Goal: Obtain resource: Download file/media

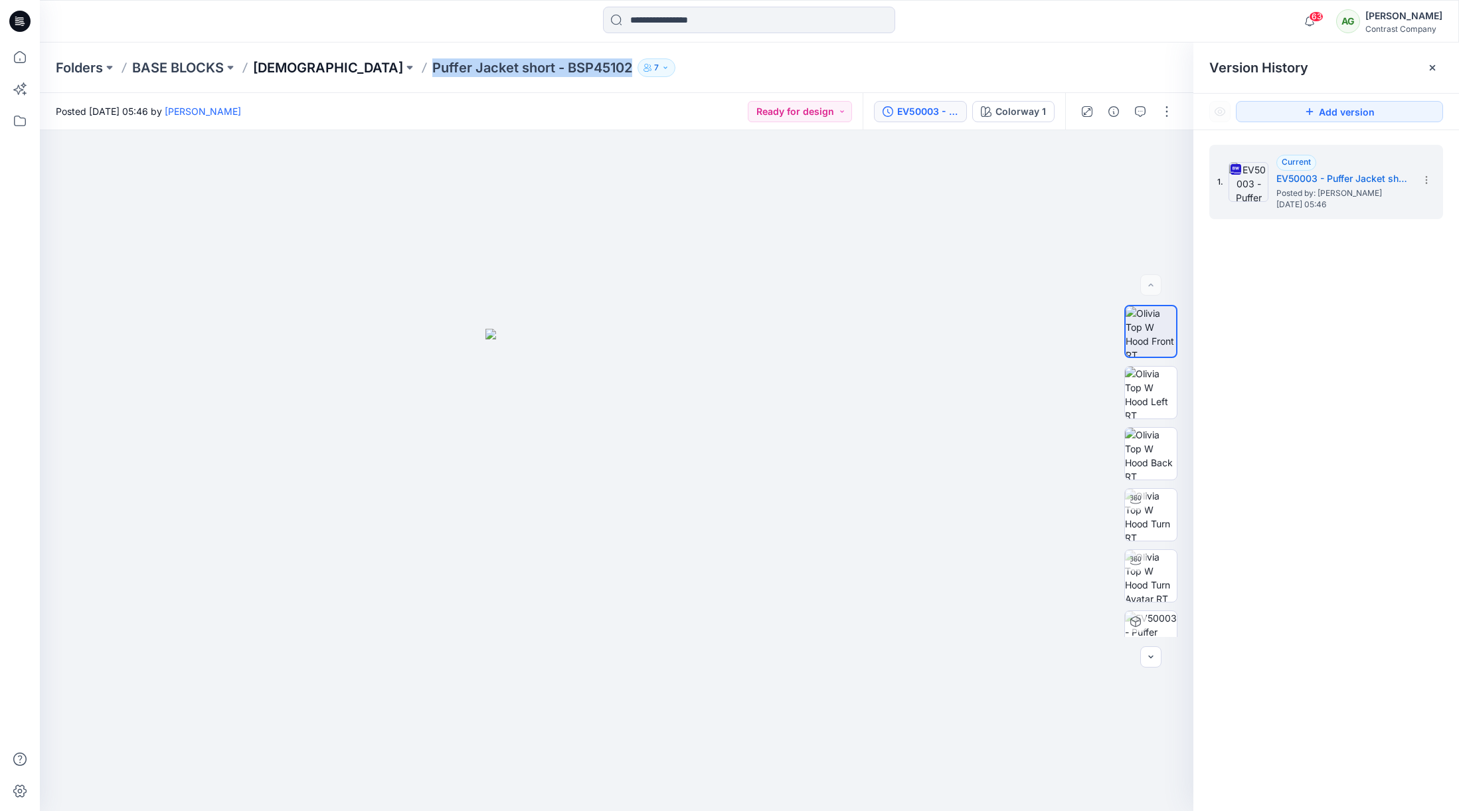
click at [283, 70] on p "[DEMOGRAPHIC_DATA]" at bounding box center [328, 67] width 150 height 19
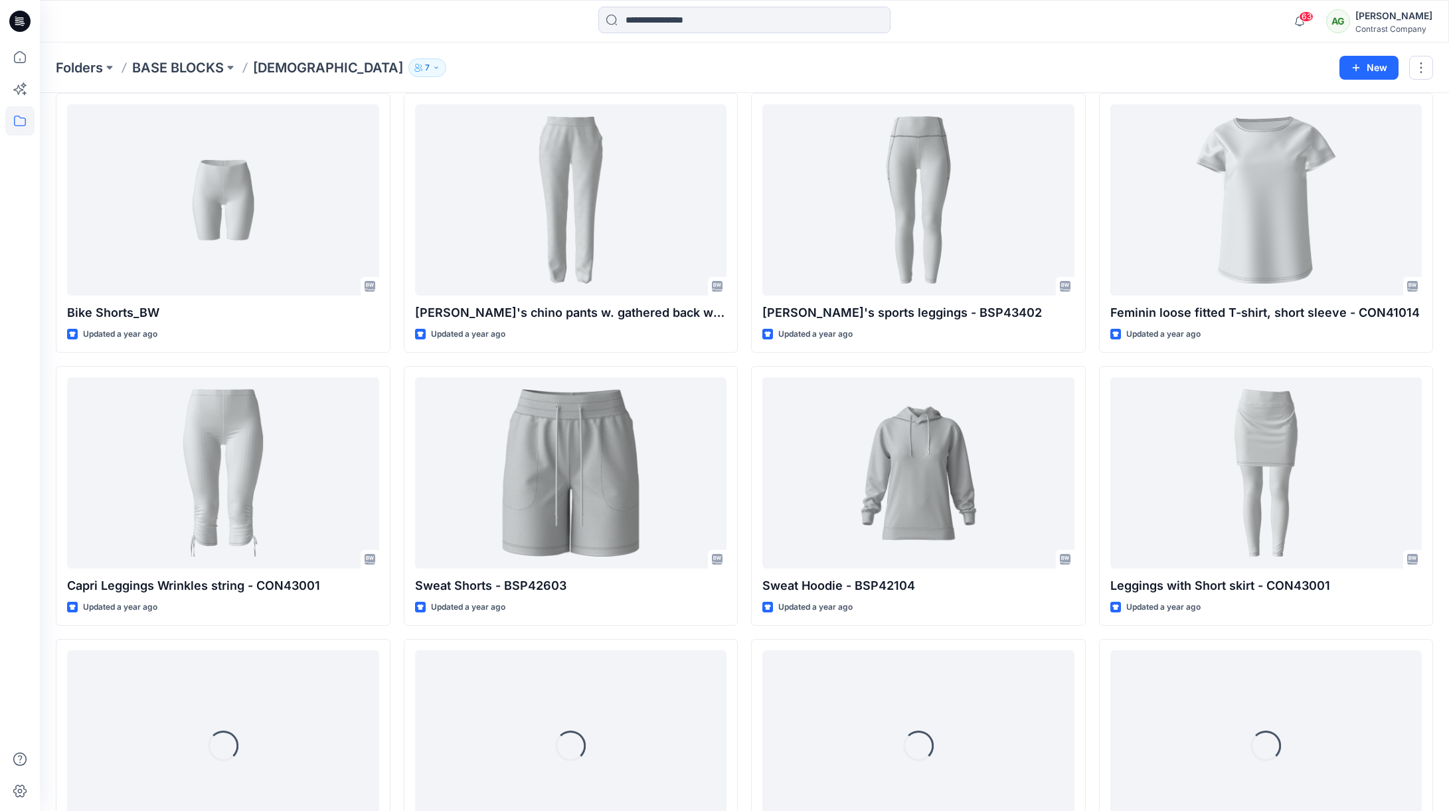
scroll to position [1154, 0]
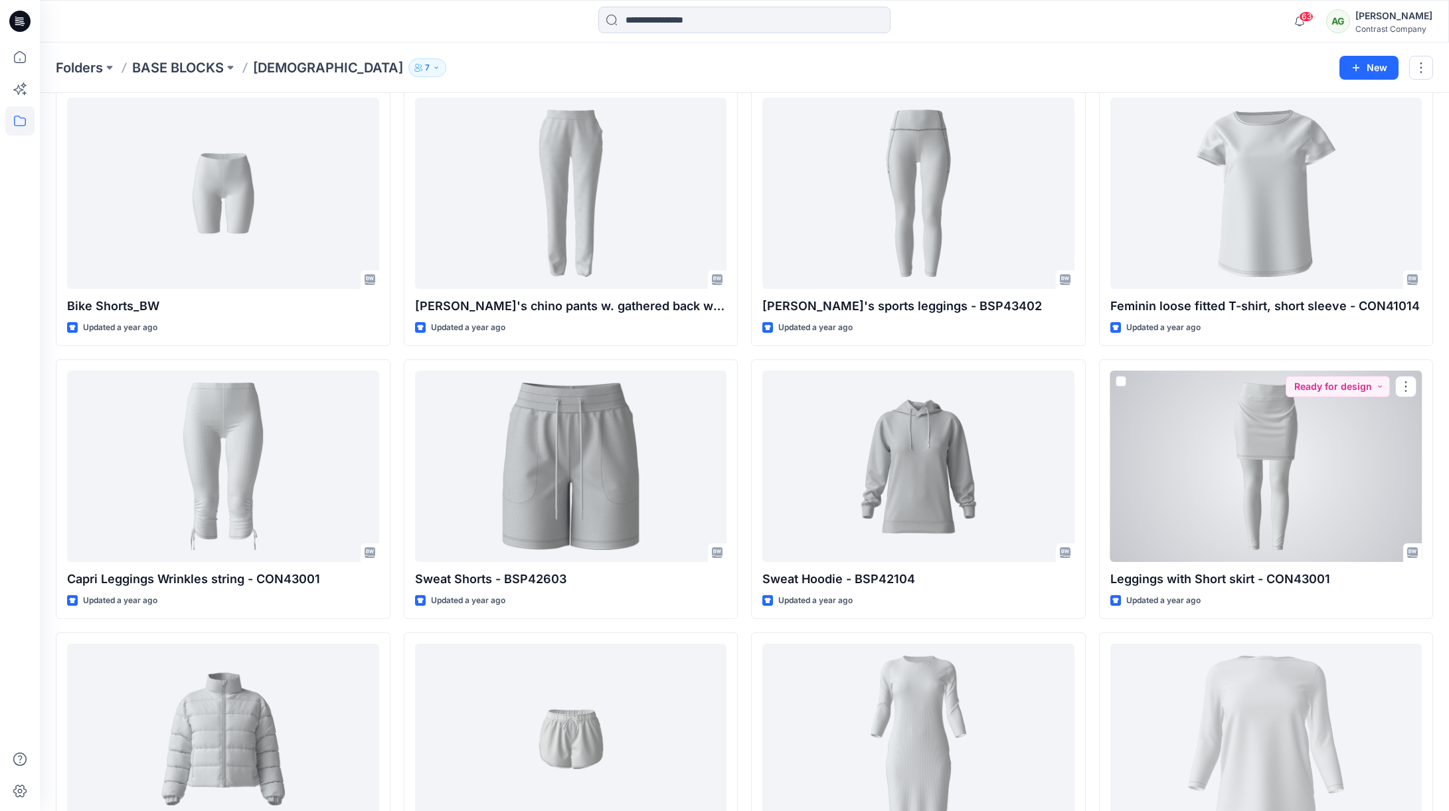
click at [1286, 444] on div at bounding box center [1267, 466] width 312 height 191
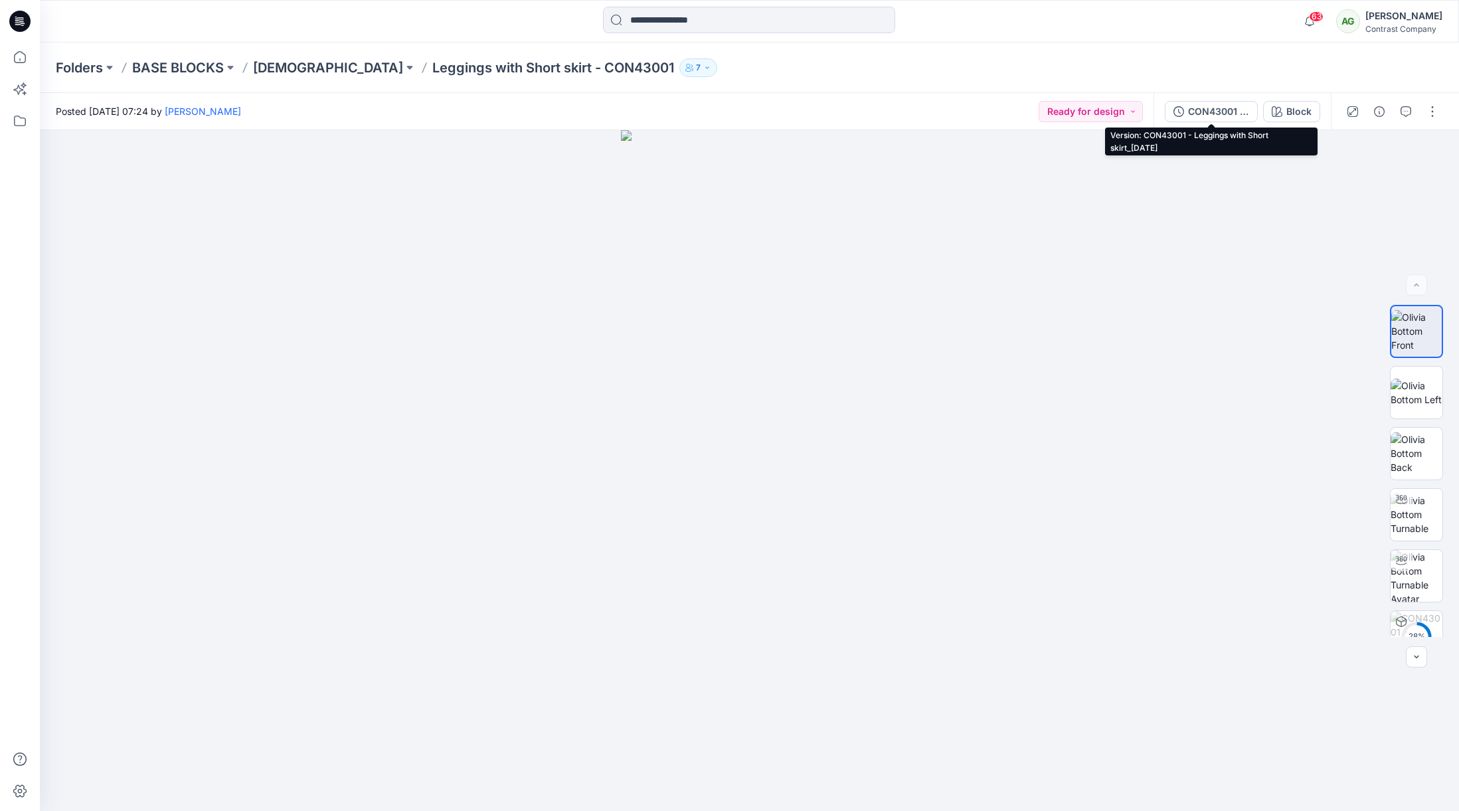
click at [1223, 112] on div "CON43001 - Leggings with Short skirt_14-5-24" at bounding box center [1218, 111] width 61 height 15
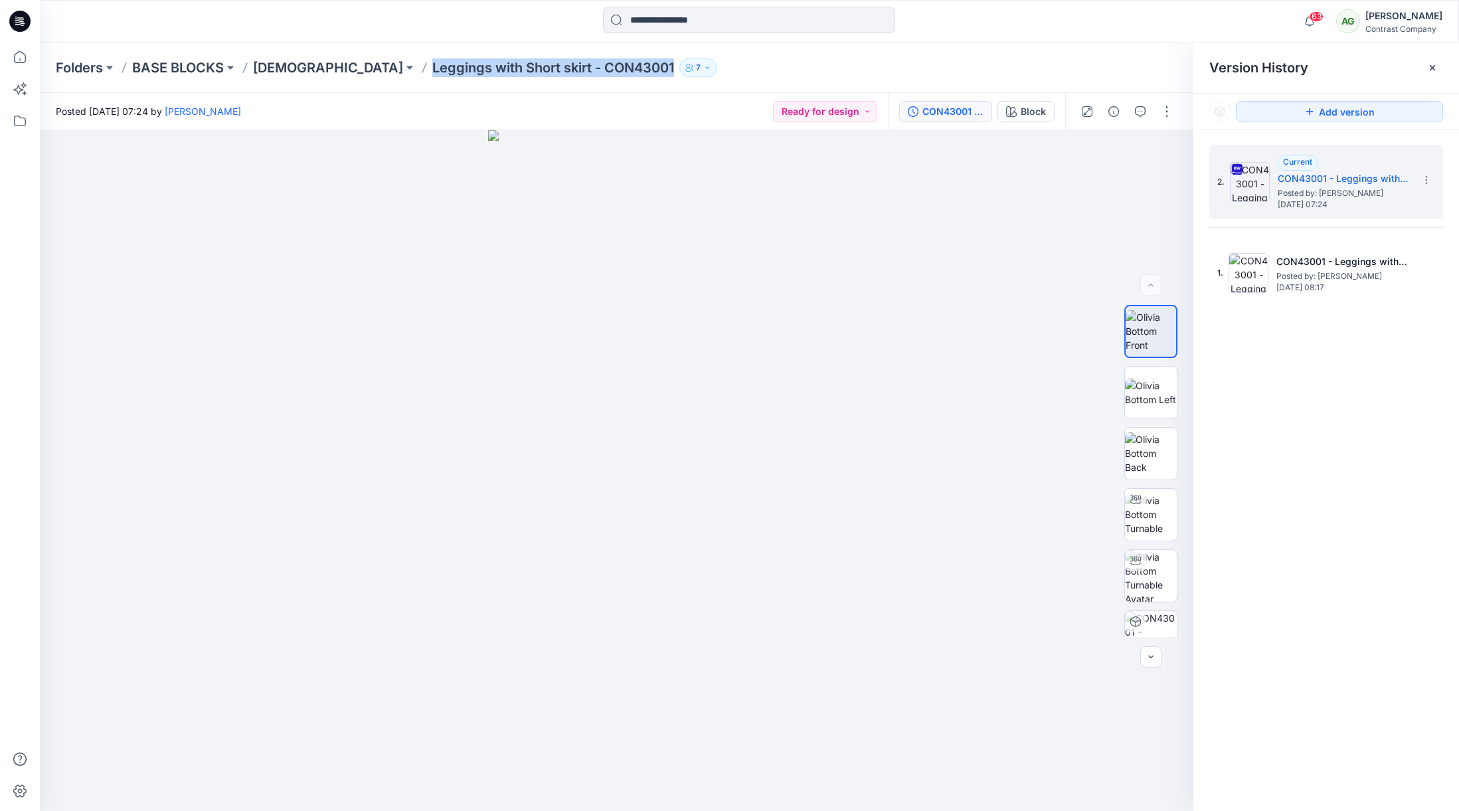
drag, startPoint x: 571, startPoint y: 65, endPoint x: 319, endPoint y: 70, distance: 252.4
click at [322, 68] on div "Folders BASE BLOCKS Ladies Leggings with Short skirt - CON43001 7" at bounding box center [698, 67] width 1284 height 19
copy p "Leggings with Short skirt - CON43001"
click at [271, 68] on p "[DEMOGRAPHIC_DATA]" at bounding box center [328, 67] width 150 height 19
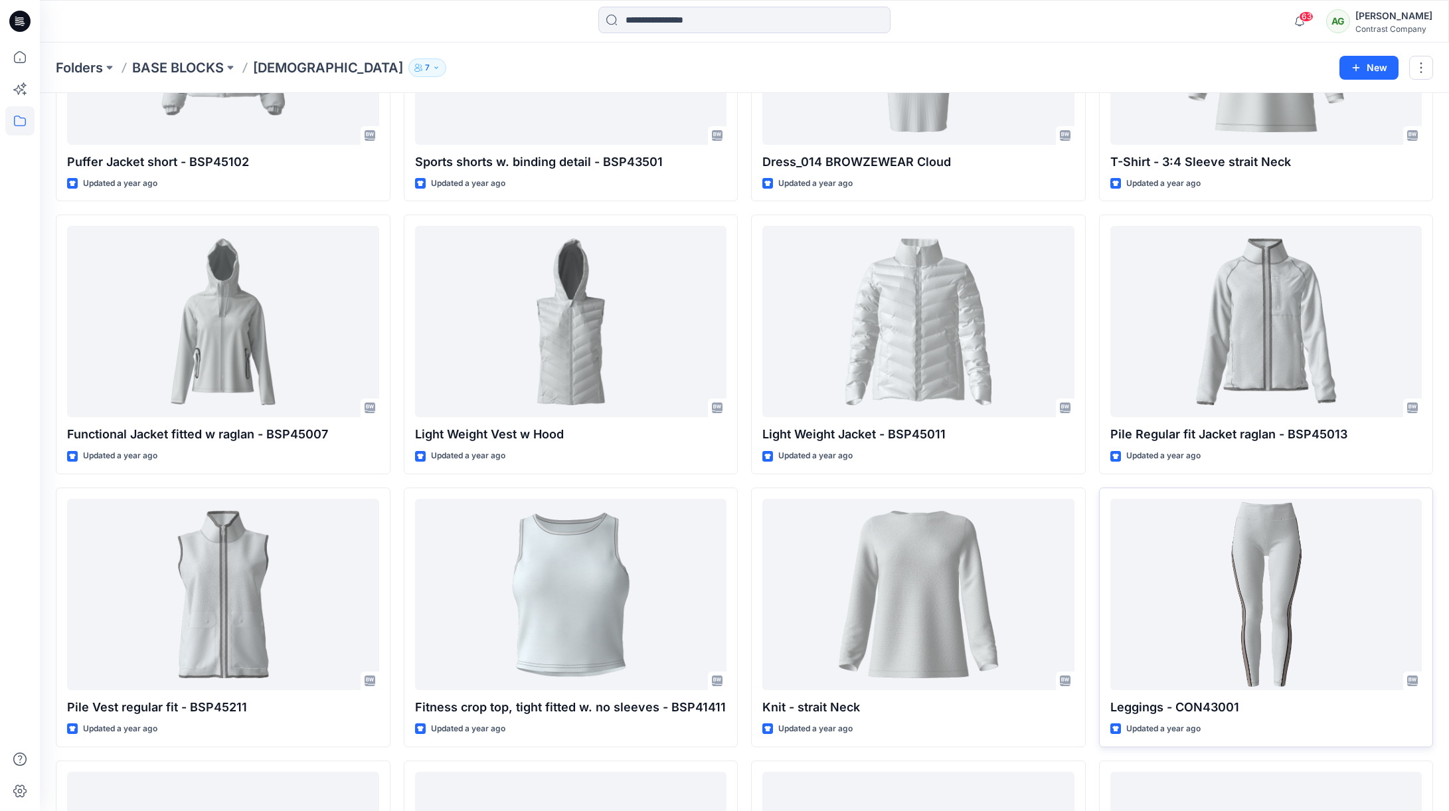
scroll to position [1838, 0]
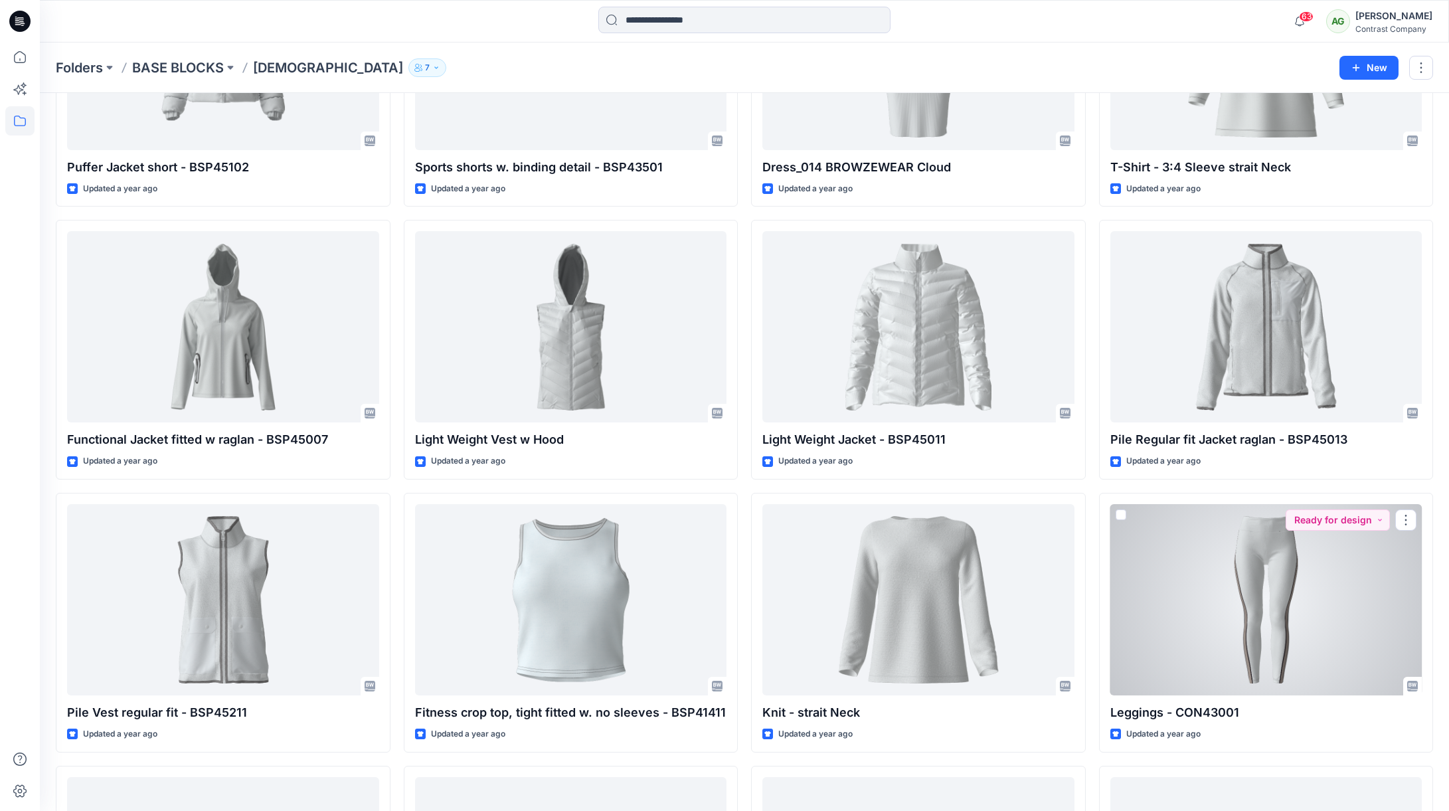
click at [1285, 575] on div at bounding box center [1267, 599] width 312 height 191
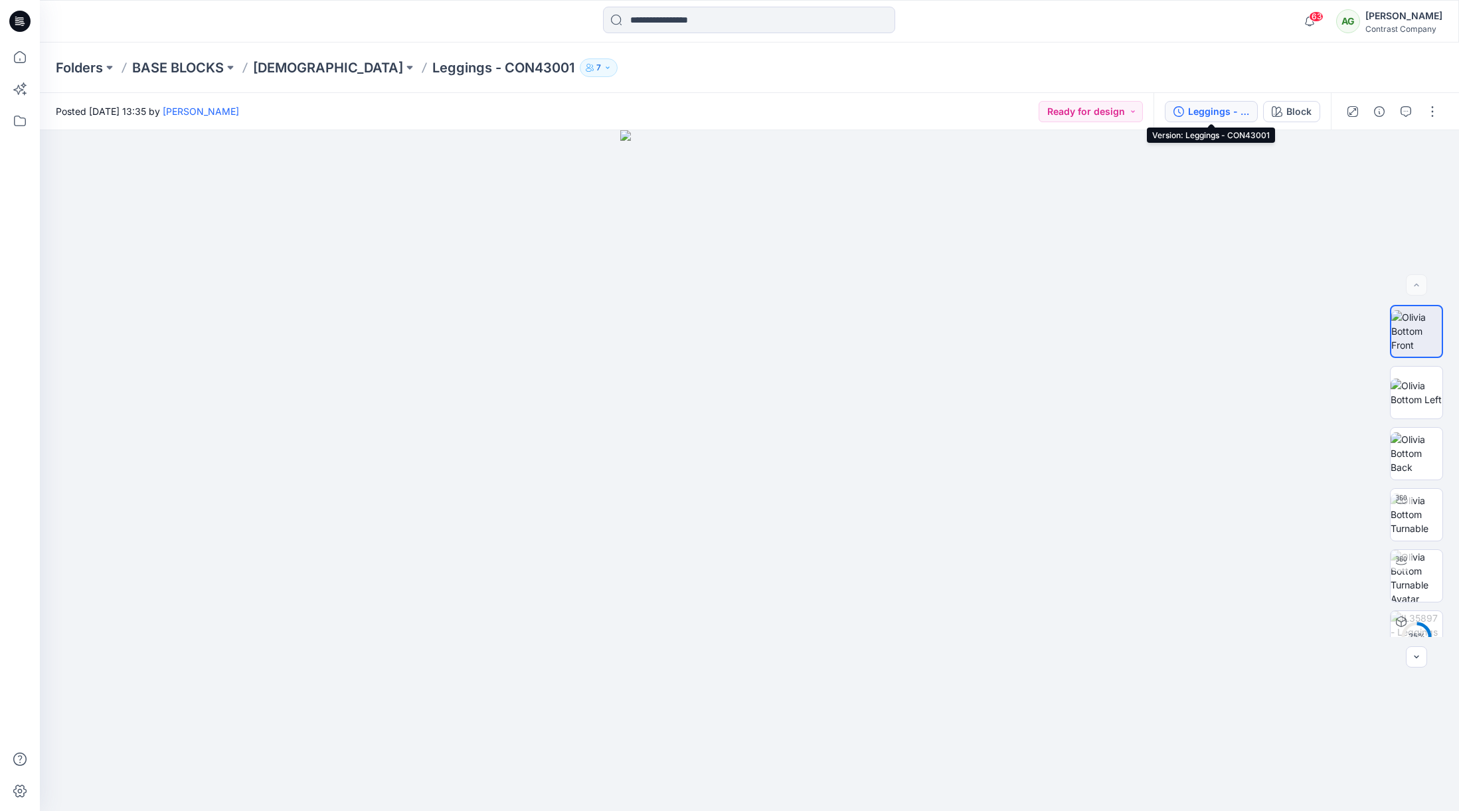
click at [1217, 112] on div "Leggings - CON43001" at bounding box center [1218, 111] width 61 height 15
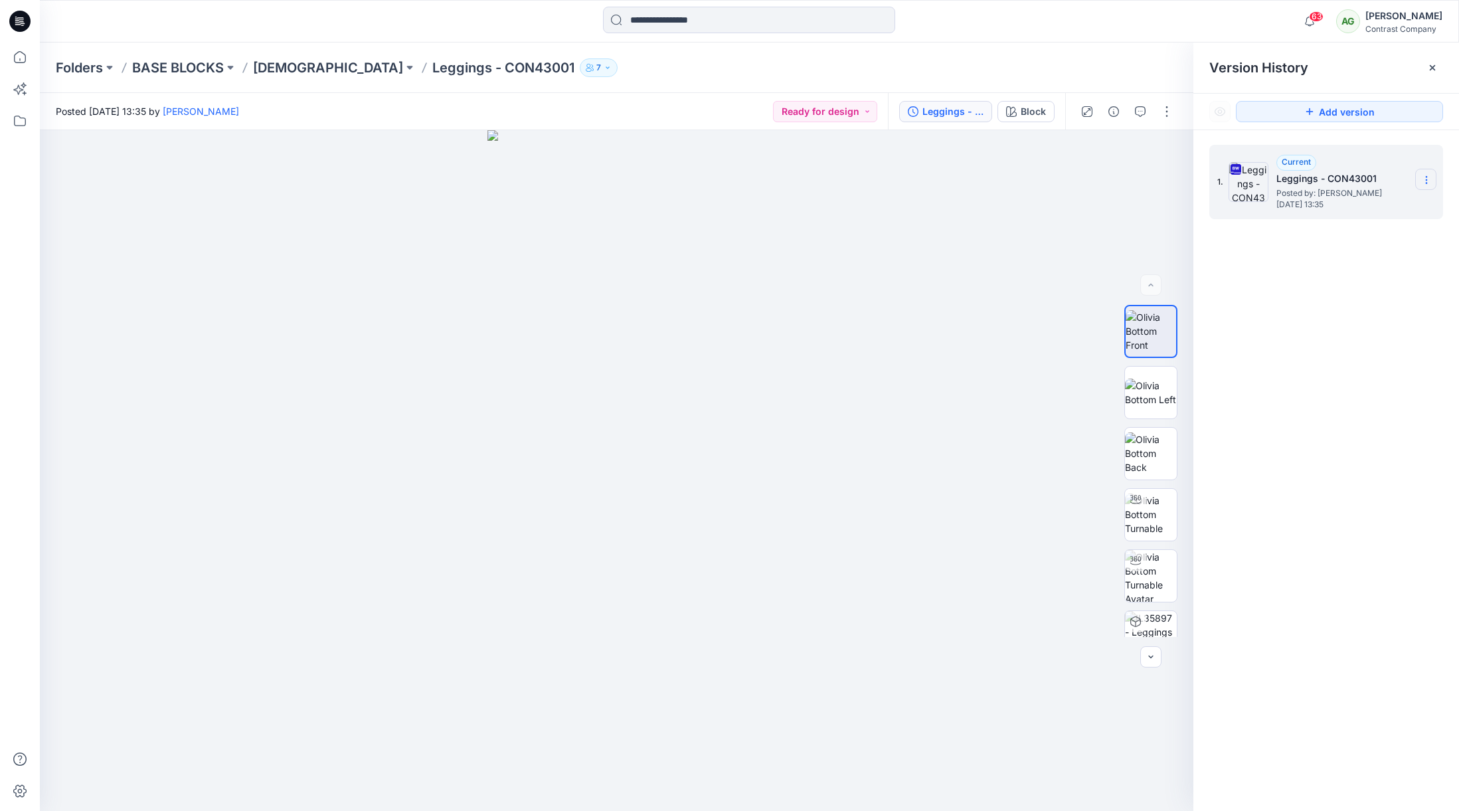
click at [1428, 177] on icon at bounding box center [1426, 180] width 11 height 11
click at [1366, 203] on span "Download Source BW File" at bounding box center [1360, 206] width 112 height 16
click at [272, 70] on p "[DEMOGRAPHIC_DATA]" at bounding box center [328, 67] width 150 height 19
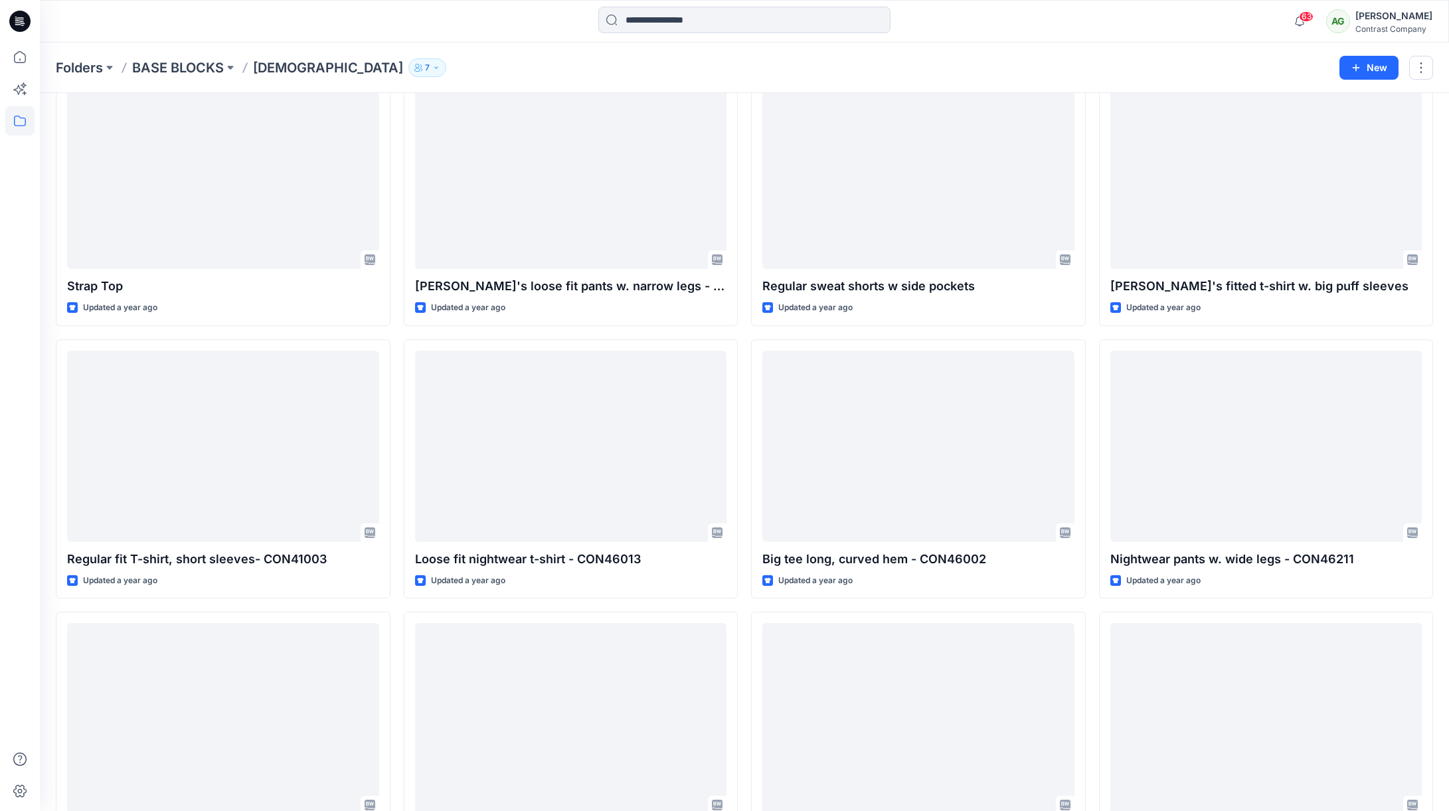
scroll to position [2614, 0]
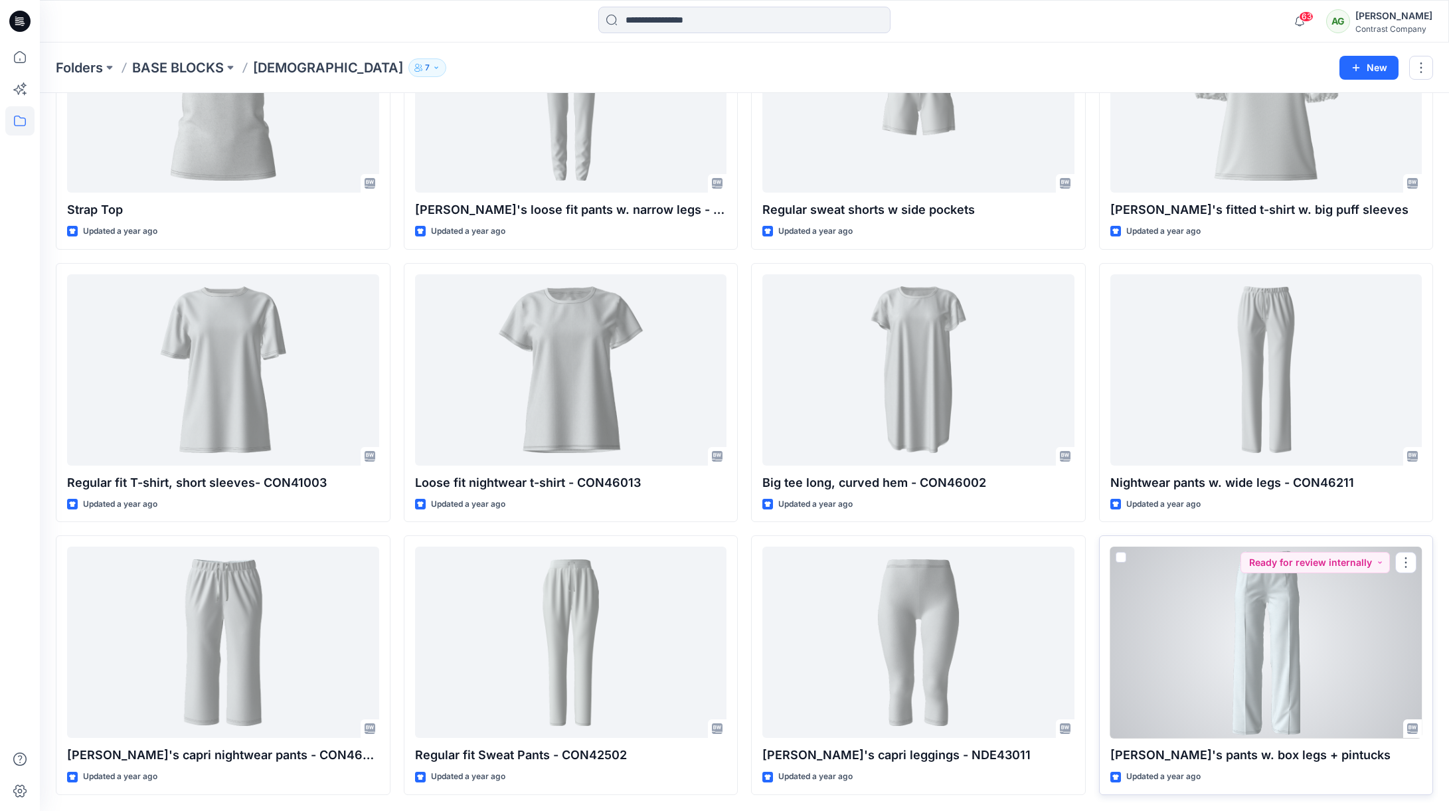
click at [1335, 665] on div at bounding box center [1267, 642] width 312 height 191
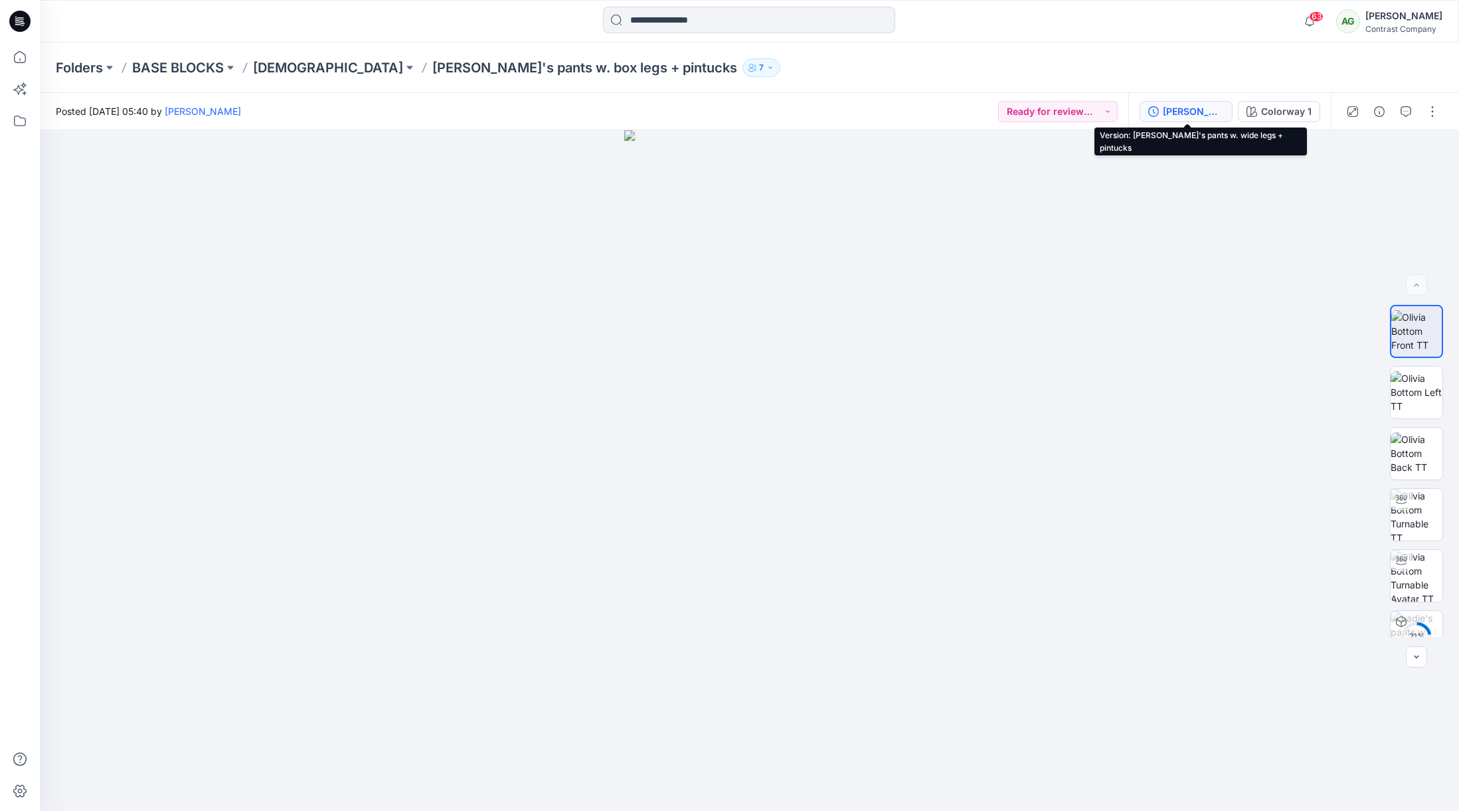
click at [1188, 110] on div "Ladie's pants w. wide legs + pintucks" at bounding box center [1193, 111] width 61 height 15
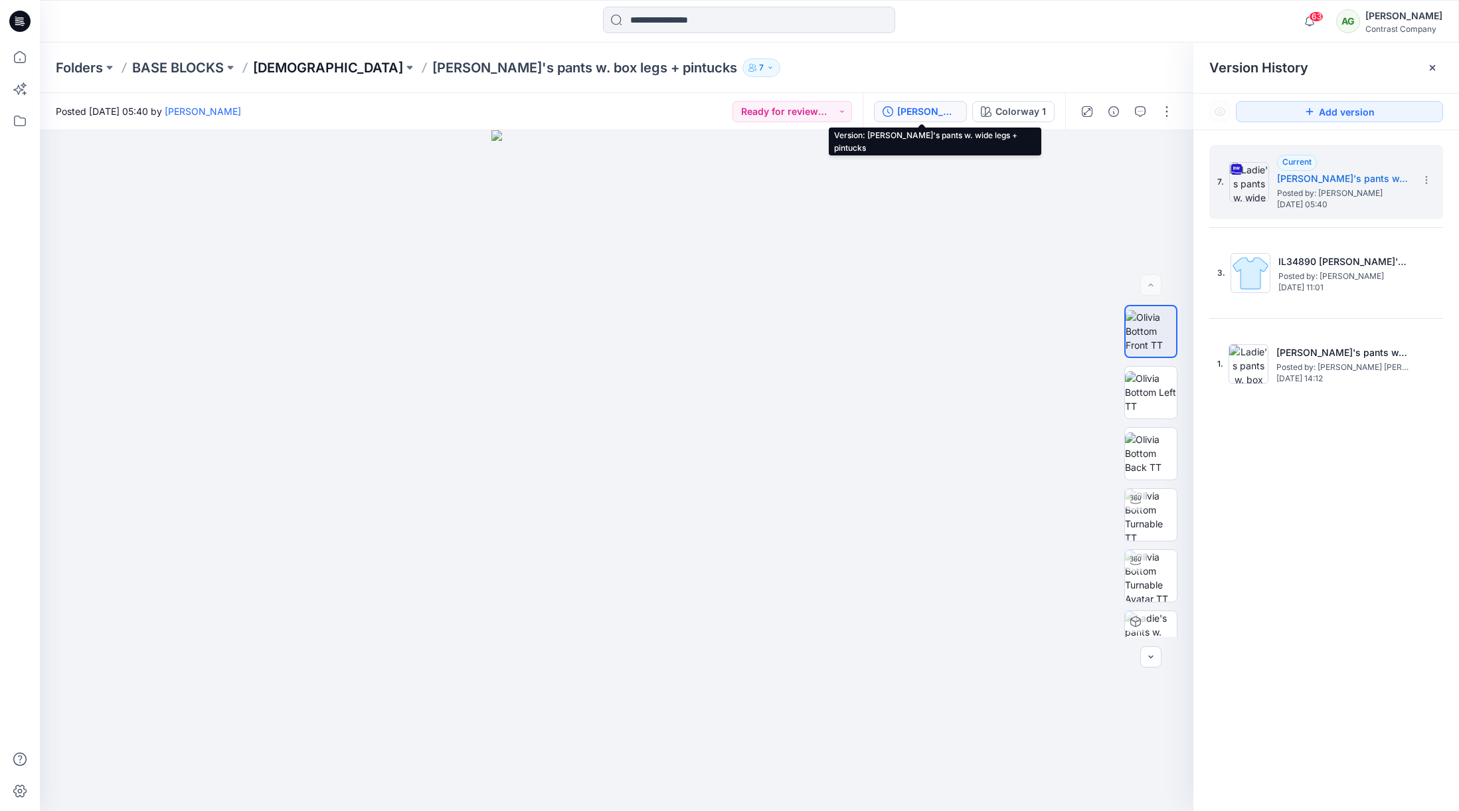
click at [287, 68] on p "[DEMOGRAPHIC_DATA]" at bounding box center [328, 67] width 150 height 19
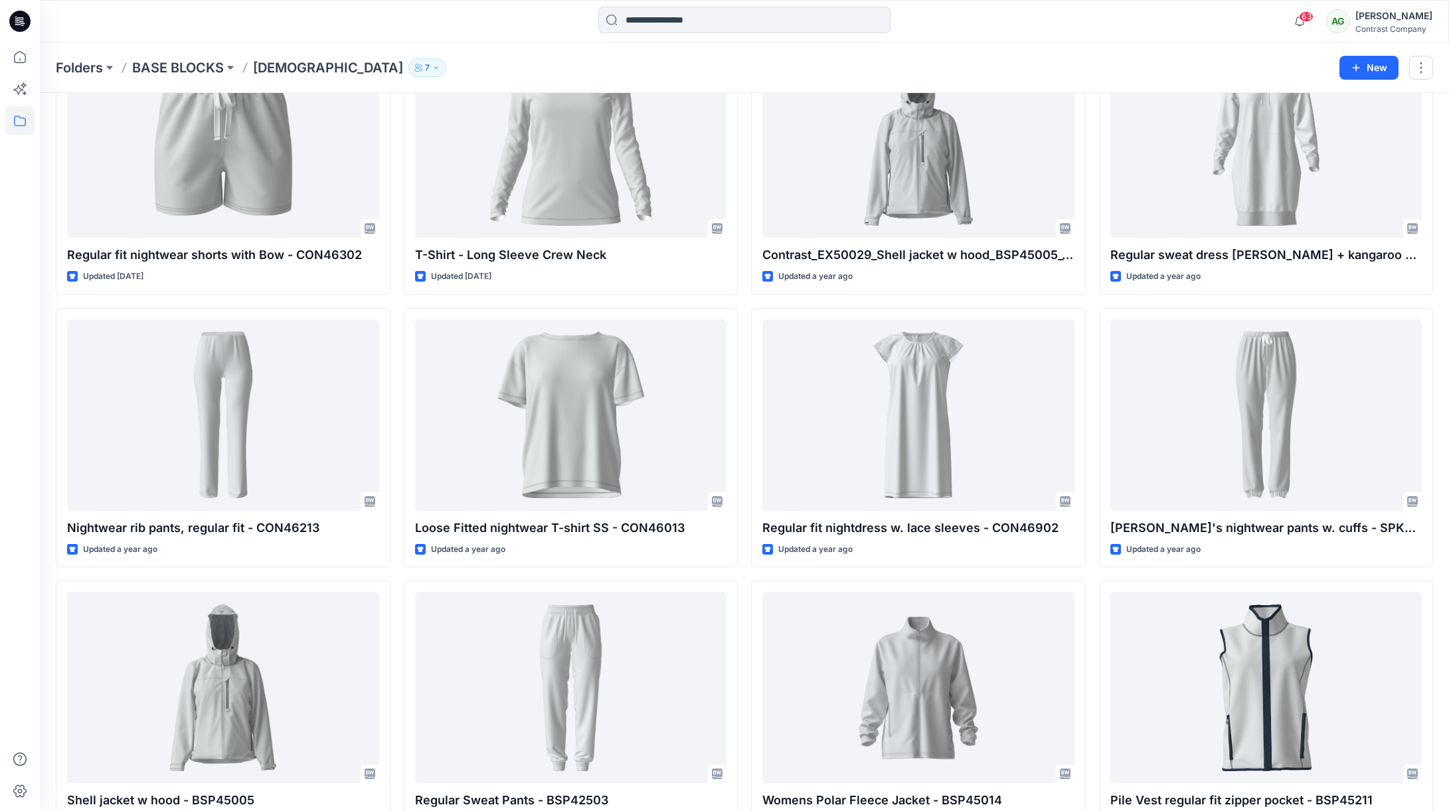
scroll to position [414, 0]
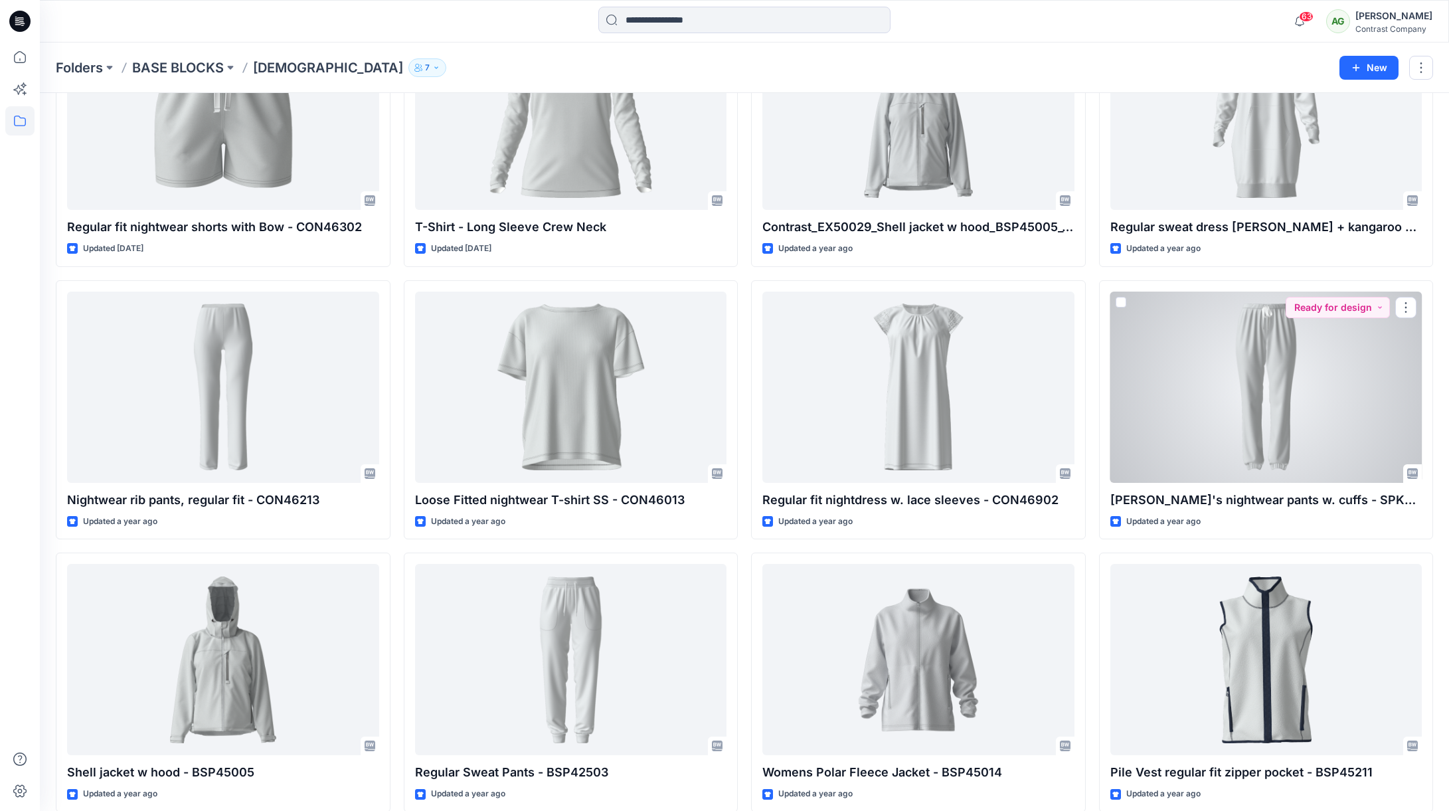
click at [1263, 336] on div at bounding box center [1267, 387] width 312 height 191
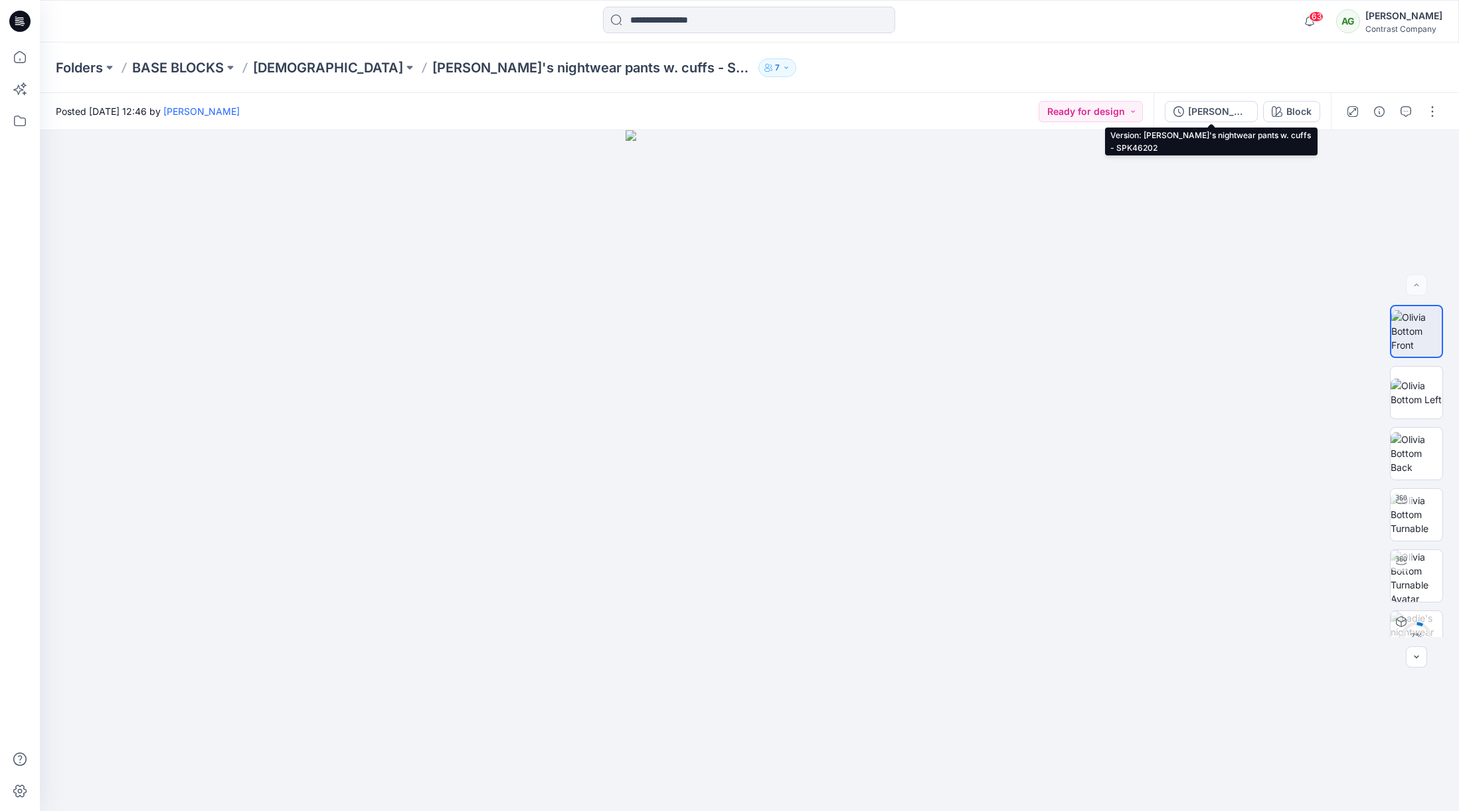
click at [1213, 106] on div "Ladie's nightwear pants w. cuffs - SPK46202" at bounding box center [1218, 111] width 61 height 15
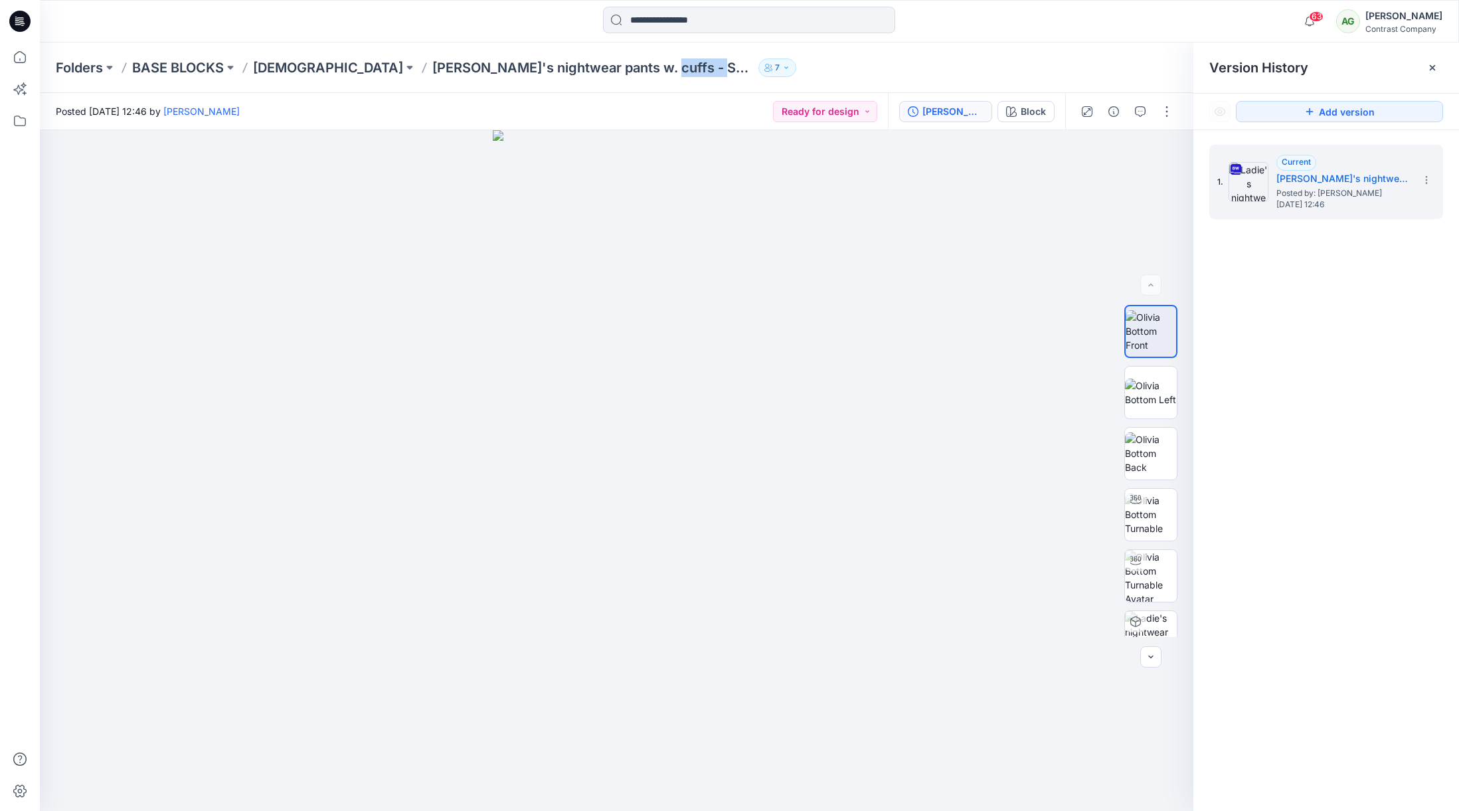
drag, startPoint x: 548, startPoint y: 70, endPoint x: 609, endPoint y: 76, distance: 61.5
click at [613, 77] on div "Folders BASE BLOCKS Ladies Ladie's nightwear pants w. cuffs - SPK46202 7" at bounding box center [749, 68] width 1419 height 50
copy p "SPK46202"
click at [1428, 181] on icon at bounding box center [1426, 180] width 11 height 11
click at [1368, 209] on span "Download Source BW File" at bounding box center [1360, 206] width 112 height 16
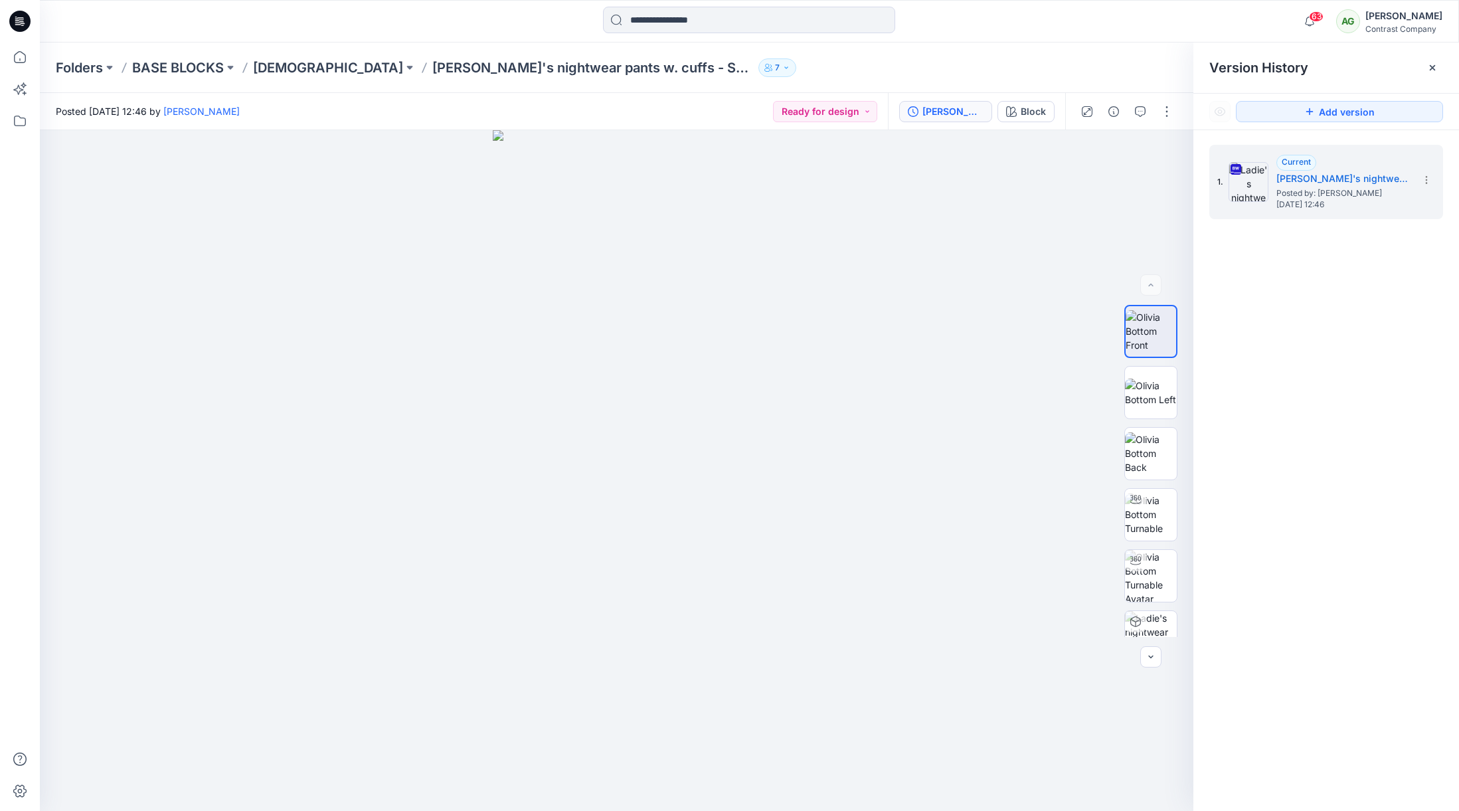
click at [432, 72] on p "Ladie's nightwear pants w. cuffs - SPK46202" at bounding box center [592, 67] width 321 height 19
click at [288, 72] on p "[DEMOGRAPHIC_DATA]" at bounding box center [328, 67] width 150 height 19
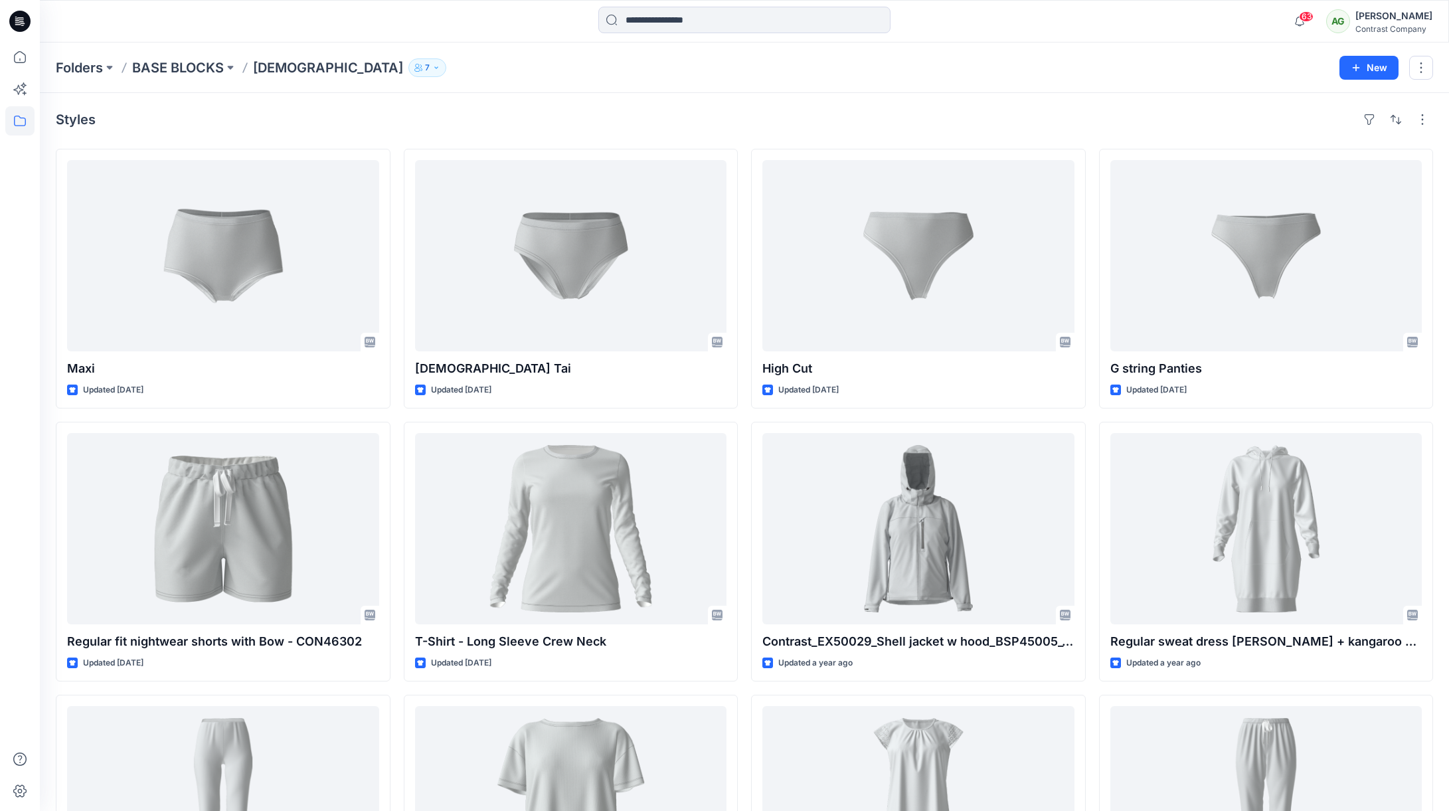
scroll to position [1, 0]
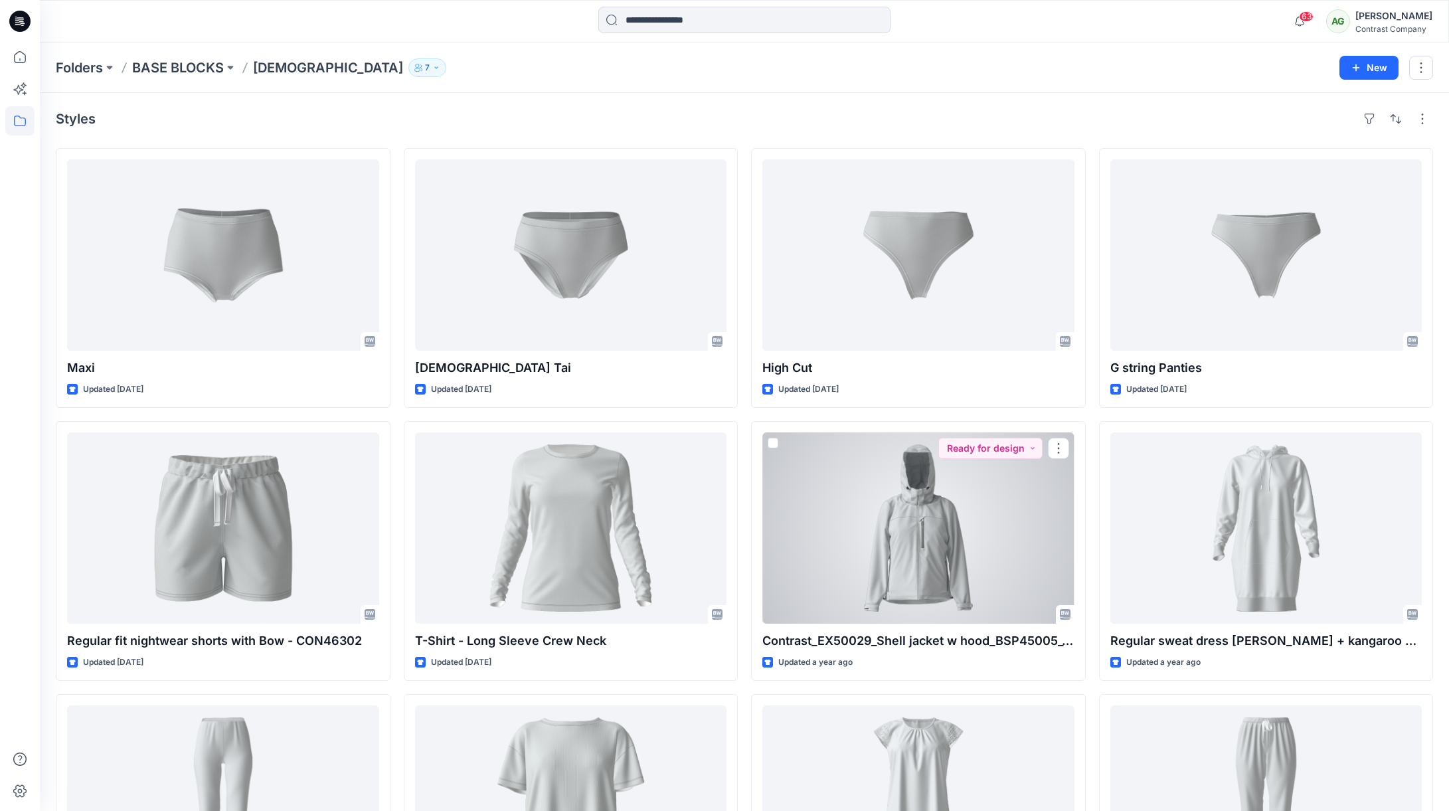
click at [946, 520] on div at bounding box center [918, 527] width 312 height 191
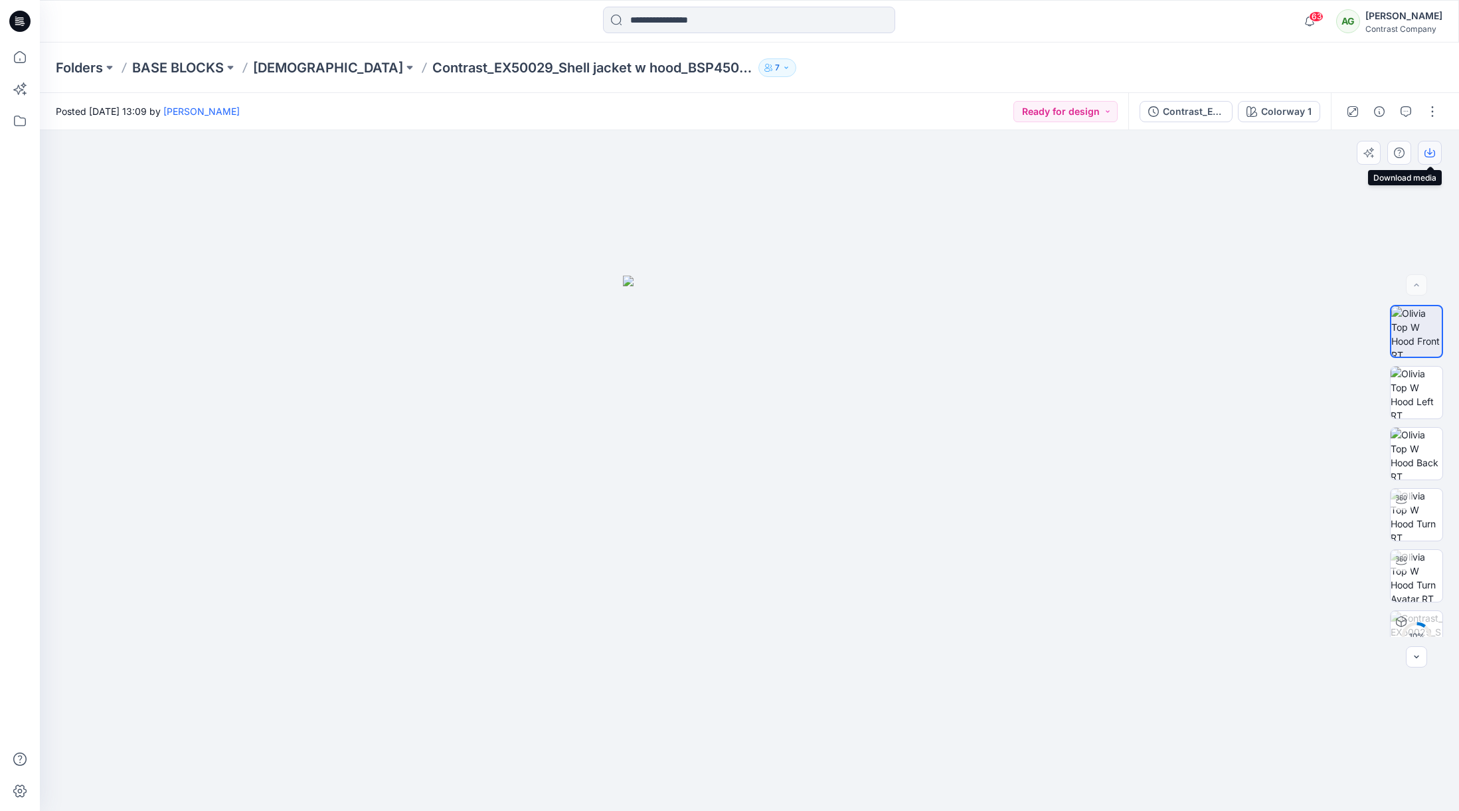
click at [1431, 152] on icon "button" at bounding box center [1429, 151] width 5 height 7
click at [1408, 383] on img at bounding box center [1417, 393] width 52 height 52
click at [1433, 153] on icon "button" at bounding box center [1430, 152] width 11 height 11
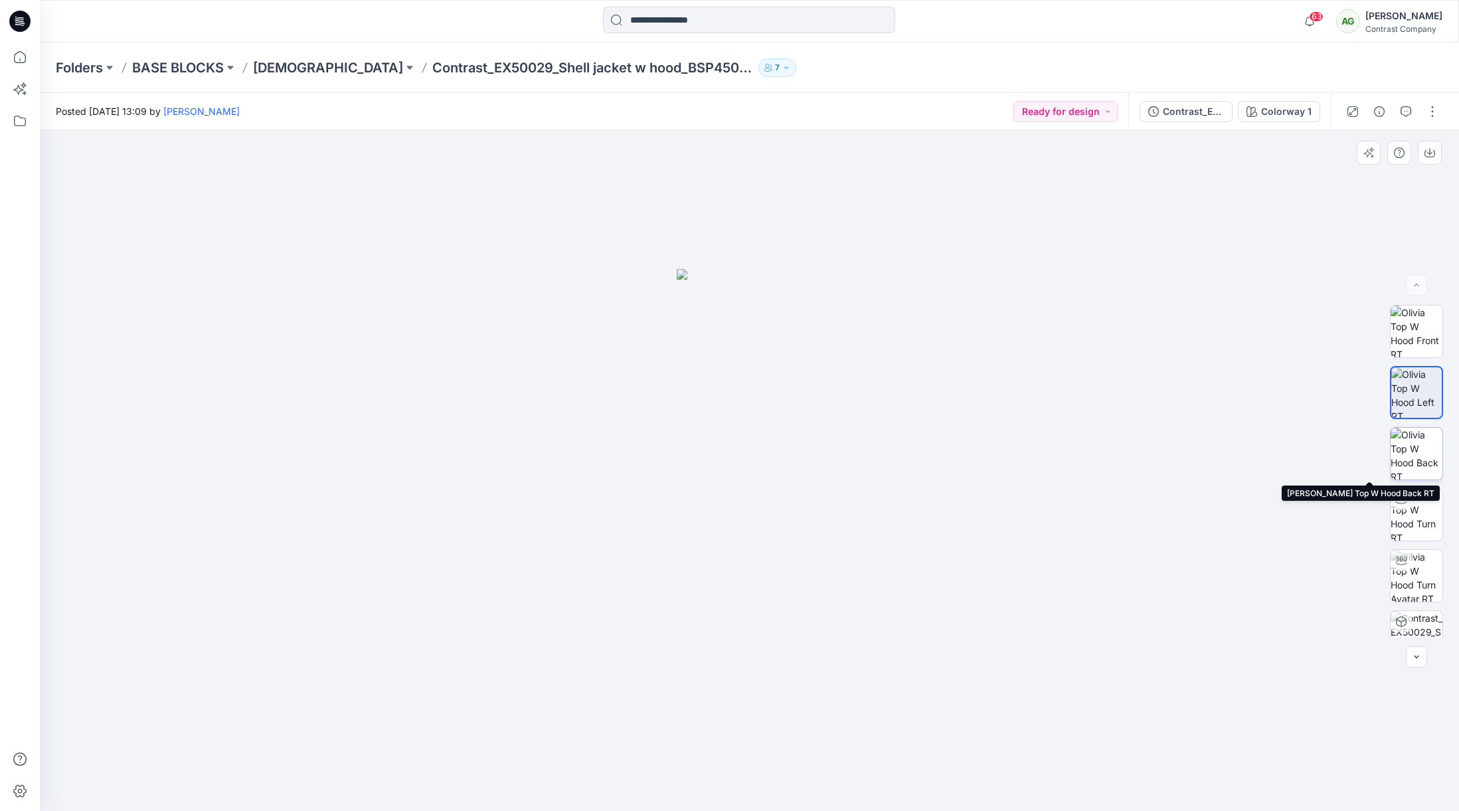
drag, startPoint x: 1417, startPoint y: 454, endPoint x: 1423, endPoint y: 381, distance: 73.3
click at [1417, 454] on img at bounding box center [1417, 454] width 52 height 52
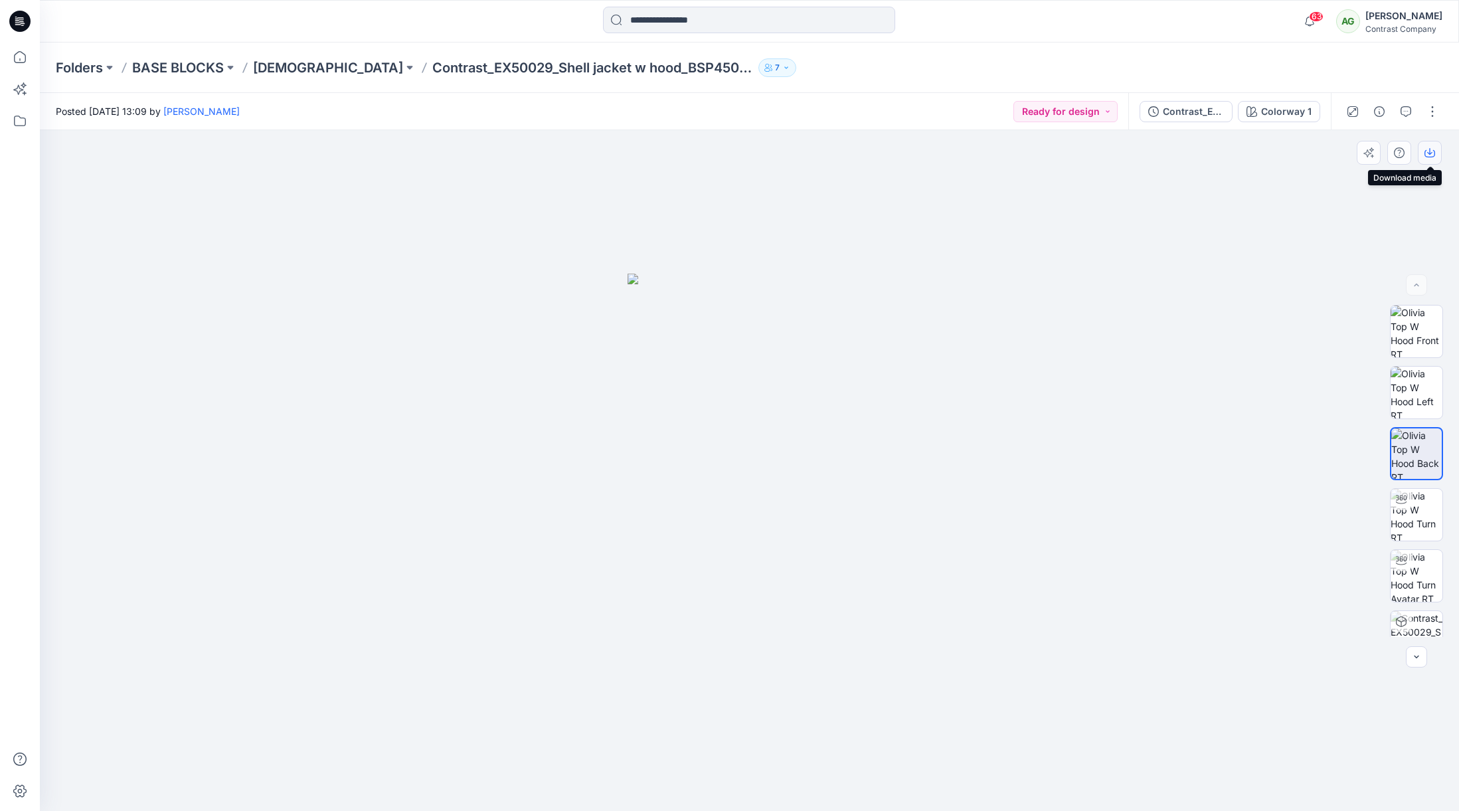
click at [1433, 157] on icon "button" at bounding box center [1430, 152] width 11 height 11
click at [276, 69] on p "Ladies" at bounding box center [328, 67] width 150 height 19
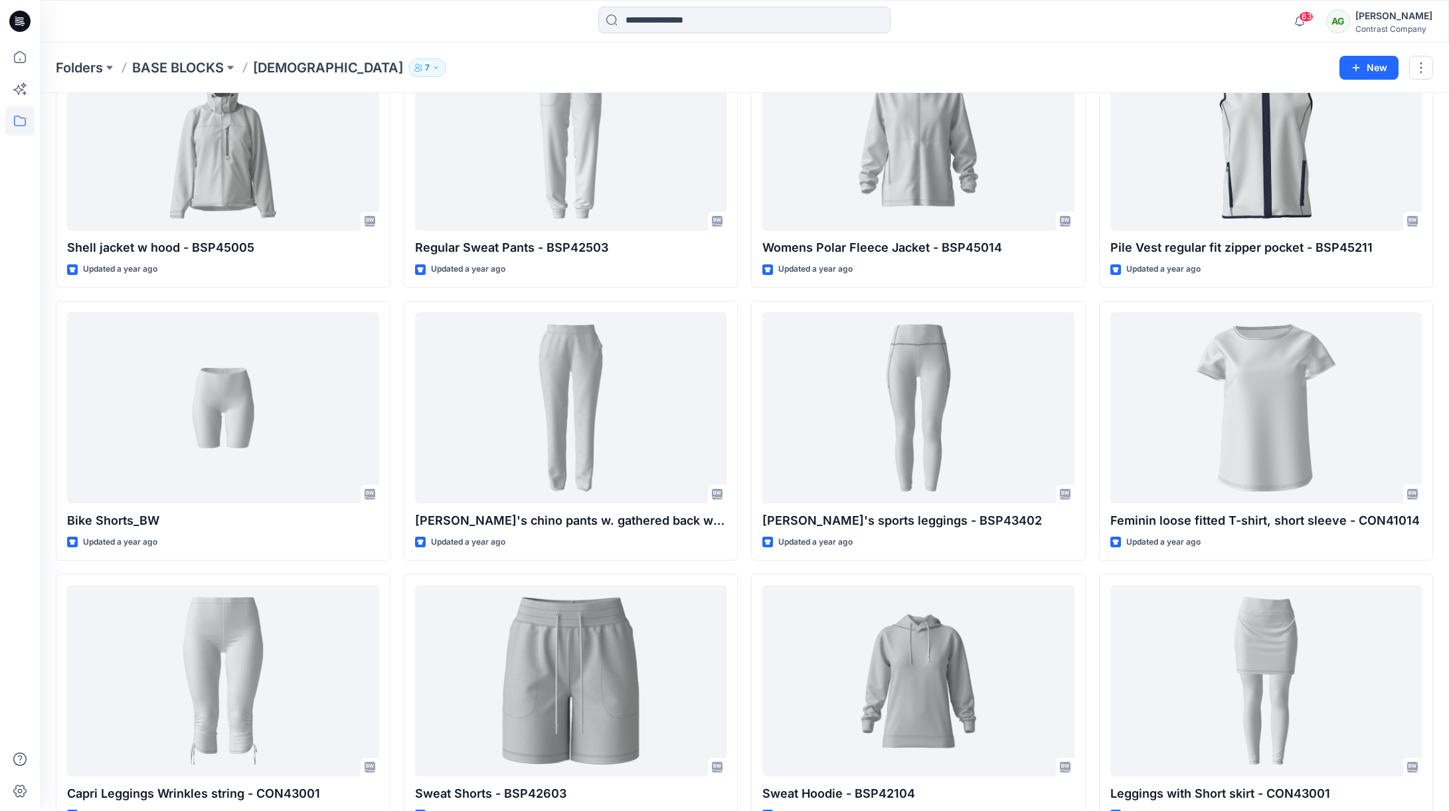
scroll to position [935, 0]
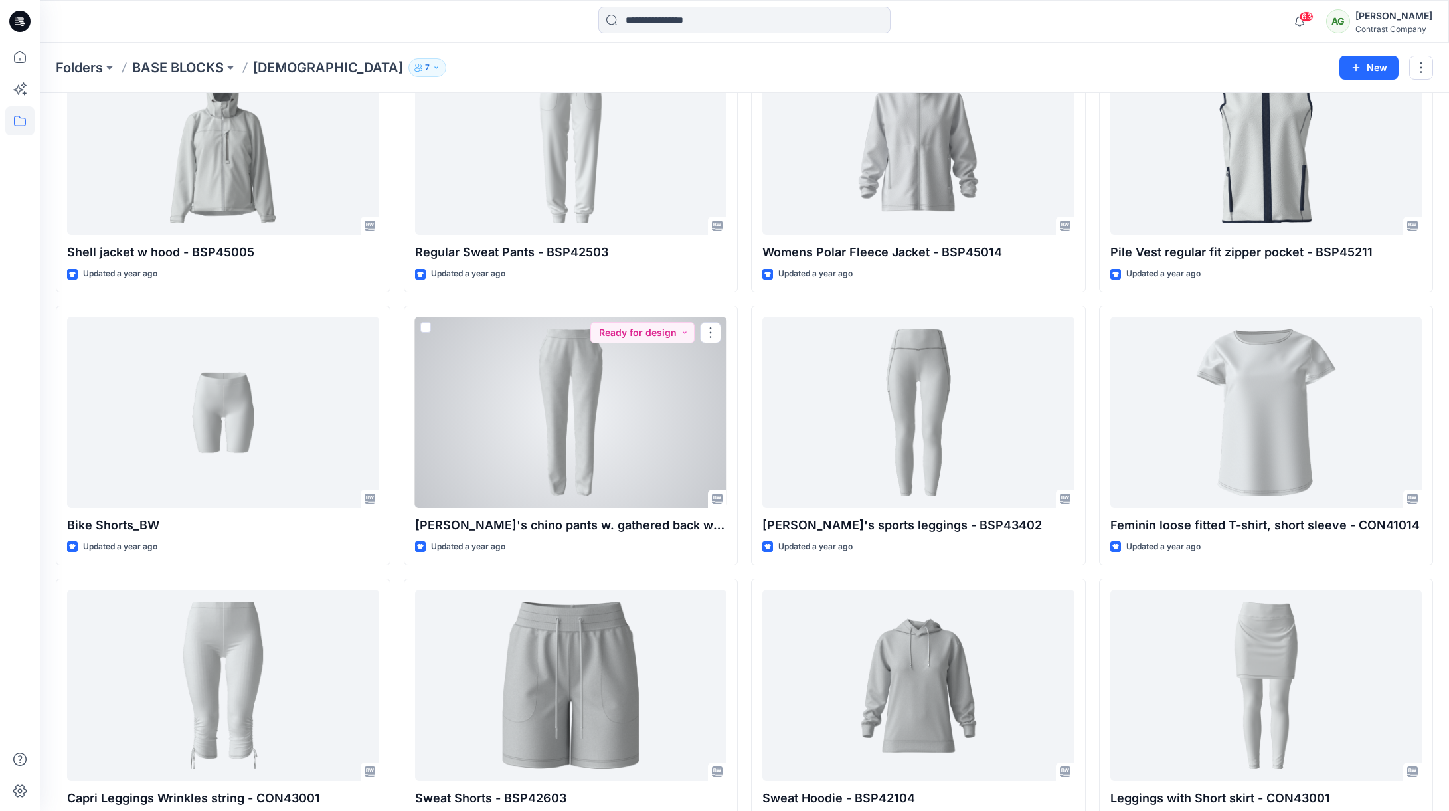
click at [577, 429] on div at bounding box center [571, 412] width 312 height 191
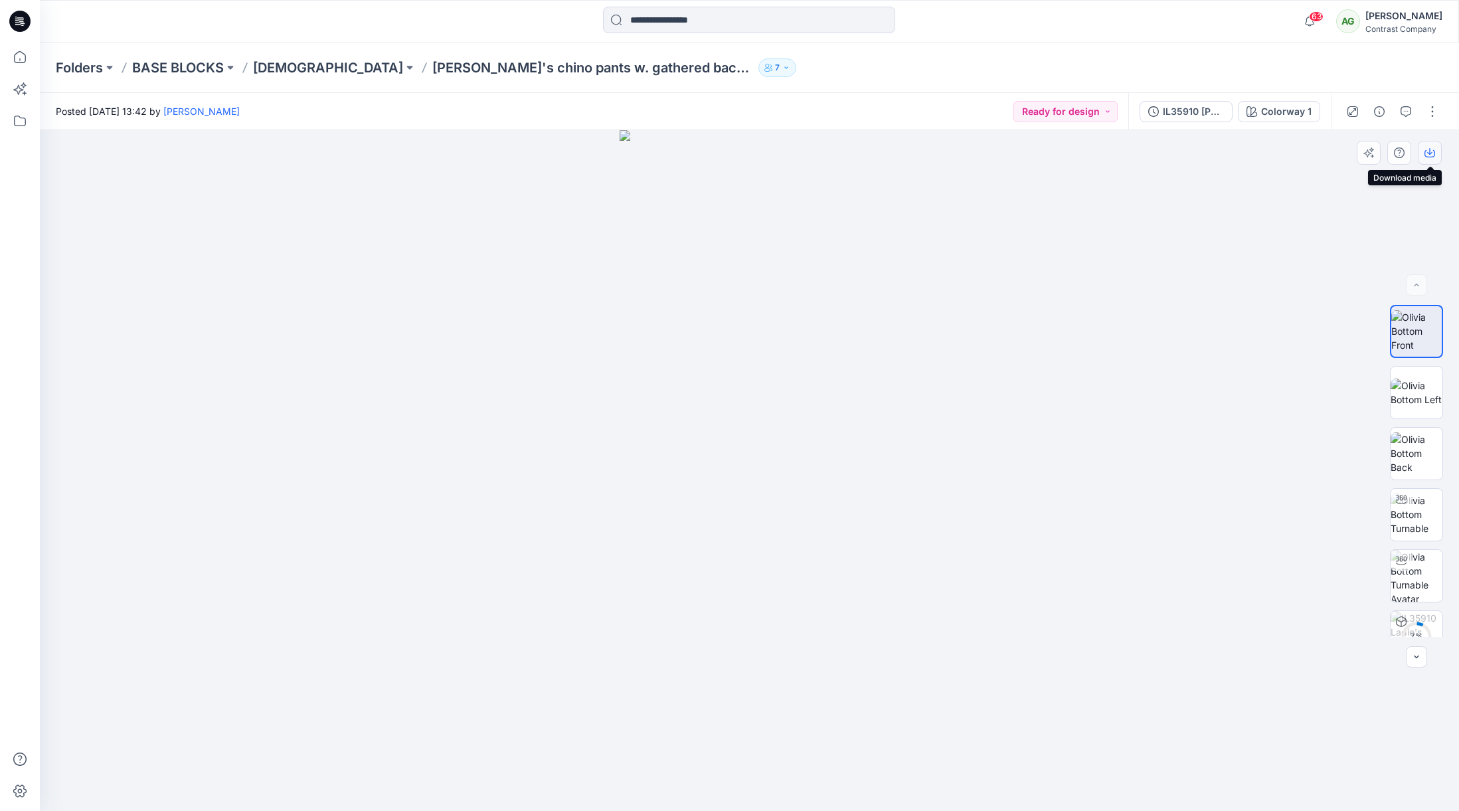
click at [1431, 151] on icon "button" at bounding box center [1430, 152] width 11 height 11
click at [1419, 380] on img at bounding box center [1417, 393] width 52 height 28
click at [1433, 152] on icon "button" at bounding box center [1430, 152] width 11 height 11
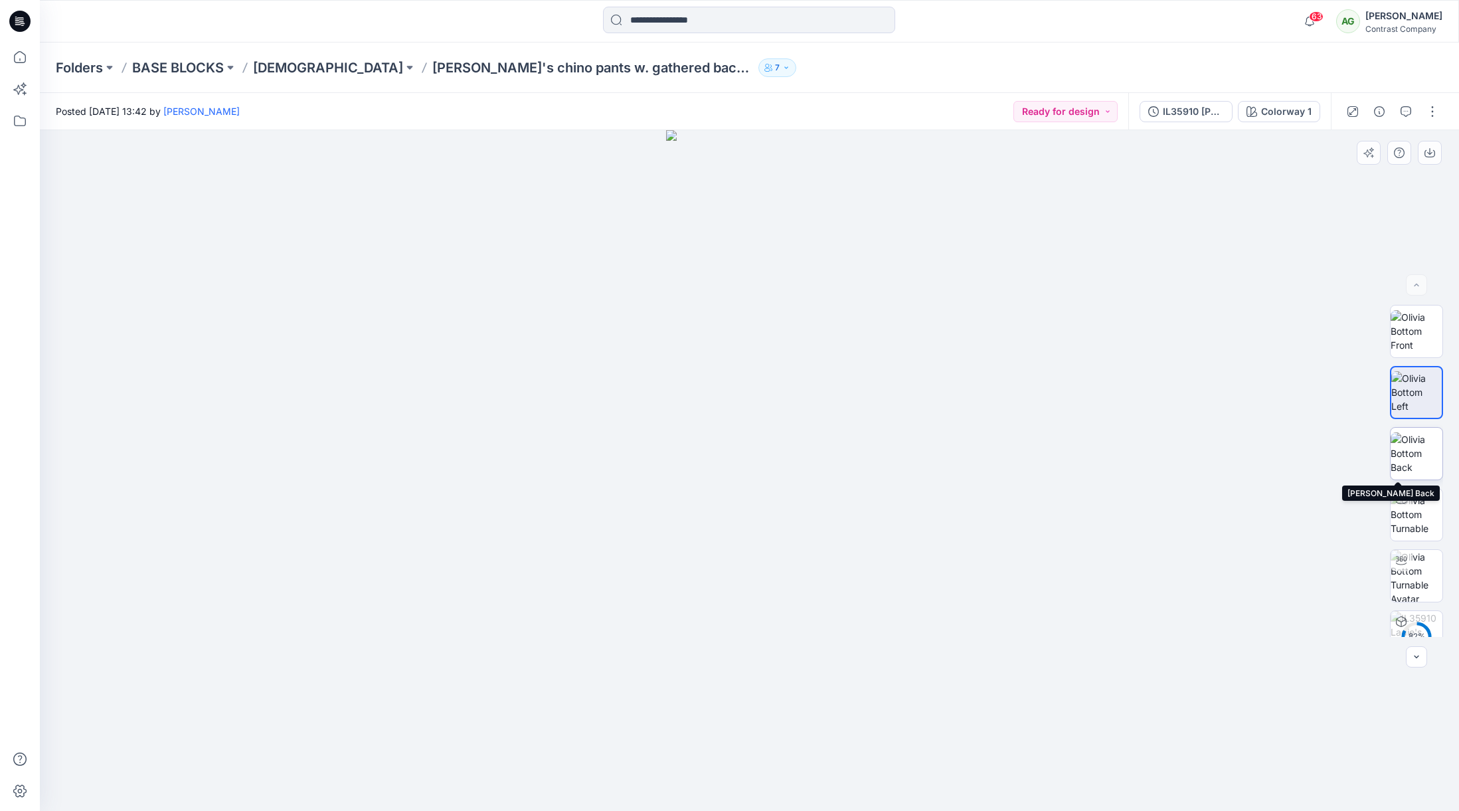
click at [1424, 445] on img at bounding box center [1417, 453] width 52 height 42
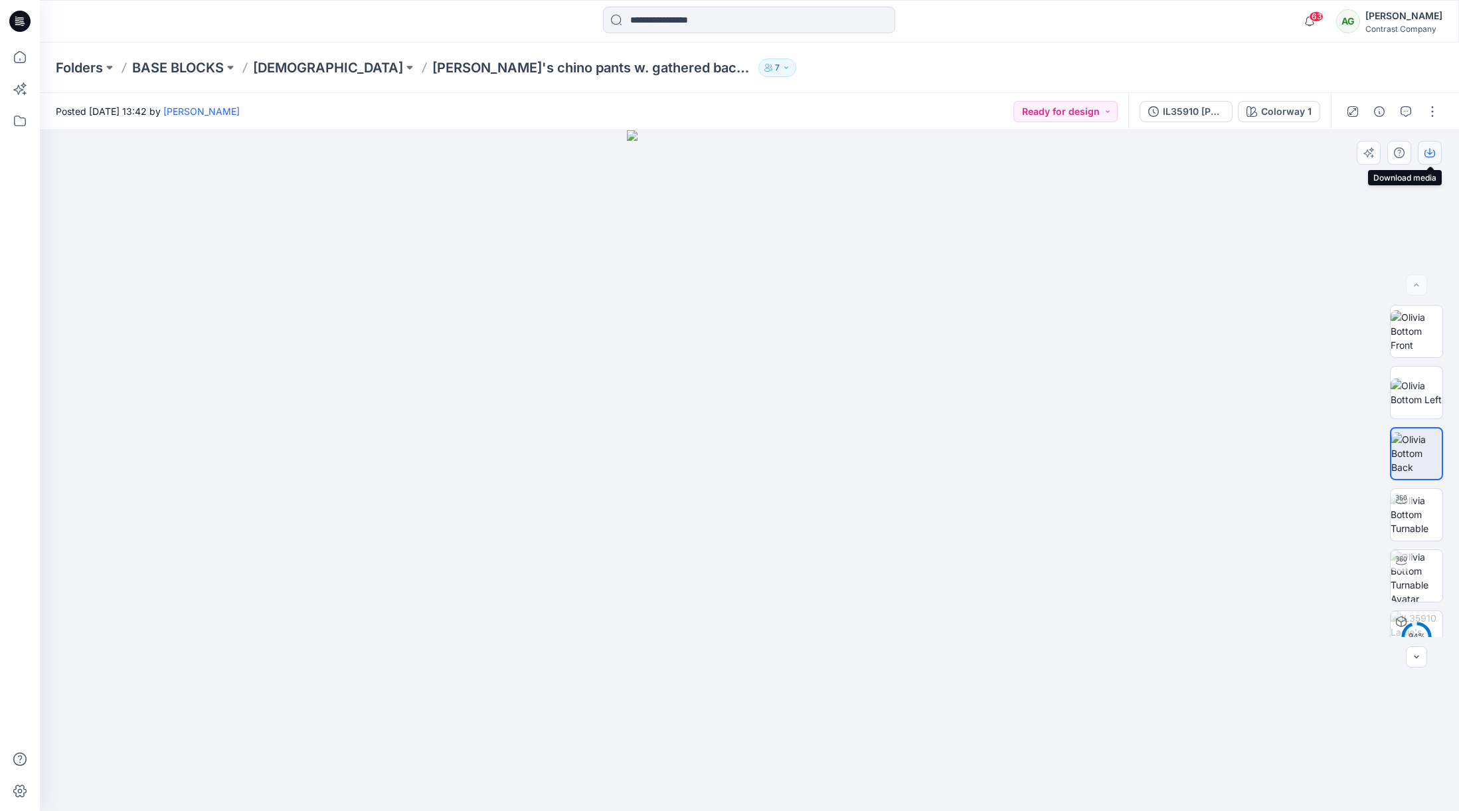
click at [1429, 154] on icon "button" at bounding box center [1430, 152] width 11 height 11
click at [272, 68] on p "Ladies" at bounding box center [328, 67] width 150 height 19
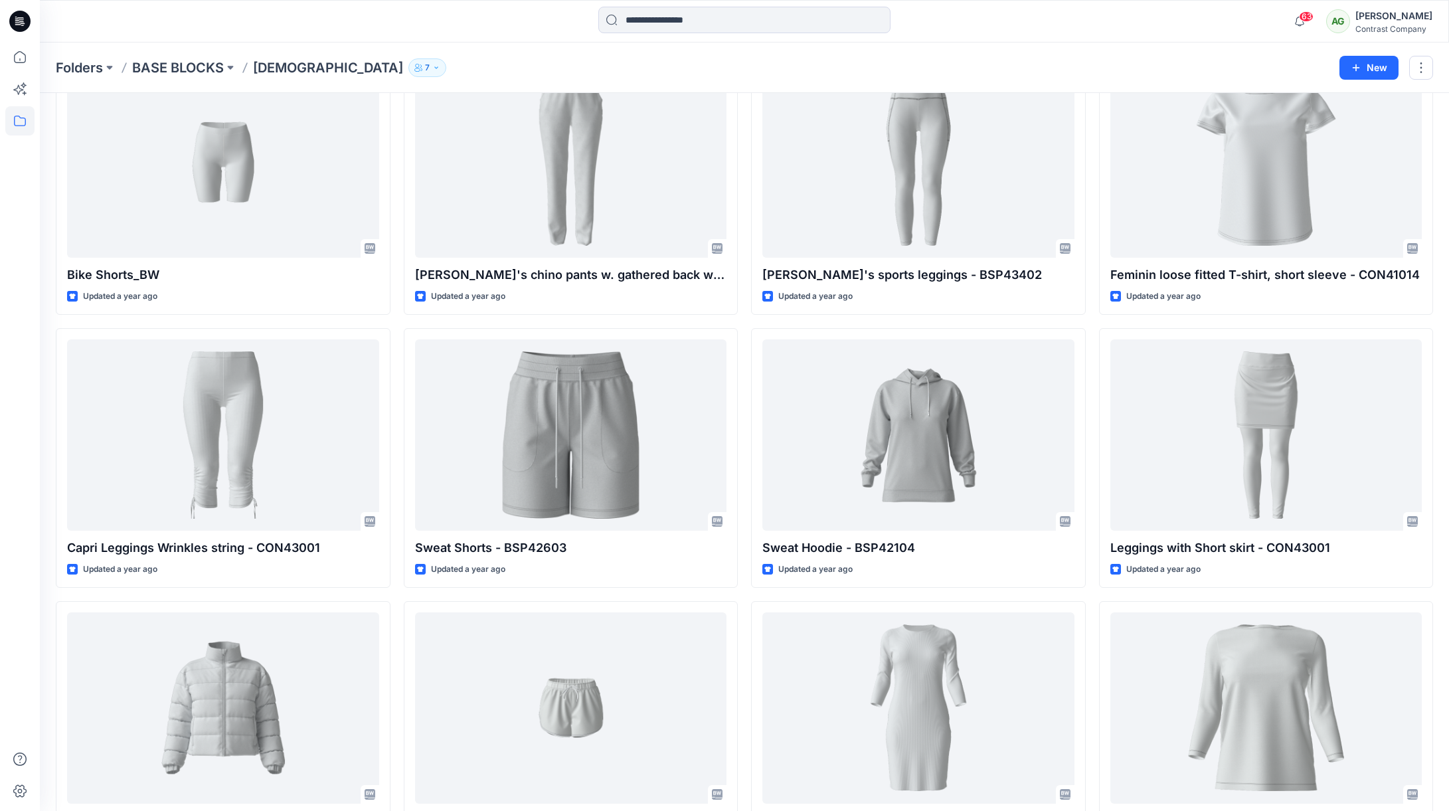
scroll to position [1187, 0]
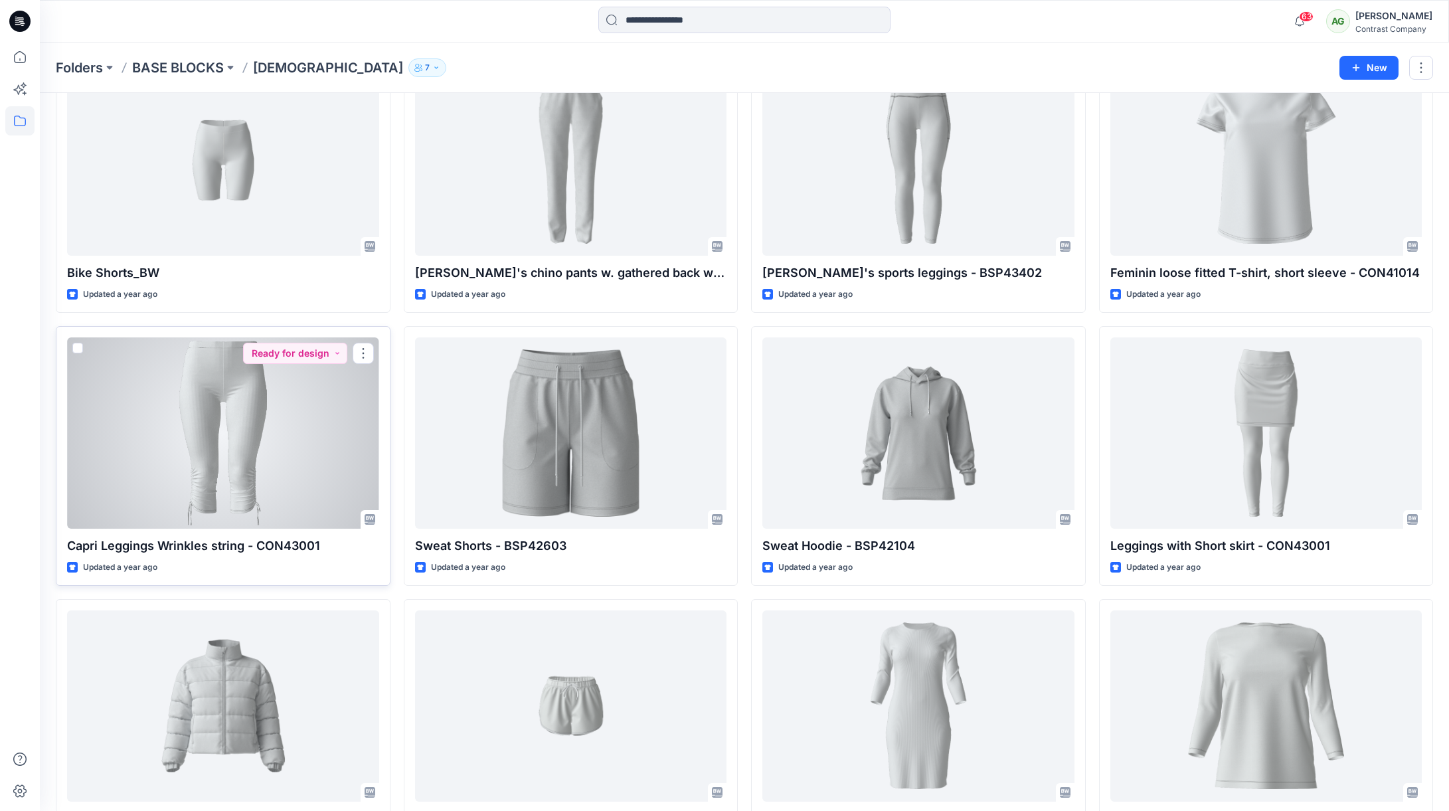
click at [252, 450] on div at bounding box center [223, 432] width 312 height 191
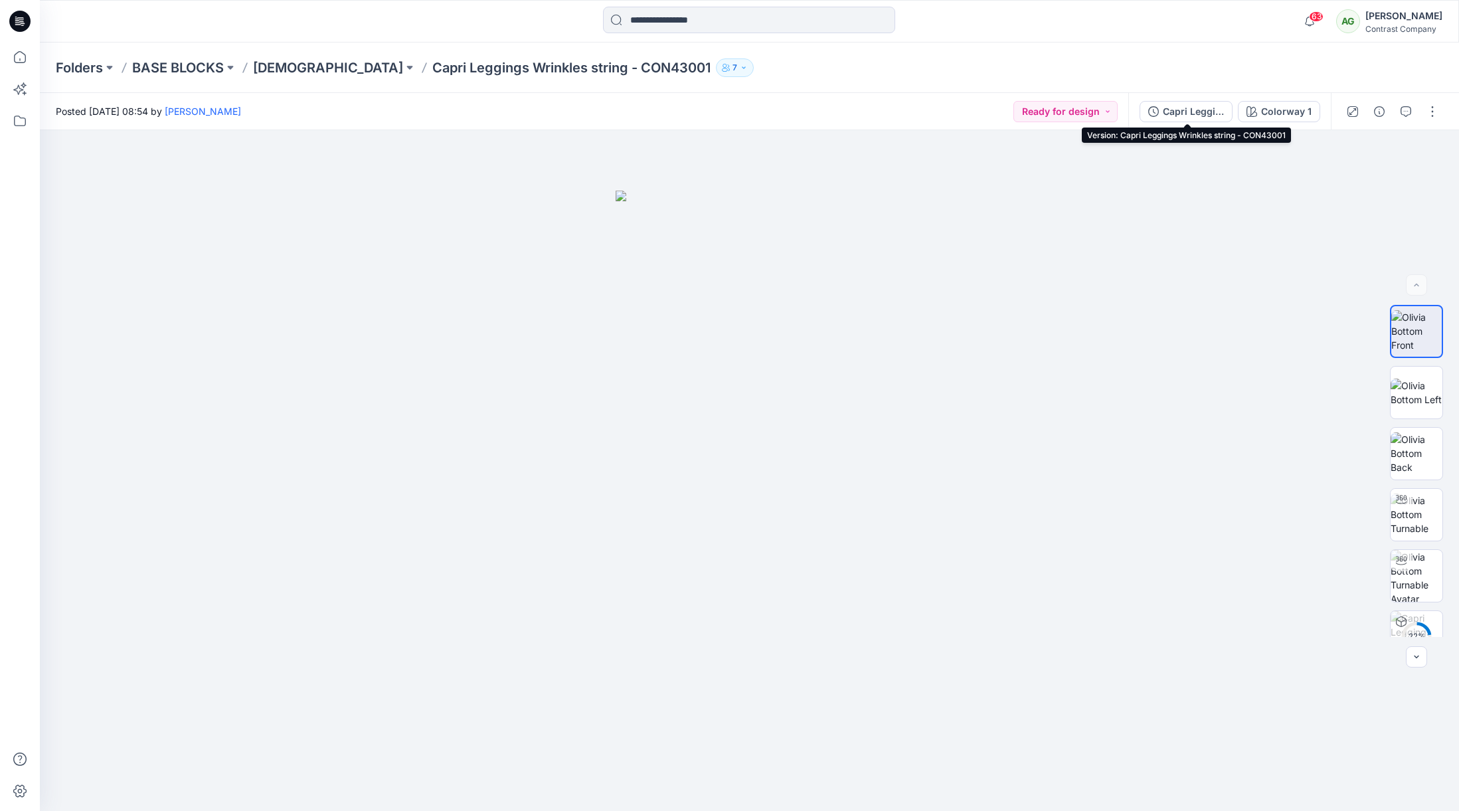
click at [1190, 104] on div "Capri Leggings Wrinkles string - CON43001" at bounding box center [1193, 111] width 61 height 15
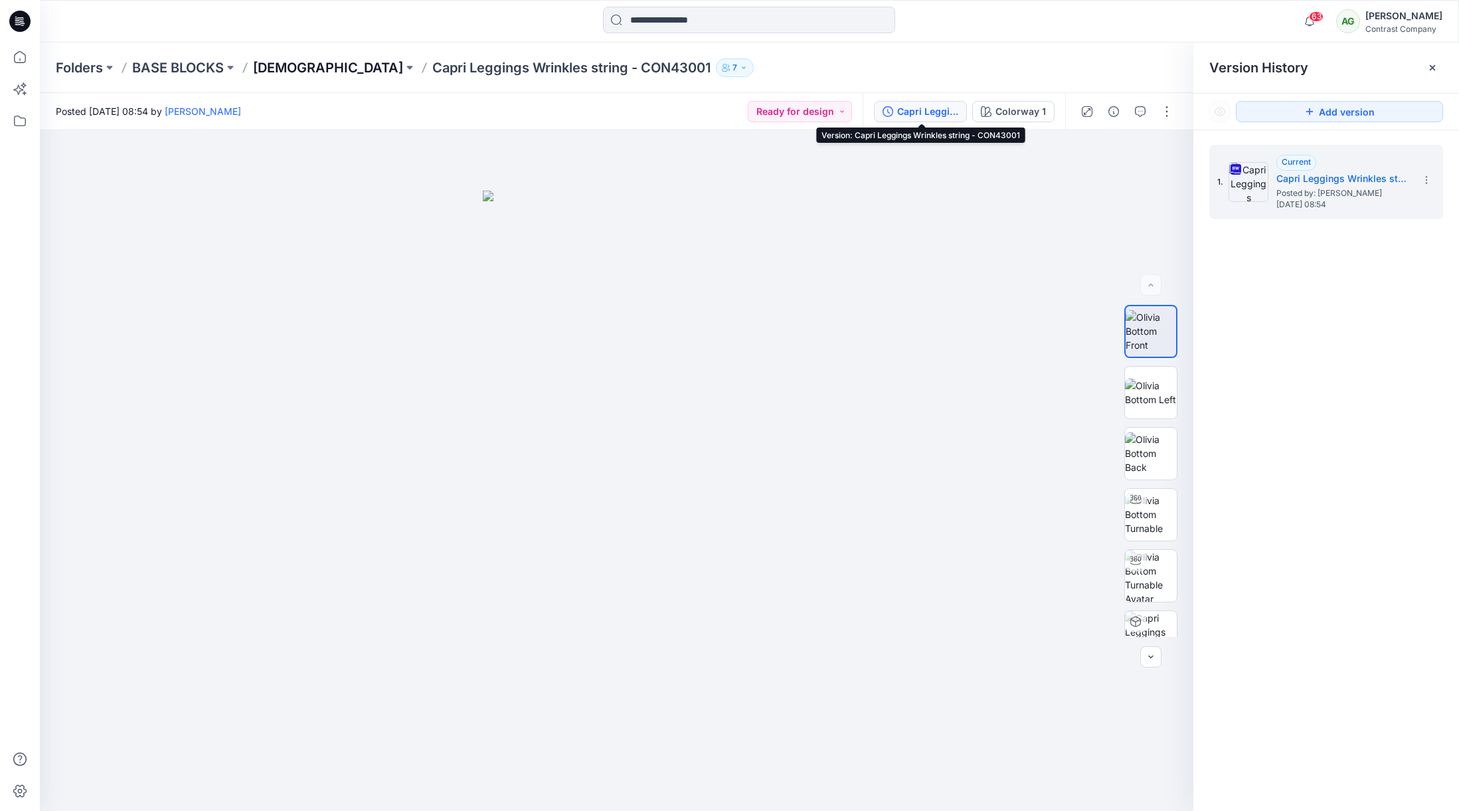
click at [262, 67] on p "Ladies" at bounding box center [328, 67] width 150 height 19
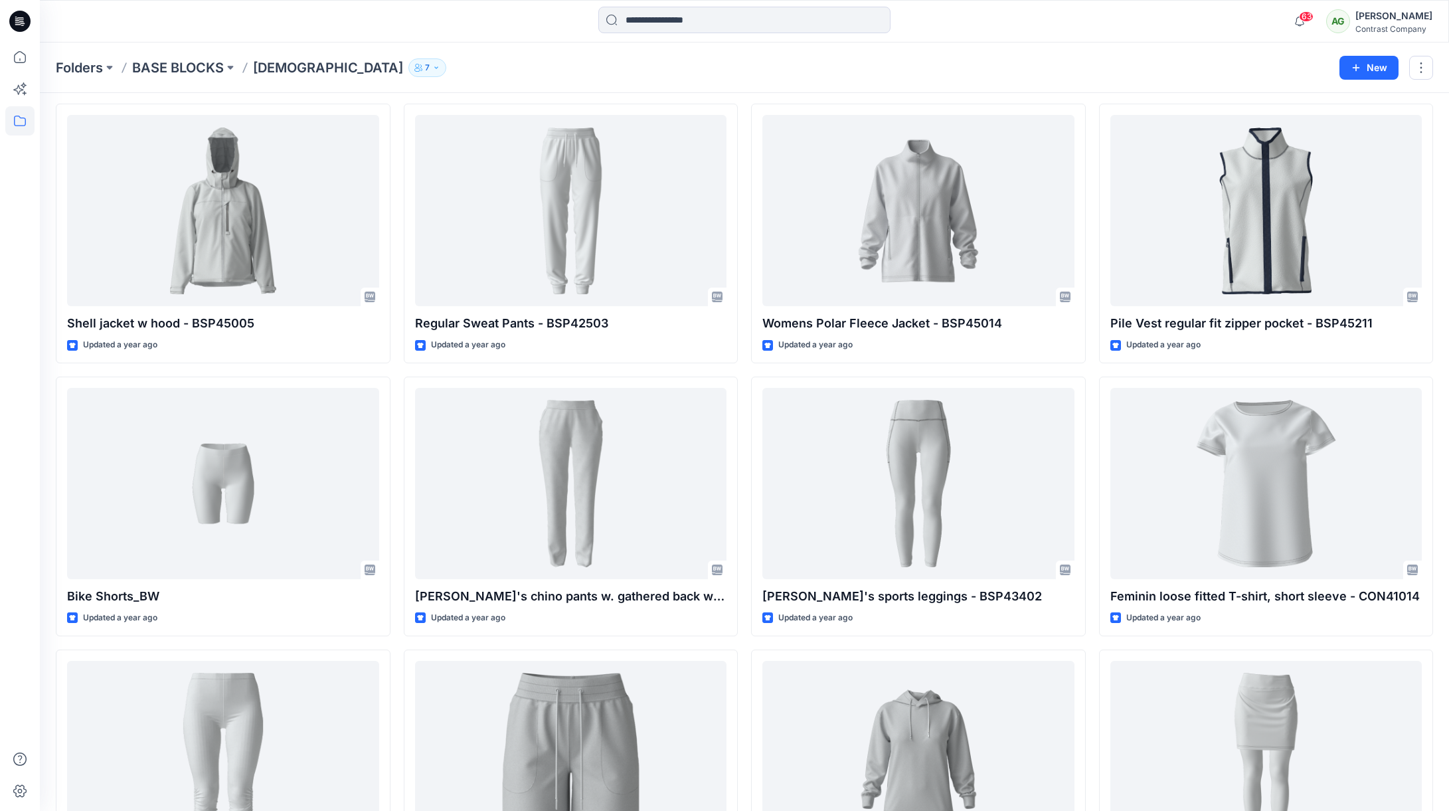
scroll to position [796, 0]
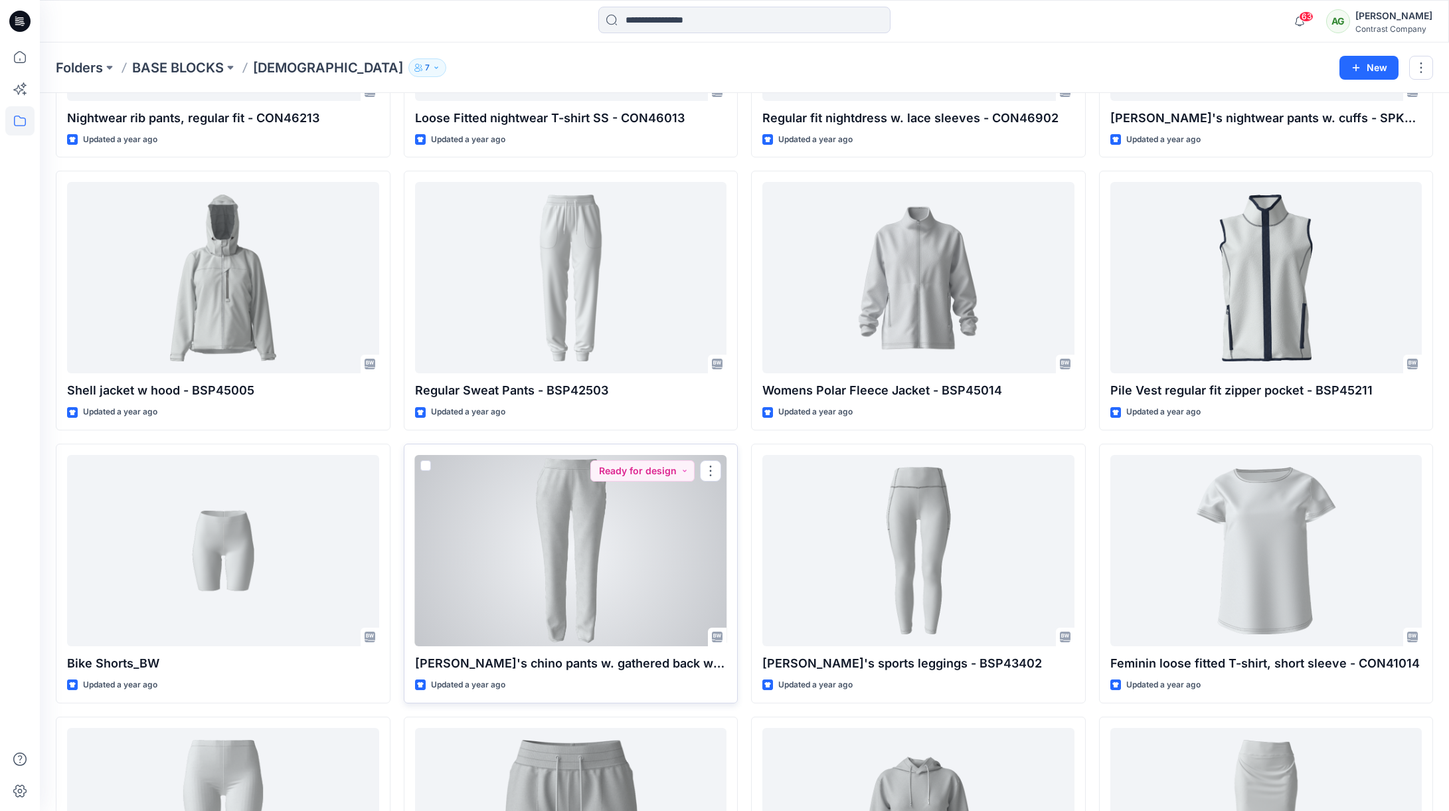
click at [482, 664] on p "Ladie's chino pants w. gathered back waist - IL35910" at bounding box center [571, 663] width 312 height 19
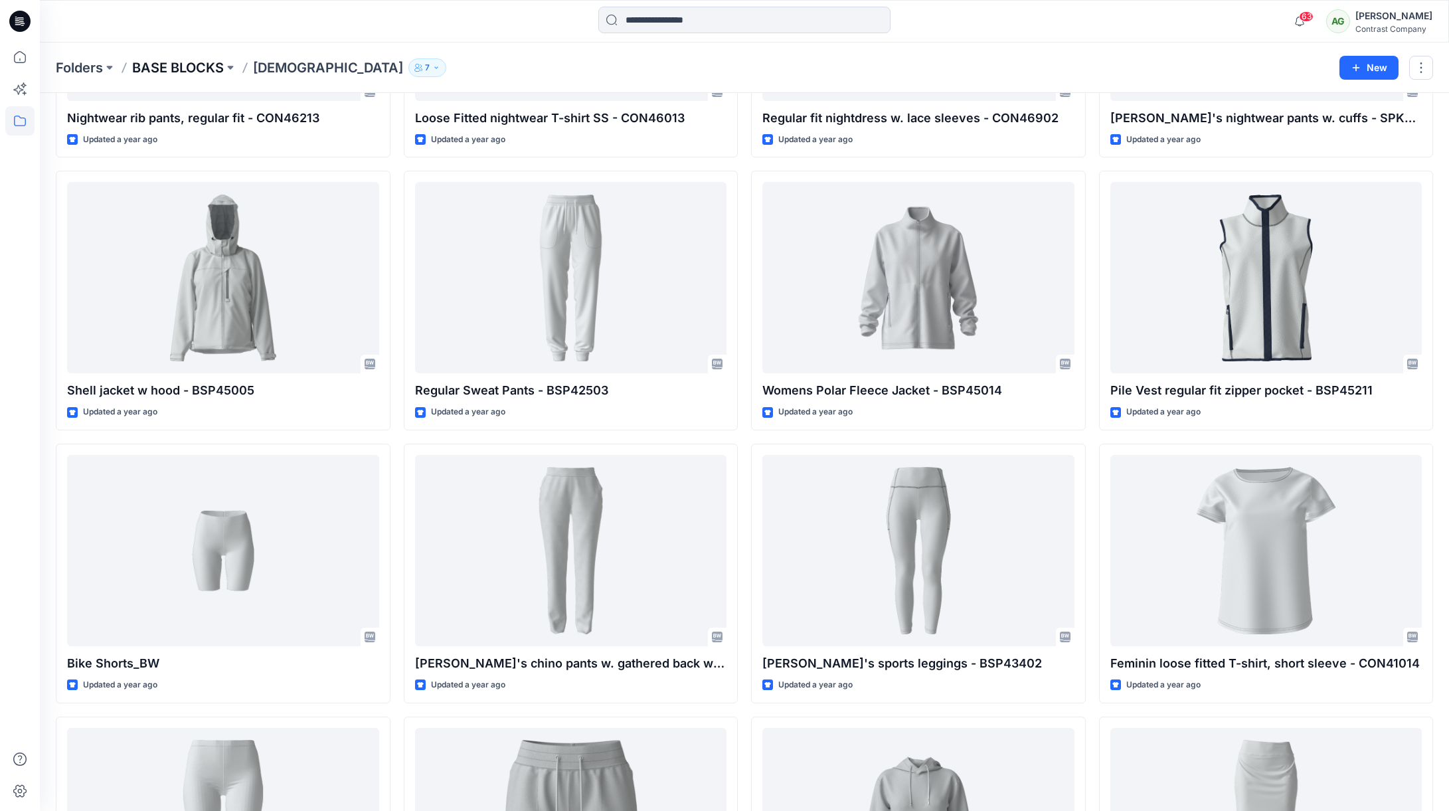
click at [170, 70] on p "BASE BLOCKS" at bounding box center [178, 67] width 92 height 19
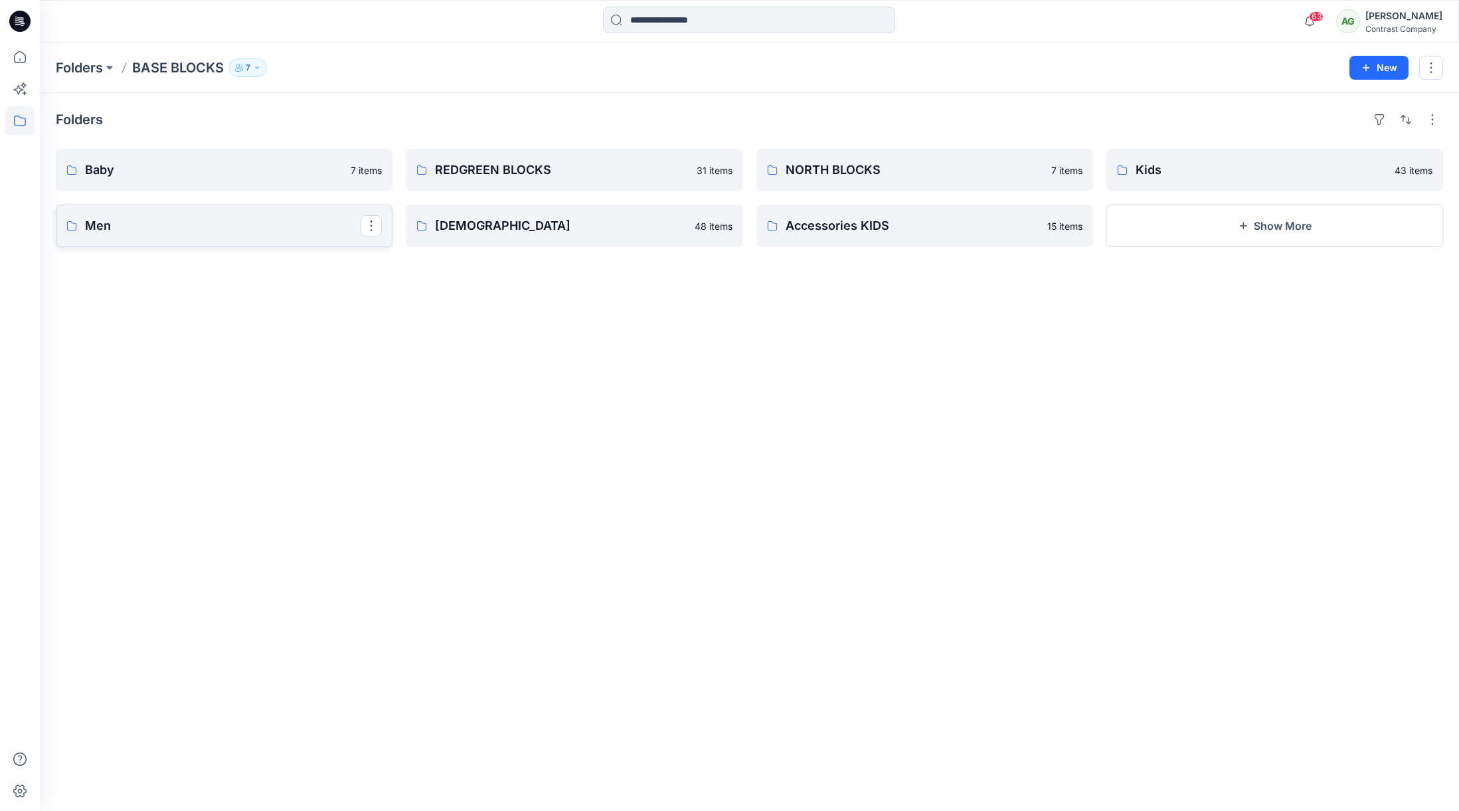
click at [209, 226] on p "Men" at bounding box center [223, 226] width 276 height 19
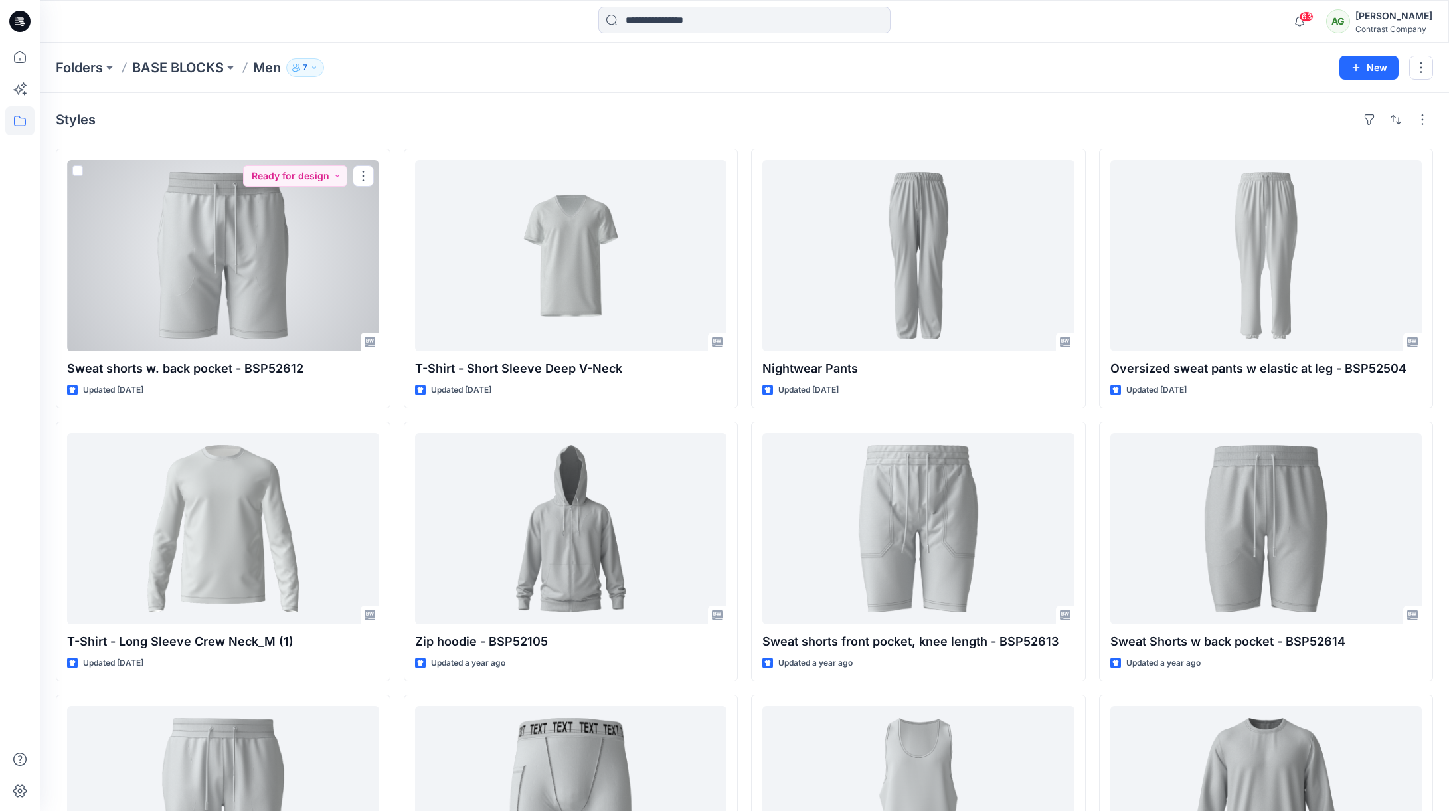
click at [252, 258] on div at bounding box center [223, 255] width 312 height 191
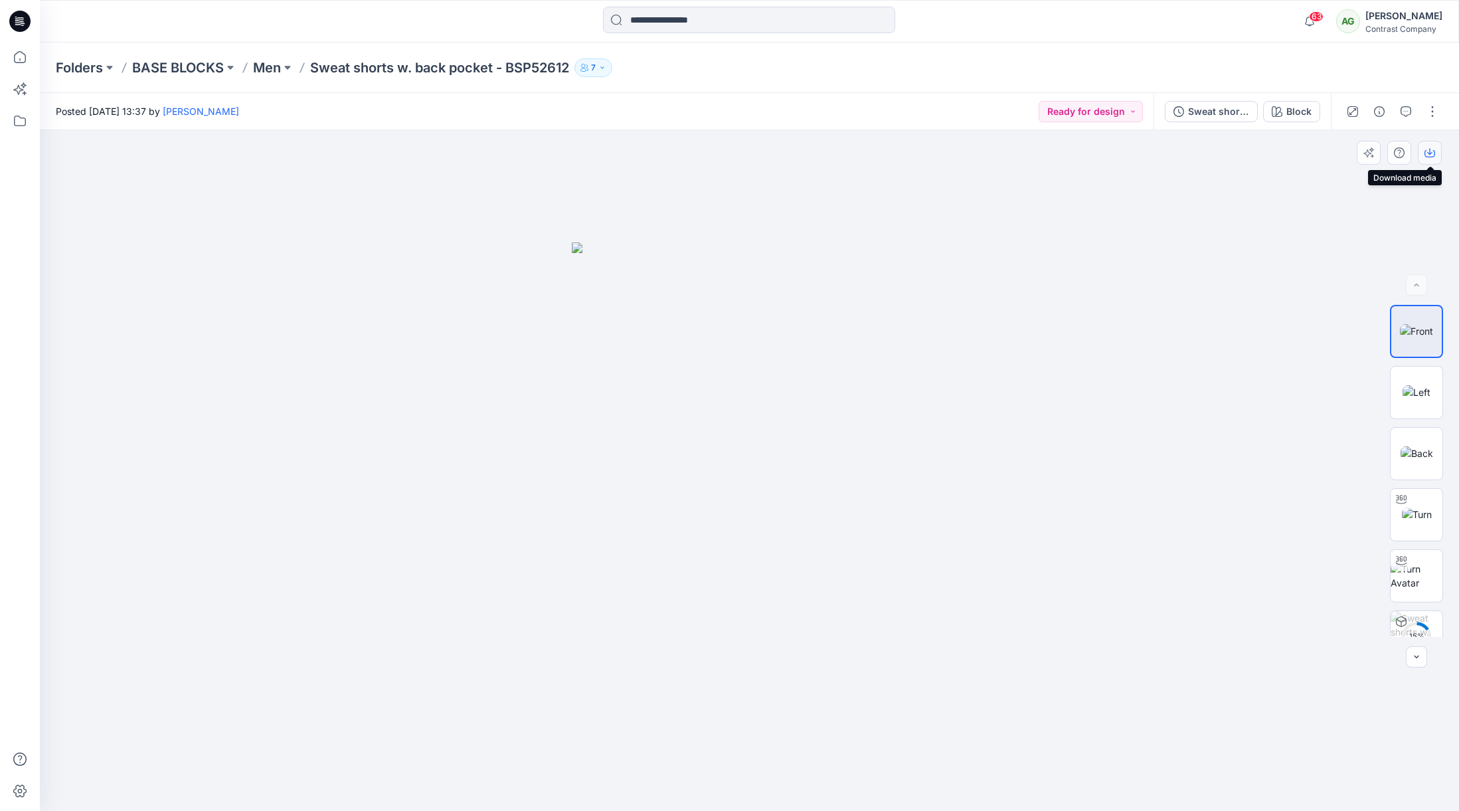
click at [1430, 151] on icon "button" at bounding box center [1430, 152] width 11 height 11
click at [1417, 385] on img at bounding box center [1417, 392] width 28 height 14
click at [1435, 153] on button "button" at bounding box center [1430, 153] width 24 height 24
click at [1423, 446] on img at bounding box center [1417, 453] width 33 height 14
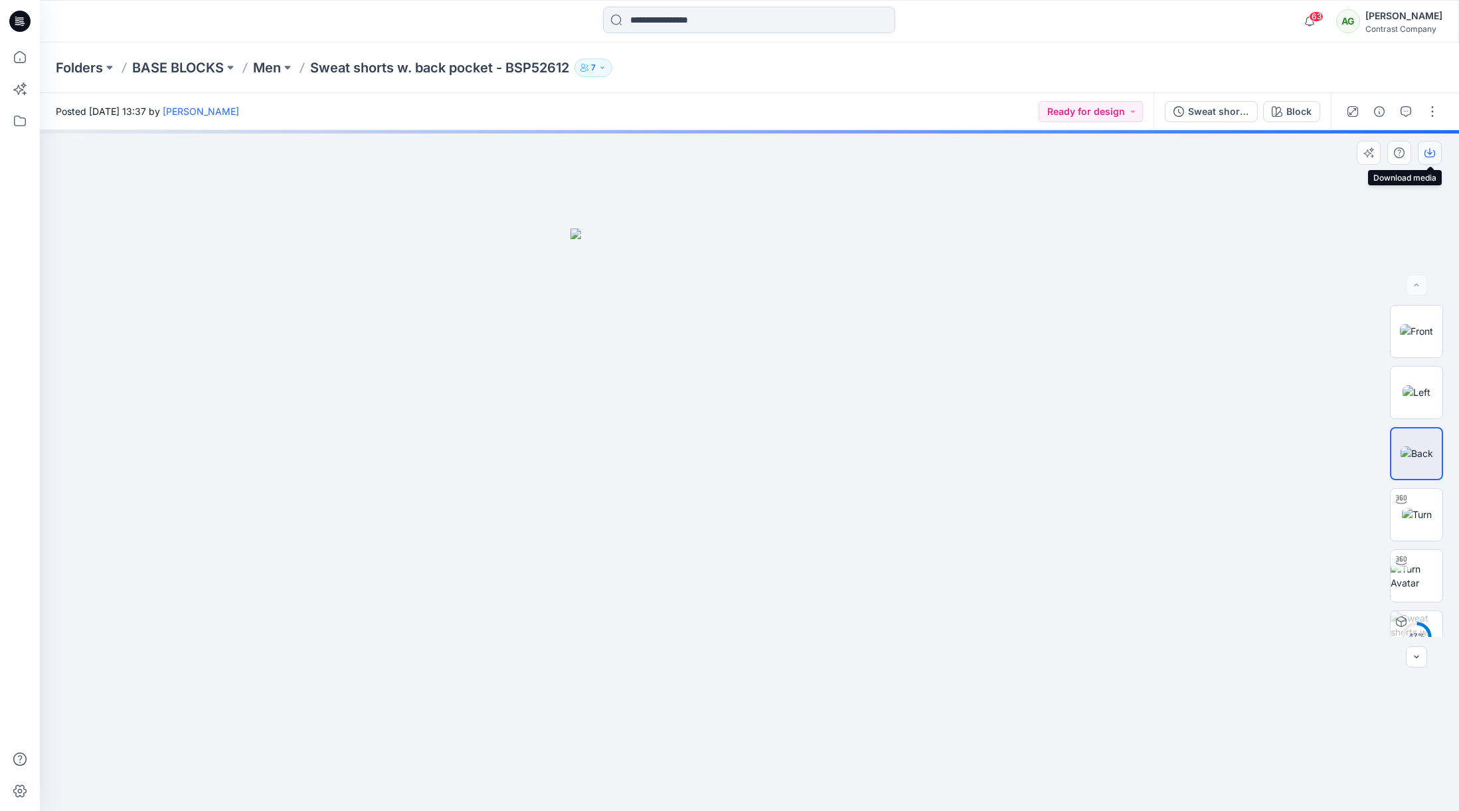
click at [1433, 150] on icon "button" at bounding box center [1430, 152] width 11 height 11
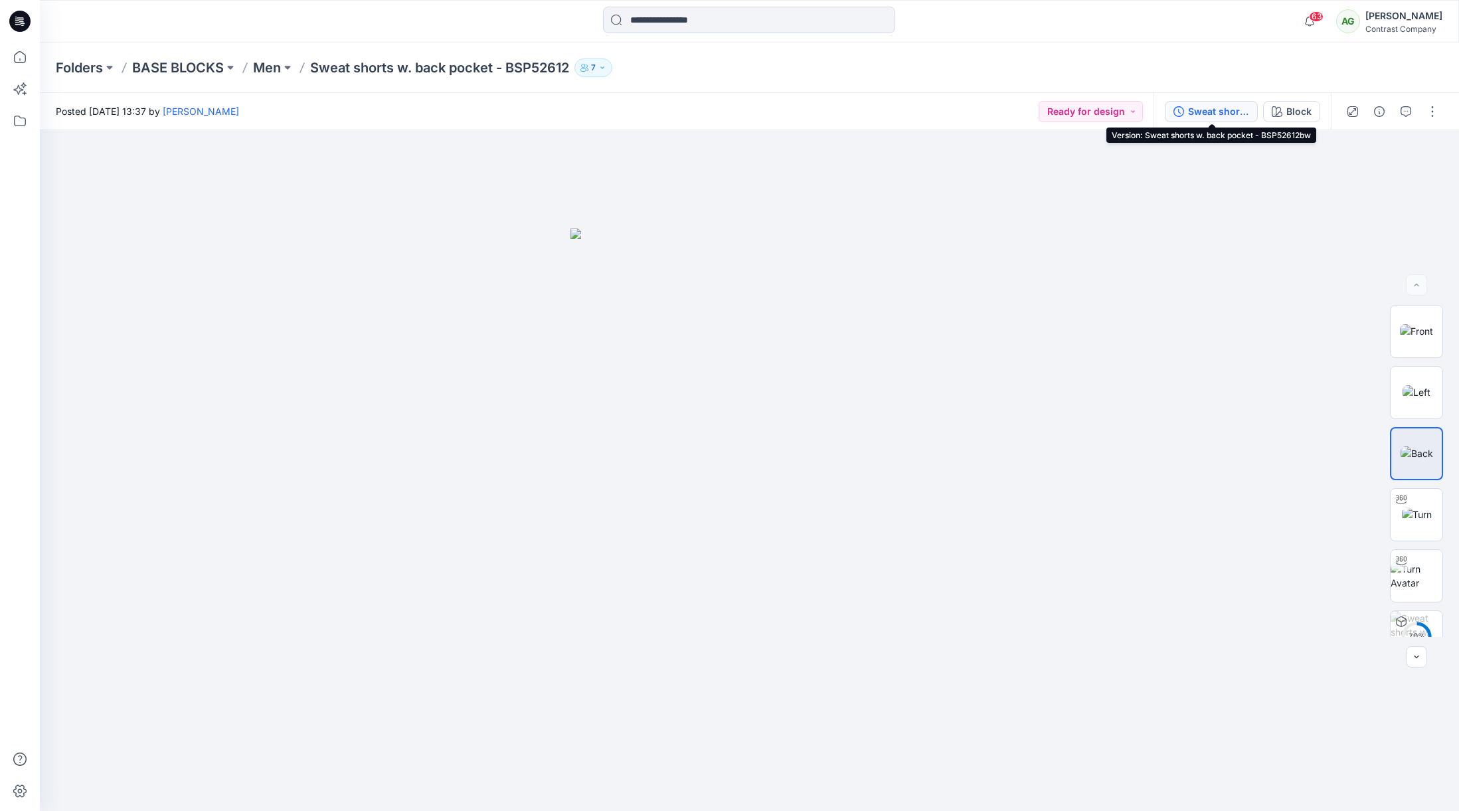
click at [1229, 107] on div "Sweat shorts w. back pocket - BSP52612bw" at bounding box center [1218, 111] width 61 height 15
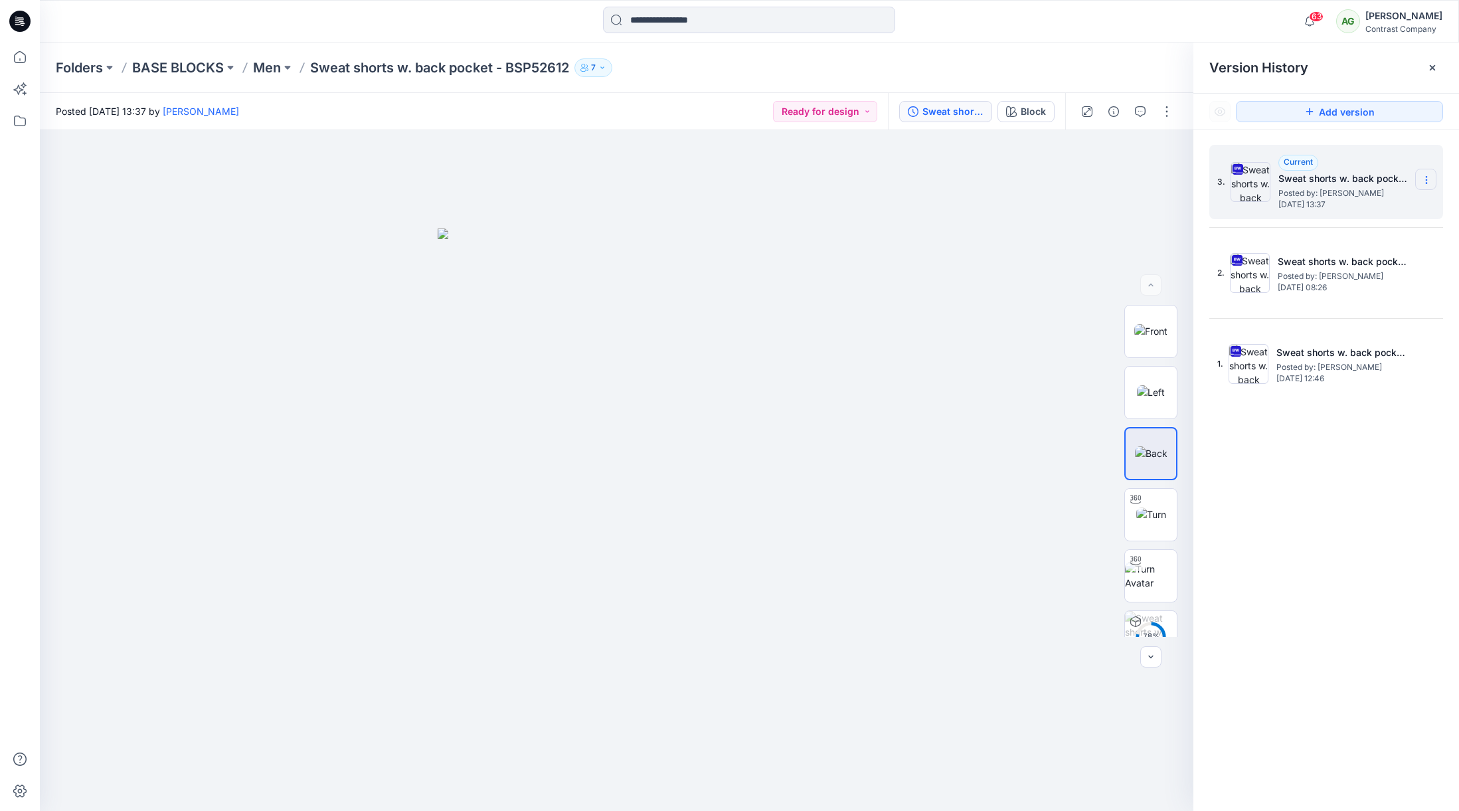
click at [1429, 177] on icon at bounding box center [1426, 180] width 11 height 11
click at [1370, 205] on span "Download Source BW File" at bounding box center [1360, 206] width 112 height 16
click at [268, 70] on p "Men" at bounding box center [267, 67] width 28 height 19
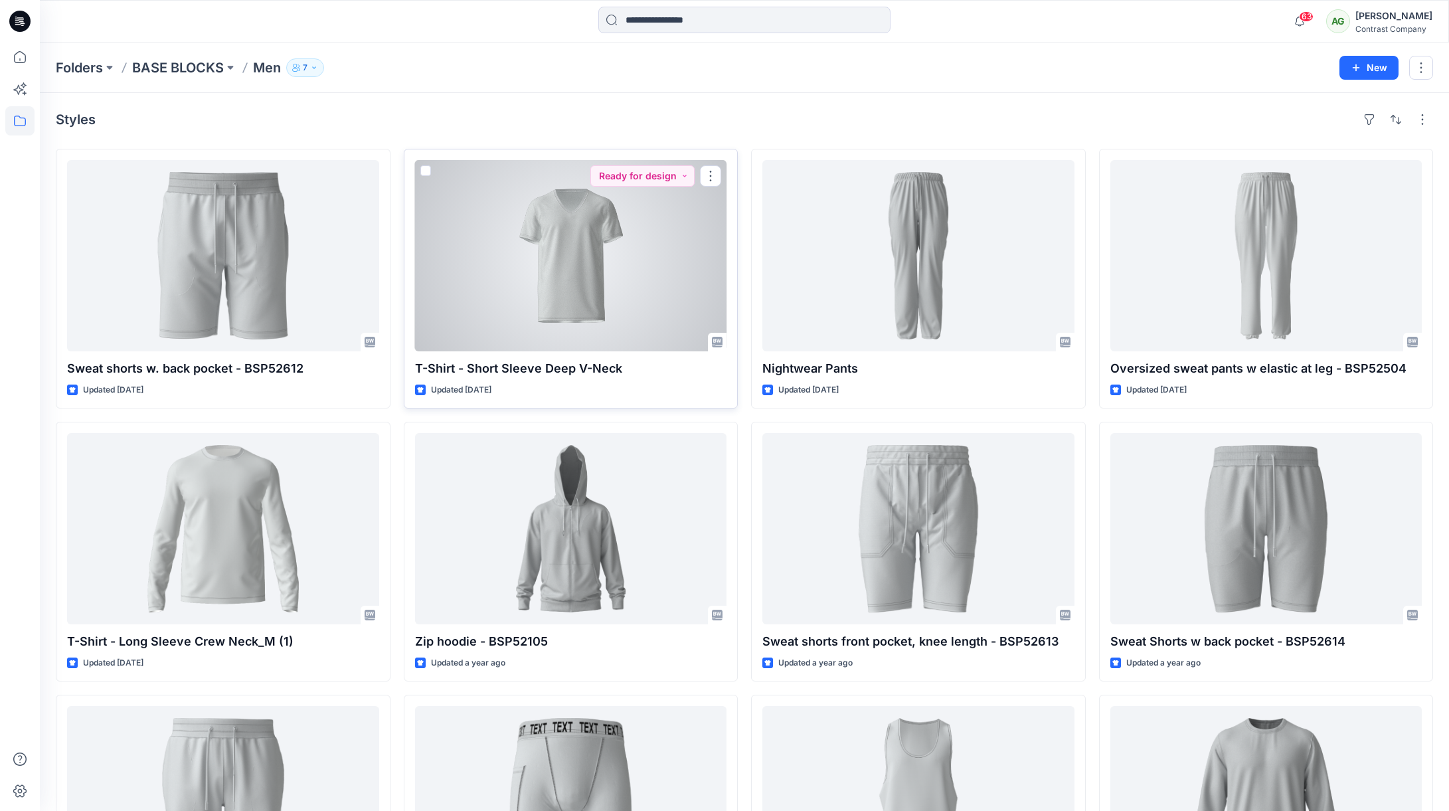
click at [582, 278] on div at bounding box center [571, 255] width 312 height 191
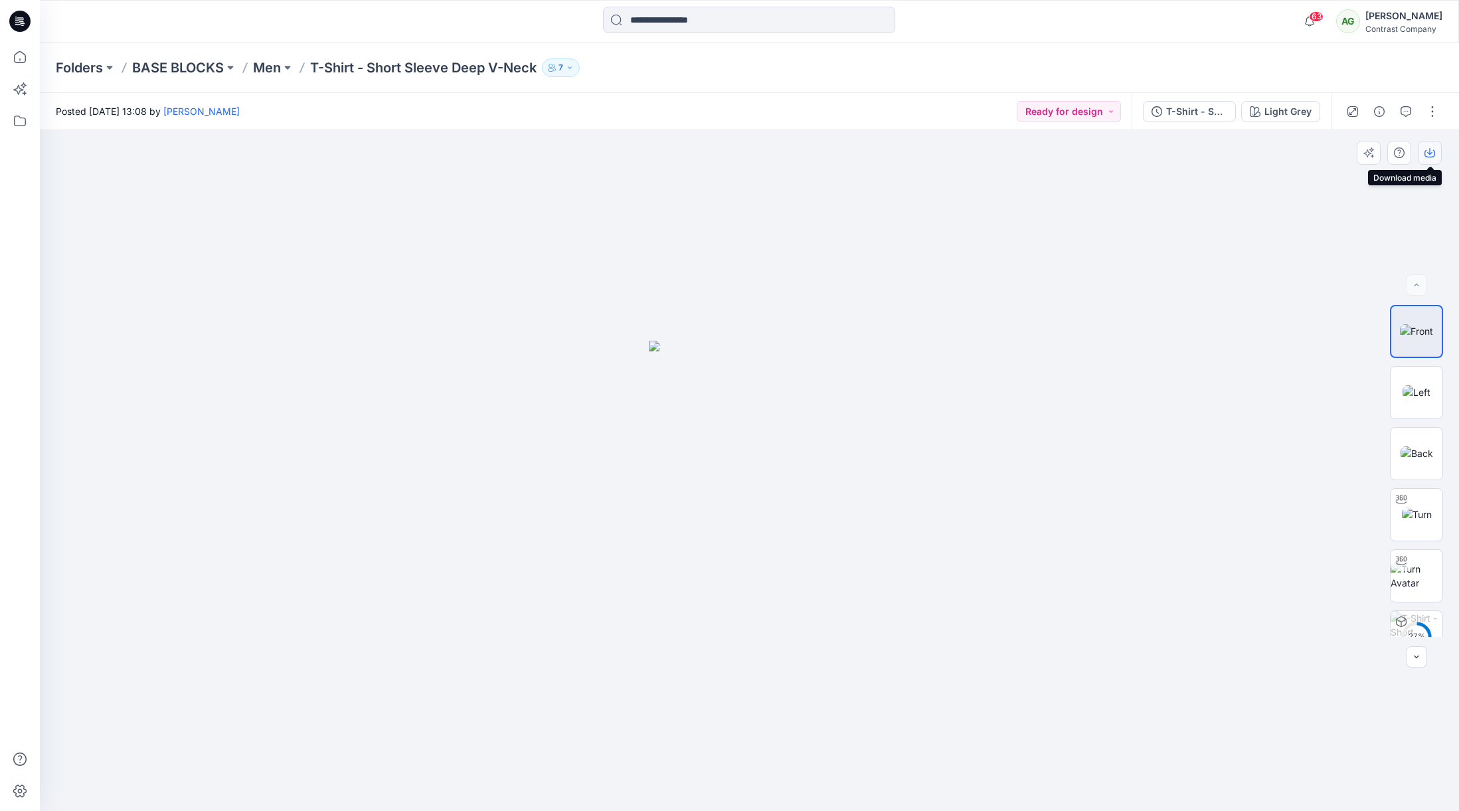
click at [1433, 152] on icon "button" at bounding box center [1430, 152] width 11 height 11
click at [1415, 393] on img at bounding box center [1417, 392] width 28 height 14
click at [1431, 155] on icon "button" at bounding box center [1430, 152] width 11 height 11
click at [1414, 446] on img at bounding box center [1417, 453] width 33 height 14
click at [1430, 151] on icon "button" at bounding box center [1430, 152] width 11 height 11
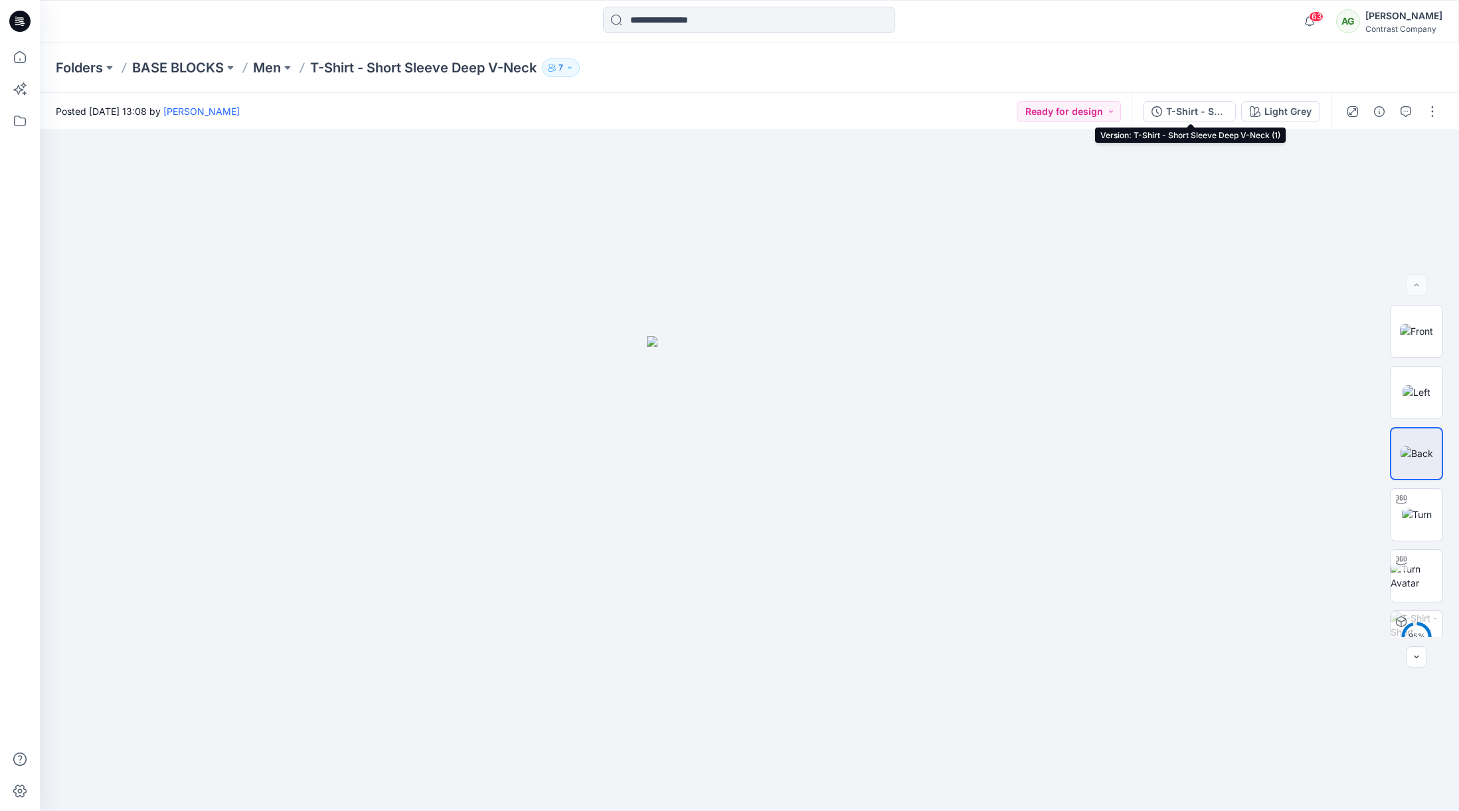
click at [1196, 108] on div "T-Shirt - Short Sleeve Deep V-Neck (1)" at bounding box center [1196, 111] width 61 height 15
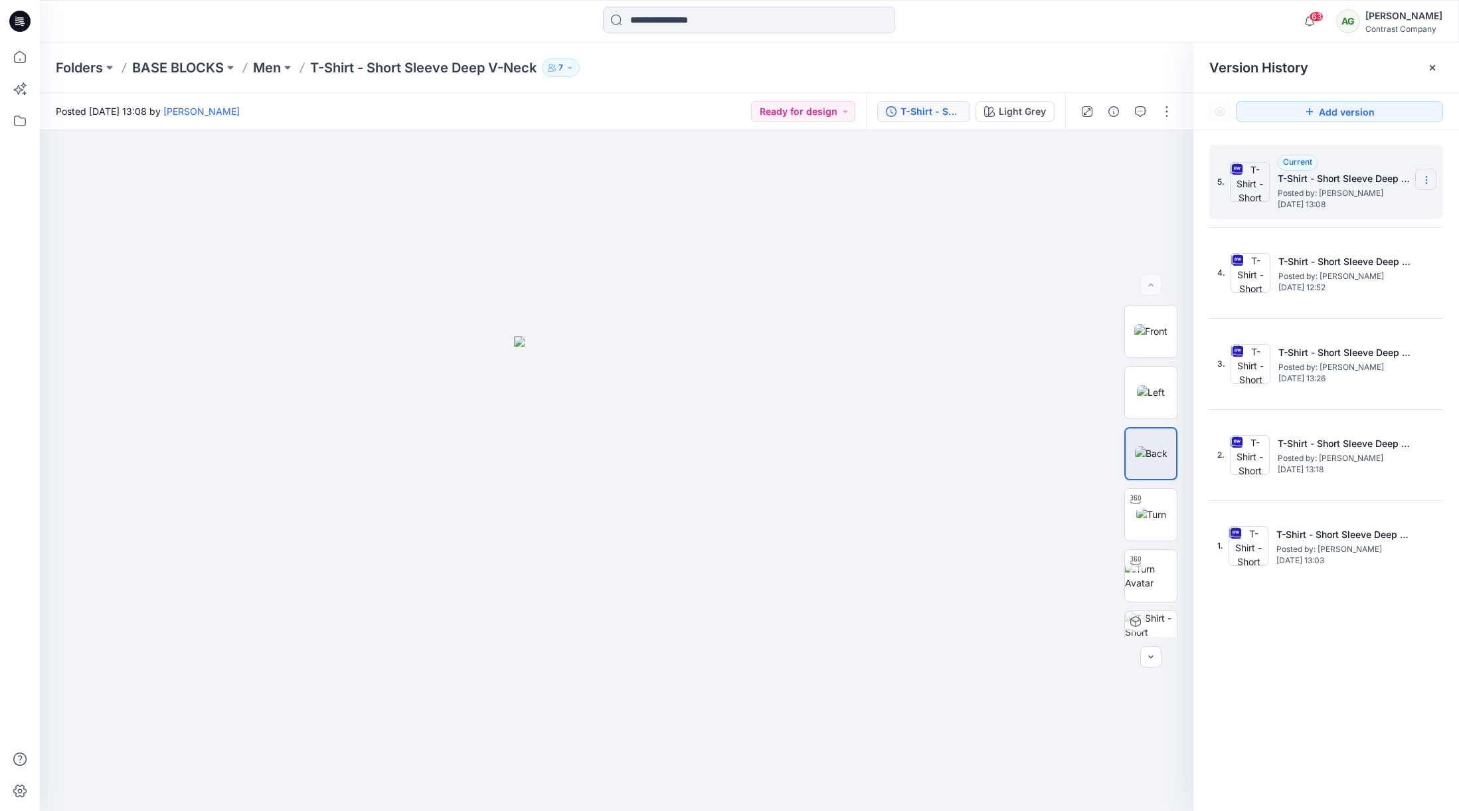
click at [1429, 175] on icon at bounding box center [1426, 180] width 11 height 11
click at [1352, 207] on span "Download Source BW File" at bounding box center [1360, 206] width 112 height 16
click at [277, 68] on p "Men" at bounding box center [267, 67] width 28 height 19
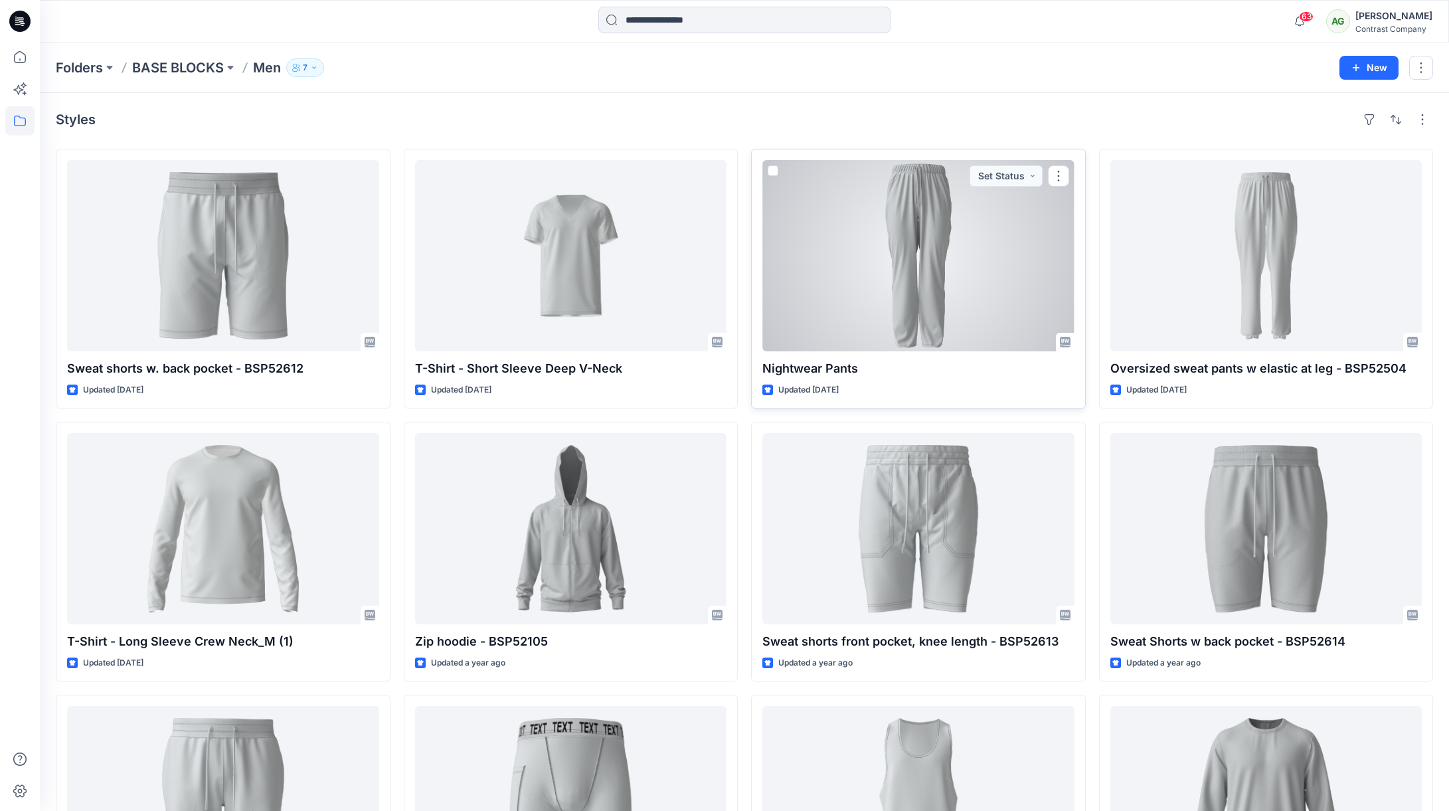
click at [927, 288] on div at bounding box center [918, 255] width 312 height 191
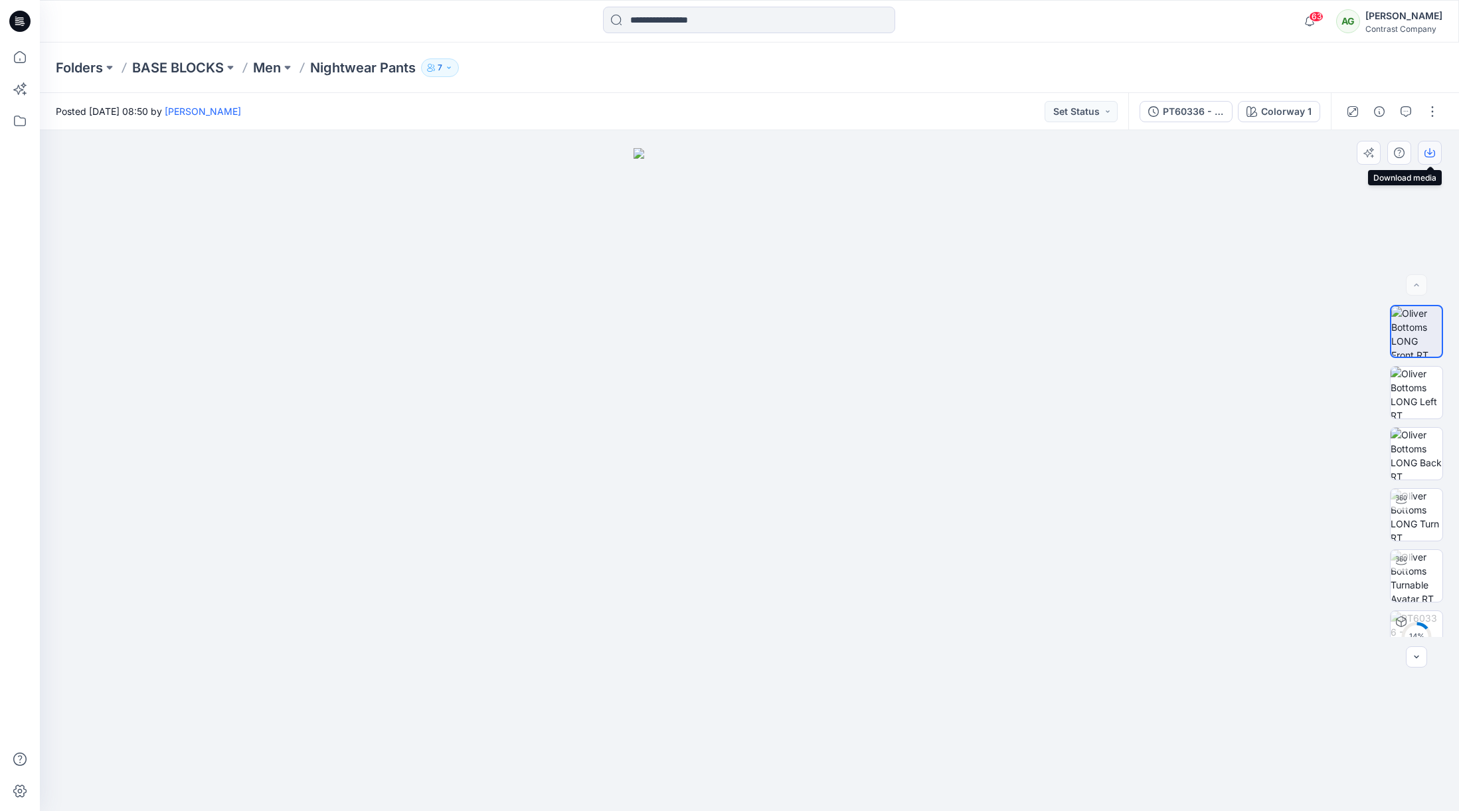
click at [1433, 152] on icon "button" at bounding box center [1430, 152] width 11 height 11
click at [1419, 374] on img at bounding box center [1417, 393] width 52 height 52
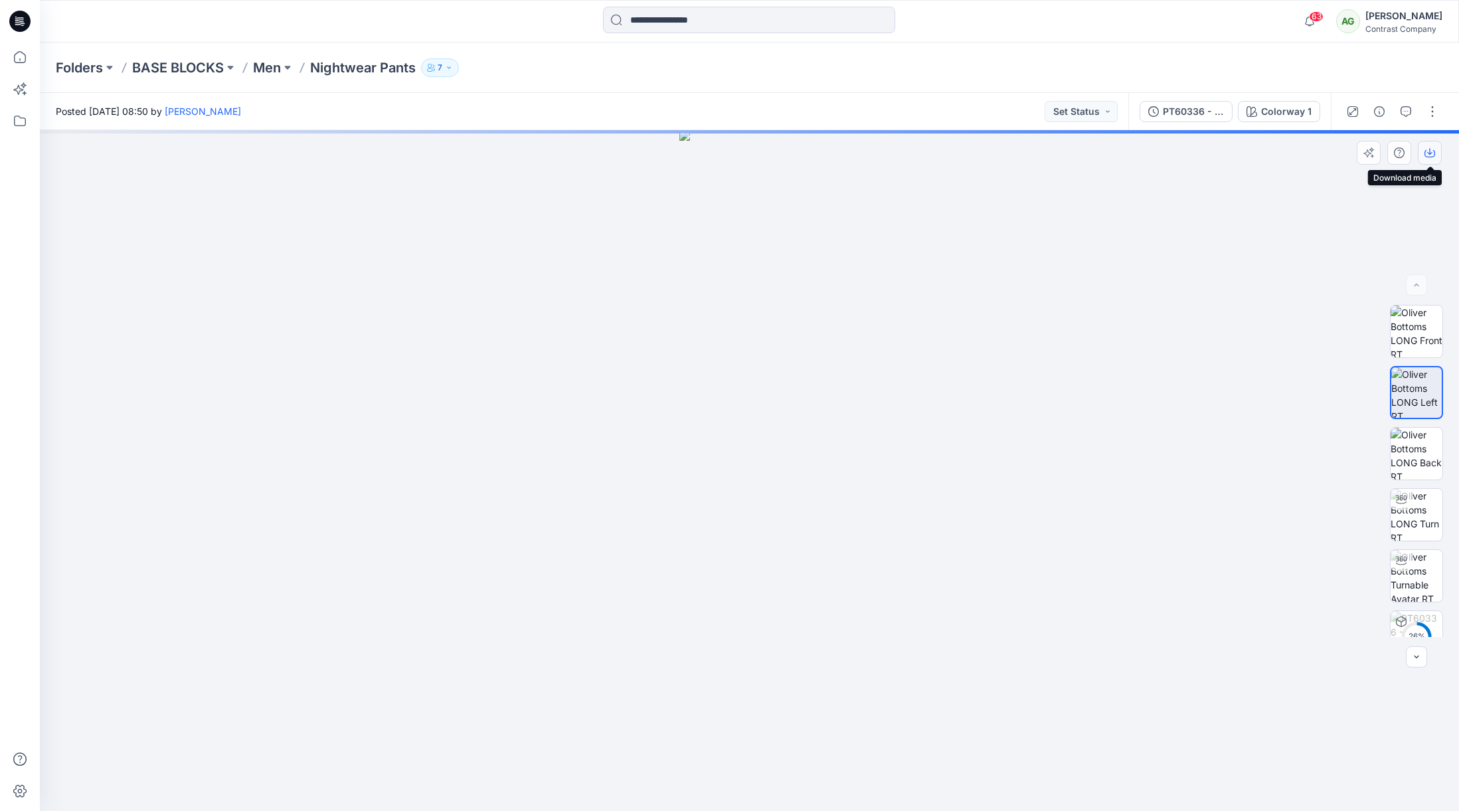
click at [1432, 149] on icon "button" at bounding box center [1430, 152] width 11 height 11
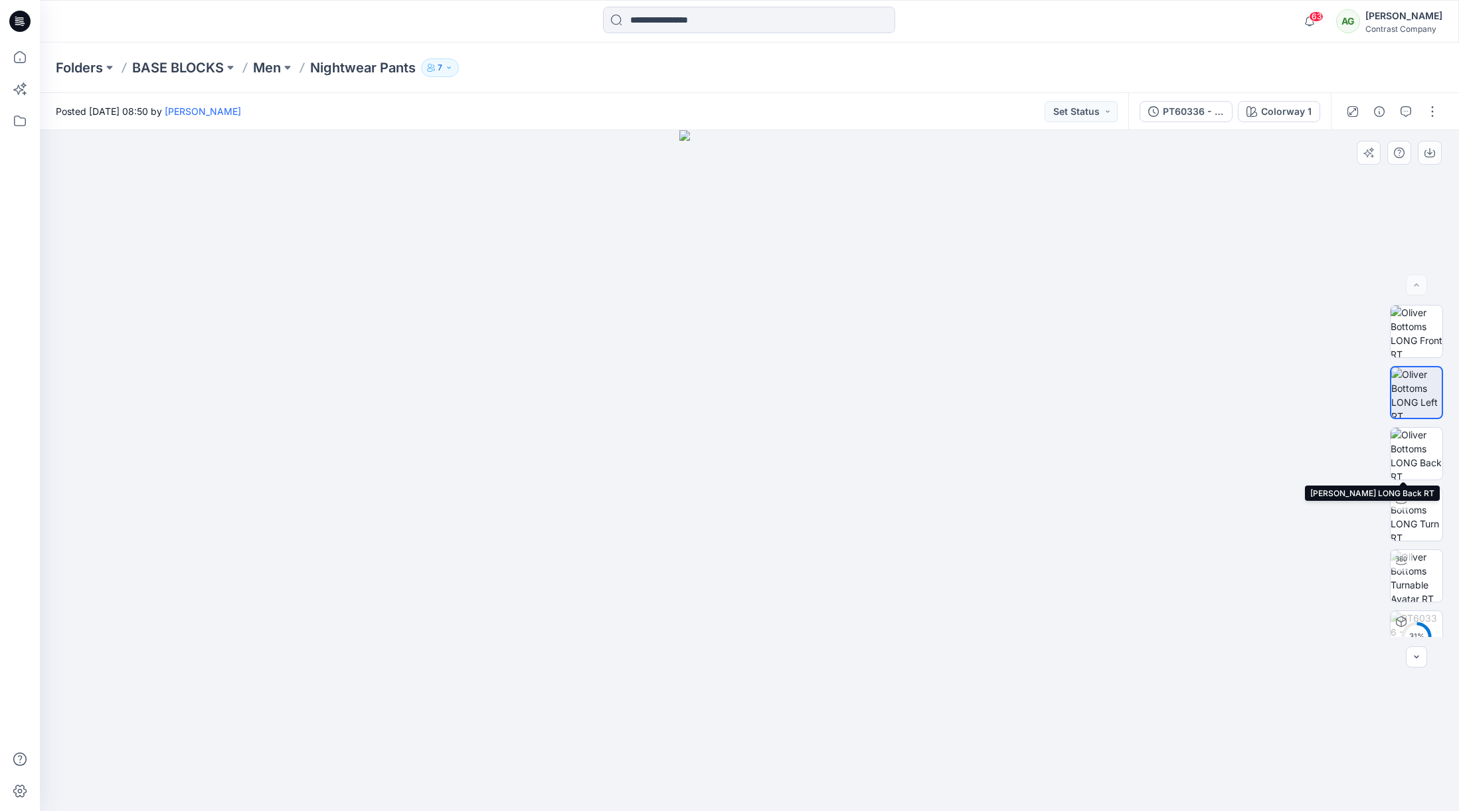
drag, startPoint x: 1416, startPoint y: 446, endPoint x: 1421, endPoint y: 392, distance: 54.7
click at [1416, 445] on img at bounding box center [1417, 454] width 52 height 52
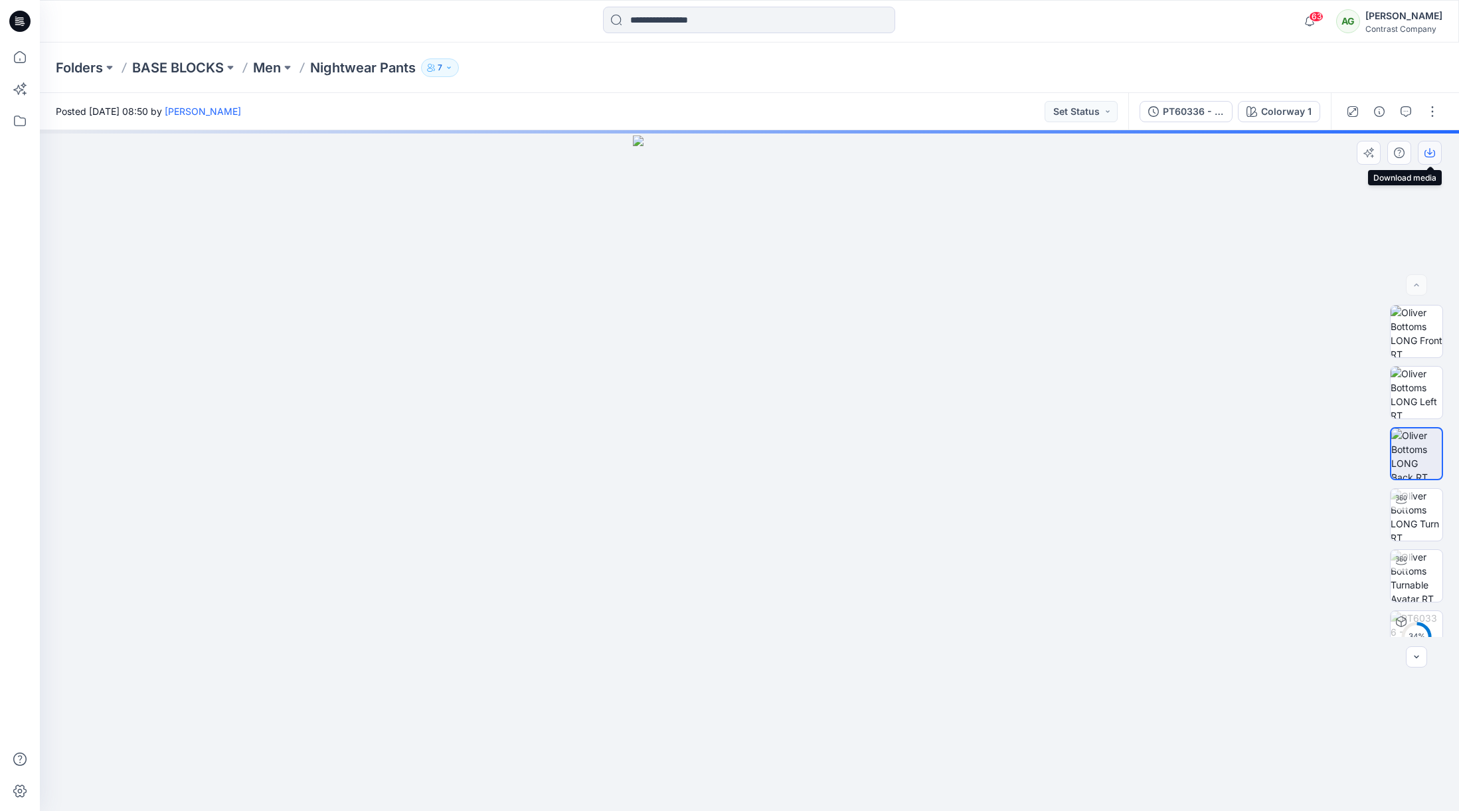
click at [1433, 152] on icon "button" at bounding box center [1430, 152] width 11 height 11
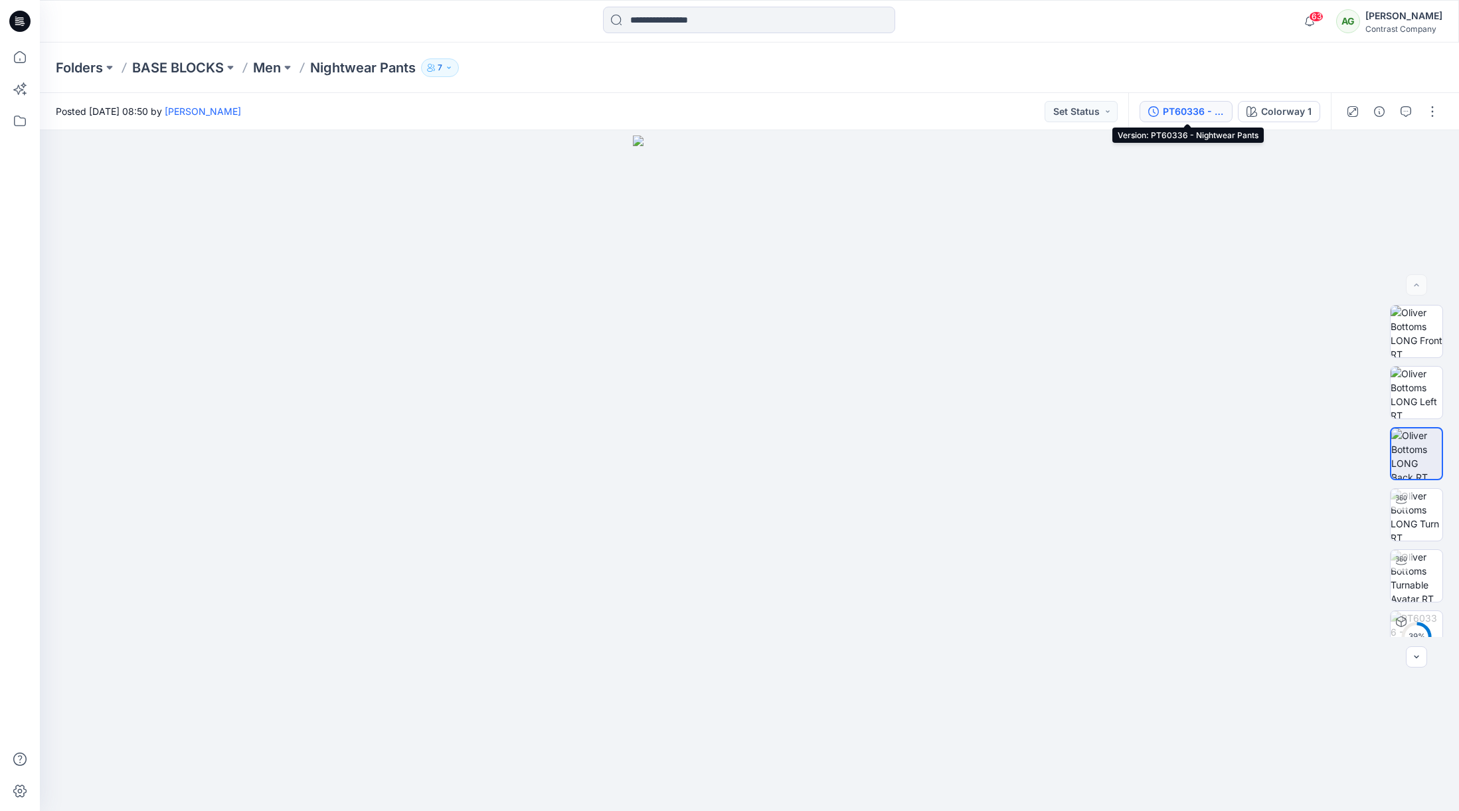
click at [1185, 108] on div "PT60336 - Nightwear Pants" at bounding box center [1193, 111] width 61 height 15
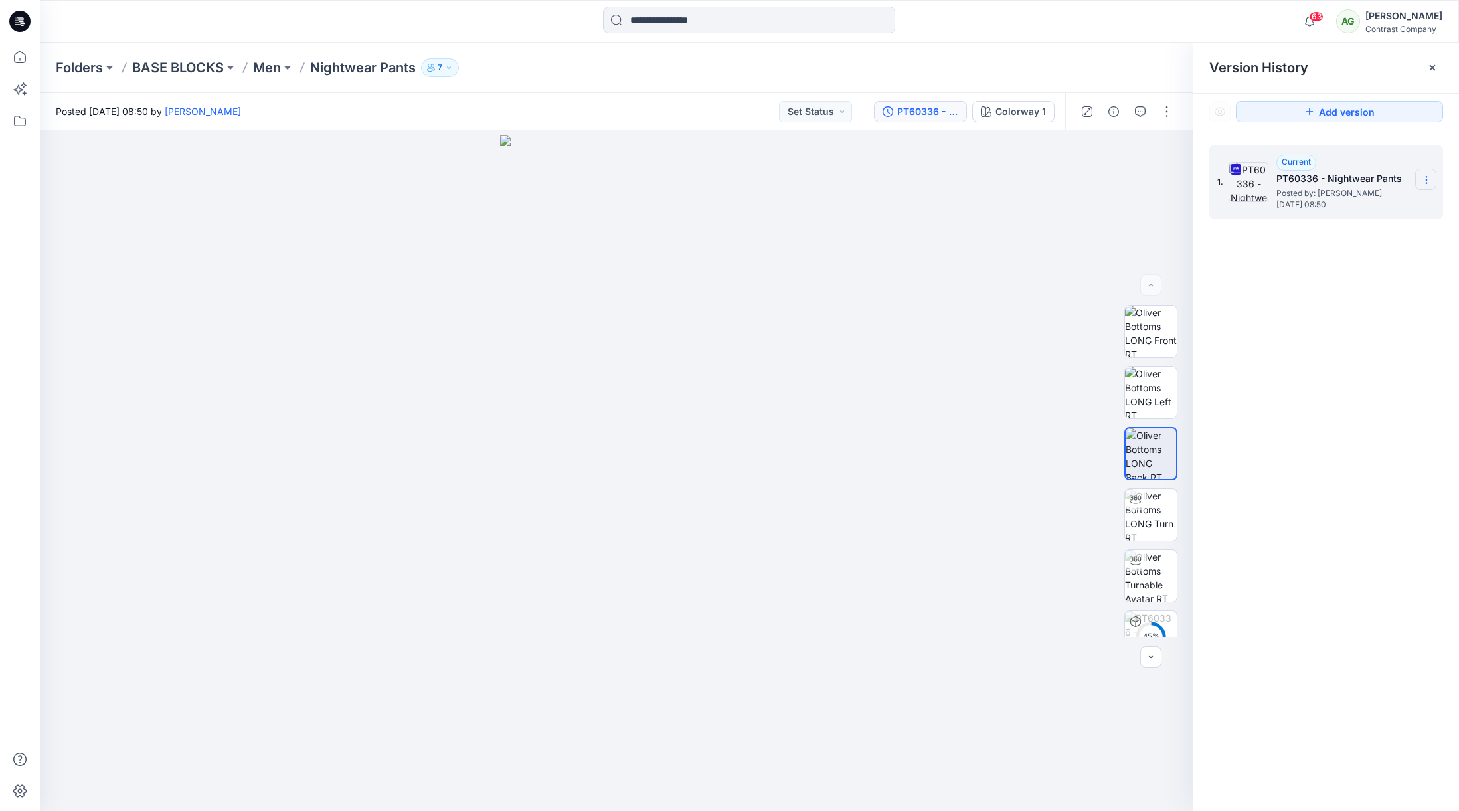
click at [1427, 177] on icon at bounding box center [1426, 180] width 11 height 11
click at [1365, 201] on span "Download Source BW File" at bounding box center [1360, 206] width 112 height 16
click at [274, 67] on p "Men" at bounding box center [267, 67] width 28 height 19
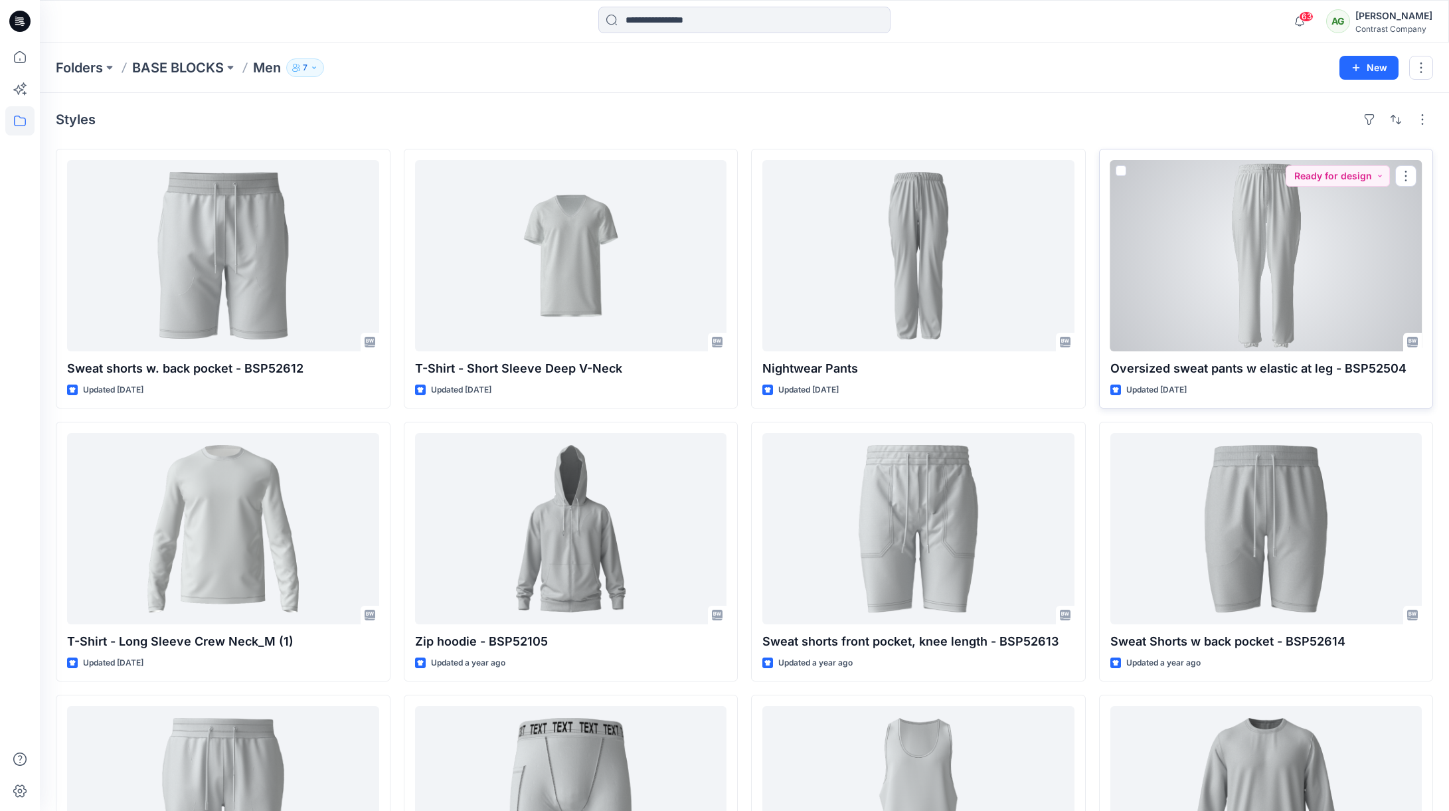
click at [1237, 256] on div at bounding box center [1267, 255] width 312 height 191
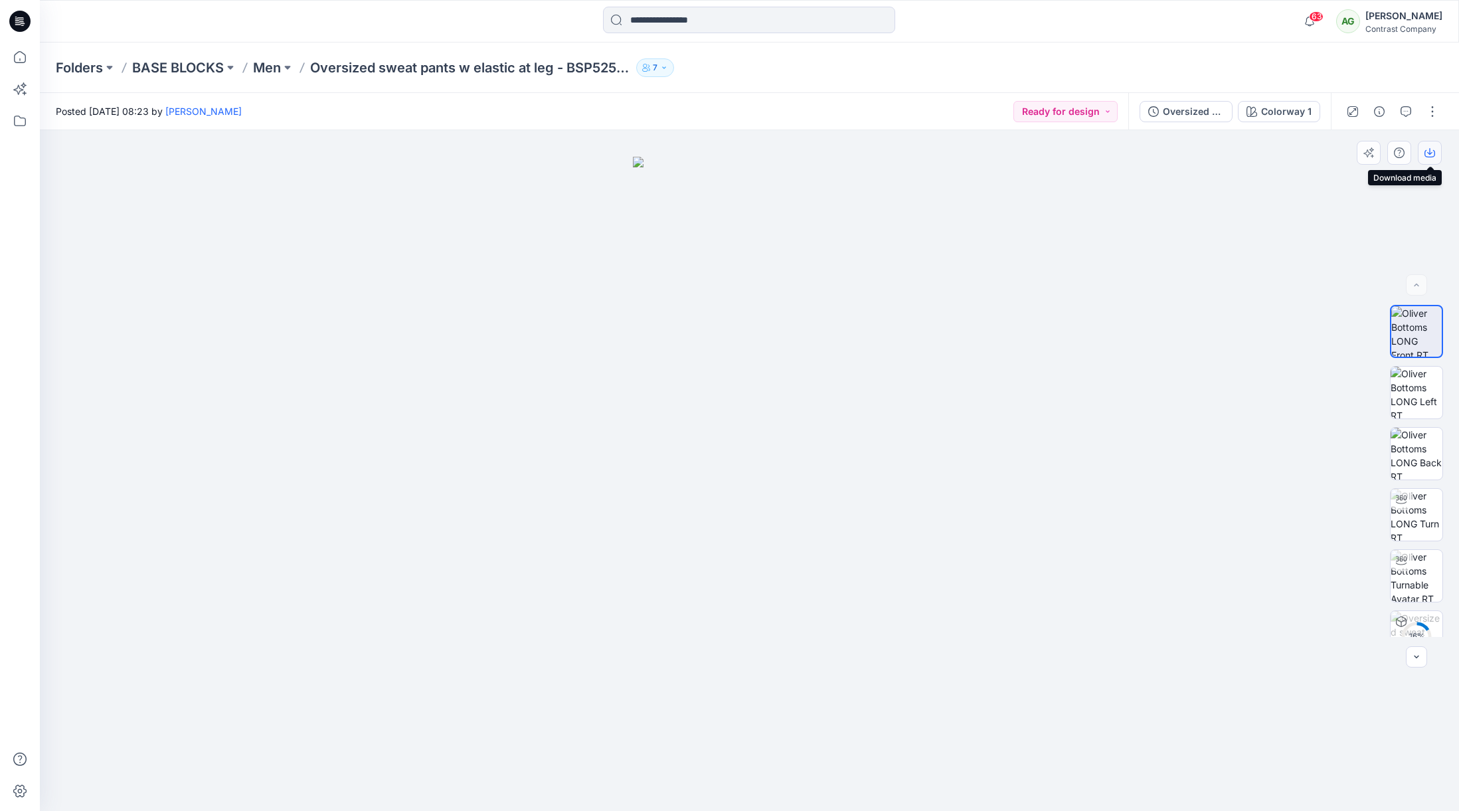
click at [1429, 153] on icon "button" at bounding box center [1430, 152] width 11 height 11
click at [1408, 387] on img at bounding box center [1417, 393] width 52 height 52
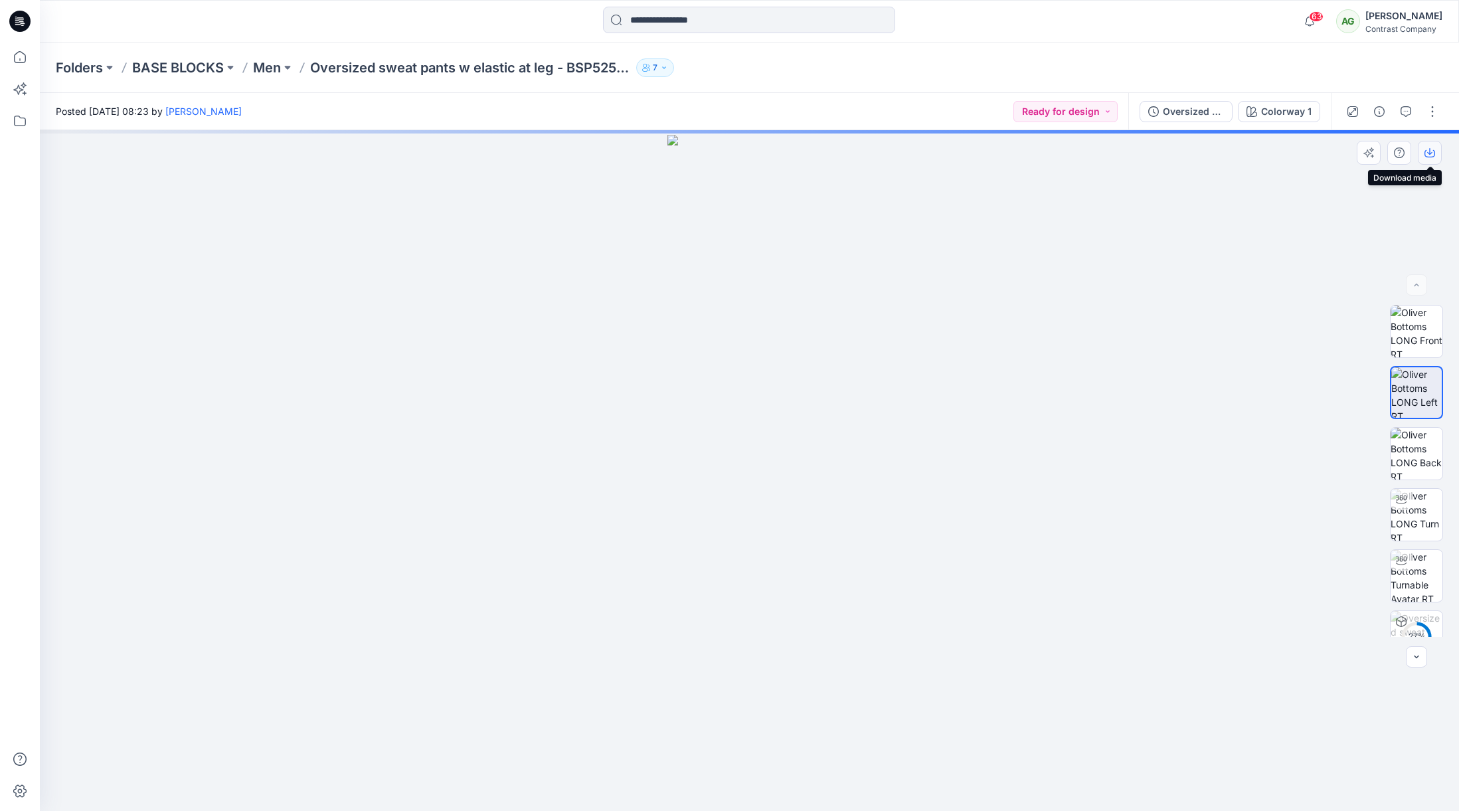
click at [1430, 151] on icon "button" at bounding box center [1430, 152] width 11 height 11
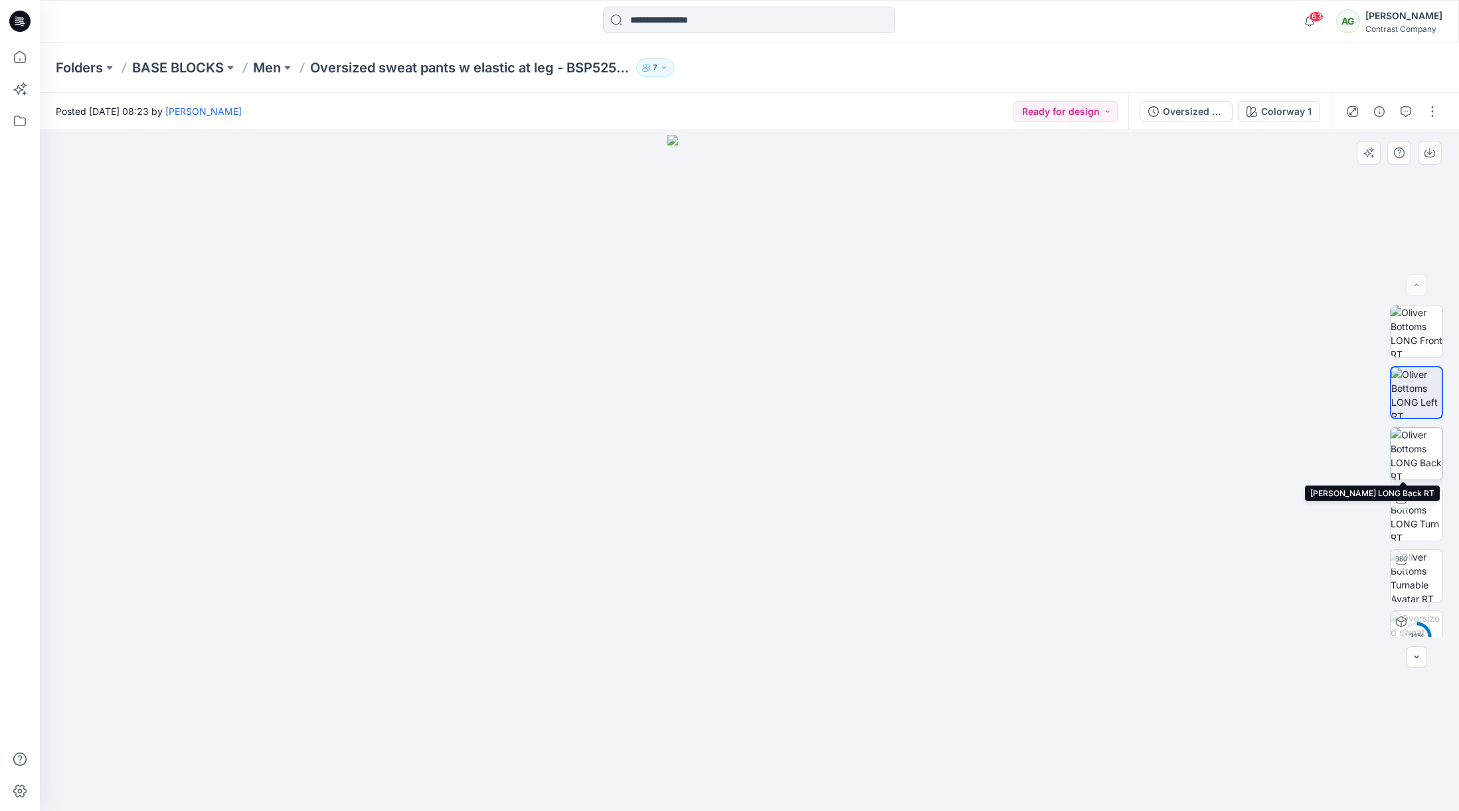
drag, startPoint x: 1414, startPoint y: 452, endPoint x: 1417, endPoint y: 427, distance: 25.4
click at [1414, 452] on img at bounding box center [1417, 454] width 52 height 52
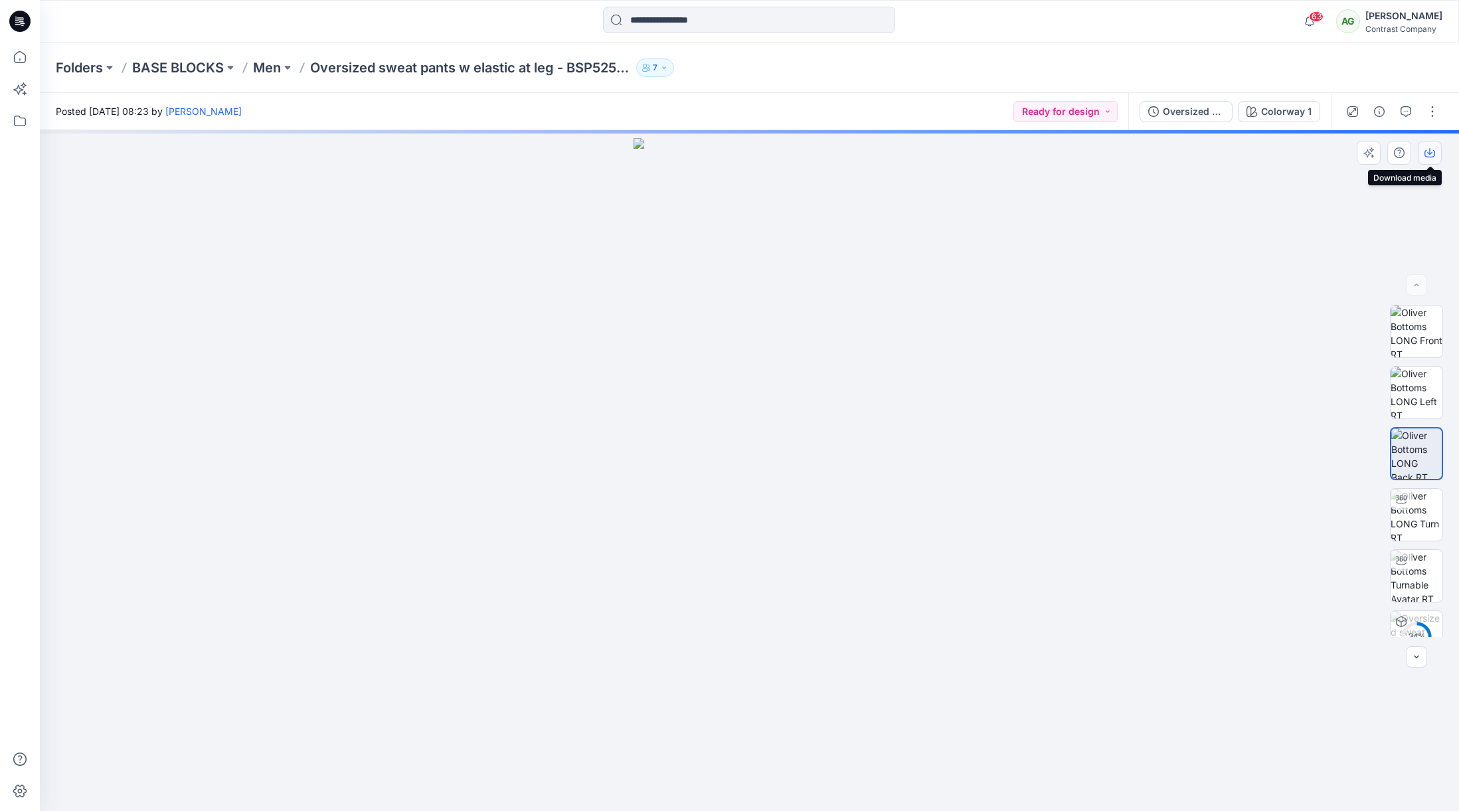
click at [1434, 155] on icon "button" at bounding box center [1430, 152] width 11 height 11
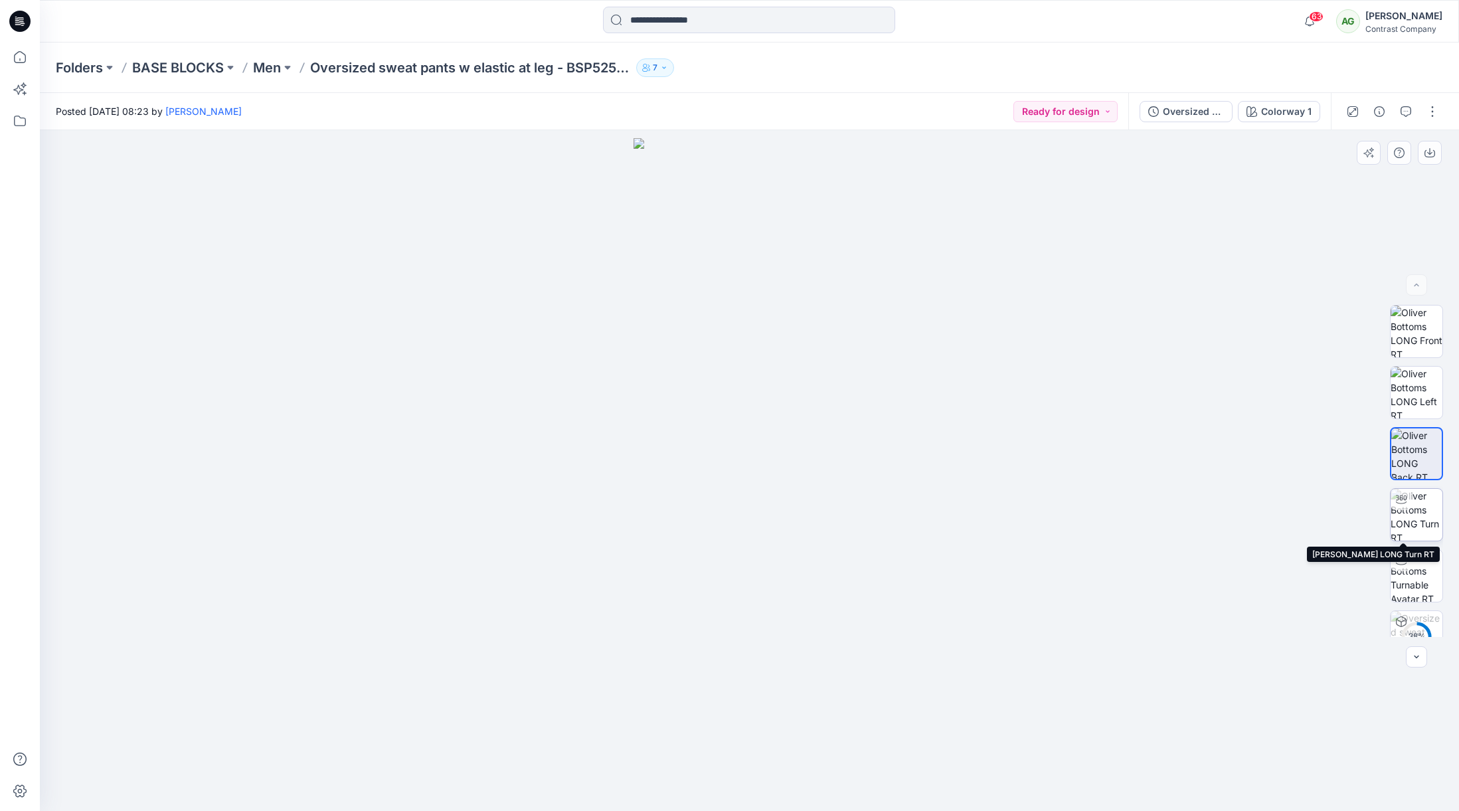
drag, startPoint x: 1423, startPoint y: 515, endPoint x: 1437, endPoint y: 414, distance: 101.3
click at [1423, 513] on img at bounding box center [1417, 515] width 52 height 52
click at [1415, 449] on img at bounding box center [1417, 454] width 52 height 52
click at [1429, 148] on icon "button" at bounding box center [1430, 152] width 11 height 11
click at [1416, 381] on img at bounding box center [1417, 393] width 52 height 52
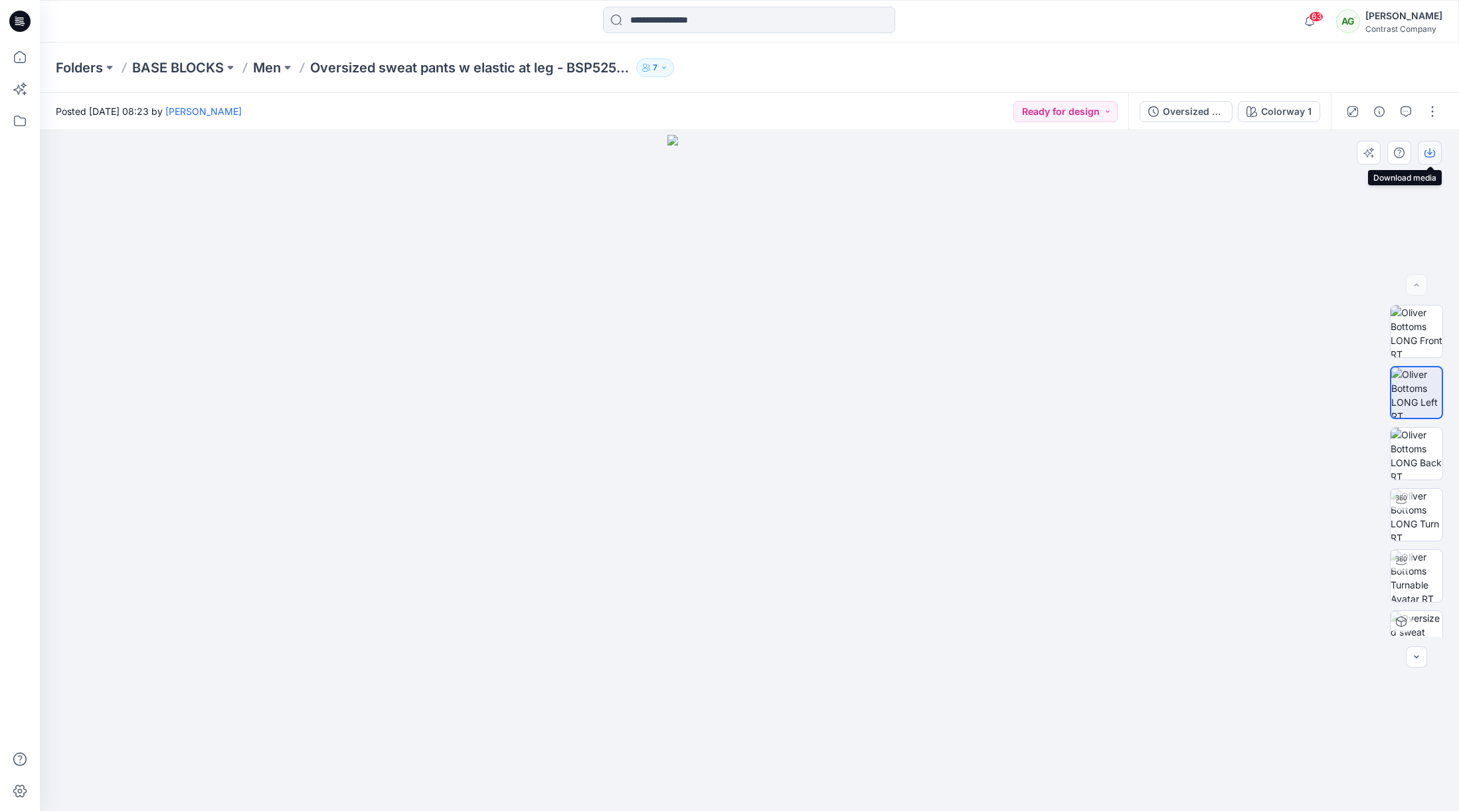
click at [1432, 153] on icon "button" at bounding box center [1429, 151] width 5 height 7
click at [1184, 112] on div "Oversized sweat pants w elastic at leg - BSP52504" at bounding box center [1193, 111] width 61 height 15
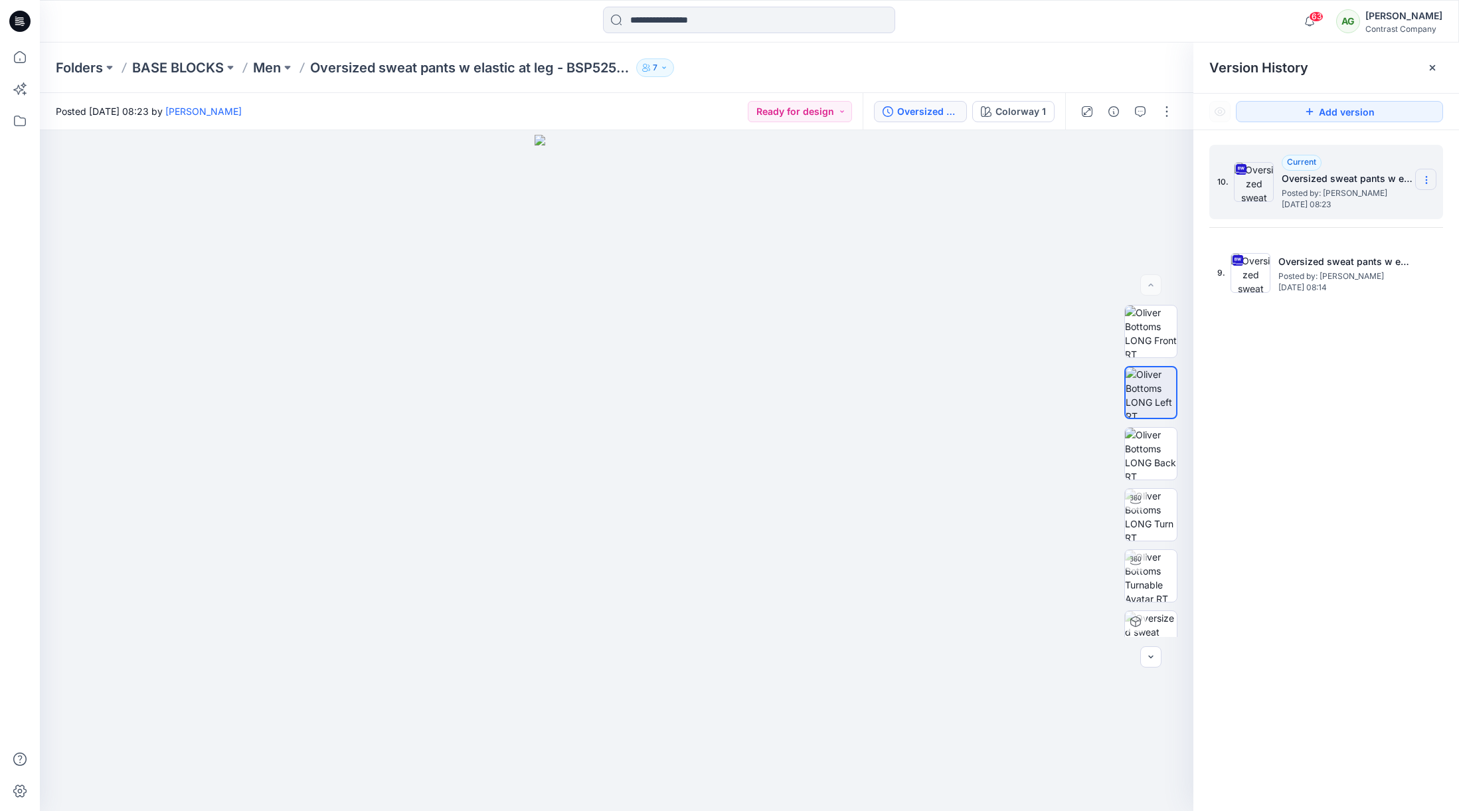
click at [1431, 179] on icon at bounding box center [1426, 180] width 11 height 11
click at [1395, 207] on span "Download Source BW File" at bounding box center [1360, 206] width 112 height 16
click at [269, 69] on p "Men" at bounding box center [267, 67] width 28 height 19
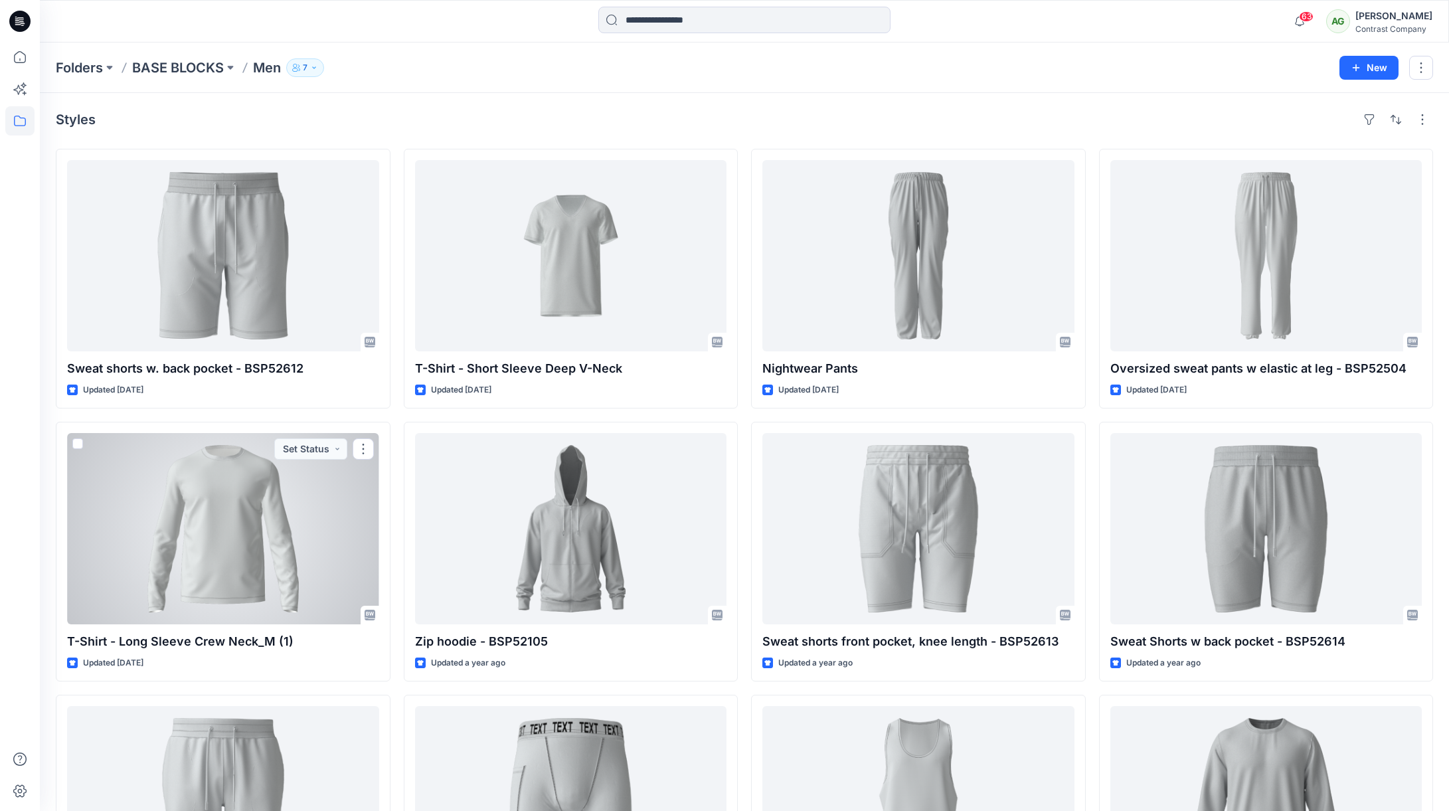
click at [256, 497] on div at bounding box center [223, 528] width 312 height 191
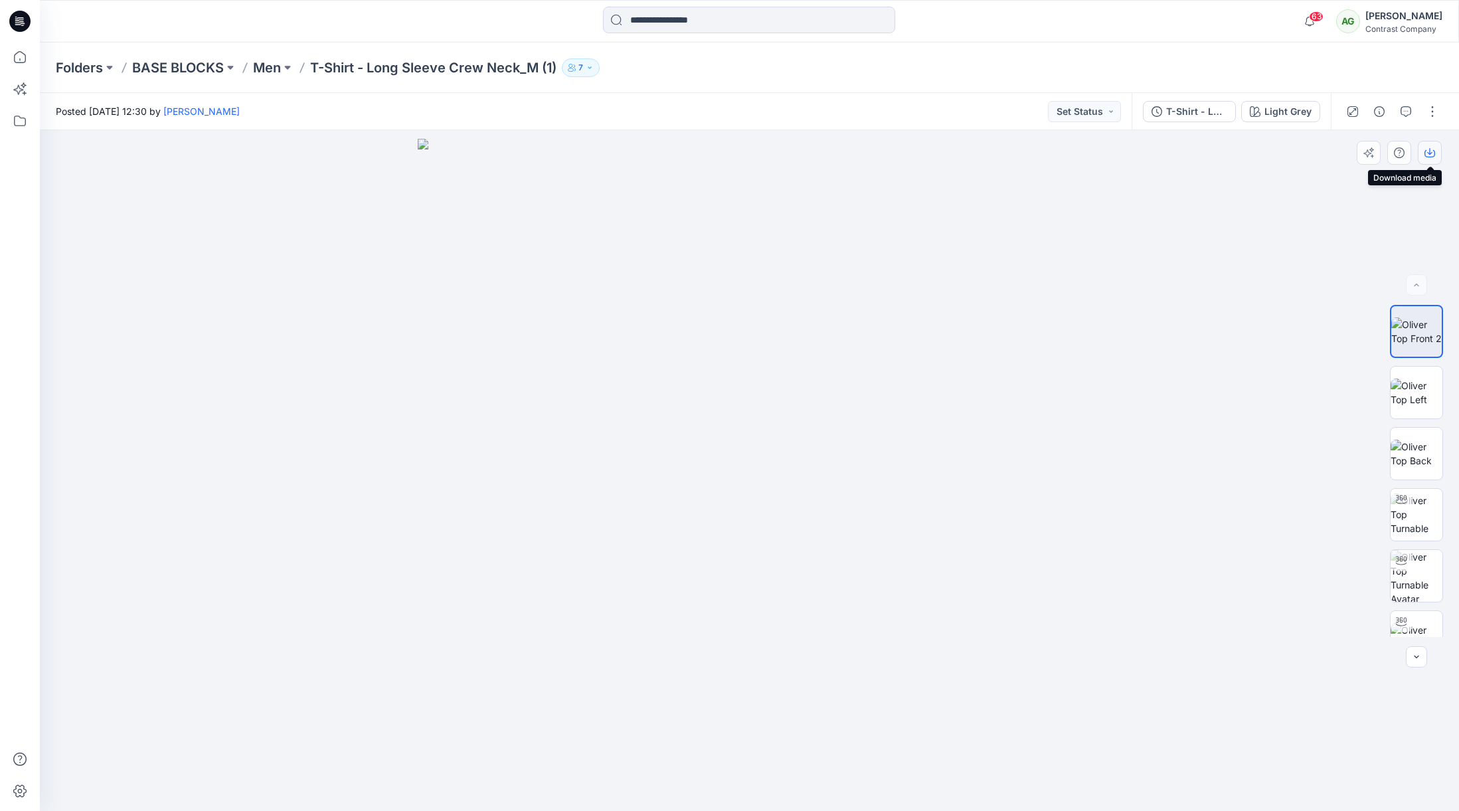
click at [1429, 152] on icon "button" at bounding box center [1430, 152] width 11 height 11
click at [1415, 386] on img at bounding box center [1417, 393] width 52 height 28
click at [1431, 154] on icon "button" at bounding box center [1430, 152] width 11 height 11
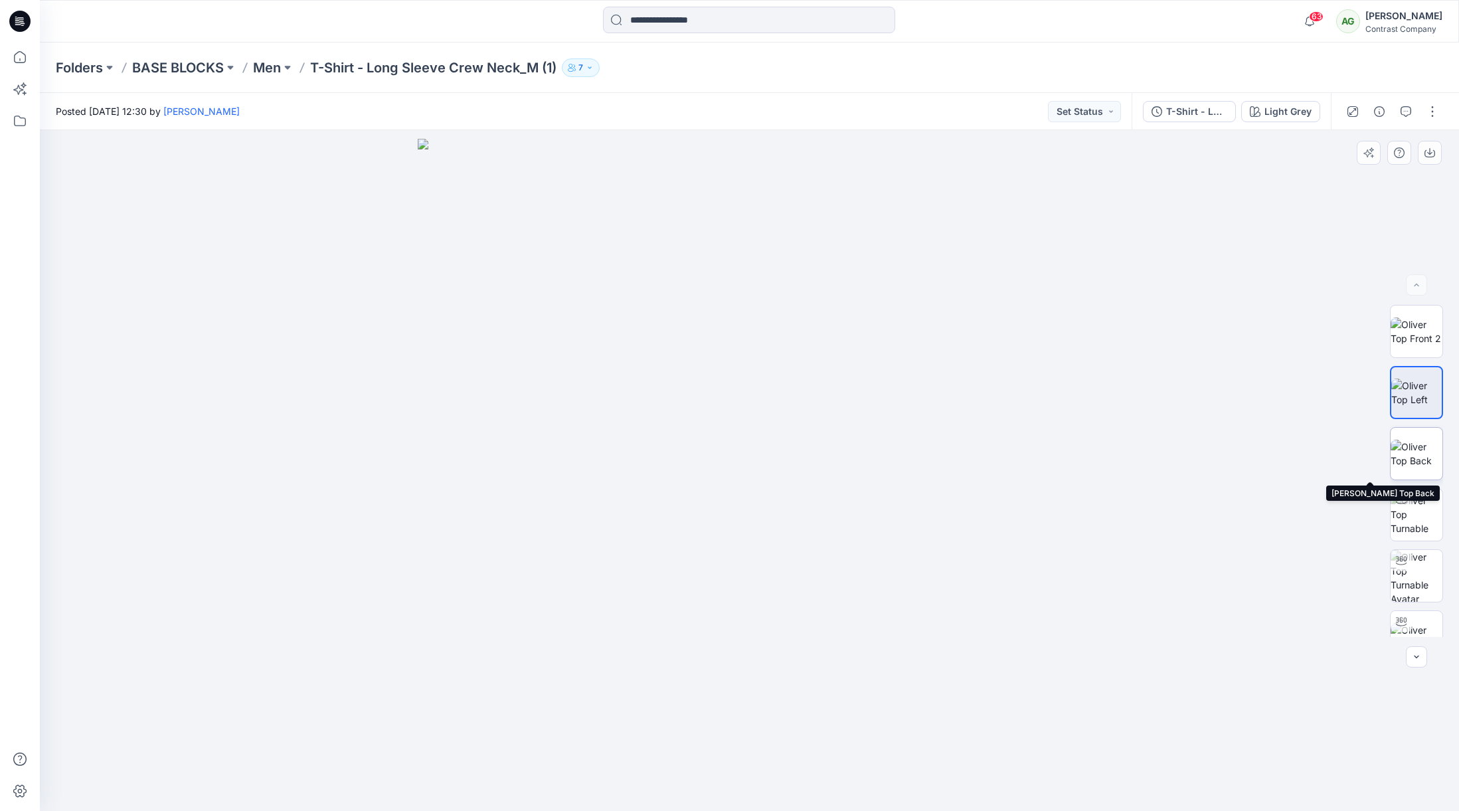
click at [1413, 440] on img at bounding box center [1417, 454] width 52 height 28
click at [1436, 151] on button "button" at bounding box center [1430, 153] width 24 height 24
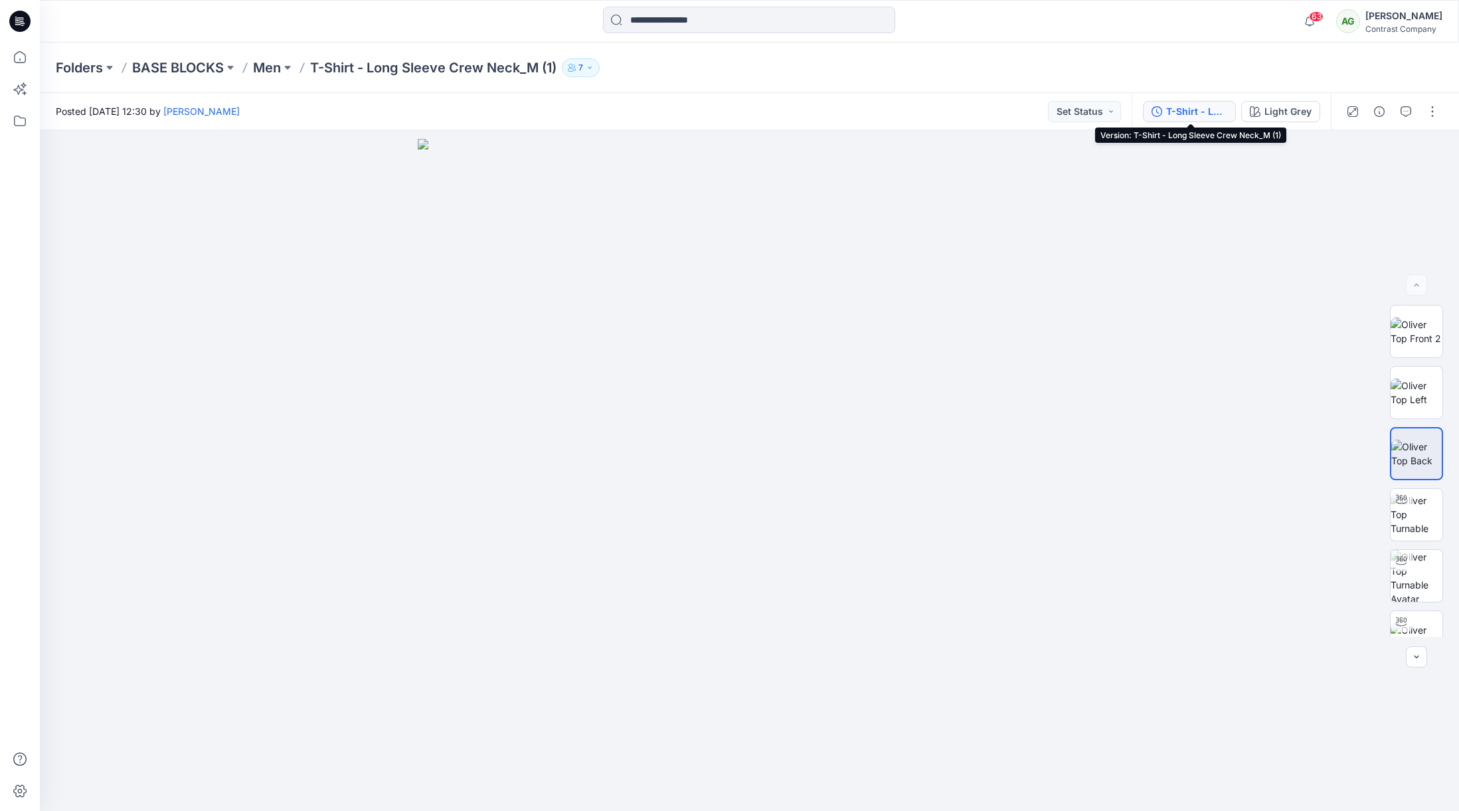
click at [1200, 109] on div "T-Shirt - Long Sleeve Crew Neck_M (1)" at bounding box center [1196, 111] width 61 height 15
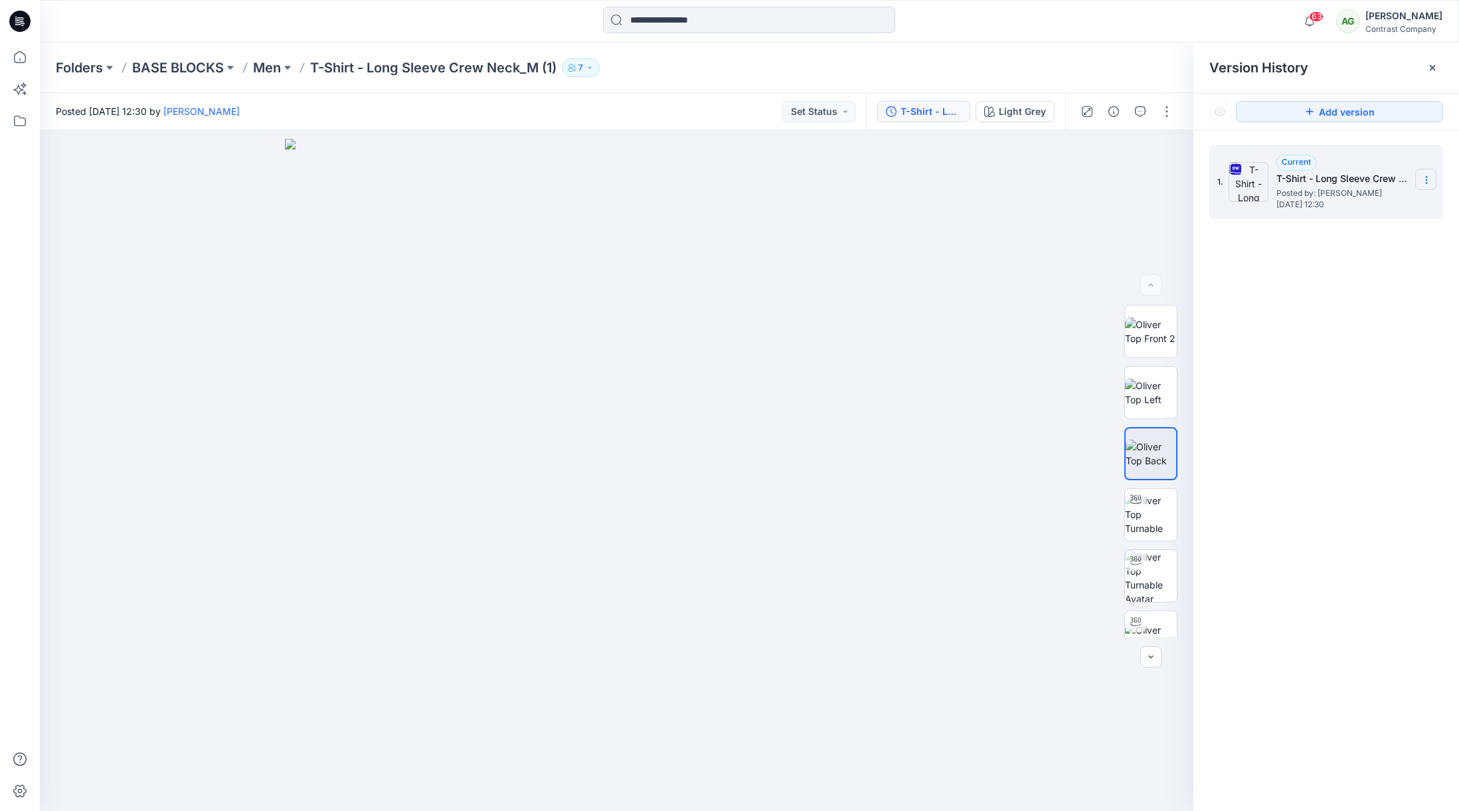
click at [1427, 180] on icon at bounding box center [1426, 180] width 1 height 1
click at [1368, 203] on span "Download Source BW File" at bounding box center [1360, 206] width 112 height 16
click at [269, 66] on p "Men" at bounding box center [267, 67] width 28 height 19
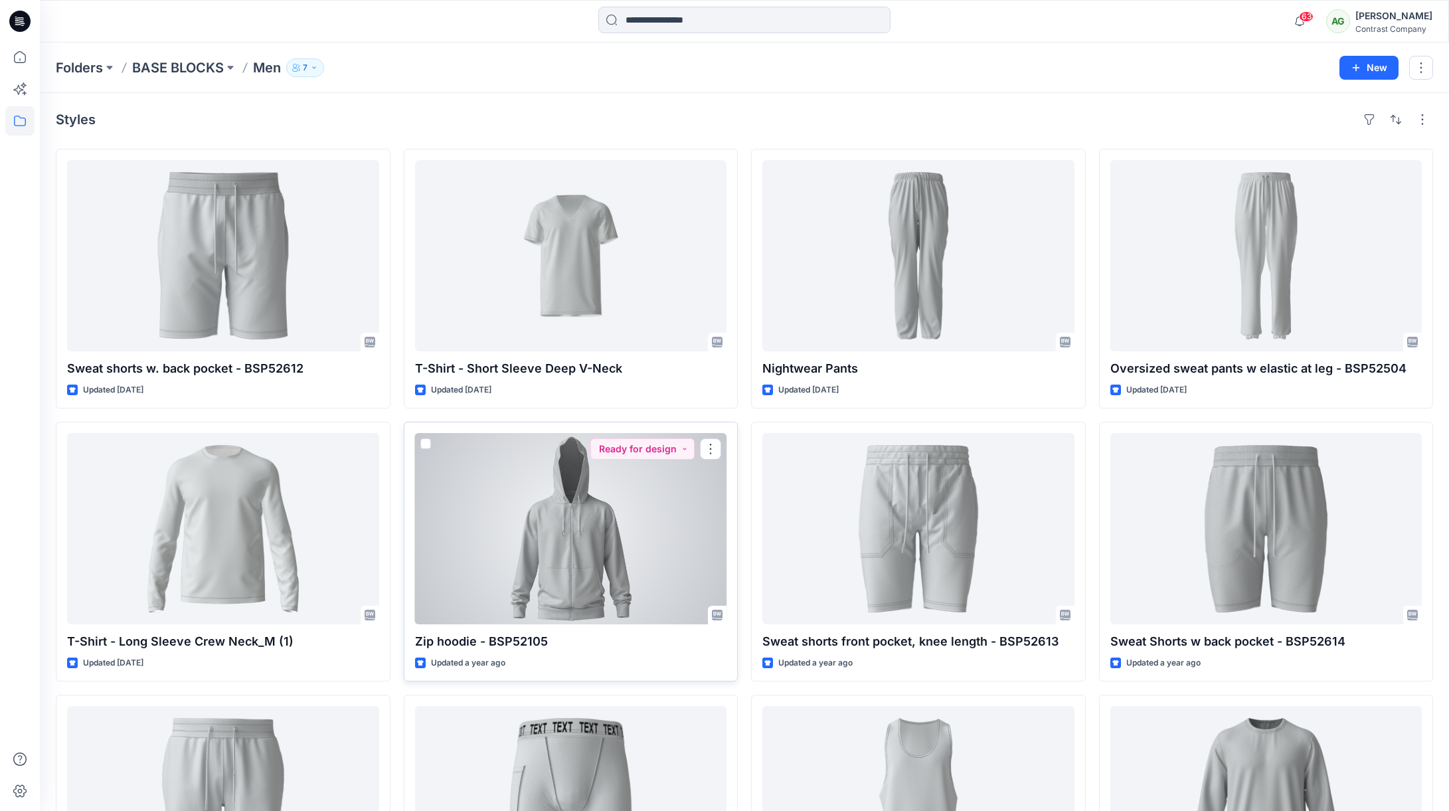
click at [602, 541] on div at bounding box center [571, 528] width 312 height 191
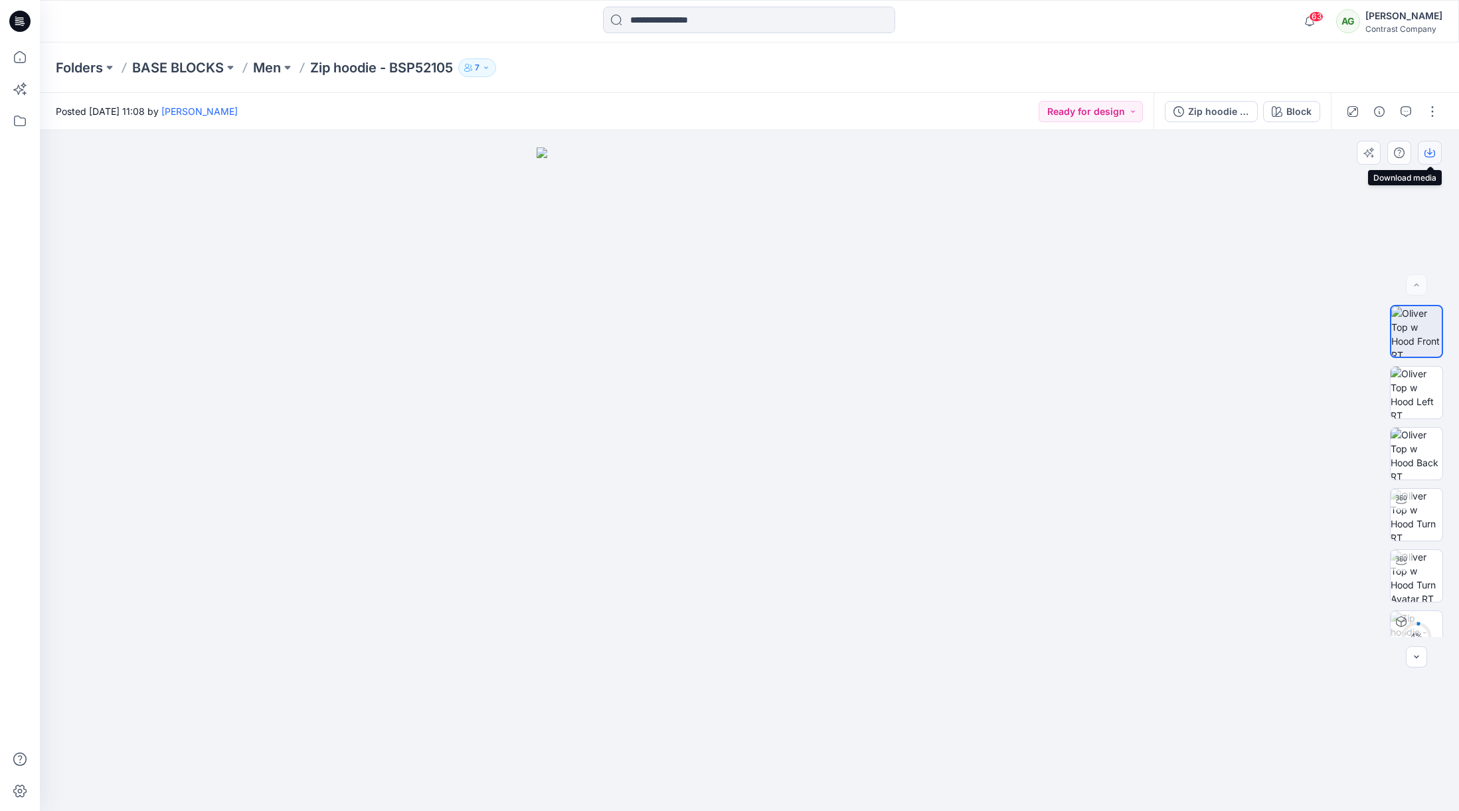
click at [1433, 151] on icon "button" at bounding box center [1430, 152] width 11 height 11
click at [1414, 380] on img at bounding box center [1417, 393] width 52 height 52
click at [1431, 153] on icon "button" at bounding box center [1430, 152] width 11 height 11
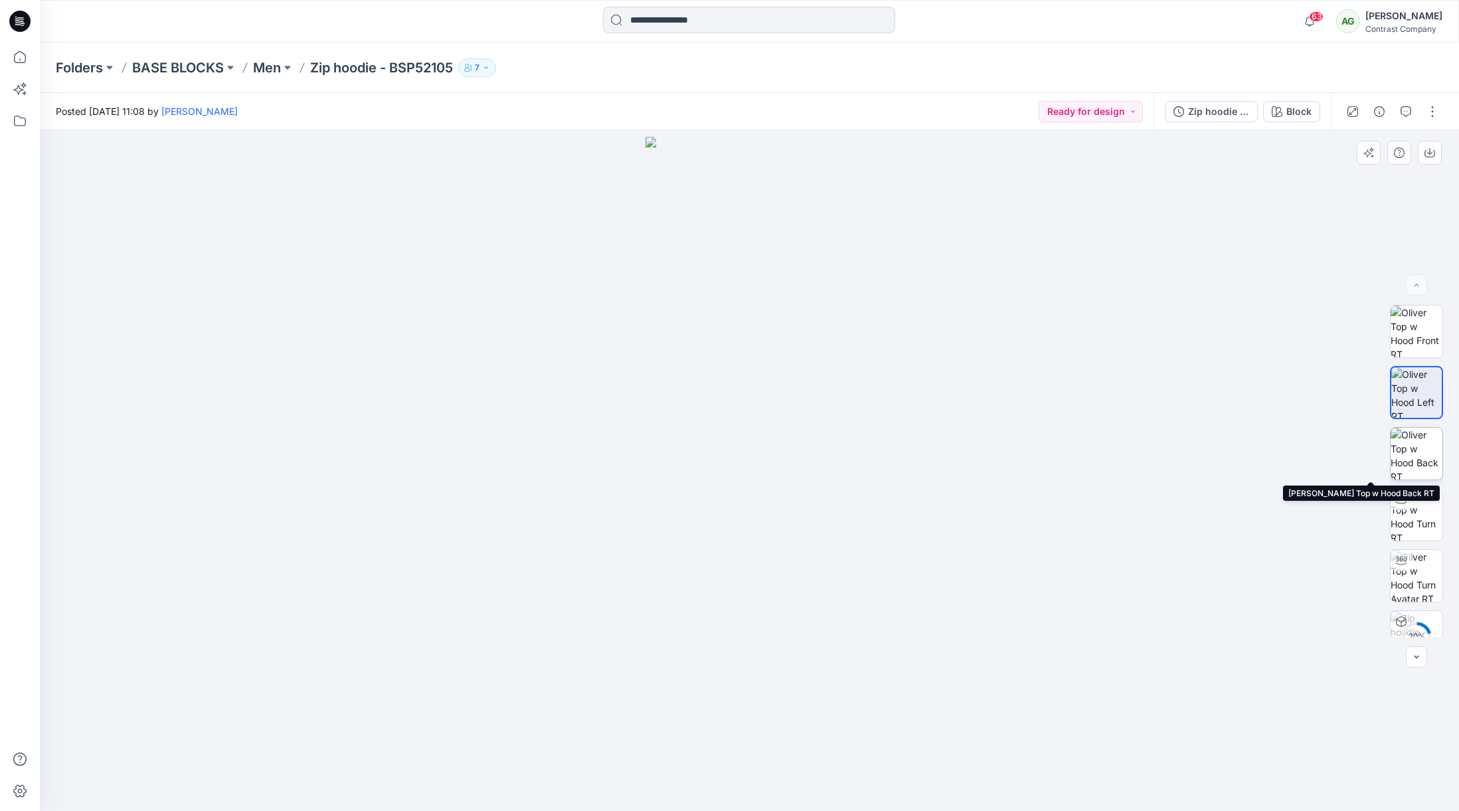
click at [1418, 455] on img at bounding box center [1417, 454] width 52 height 52
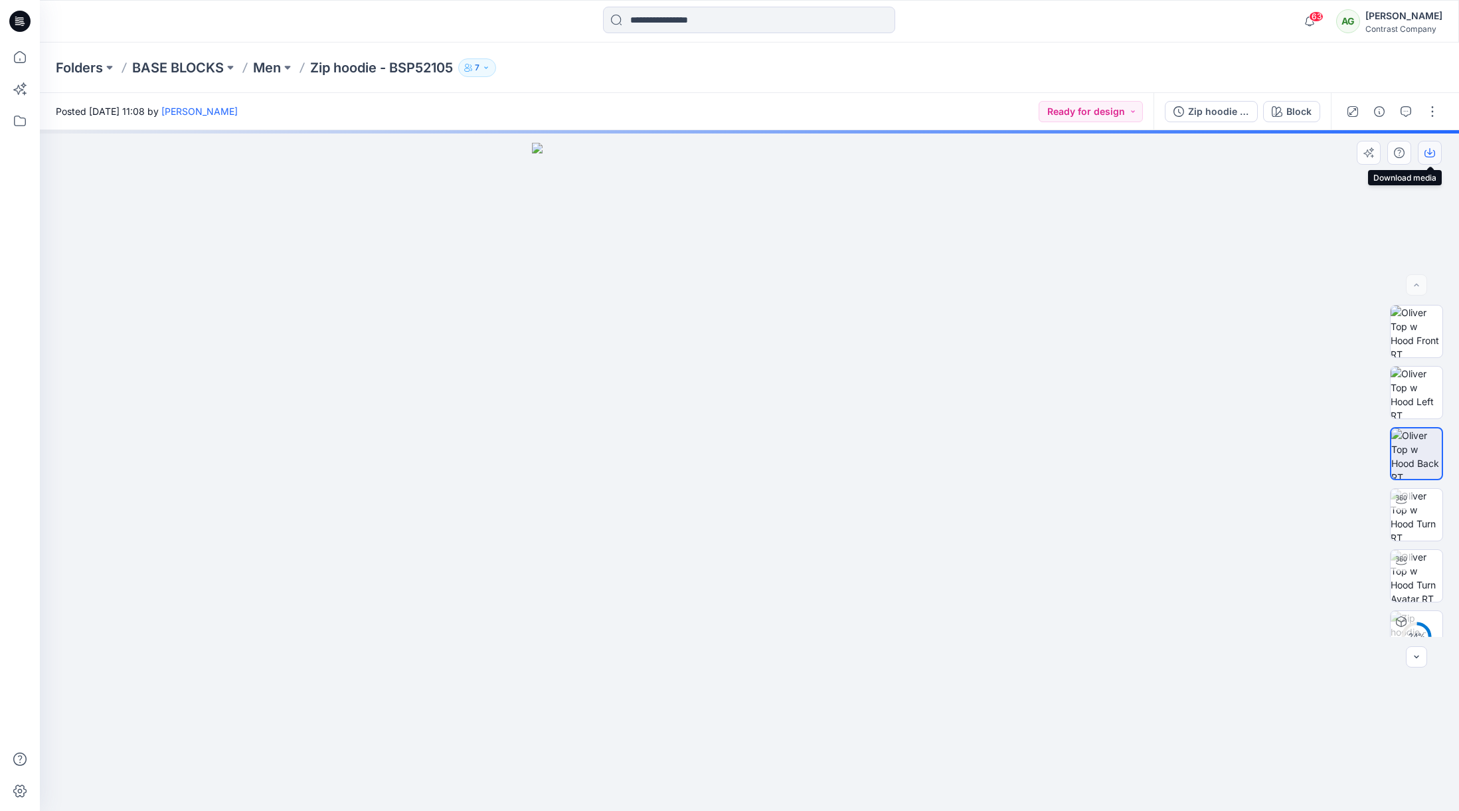
click at [1431, 149] on icon "button" at bounding box center [1430, 152] width 11 height 11
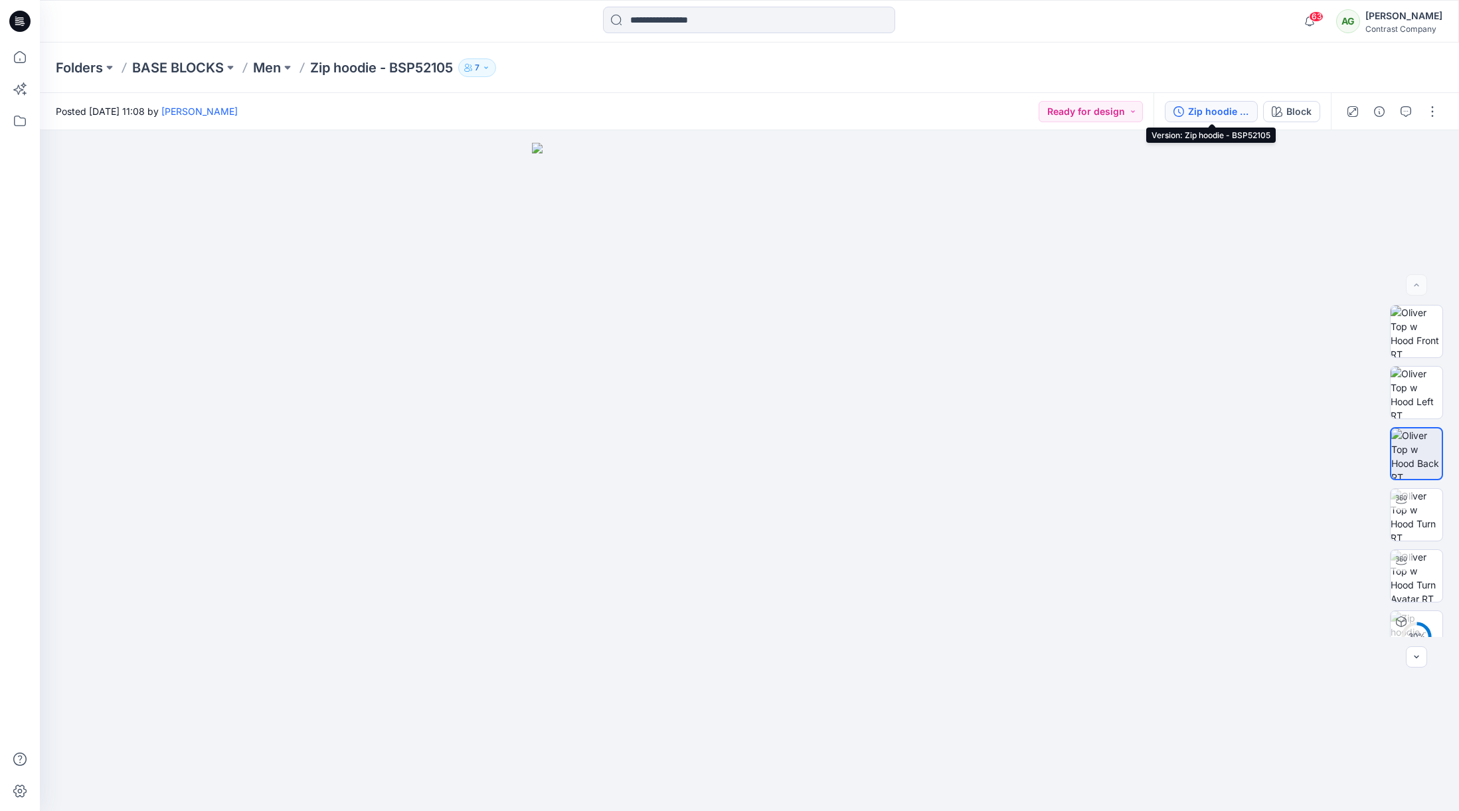
click at [1209, 112] on div "Zip hoodie - BSP52105" at bounding box center [1218, 111] width 61 height 15
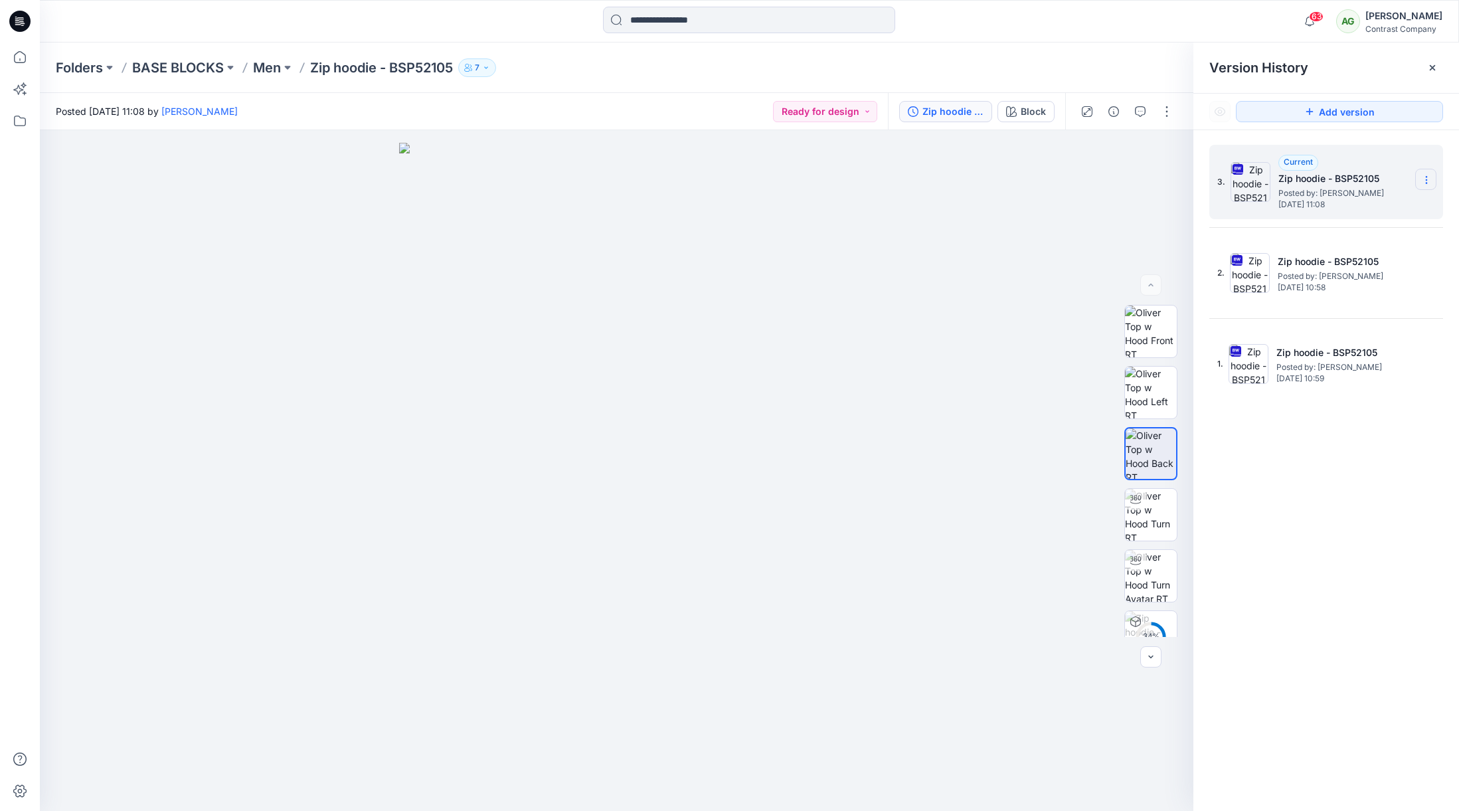
click at [1427, 175] on icon at bounding box center [1426, 180] width 11 height 11
click at [1348, 205] on span "Download Source BW File" at bounding box center [1360, 206] width 112 height 16
click at [272, 69] on p "Men" at bounding box center [267, 67] width 28 height 19
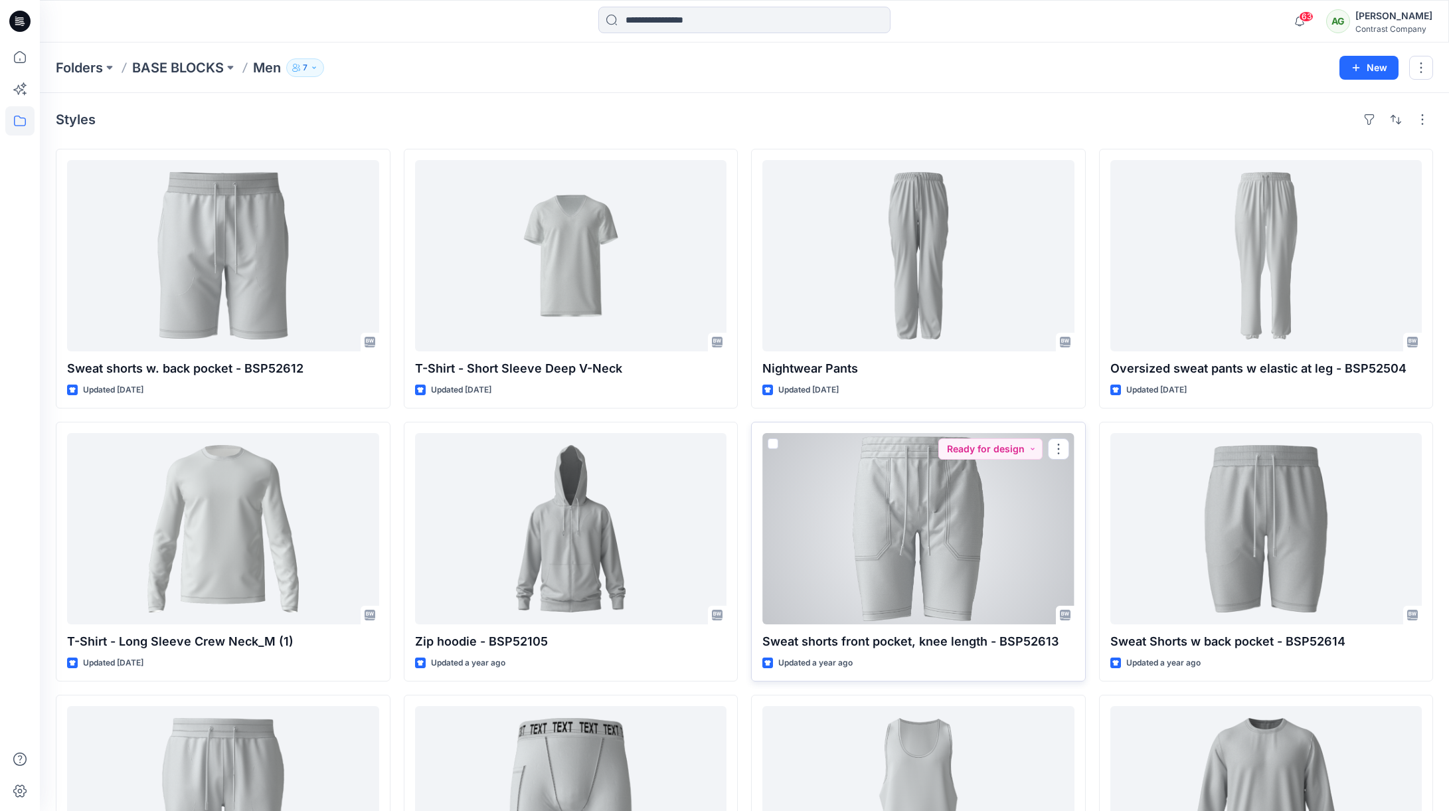
click at [938, 470] on div at bounding box center [918, 528] width 312 height 191
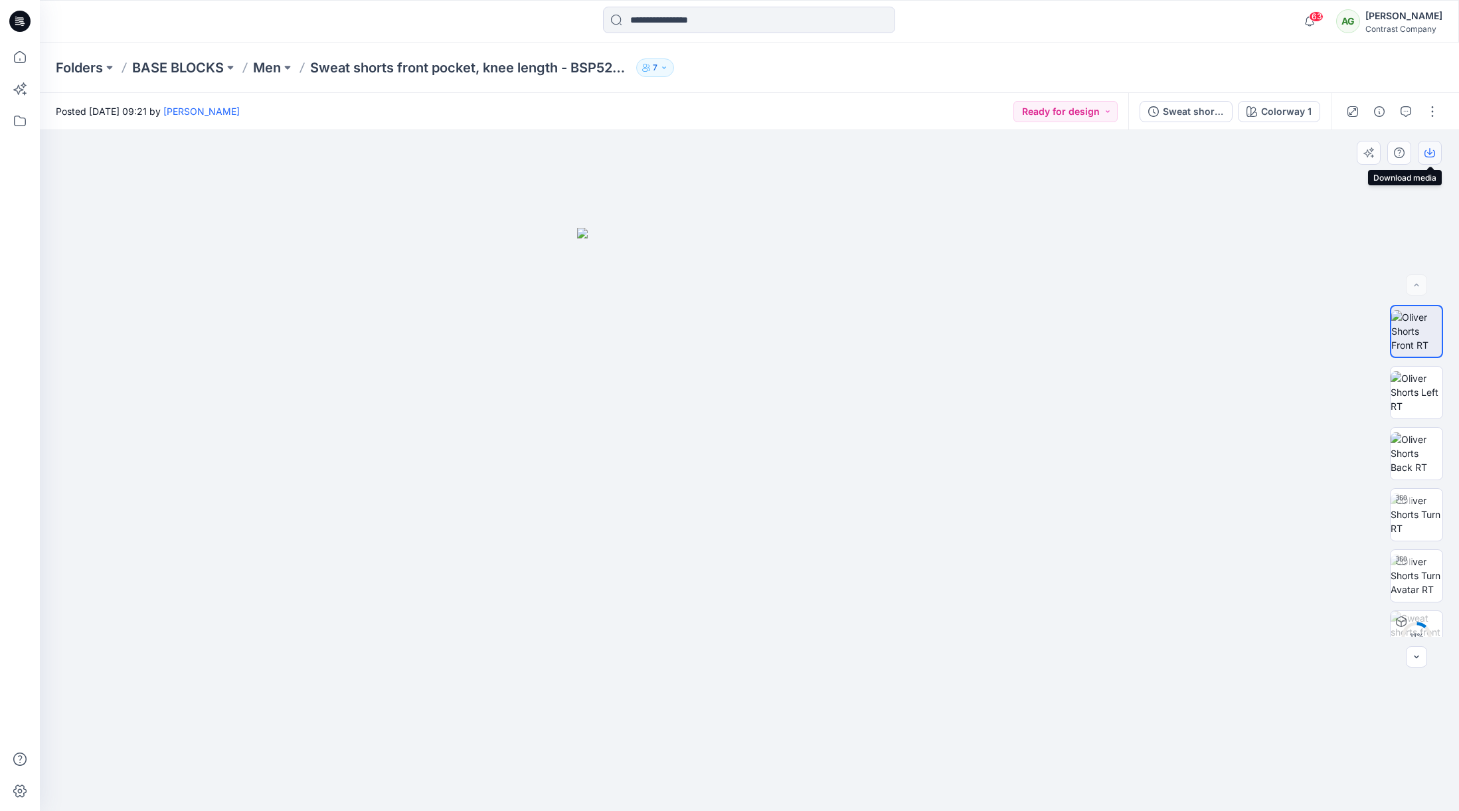
click at [1434, 153] on icon "button" at bounding box center [1430, 152] width 11 height 11
click at [1420, 386] on img at bounding box center [1417, 392] width 52 height 42
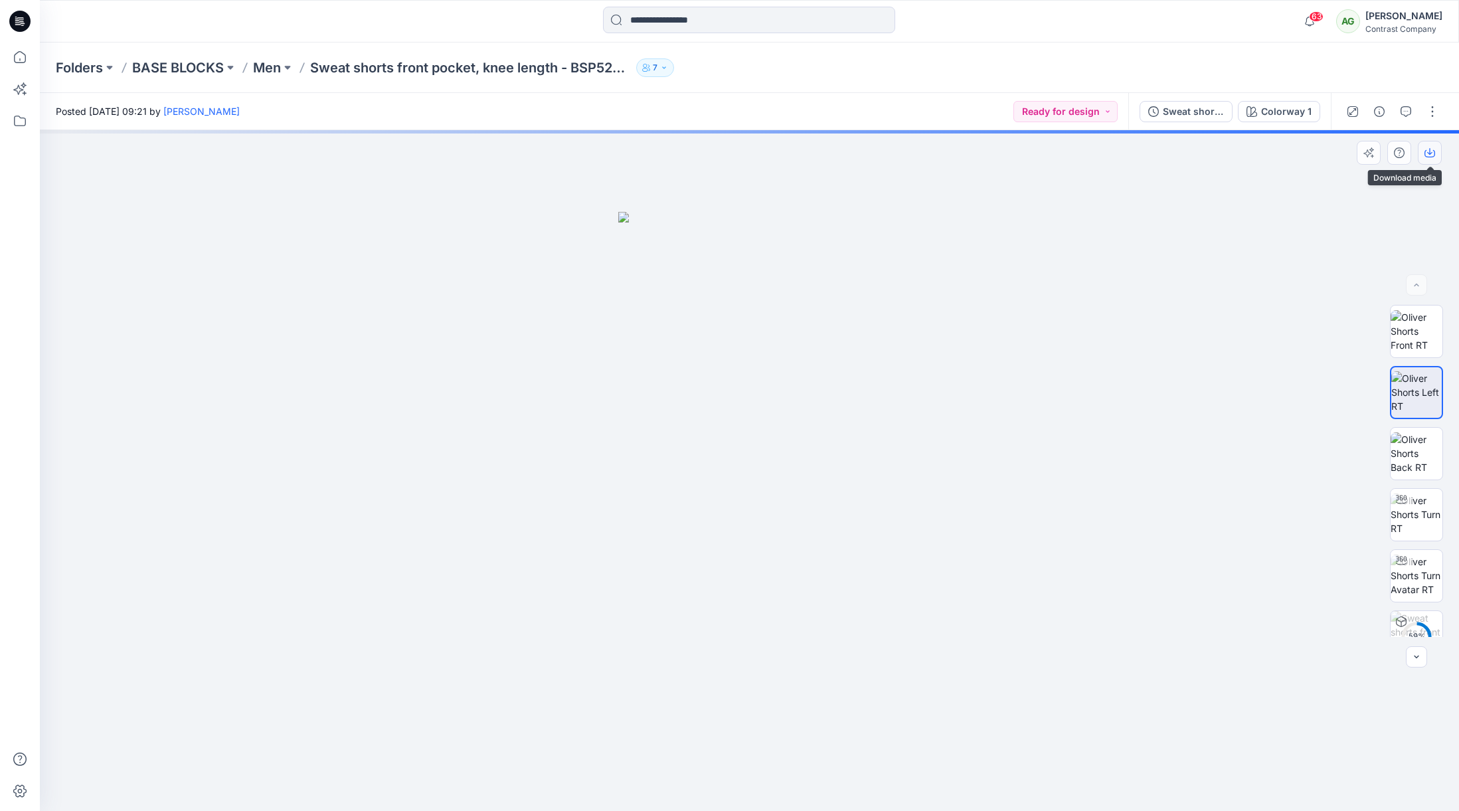
click at [1435, 155] on button "button" at bounding box center [1430, 153] width 24 height 24
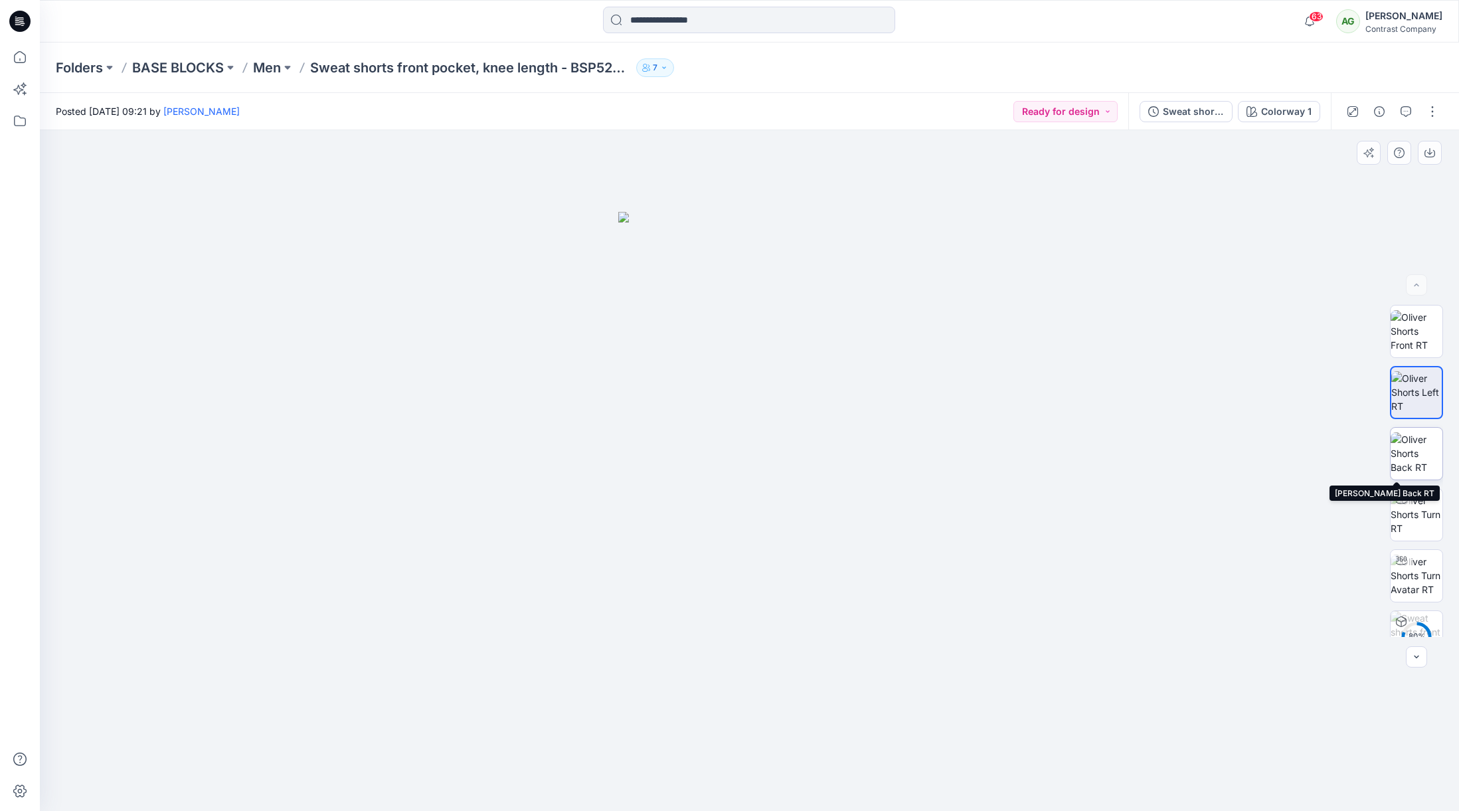
click at [1419, 454] on img at bounding box center [1417, 453] width 52 height 42
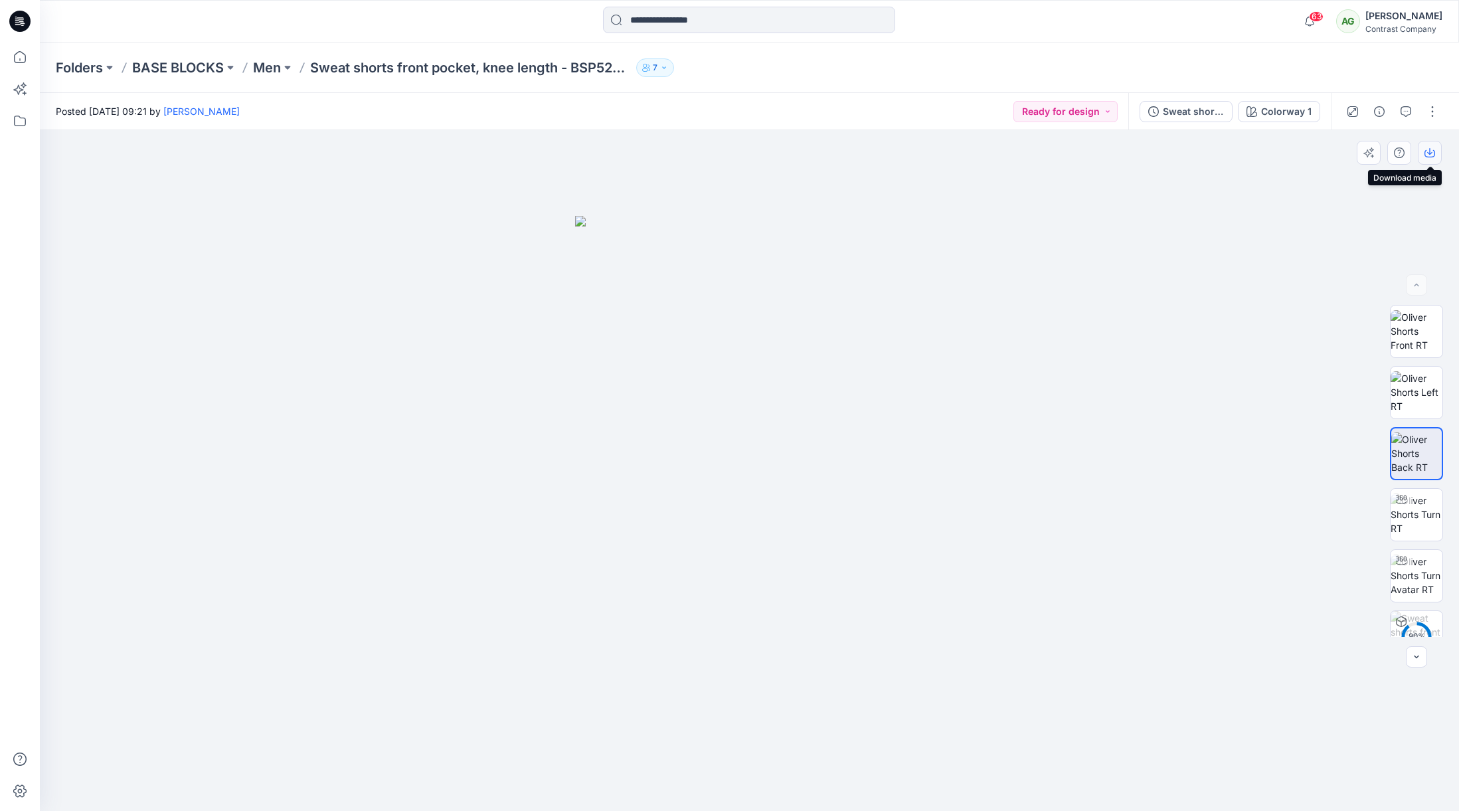
click at [1431, 152] on icon "button" at bounding box center [1430, 152] width 11 height 11
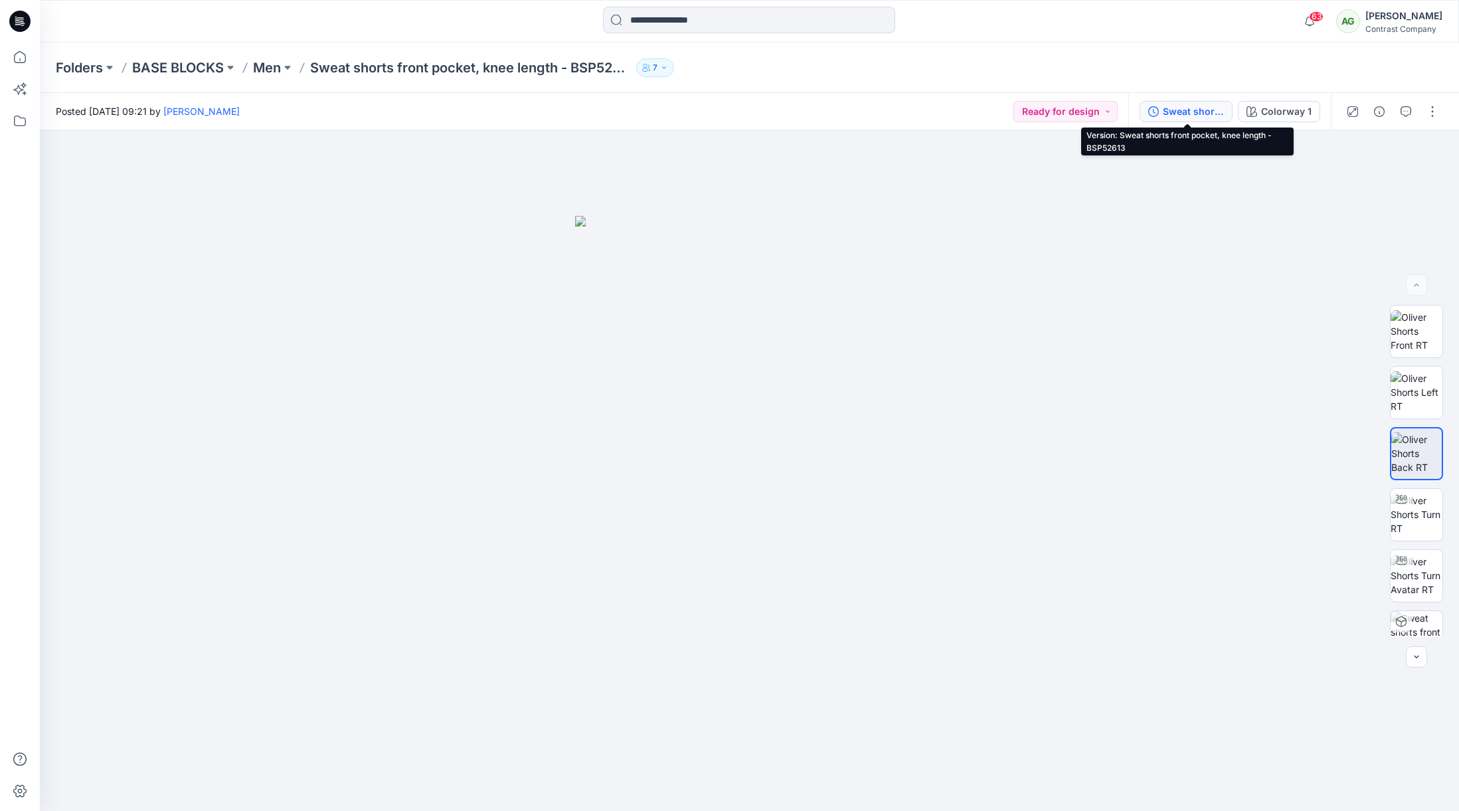
click at [1196, 112] on div "Sweat shorts front pocket, knee length - BSP52613" at bounding box center [1193, 111] width 61 height 15
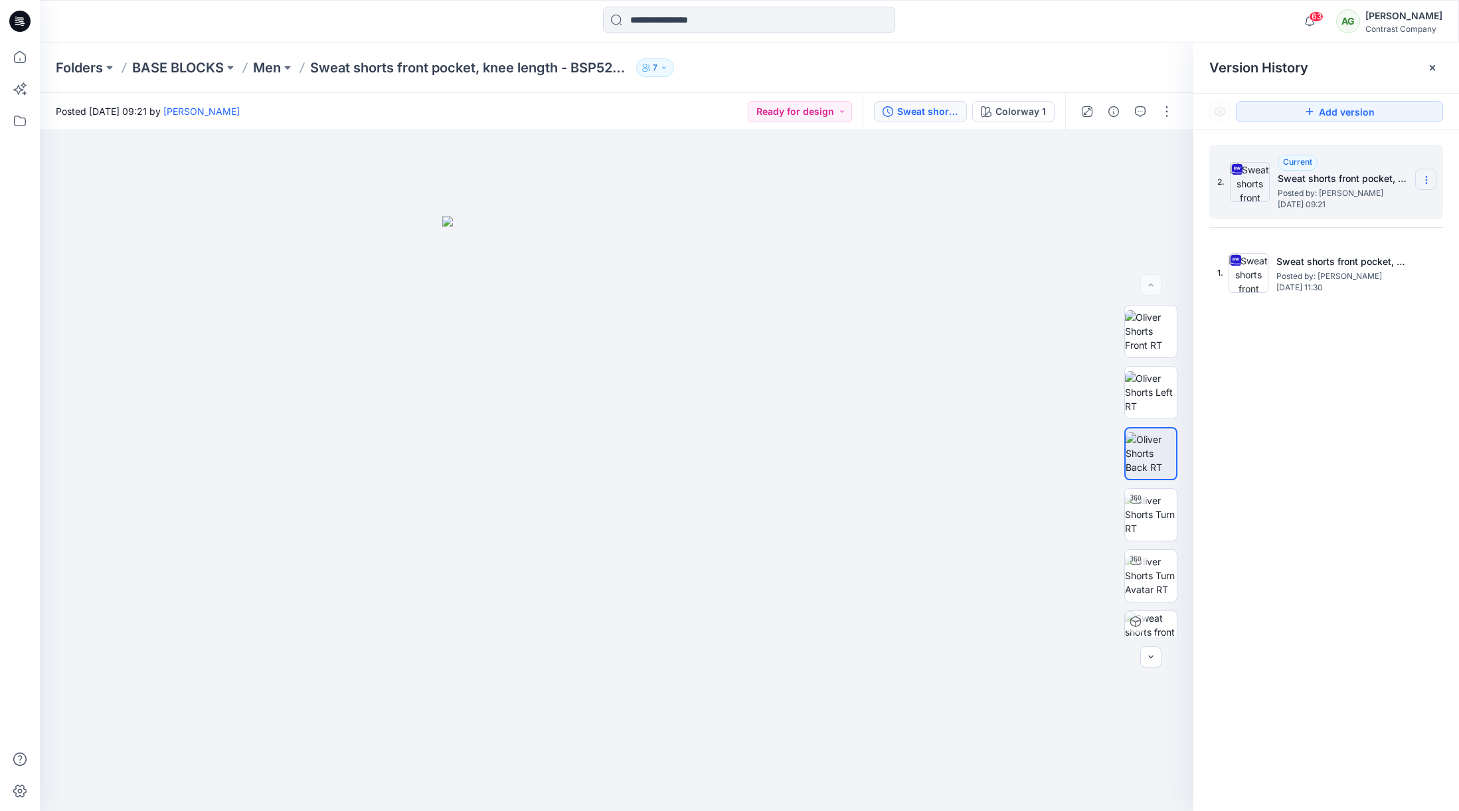
click at [1429, 182] on icon at bounding box center [1426, 180] width 11 height 11
click at [1377, 208] on span "Download Source BW File" at bounding box center [1360, 206] width 112 height 16
click at [270, 74] on p "Men" at bounding box center [267, 67] width 28 height 19
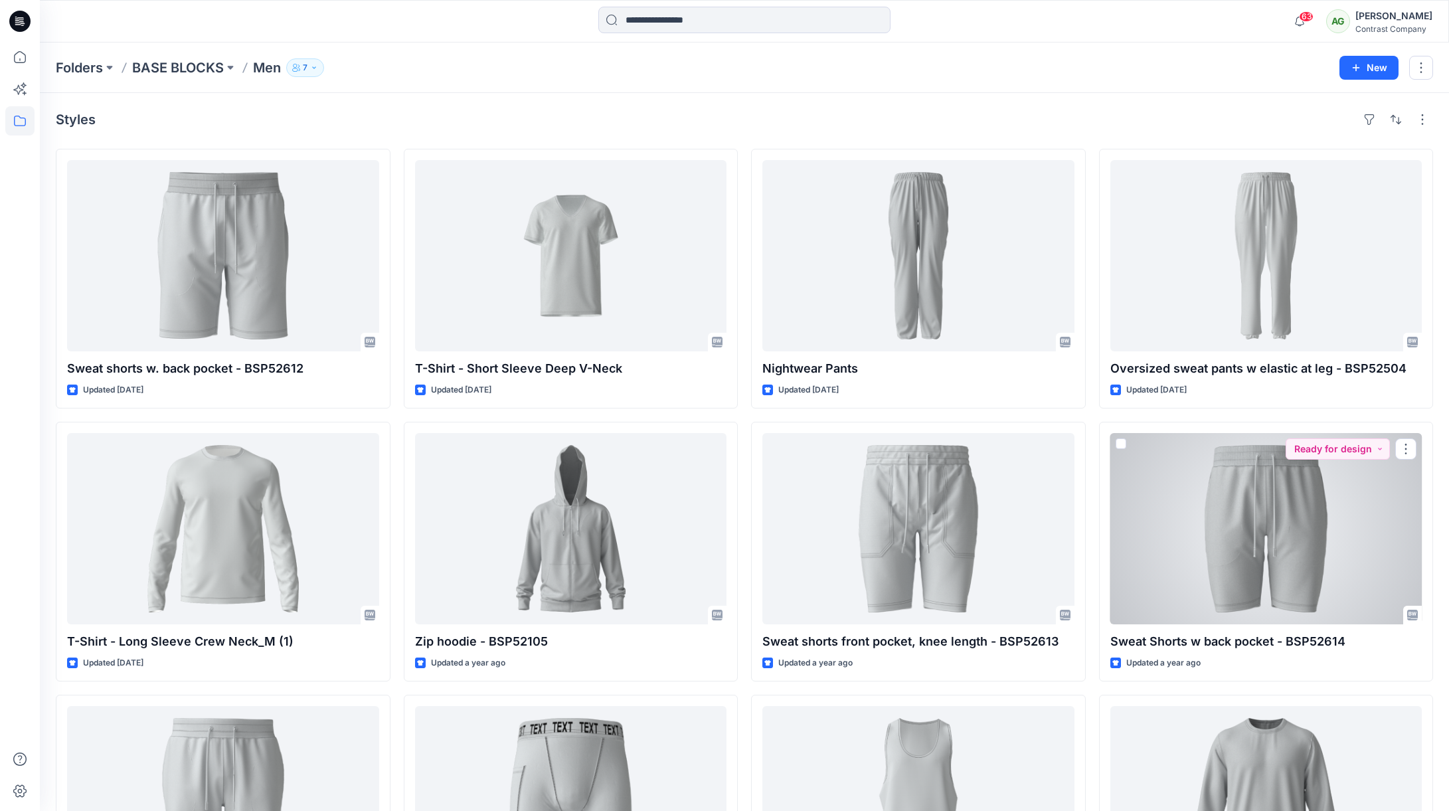
click at [1314, 497] on div at bounding box center [1267, 528] width 312 height 191
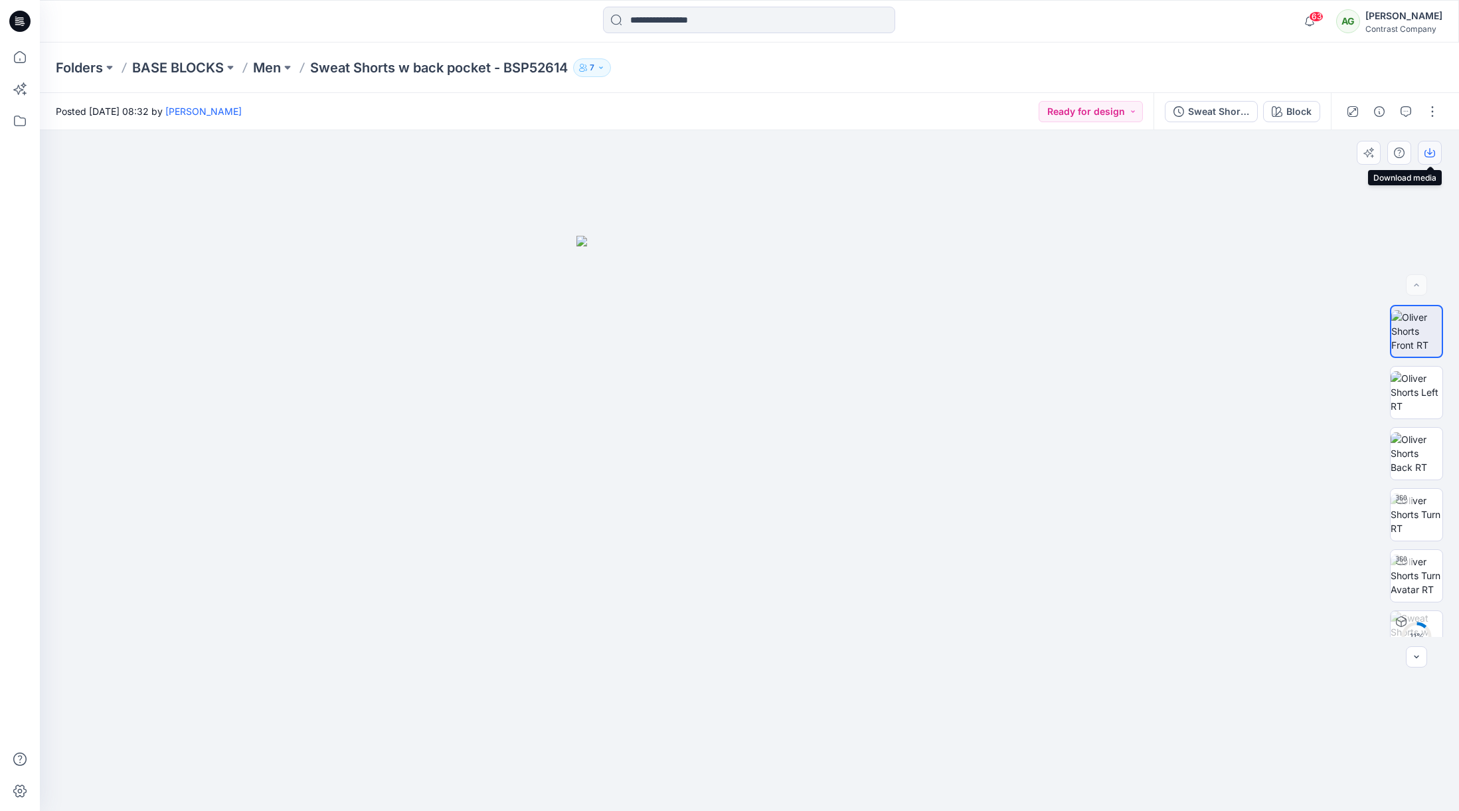
click at [1429, 151] on icon "button" at bounding box center [1430, 152] width 11 height 11
click at [1419, 387] on img at bounding box center [1417, 392] width 52 height 42
click at [1431, 153] on icon "button" at bounding box center [1430, 152] width 11 height 11
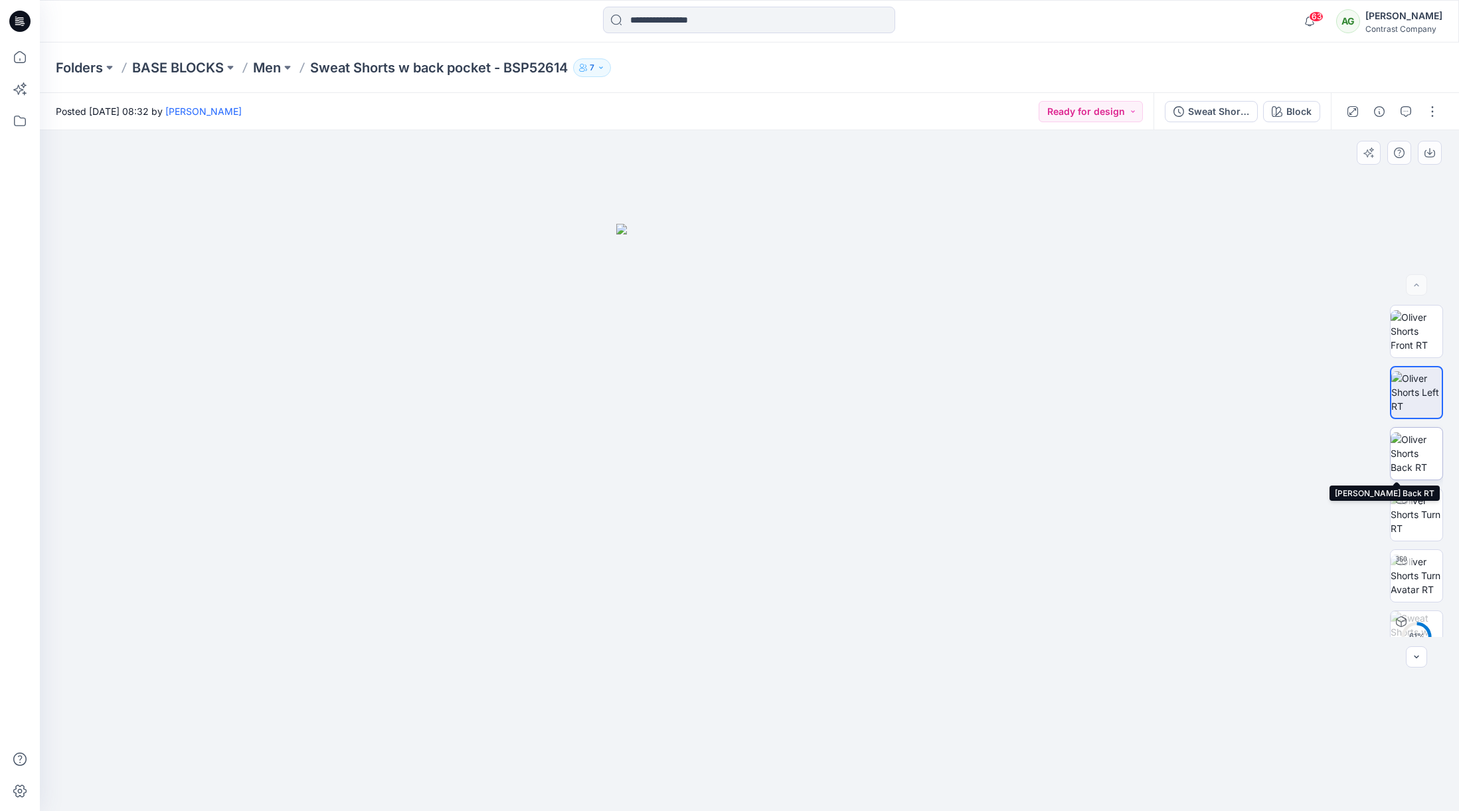
click at [1423, 460] on img at bounding box center [1417, 453] width 52 height 42
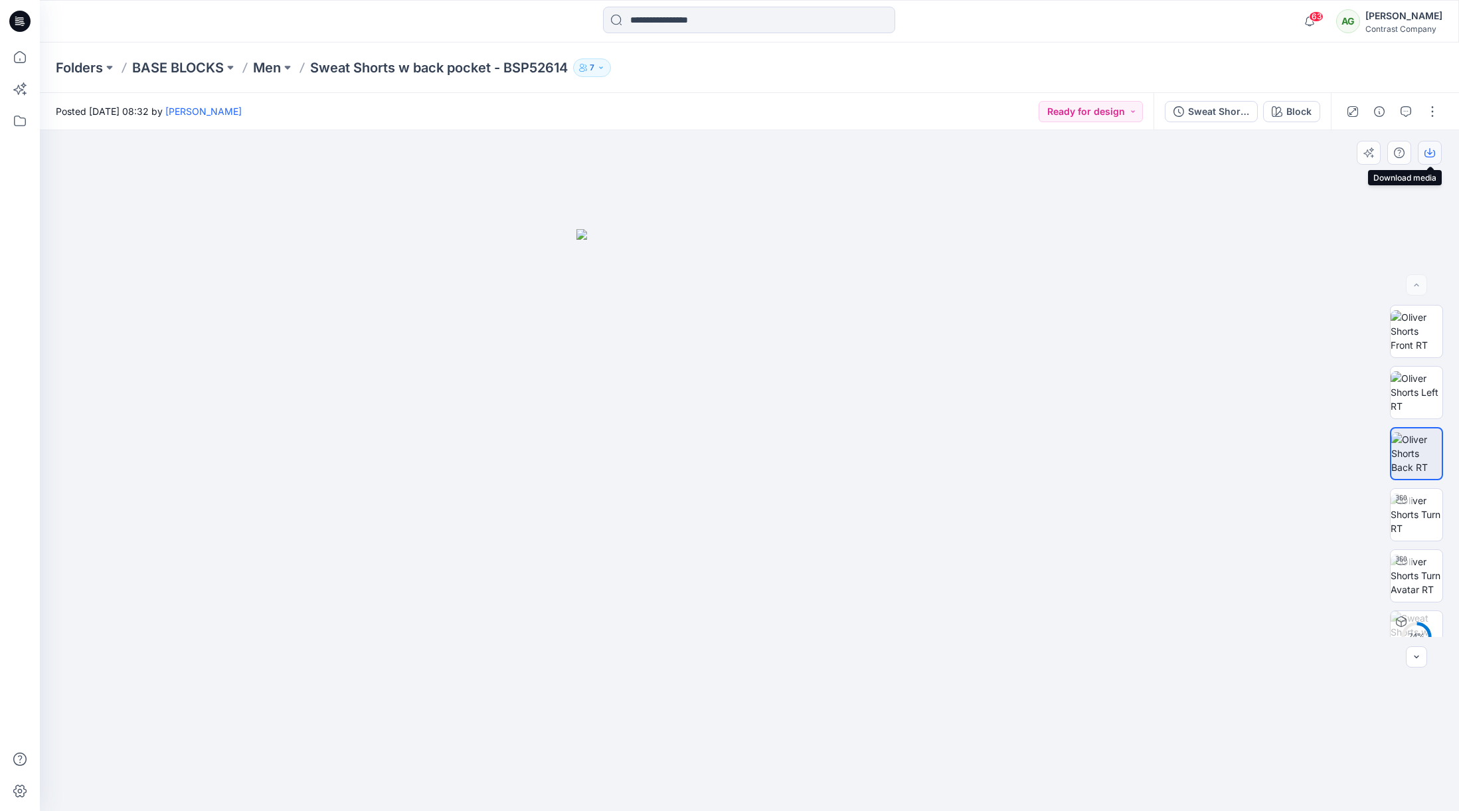
click at [1435, 155] on icon "button" at bounding box center [1430, 153] width 11 height 7
click at [1218, 111] on div "Sweat Shorts w back pocket - BSP52614" at bounding box center [1218, 111] width 61 height 15
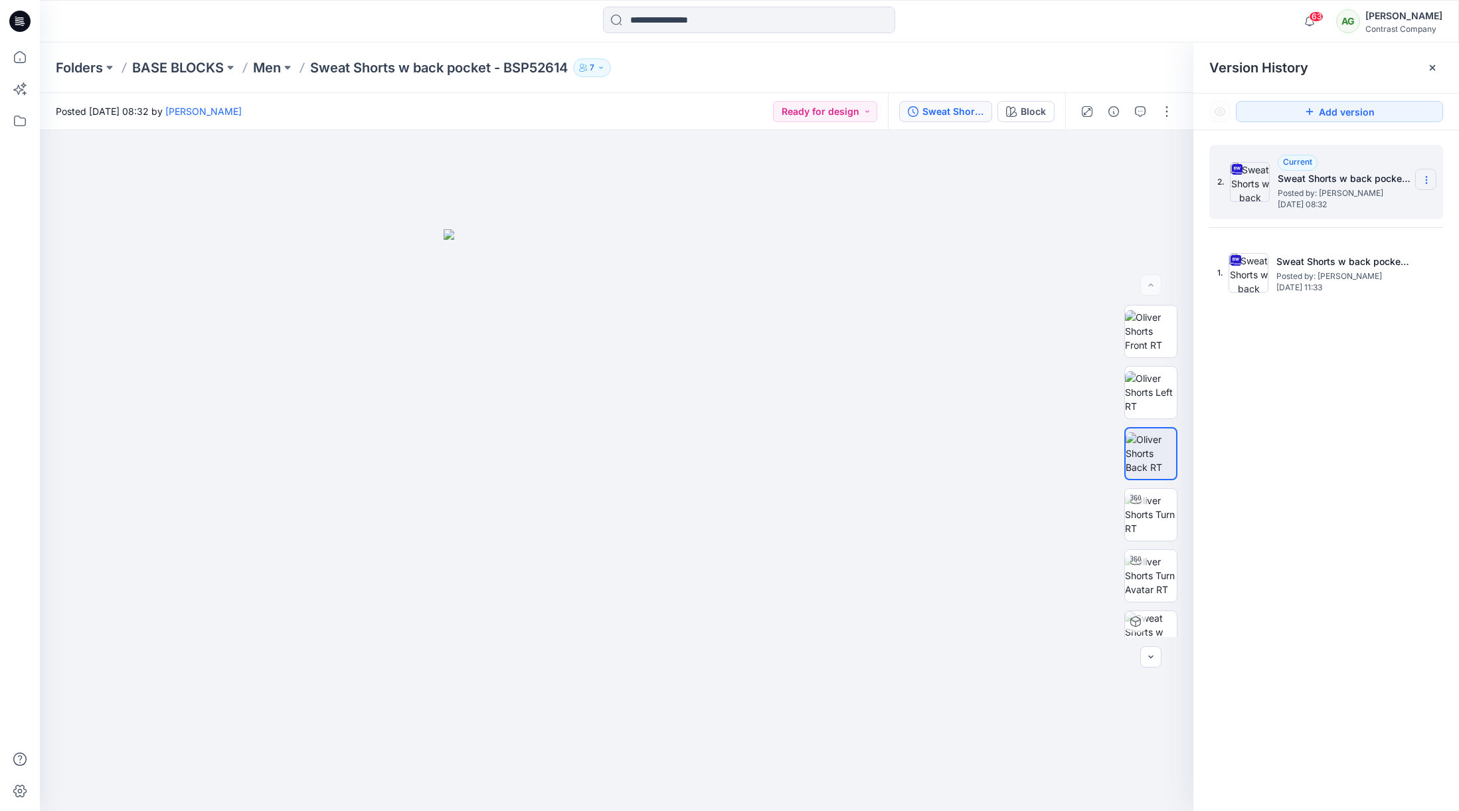
click at [1426, 177] on icon at bounding box center [1426, 177] width 1 height 1
click at [1363, 204] on span "Download Source BW File" at bounding box center [1360, 206] width 112 height 16
click at [272, 68] on p "Men" at bounding box center [267, 67] width 28 height 19
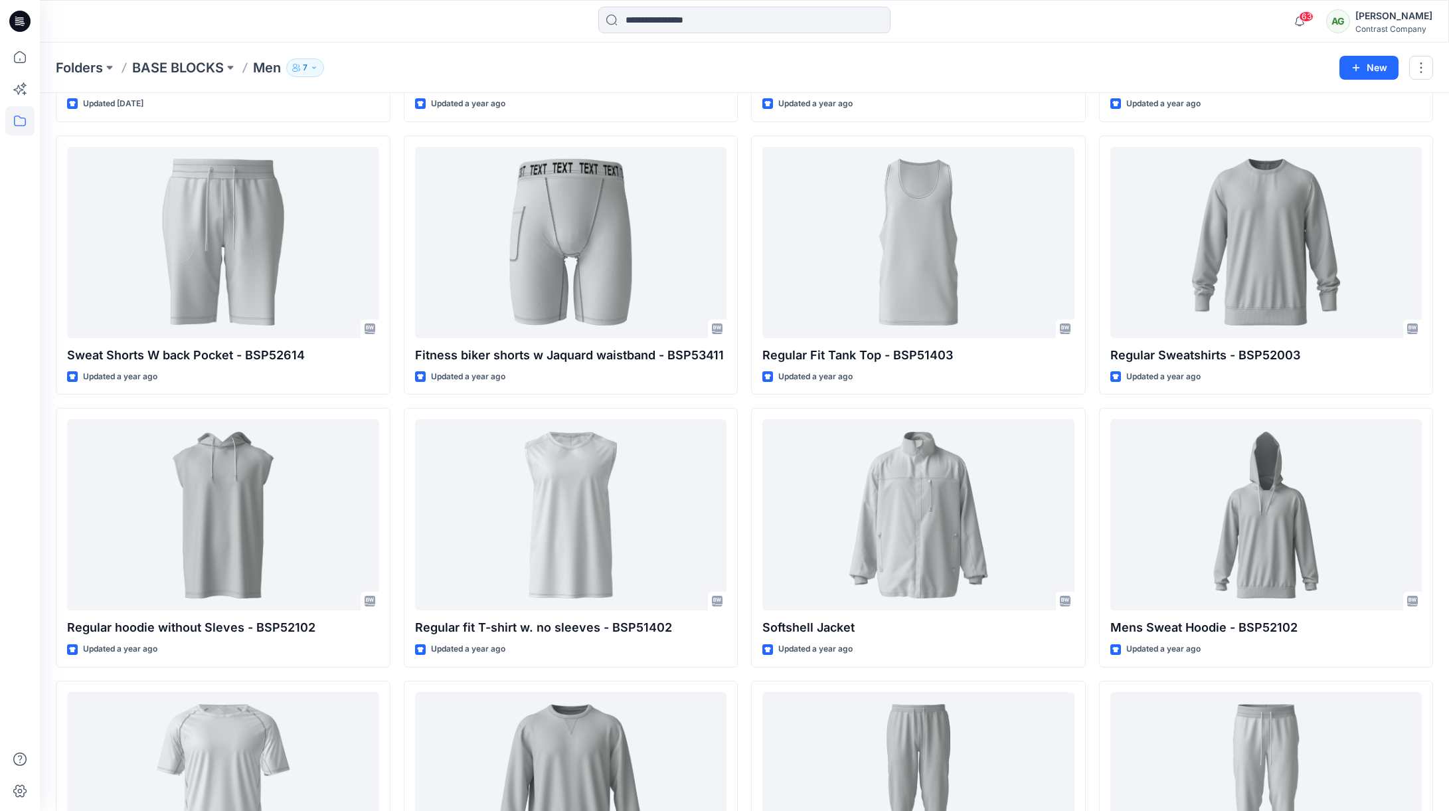
scroll to position [574, 0]
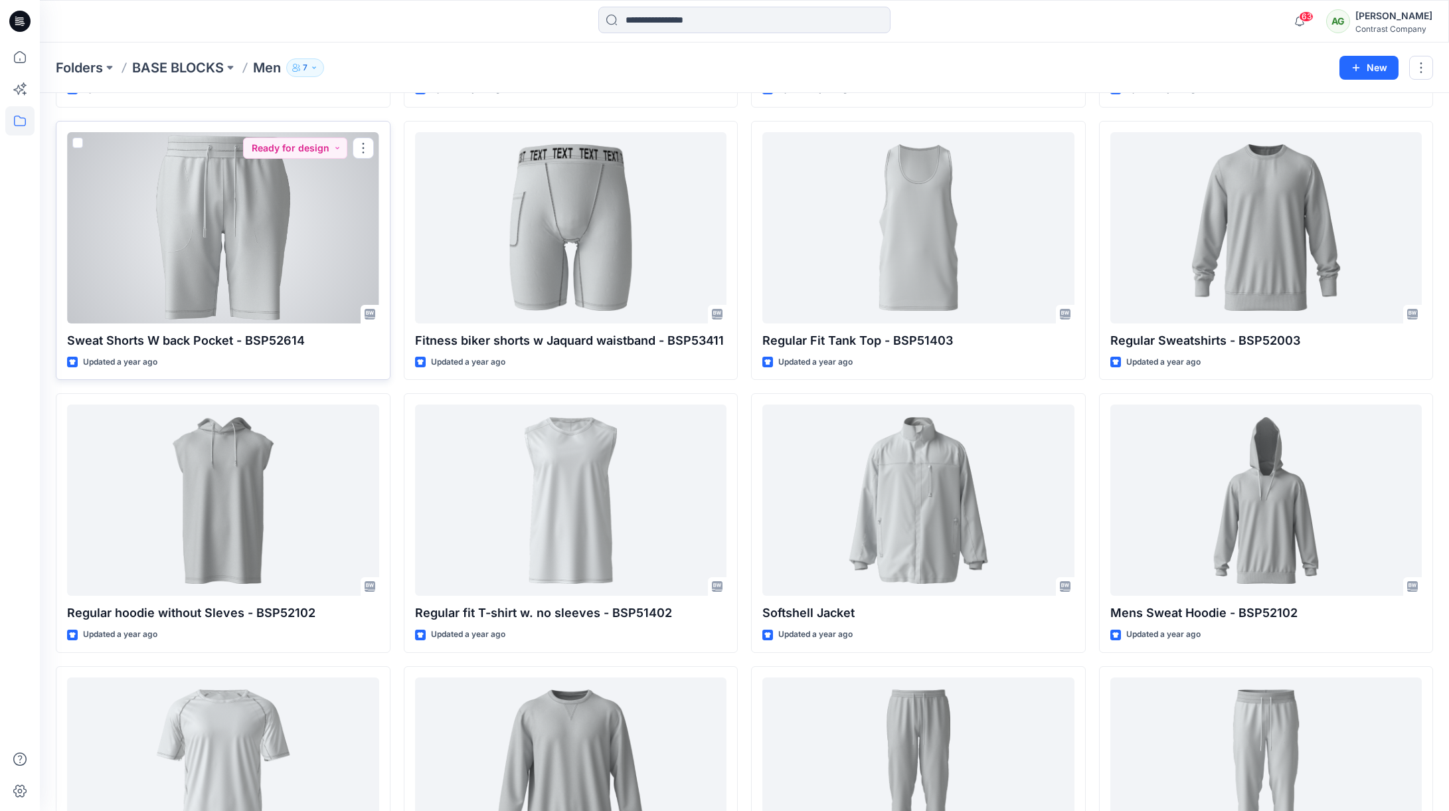
click at [276, 200] on div at bounding box center [223, 227] width 312 height 191
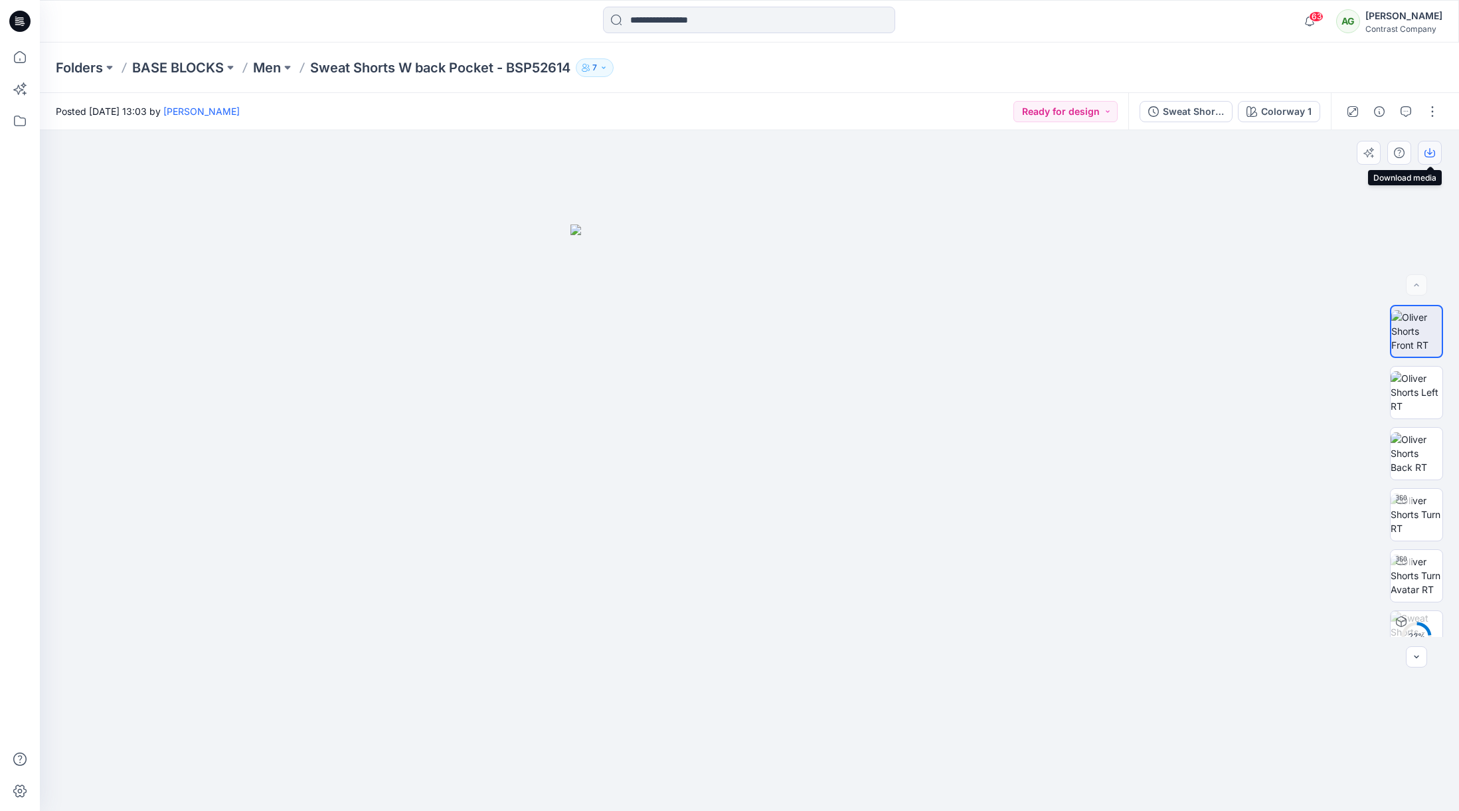
click at [1433, 148] on icon "button" at bounding box center [1430, 152] width 11 height 11
click at [1419, 382] on img at bounding box center [1417, 392] width 52 height 42
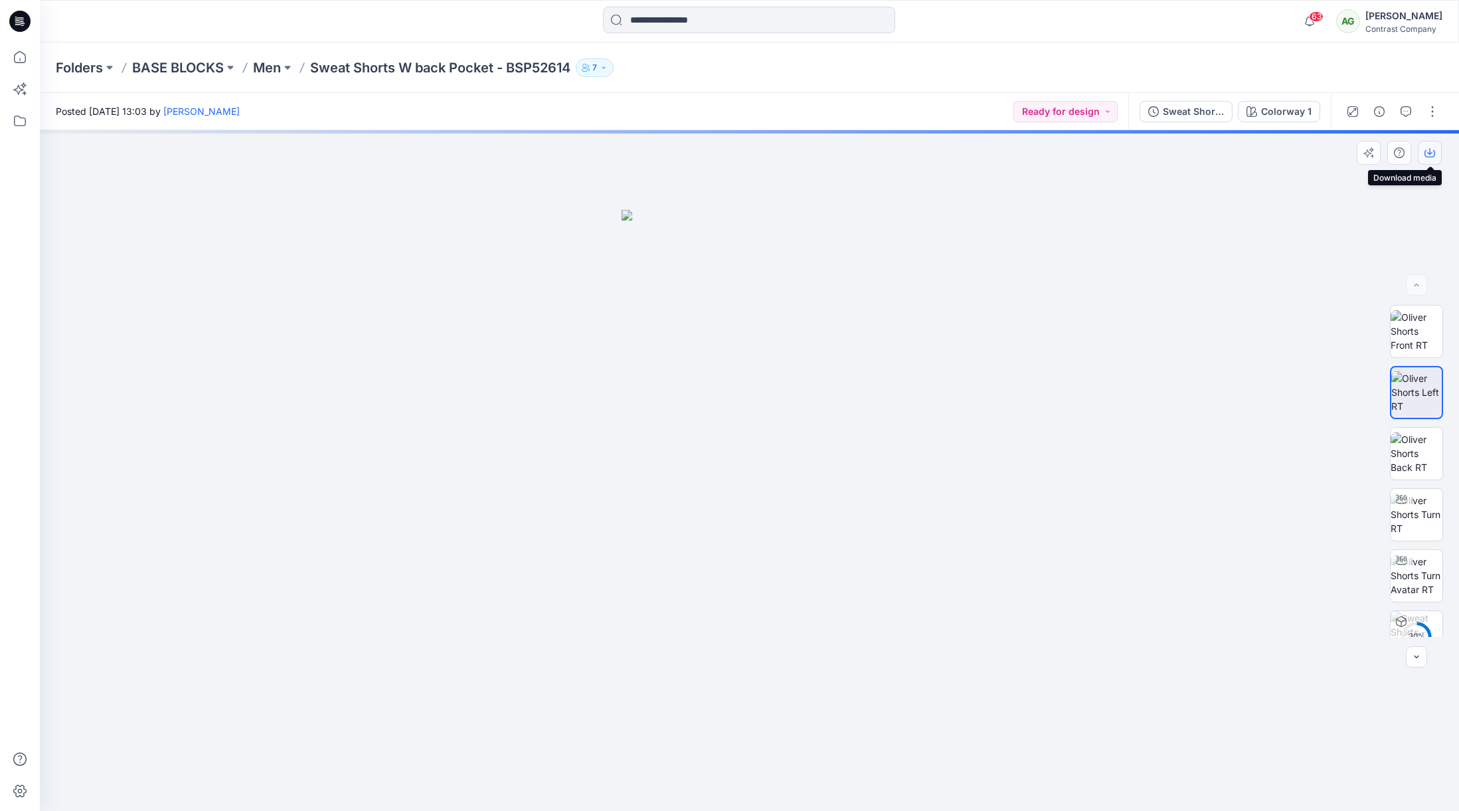
click at [1431, 153] on icon "button" at bounding box center [1430, 152] width 11 height 11
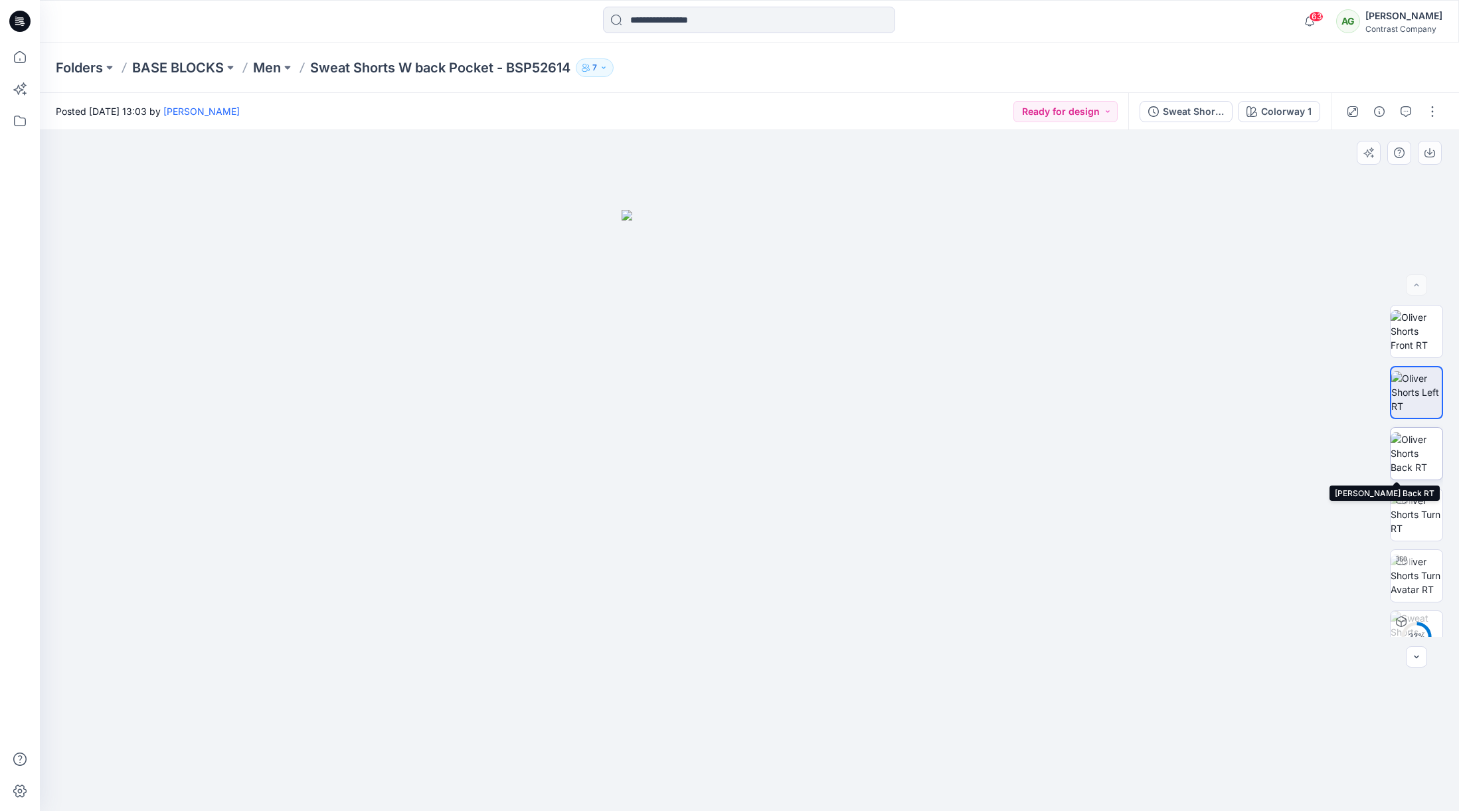
click at [1419, 448] on img at bounding box center [1417, 453] width 52 height 42
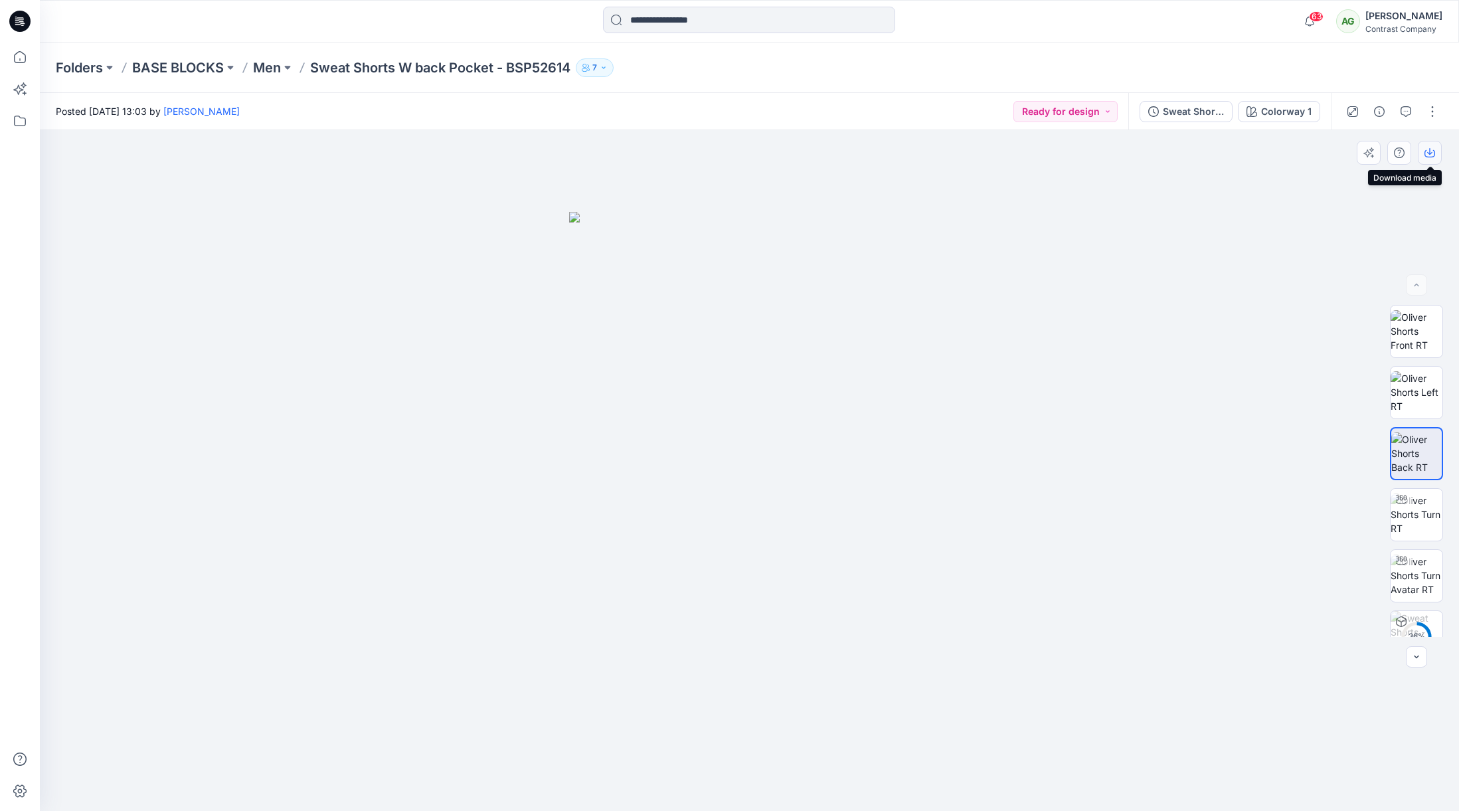
click at [1433, 151] on icon "button" at bounding box center [1430, 152] width 11 height 11
click at [1200, 108] on div "Sweat Shorts - BSP52614" at bounding box center [1193, 111] width 61 height 15
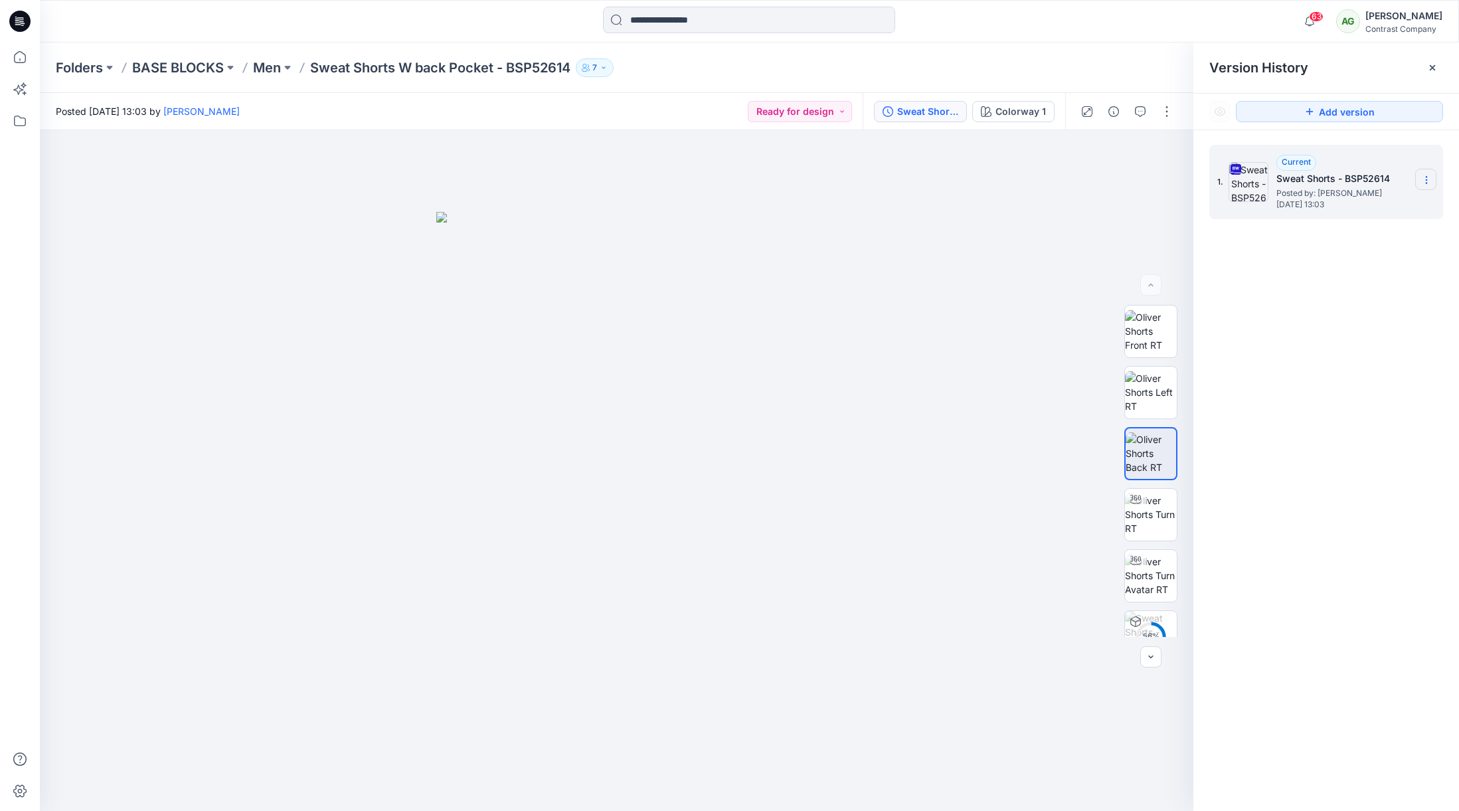
click at [1425, 174] on section at bounding box center [1425, 179] width 21 height 21
click at [1363, 205] on span "Download Source BW File" at bounding box center [1360, 206] width 112 height 16
click at [270, 65] on p "Men" at bounding box center [267, 67] width 28 height 19
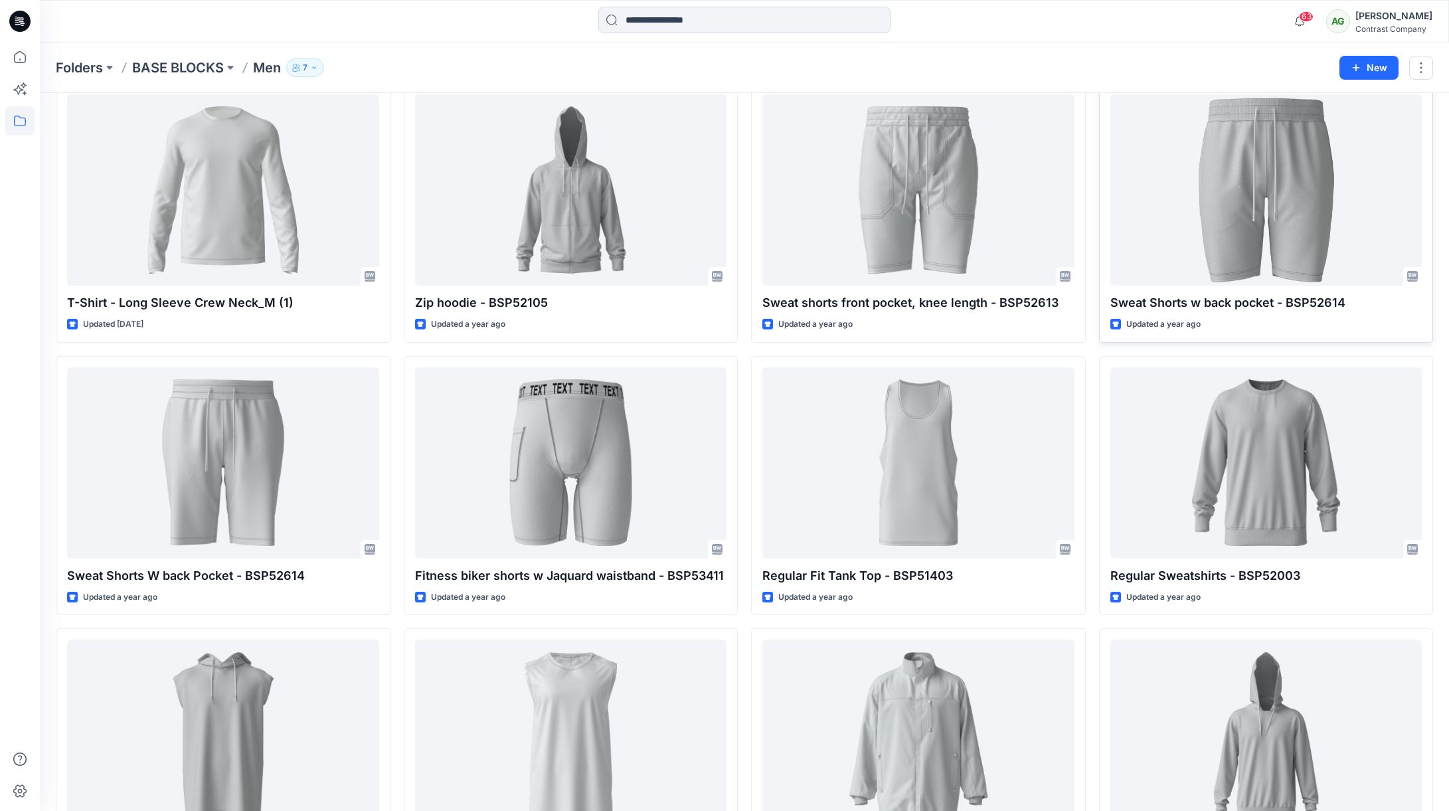
scroll to position [348, 0]
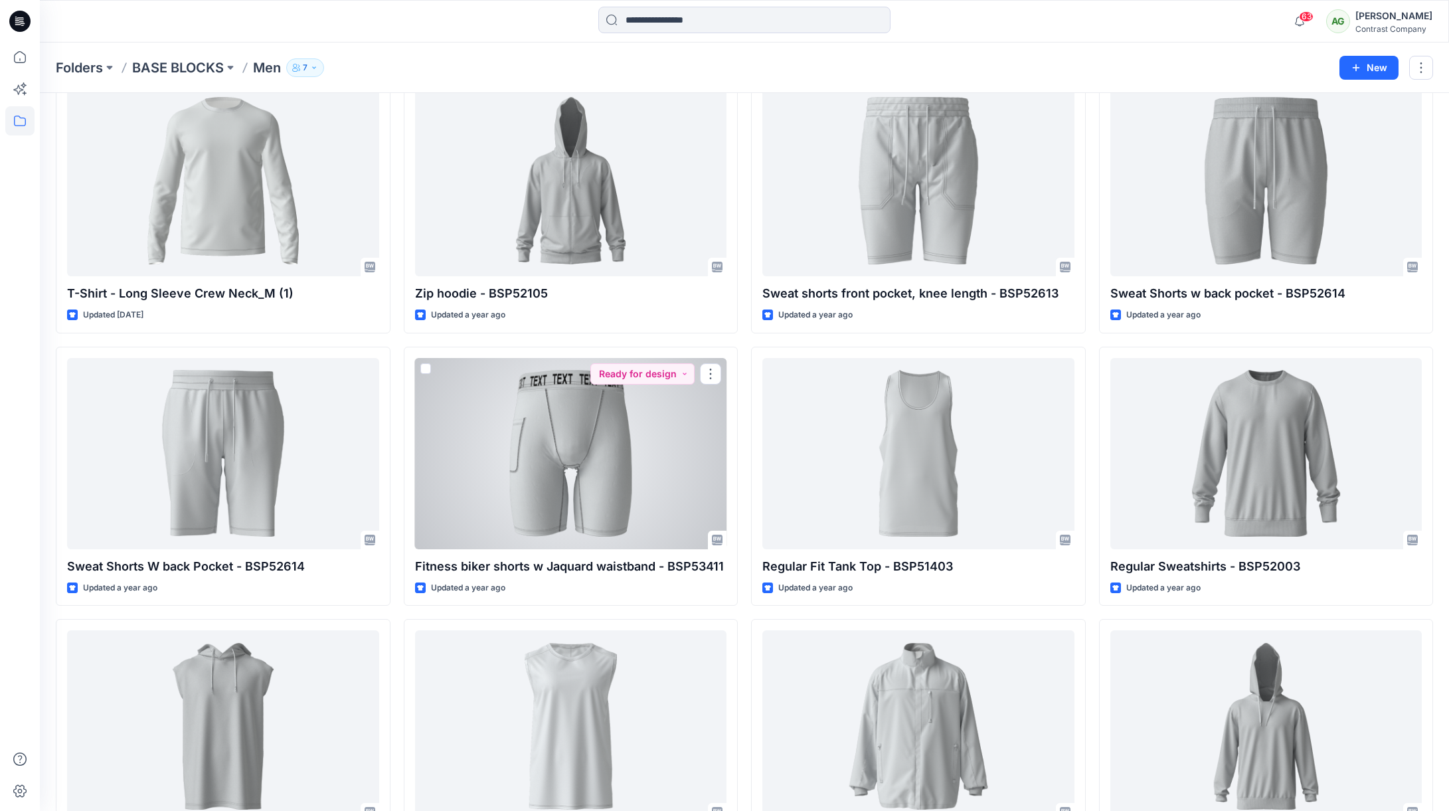
click at [584, 407] on div at bounding box center [571, 453] width 312 height 191
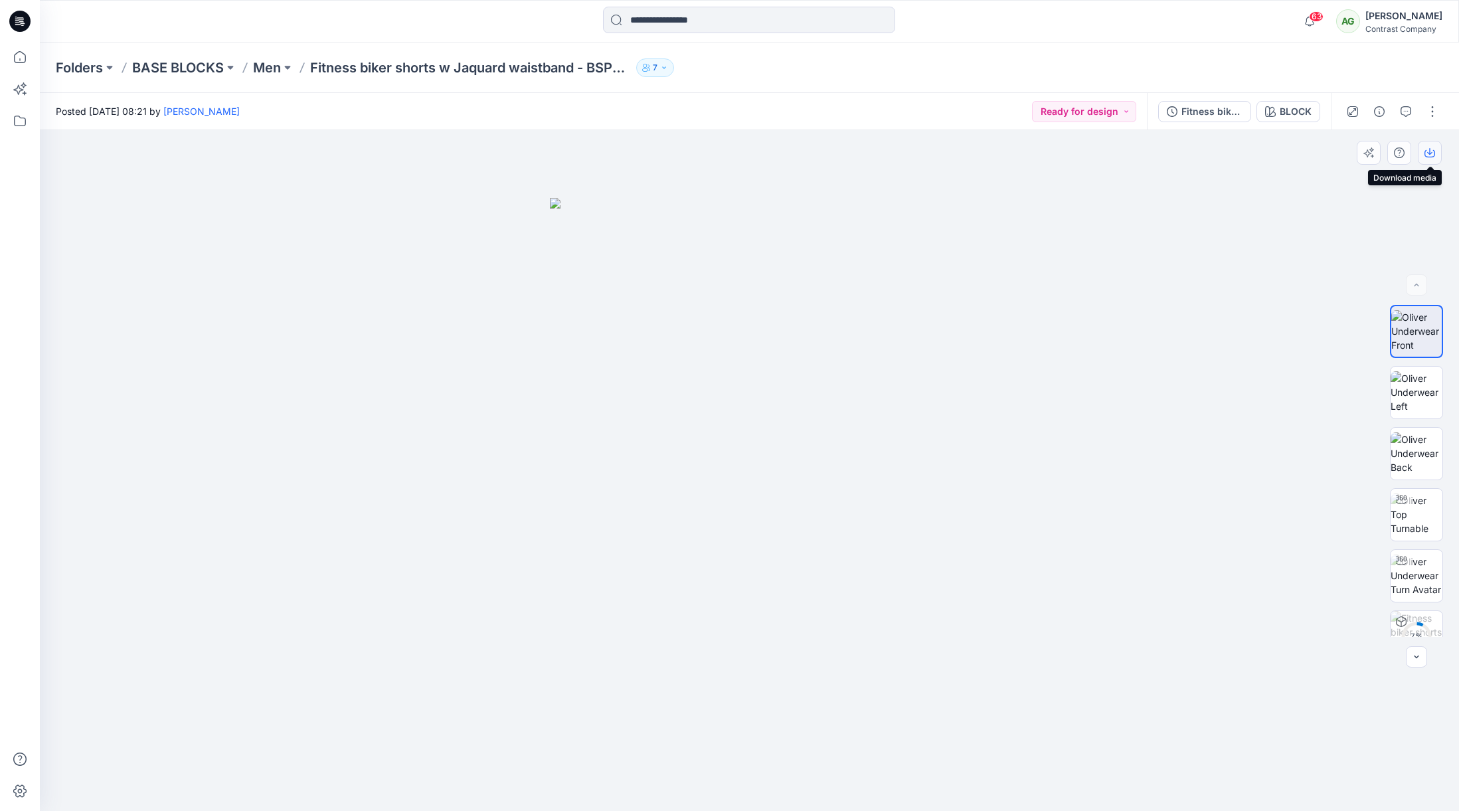
click at [1433, 153] on icon "button" at bounding box center [1430, 152] width 11 height 11
click at [1423, 389] on img at bounding box center [1417, 392] width 52 height 42
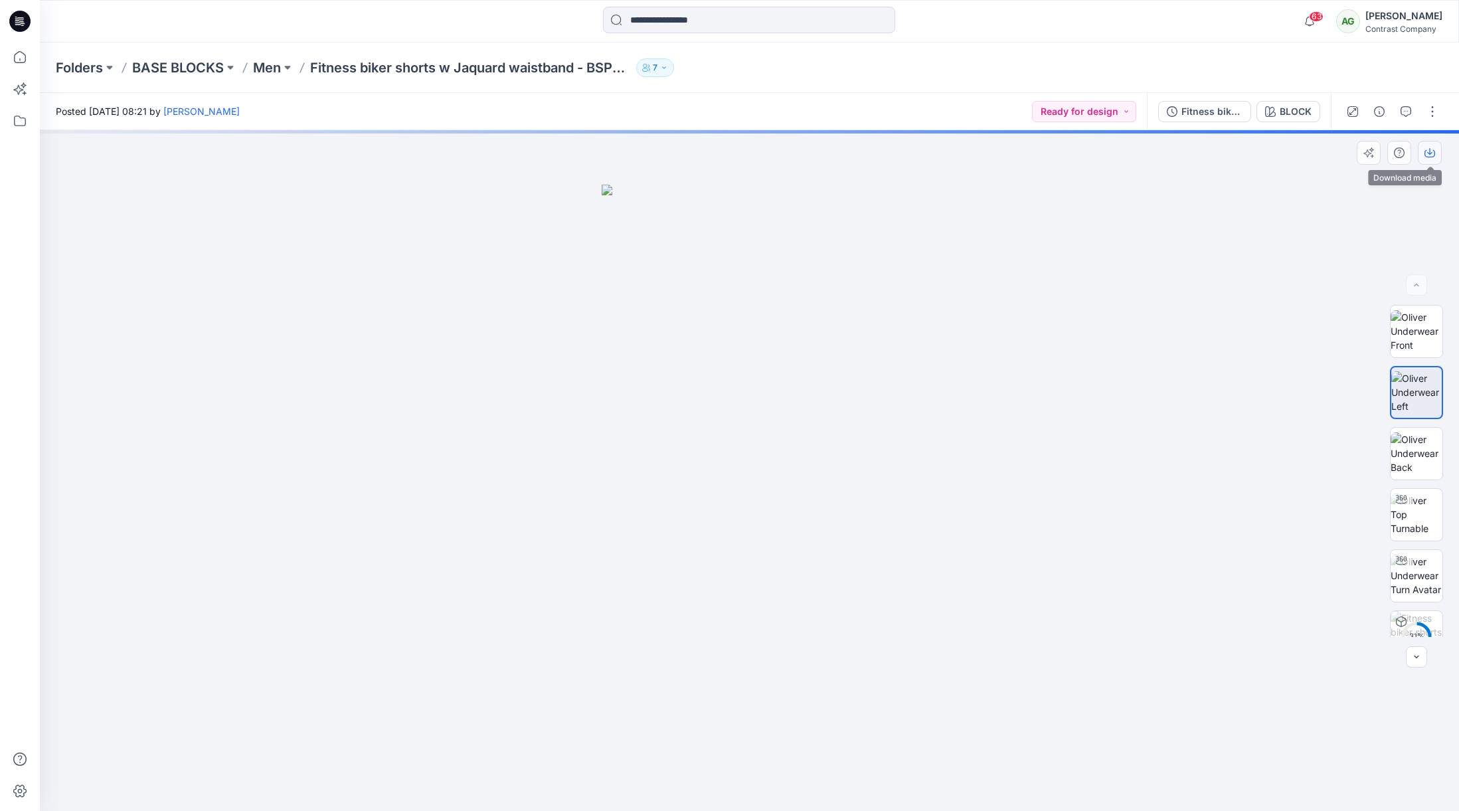
click at [1433, 154] on icon "button" at bounding box center [1430, 152] width 11 height 11
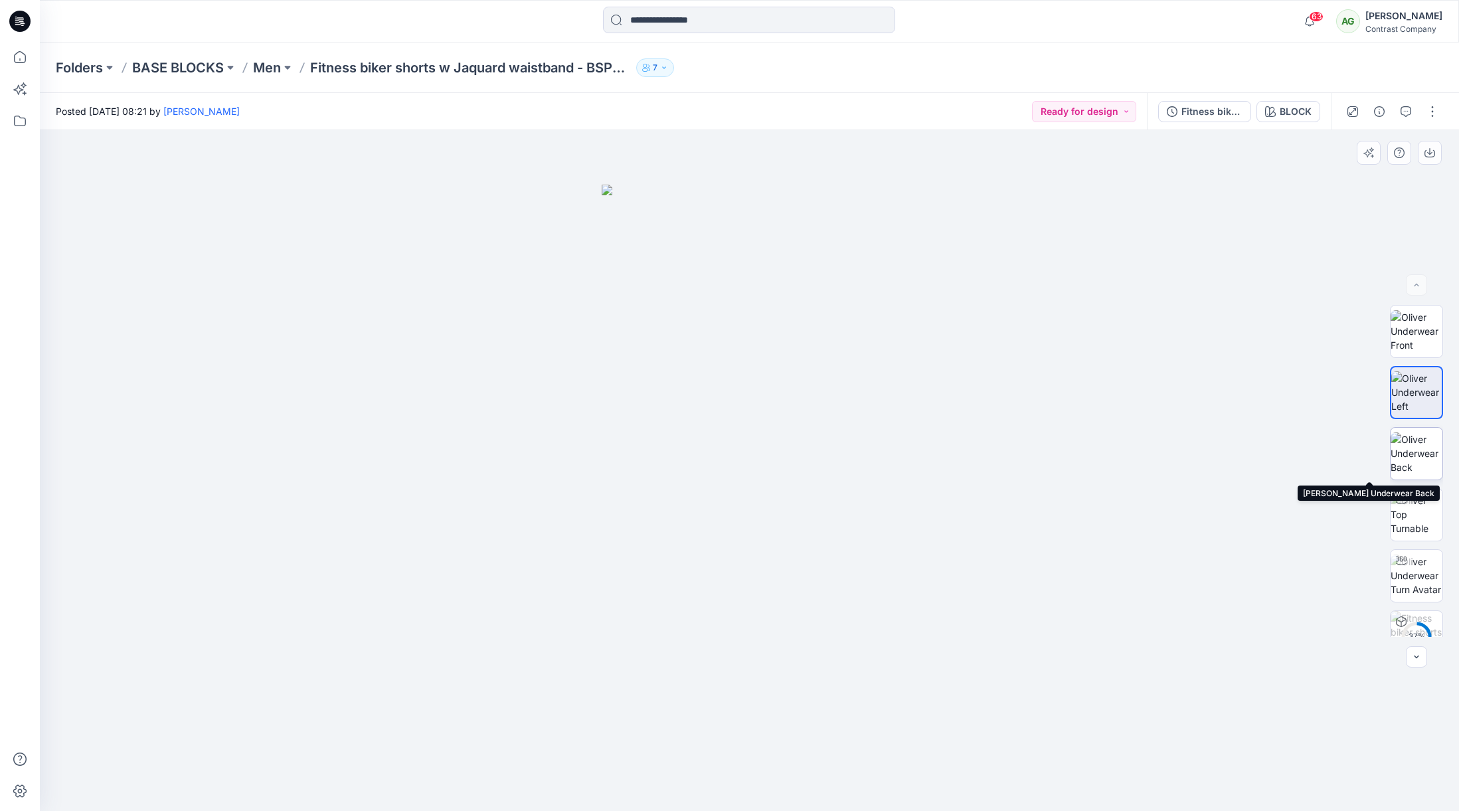
click at [1423, 454] on img at bounding box center [1417, 453] width 52 height 42
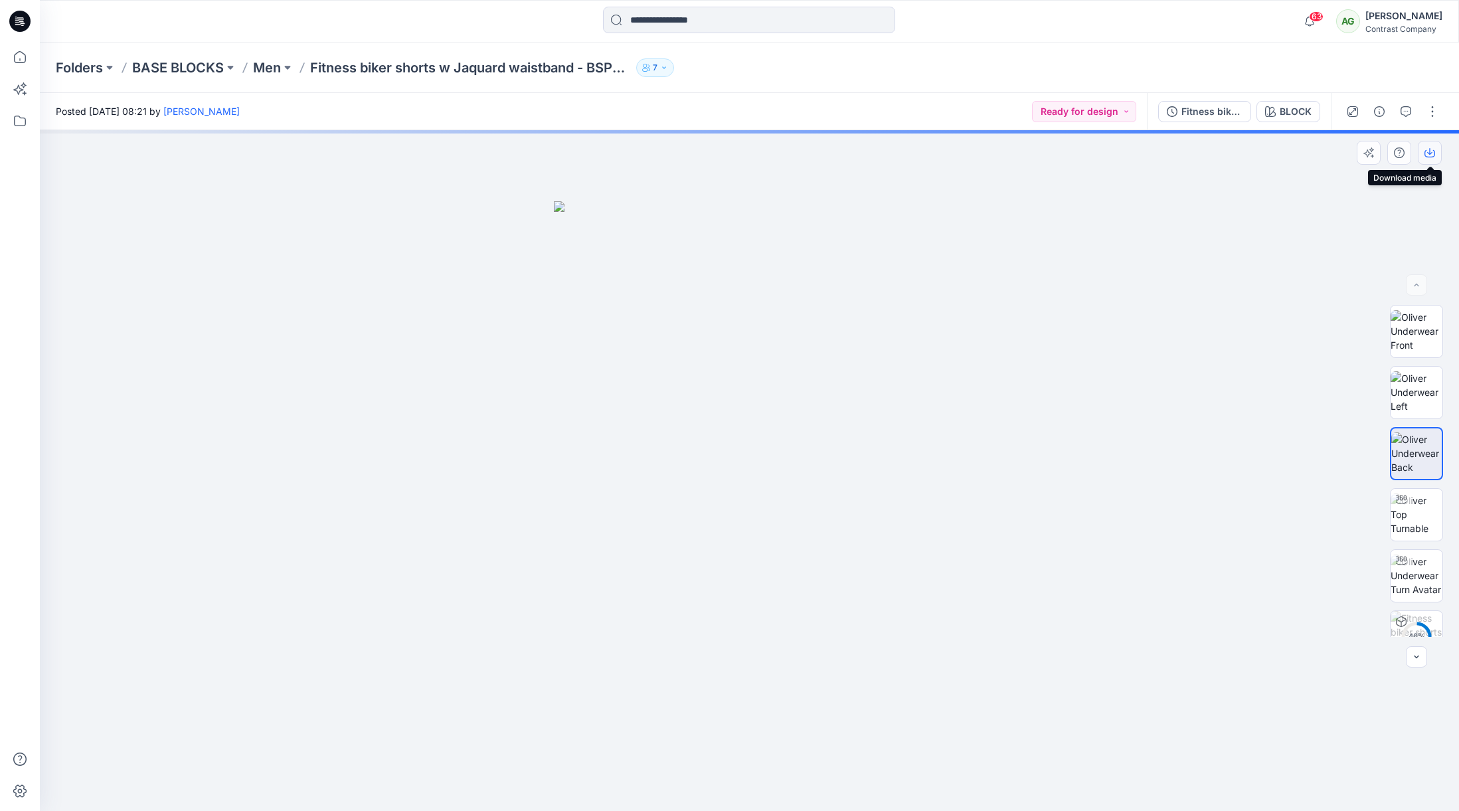
click at [1432, 152] on icon "button" at bounding box center [1429, 151] width 5 height 7
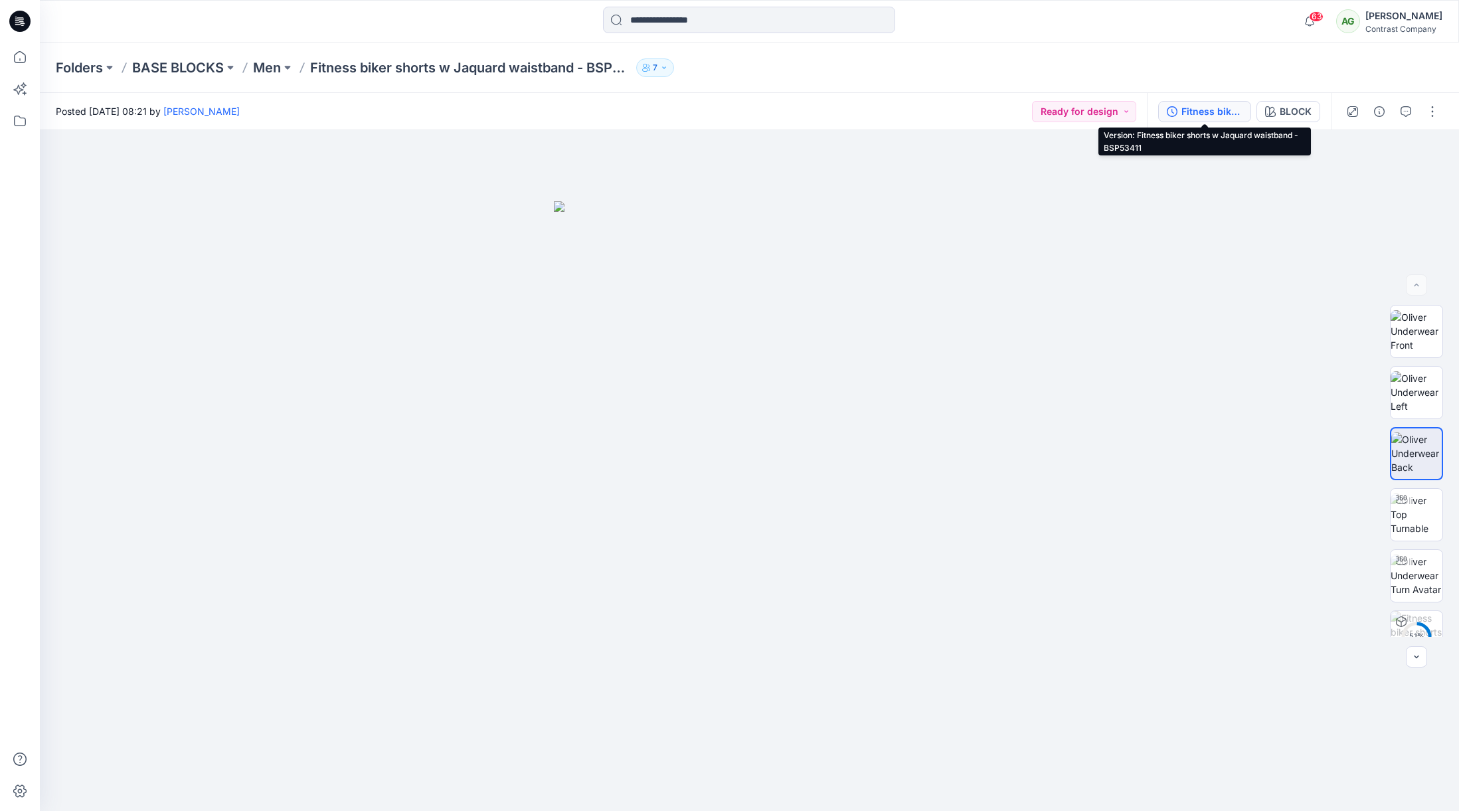
click at [1199, 113] on div "Fitness biker shorts w Jaquard waistband - BSP53411" at bounding box center [1212, 111] width 61 height 15
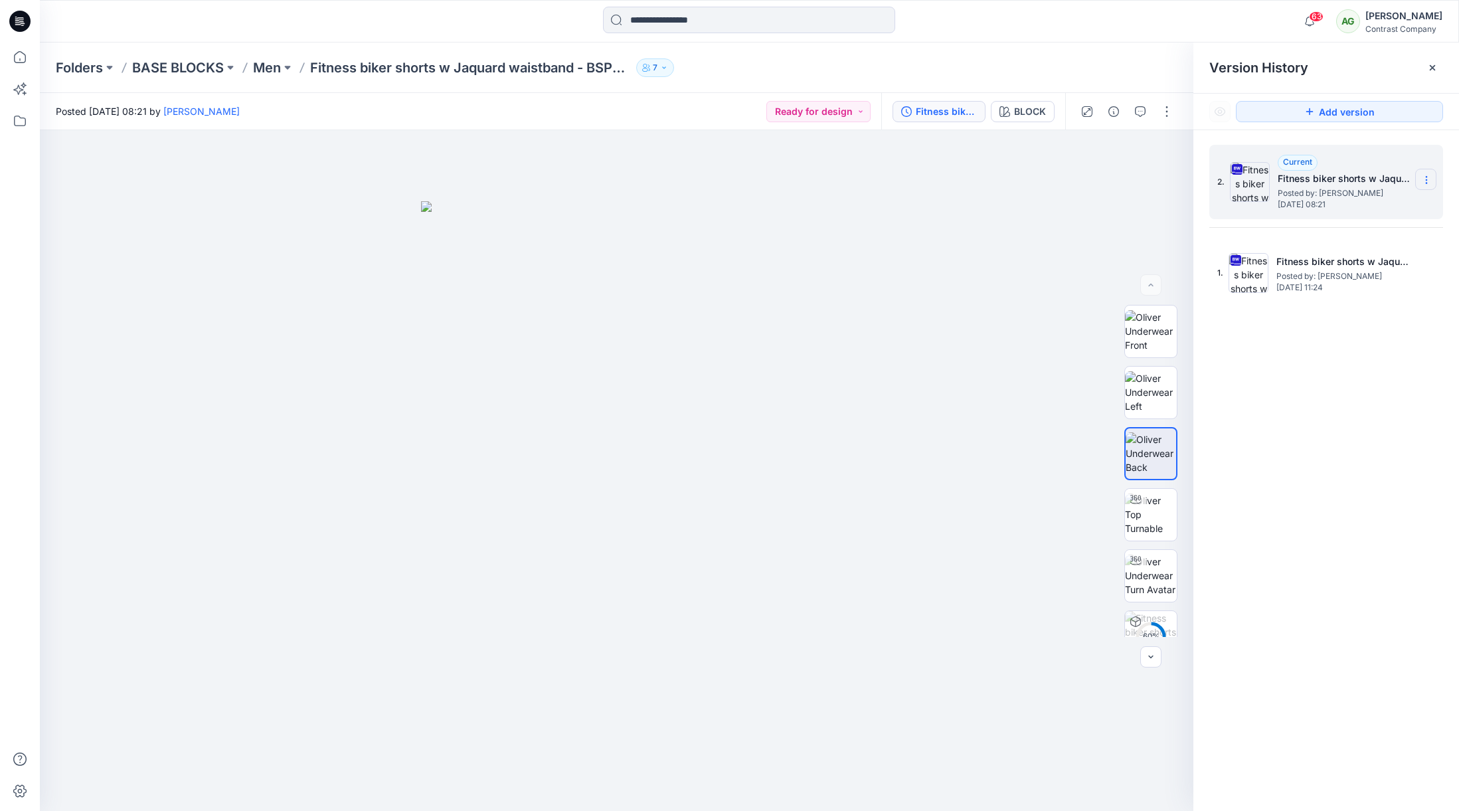
click at [1429, 177] on icon at bounding box center [1426, 180] width 11 height 11
click at [1373, 204] on span "Download Source BW File" at bounding box center [1360, 206] width 112 height 16
click at [272, 66] on p "Men" at bounding box center [267, 67] width 28 height 19
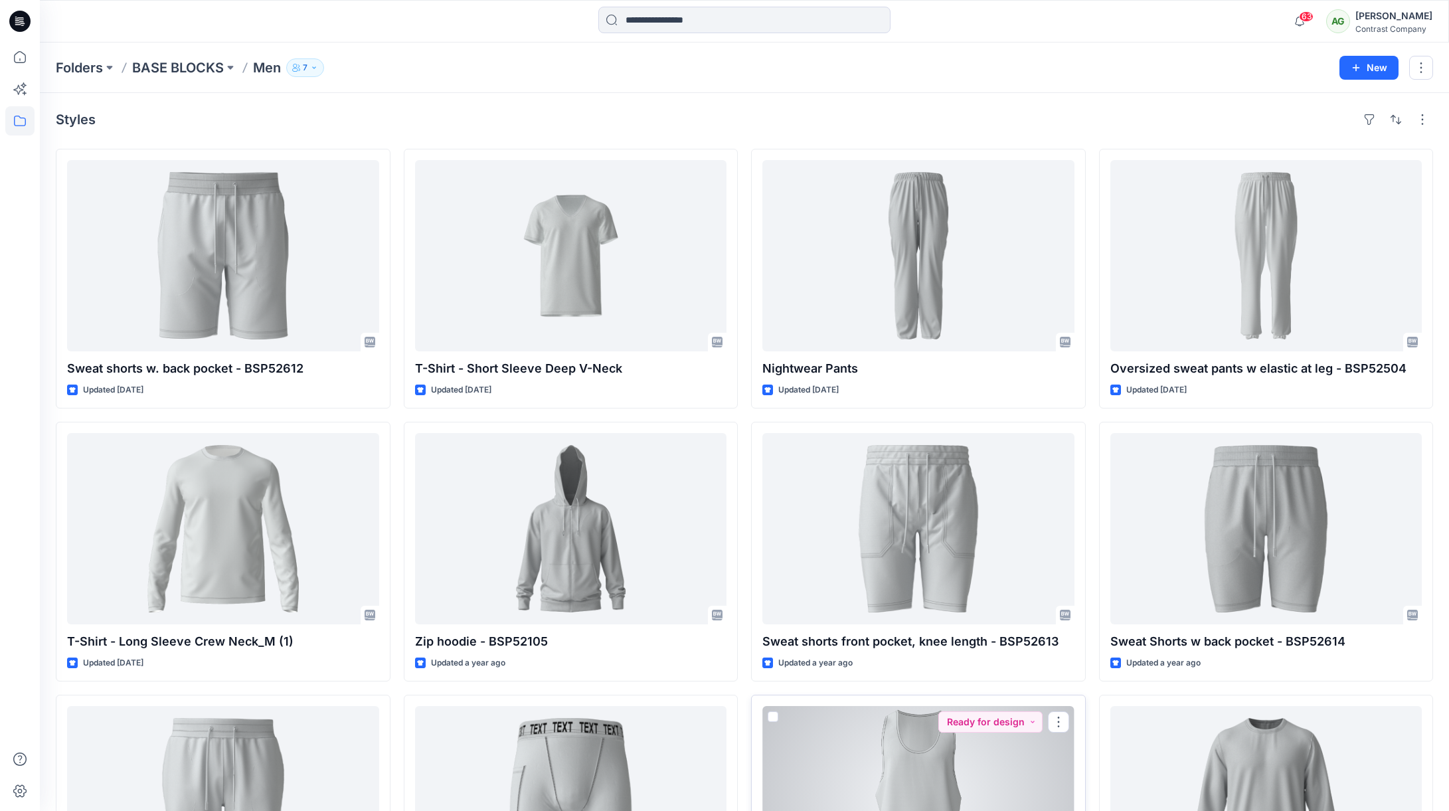
click at [935, 735] on div at bounding box center [918, 801] width 312 height 191
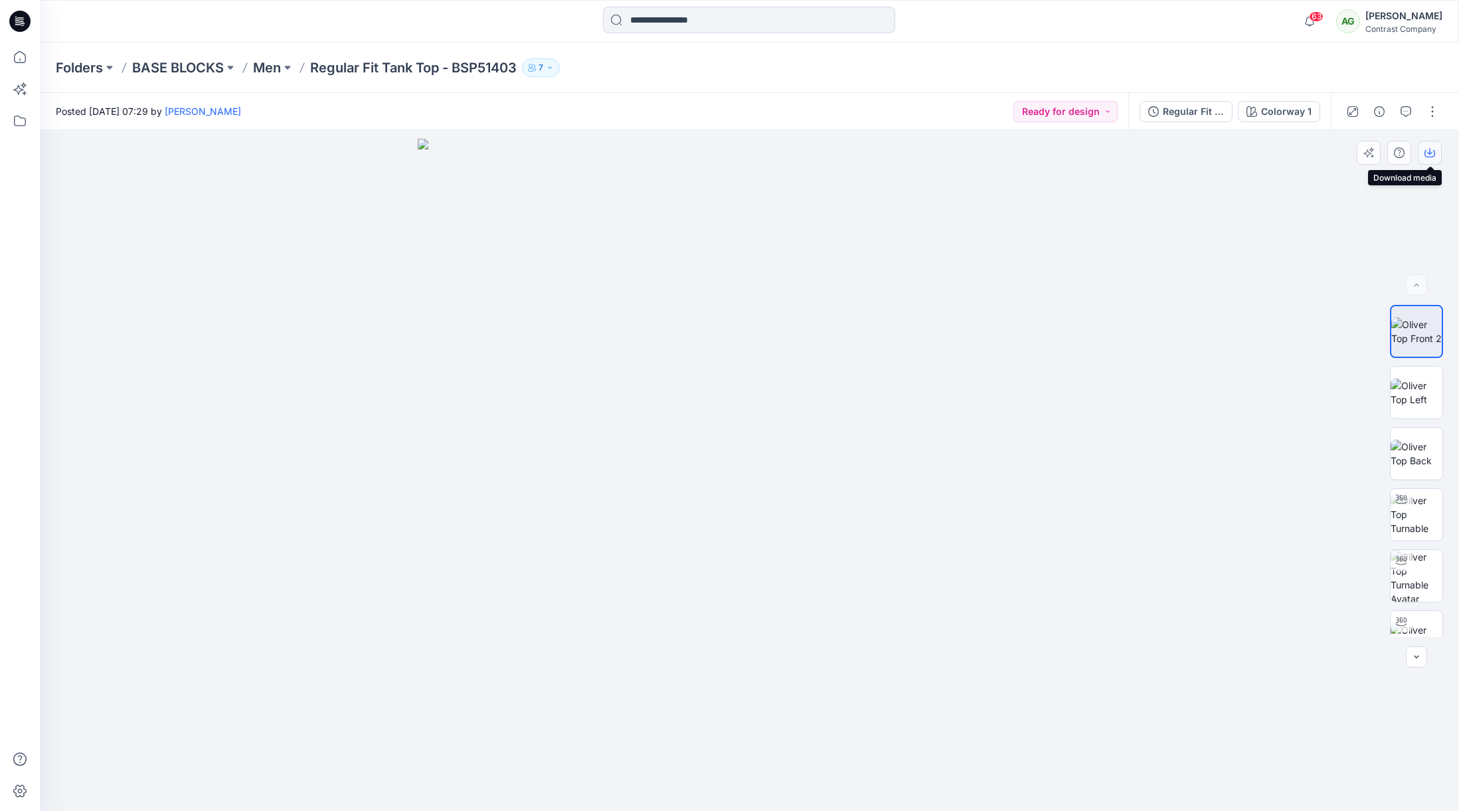
click at [1434, 149] on button "button" at bounding box center [1430, 153] width 24 height 24
click at [1419, 389] on img at bounding box center [1417, 393] width 52 height 28
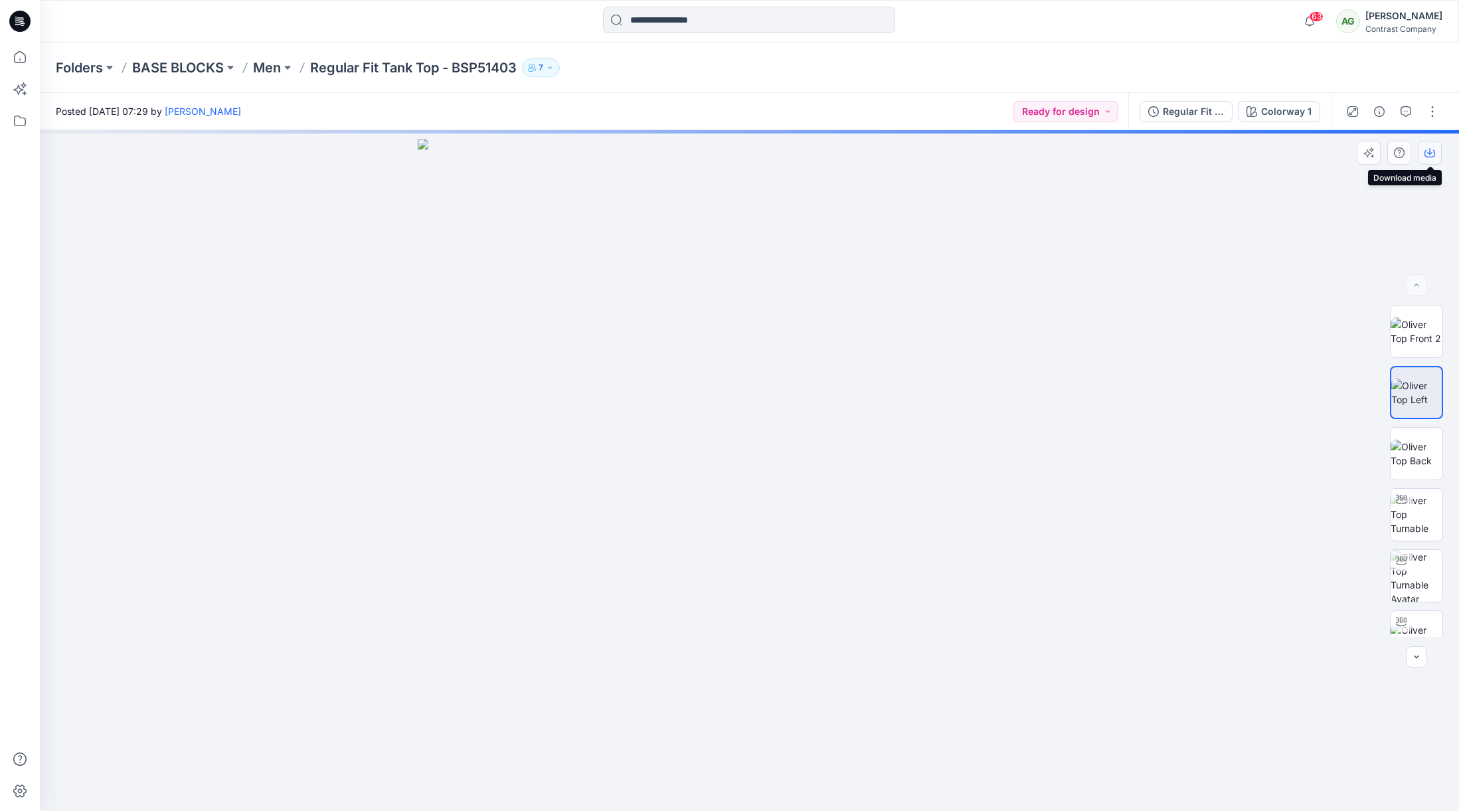
click at [1427, 149] on icon "button" at bounding box center [1430, 152] width 11 height 11
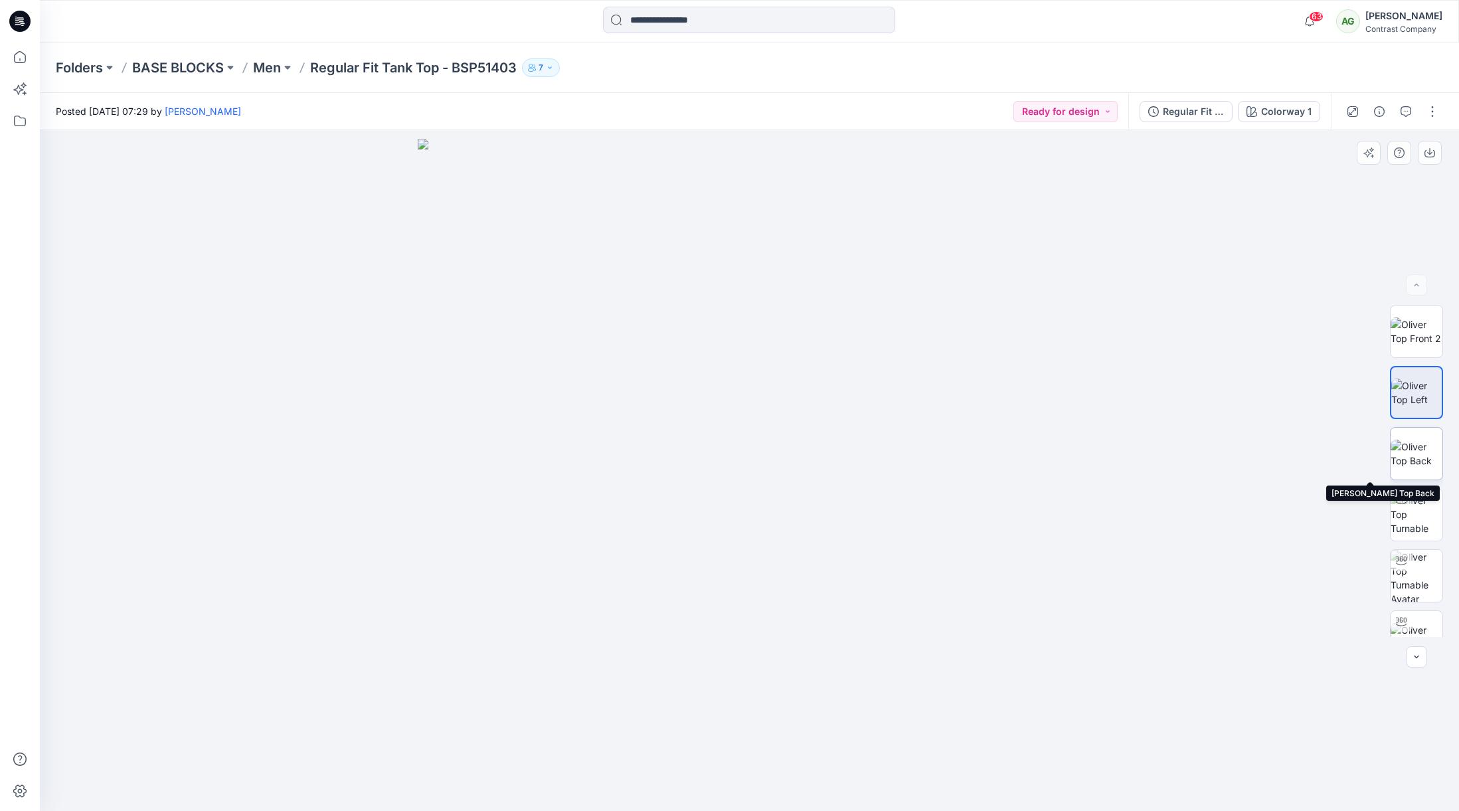
drag, startPoint x: 1420, startPoint y: 458, endPoint x: 1424, endPoint y: 430, distance: 28.2
click at [1419, 458] on img at bounding box center [1417, 454] width 52 height 28
drag, startPoint x: 1427, startPoint y: 155, endPoint x: 1401, endPoint y: 132, distance: 35.3
click at [1426, 152] on icon "button" at bounding box center [1430, 152] width 11 height 11
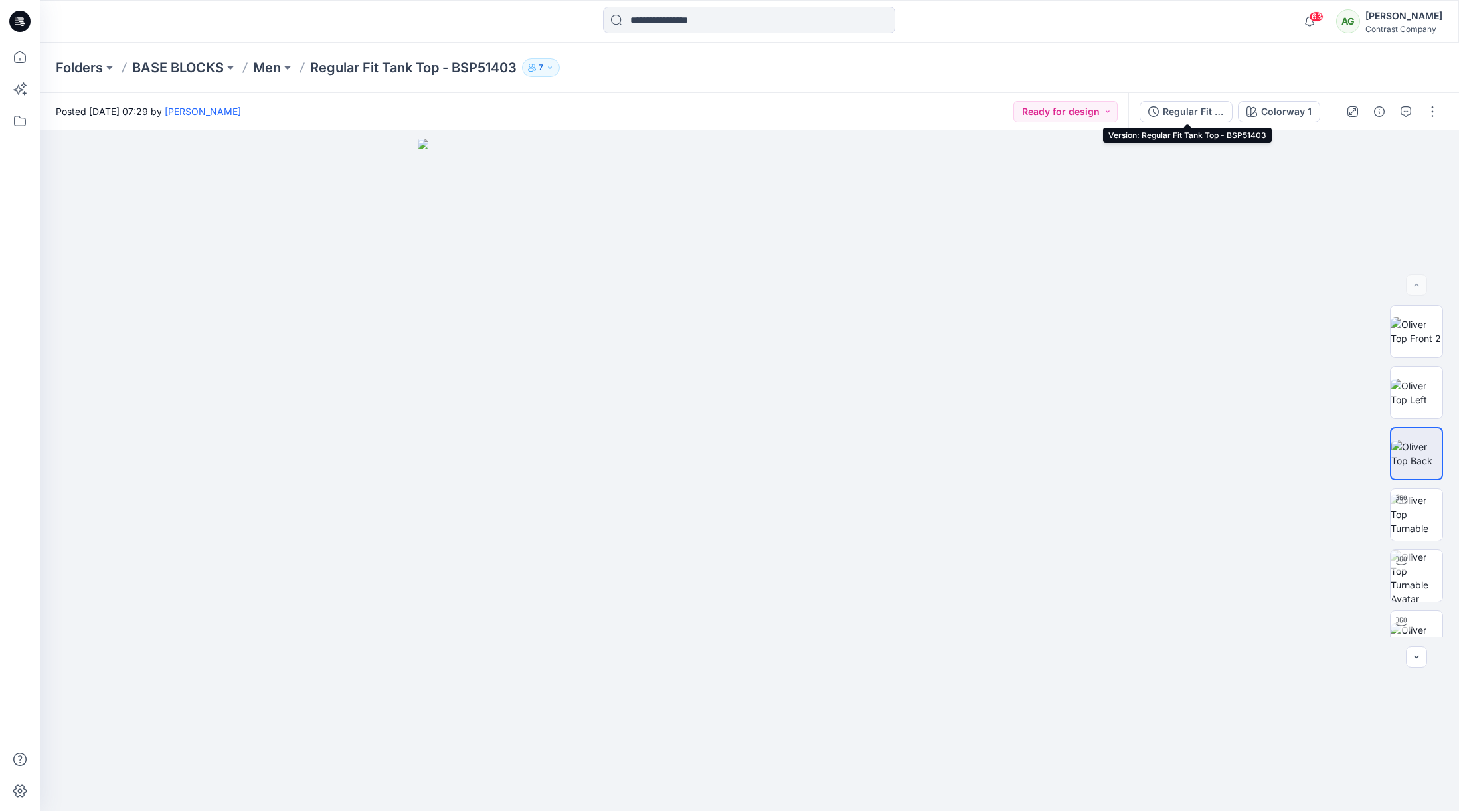
drag, startPoint x: 1190, startPoint y: 108, endPoint x: 1219, endPoint y: 105, distance: 29.4
click at [1190, 108] on div "Regular Fit Tank Top - BSP51403" at bounding box center [1193, 111] width 61 height 15
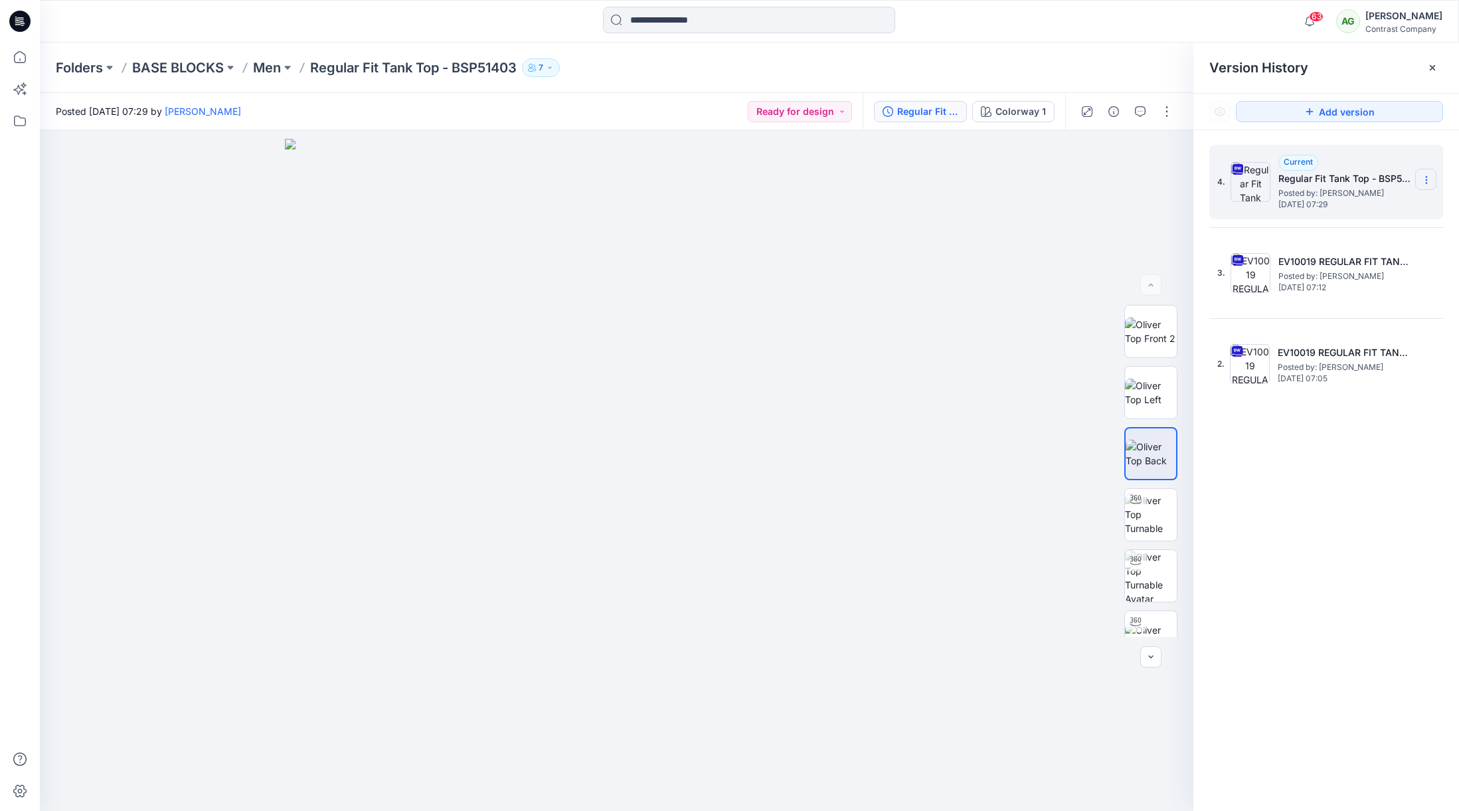
click at [1429, 178] on icon at bounding box center [1426, 180] width 11 height 11
click at [1381, 208] on span "Download Source BW File" at bounding box center [1360, 206] width 112 height 16
click at [268, 68] on p "Men" at bounding box center [267, 67] width 28 height 19
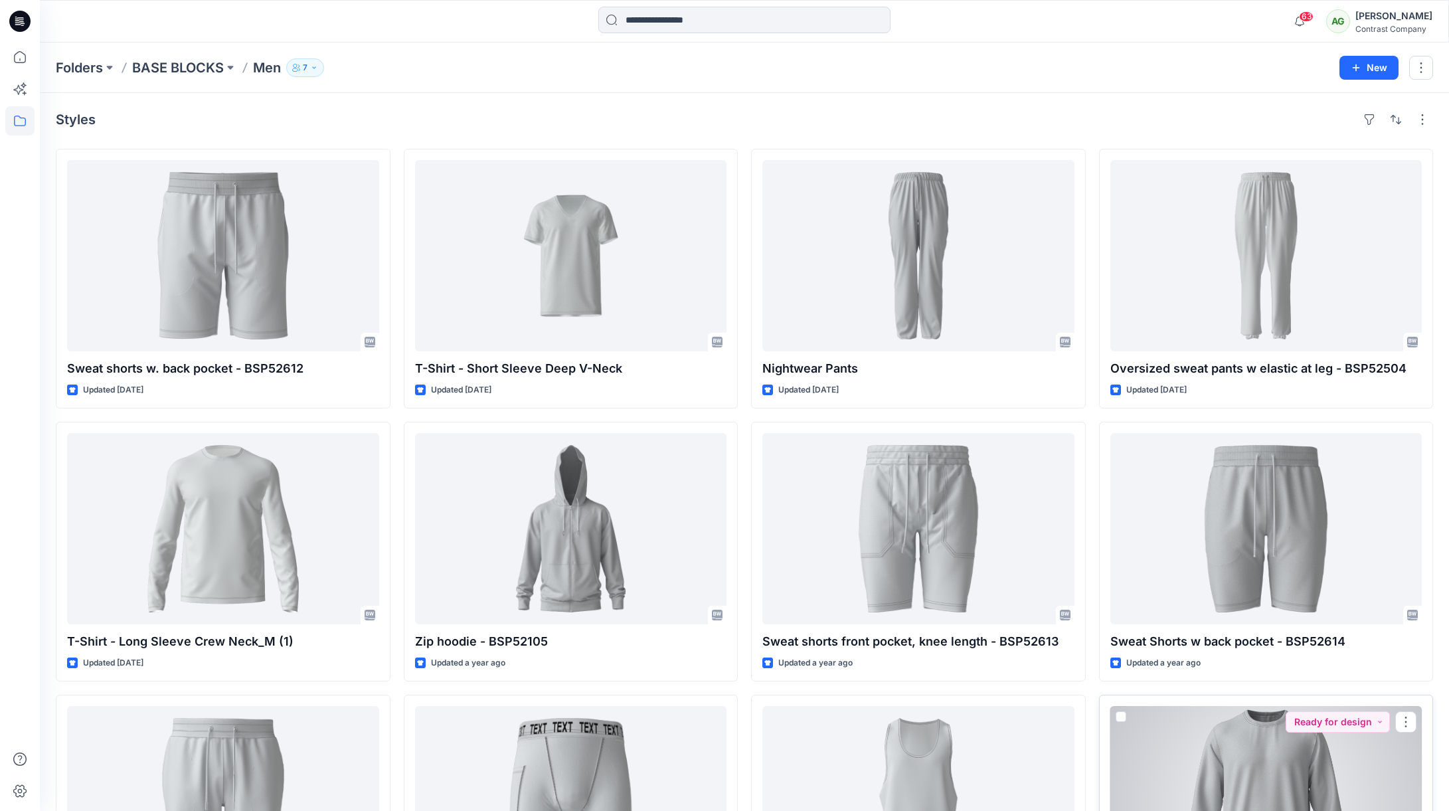
click at [1266, 739] on div at bounding box center [1267, 801] width 312 height 191
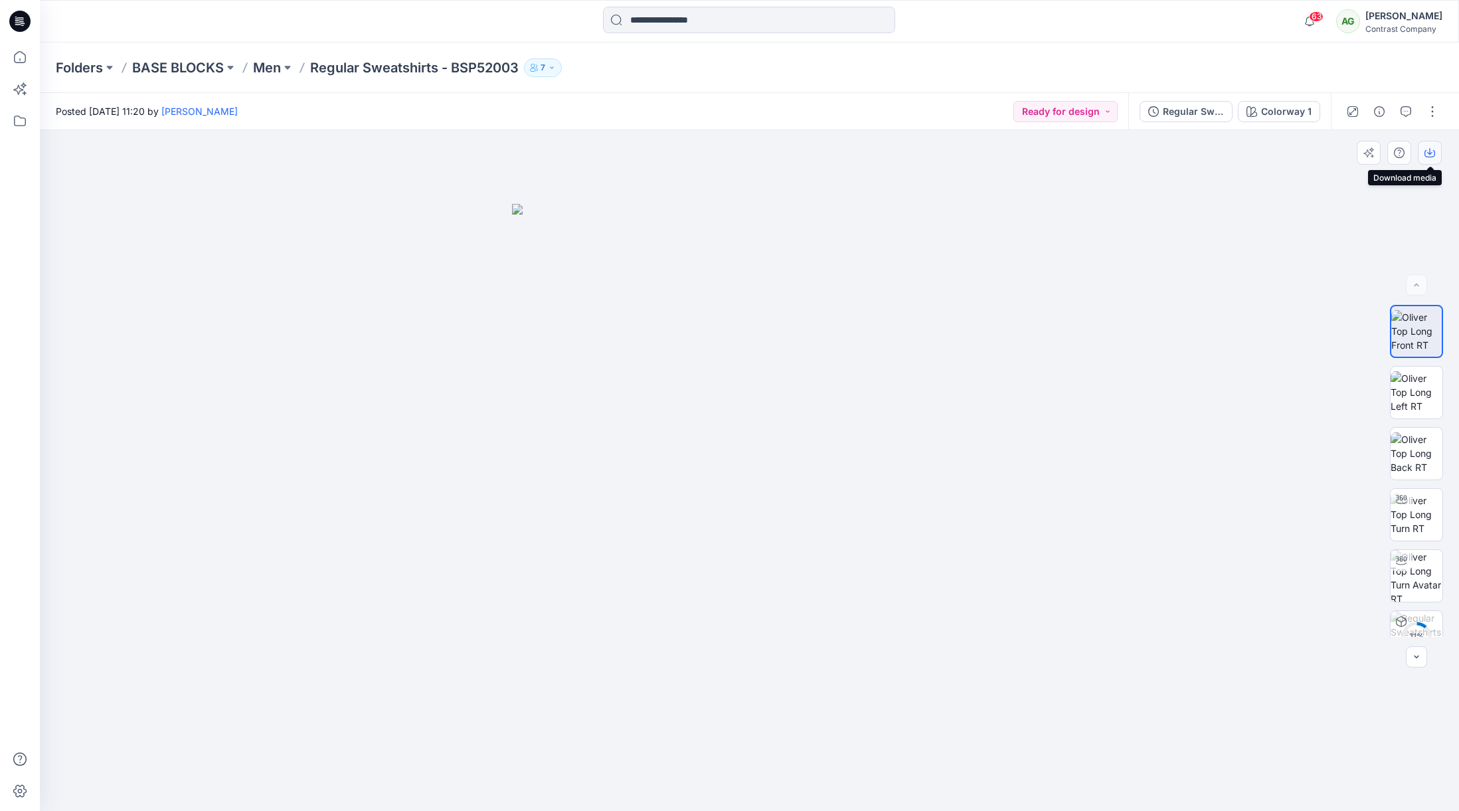
click at [1430, 145] on button "button" at bounding box center [1430, 153] width 24 height 24
click at [1414, 384] on img at bounding box center [1417, 392] width 52 height 42
click at [1430, 153] on icon "button" at bounding box center [1430, 152] width 11 height 11
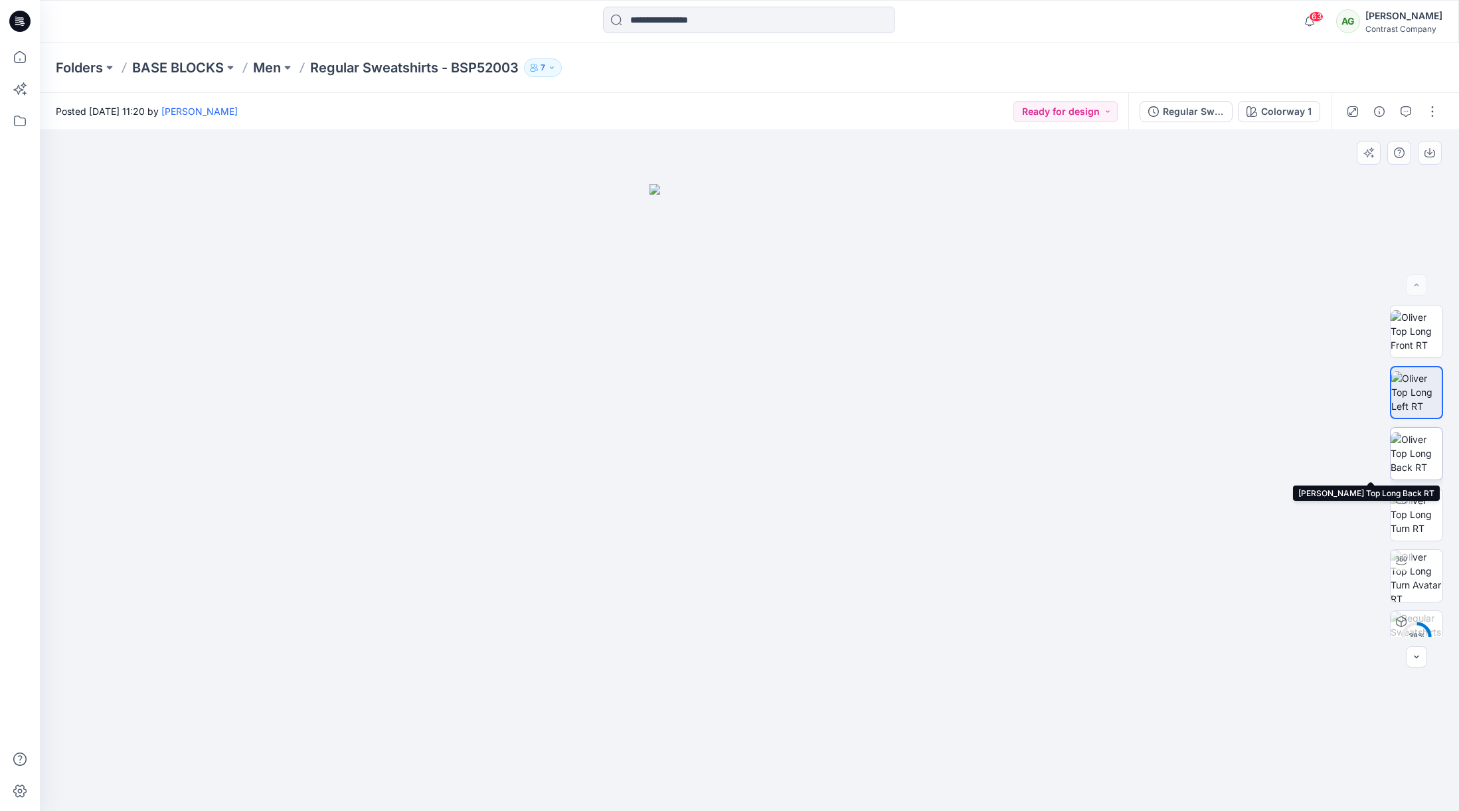
click at [1411, 458] on img at bounding box center [1417, 453] width 52 height 42
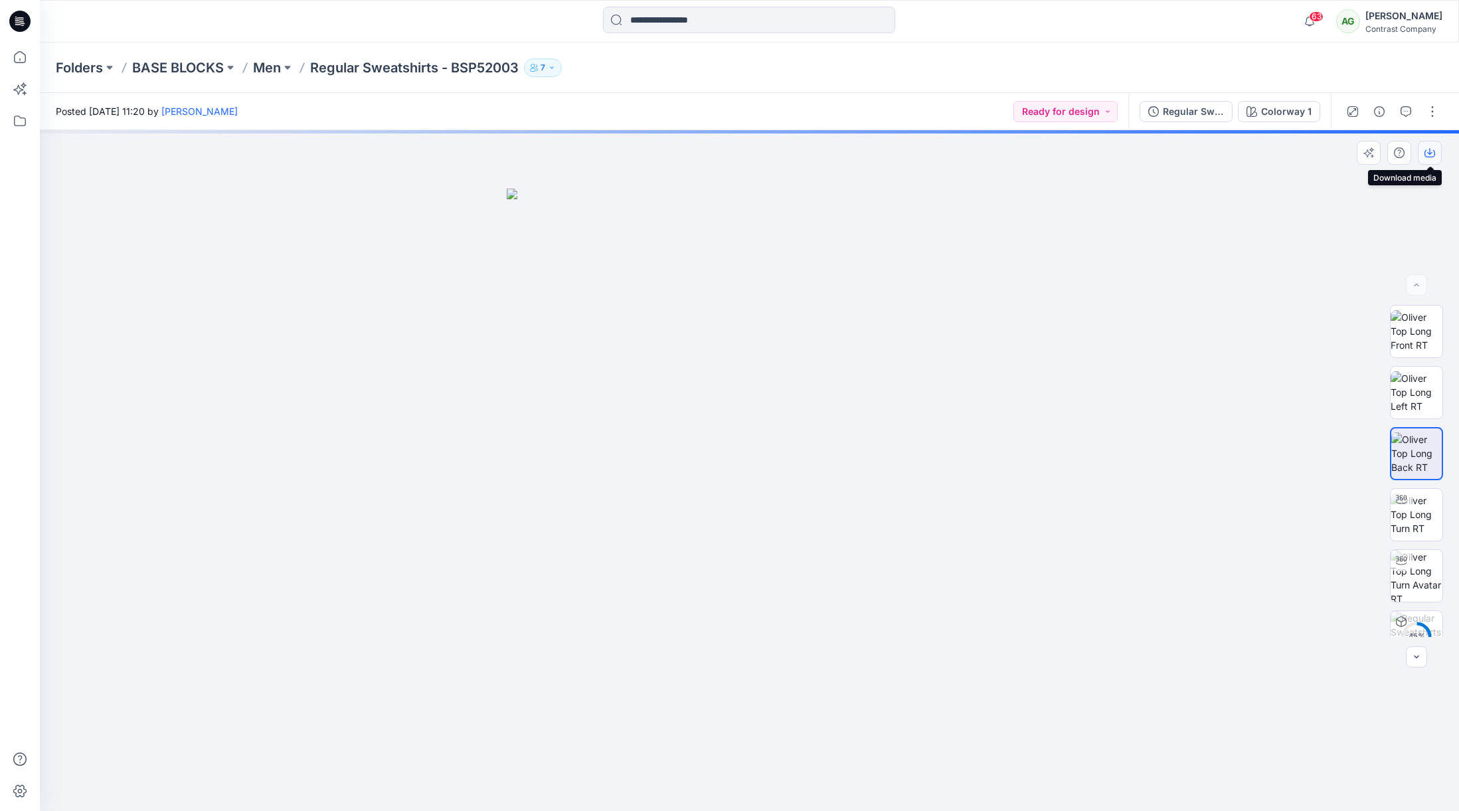
click at [1435, 155] on icon "button" at bounding box center [1430, 153] width 11 height 7
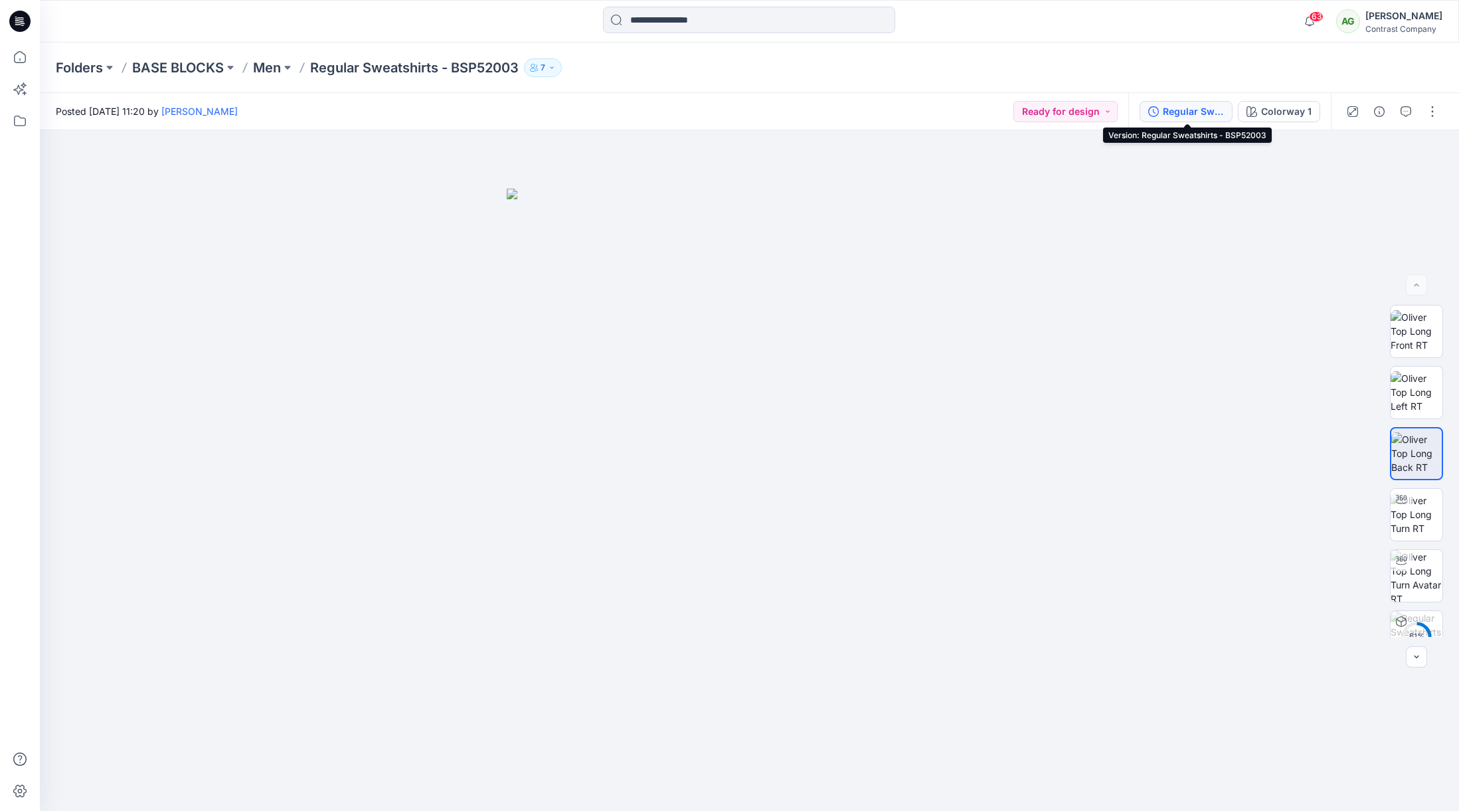
click at [1199, 108] on div "Regular Sweatshirts - BSP52003" at bounding box center [1193, 111] width 61 height 15
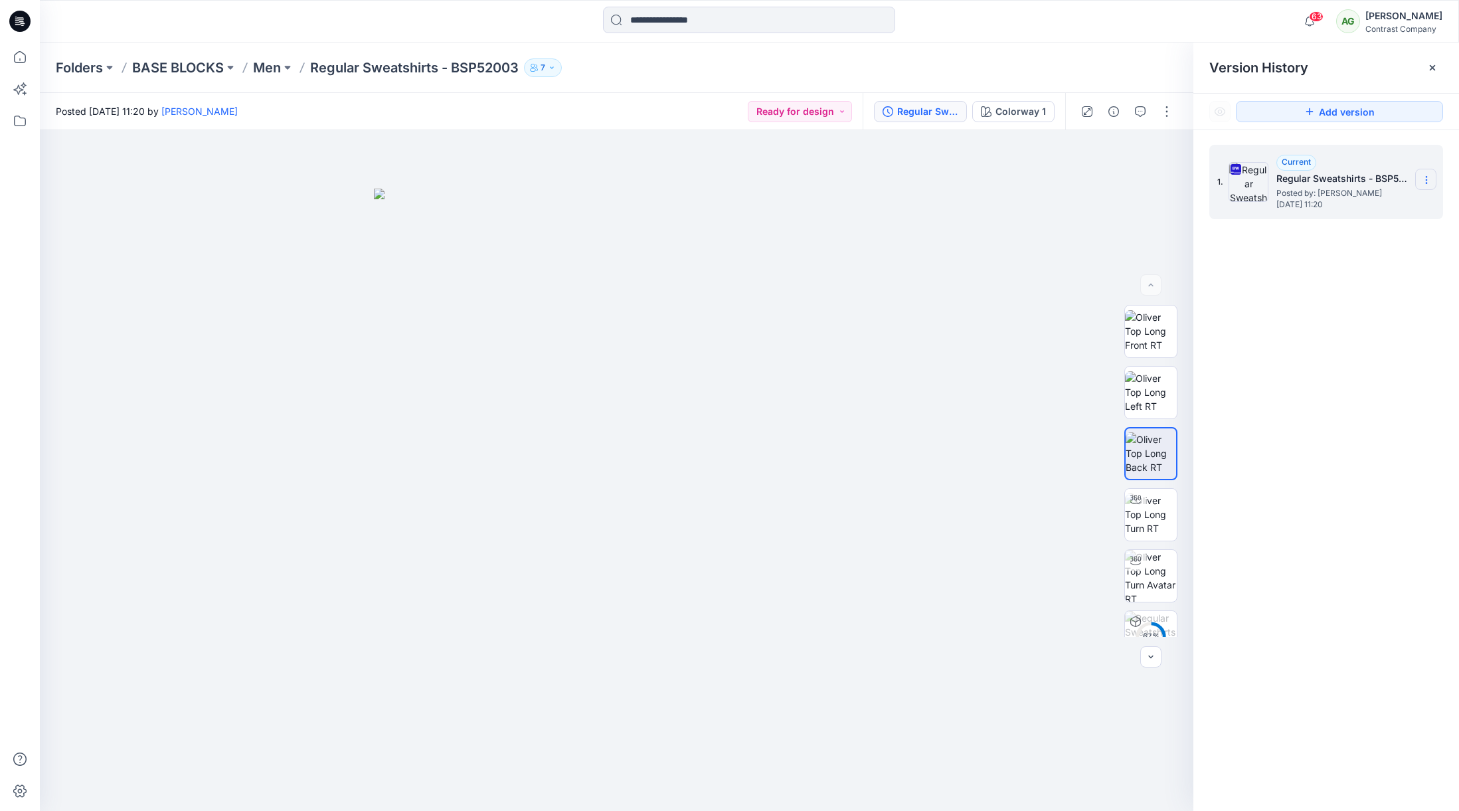
click at [1429, 179] on icon at bounding box center [1426, 180] width 11 height 11
click at [1372, 205] on span "Download Source BW File" at bounding box center [1360, 206] width 112 height 16
click at [381, 72] on p "Regular Sweatshirts - BSP52003" at bounding box center [414, 67] width 209 height 19
click at [375, 67] on p "Regular Sweatshirts - BSP52003" at bounding box center [414, 67] width 209 height 19
click at [276, 70] on p "Men" at bounding box center [267, 67] width 28 height 19
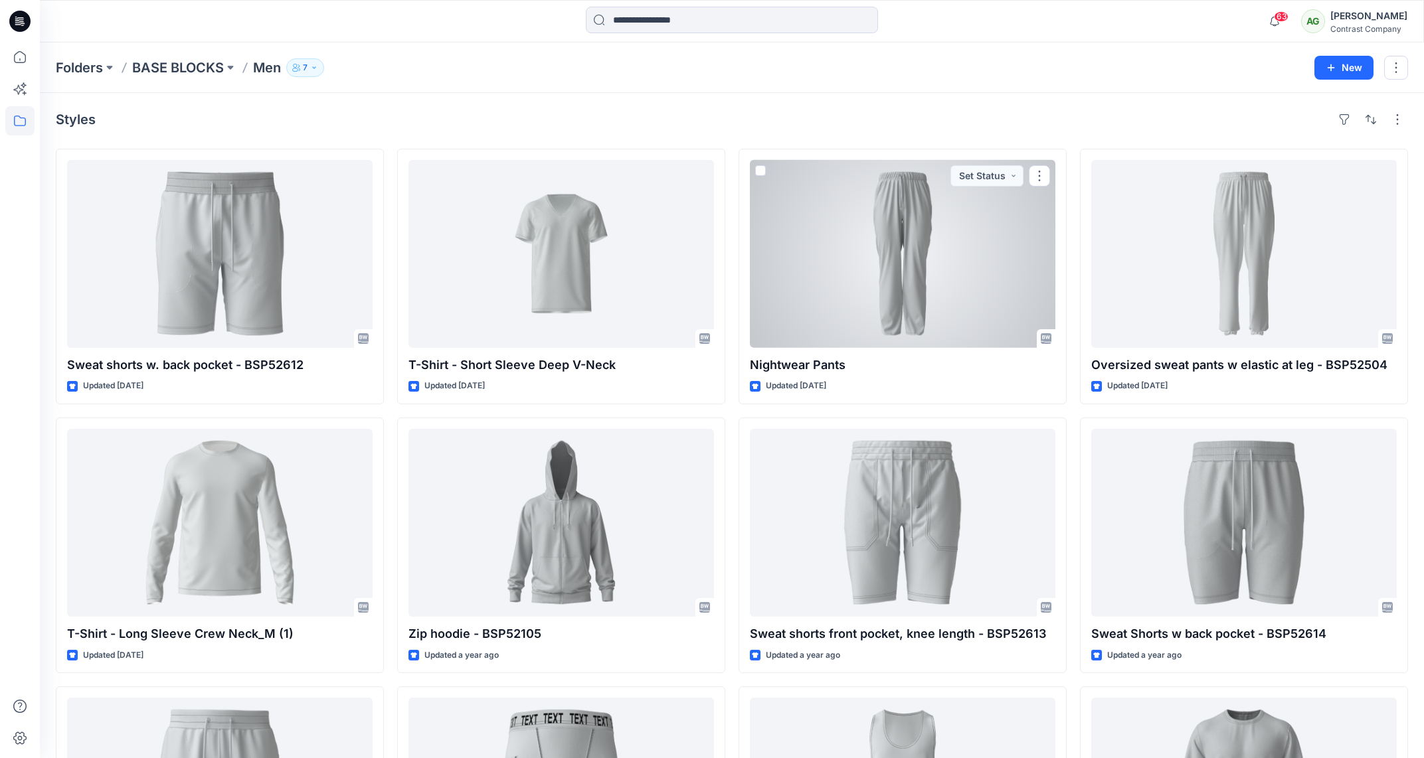
click at [913, 223] on div at bounding box center [903, 254] width 306 height 188
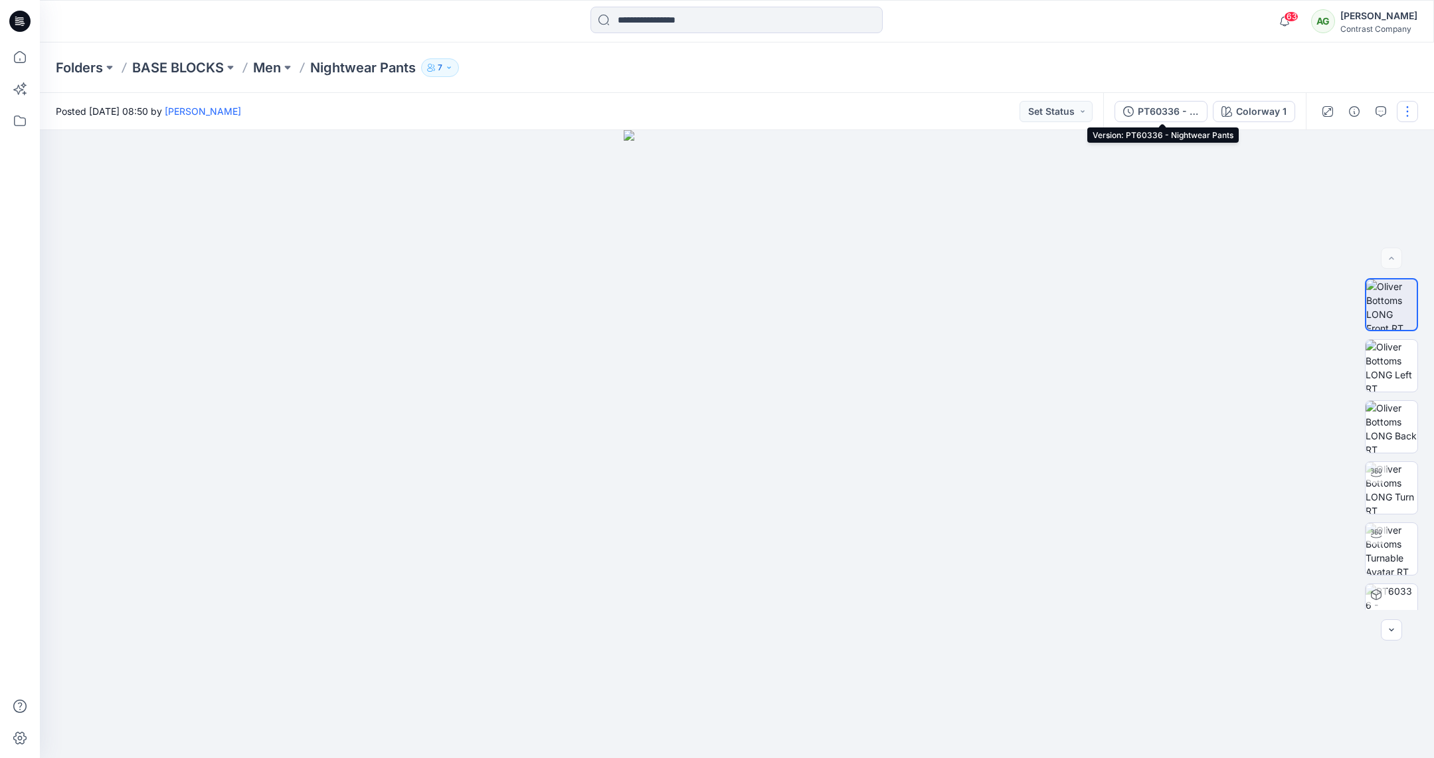
click at [1150, 112] on div "PT60336 - Nightwear Pants" at bounding box center [1168, 111] width 61 height 15
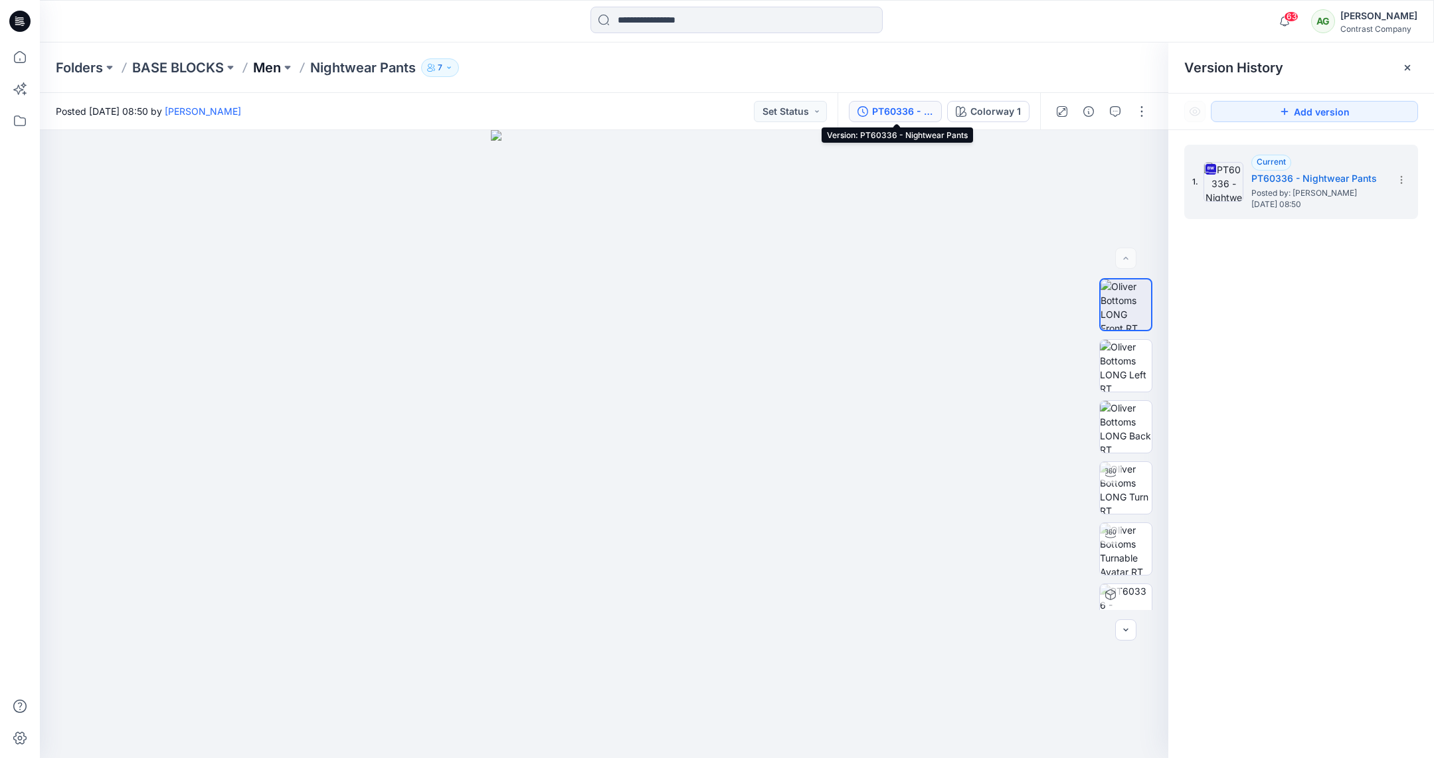
click at [270, 68] on p "Men" at bounding box center [267, 67] width 28 height 19
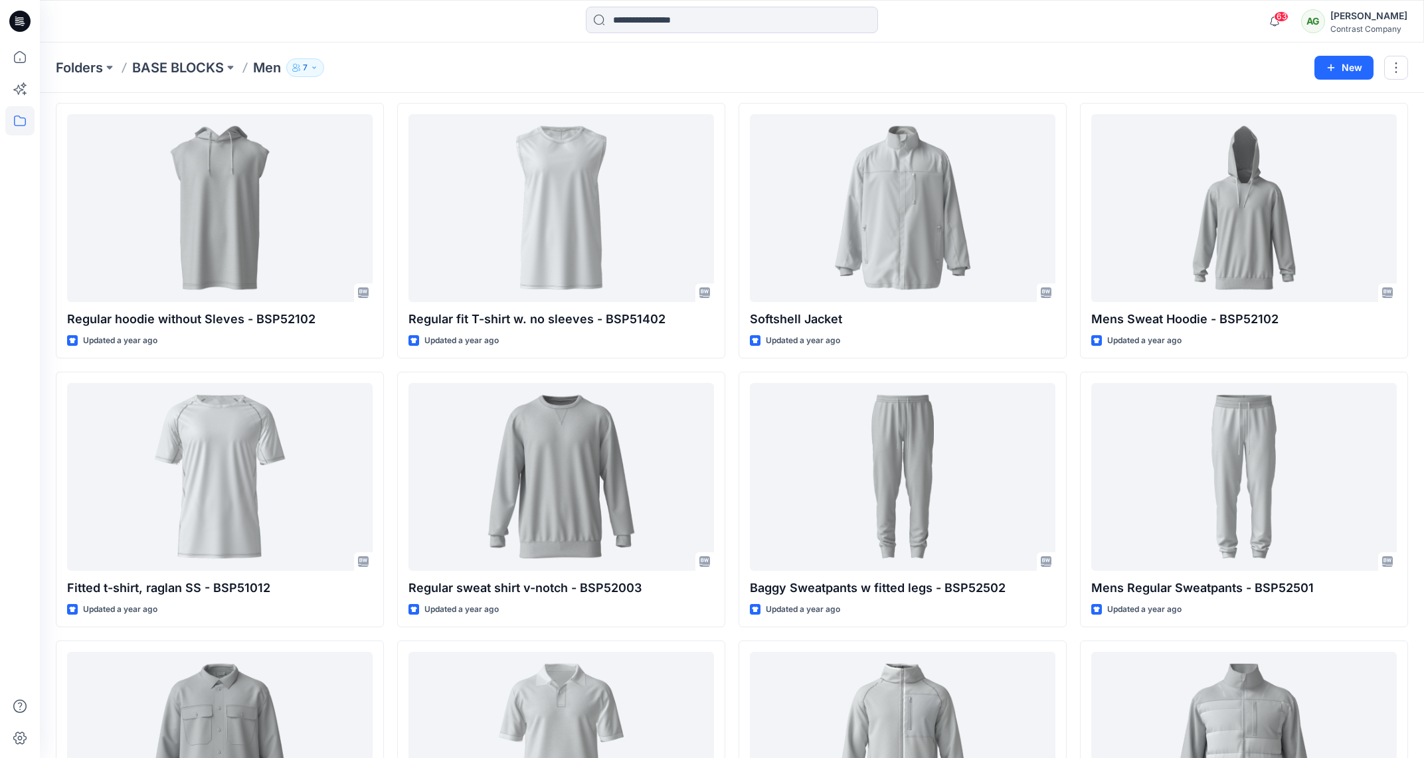
scroll to position [854, 0]
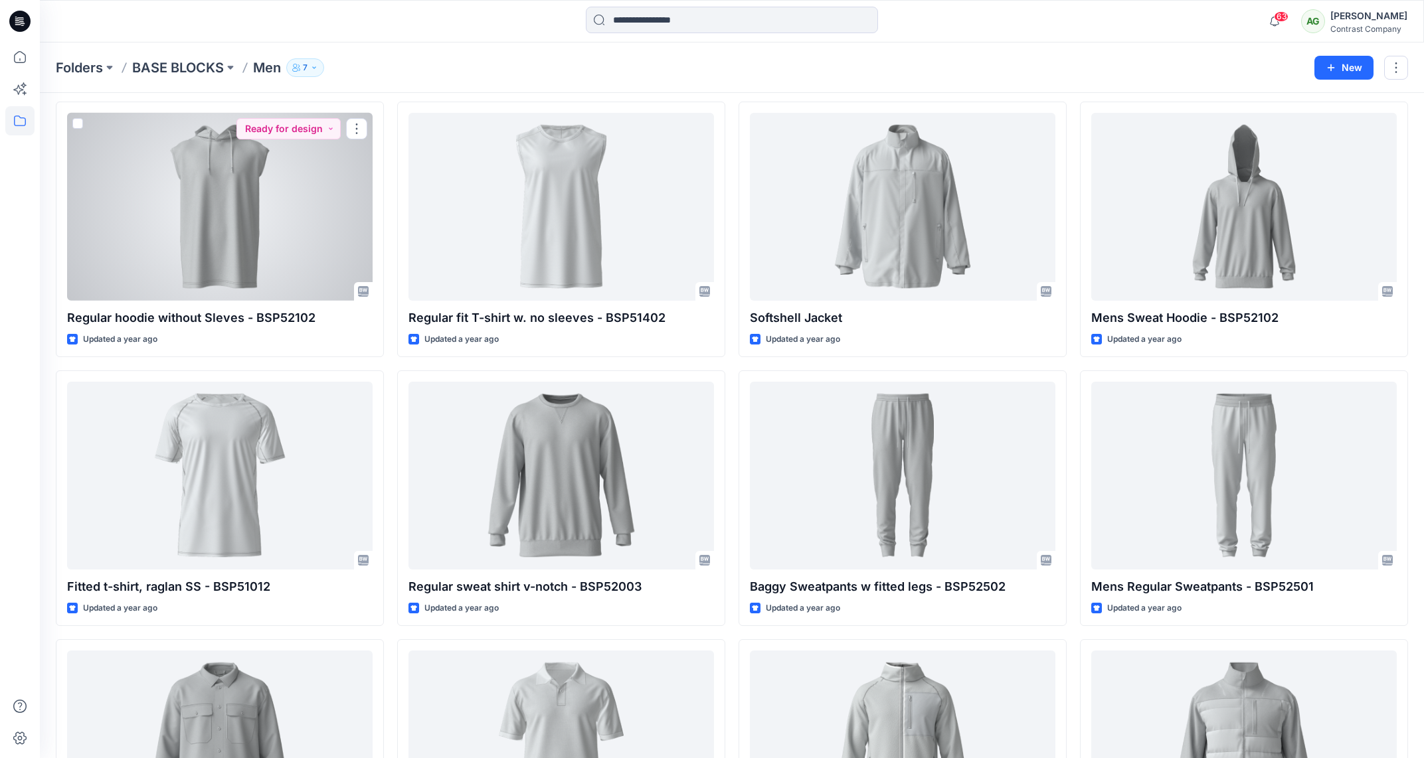
click at [239, 175] on div at bounding box center [220, 207] width 306 height 188
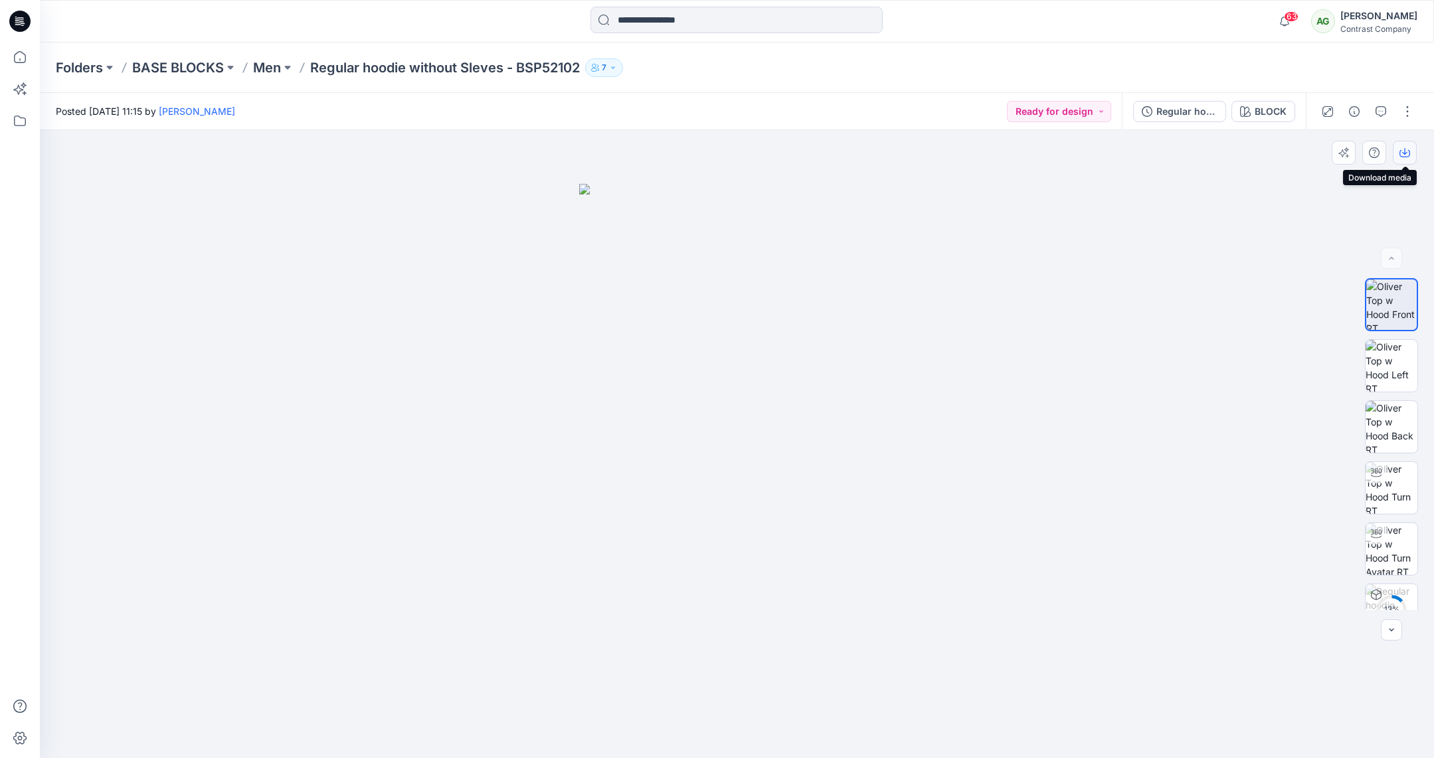
click at [1404, 151] on icon "button" at bounding box center [1404, 151] width 5 height 7
click at [1385, 361] on img at bounding box center [1392, 366] width 52 height 52
click at [1403, 152] on icon "button" at bounding box center [1404, 152] width 11 height 11
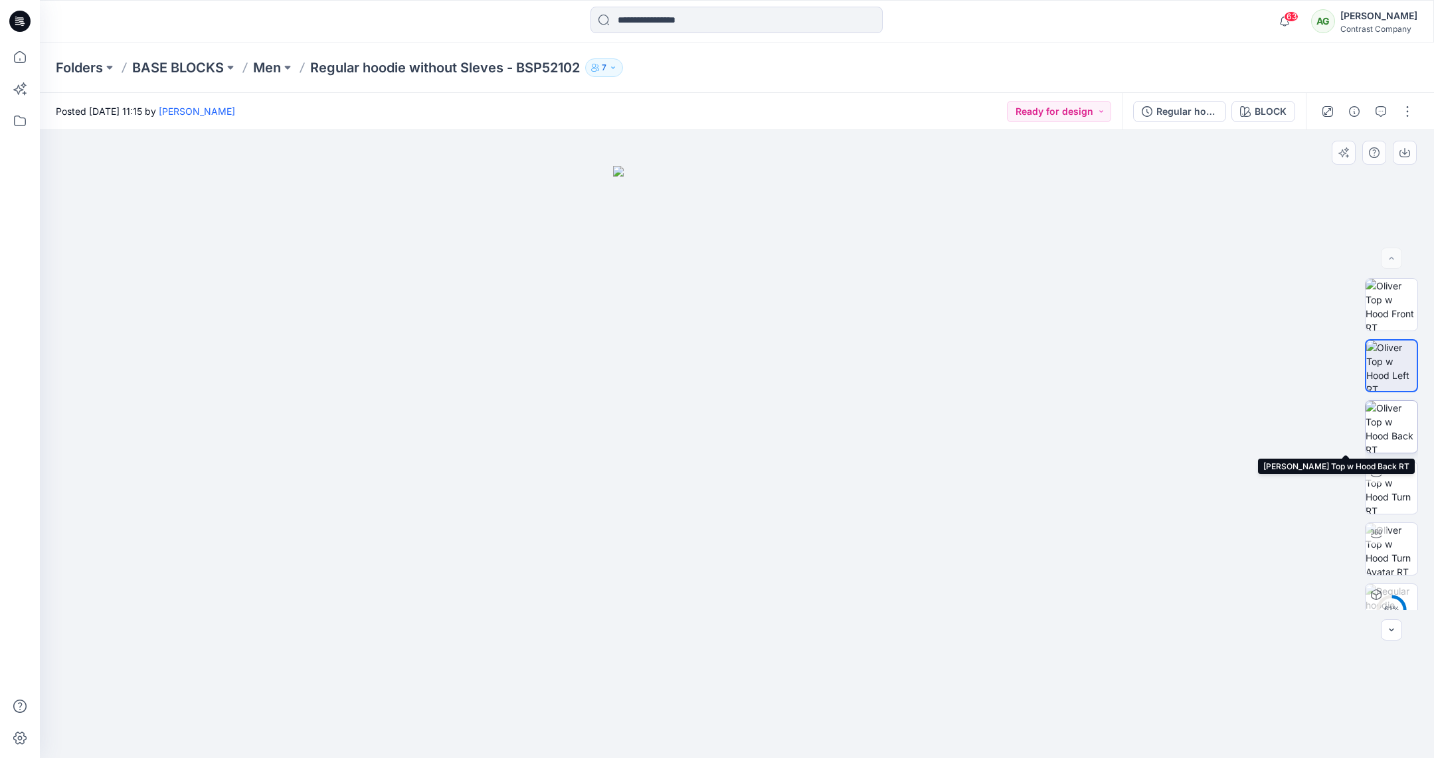
drag, startPoint x: 1381, startPoint y: 420, endPoint x: 1397, endPoint y: 363, distance: 60.1
click at [1381, 420] on img at bounding box center [1392, 427] width 52 height 52
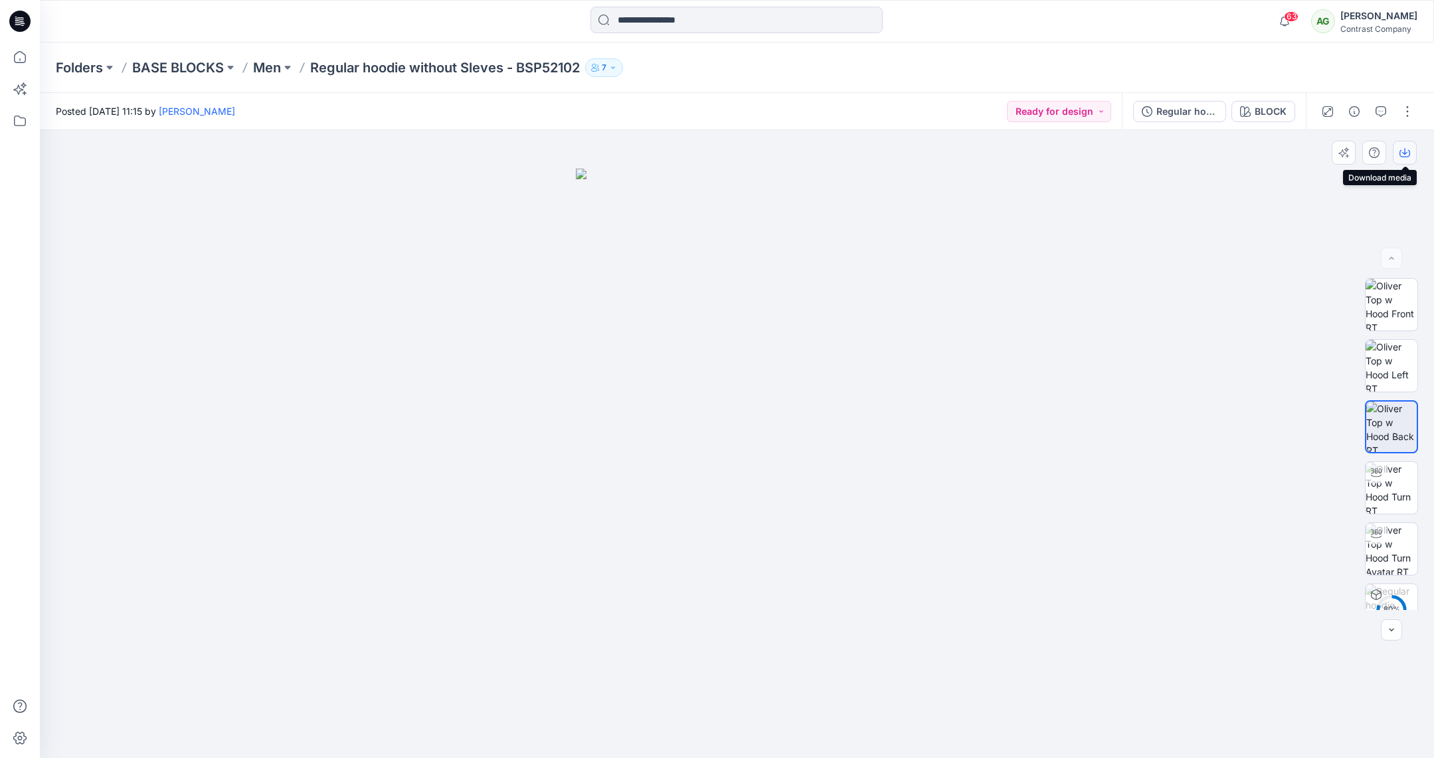
click at [1405, 149] on icon "button" at bounding box center [1404, 152] width 11 height 11
click at [1189, 111] on div "Regular hoodie without Sleves - BSP52102" at bounding box center [1186, 111] width 61 height 15
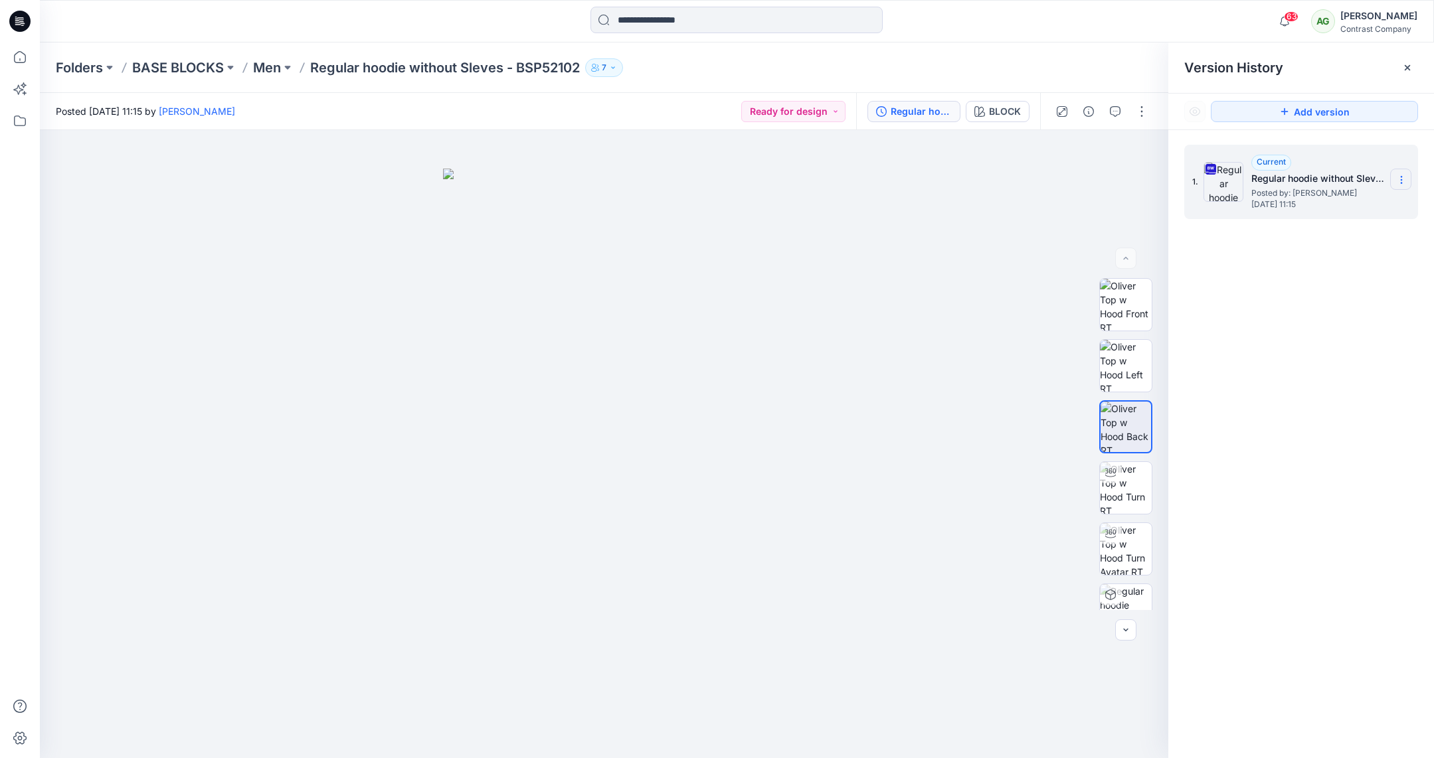
click at [1401, 175] on icon at bounding box center [1401, 180] width 11 height 11
click at [1366, 203] on span "Download Source BW File" at bounding box center [1335, 206] width 112 height 16
click at [276, 65] on p "Men" at bounding box center [267, 67] width 28 height 19
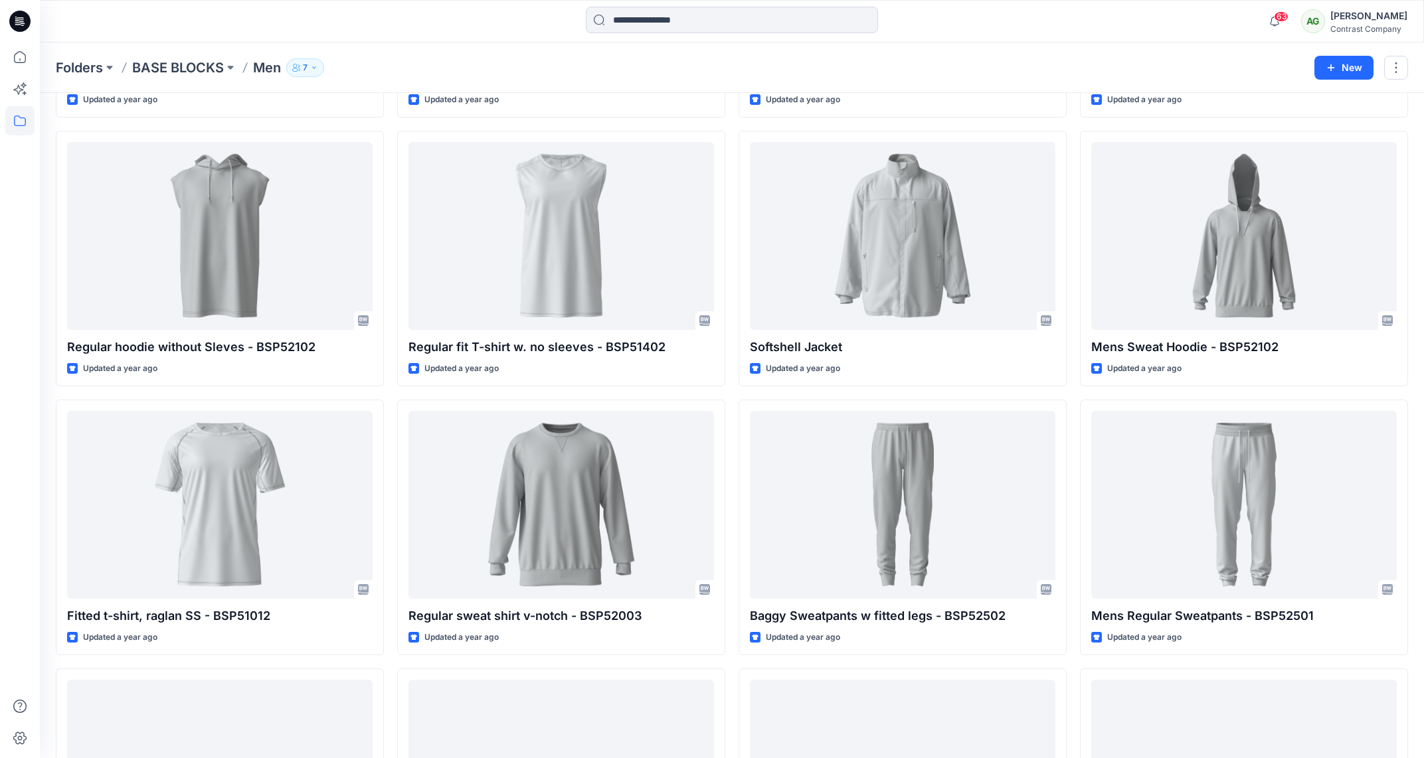
scroll to position [827, 0]
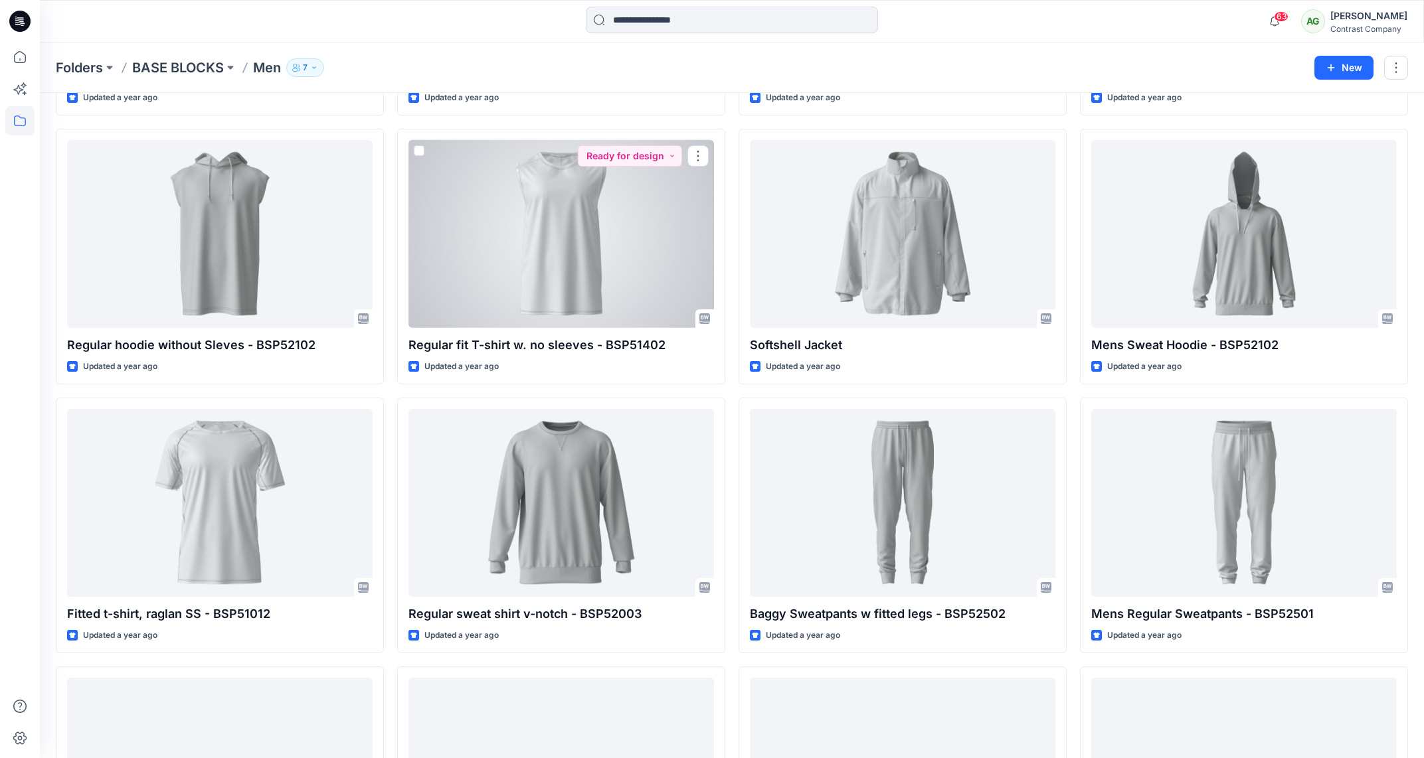
click at [586, 254] on div at bounding box center [561, 234] width 306 height 188
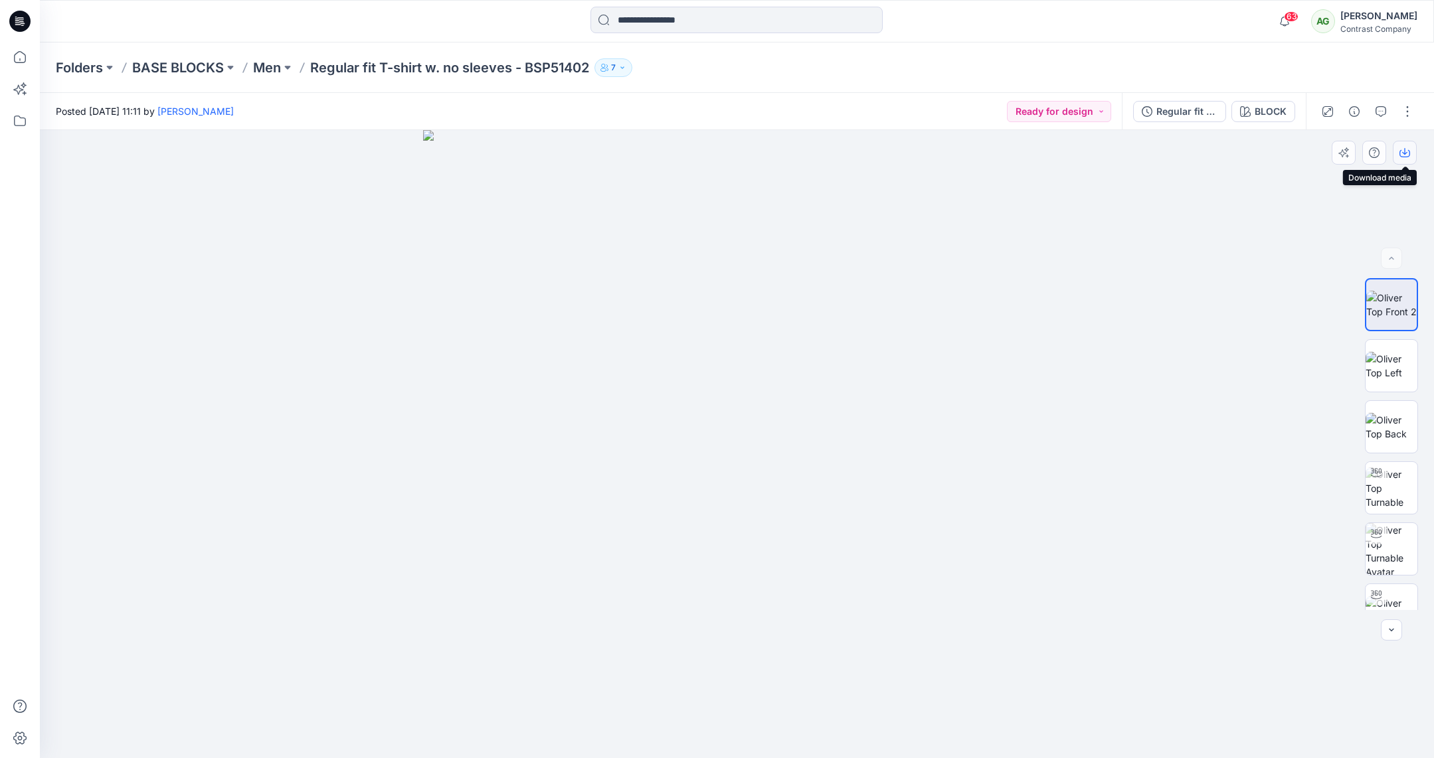
click at [1409, 149] on icon "button" at bounding box center [1404, 152] width 11 height 11
click at [1395, 360] on img at bounding box center [1392, 366] width 52 height 28
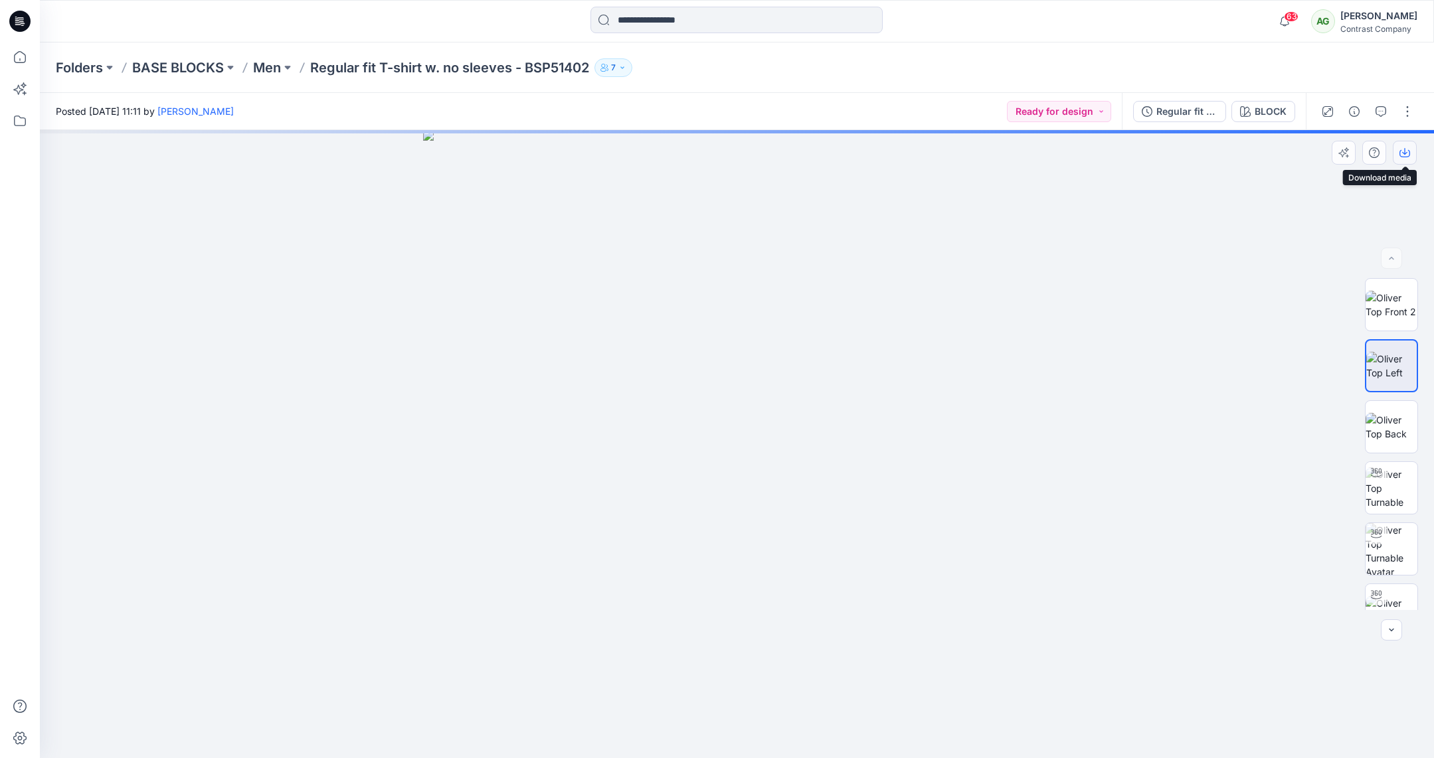
click at [1408, 148] on icon "button" at bounding box center [1404, 152] width 11 height 11
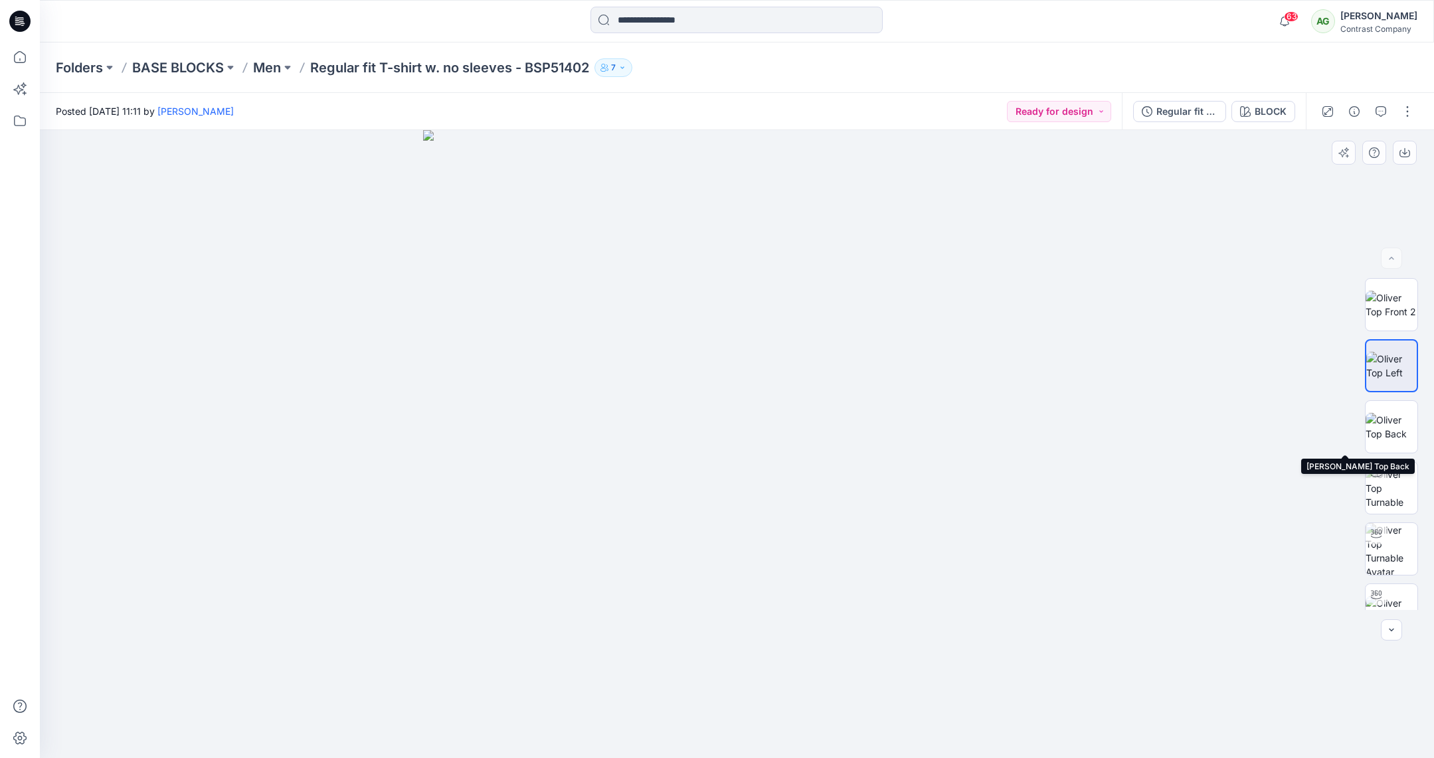
drag, startPoint x: 1390, startPoint y: 414, endPoint x: 1417, endPoint y: 326, distance: 92.2
click at [1390, 413] on img at bounding box center [1392, 427] width 52 height 28
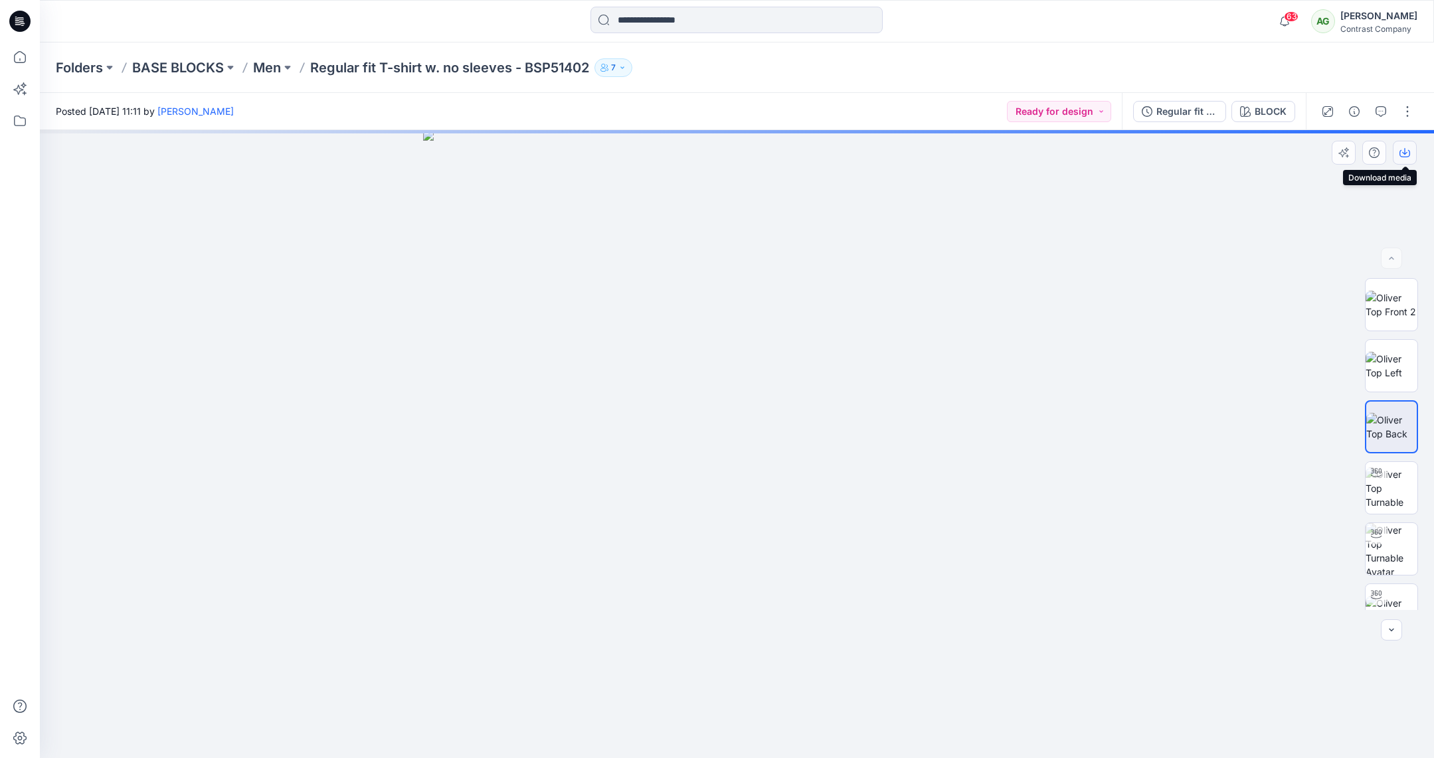
click at [1406, 153] on icon "button" at bounding box center [1404, 151] width 5 height 7
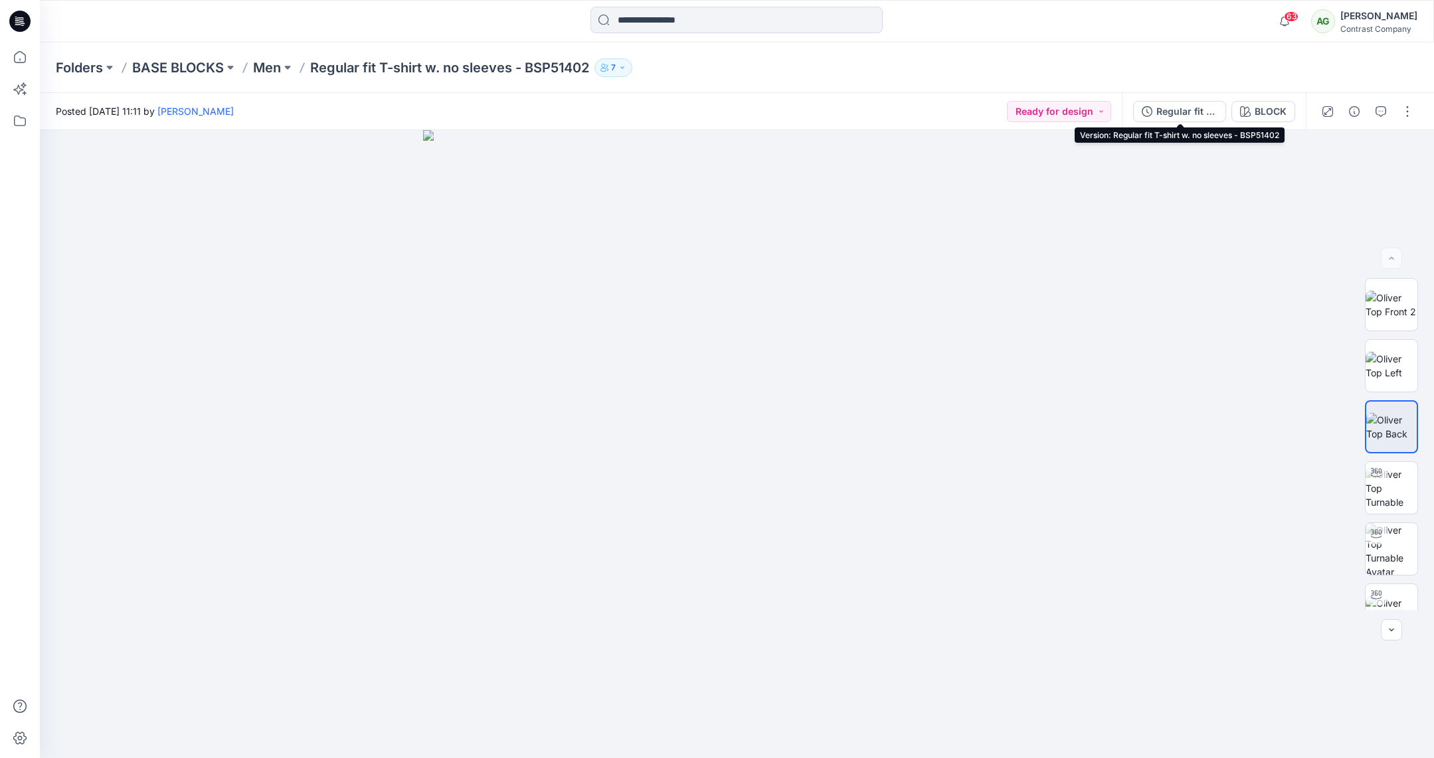
click at [1184, 112] on div "Regular fit T-shirt w. no sleeves - BSP51402" at bounding box center [1186, 111] width 61 height 15
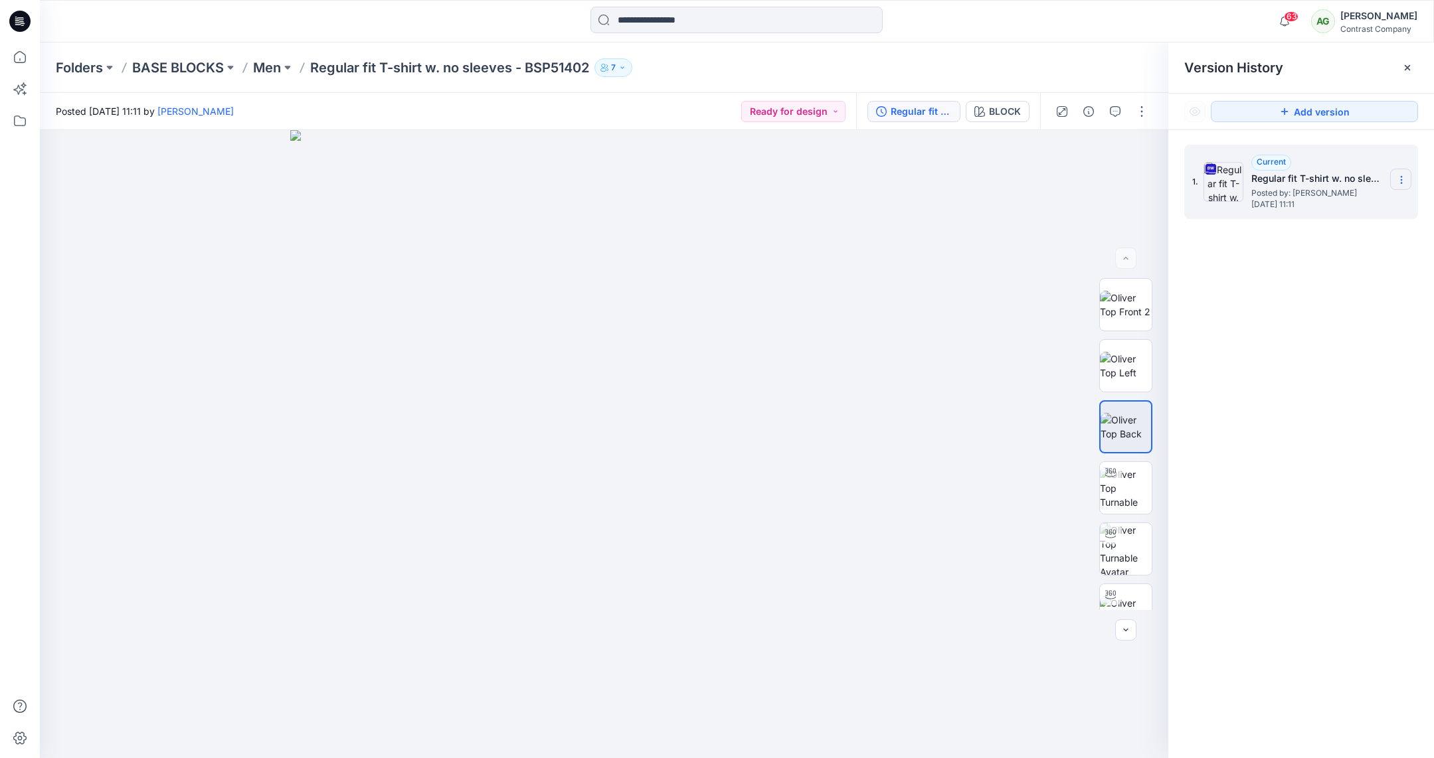
click at [1401, 179] on icon at bounding box center [1401, 180] width 11 height 11
click at [1365, 204] on span "Download Source BW File" at bounding box center [1335, 206] width 112 height 16
click at [274, 70] on p "Men" at bounding box center [267, 67] width 28 height 19
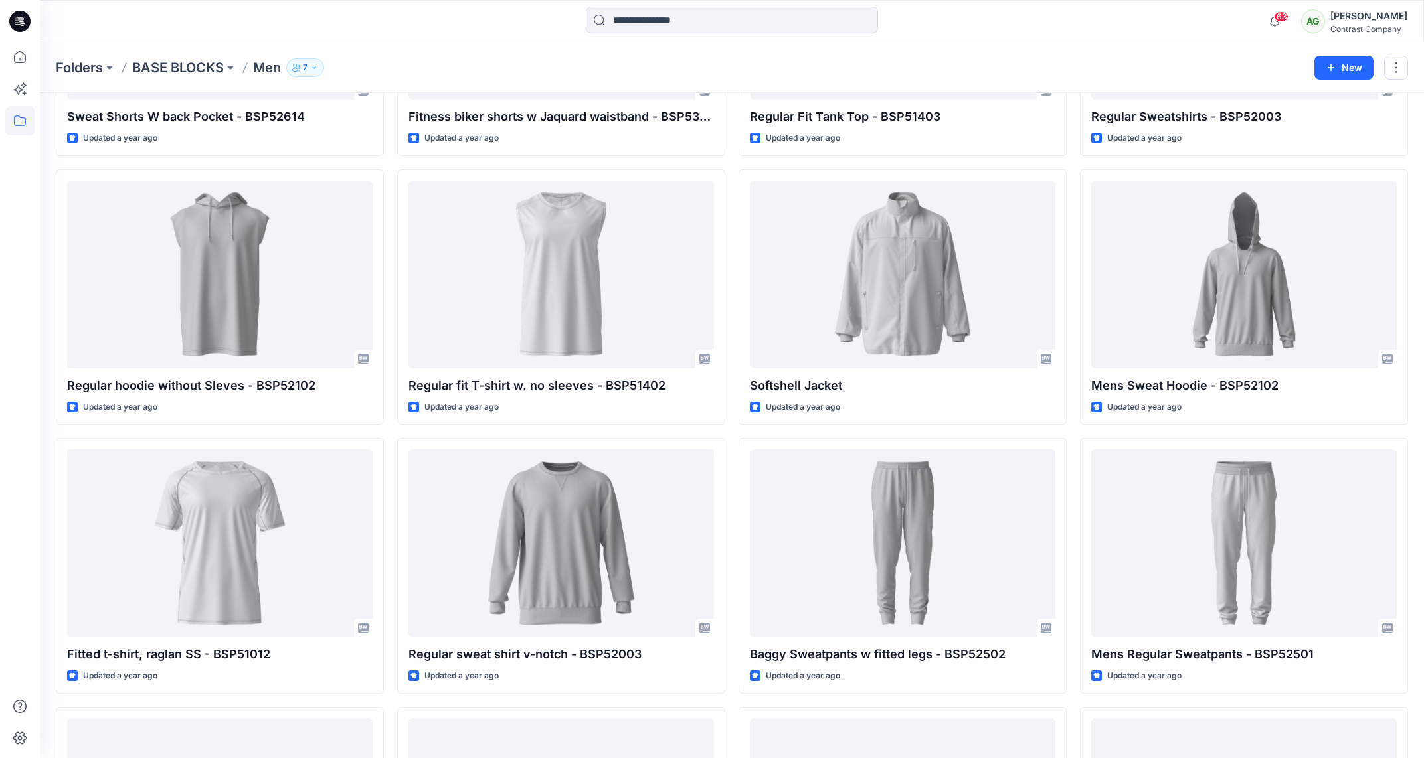
scroll to position [791, 0]
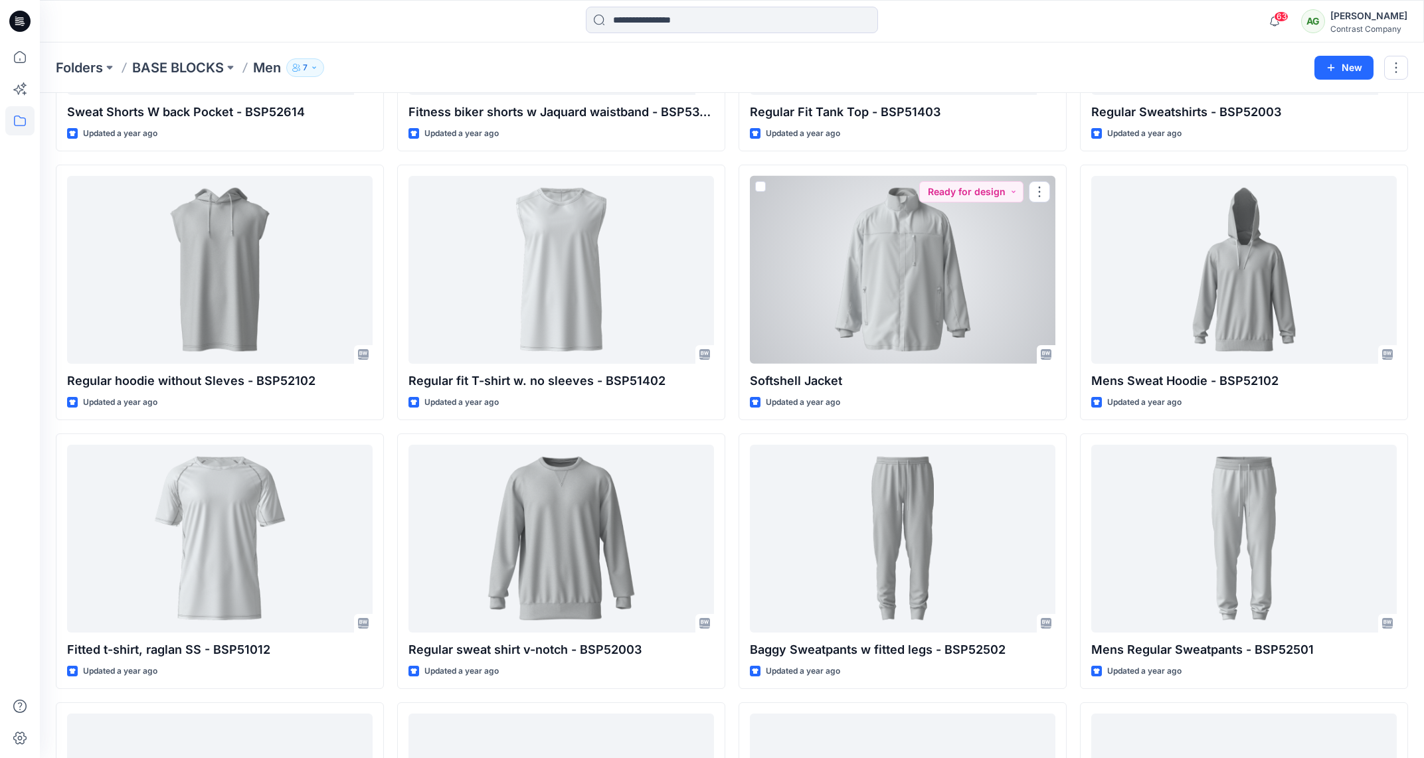
click at [937, 285] on div at bounding box center [903, 270] width 306 height 188
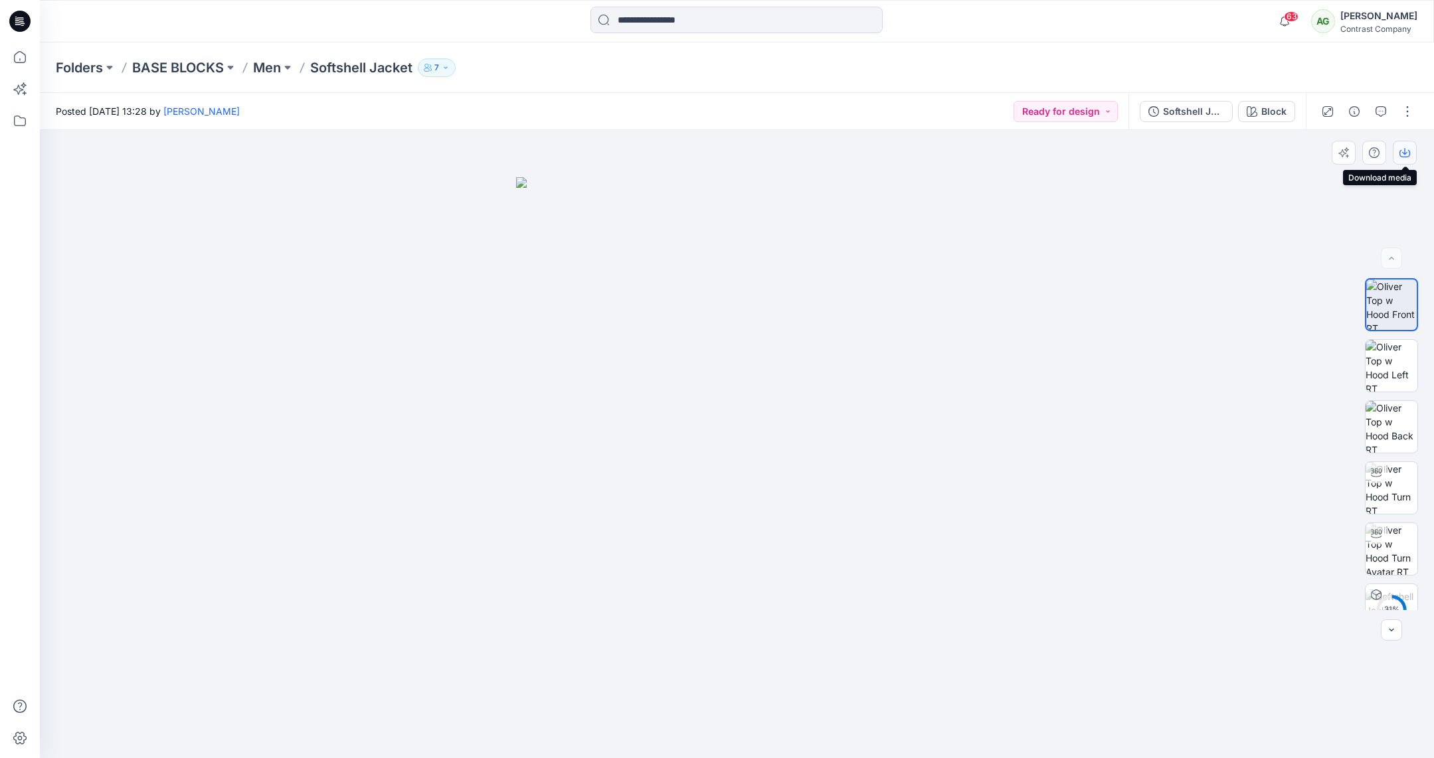
click at [1405, 150] on icon "button" at bounding box center [1404, 152] width 11 height 11
drag, startPoint x: 1383, startPoint y: 362, endPoint x: 1393, endPoint y: 302, distance: 60.6
click at [1383, 362] on img at bounding box center [1392, 366] width 52 height 52
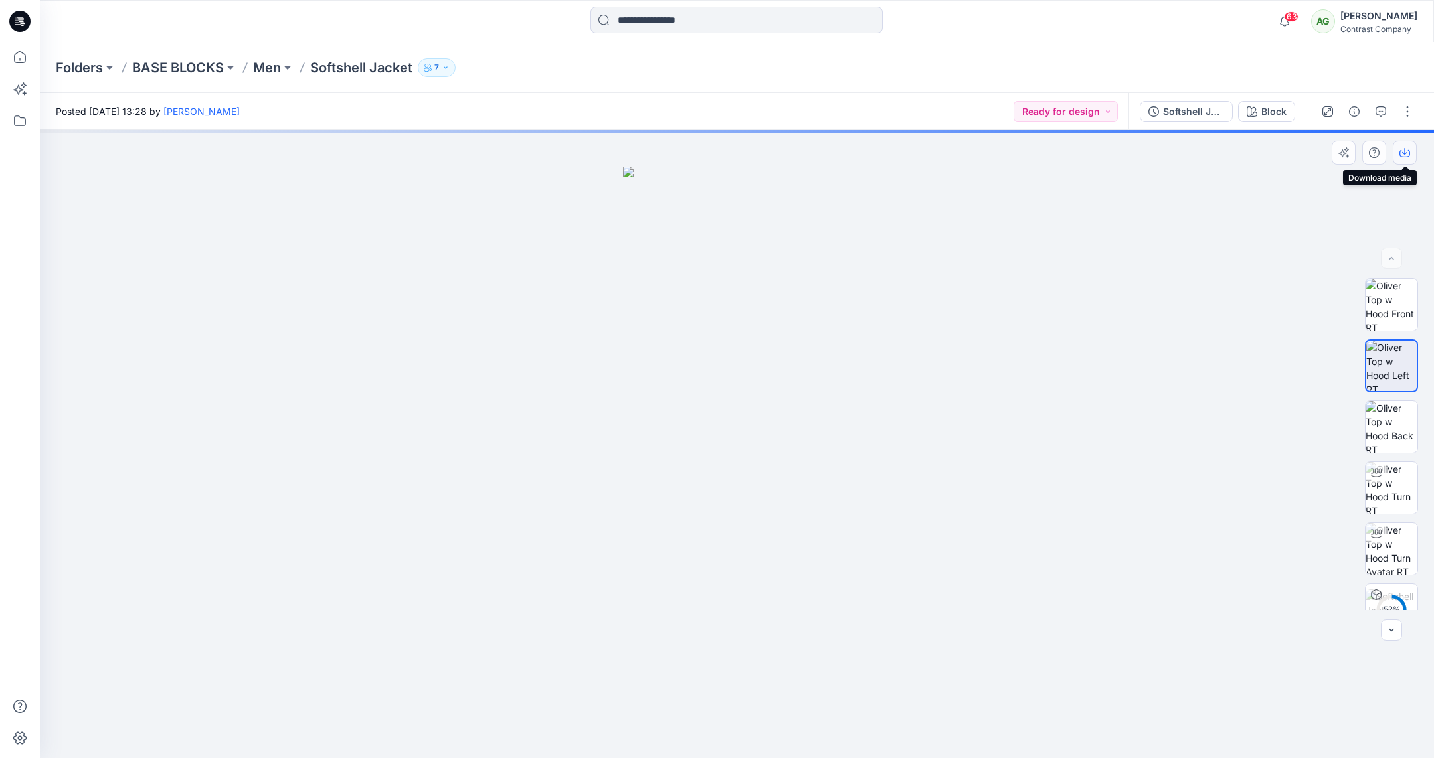
click at [1403, 151] on icon "button" at bounding box center [1404, 152] width 11 height 11
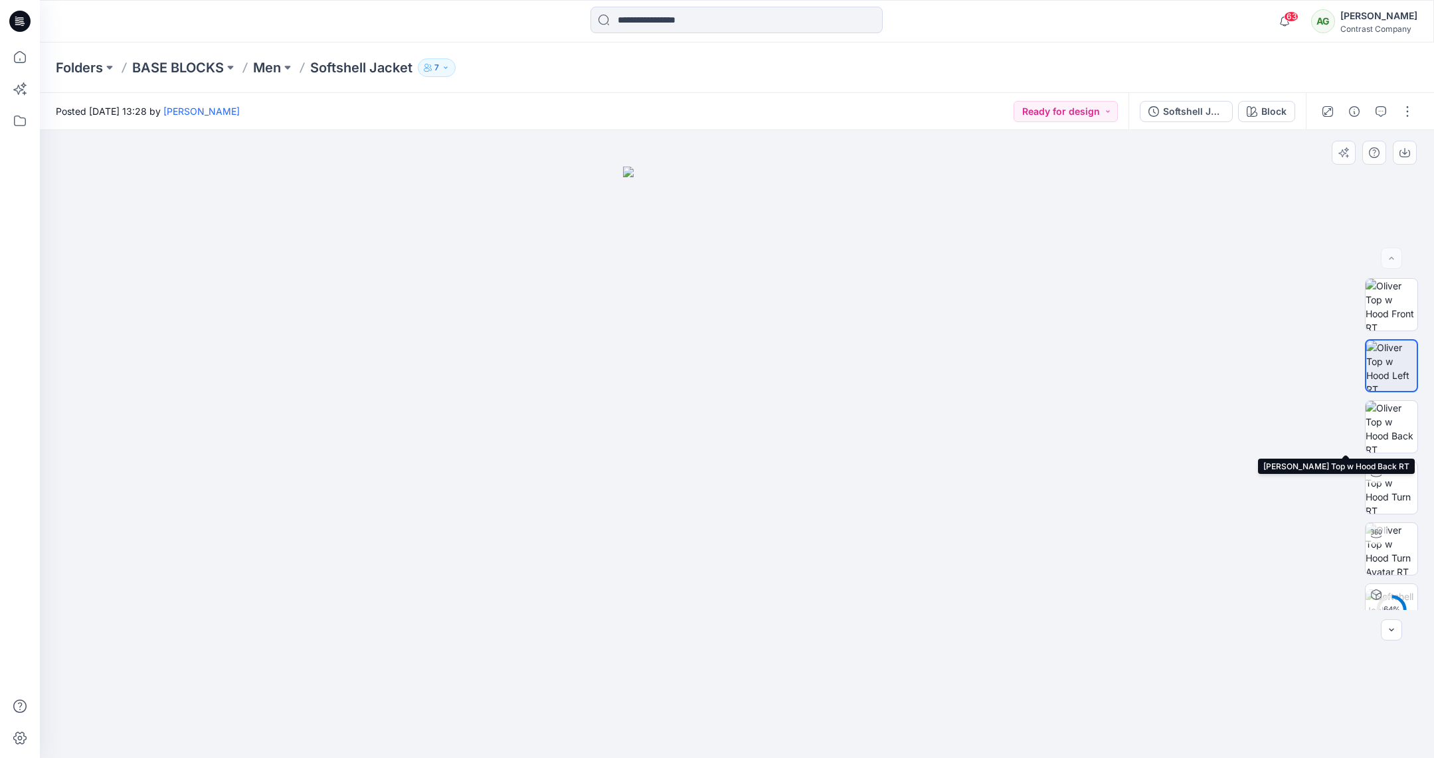
drag, startPoint x: 1392, startPoint y: 419, endPoint x: 1401, endPoint y: 391, distance: 29.4
click at [1392, 419] on img at bounding box center [1392, 427] width 52 height 52
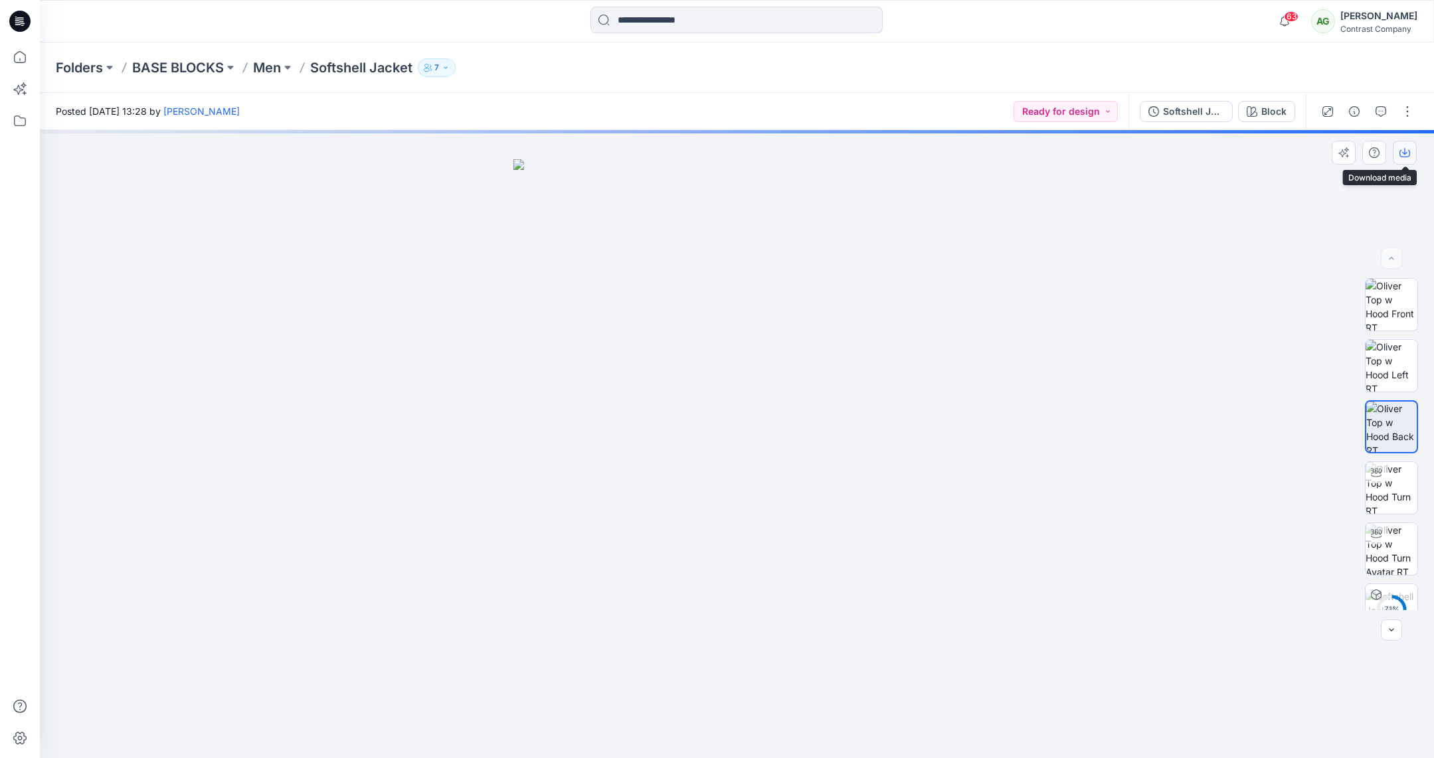
click at [1401, 153] on icon "button" at bounding box center [1404, 152] width 11 height 11
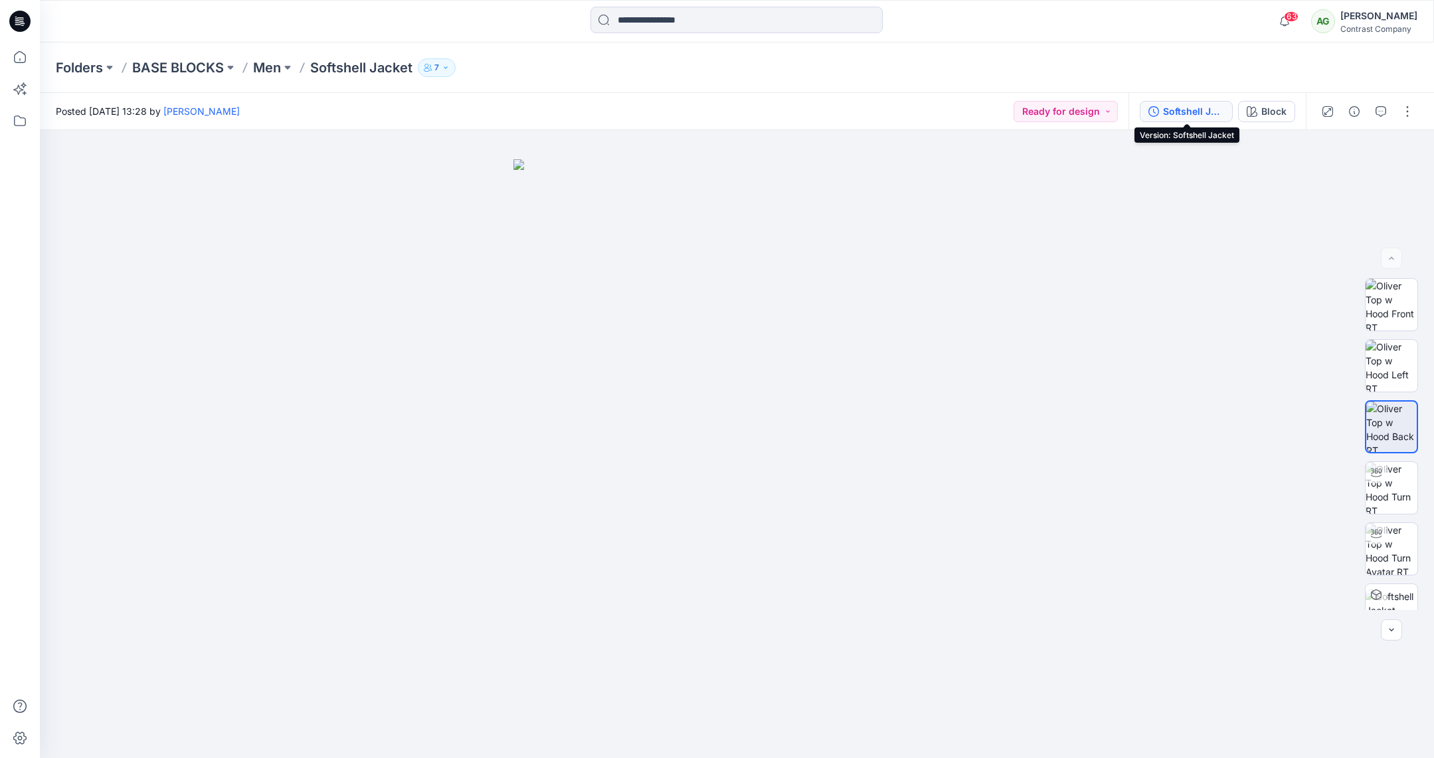
click at [1194, 110] on div "Softshell Jacket" at bounding box center [1193, 111] width 61 height 15
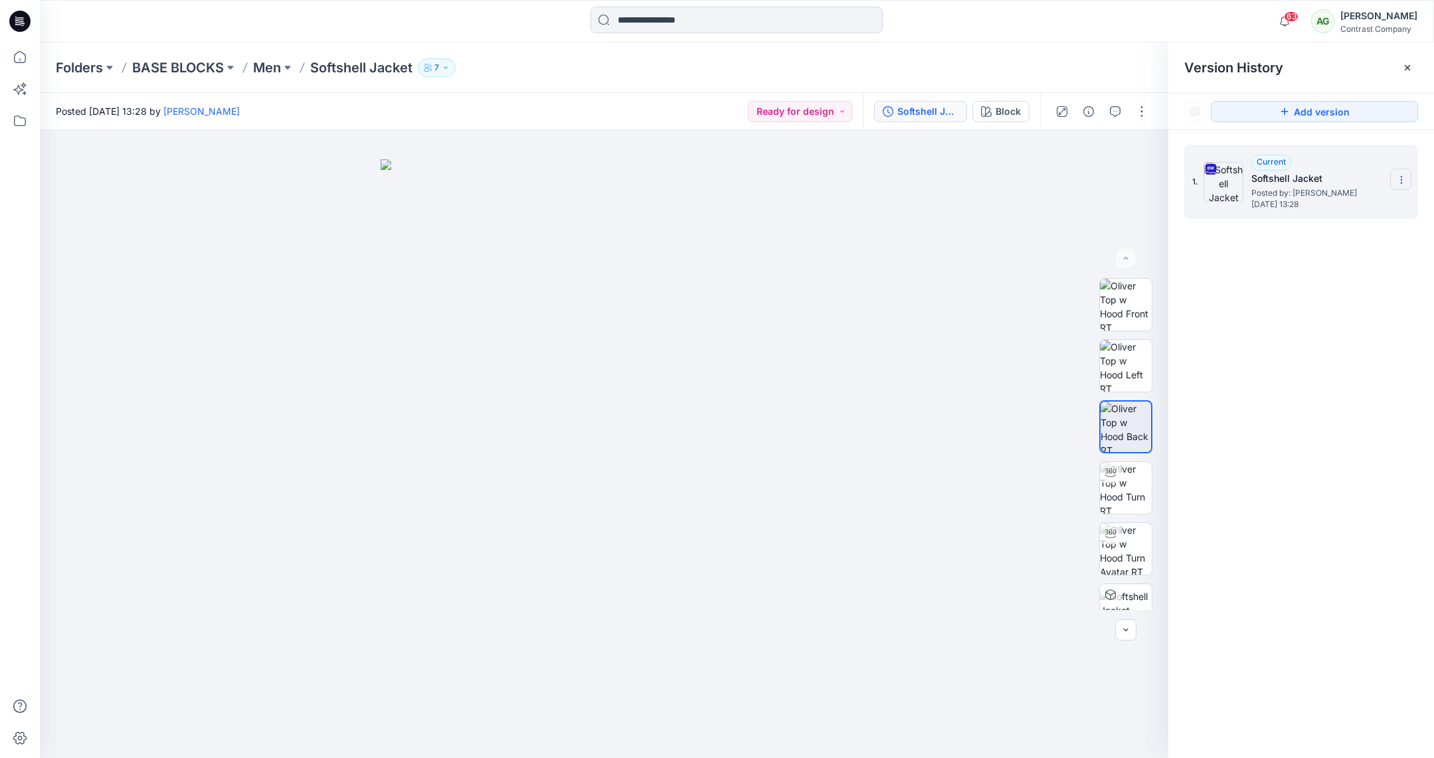
click at [1404, 173] on section at bounding box center [1400, 179] width 21 height 21
click at [1346, 199] on span "Download Source BW File" at bounding box center [1335, 206] width 112 height 16
click at [272, 71] on p "Men" at bounding box center [267, 67] width 28 height 19
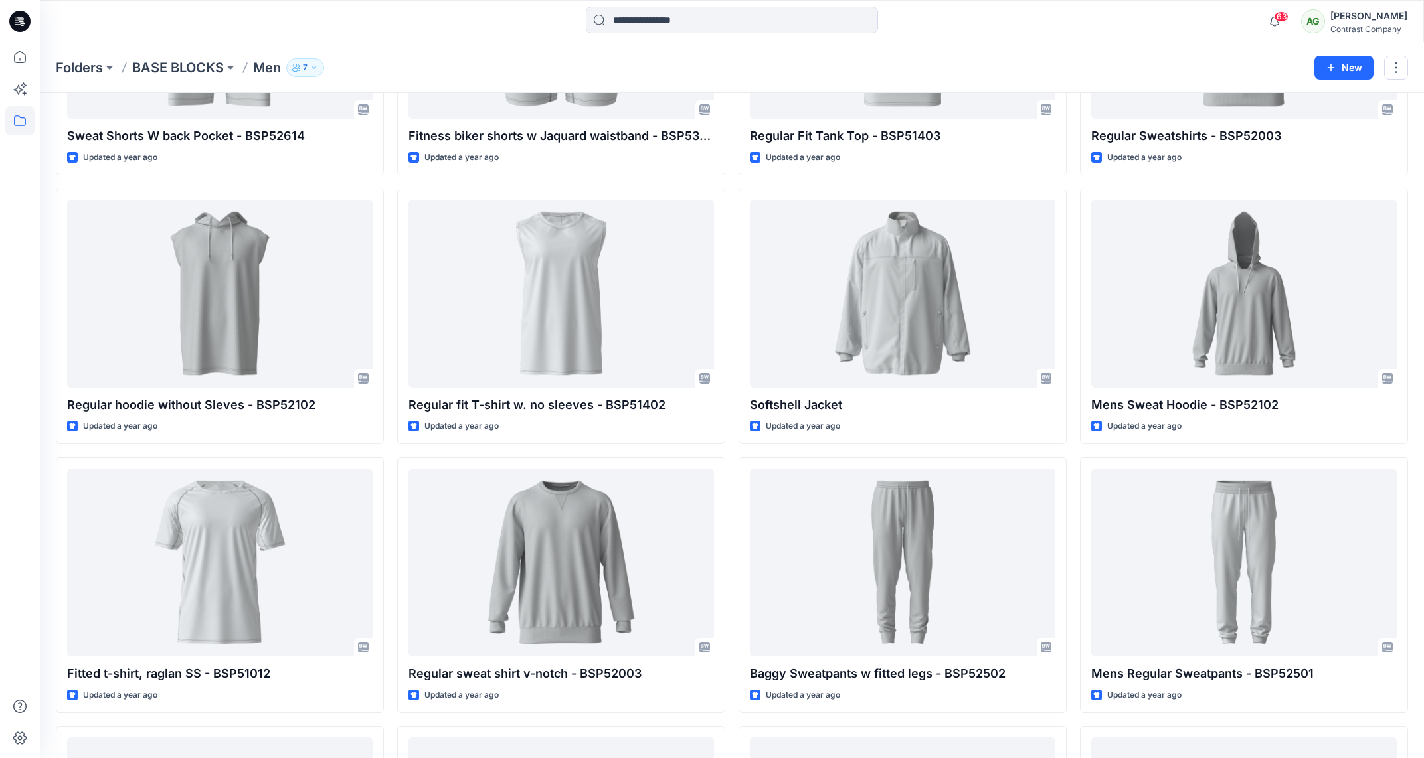
scroll to position [770, 0]
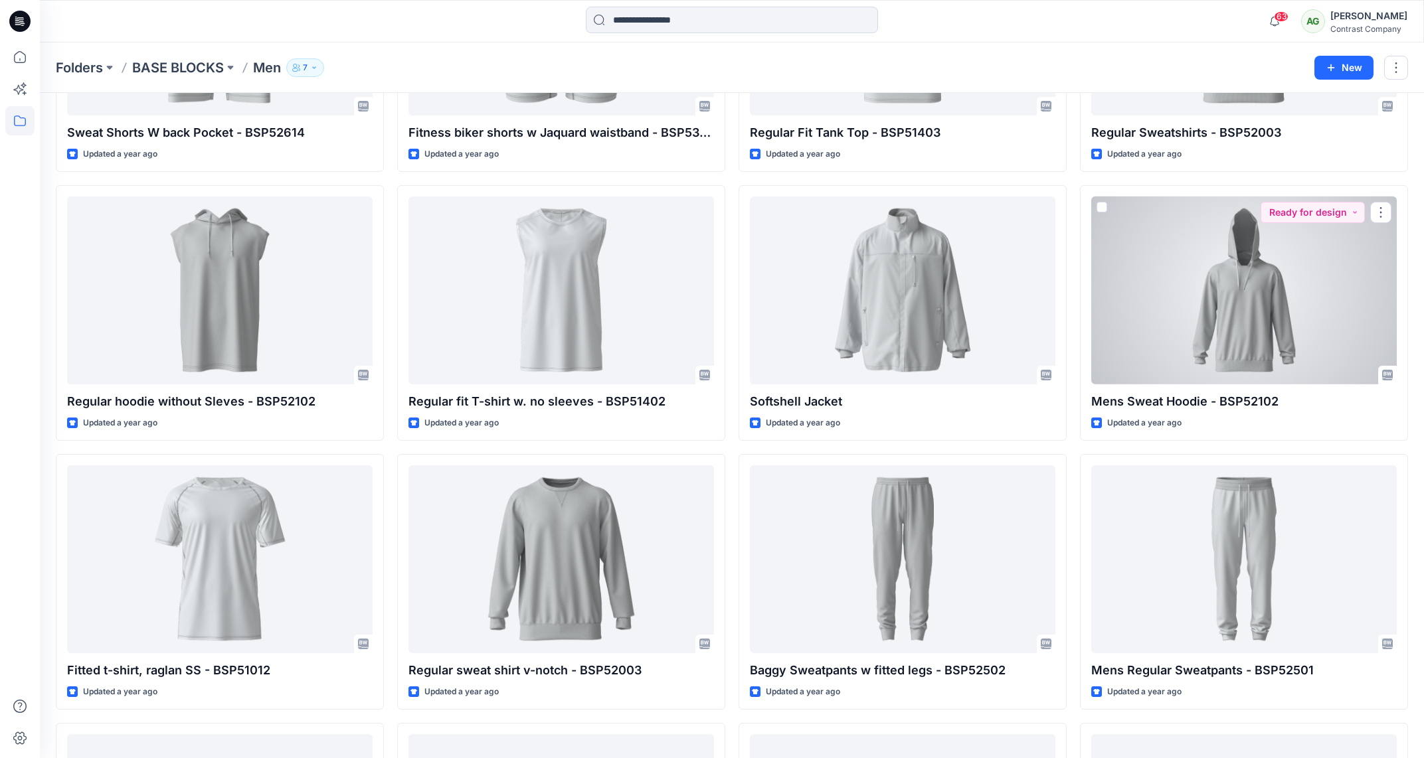
click at [1267, 307] on div at bounding box center [1244, 291] width 306 height 188
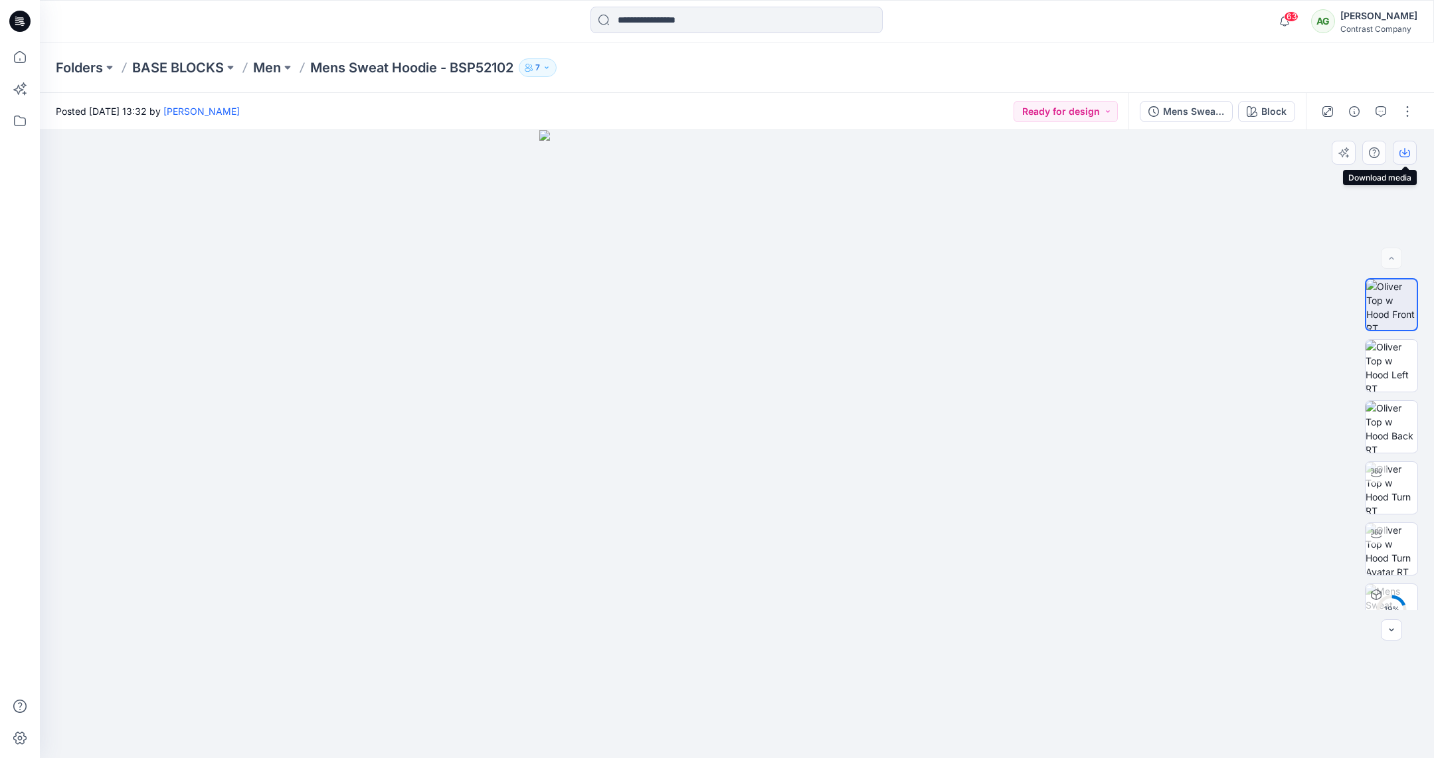
click at [1410, 148] on button "button" at bounding box center [1405, 153] width 24 height 24
click at [1399, 359] on img at bounding box center [1392, 366] width 52 height 52
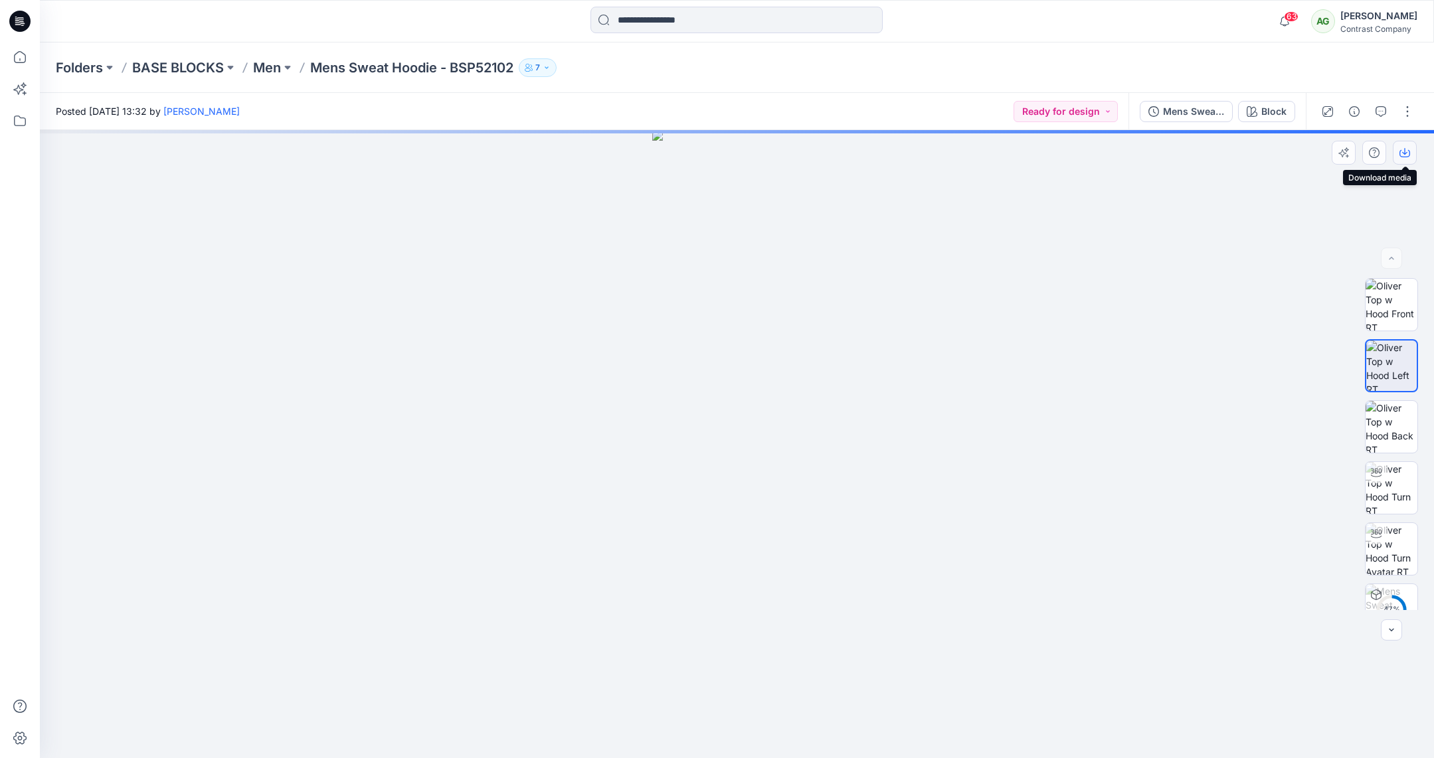
click at [1409, 149] on icon "button" at bounding box center [1404, 152] width 11 height 11
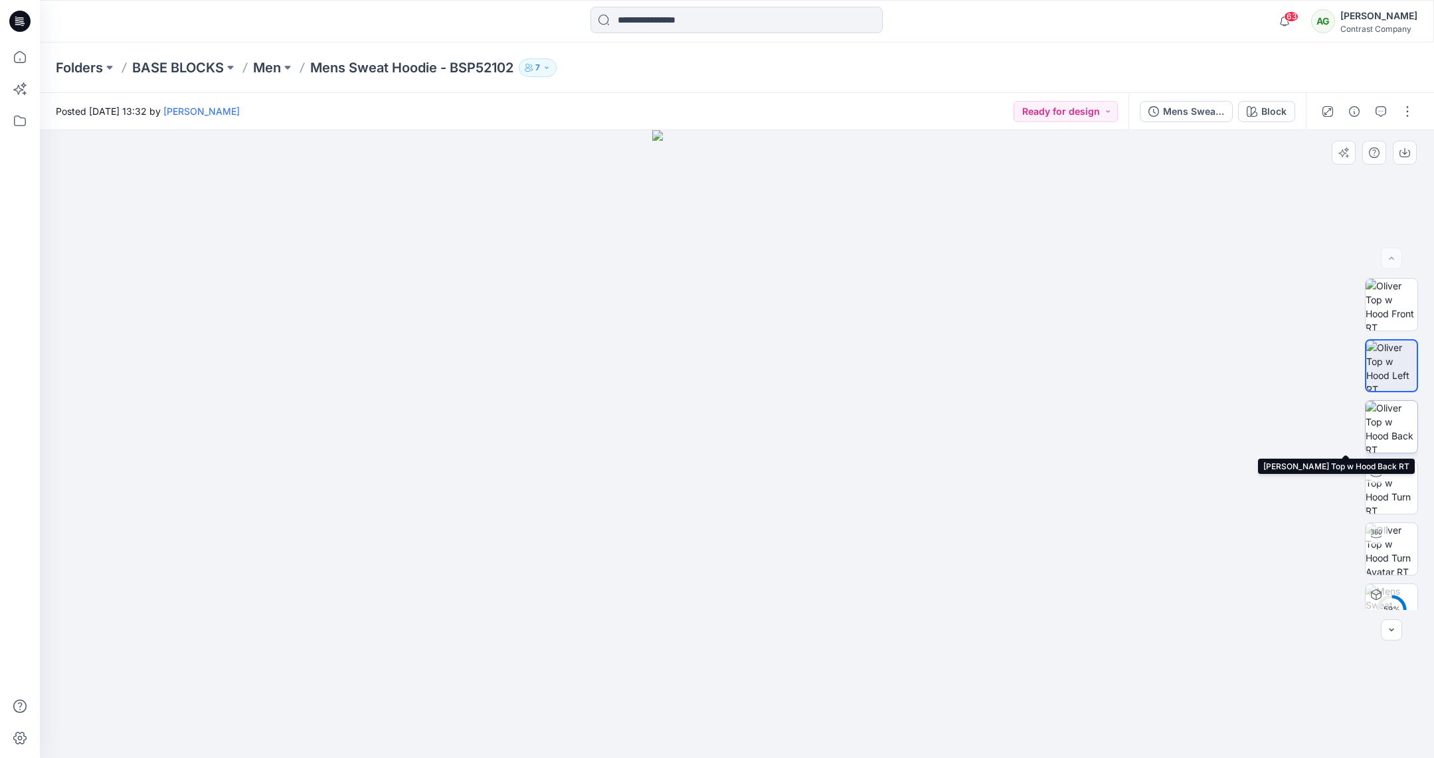
click at [1392, 420] on img at bounding box center [1392, 427] width 52 height 52
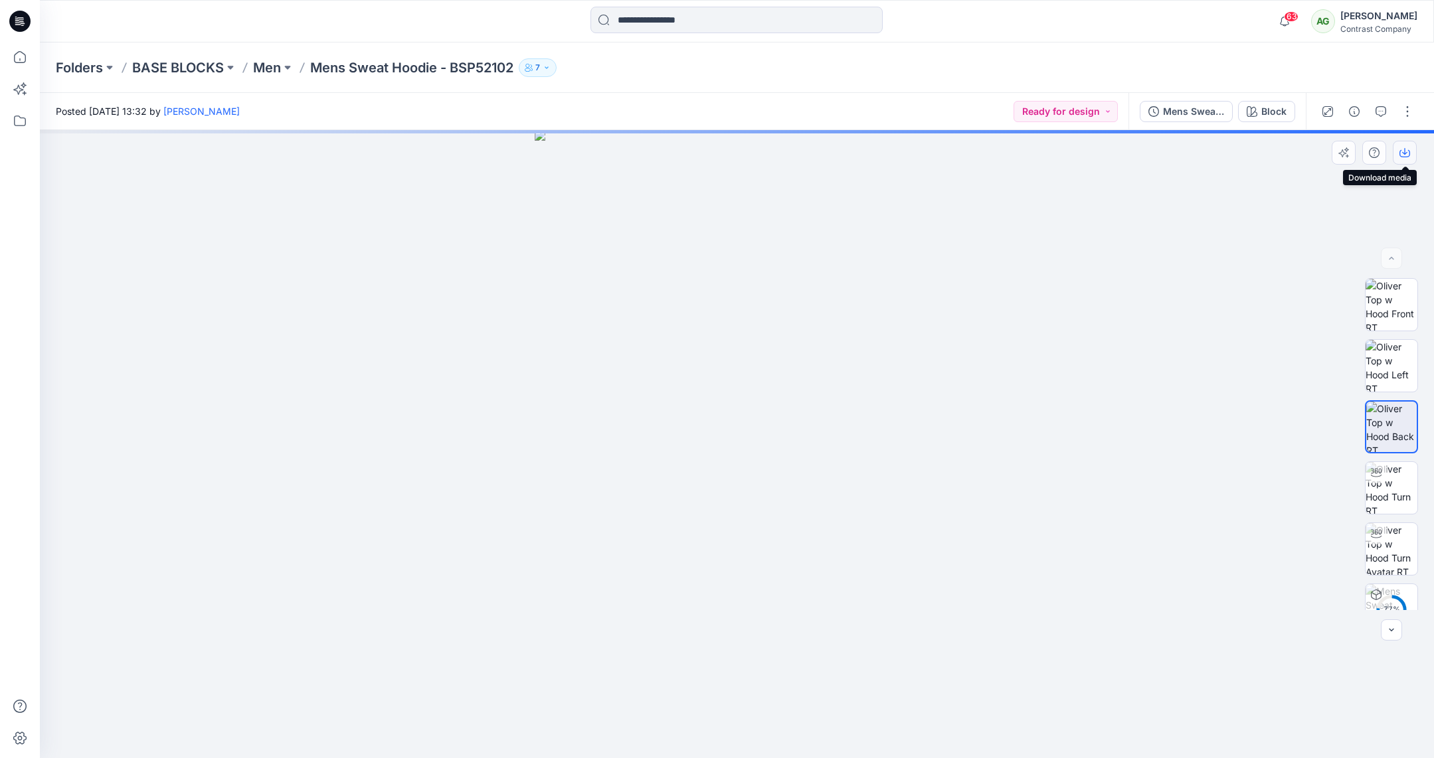
click at [1407, 158] on button "button" at bounding box center [1405, 153] width 24 height 24
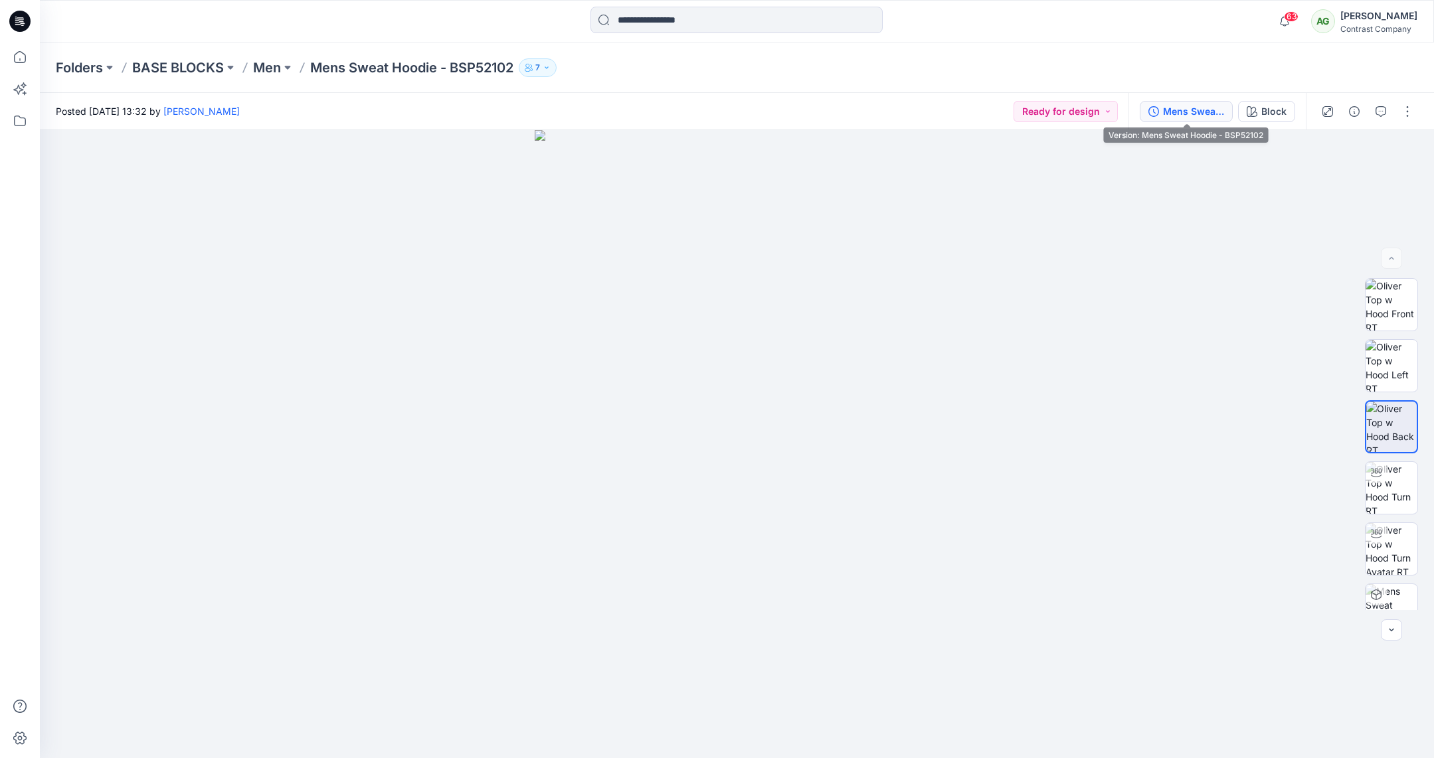
click at [1190, 109] on div "Mens Sweat Hoodie - BSP52102" at bounding box center [1193, 111] width 61 height 15
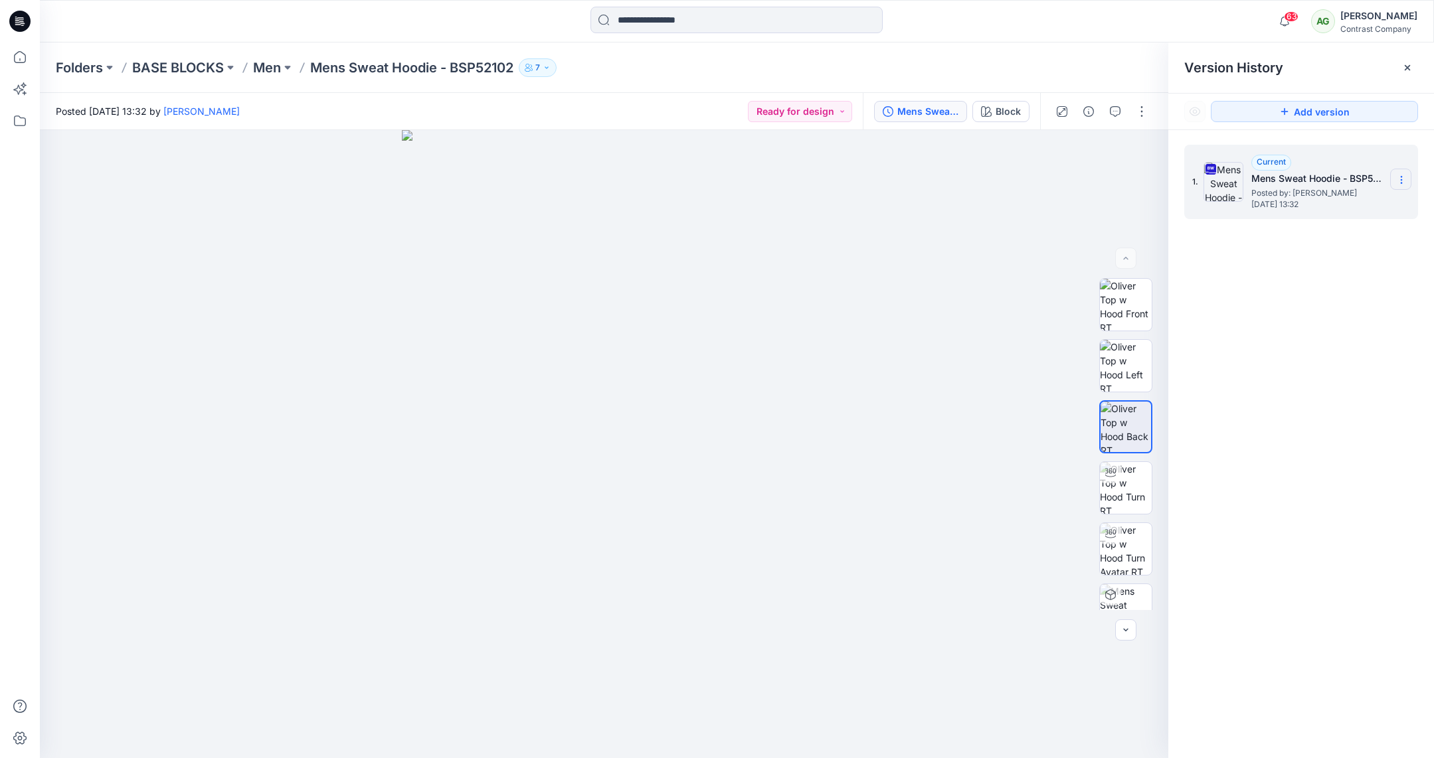
click at [1403, 178] on icon at bounding box center [1401, 180] width 11 height 11
click at [1355, 207] on span "Download Source BW File" at bounding box center [1335, 206] width 112 height 16
click at [274, 67] on p "Men" at bounding box center [267, 67] width 28 height 19
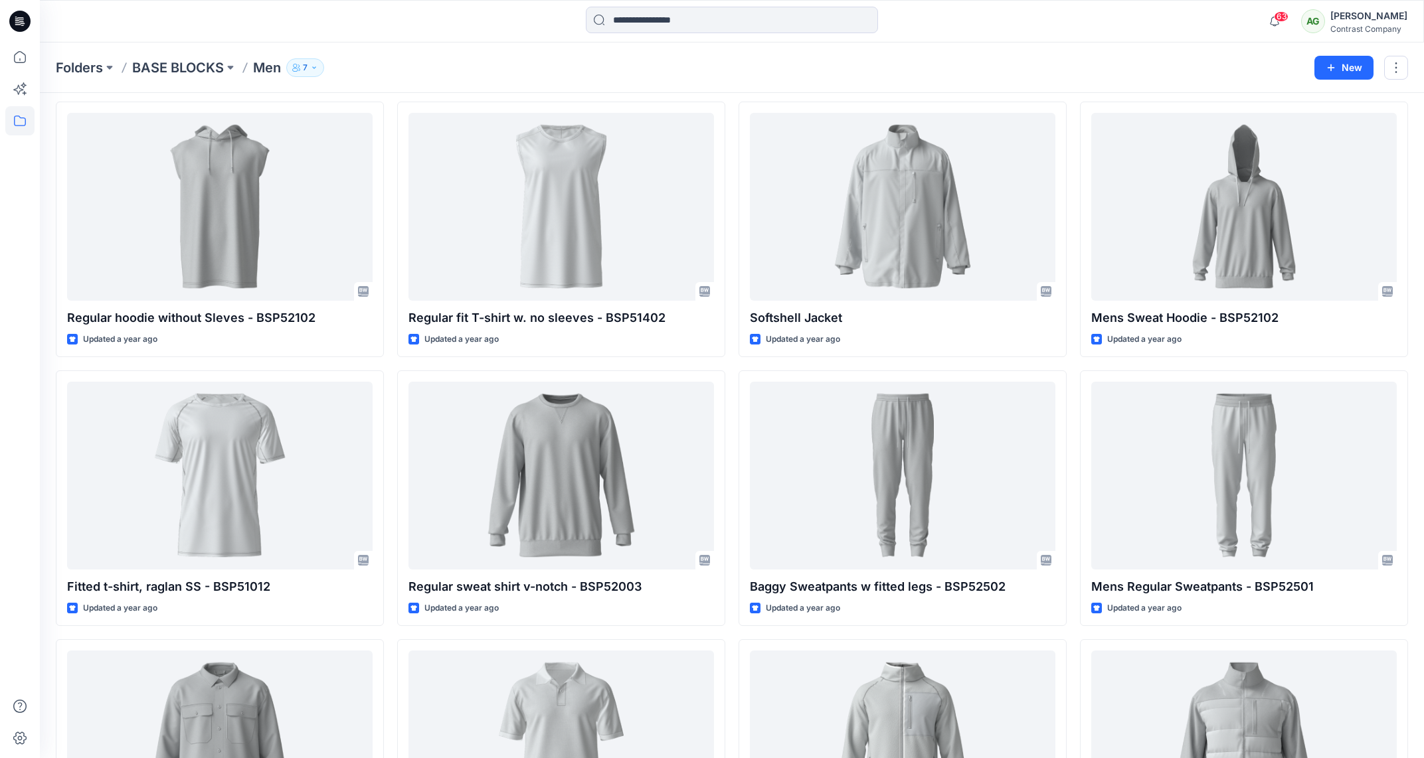
scroll to position [857, 0]
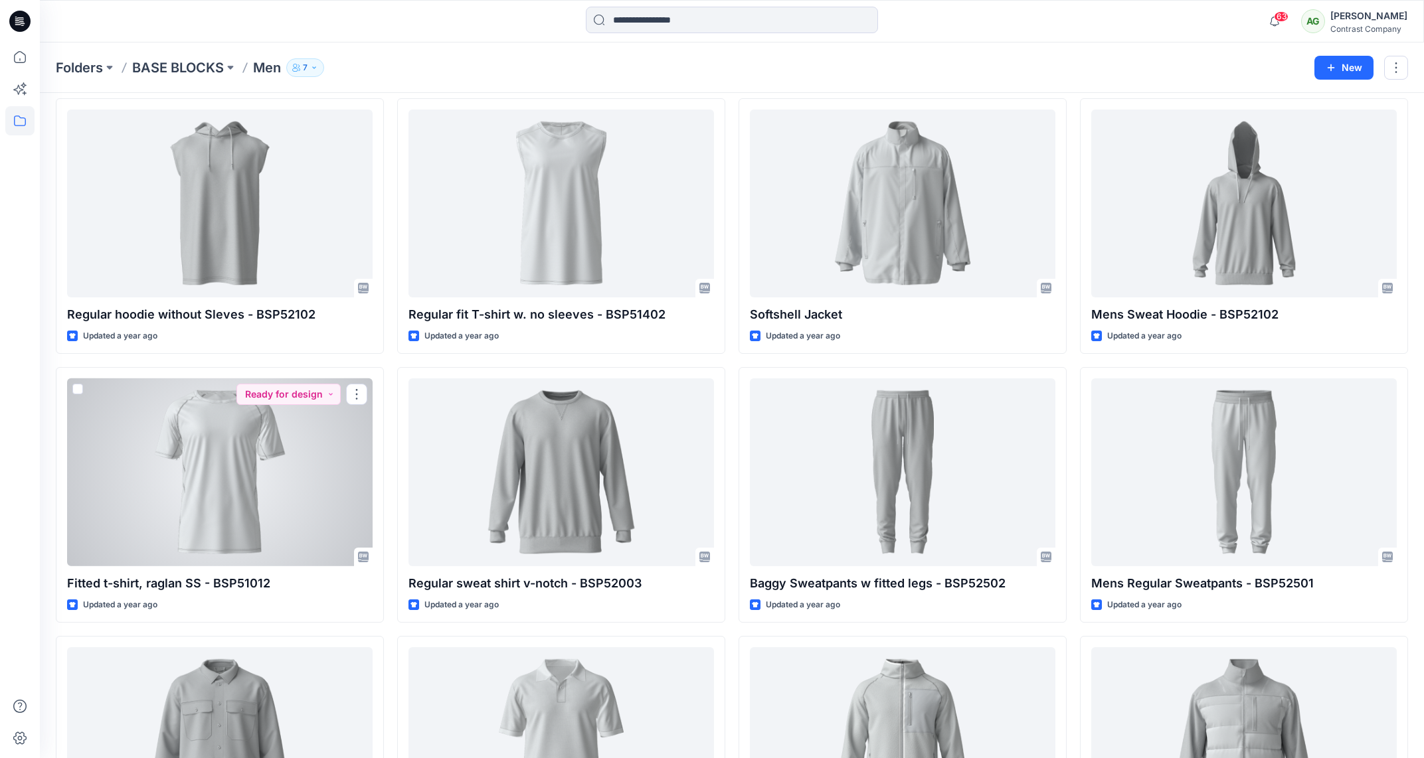
click at [235, 448] on div at bounding box center [220, 473] width 306 height 188
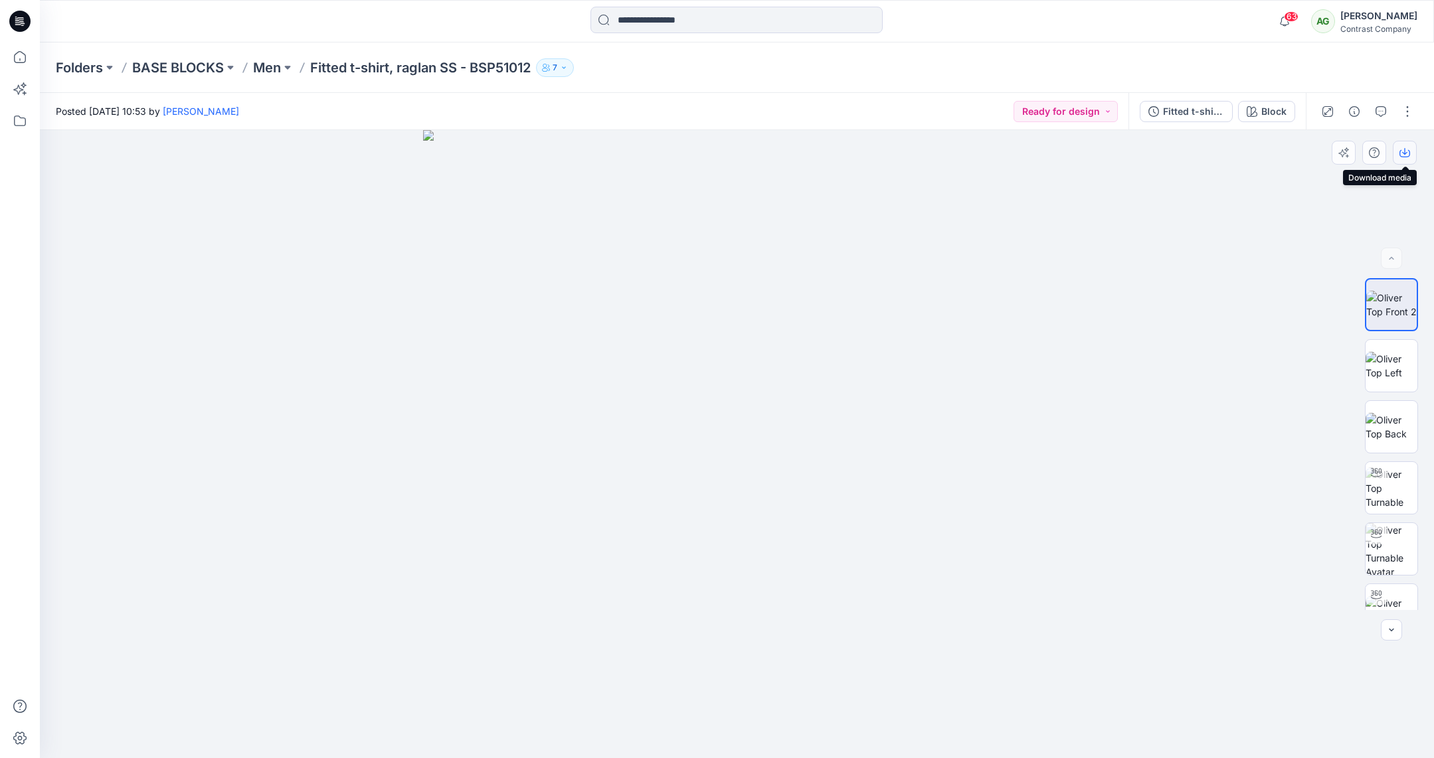
click at [1407, 151] on icon "button" at bounding box center [1404, 152] width 11 height 11
click at [1399, 364] on img at bounding box center [1392, 366] width 52 height 28
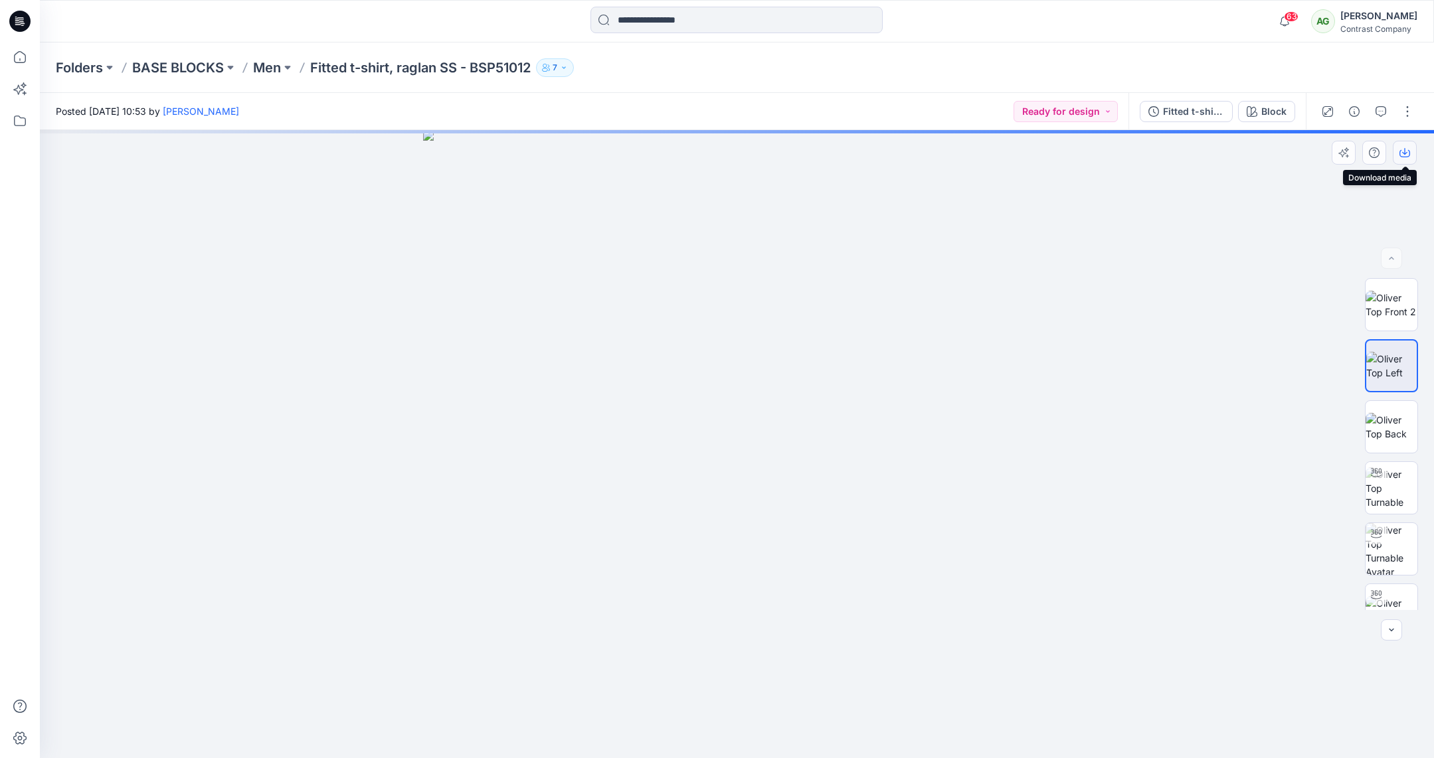
click at [1407, 149] on icon "button" at bounding box center [1404, 152] width 11 height 11
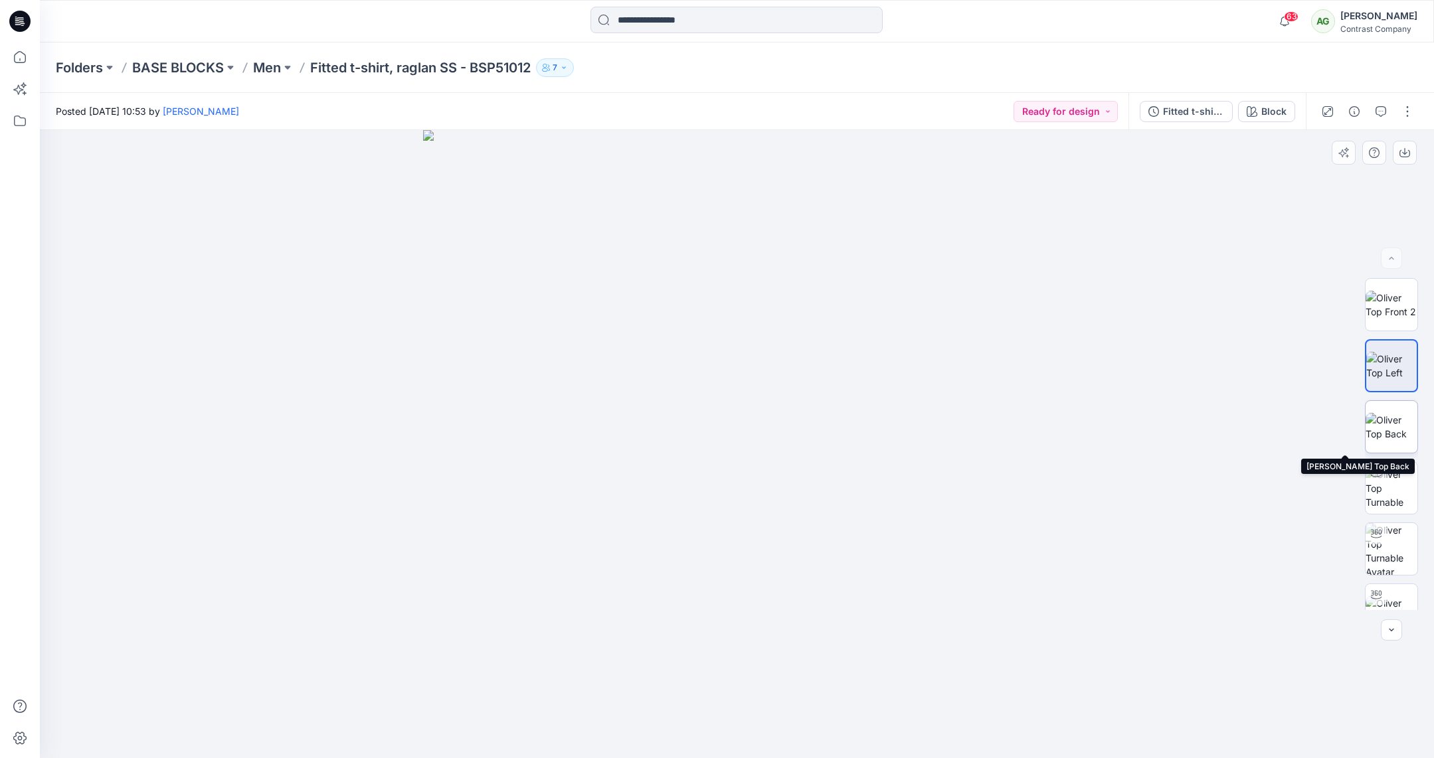
click at [1391, 426] on img at bounding box center [1392, 427] width 52 height 28
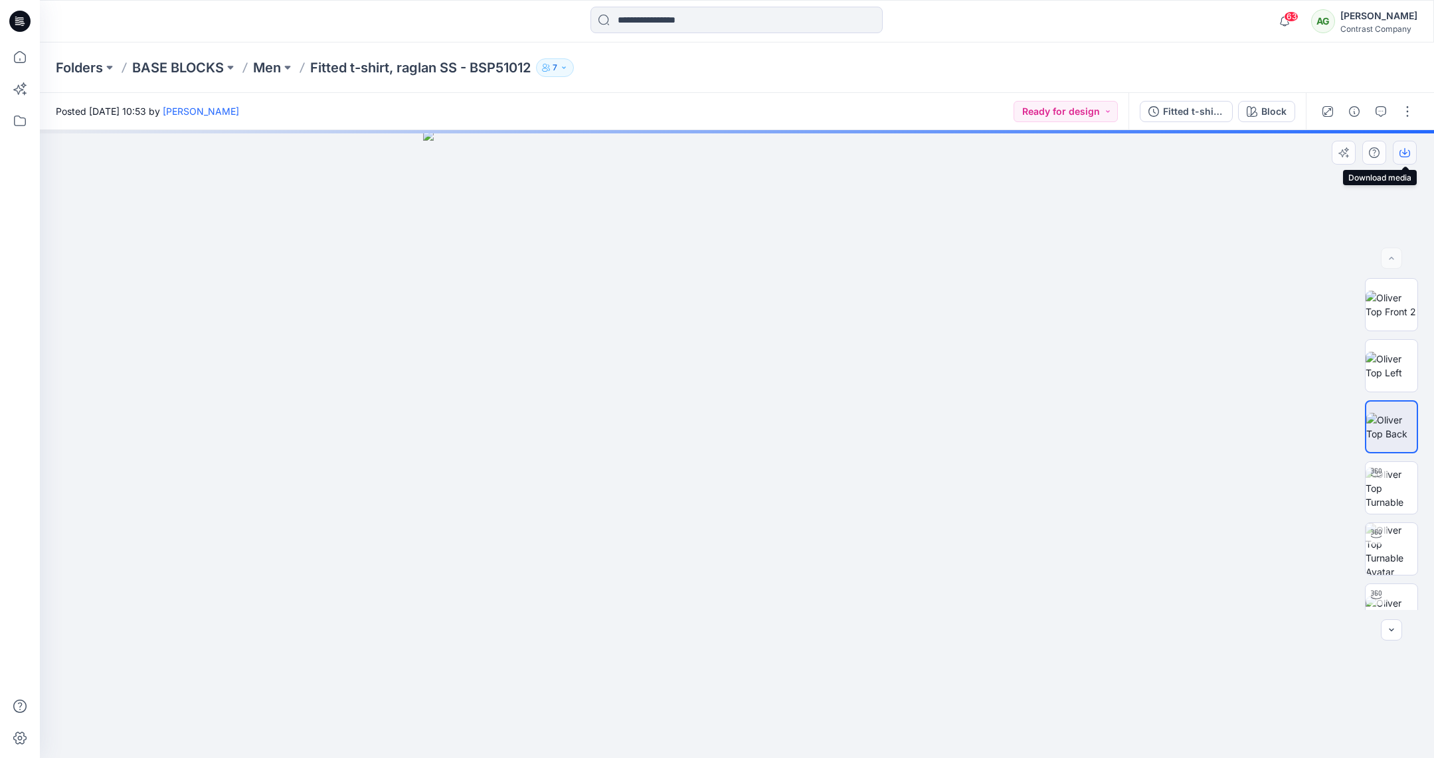
click at [1405, 154] on icon "button" at bounding box center [1404, 152] width 11 height 11
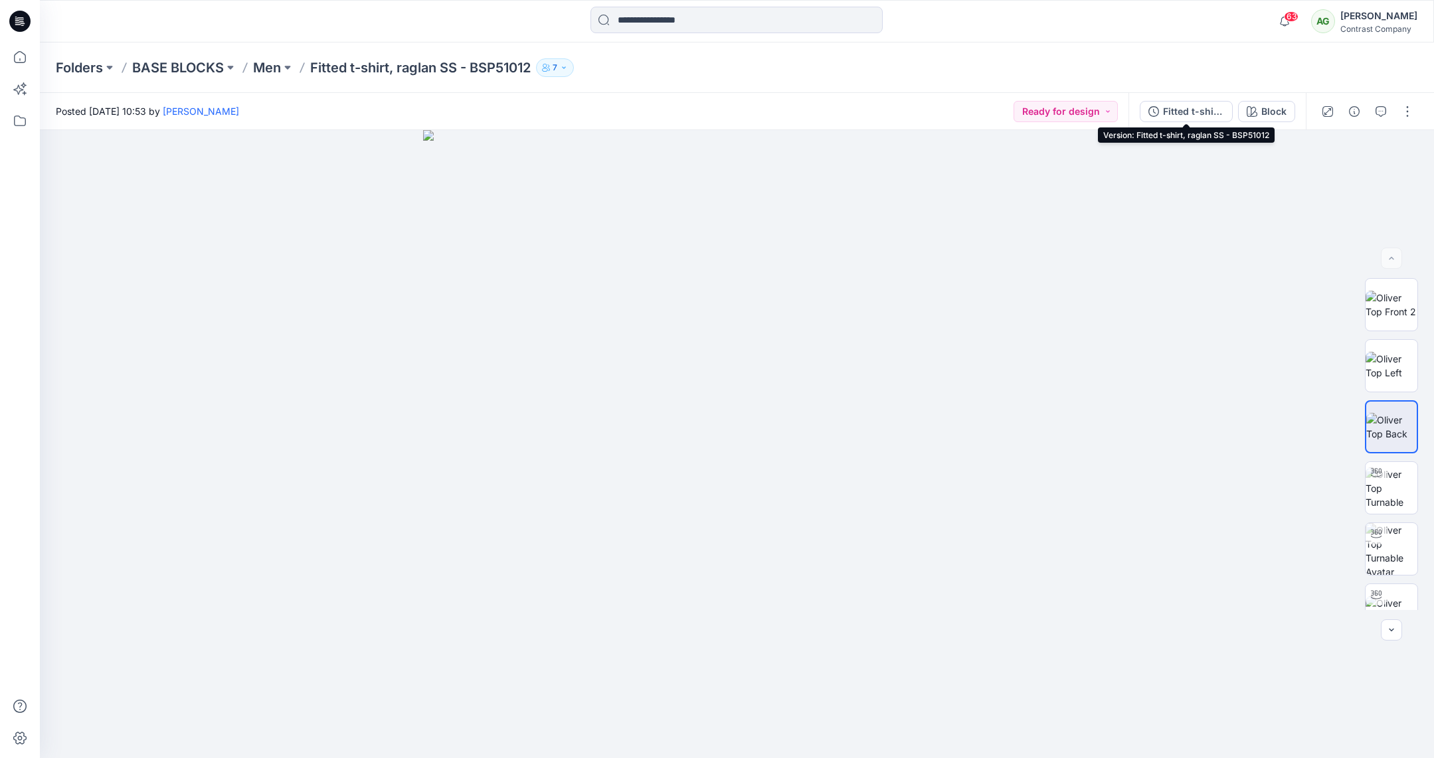
click at [1194, 108] on div "Fitted t-shirt, raglan SS - BSP51012" at bounding box center [1193, 111] width 61 height 15
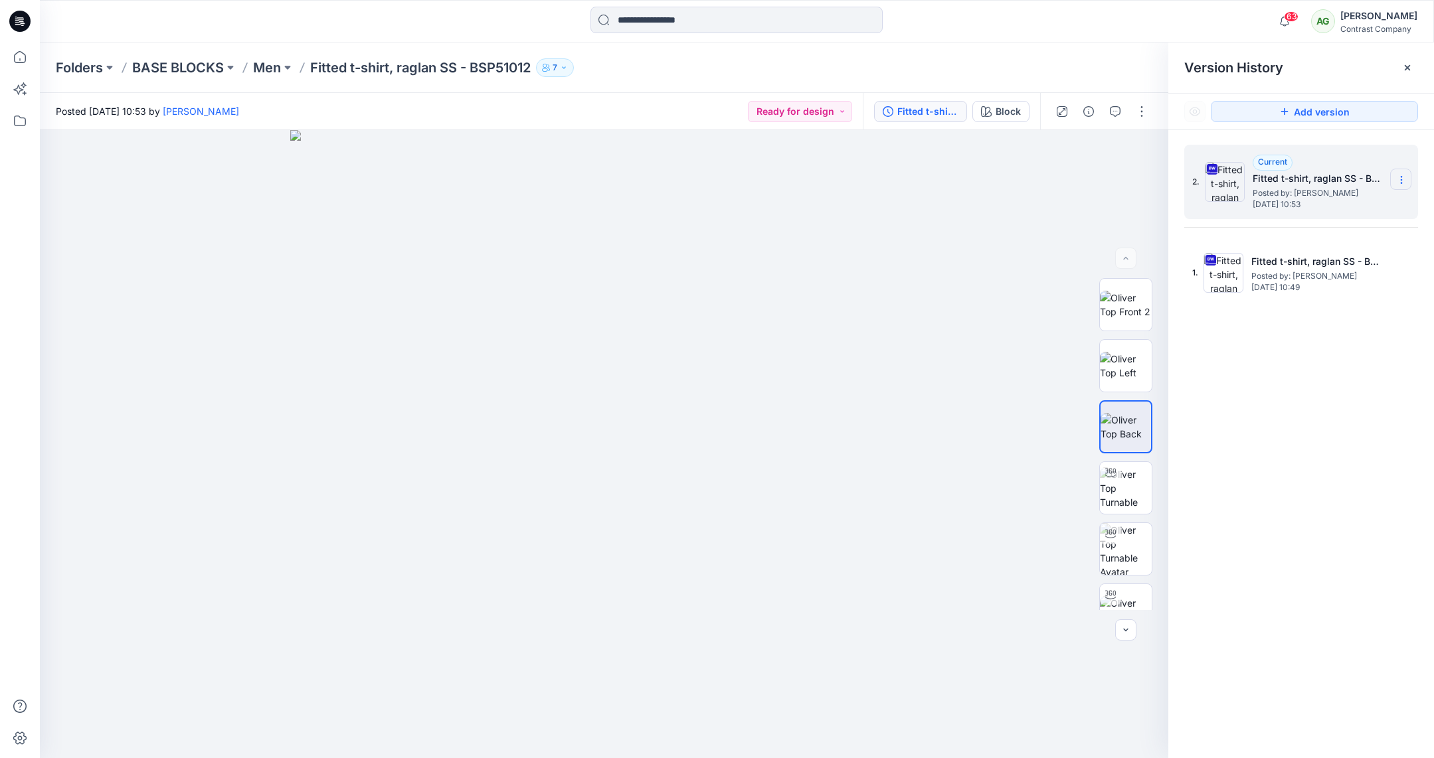
click at [1403, 178] on icon at bounding box center [1401, 180] width 11 height 11
click at [1357, 203] on span "Download Source BW File" at bounding box center [1335, 206] width 112 height 16
click at [275, 72] on p "Men" at bounding box center [267, 67] width 28 height 19
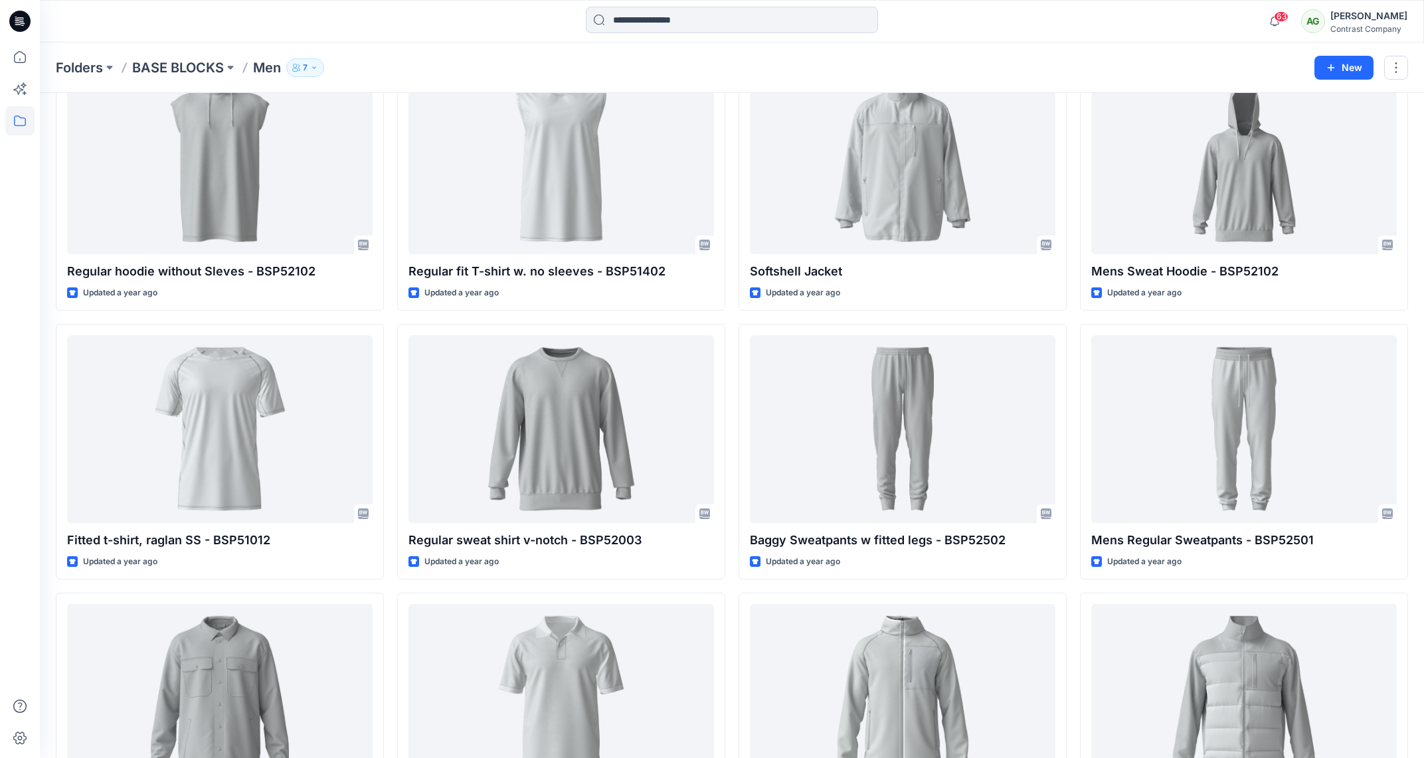
scroll to position [904, 0]
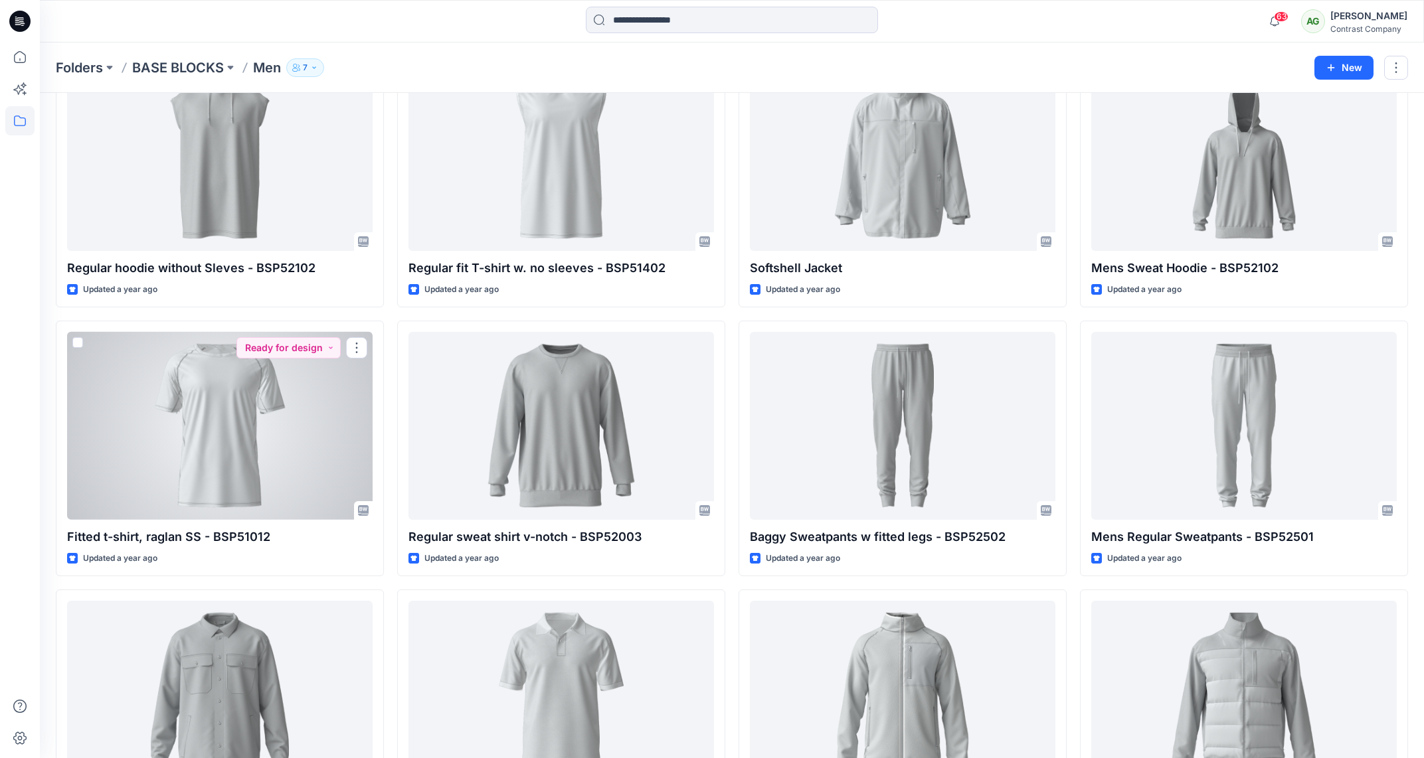
click at [224, 393] on div at bounding box center [220, 426] width 306 height 188
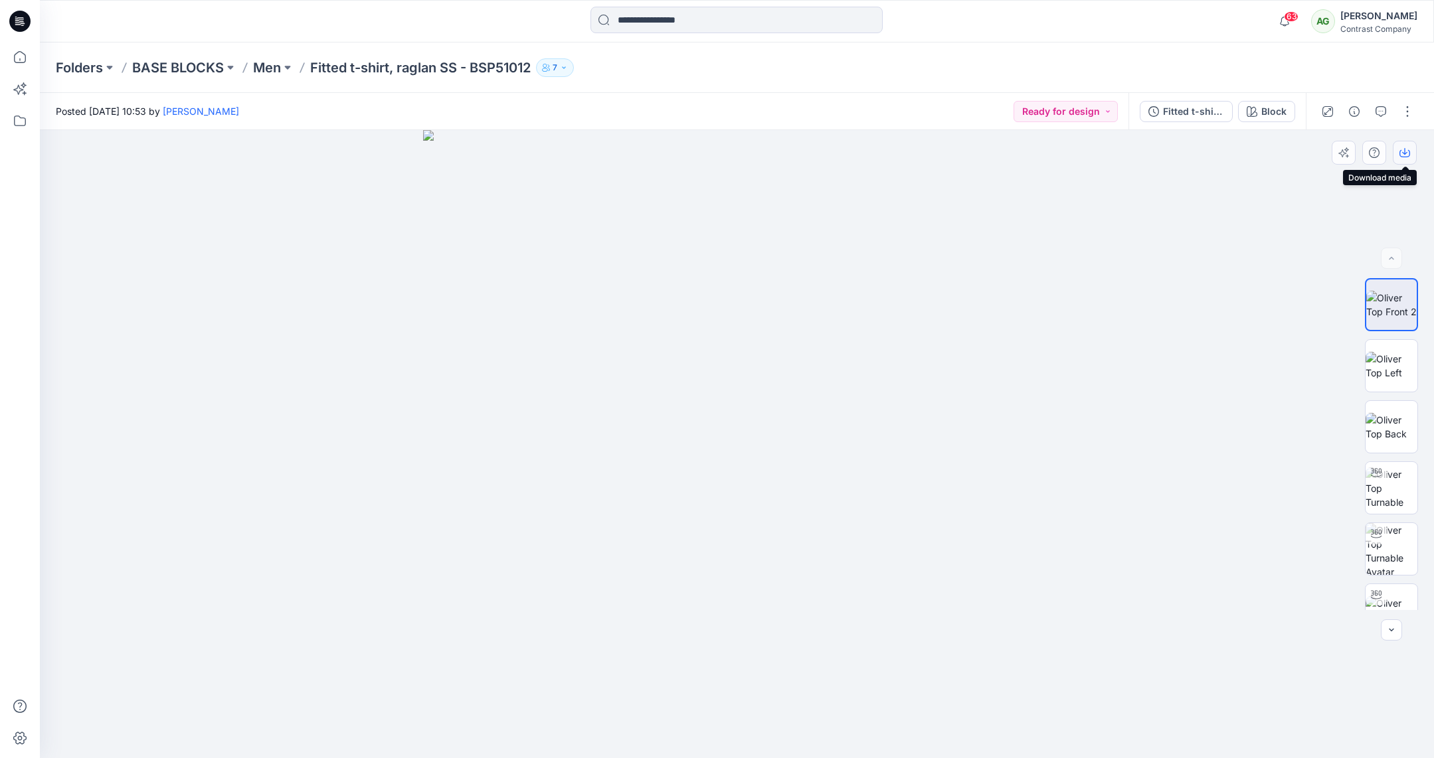
click at [1406, 150] on icon "button" at bounding box center [1404, 152] width 11 height 11
drag, startPoint x: 1386, startPoint y: 359, endPoint x: 1391, endPoint y: 323, distance: 36.2
click at [1386, 359] on img at bounding box center [1392, 366] width 52 height 28
click at [1409, 154] on icon "button" at bounding box center [1404, 152] width 11 height 11
drag, startPoint x: 1389, startPoint y: 414, endPoint x: 1407, endPoint y: 286, distance: 129.4
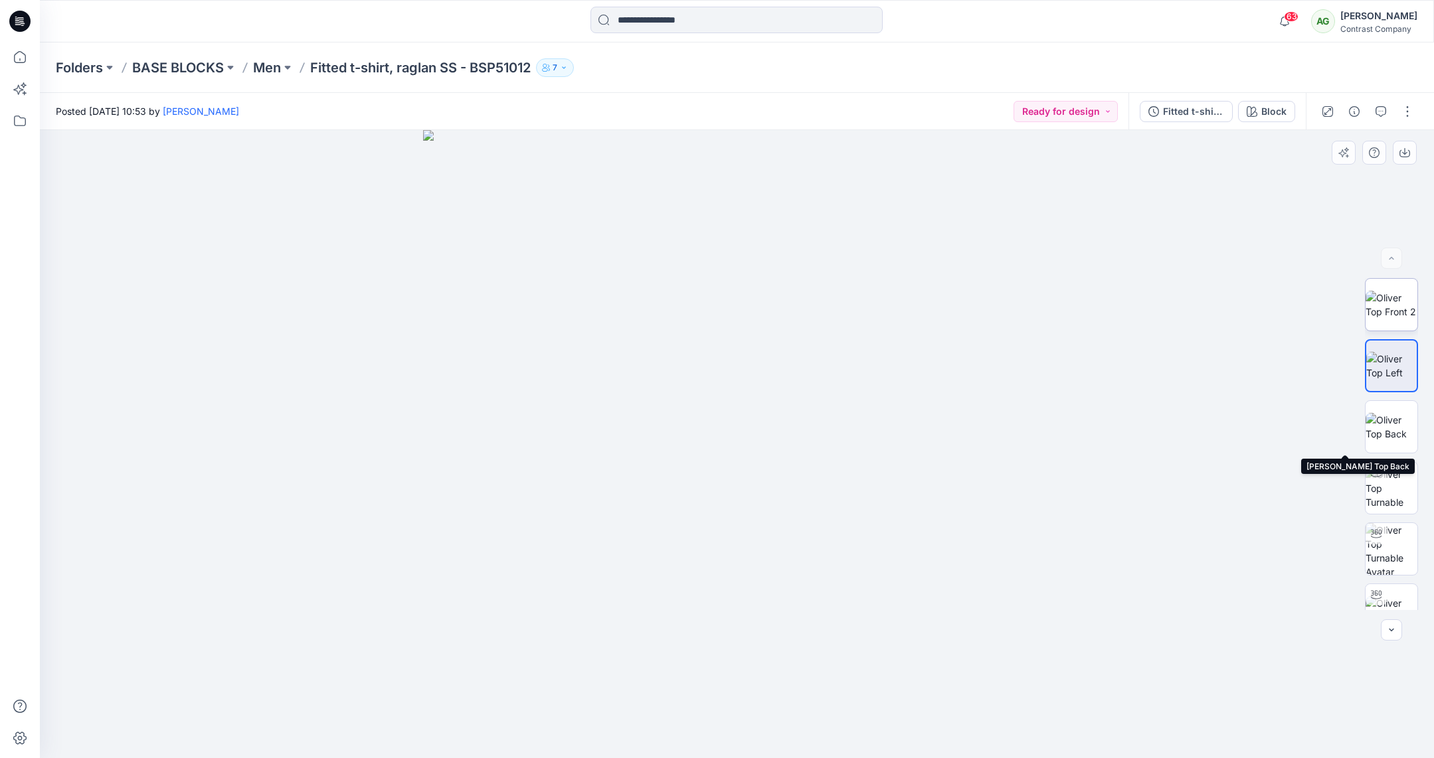
click at [1389, 413] on img at bounding box center [1392, 427] width 52 height 28
click at [1405, 153] on icon "button" at bounding box center [1404, 152] width 11 height 11
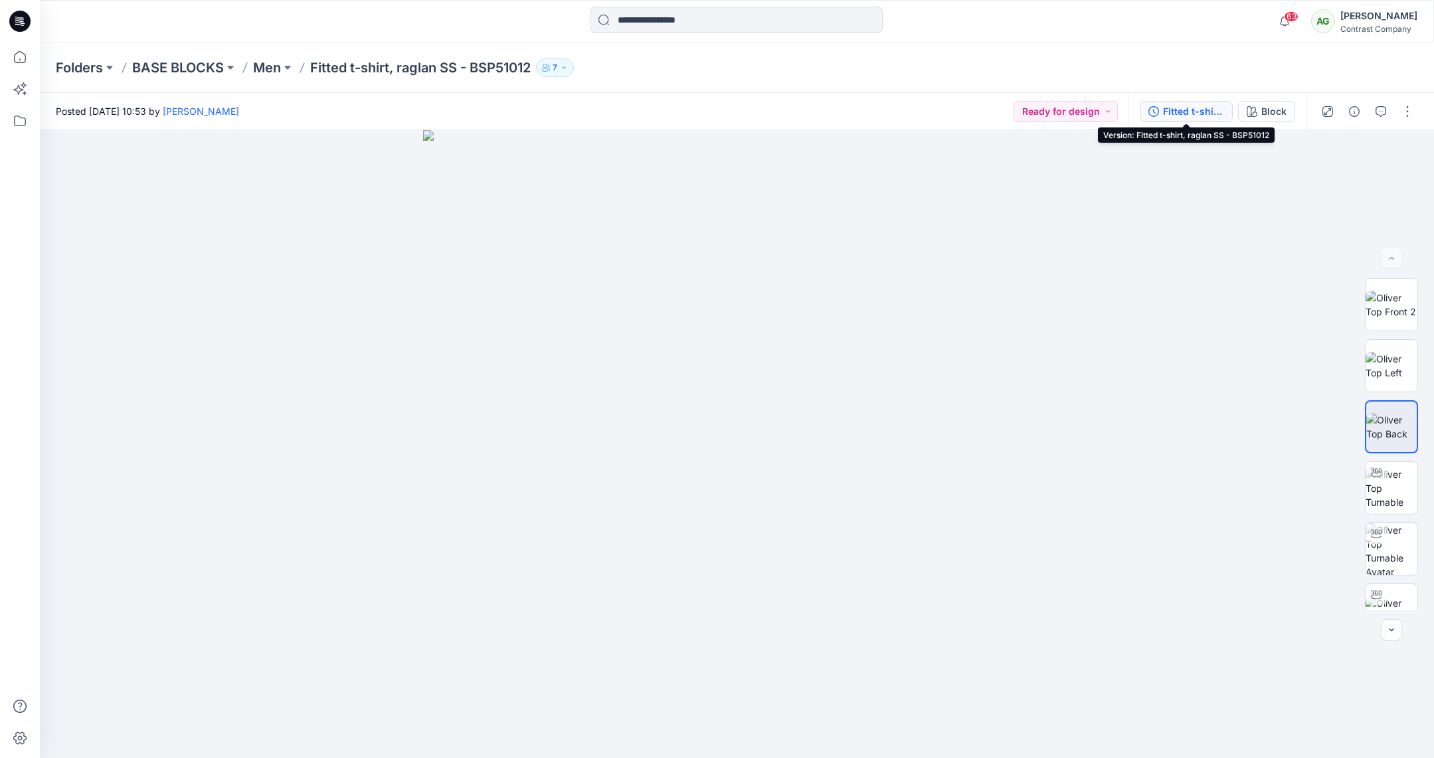
click at [1176, 114] on div "Fitted t-shirt, raglan SS - BSP51012" at bounding box center [1193, 111] width 61 height 15
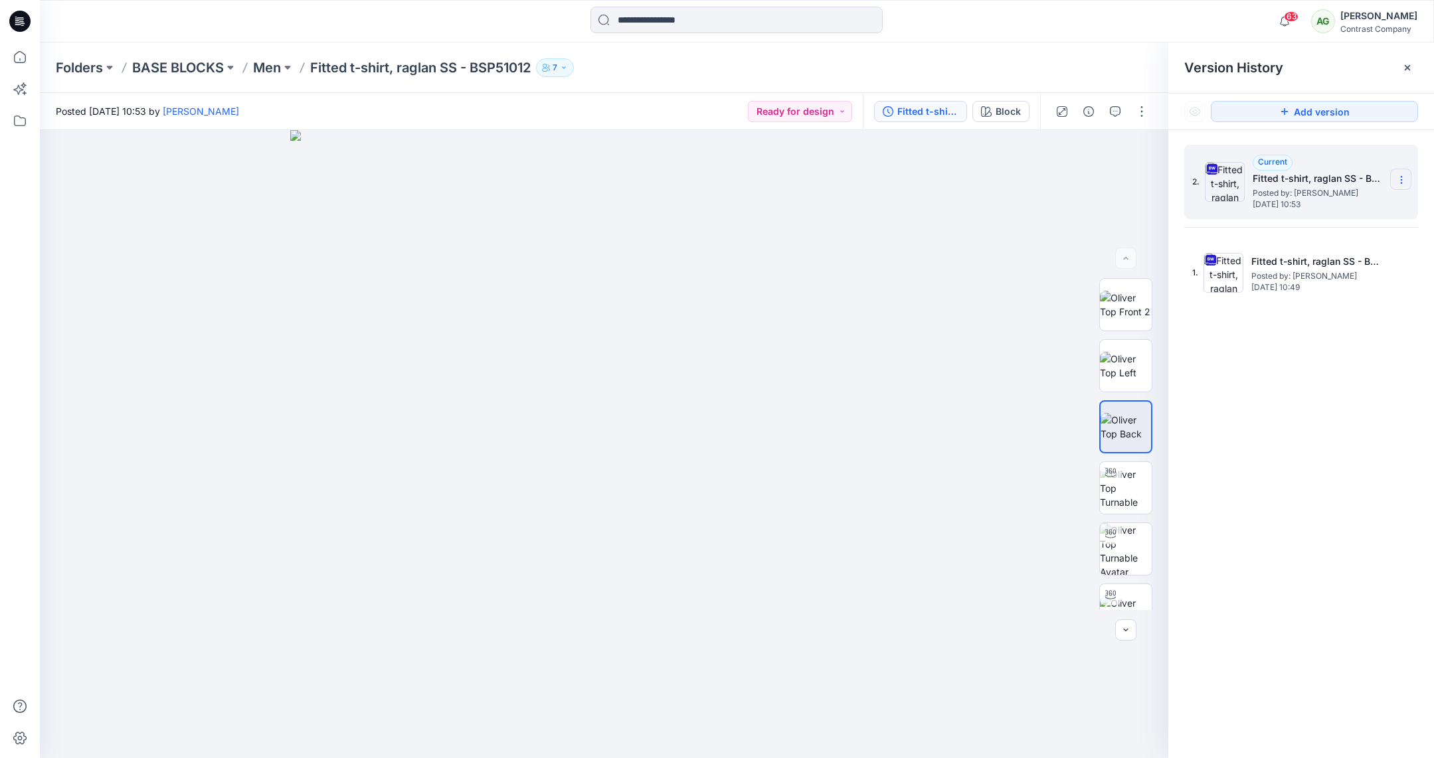
click at [1403, 171] on section at bounding box center [1400, 179] width 21 height 21
click at [1347, 207] on span "Download Source BW File" at bounding box center [1335, 206] width 112 height 16
click at [276, 70] on p "Men" at bounding box center [267, 67] width 28 height 19
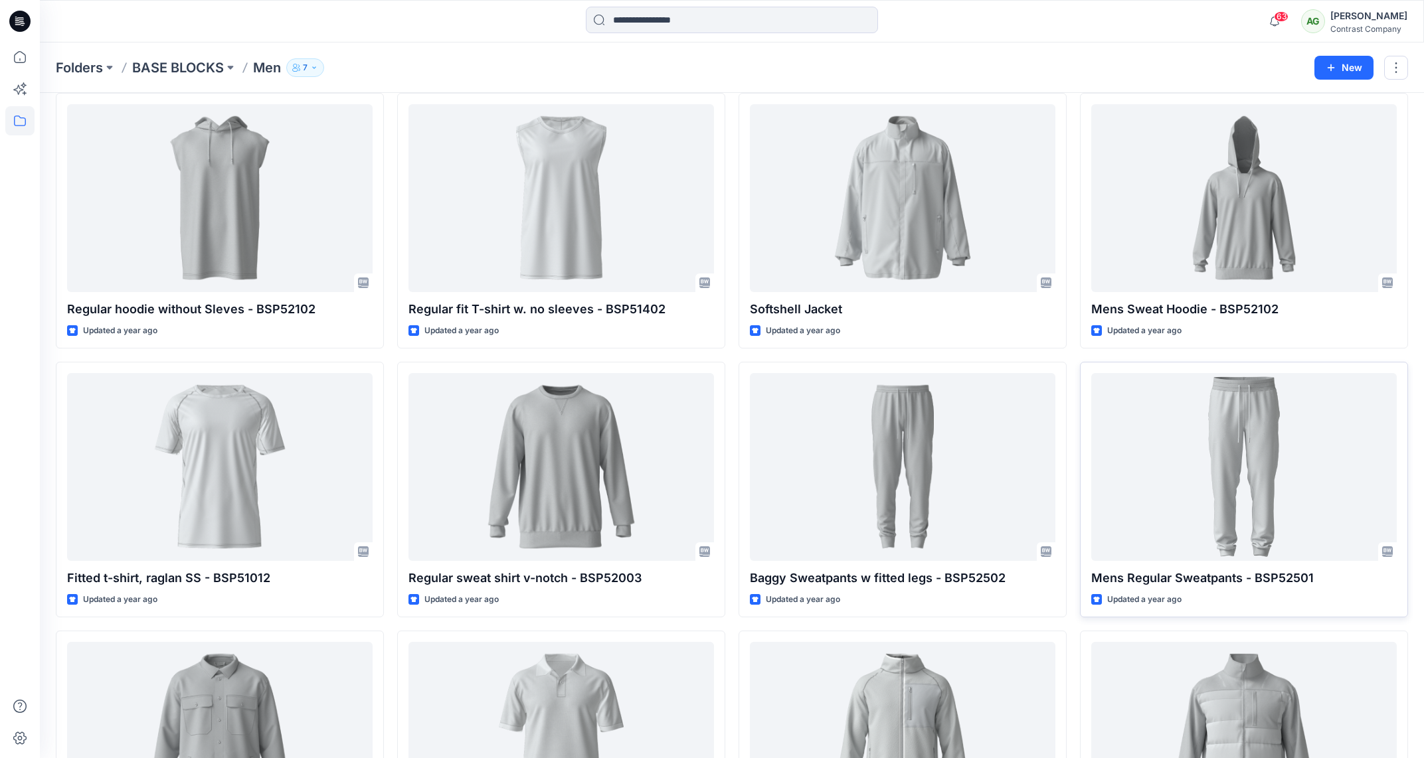
scroll to position [867, 0]
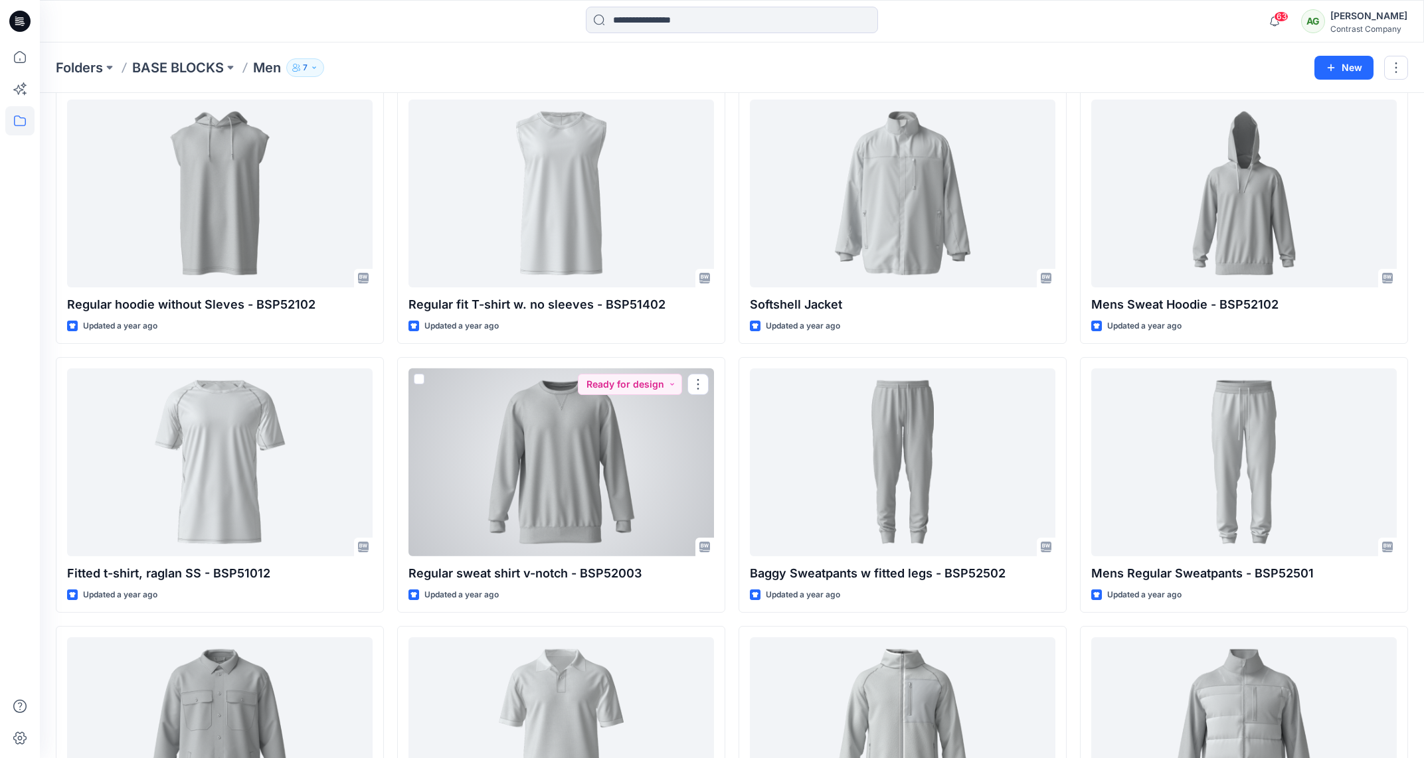
click at [590, 436] on div at bounding box center [561, 463] width 306 height 188
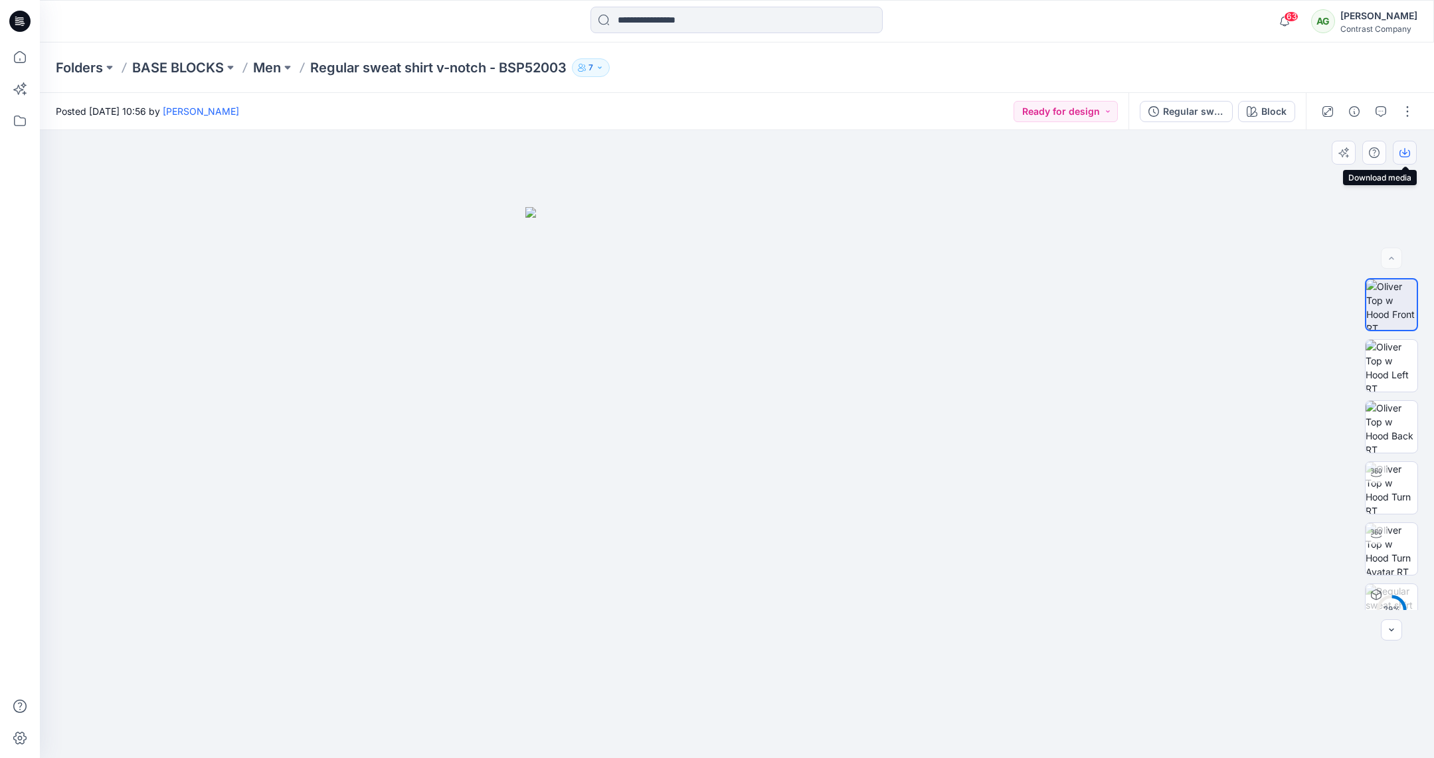
click at [1407, 153] on icon "button" at bounding box center [1404, 152] width 11 height 11
click at [1393, 381] on img at bounding box center [1392, 366] width 52 height 52
drag, startPoint x: 1407, startPoint y: 151, endPoint x: 1413, endPoint y: 203, distance: 52.2
click at [1407, 151] on icon "button" at bounding box center [1404, 152] width 11 height 11
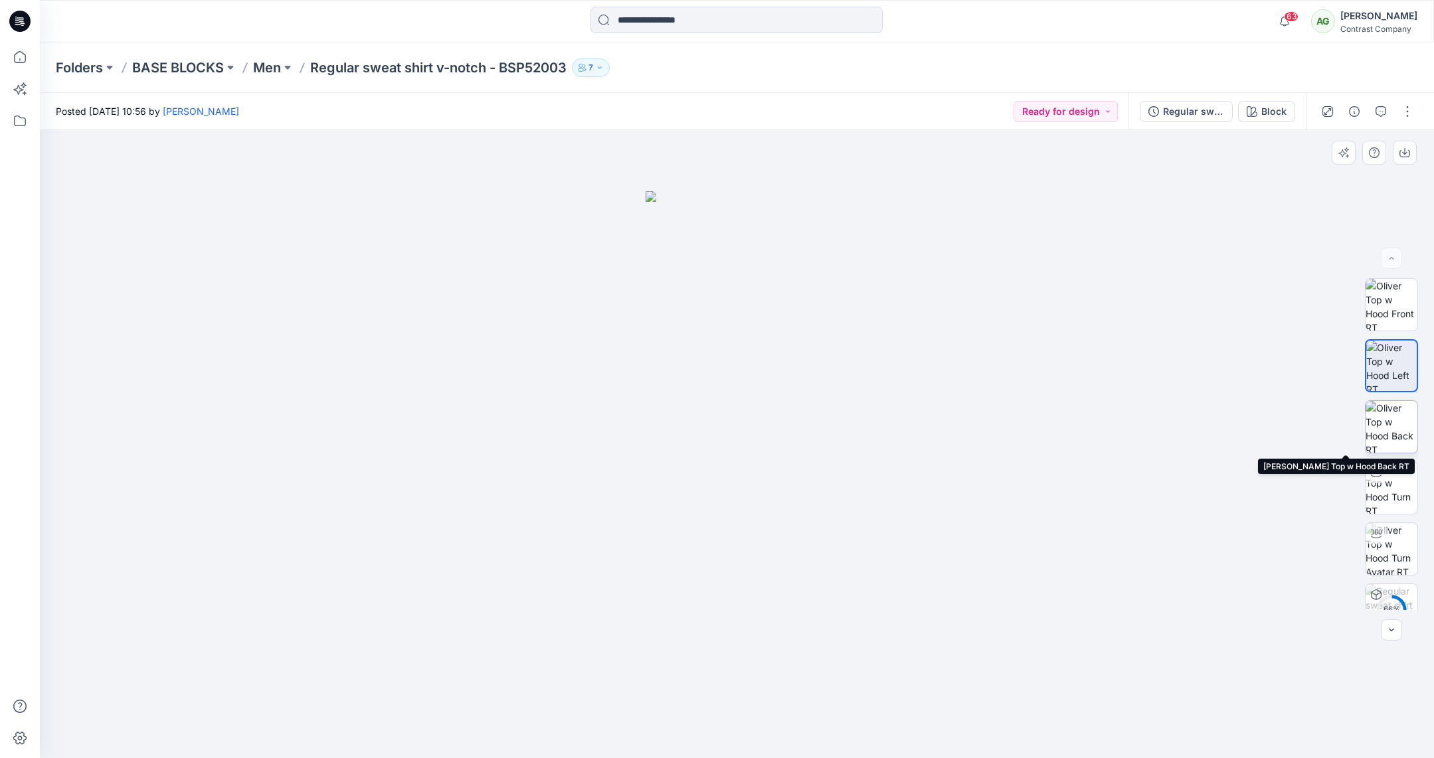
click at [1385, 418] on img at bounding box center [1392, 427] width 52 height 52
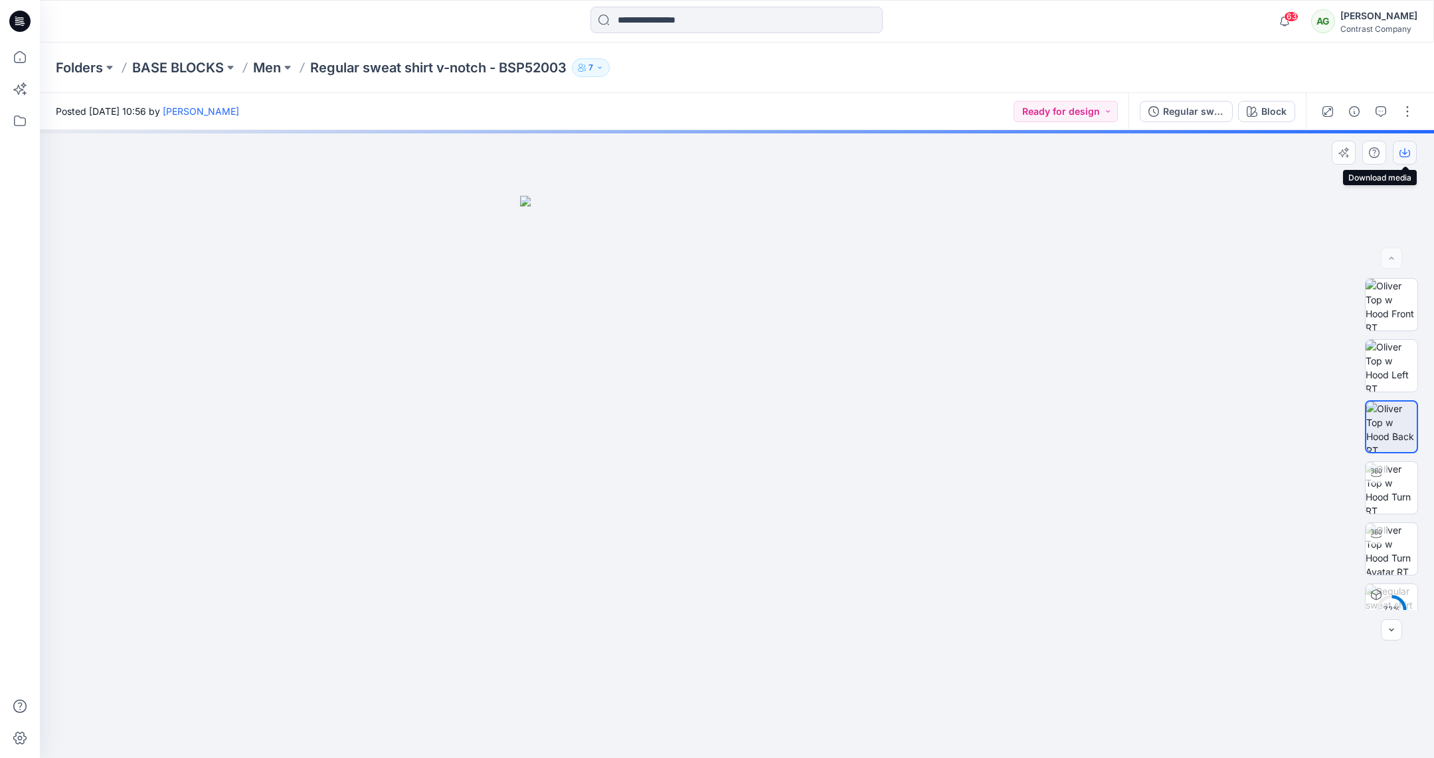
click at [1405, 156] on icon "button" at bounding box center [1404, 152] width 11 height 11
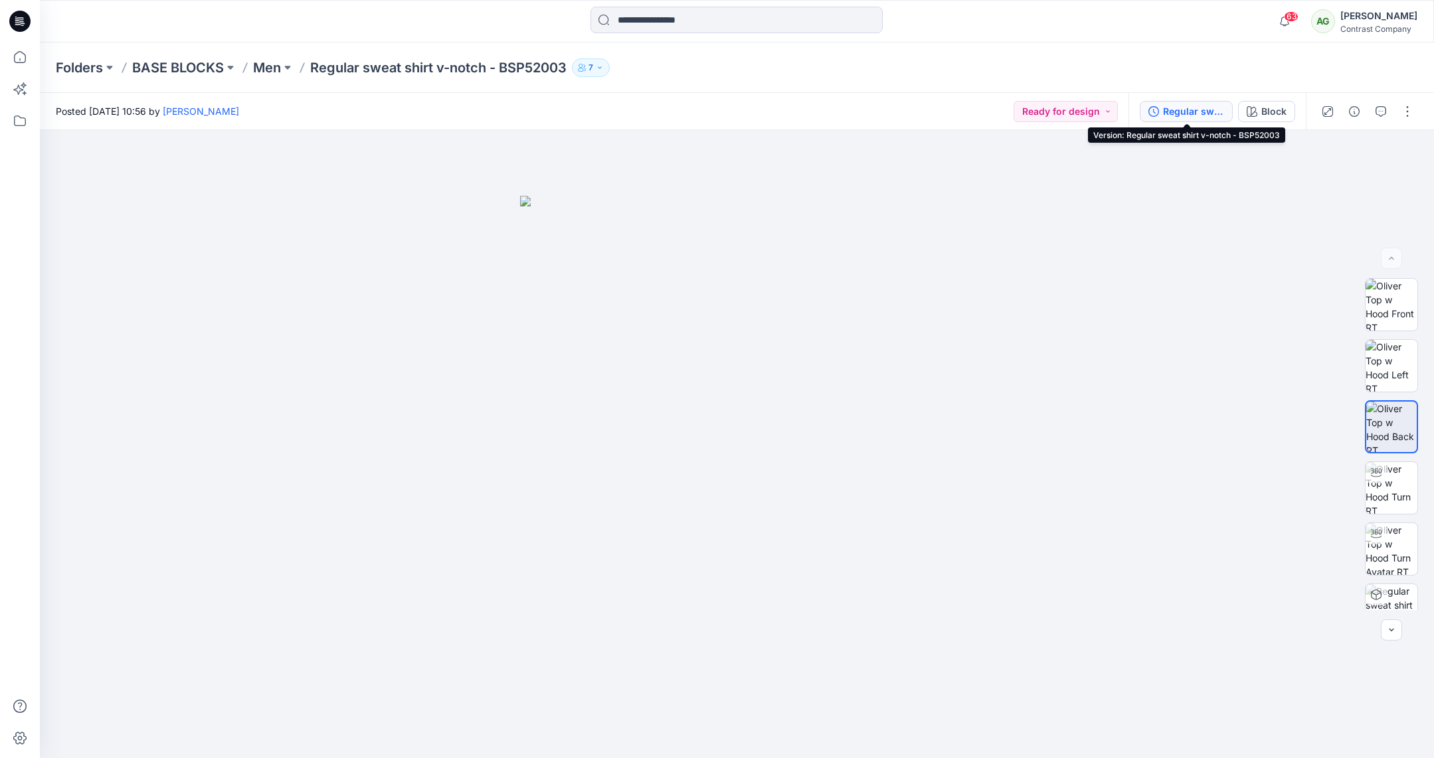
click at [1181, 114] on div "Regular sweat shirt v-notch - BSP52003" at bounding box center [1193, 111] width 61 height 15
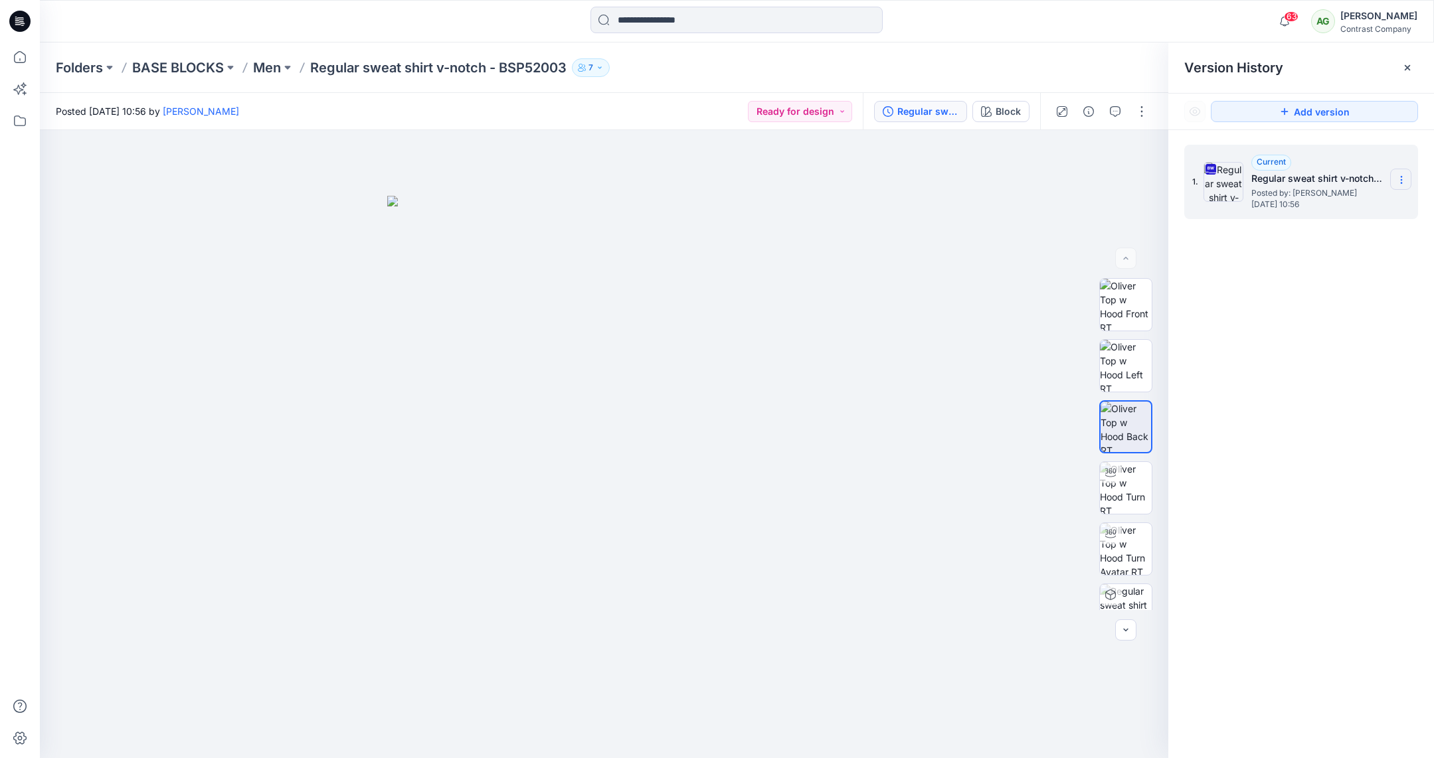
click at [1403, 177] on icon at bounding box center [1401, 180] width 11 height 11
click at [1366, 200] on span "Download Source BW File" at bounding box center [1335, 206] width 112 height 16
click at [274, 70] on p "Men" at bounding box center [267, 67] width 28 height 19
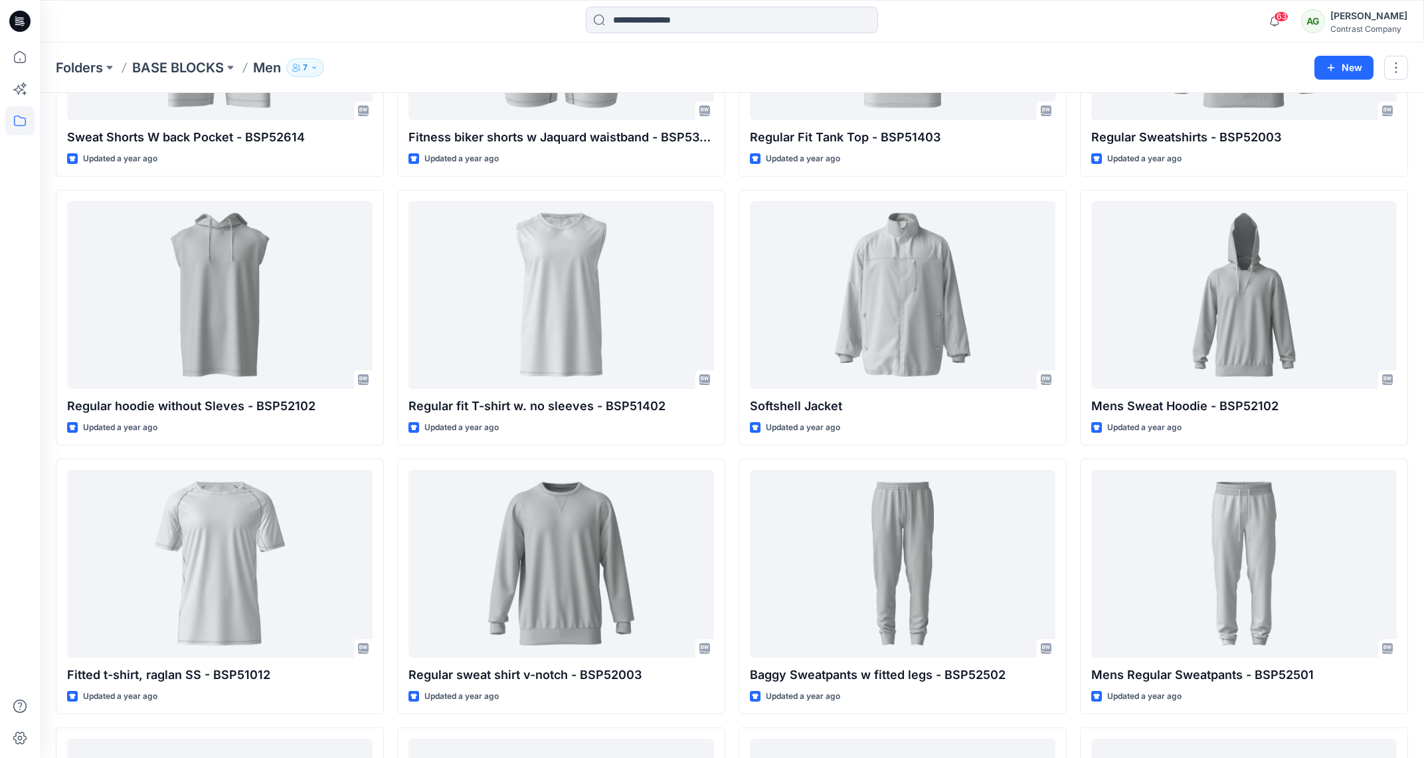
scroll to position [759, 0]
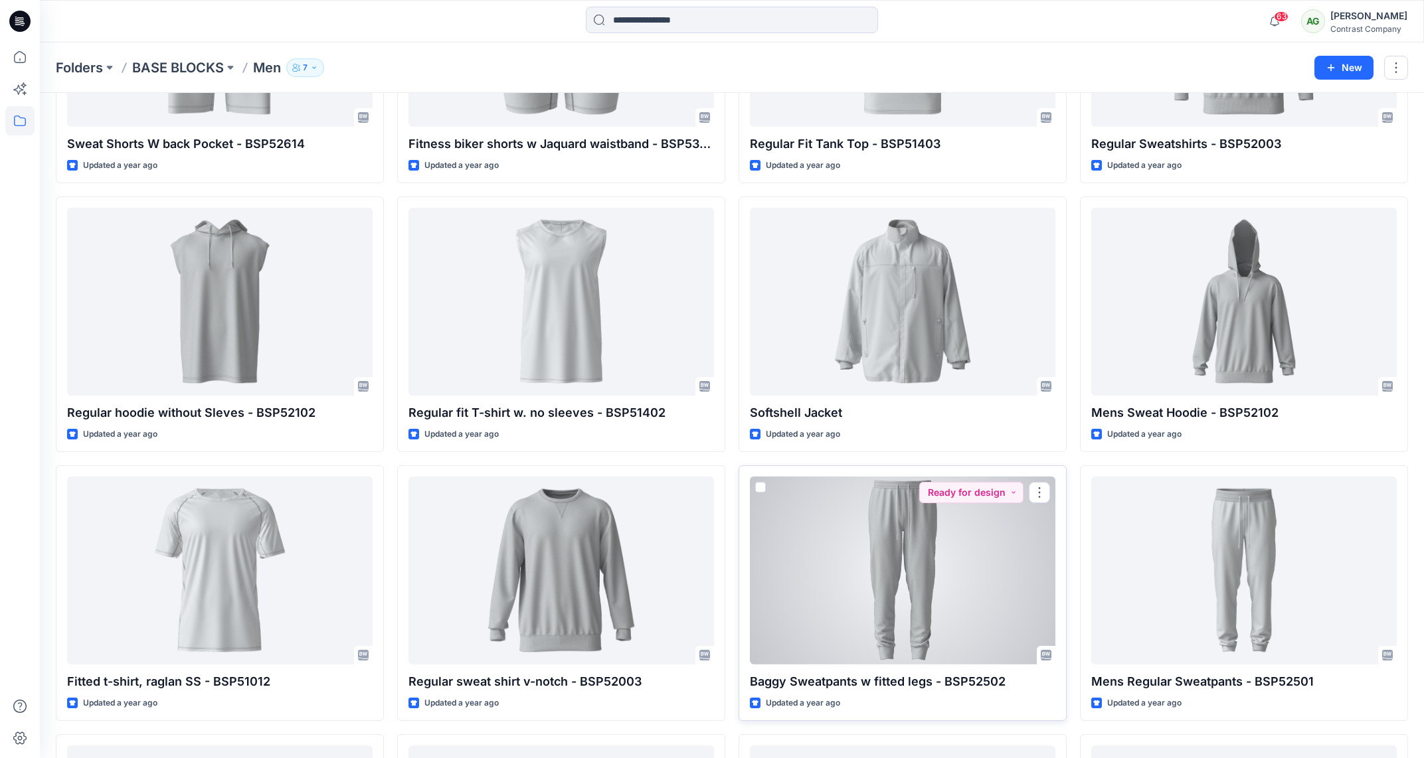
click at [917, 557] on div at bounding box center [903, 571] width 306 height 188
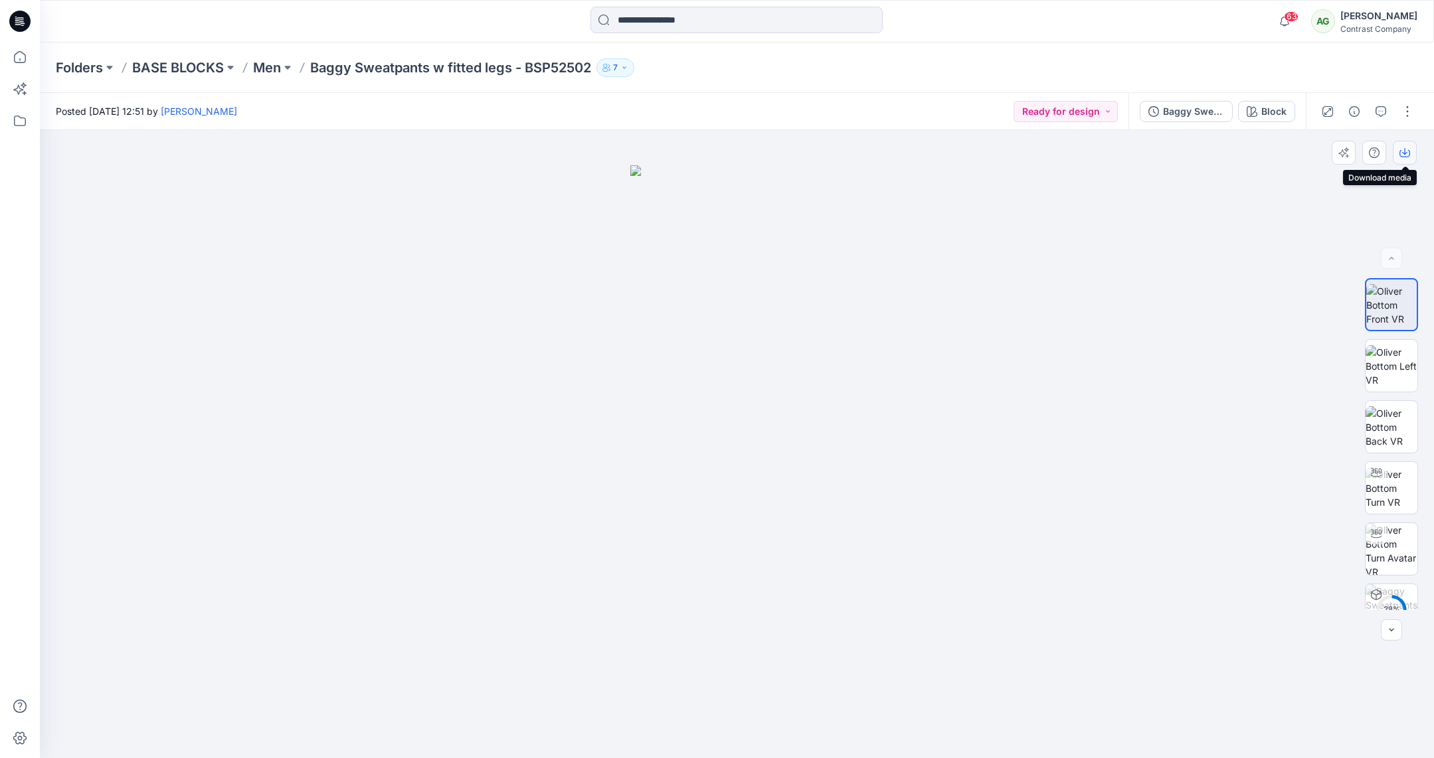
click at [1407, 153] on icon "button" at bounding box center [1404, 152] width 11 height 11
click at [1395, 358] on img at bounding box center [1392, 366] width 52 height 42
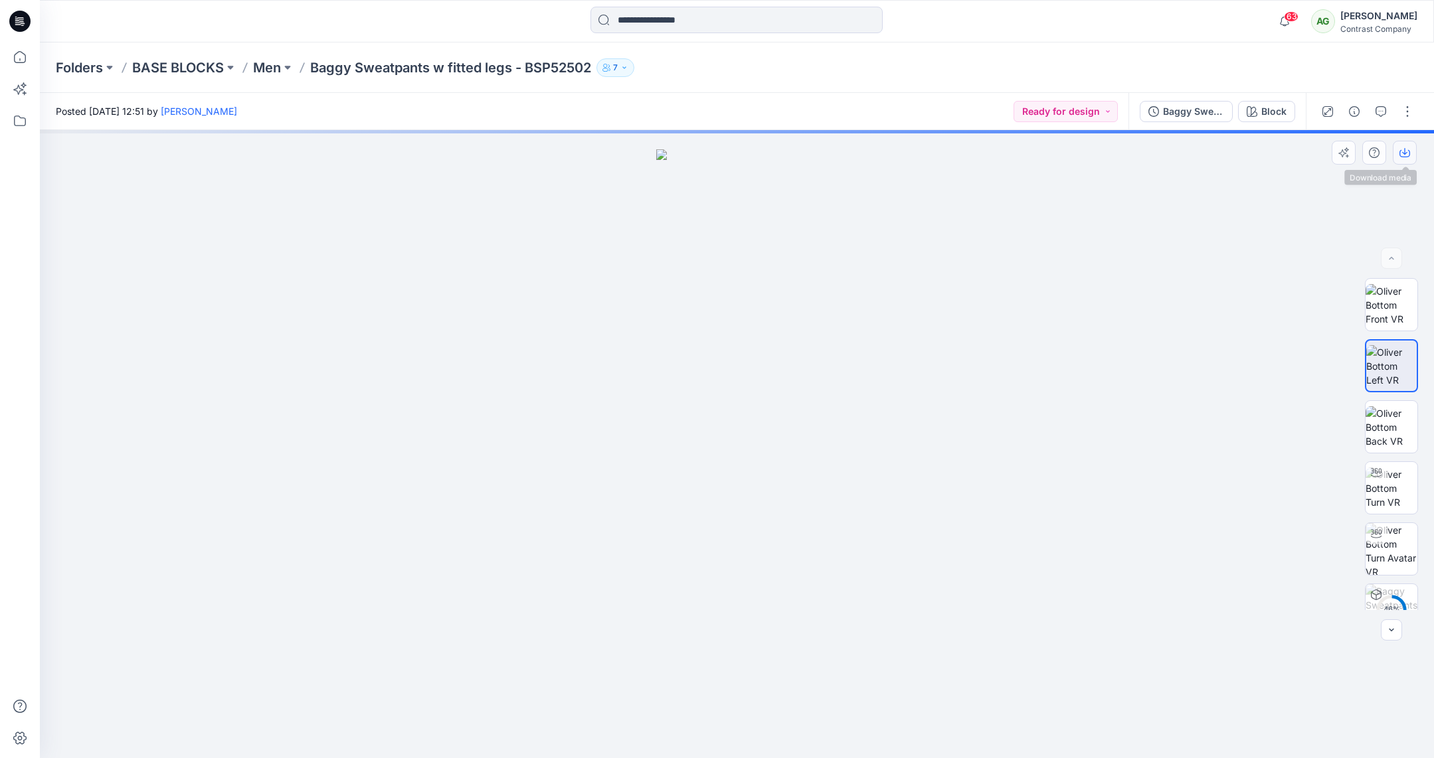
click at [1407, 150] on icon "button" at bounding box center [1404, 152] width 11 height 11
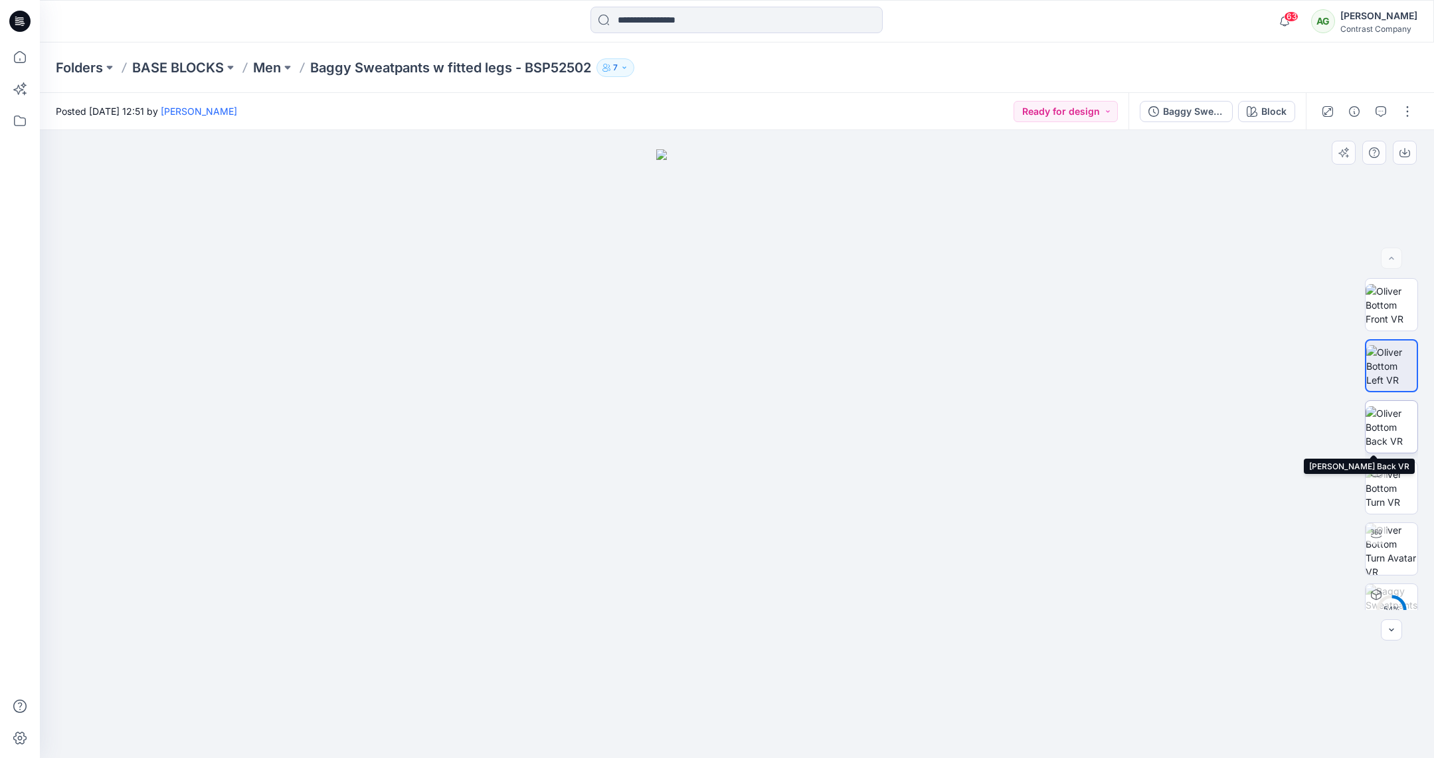
click at [1399, 416] on img at bounding box center [1392, 427] width 52 height 42
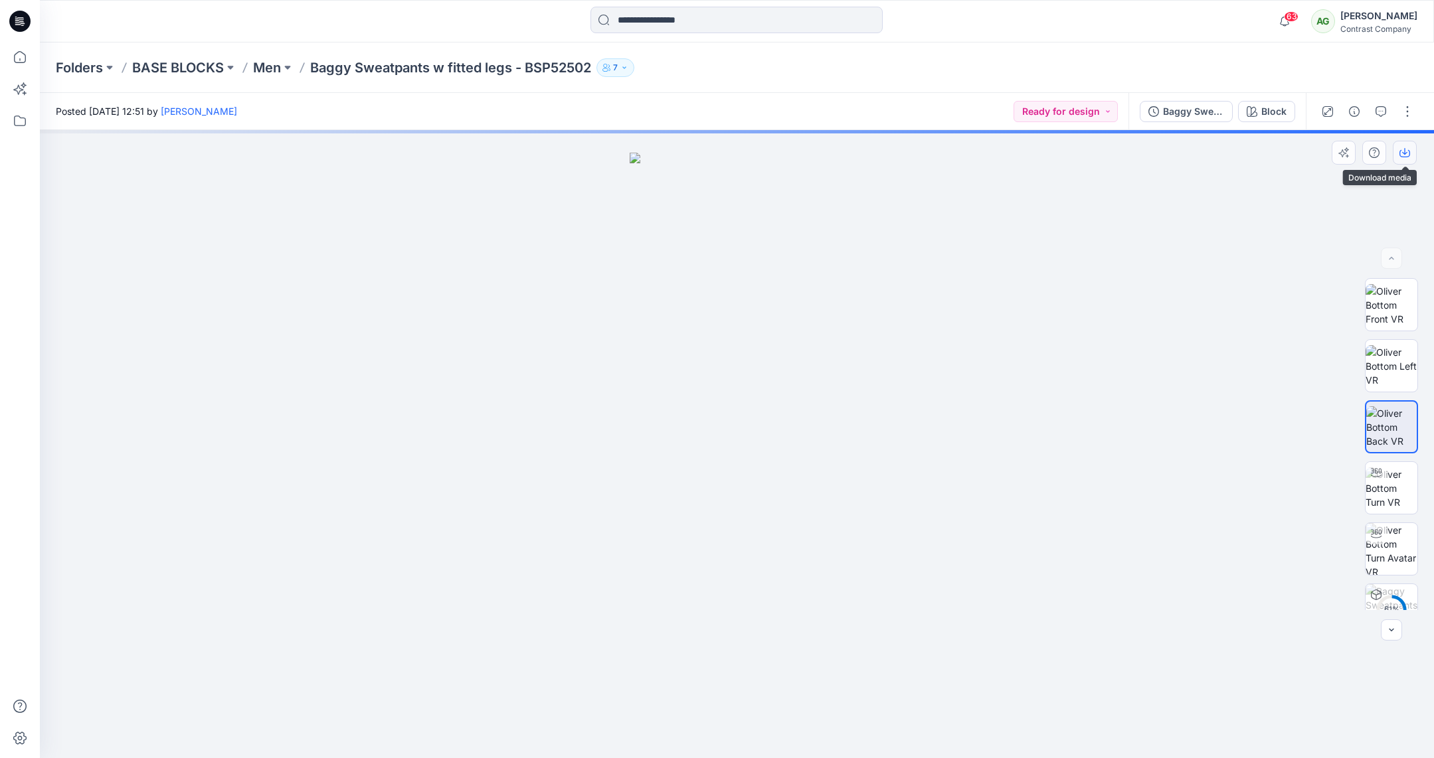
click at [1409, 155] on icon "button" at bounding box center [1404, 152] width 11 height 11
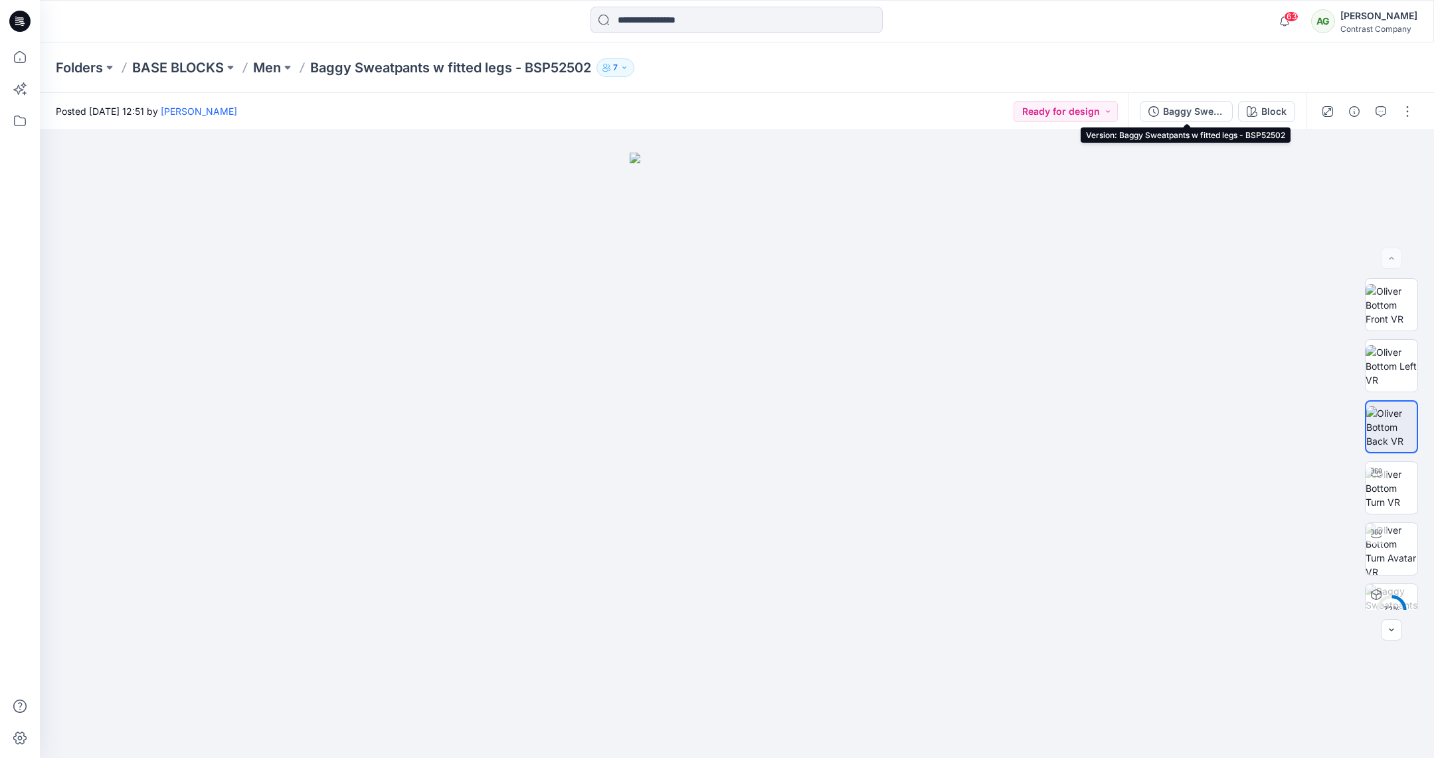
click at [1196, 110] on div "Baggy Sweatpants w fitted legs - BSP52502" at bounding box center [1193, 111] width 61 height 15
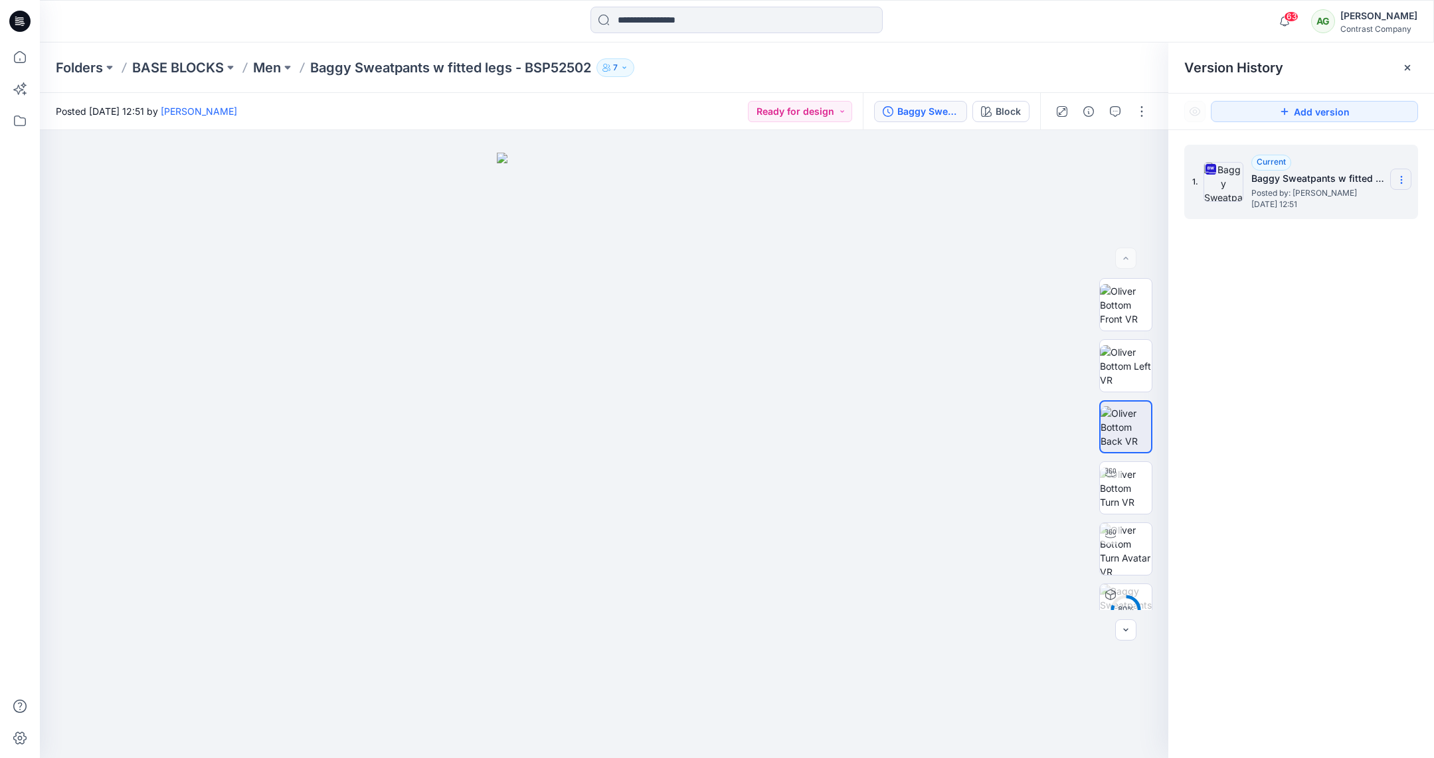
click at [1402, 173] on section at bounding box center [1400, 179] width 21 height 21
click at [1361, 210] on span "Download Source BW File" at bounding box center [1335, 206] width 112 height 16
click at [276, 68] on p "Men" at bounding box center [267, 67] width 28 height 19
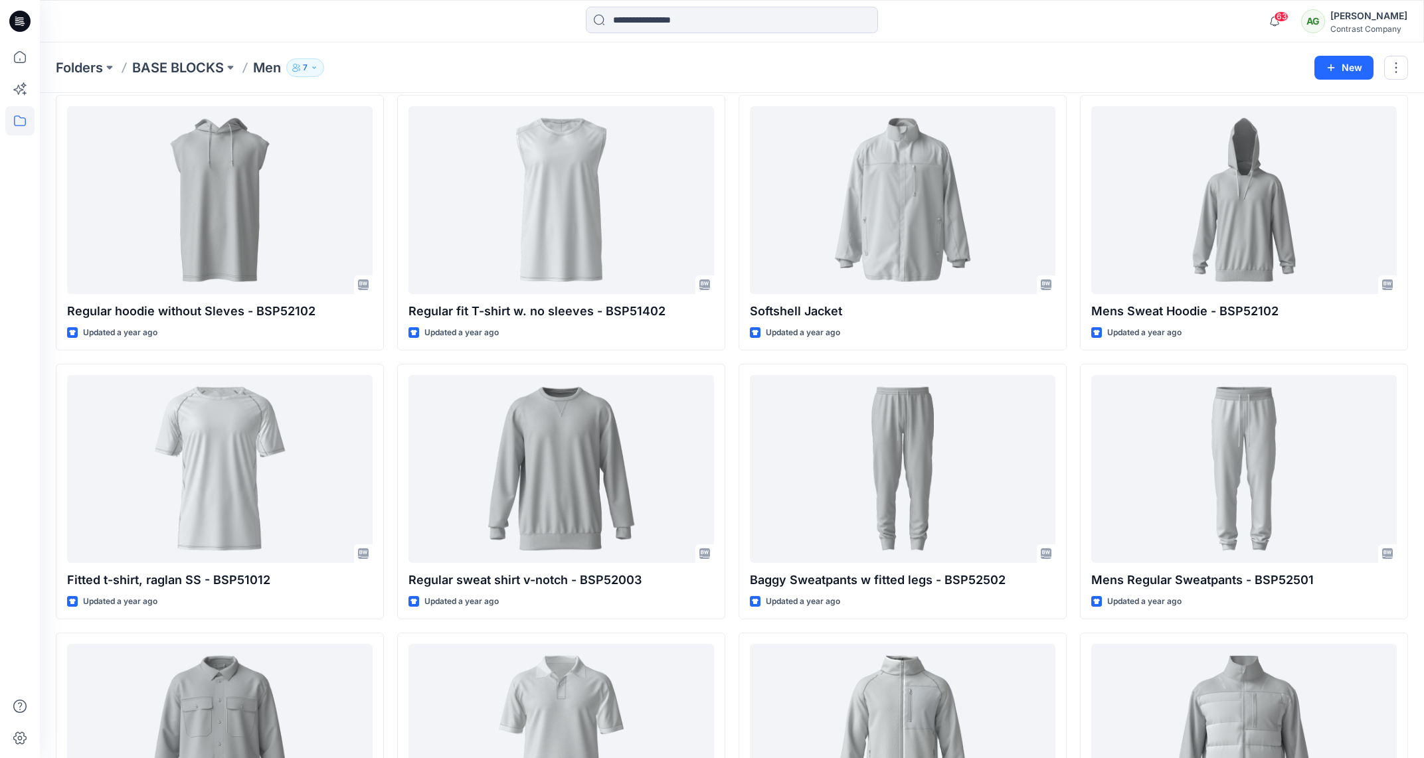
scroll to position [873, 0]
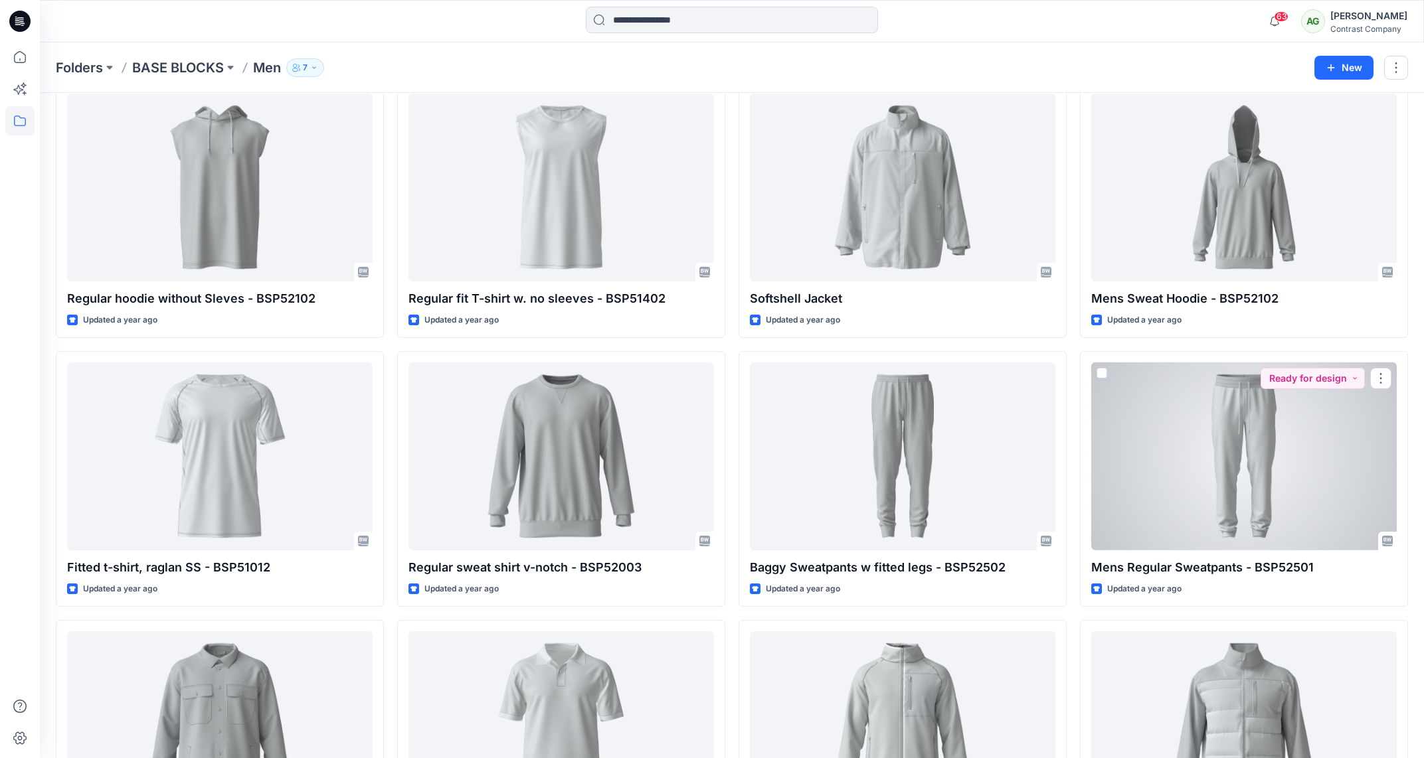
click at [1256, 422] on div at bounding box center [1244, 457] width 306 height 188
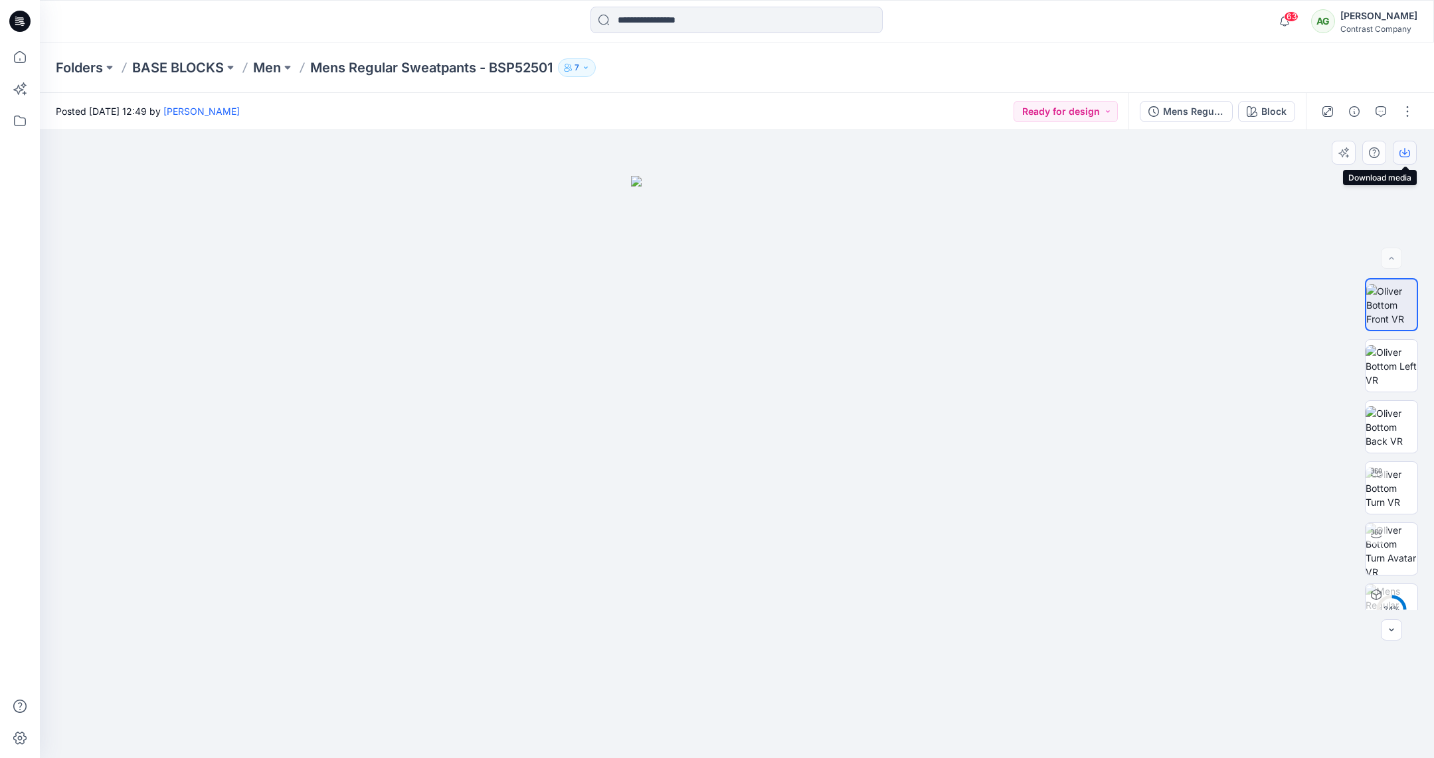
click at [1401, 153] on icon "button" at bounding box center [1404, 152] width 11 height 11
click at [1390, 361] on img at bounding box center [1392, 366] width 52 height 42
click at [1407, 154] on icon "button" at bounding box center [1404, 152] width 11 height 11
drag, startPoint x: 1390, startPoint y: 432, endPoint x: 1393, endPoint y: 381, distance: 51.2
click at [1390, 432] on img at bounding box center [1392, 427] width 52 height 42
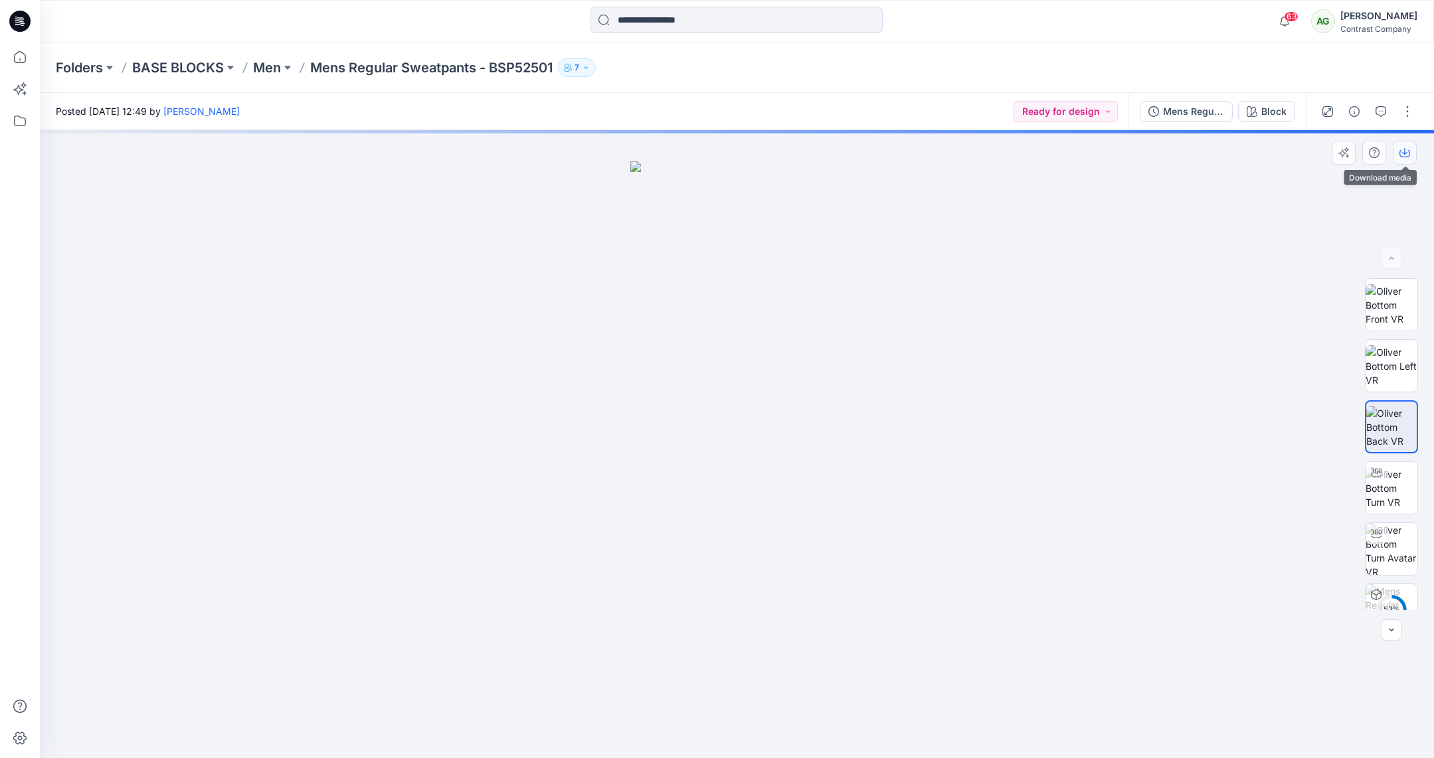
click at [1405, 148] on icon "button" at bounding box center [1404, 151] width 5 height 7
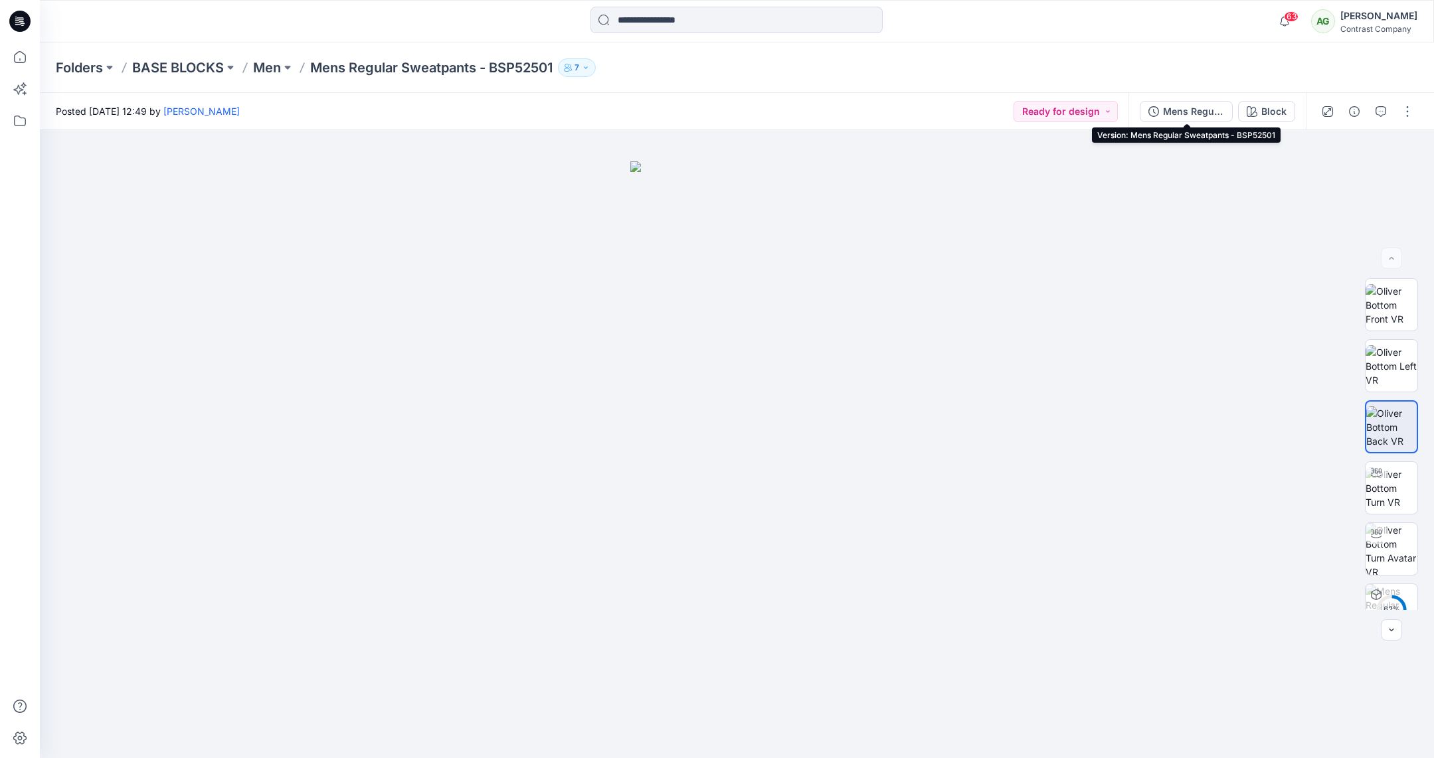
click at [1188, 112] on div "Mens Regular Sweatpants - BSP52501" at bounding box center [1193, 111] width 61 height 15
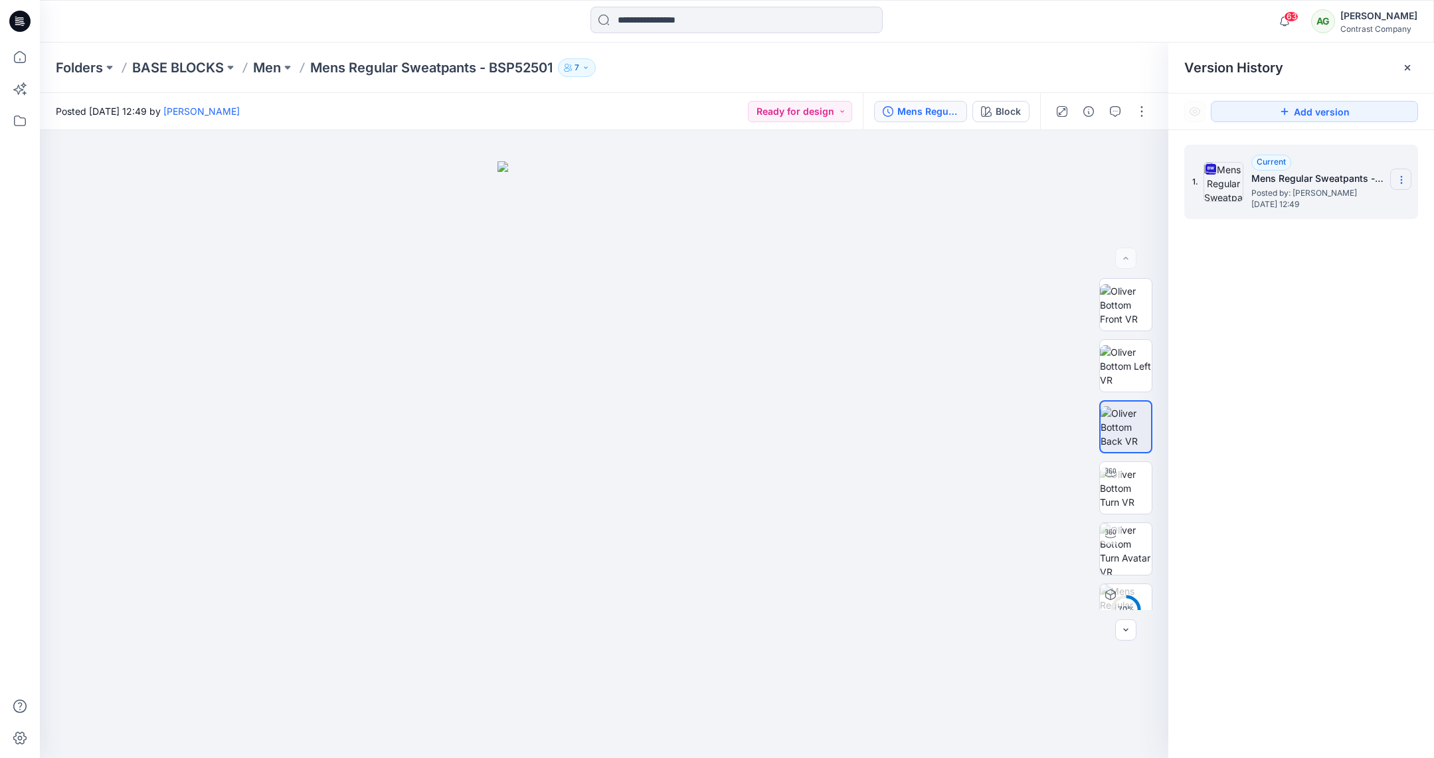
click at [1401, 183] on icon at bounding box center [1401, 183] width 1 height 1
click at [1380, 205] on span "Download Source BW File" at bounding box center [1335, 206] width 112 height 16
click at [274, 67] on p "Men" at bounding box center [267, 67] width 28 height 19
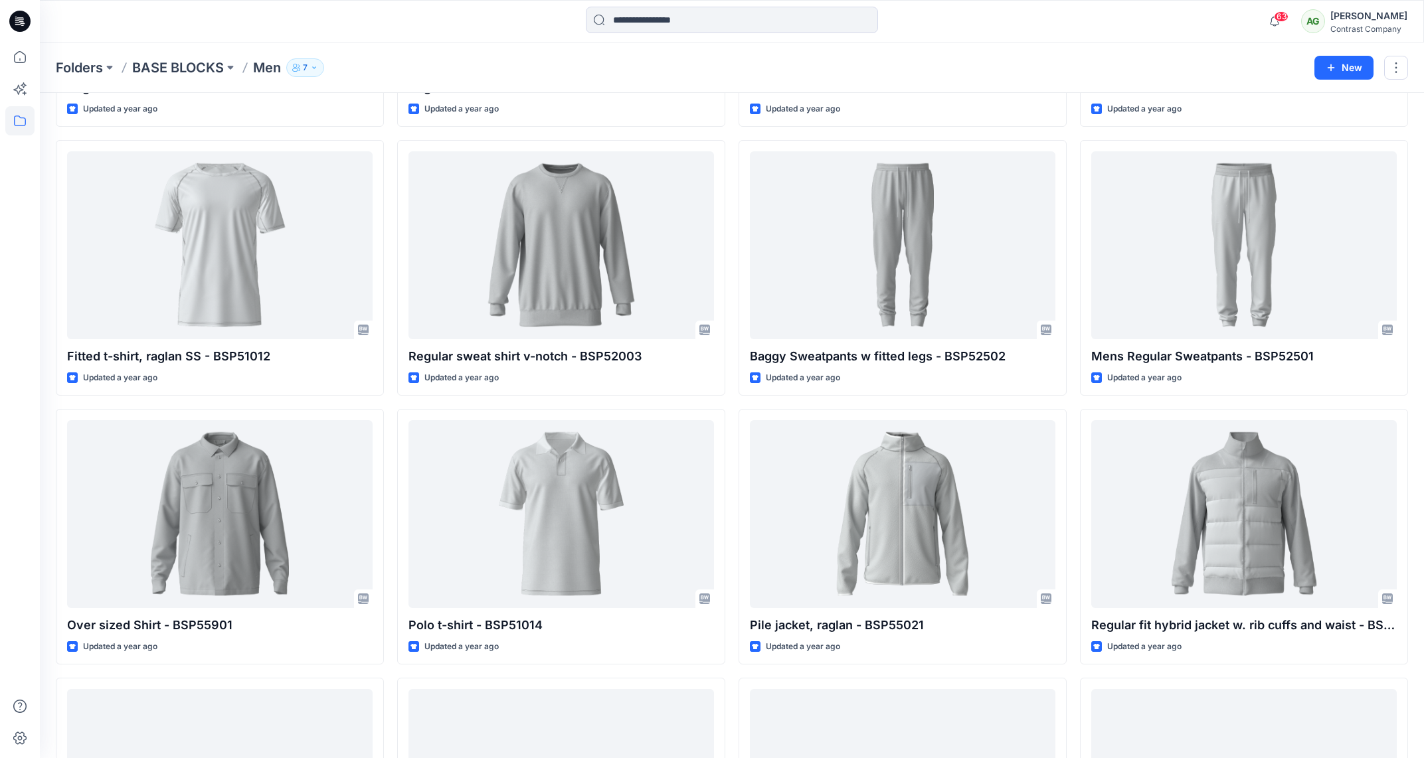
scroll to position [1089, 0]
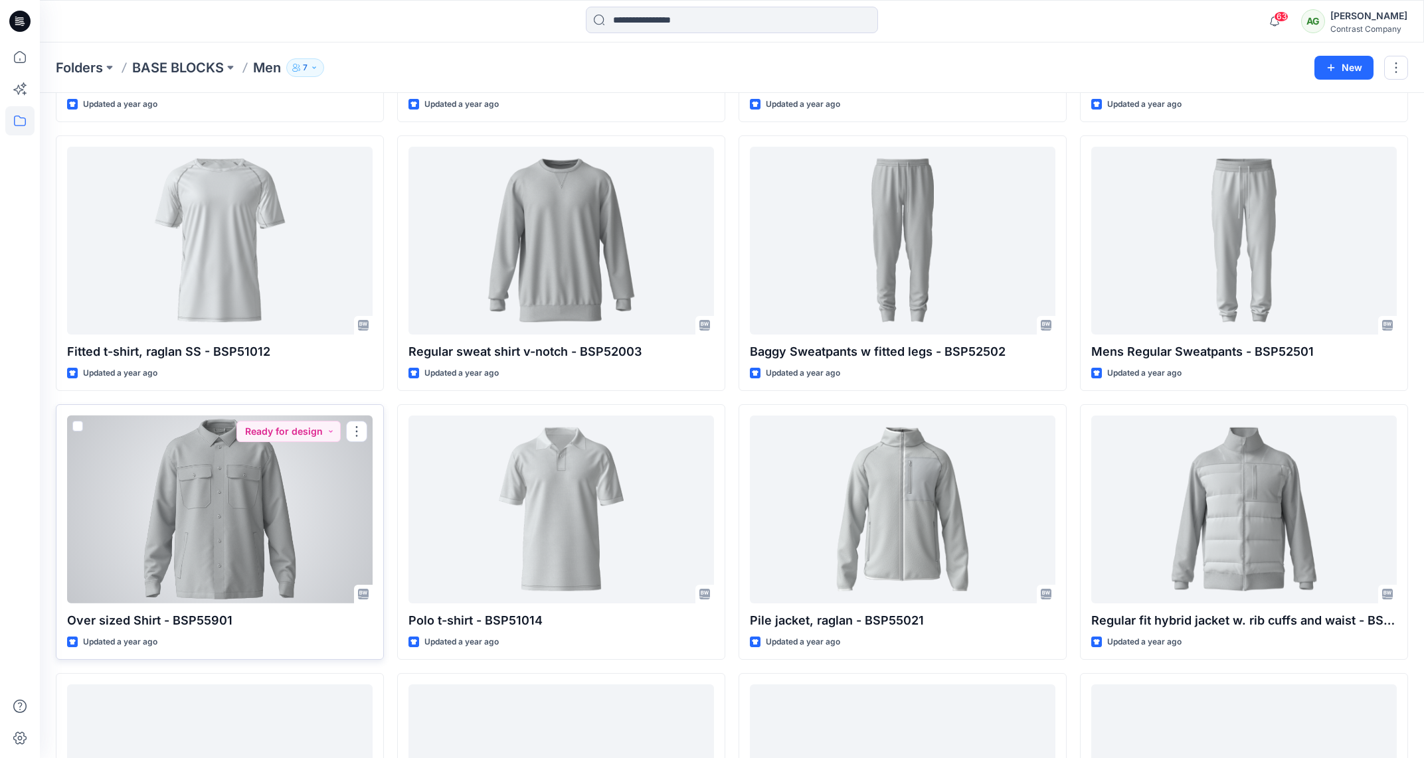
click at [231, 480] on div at bounding box center [220, 510] width 306 height 188
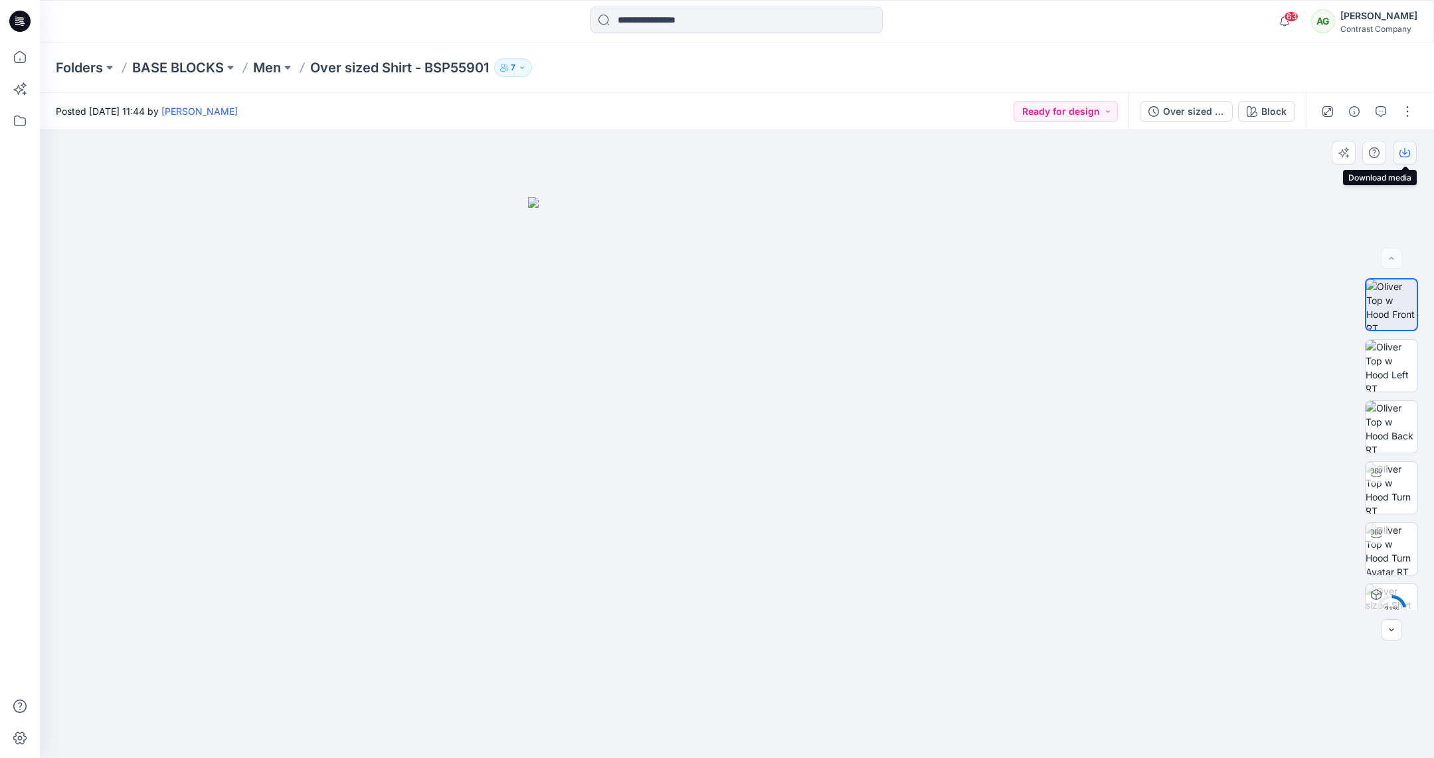
click at [1405, 155] on icon "button" at bounding box center [1404, 152] width 11 height 11
click at [1389, 363] on img at bounding box center [1392, 366] width 52 height 52
click at [1405, 151] on icon "button" at bounding box center [1404, 152] width 11 height 11
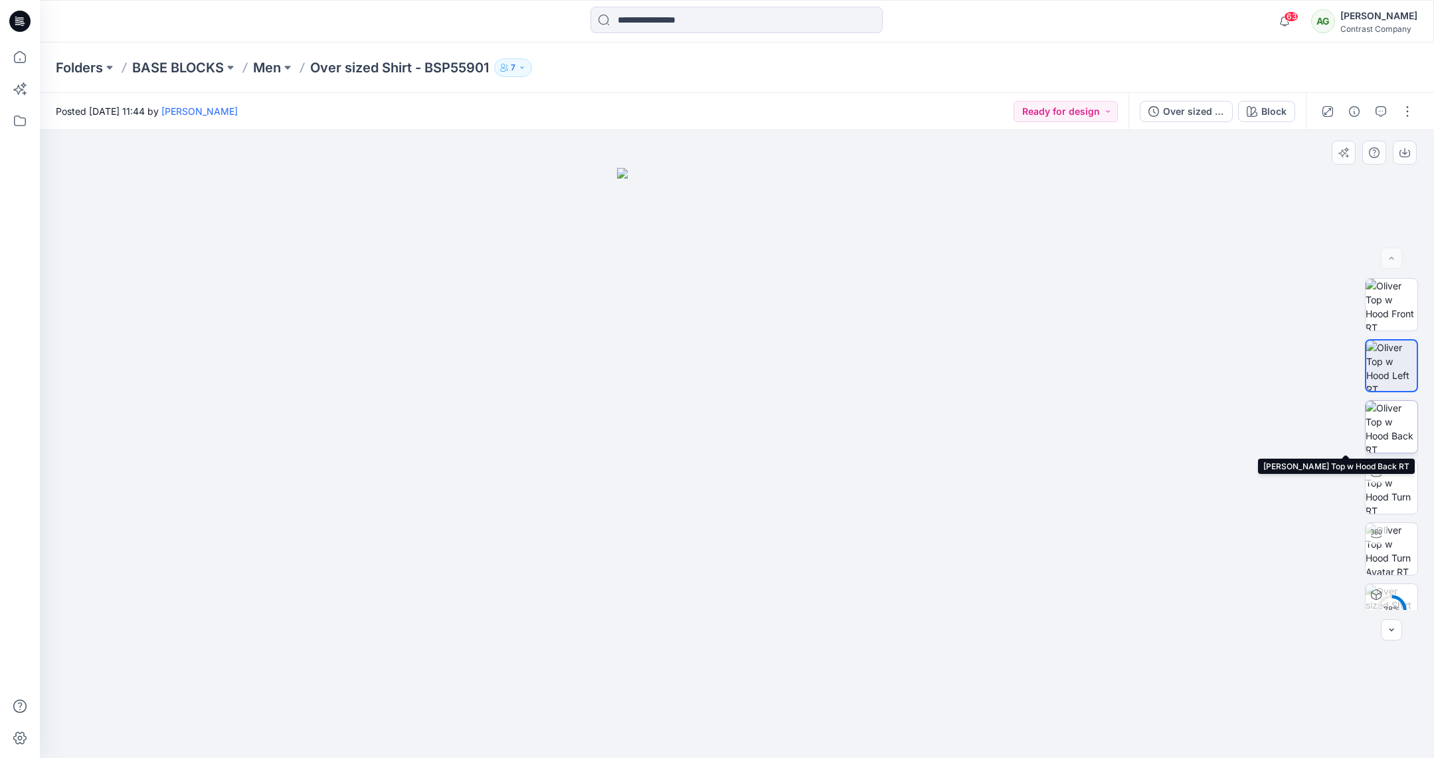
click at [1391, 430] on img at bounding box center [1392, 427] width 52 height 52
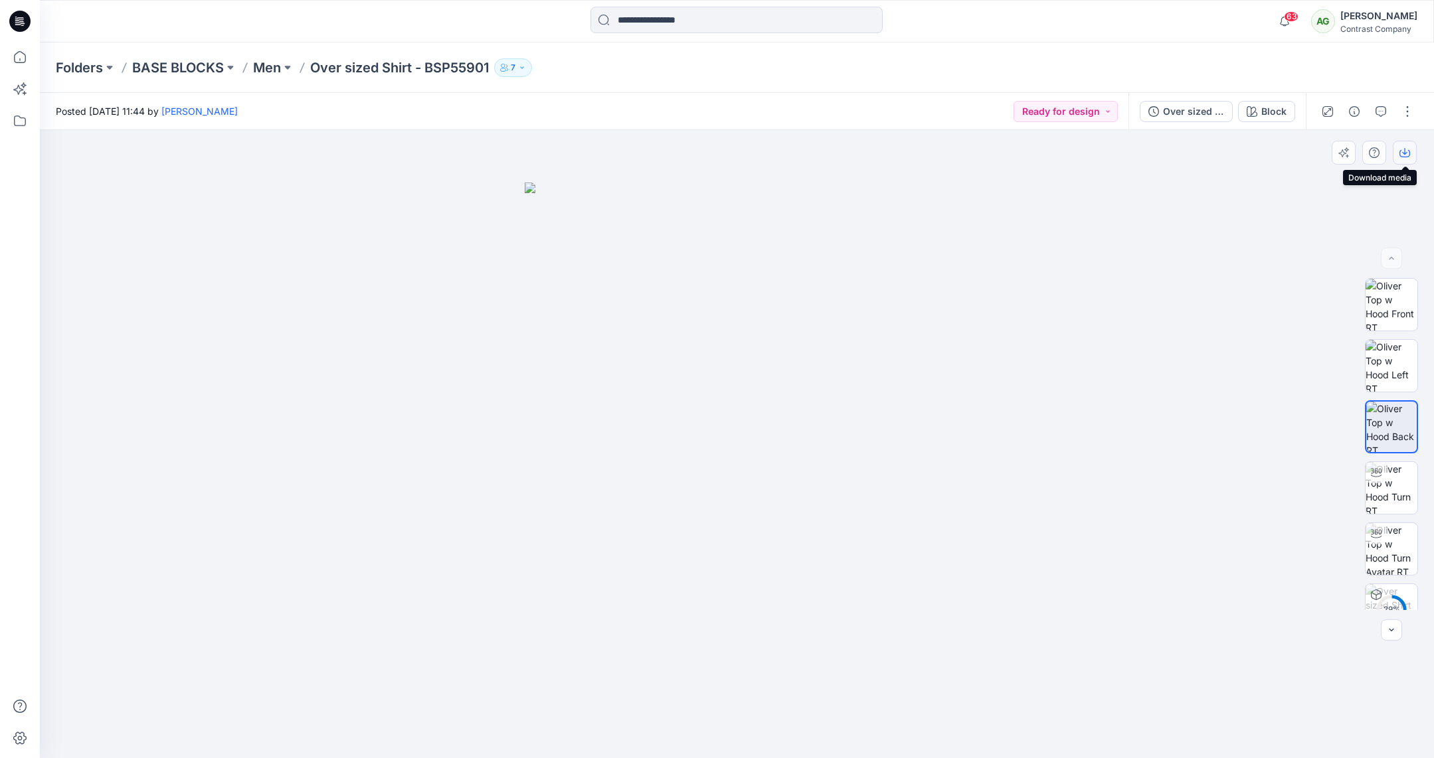
click at [1403, 153] on icon "button" at bounding box center [1404, 151] width 5 height 7
click at [1190, 112] on div "Over sized Shirt - BSP55901" at bounding box center [1193, 111] width 61 height 15
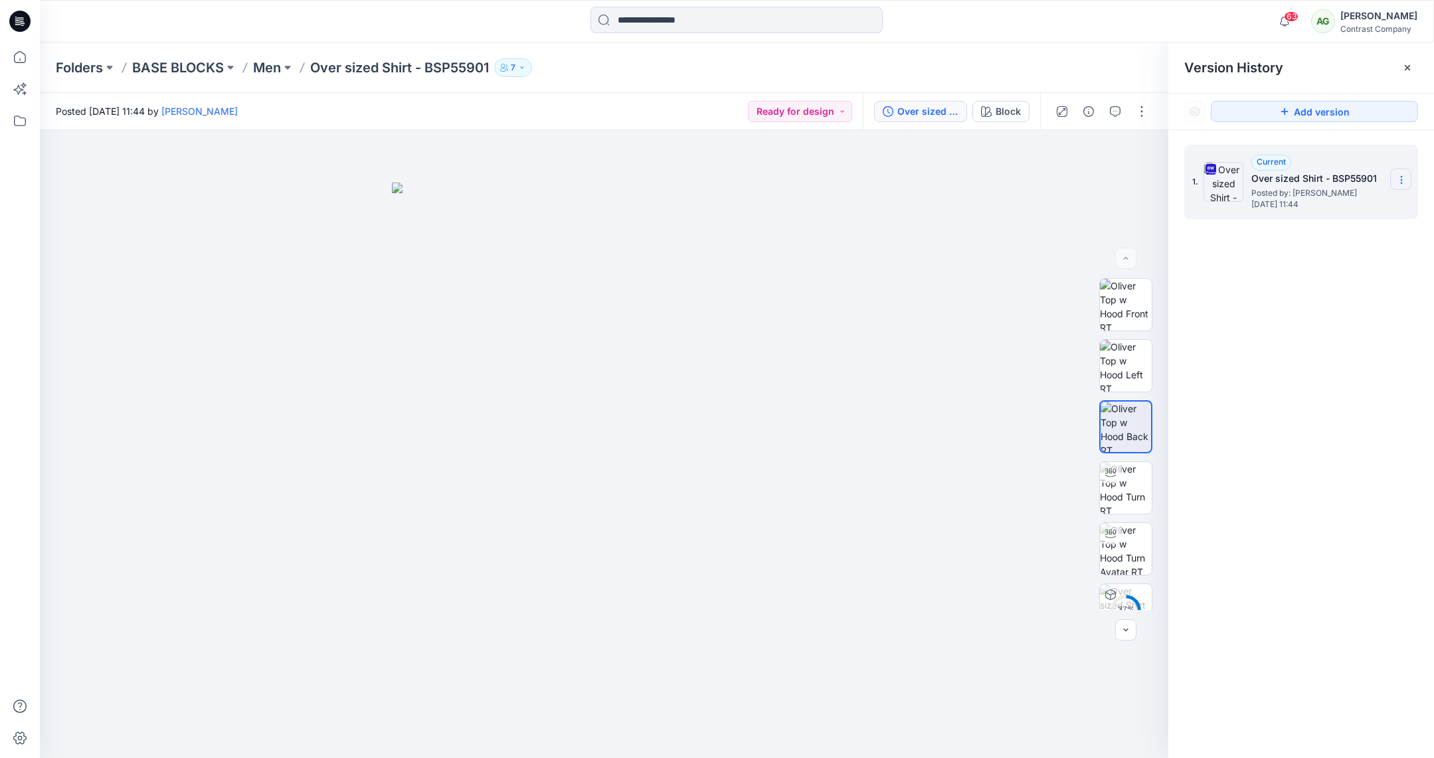
click at [1400, 179] on icon at bounding box center [1401, 180] width 11 height 11
click at [1344, 202] on span "Download Source BW File" at bounding box center [1335, 206] width 112 height 16
click at [270, 74] on p "Men" at bounding box center [267, 67] width 28 height 19
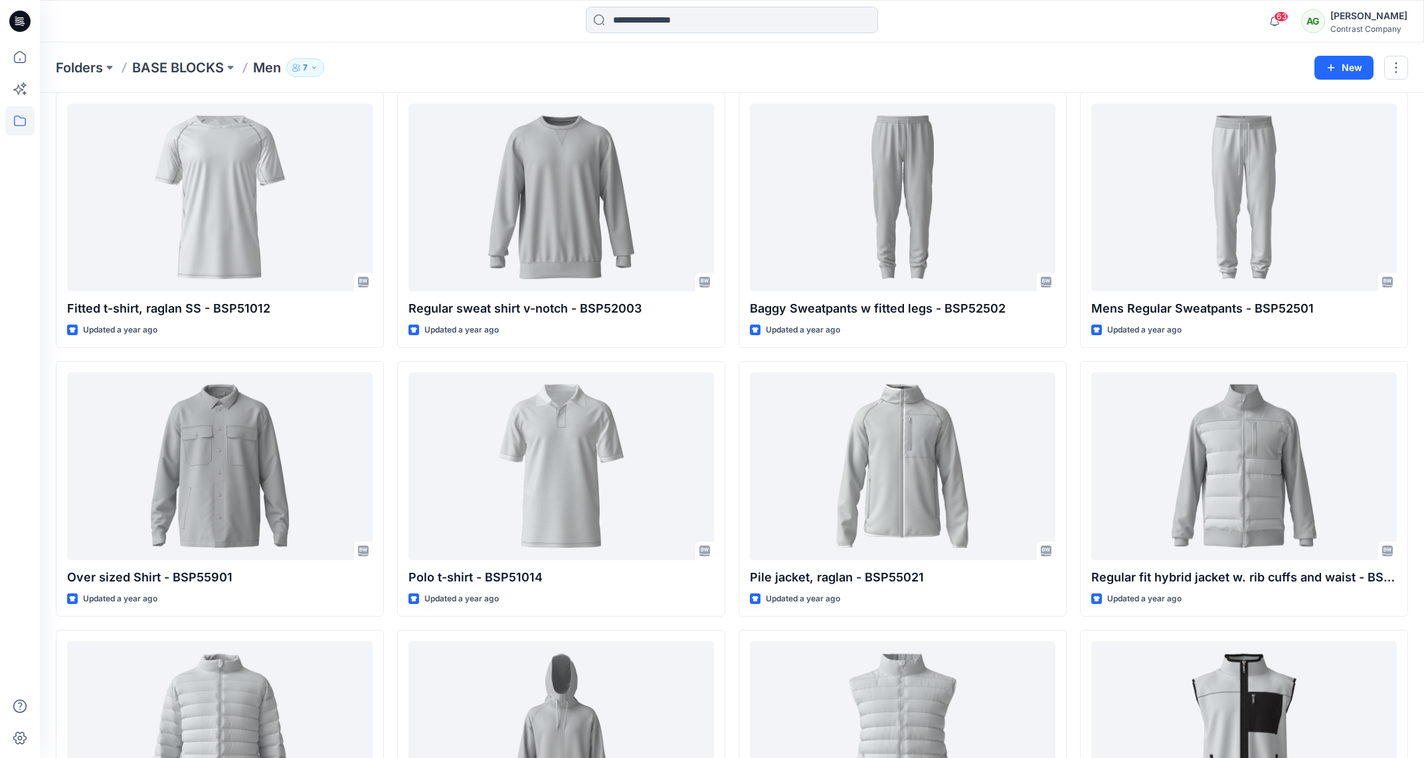
scroll to position [1151, 0]
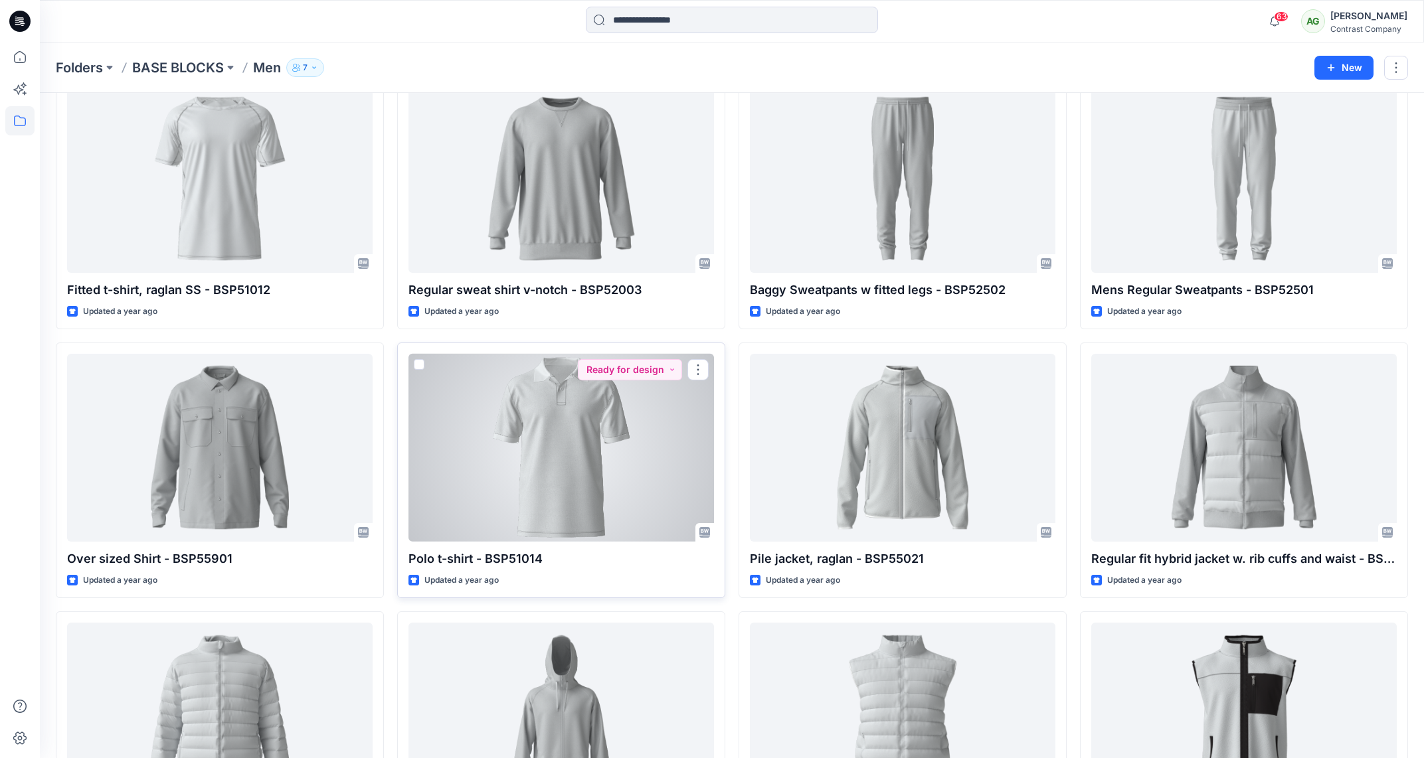
click at [592, 418] on div at bounding box center [561, 448] width 306 height 188
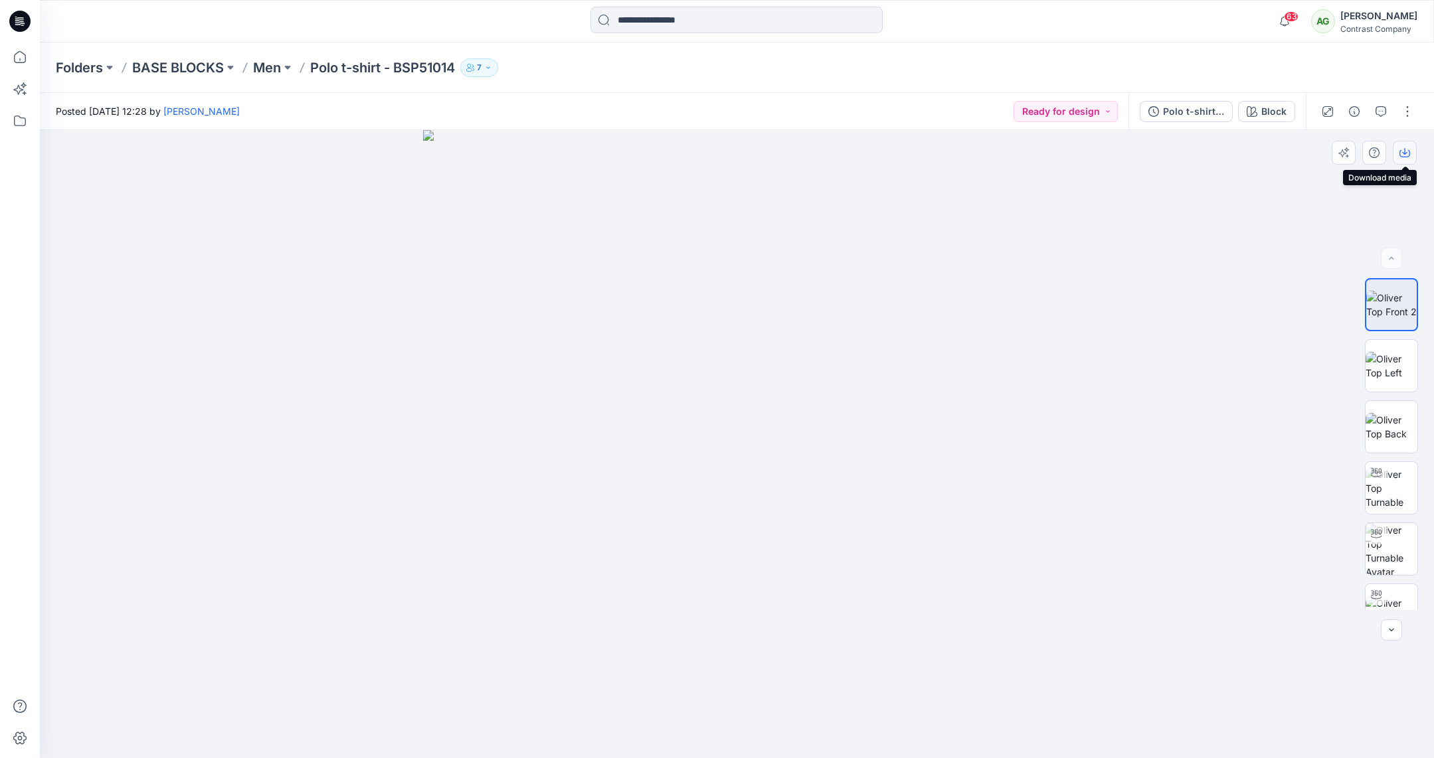
drag, startPoint x: 1404, startPoint y: 150, endPoint x: 1401, endPoint y: 187, distance: 36.6
click at [1404, 150] on icon "button" at bounding box center [1404, 152] width 11 height 11
click at [1391, 359] on img at bounding box center [1392, 366] width 52 height 28
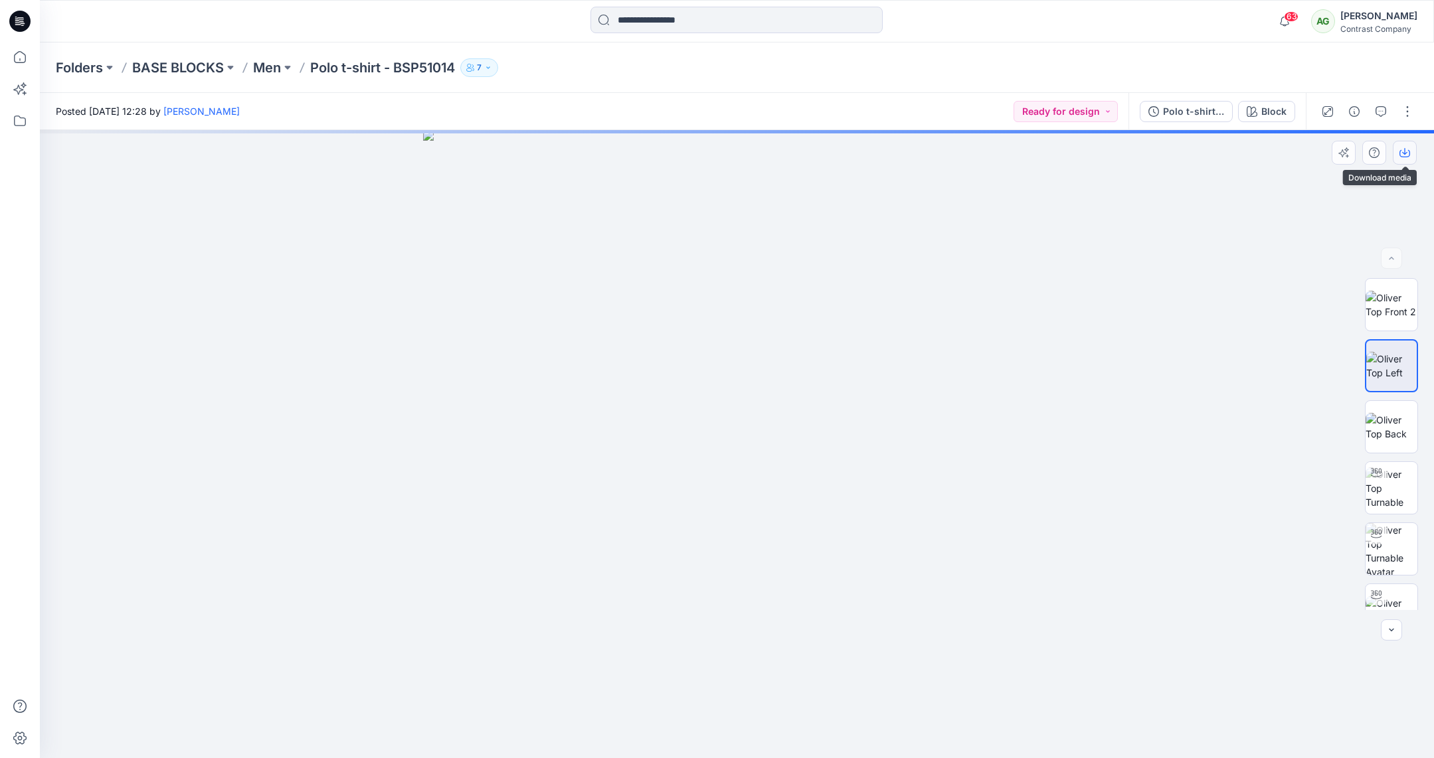
click at [1406, 151] on icon "button" at bounding box center [1404, 152] width 11 height 11
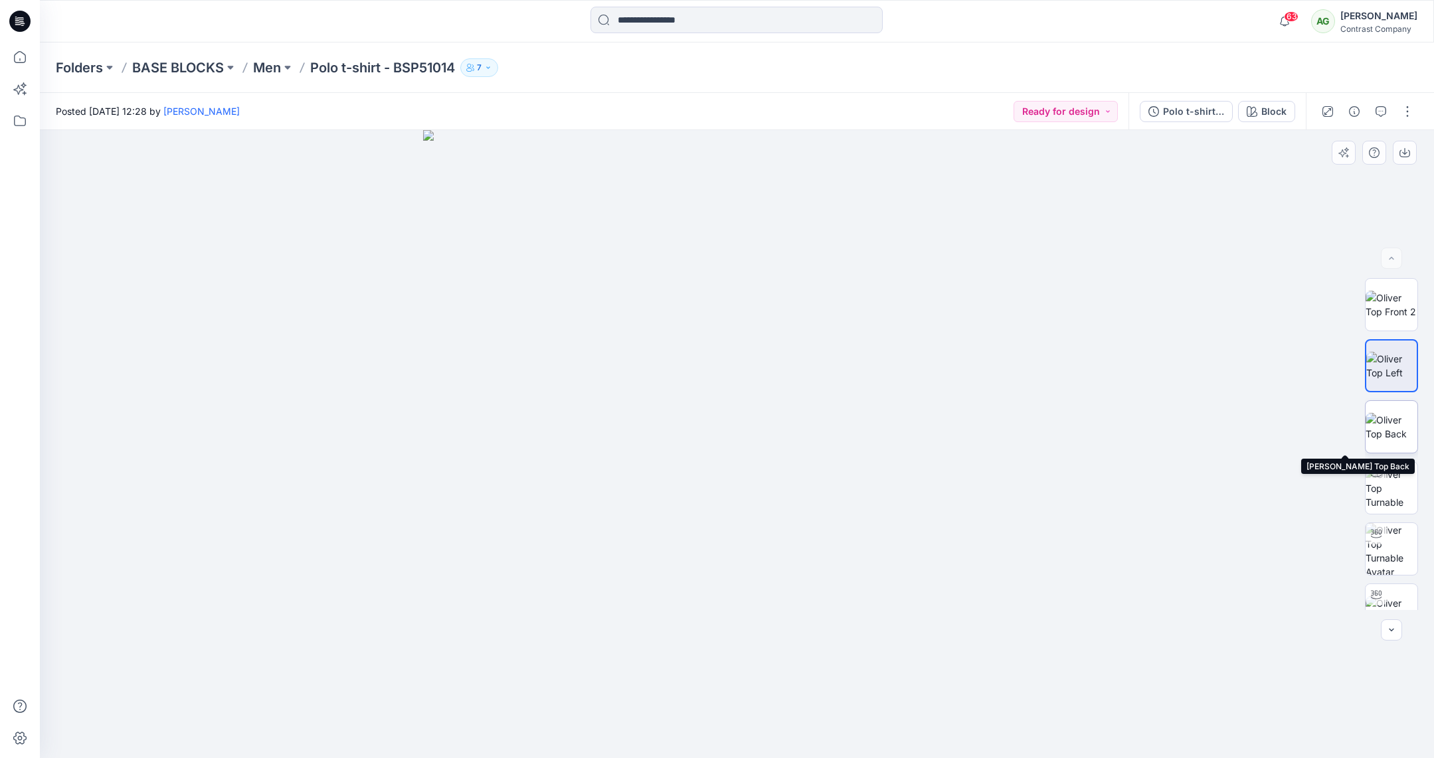
click at [1385, 419] on img at bounding box center [1392, 427] width 52 height 28
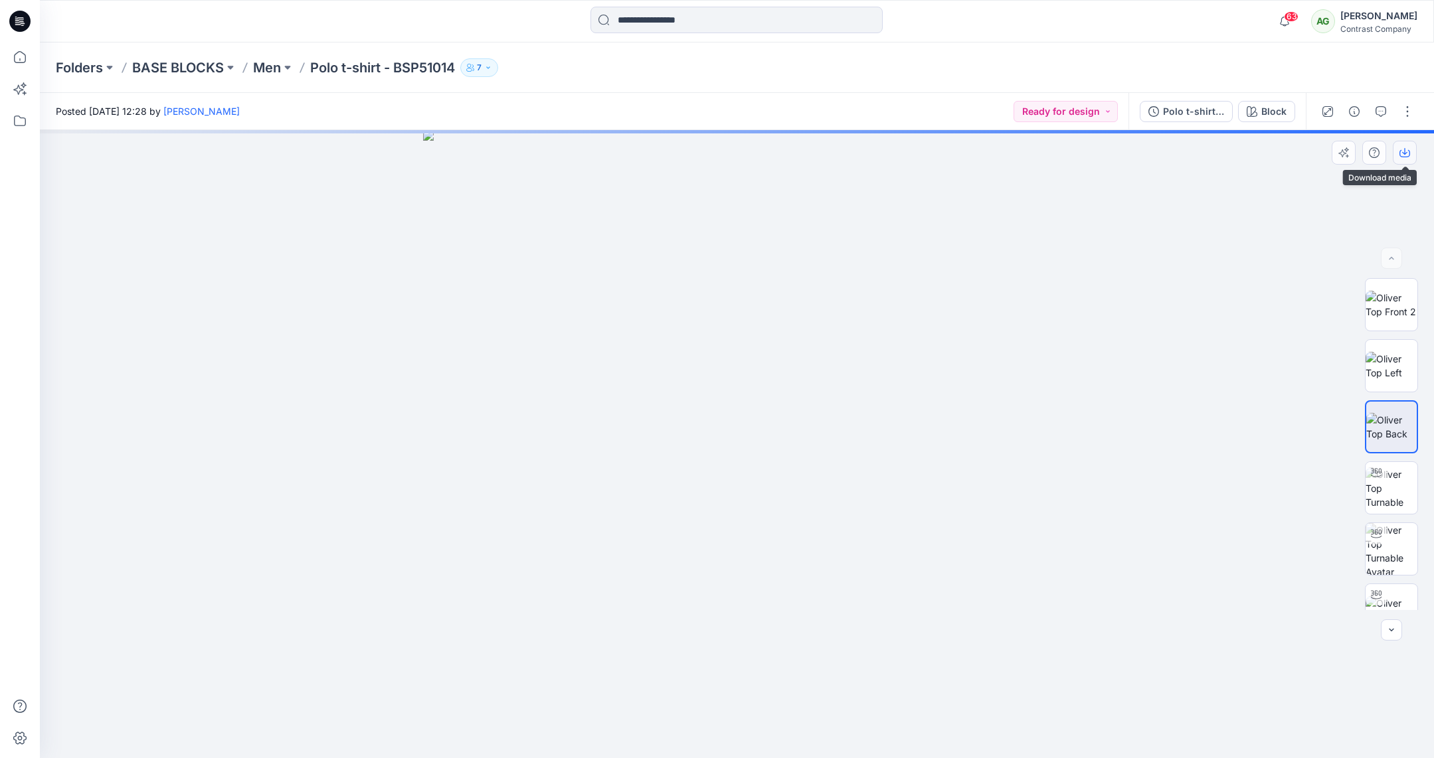
click at [1405, 149] on icon "button" at bounding box center [1404, 152] width 11 height 11
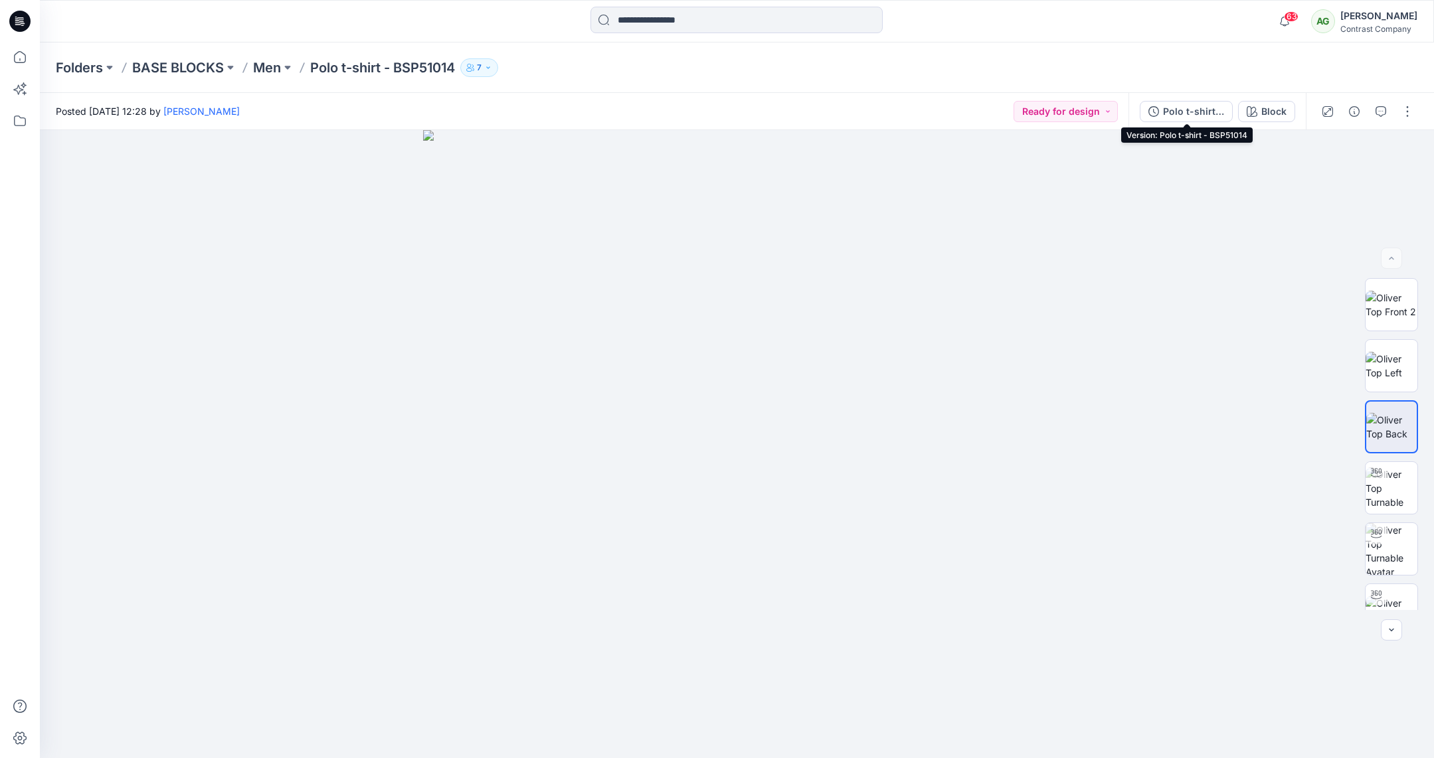
click at [1196, 111] on div "Polo t-shirt - BSP51014" at bounding box center [1193, 111] width 61 height 15
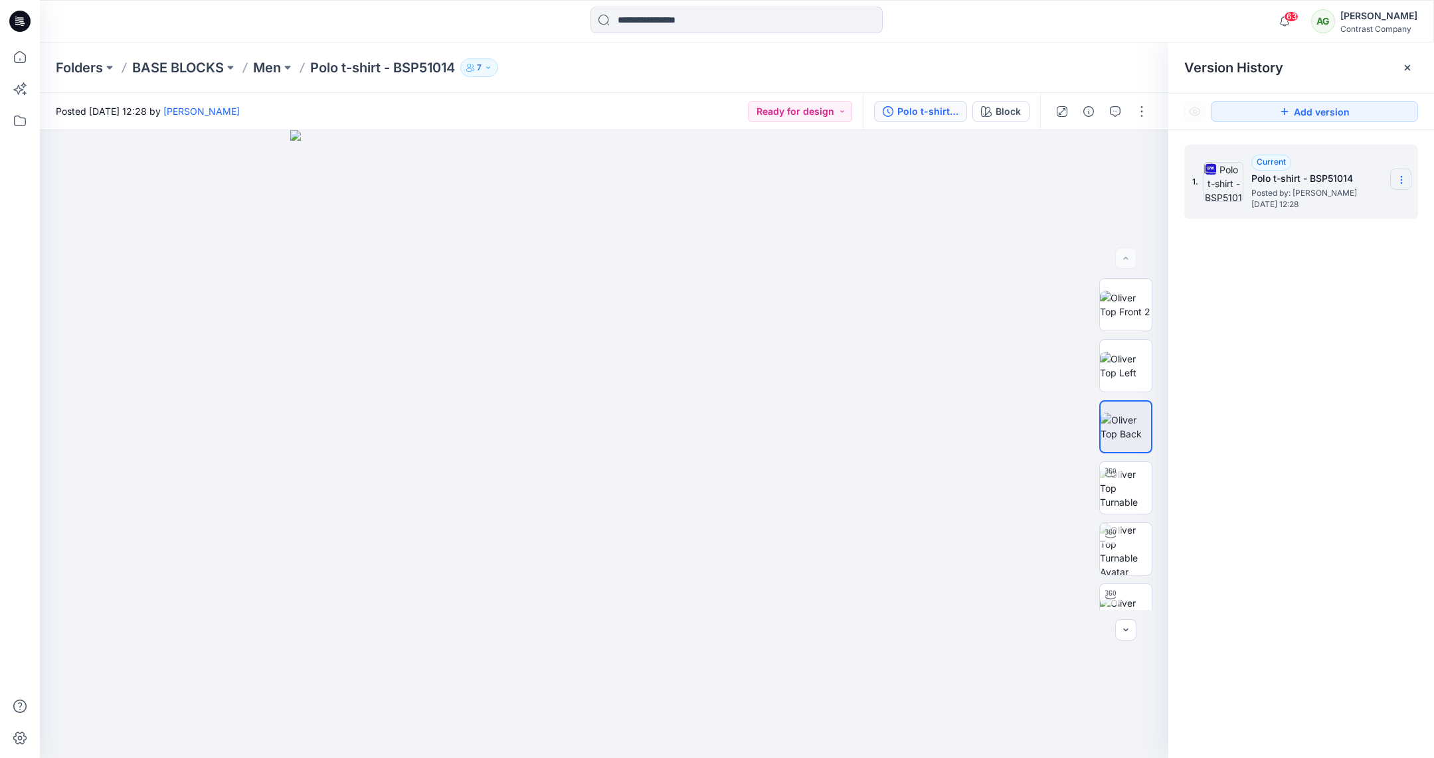
click at [1403, 177] on icon at bounding box center [1401, 180] width 11 height 11
click at [1352, 203] on span "Download Source BW File" at bounding box center [1335, 206] width 112 height 16
click at [276, 68] on p "Men" at bounding box center [267, 67] width 28 height 19
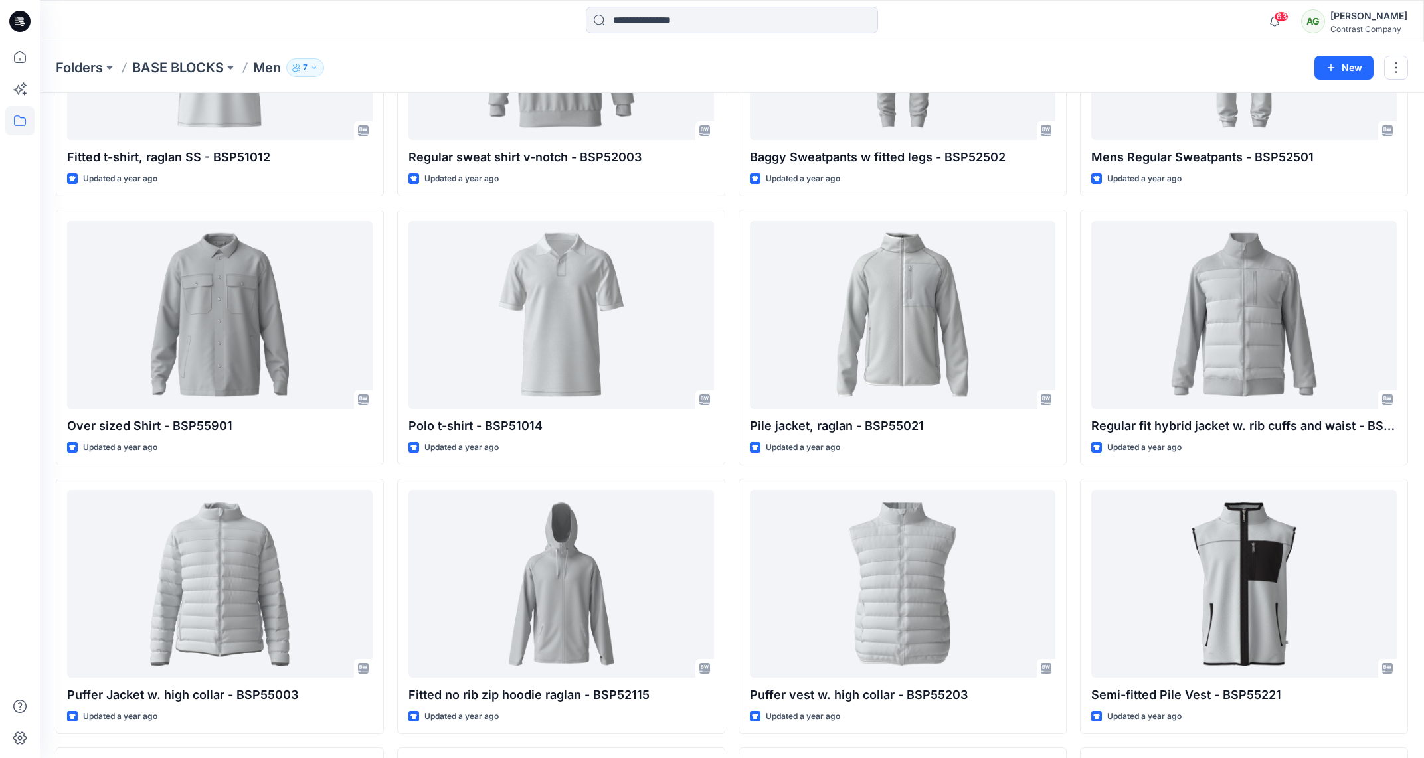
scroll to position [1287, 0]
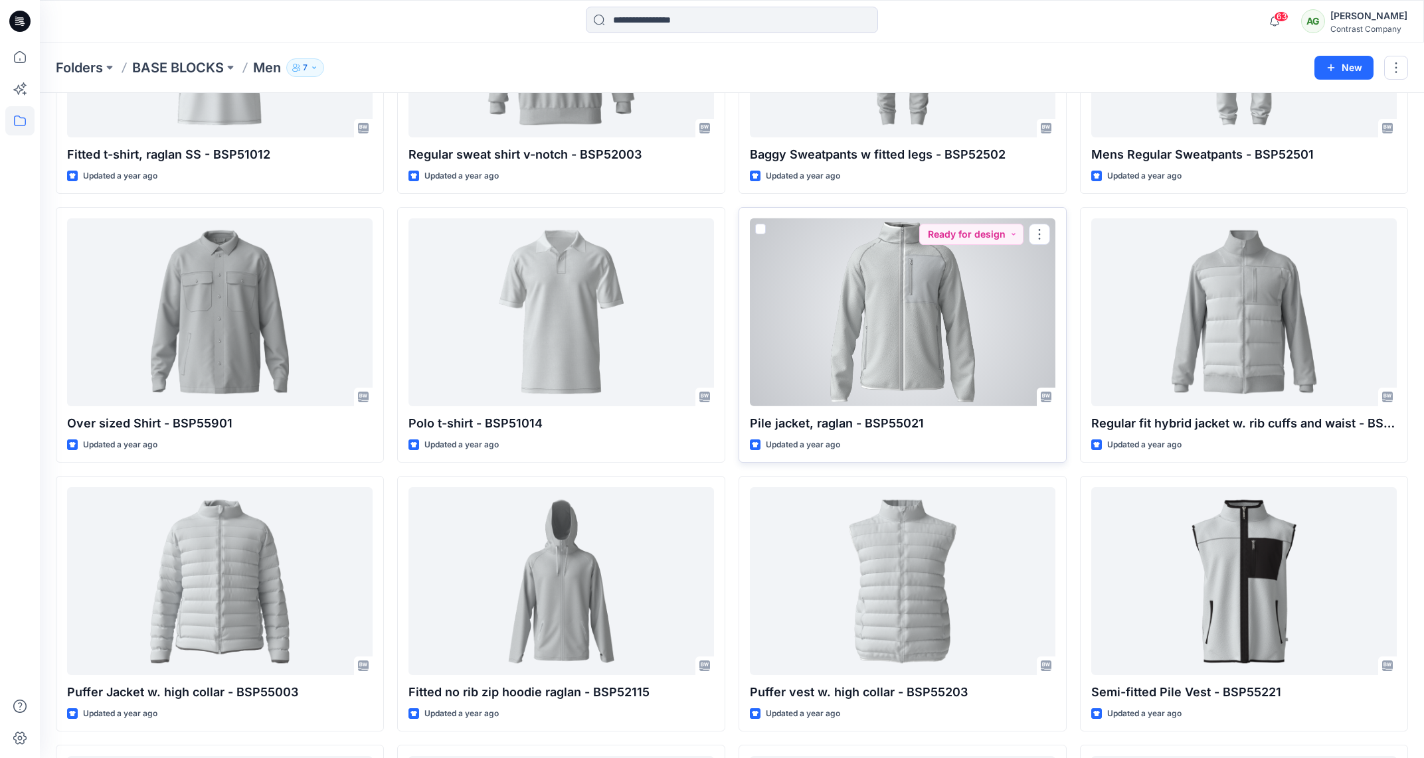
click at [931, 306] on div at bounding box center [903, 313] width 306 height 188
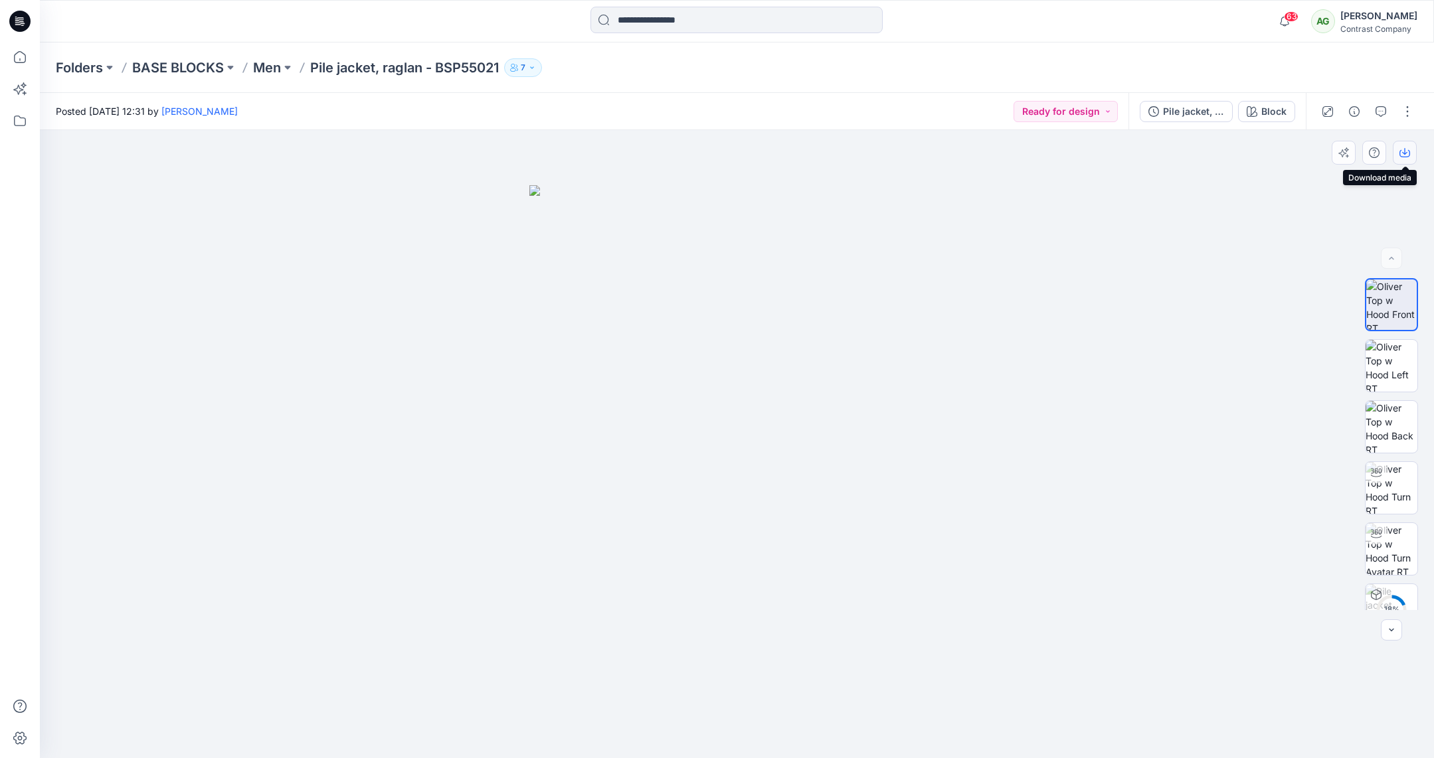
click at [1405, 153] on icon "button" at bounding box center [1404, 152] width 11 height 11
drag, startPoint x: 1390, startPoint y: 363, endPoint x: 1393, endPoint y: 317, distance: 45.3
click at [1390, 363] on img at bounding box center [1392, 366] width 52 height 52
click at [1408, 152] on icon "button" at bounding box center [1404, 152] width 11 height 11
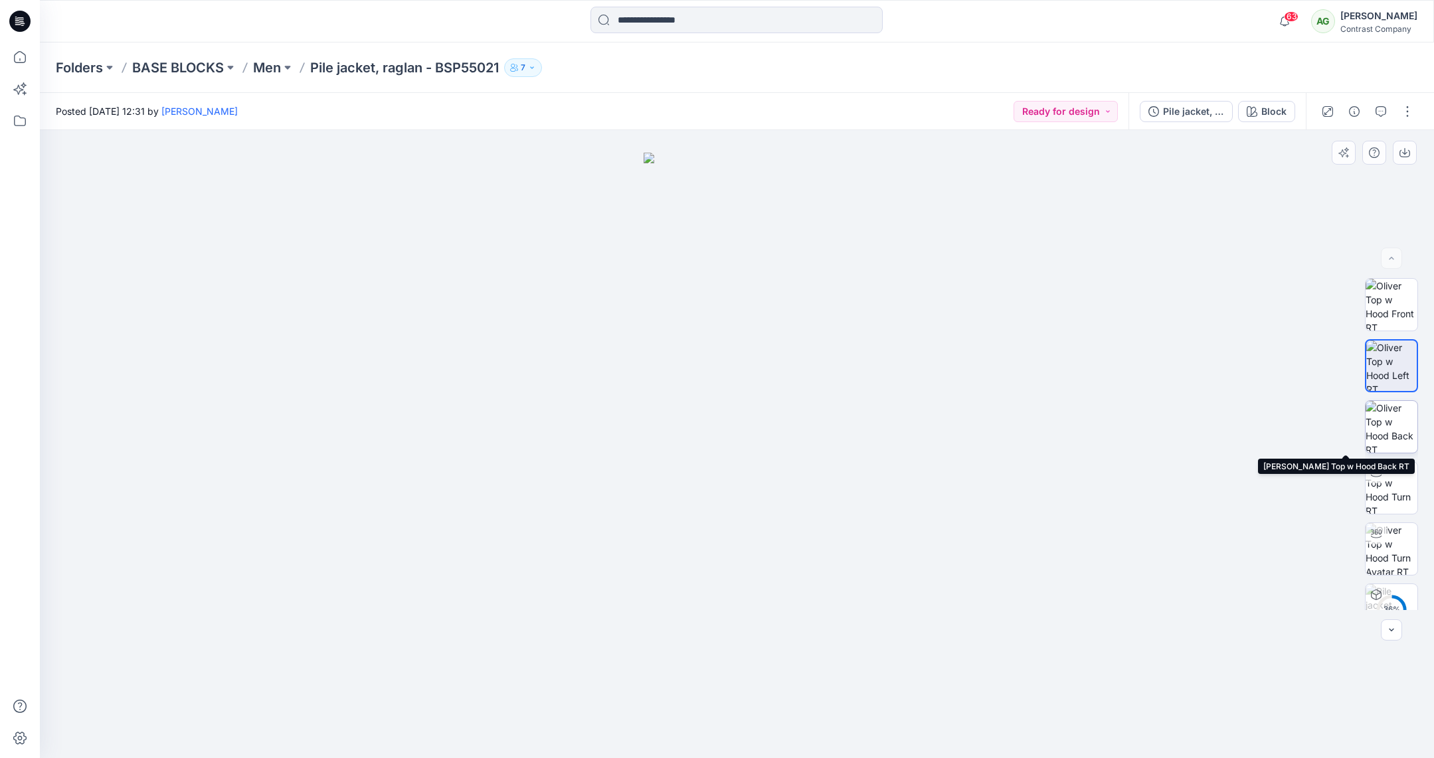
click at [1383, 435] on img at bounding box center [1392, 427] width 52 height 52
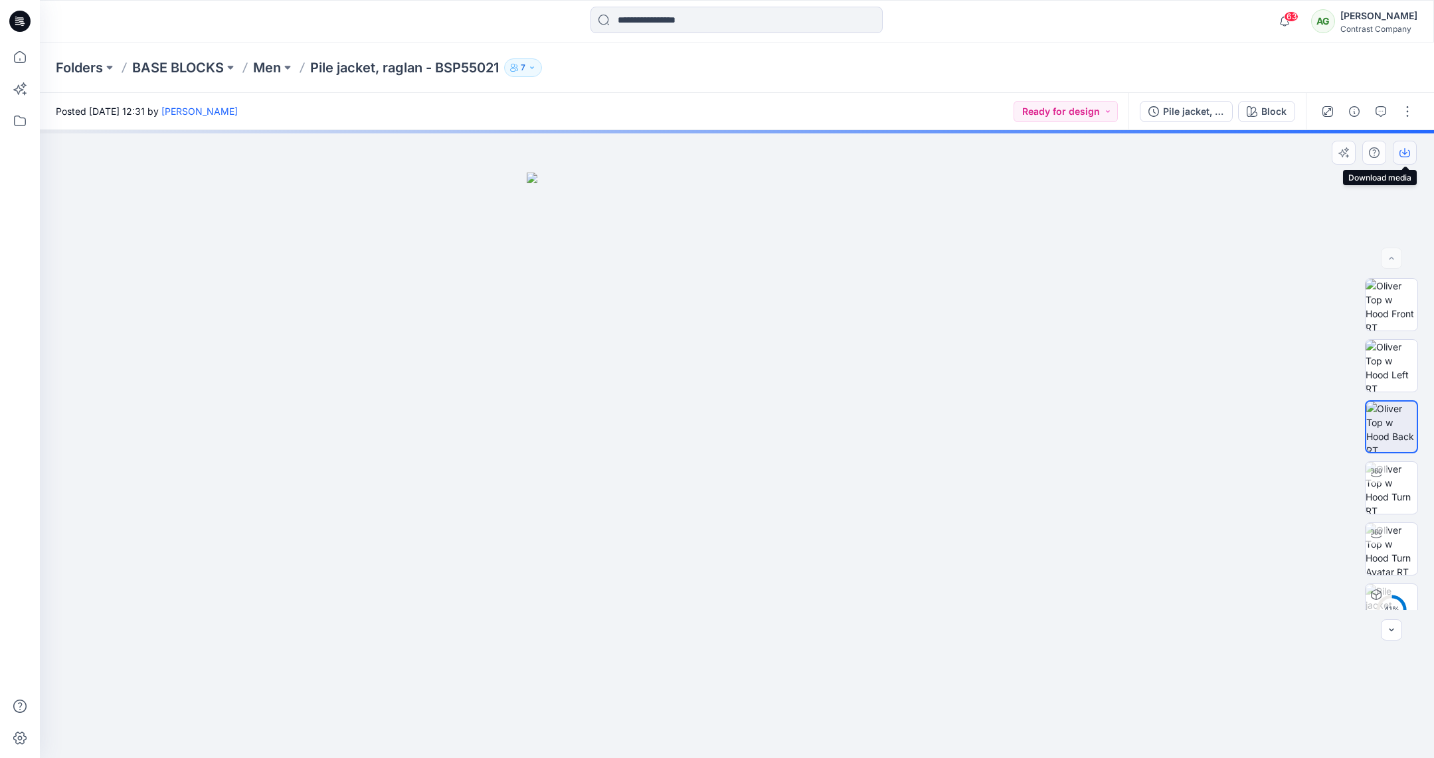
click at [1404, 151] on icon "button" at bounding box center [1404, 152] width 11 height 11
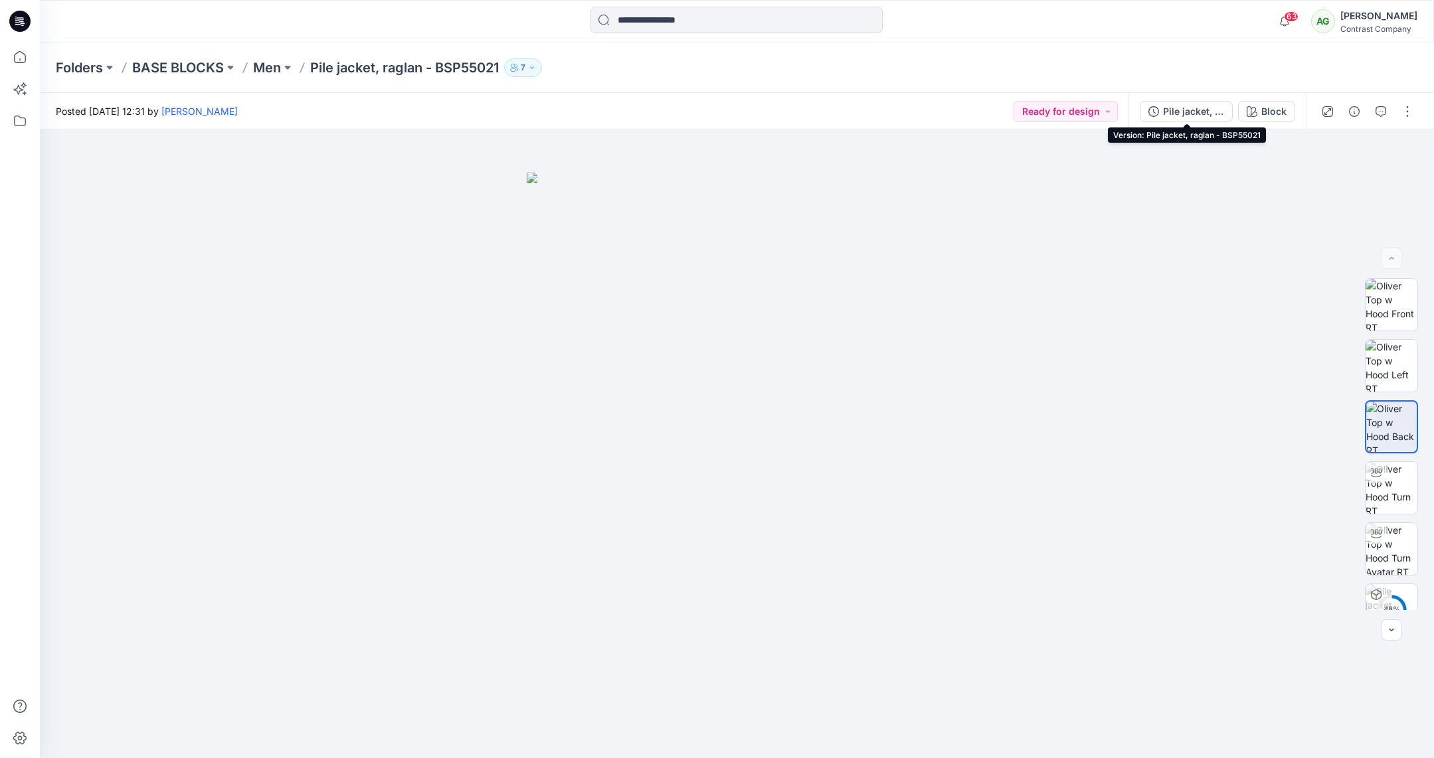
click at [1189, 110] on div "Pile jacket, raglan - BSP55021" at bounding box center [1193, 111] width 61 height 15
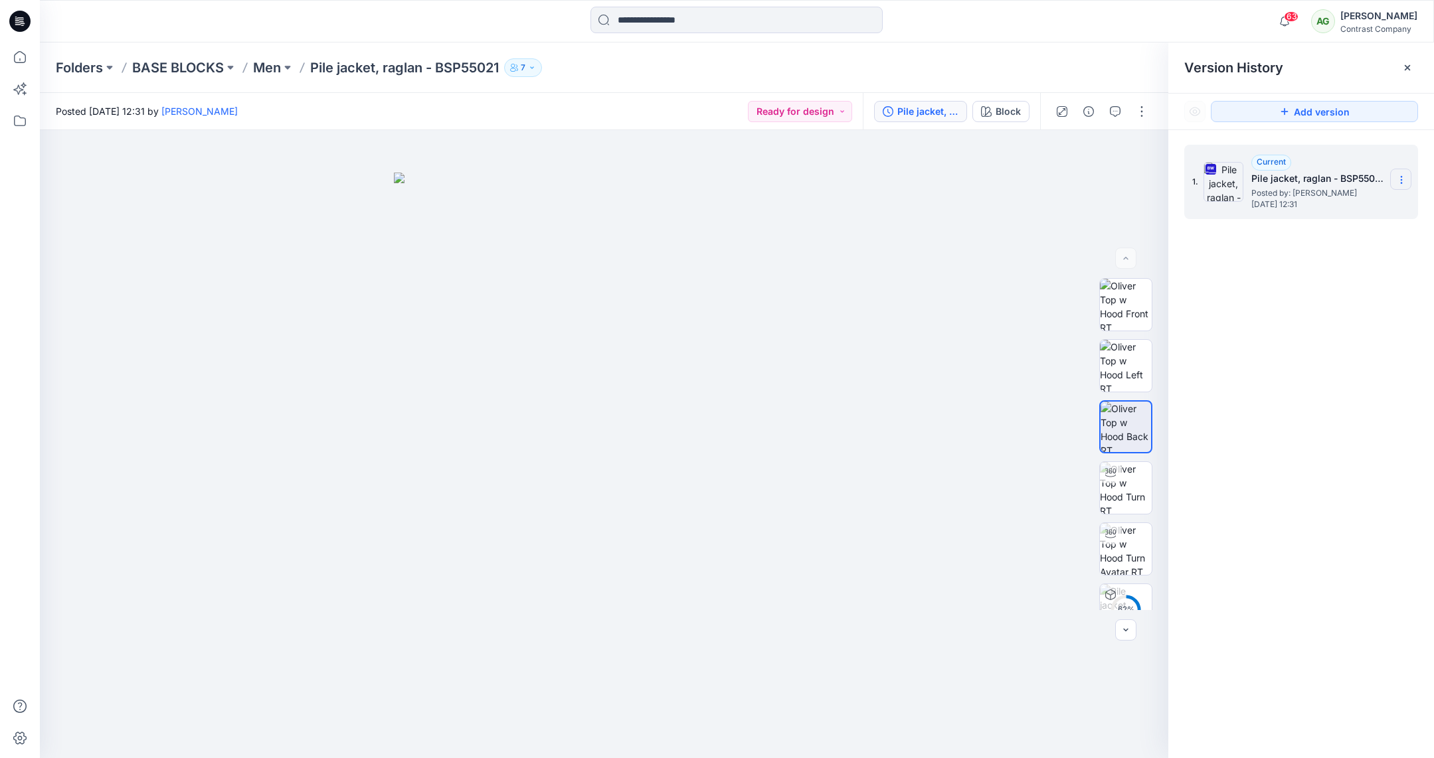
click at [1402, 179] on icon at bounding box center [1401, 180] width 11 height 11
click at [1308, 201] on span "Download Source BW File" at bounding box center [1335, 206] width 112 height 16
click at [277, 68] on p "Men" at bounding box center [267, 67] width 28 height 19
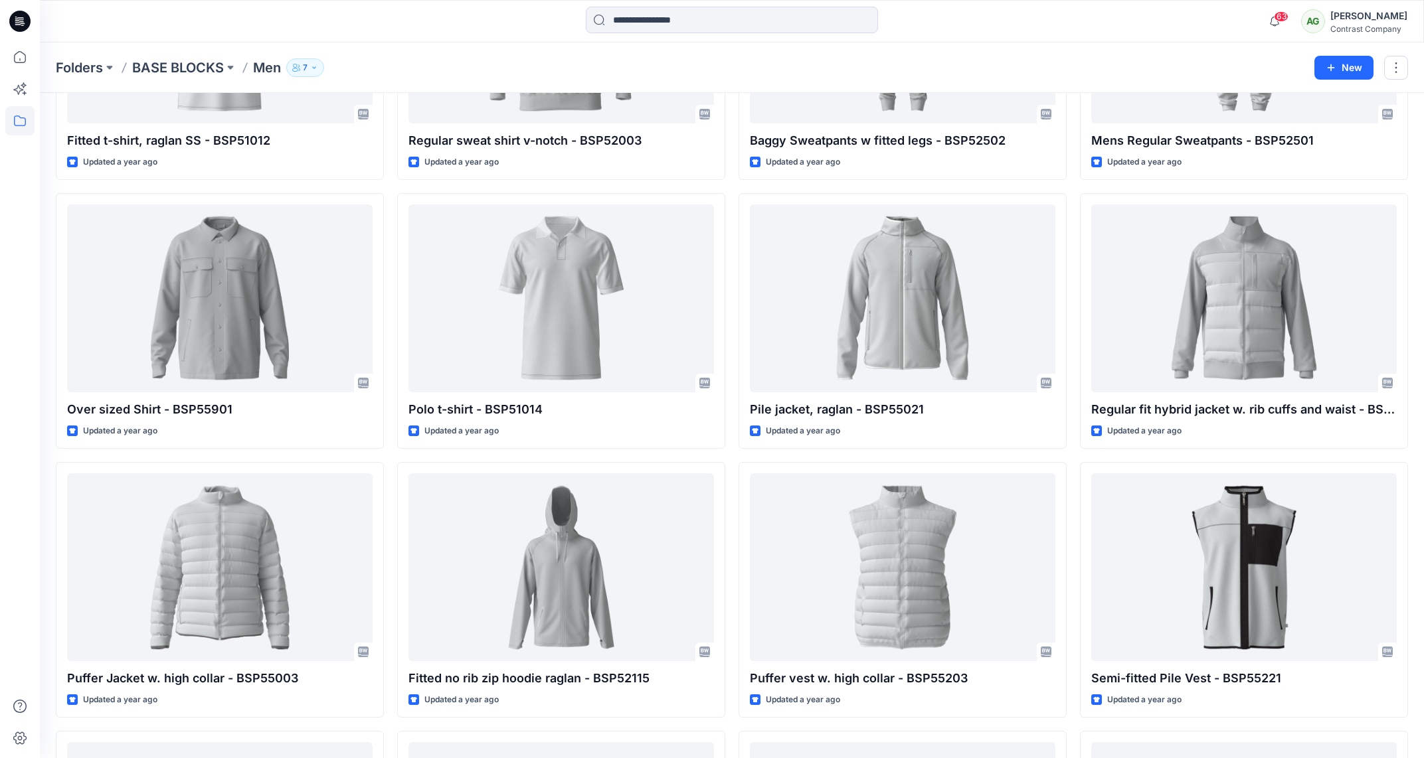
scroll to position [1303, 0]
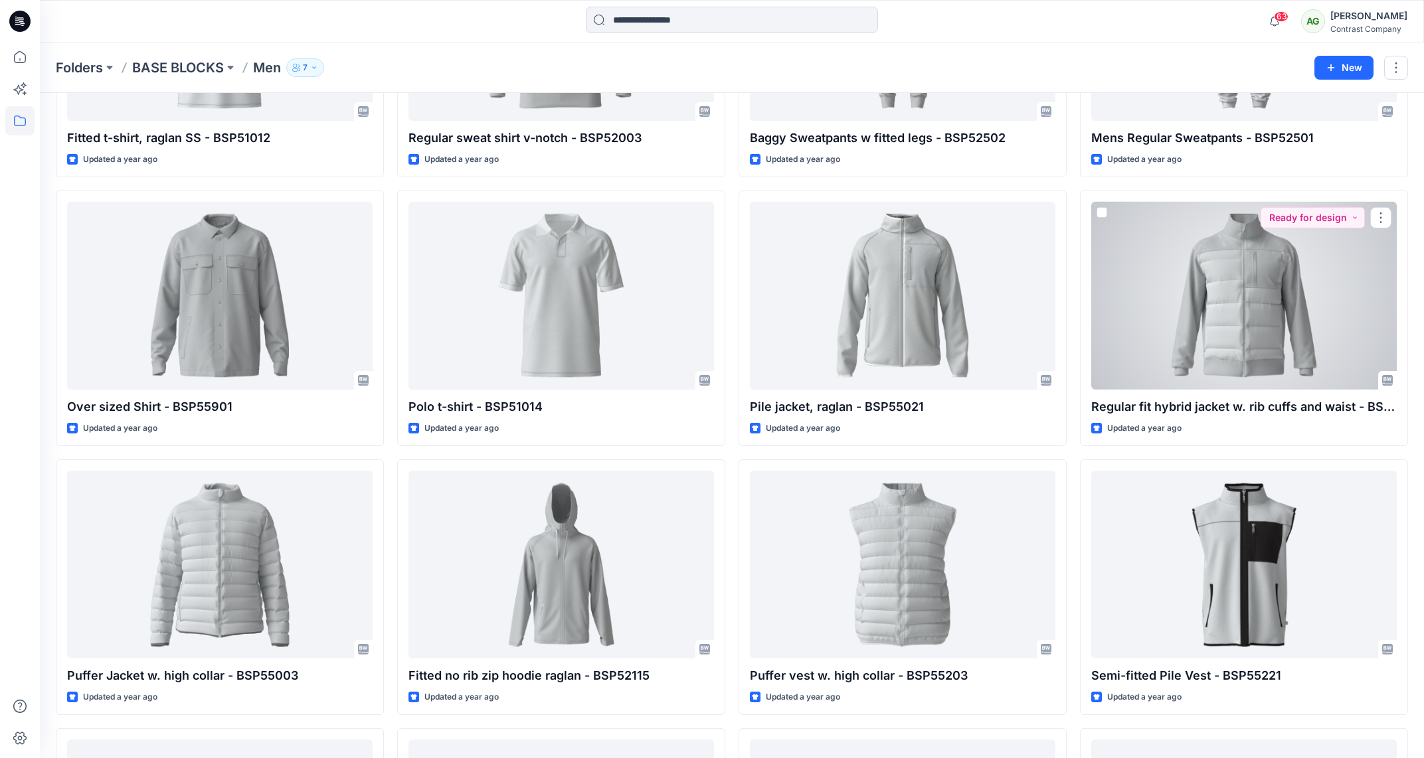
click at [1271, 299] on div at bounding box center [1244, 296] width 306 height 188
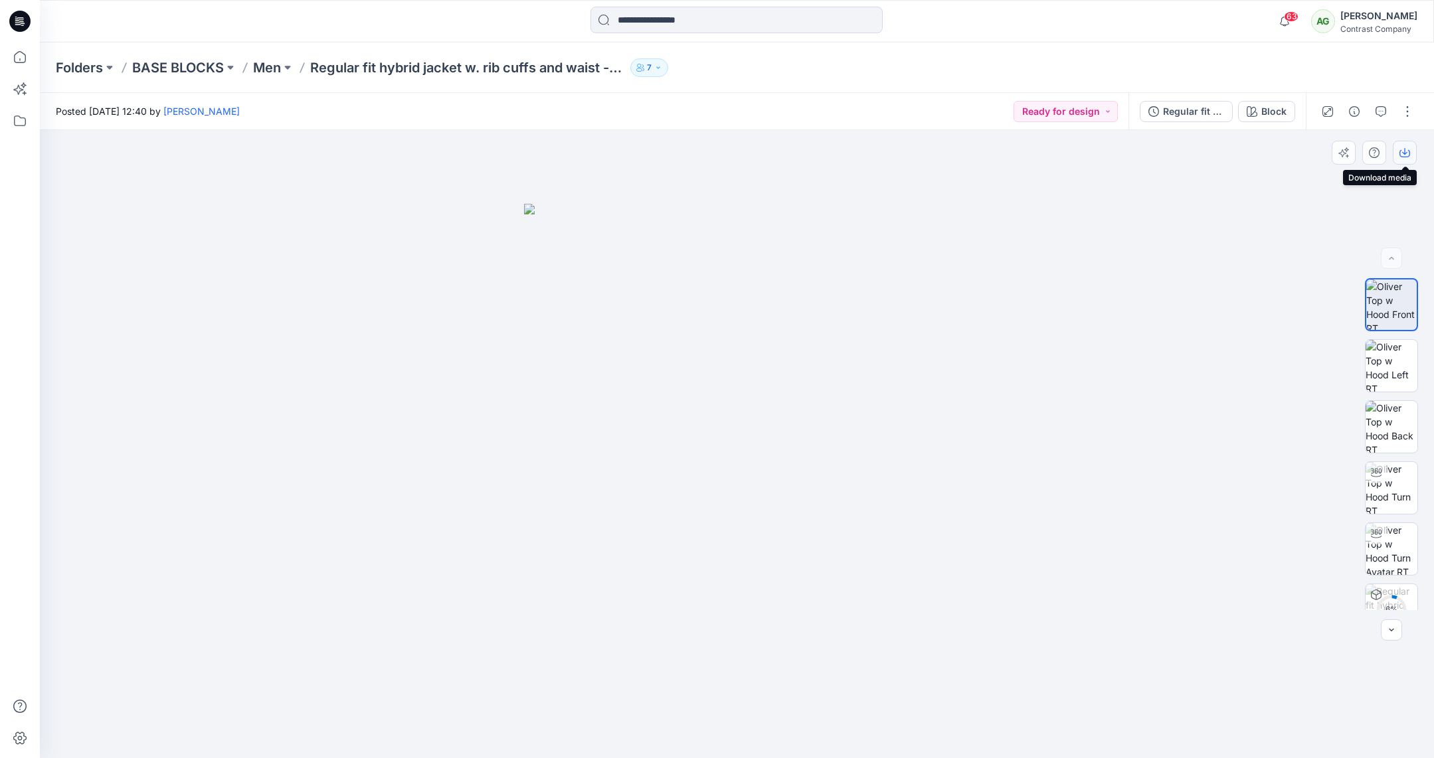
click at [1404, 150] on icon "button" at bounding box center [1404, 152] width 11 height 11
click at [1395, 349] on img at bounding box center [1392, 366] width 52 height 52
click at [1407, 153] on icon "button" at bounding box center [1404, 152] width 11 height 11
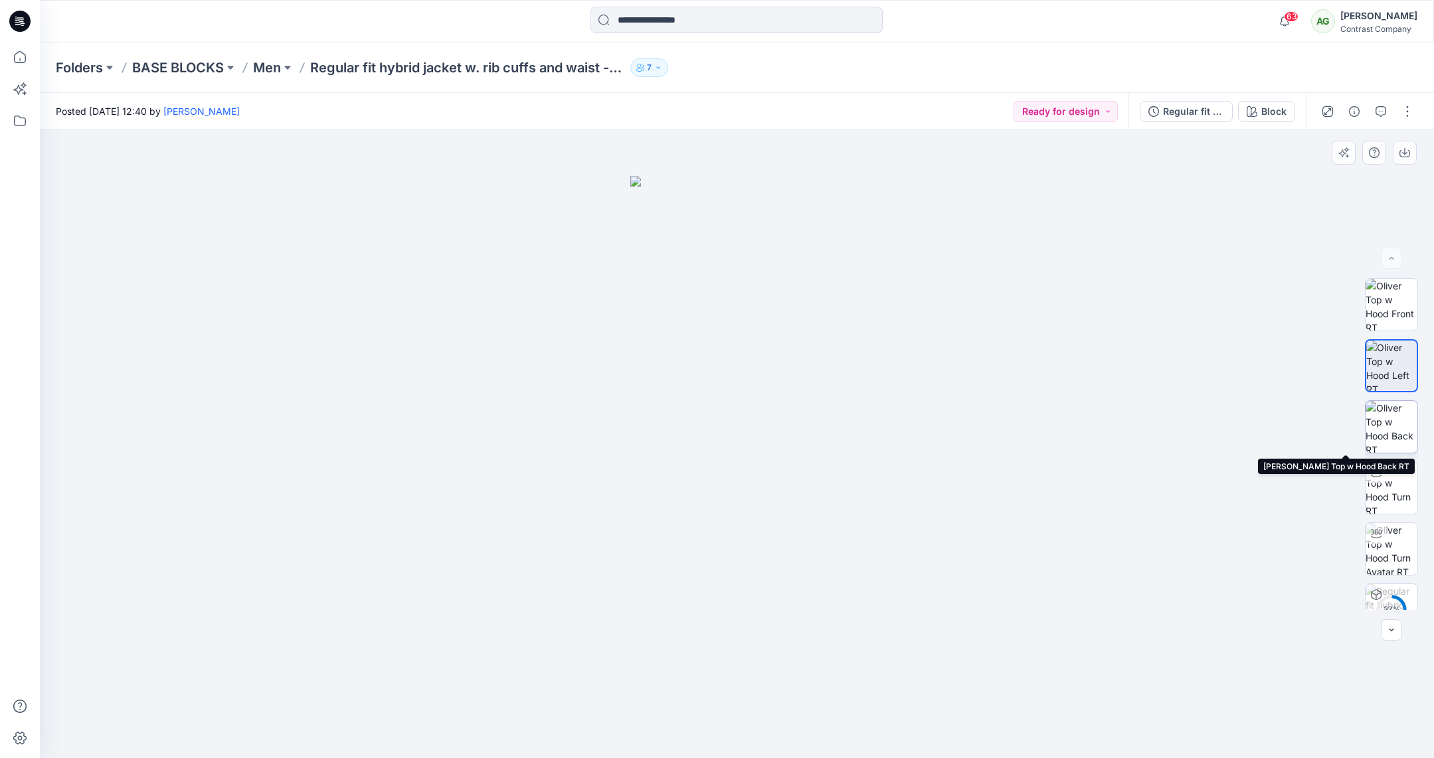
click at [1395, 438] on img at bounding box center [1392, 427] width 52 height 52
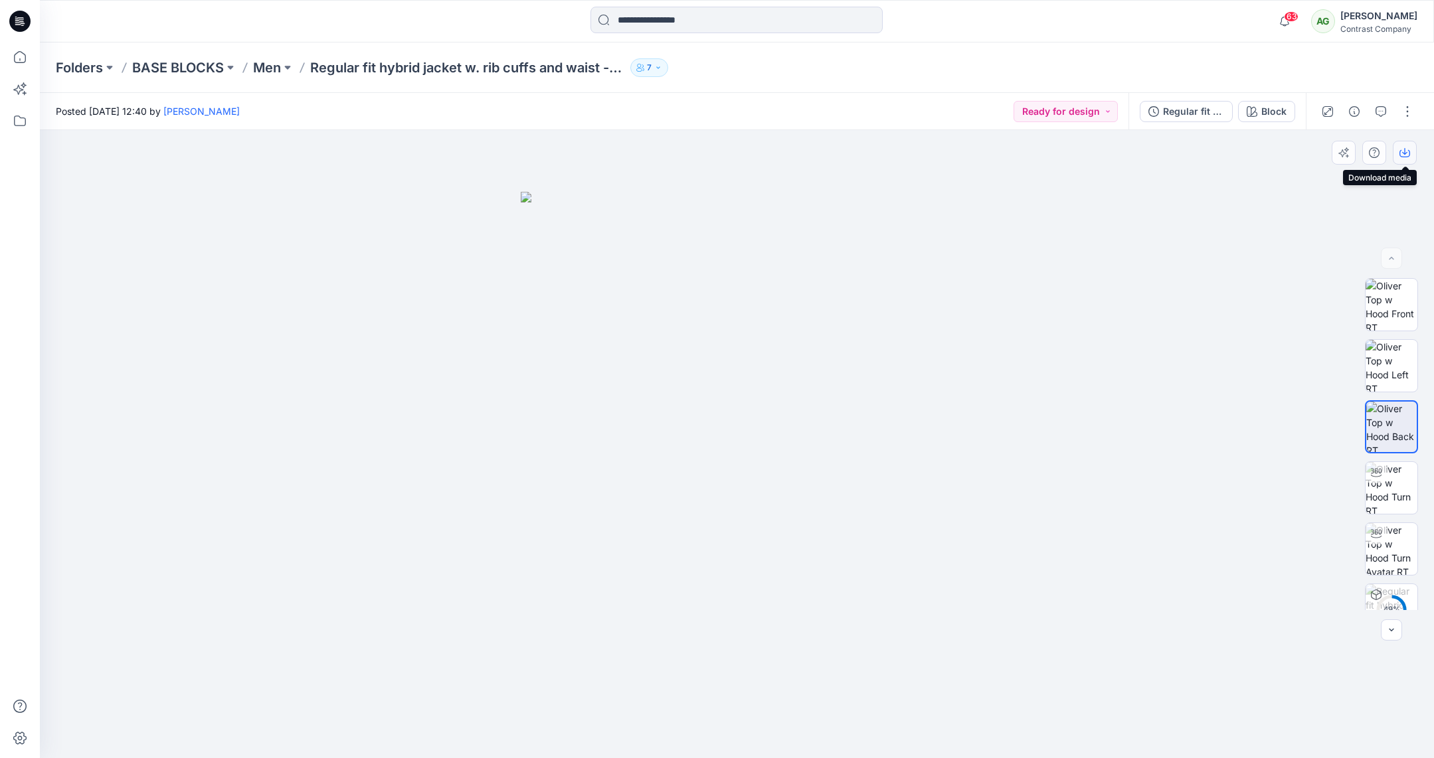
click at [1405, 154] on icon "button" at bounding box center [1404, 151] width 5 height 7
click at [1193, 111] on div "Regular fit hybrid jacket w. rib cuffs and waist - BSP55013" at bounding box center [1193, 111] width 61 height 15
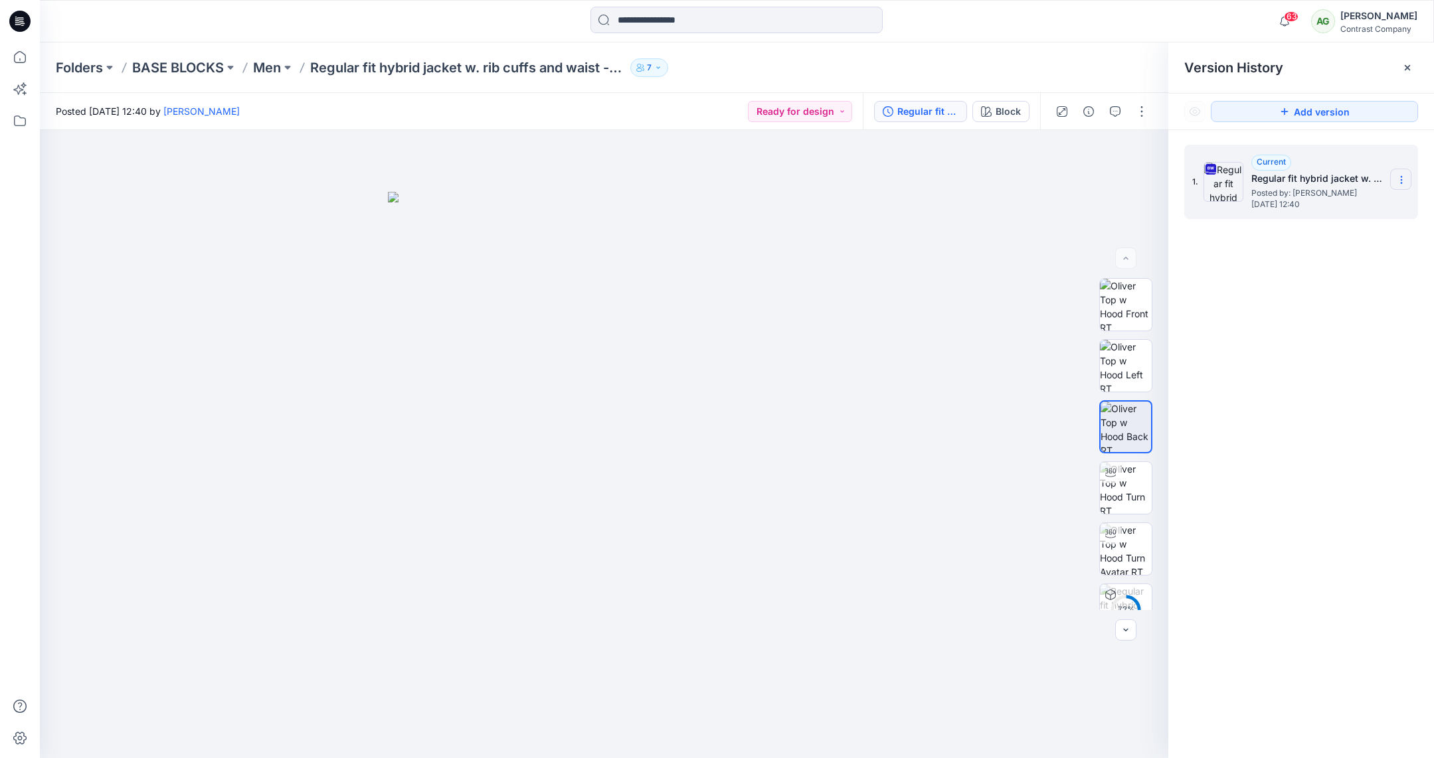
click at [1402, 179] on icon at bounding box center [1401, 180] width 11 height 11
click at [1366, 203] on span "Download Source BW File" at bounding box center [1335, 206] width 112 height 16
click at [266, 72] on p "Men" at bounding box center [267, 67] width 28 height 19
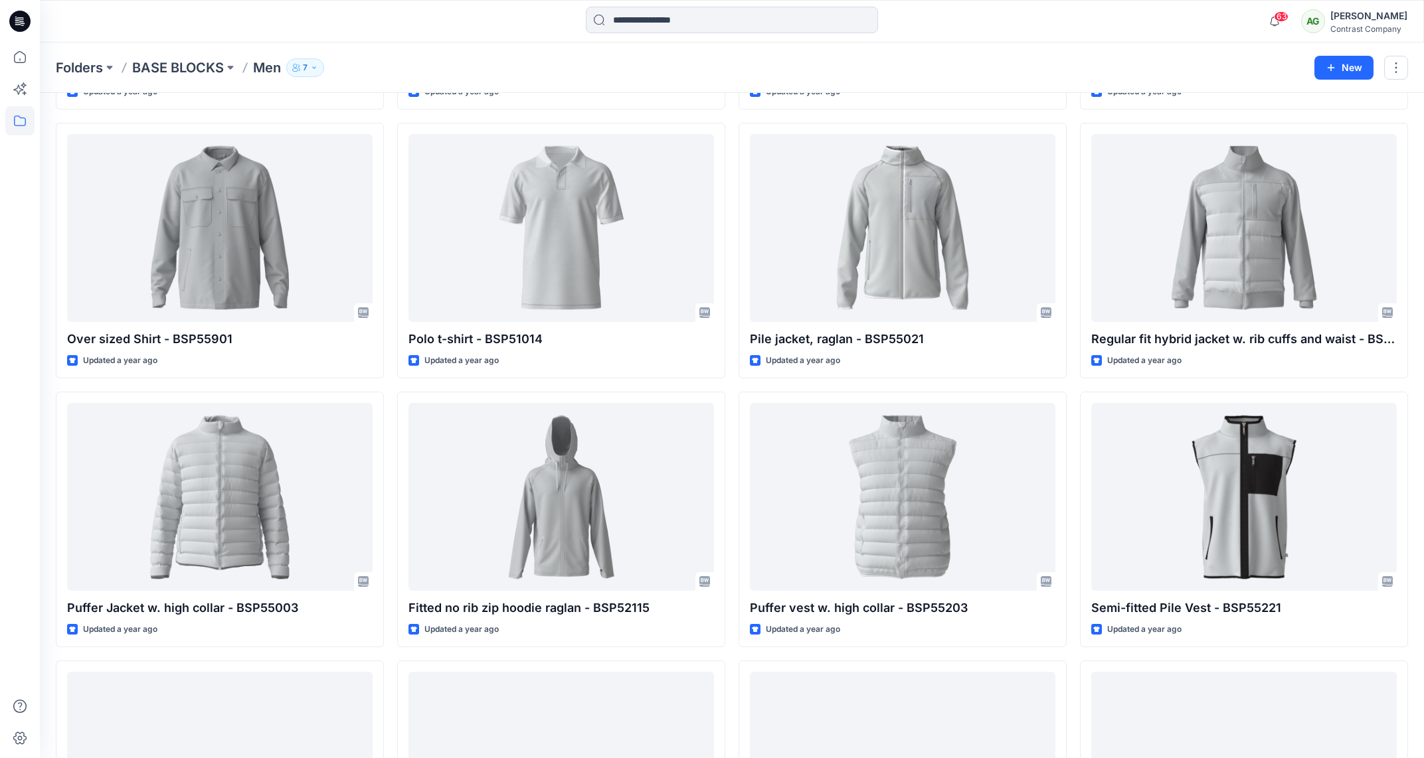
scroll to position [1364, 0]
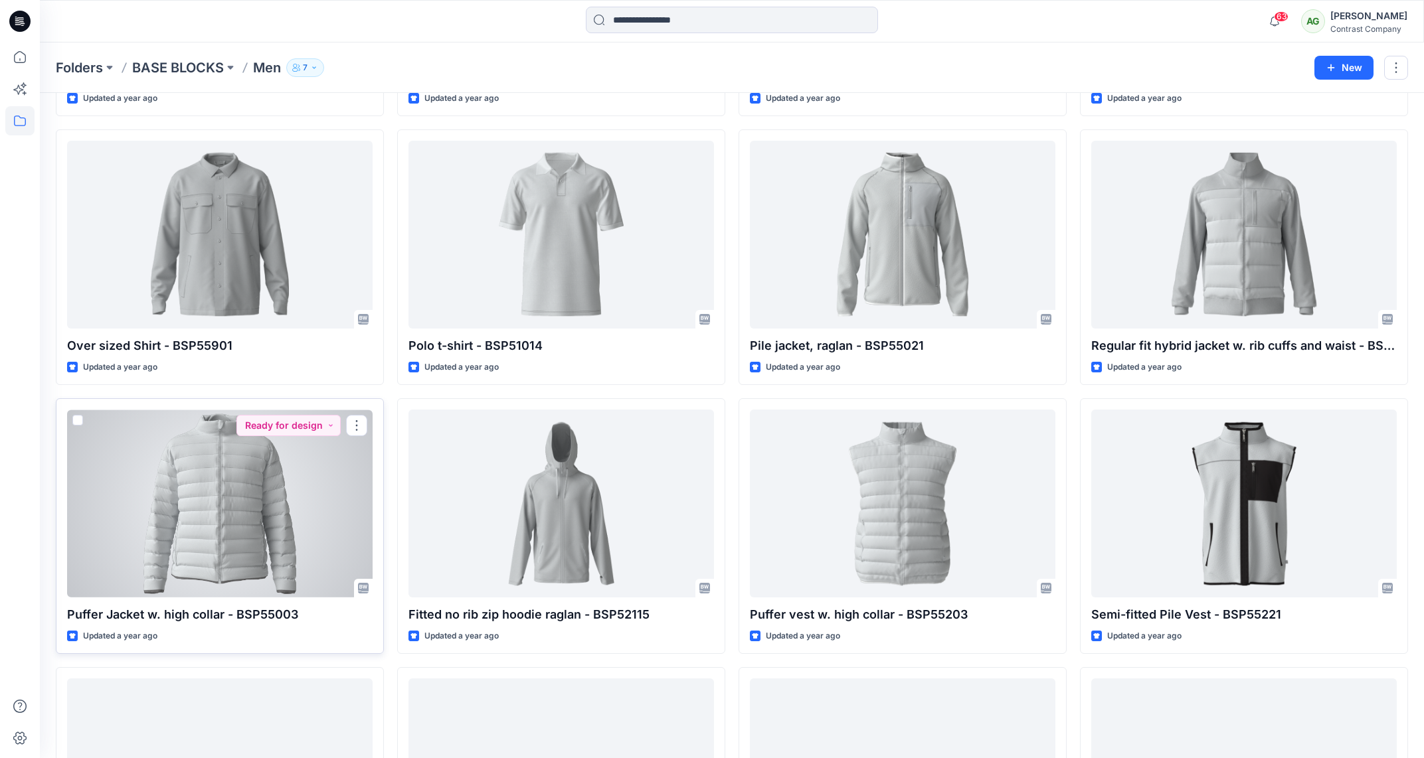
click at [254, 519] on div at bounding box center [220, 504] width 306 height 188
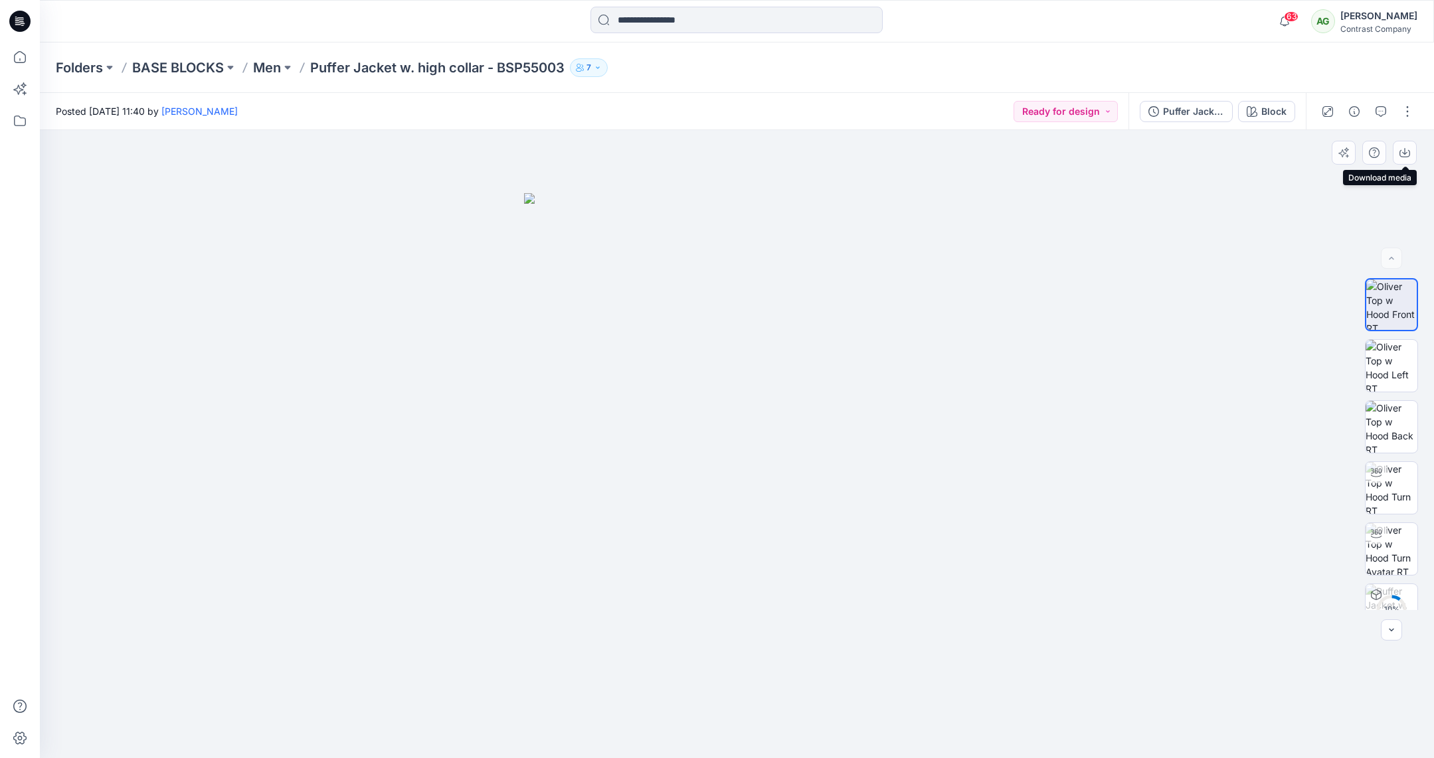
drag, startPoint x: 1404, startPoint y: 150, endPoint x: 1398, endPoint y: 192, distance: 42.3
click at [1404, 150] on icon "button" at bounding box center [1404, 151] width 5 height 7
click at [1385, 358] on img at bounding box center [1392, 366] width 52 height 52
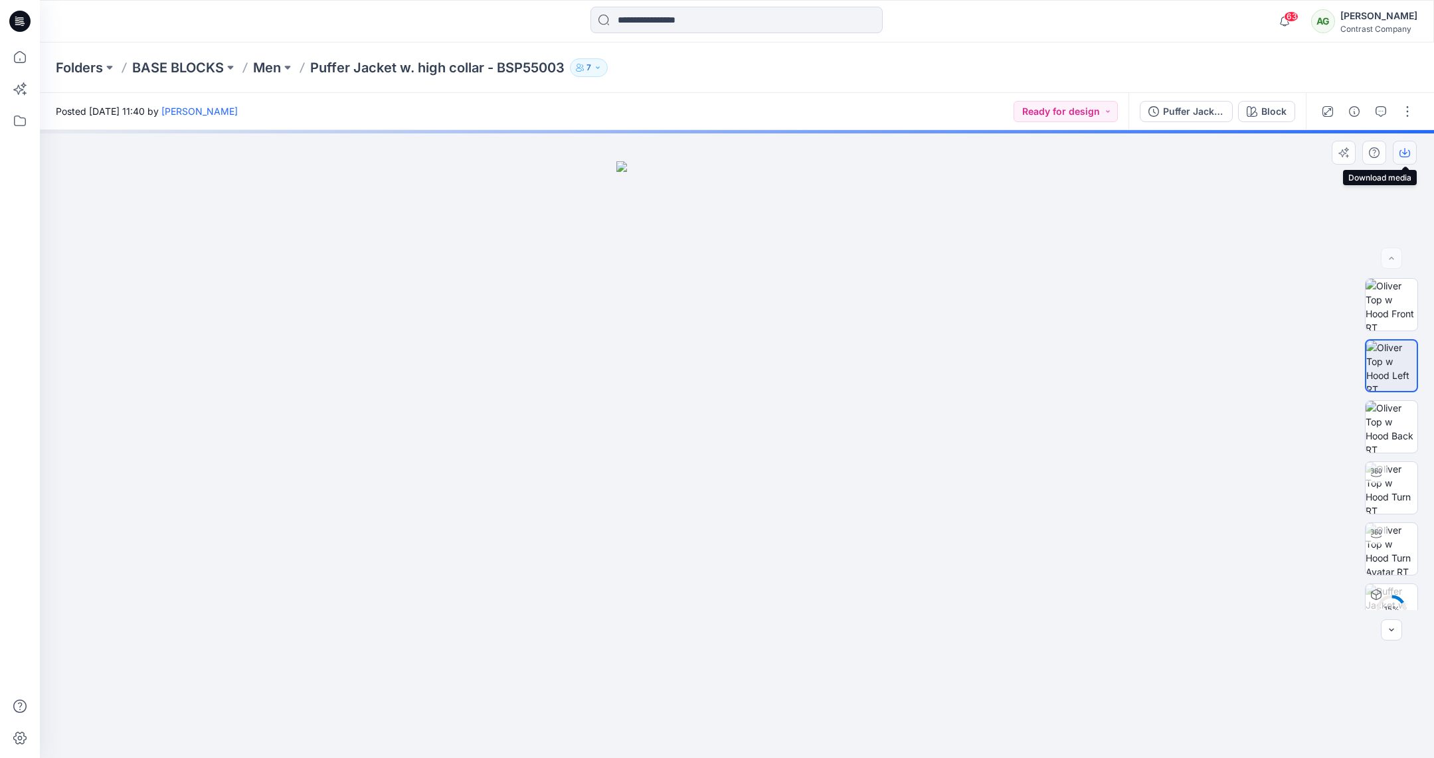
click at [1407, 152] on icon "button" at bounding box center [1404, 152] width 11 height 11
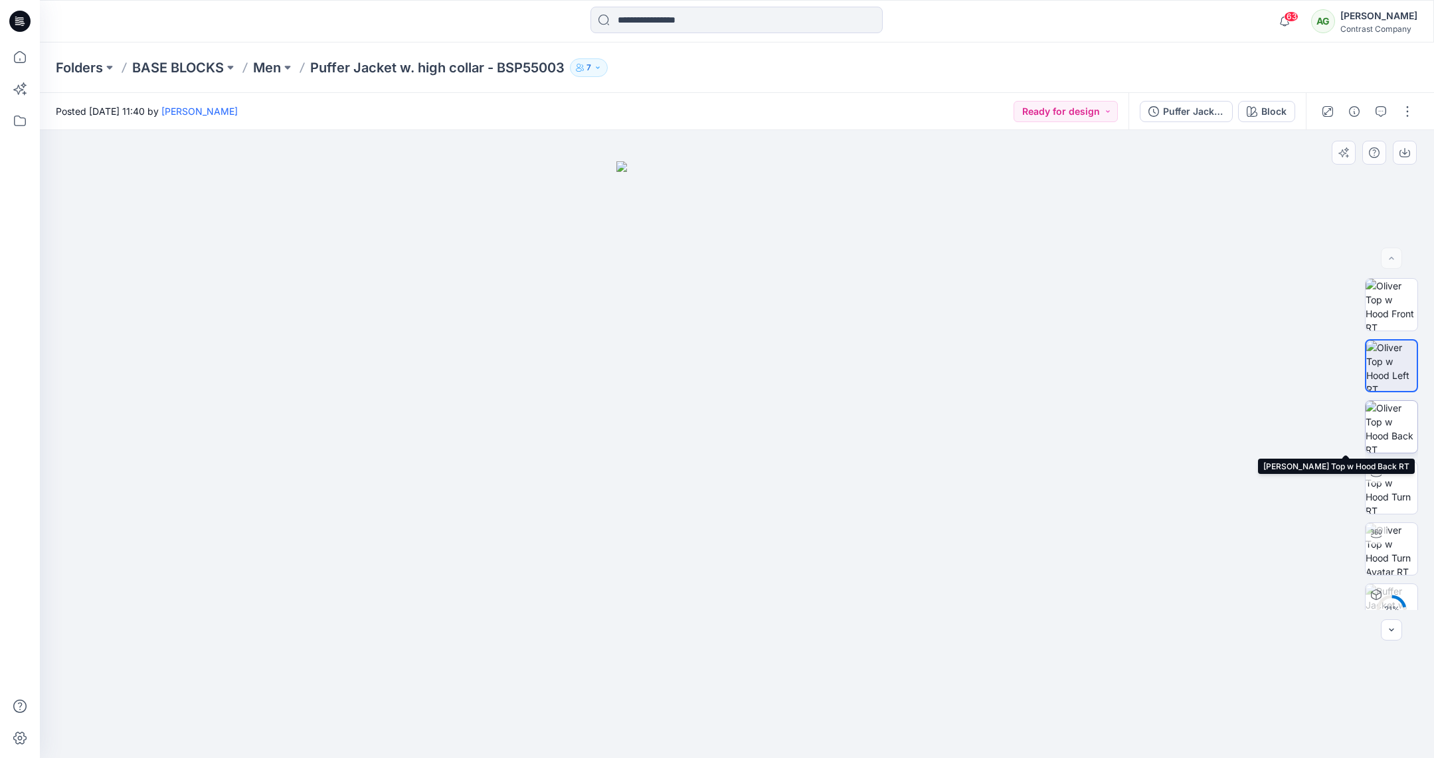
click at [1390, 418] on img at bounding box center [1392, 427] width 52 height 52
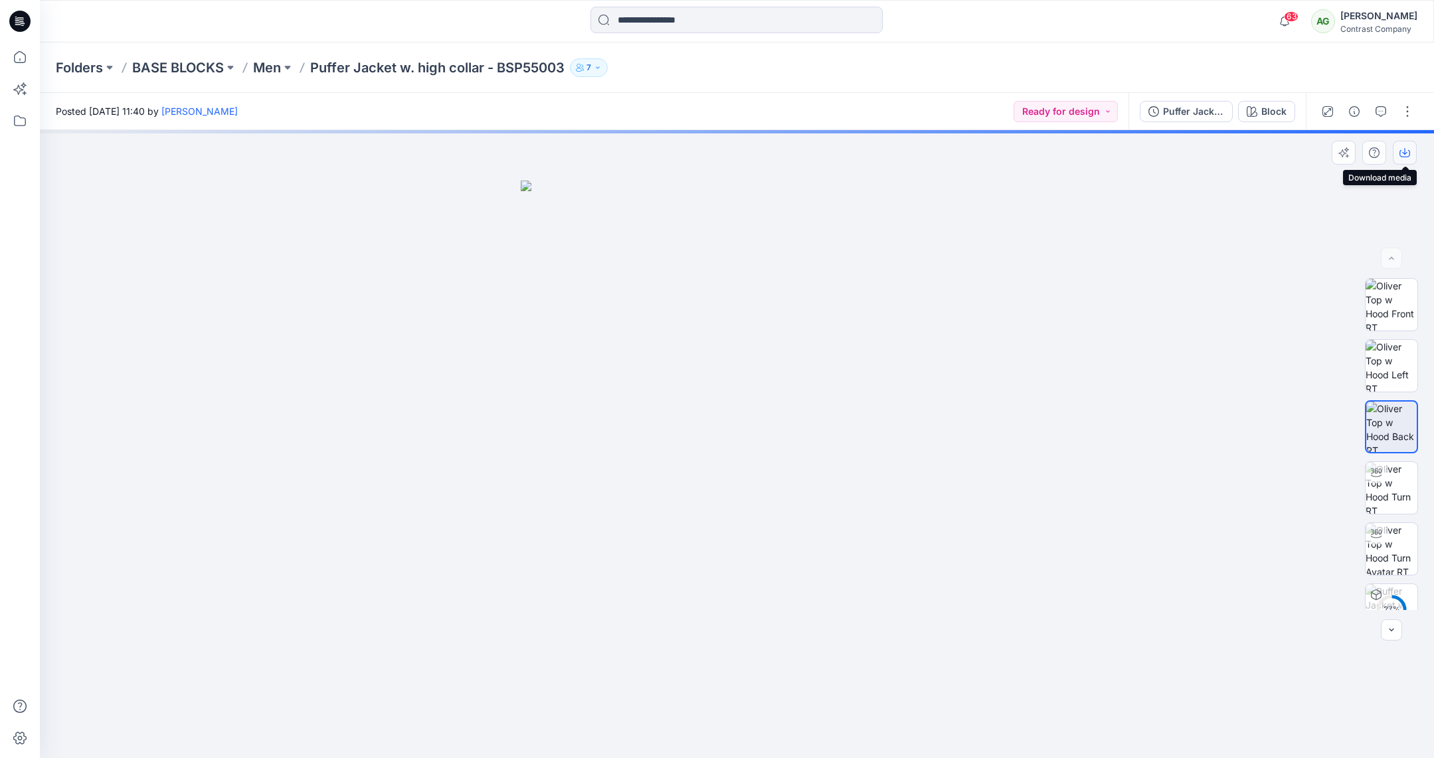
click at [1407, 151] on icon "button" at bounding box center [1404, 152] width 11 height 11
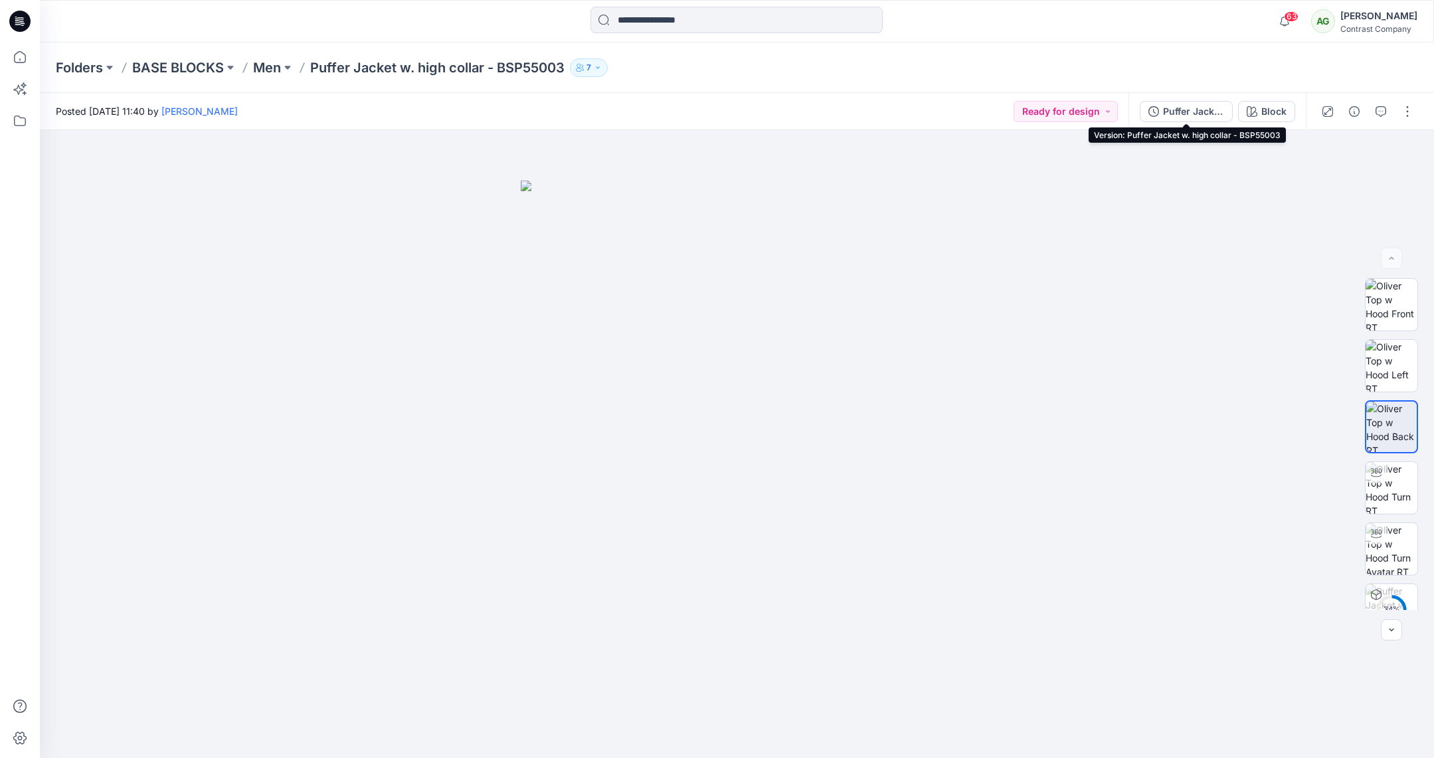
click at [1201, 110] on div "Puffer Jacket w. high collar - BSP55003" at bounding box center [1193, 111] width 61 height 15
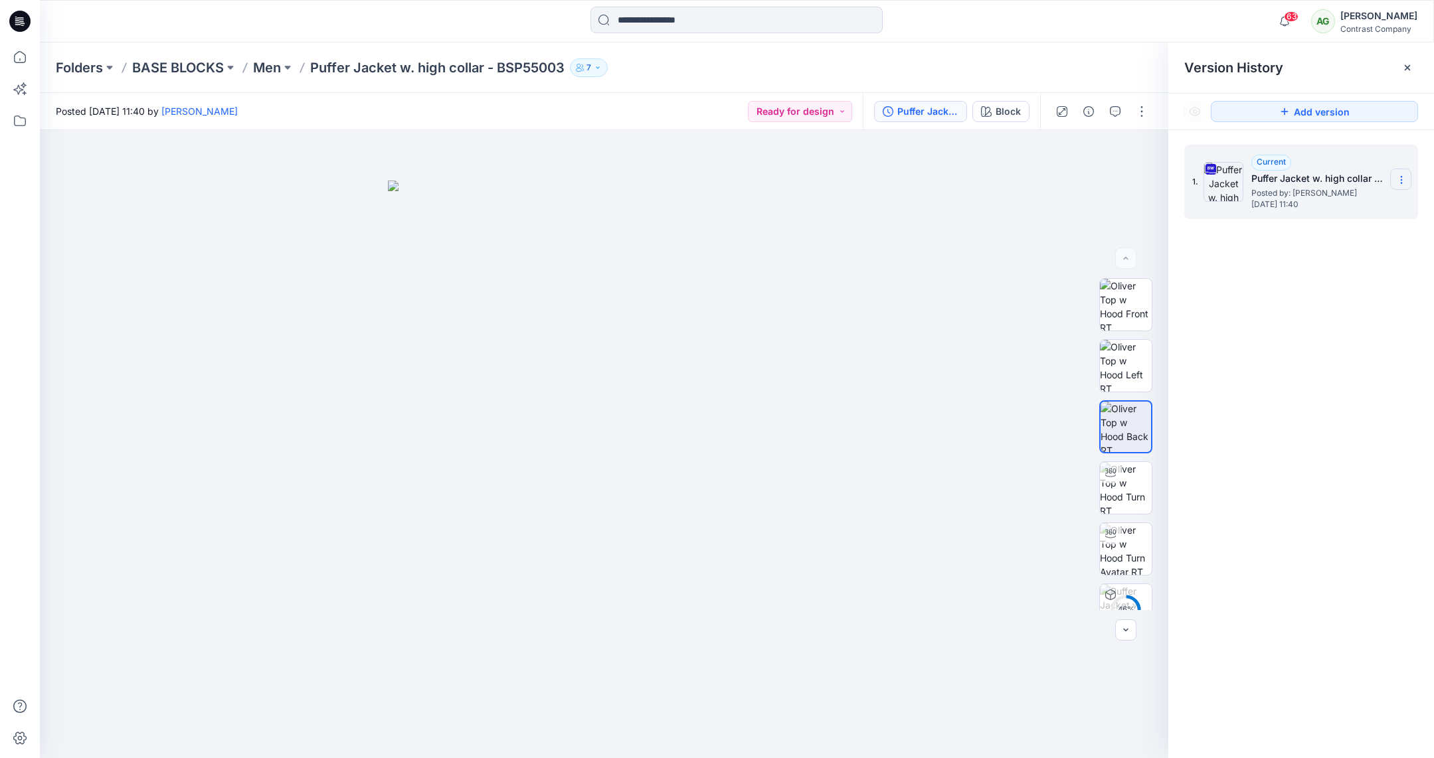
click at [1403, 178] on icon at bounding box center [1401, 180] width 11 height 11
click at [1357, 201] on span "Download Source BW File" at bounding box center [1335, 206] width 112 height 16
click at [272, 68] on p "Men" at bounding box center [267, 67] width 28 height 19
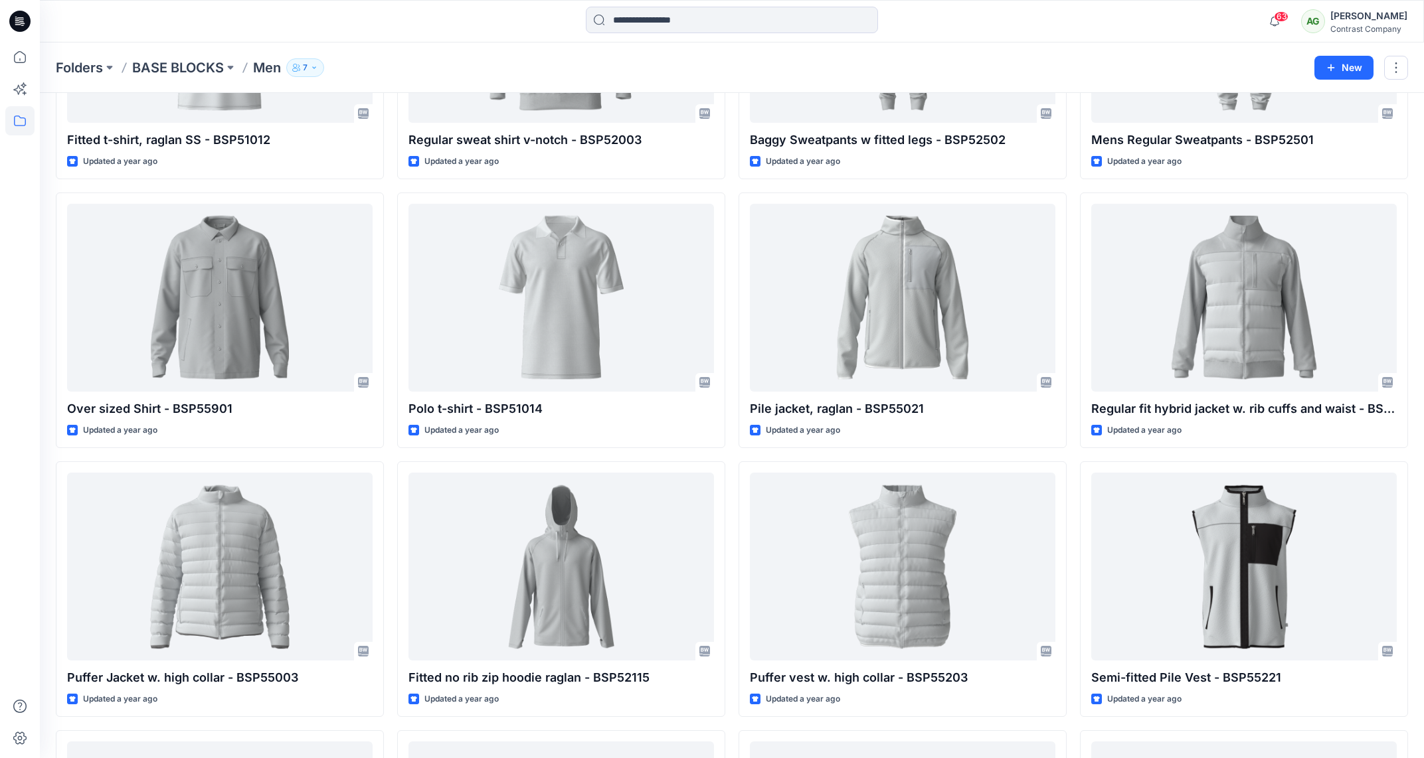
scroll to position [1296, 0]
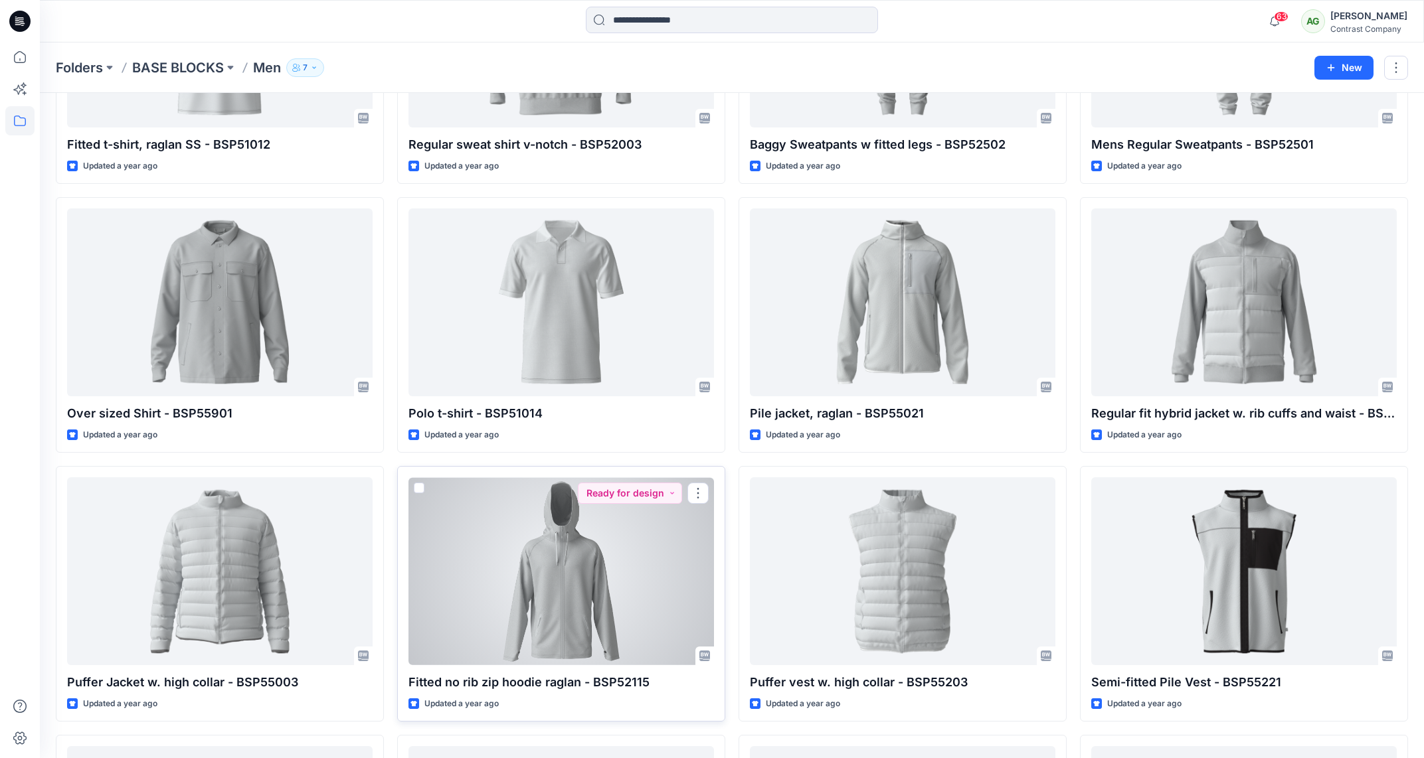
click at [598, 576] on div at bounding box center [561, 572] width 306 height 188
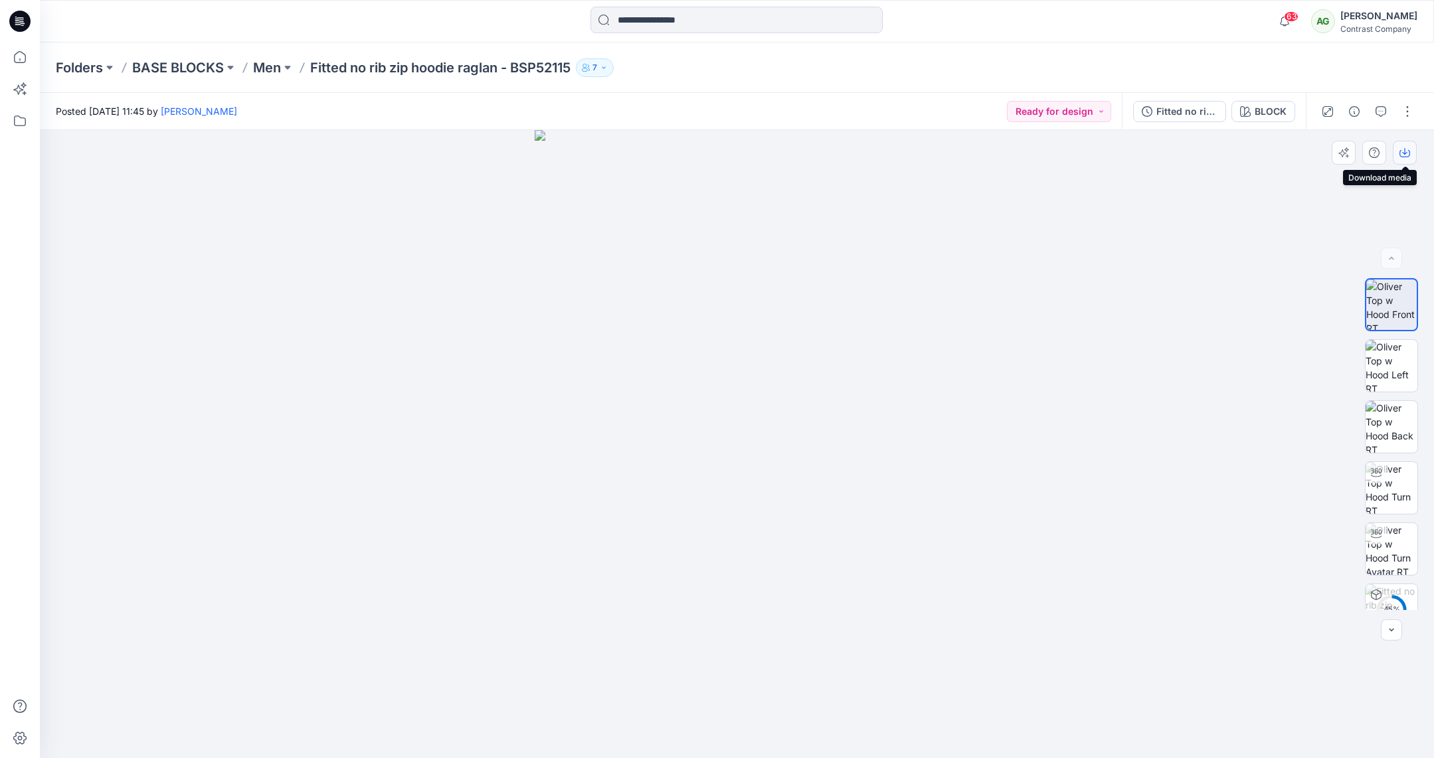
click at [1407, 154] on icon "button" at bounding box center [1404, 152] width 11 height 11
click at [1389, 373] on img at bounding box center [1392, 366] width 52 height 52
click at [1403, 151] on icon "button" at bounding box center [1404, 152] width 11 height 11
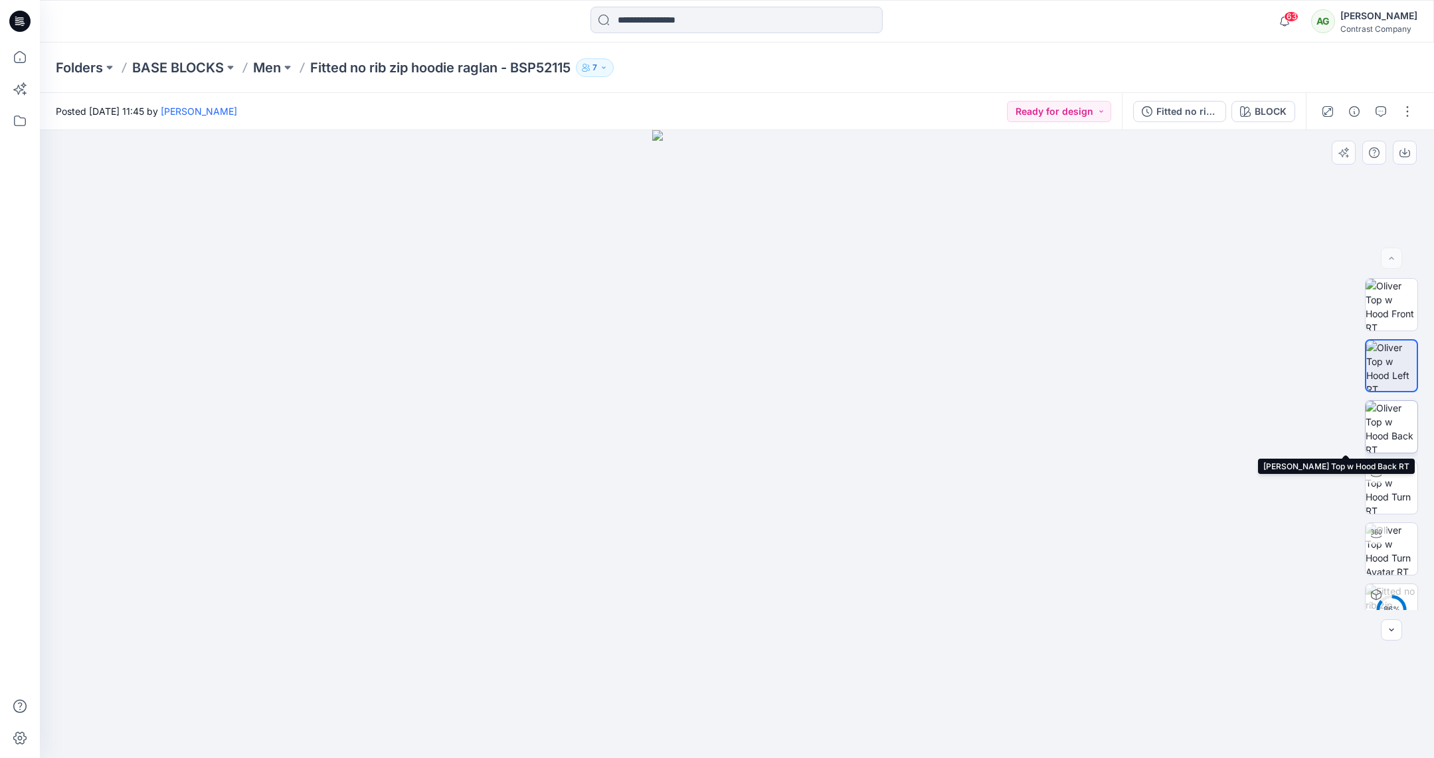
click at [1389, 434] on img at bounding box center [1392, 427] width 52 height 52
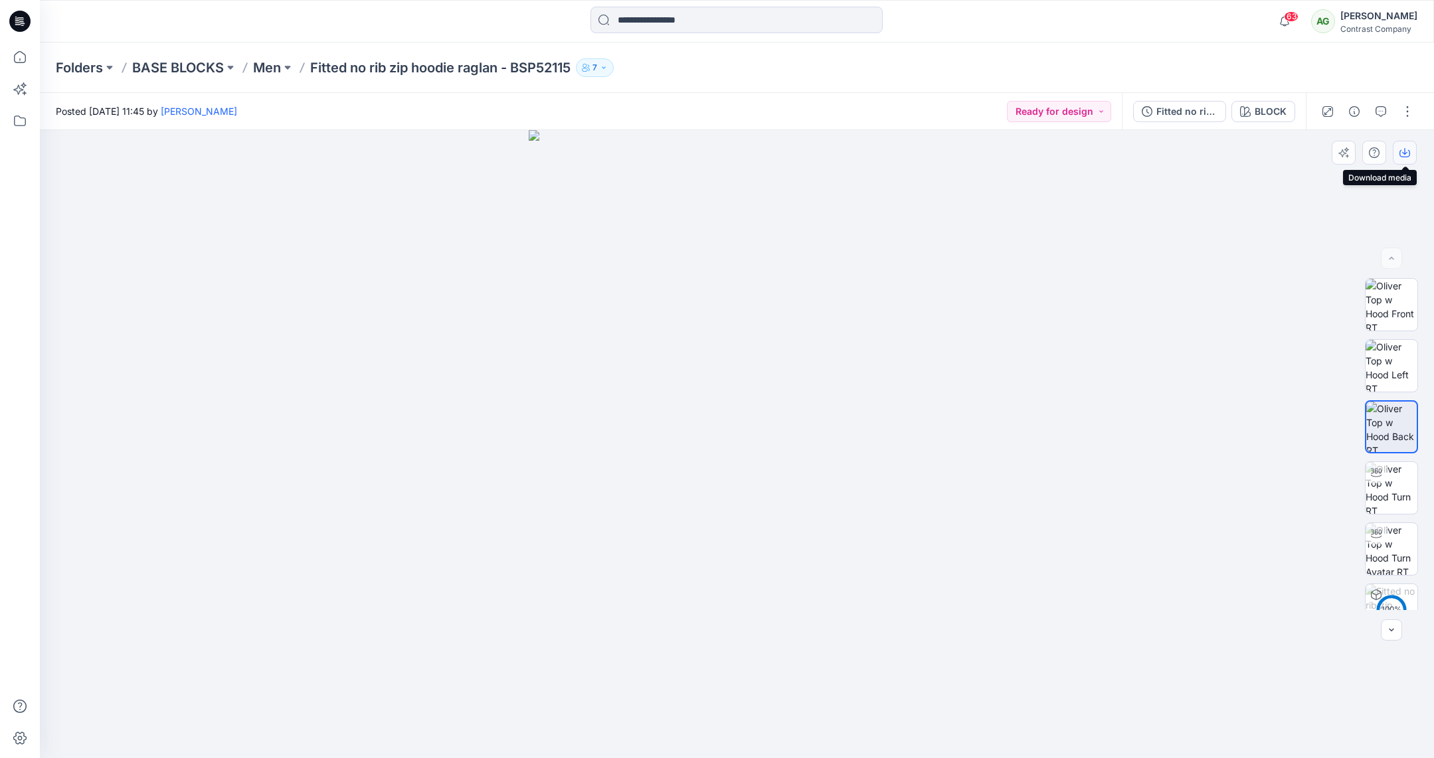
click at [1404, 155] on icon "button" at bounding box center [1404, 152] width 11 height 11
click at [272, 68] on p "Men" at bounding box center [267, 67] width 28 height 19
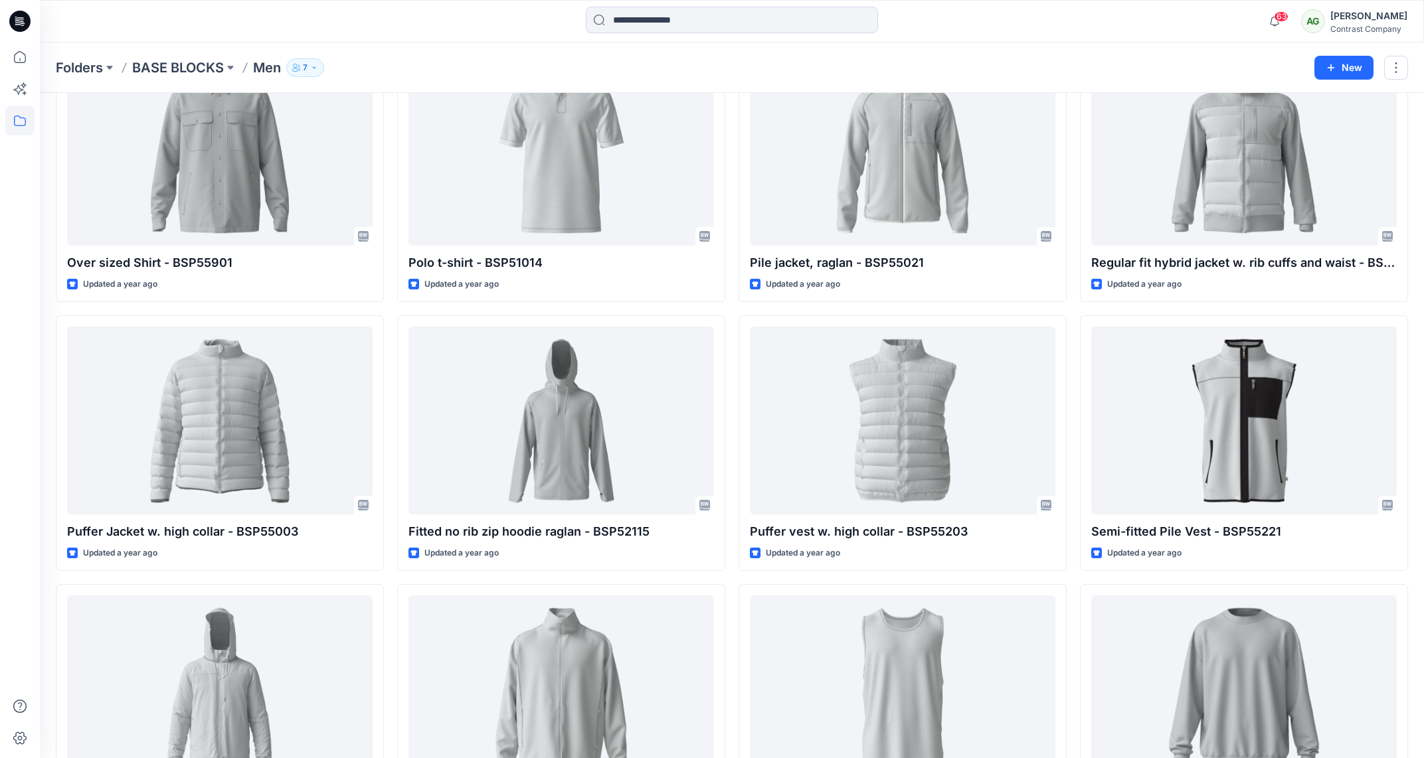
scroll to position [1486, 0]
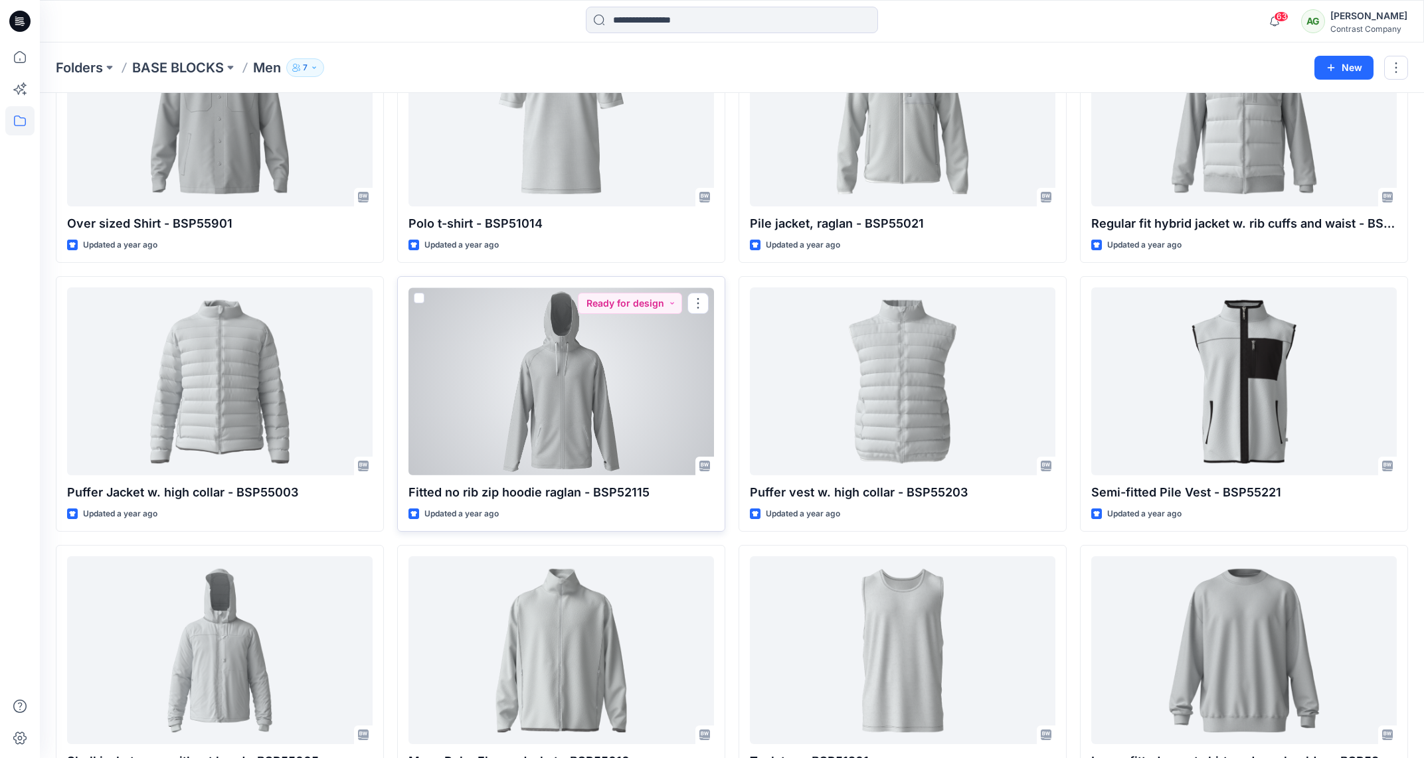
click at [567, 374] on div at bounding box center [561, 382] width 306 height 188
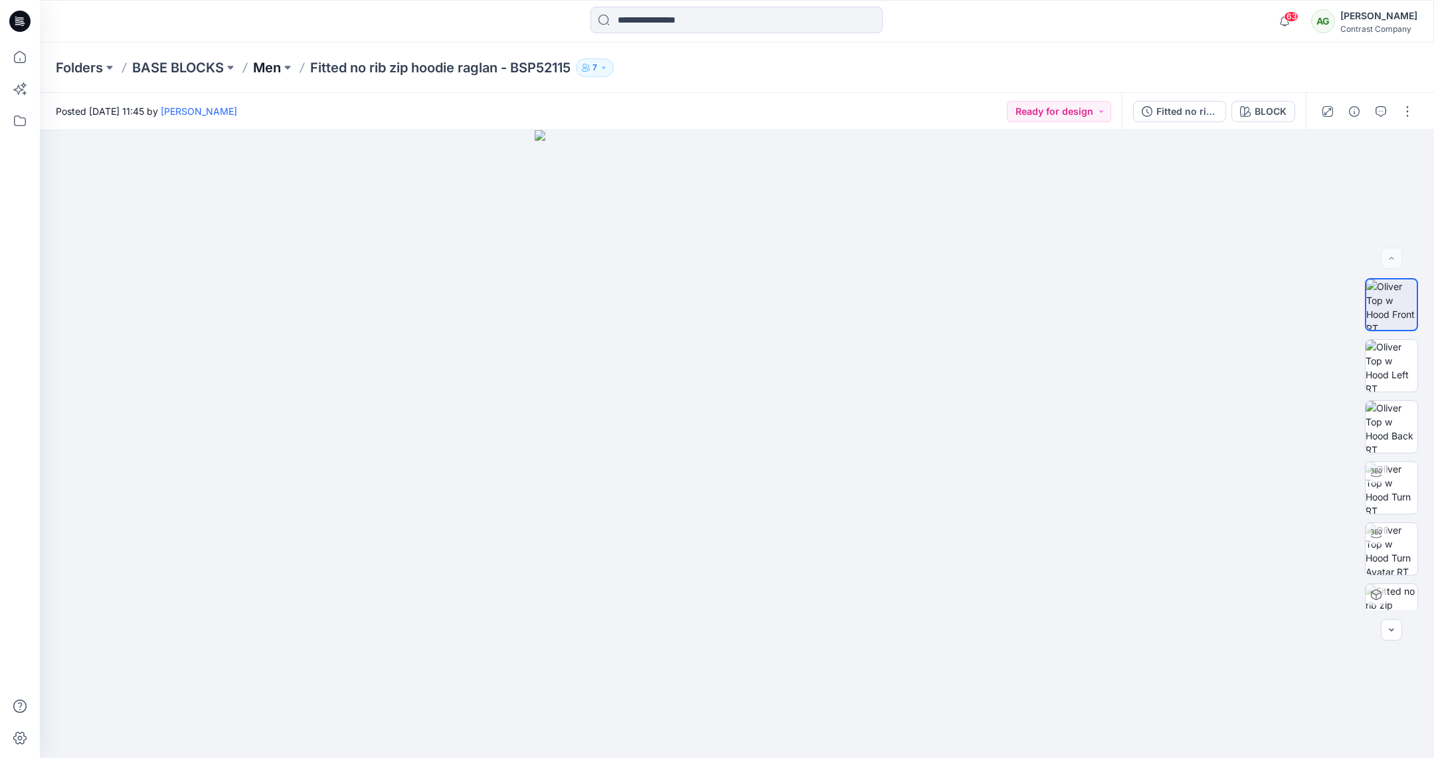
click at [270, 69] on p "Men" at bounding box center [267, 67] width 28 height 19
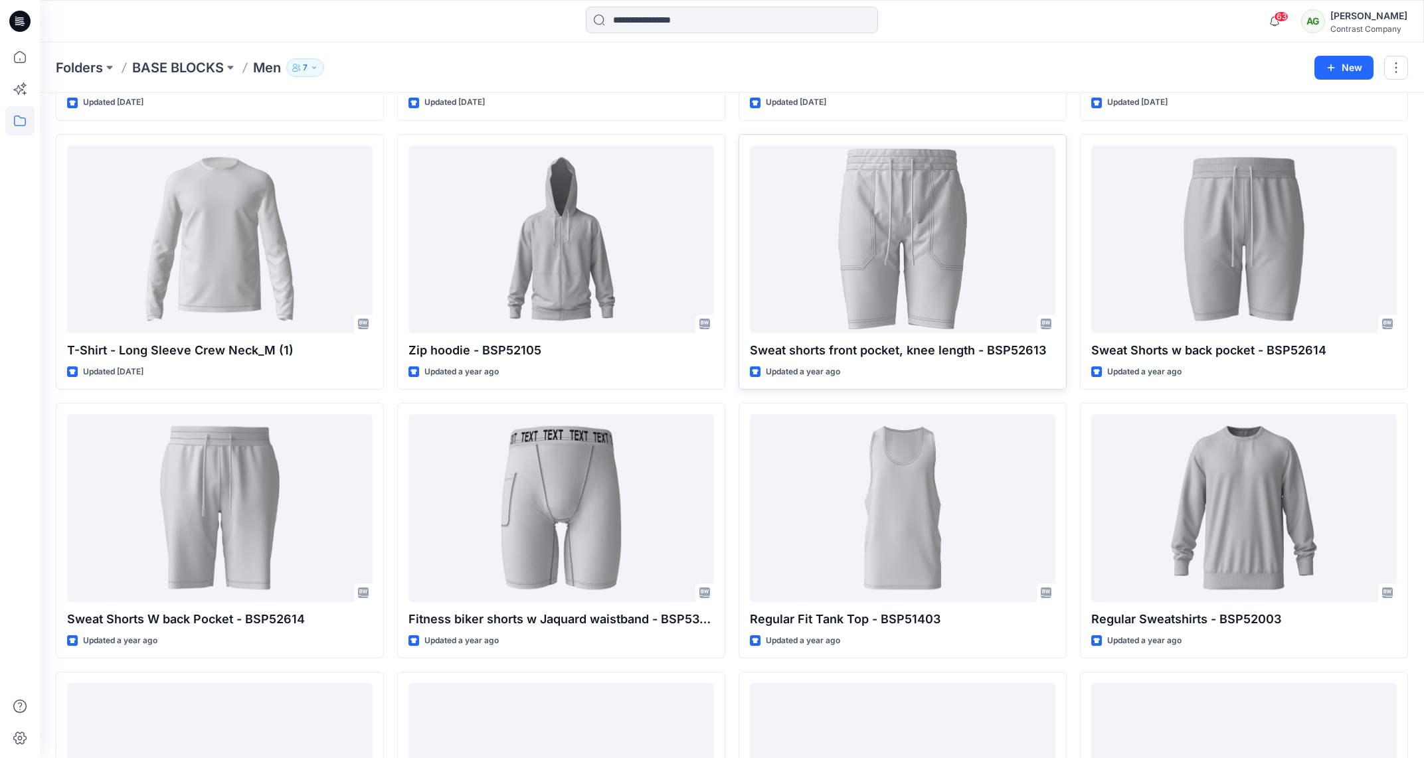
scroll to position [277, 0]
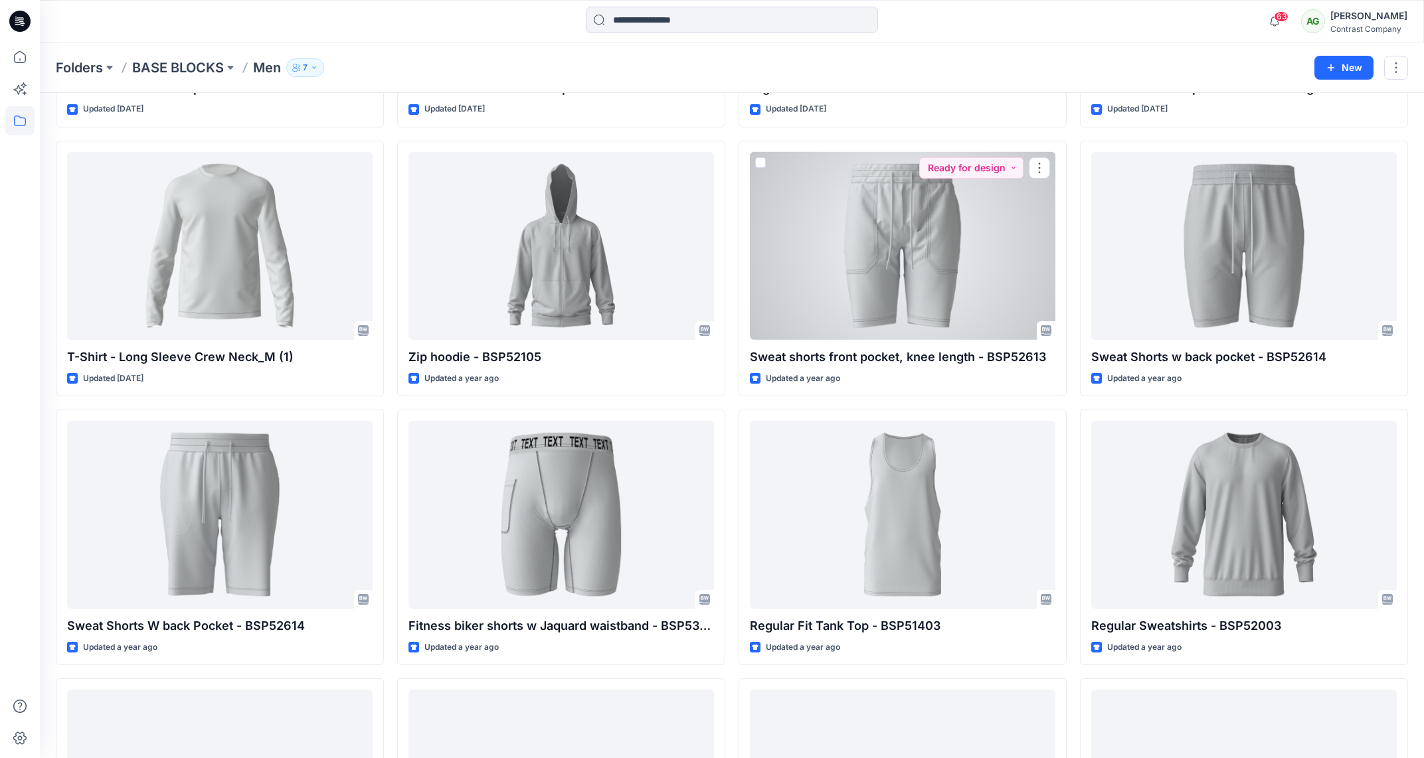
click at [936, 239] on div at bounding box center [903, 246] width 306 height 188
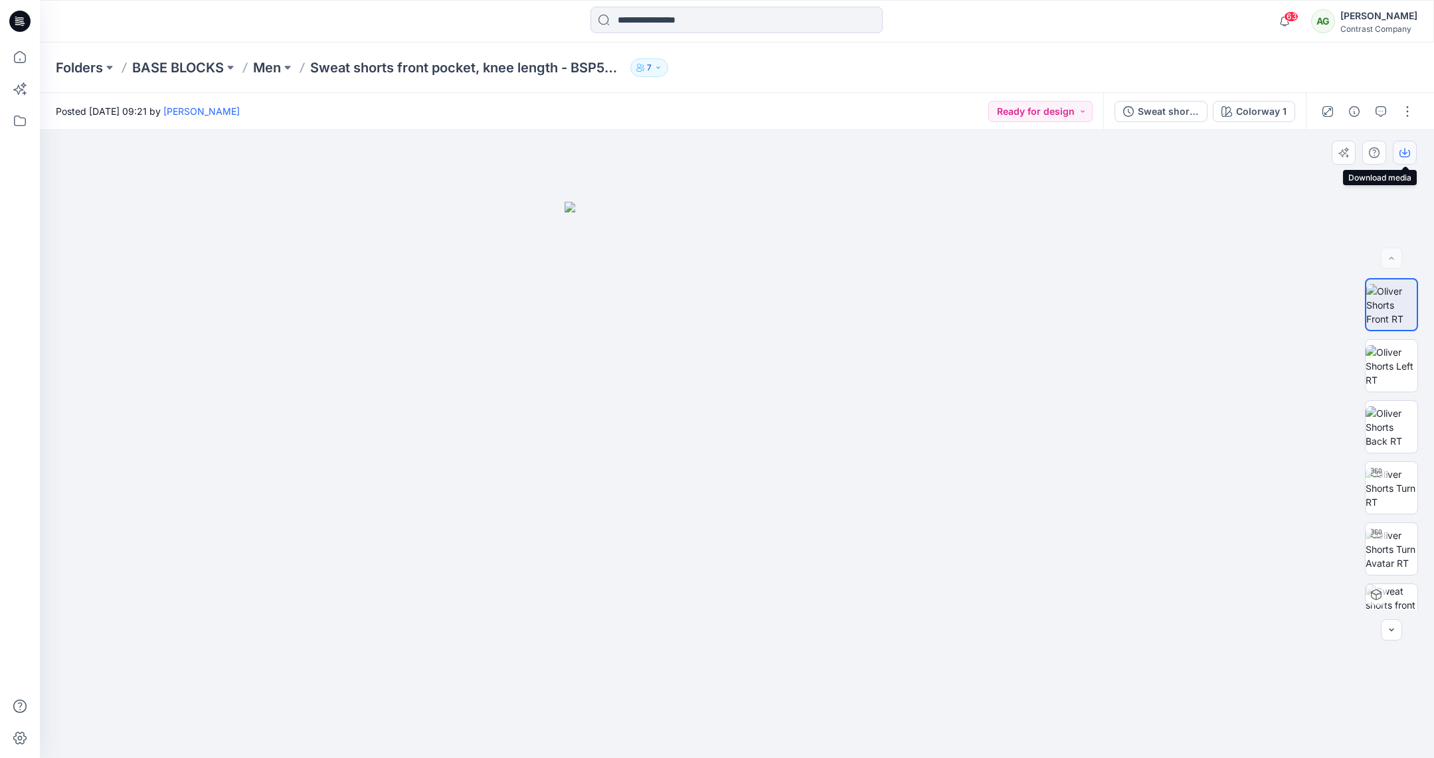
click at [1405, 153] on icon "button" at bounding box center [1404, 151] width 5 height 7
drag, startPoint x: 1390, startPoint y: 353, endPoint x: 1391, endPoint y: 308, distance: 44.5
click at [1390, 353] on img at bounding box center [1392, 366] width 52 height 42
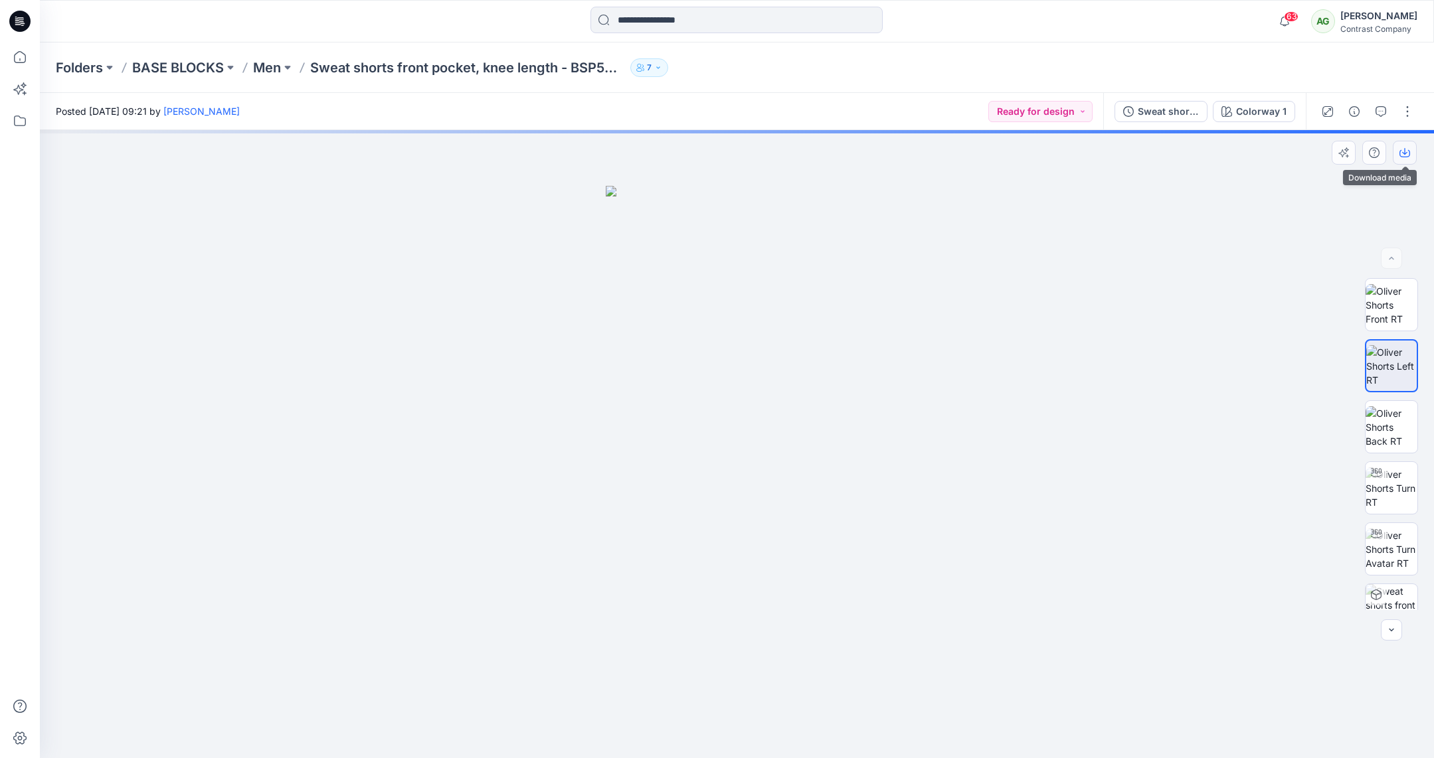
click at [1401, 154] on icon "button" at bounding box center [1404, 152] width 11 height 11
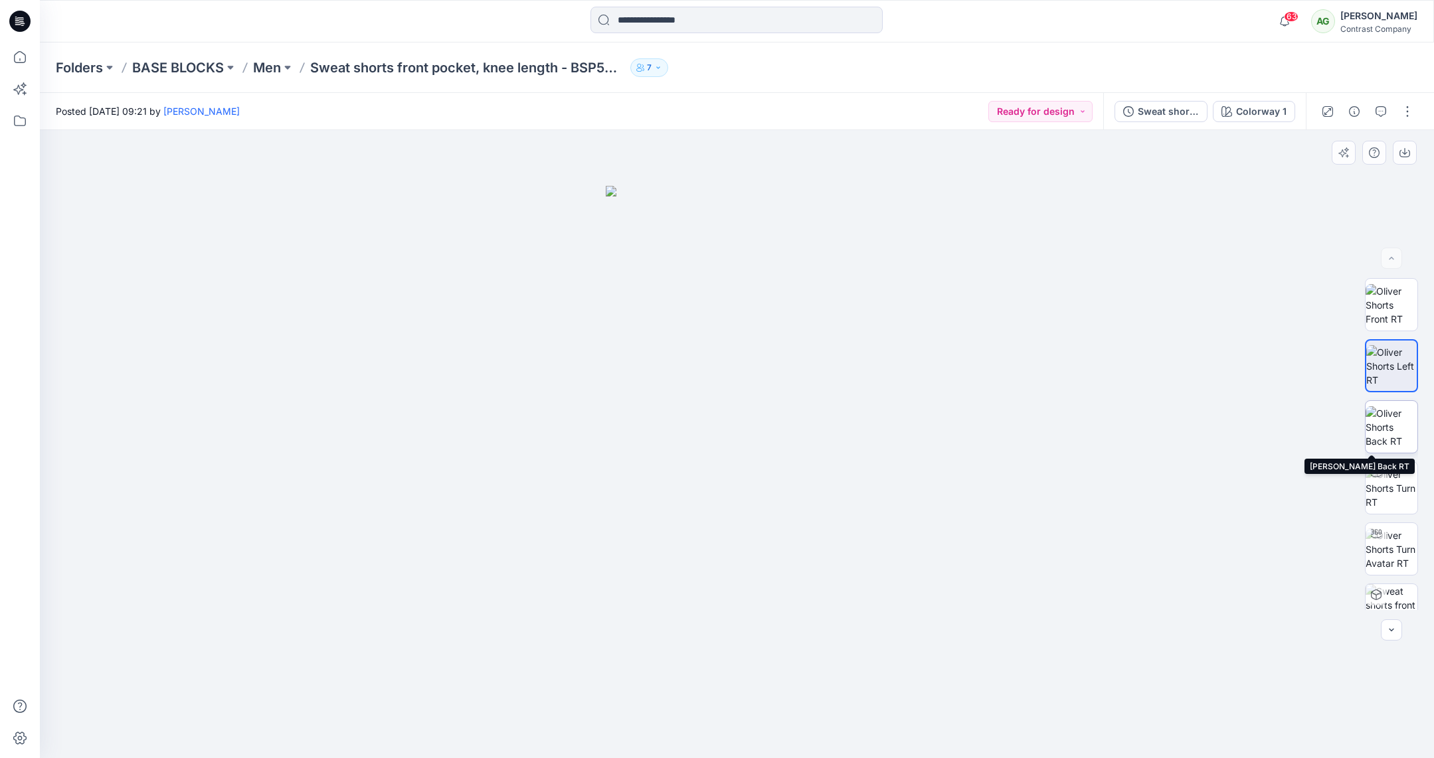
click at [1395, 430] on img at bounding box center [1392, 427] width 52 height 42
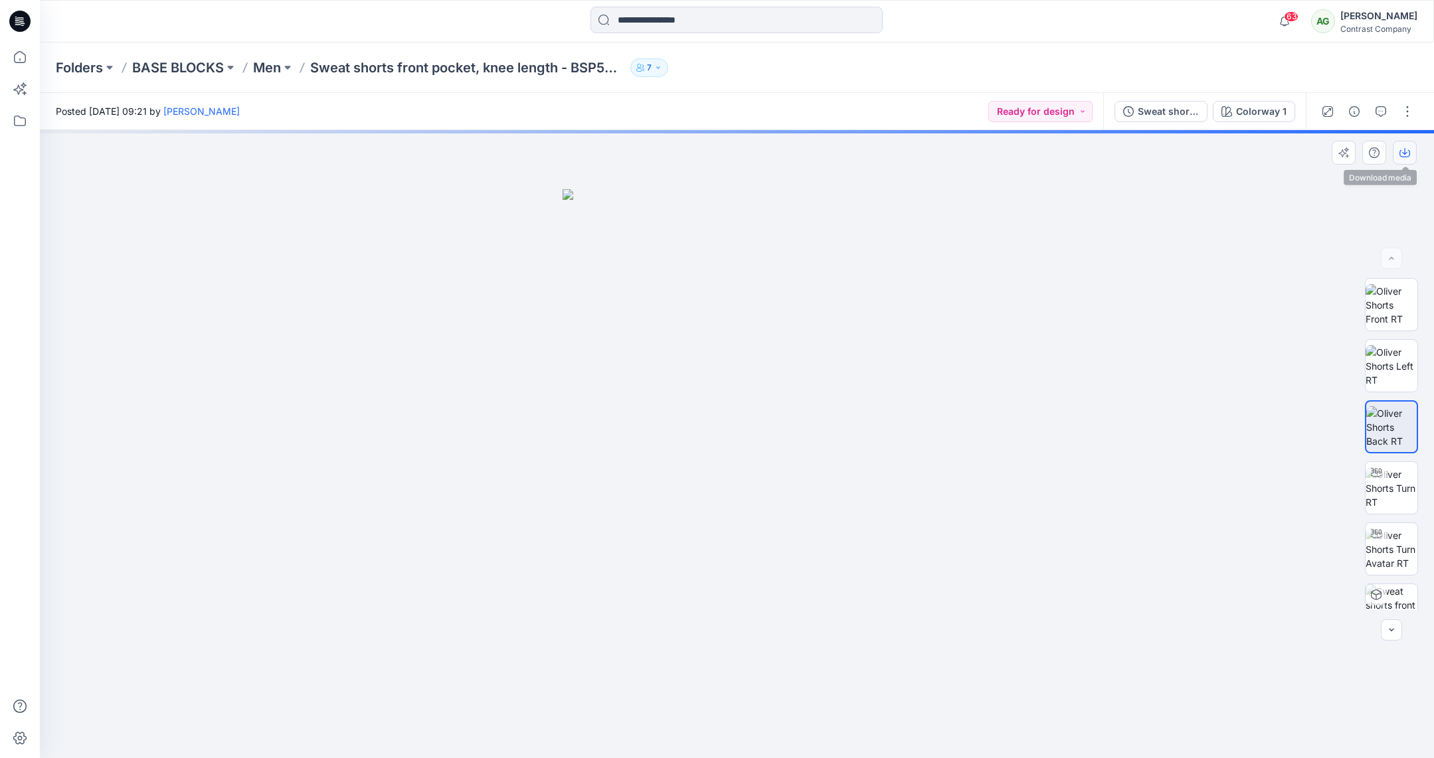
click at [1403, 151] on icon "button" at bounding box center [1404, 152] width 11 height 11
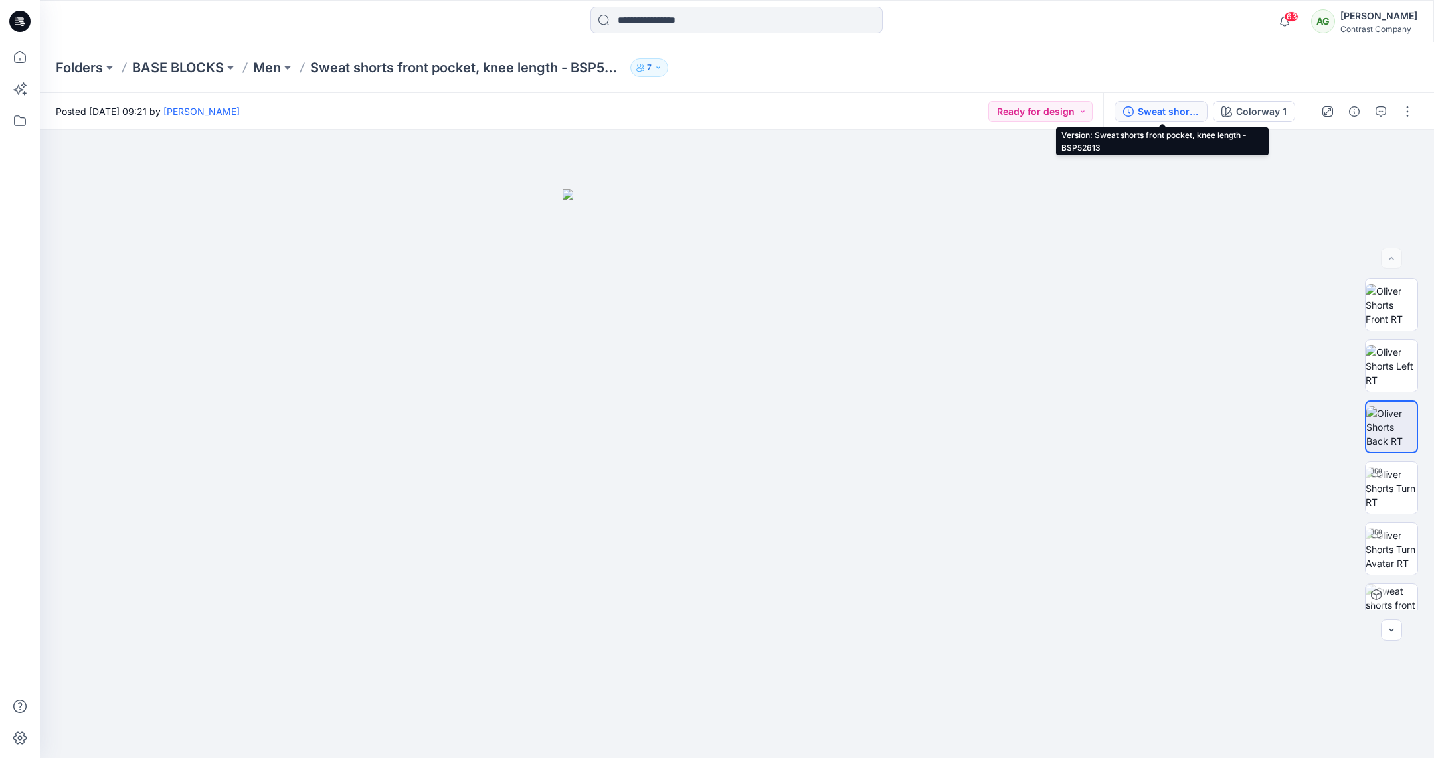
click at [1175, 111] on div "Sweat shorts front pocket, knee length - BSP52613" at bounding box center [1168, 111] width 61 height 15
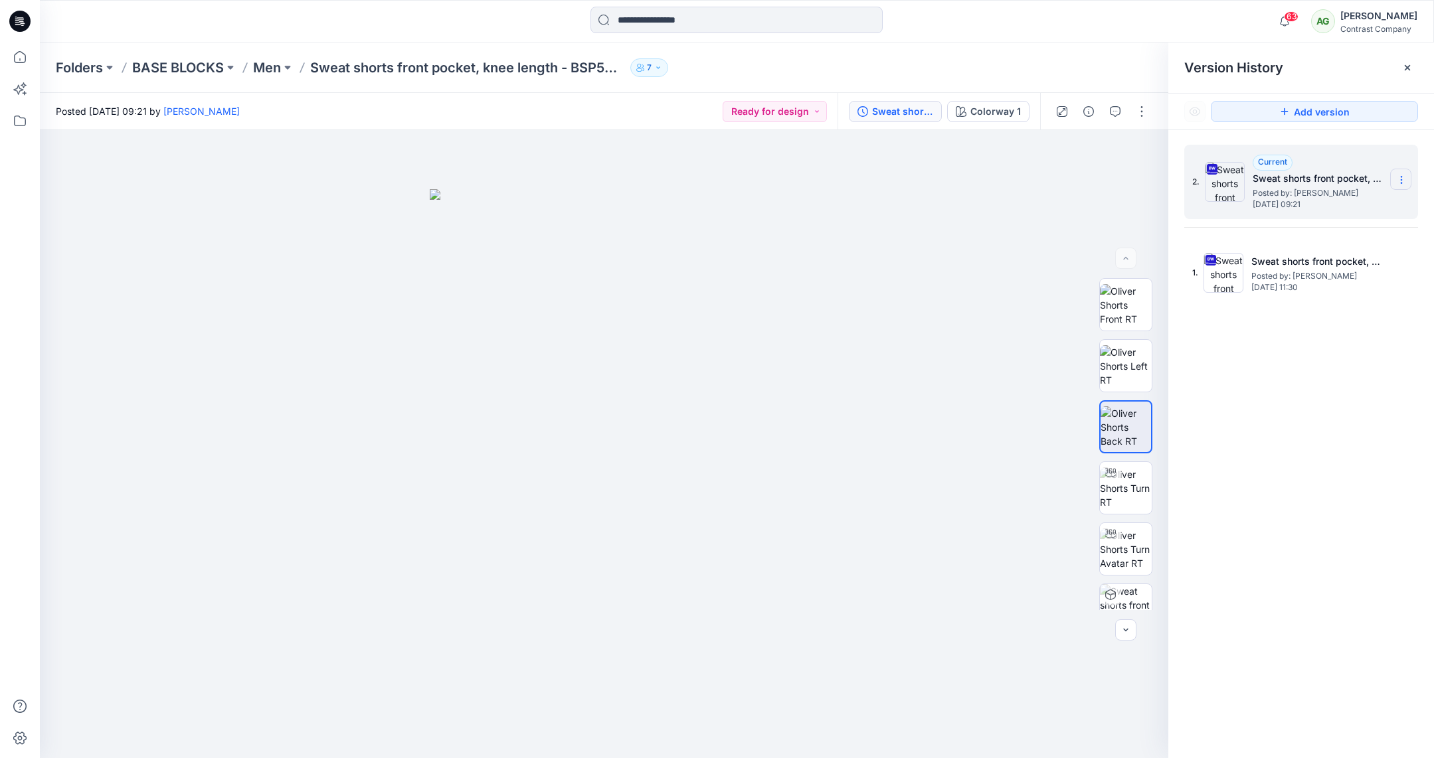
click at [1403, 178] on icon at bounding box center [1401, 180] width 11 height 11
click at [1336, 202] on span "Download Source BW File" at bounding box center [1335, 206] width 112 height 16
click at [270, 71] on p "Men" at bounding box center [267, 67] width 28 height 19
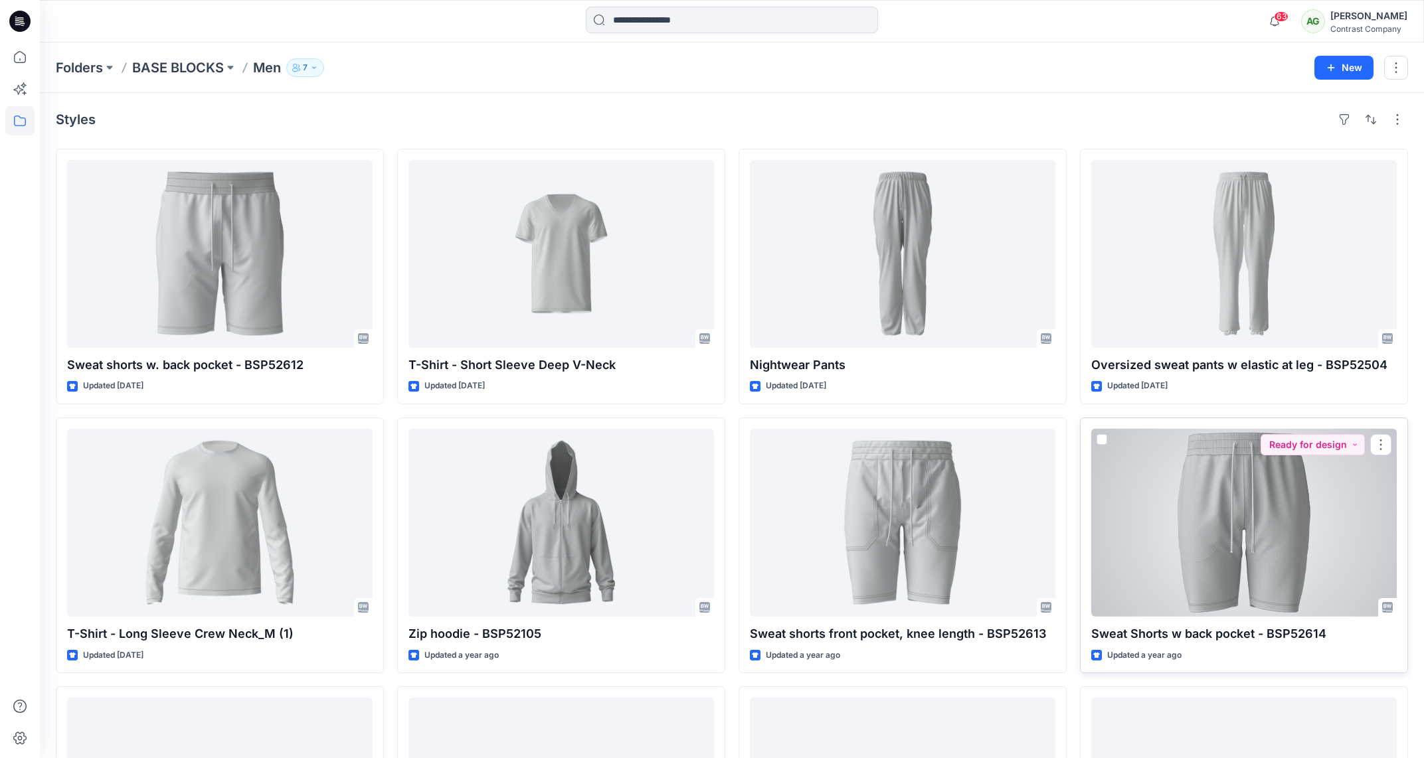
click at [1282, 512] on div at bounding box center [1244, 523] width 306 height 188
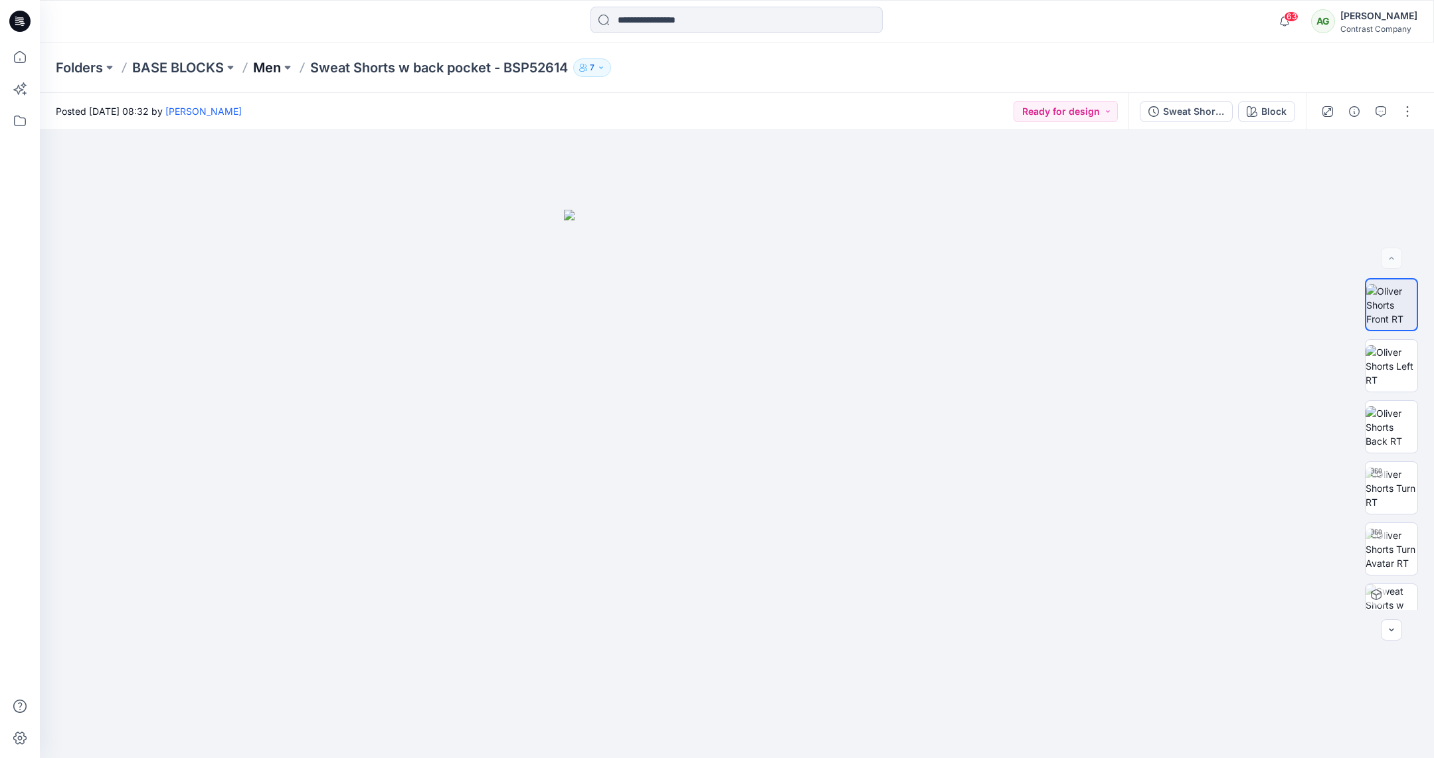
click at [270, 66] on p "Men" at bounding box center [267, 67] width 28 height 19
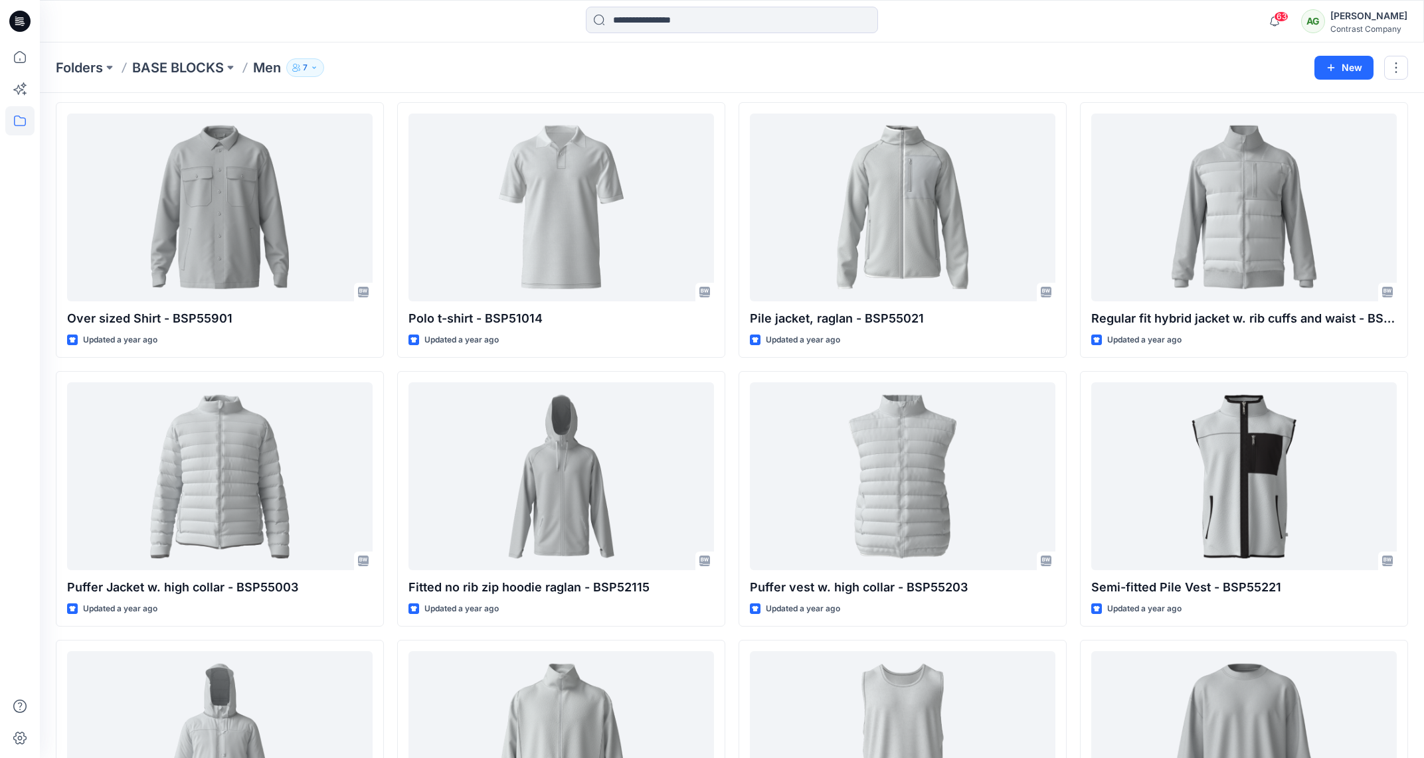
scroll to position [1401, 0]
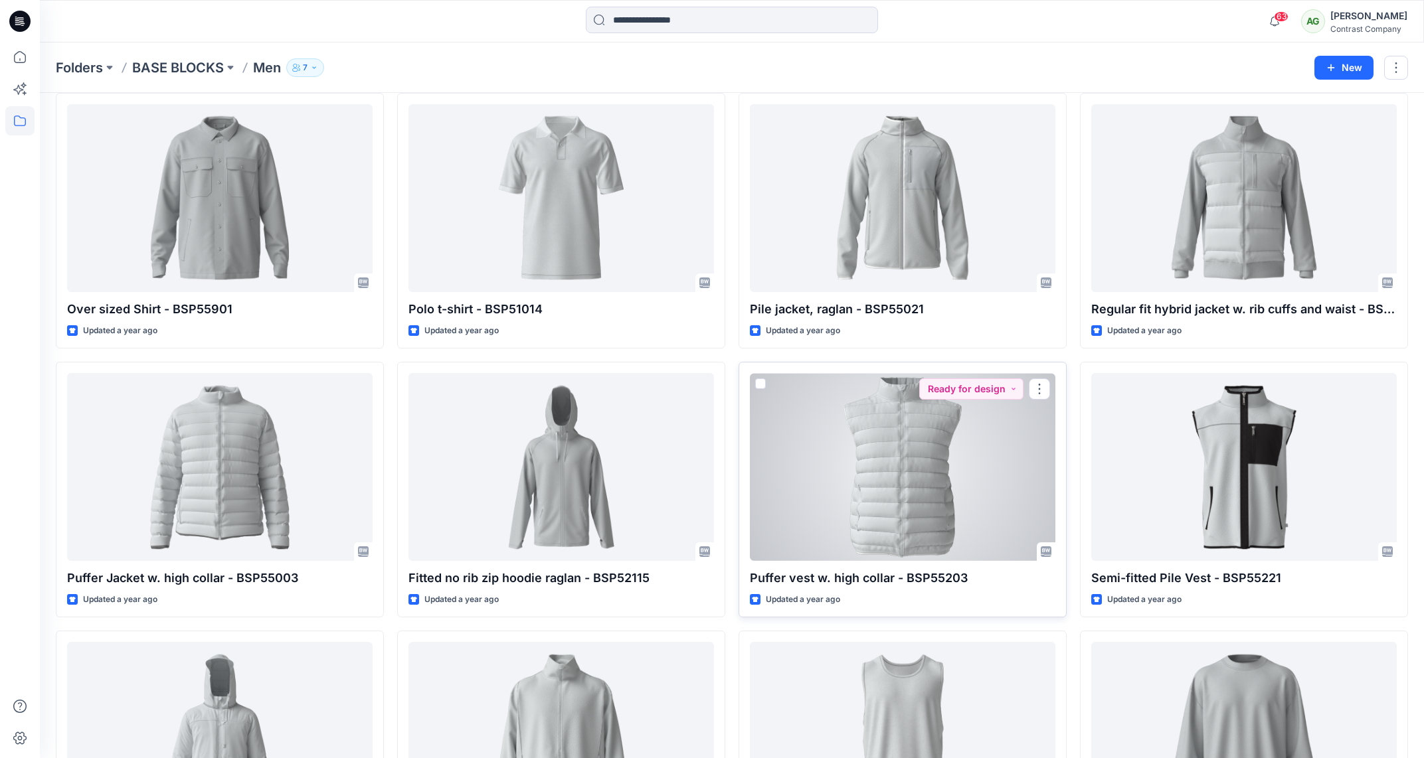
click at [925, 463] on div at bounding box center [903, 467] width 306 height 188
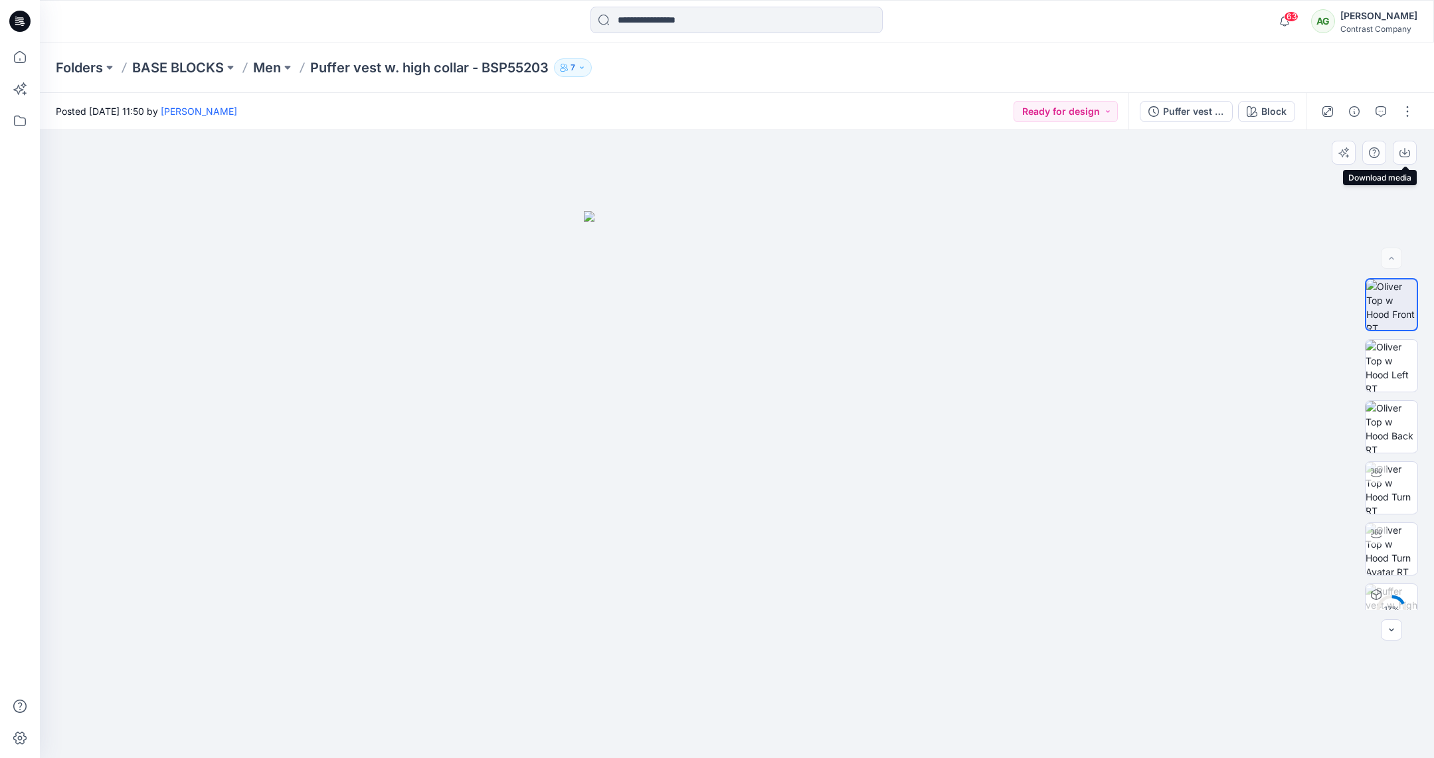
drag, startPoint x: 1404, startPoint y: 153, endPoint x: 1409, endPoint y: 187, distance: 34.3
click at [1403, 154] on icon "button" at bounding box center [1404, 152] width 11 height 11
click at [1385, 361] on img at bounding box center [1392, 366] width 52 height 52
click at [1403, 153] on icon "button" at bounding box center [1404, 151] width 5 height 7
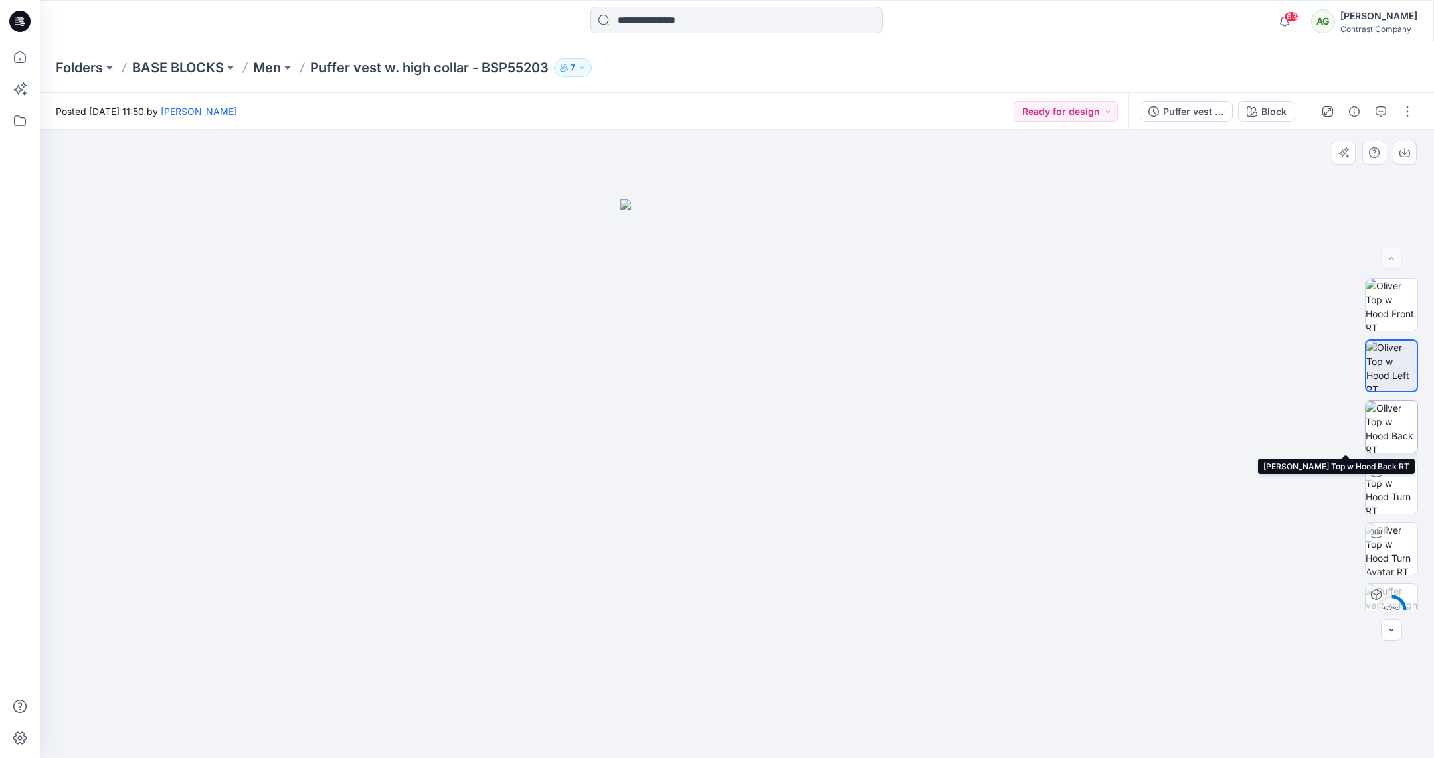
click at [1389, 437] on img at bounding box center [1392, 427] width 52 height 52
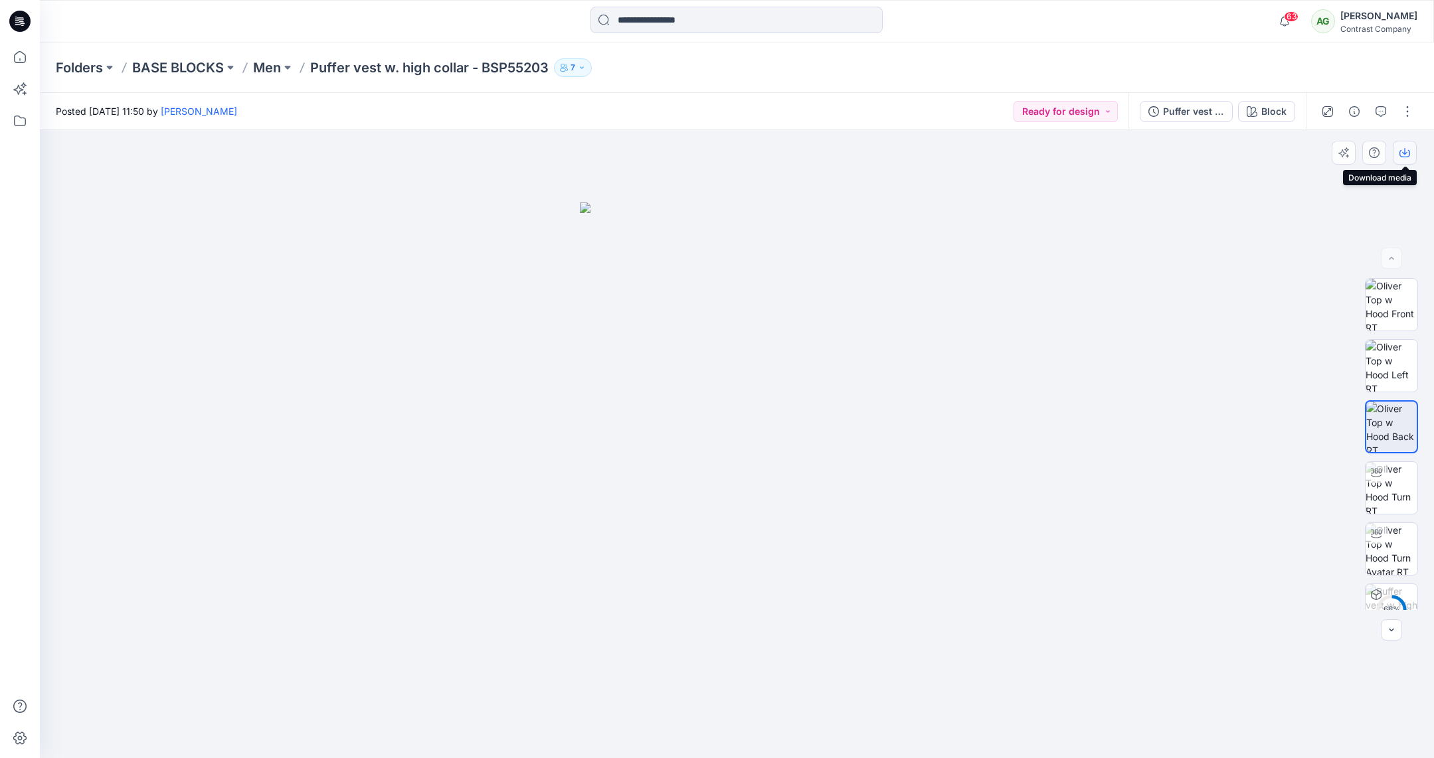
click at [1402, 154] on icon "button" at bounding box center [1404, 152] width 11 height 11
click at [1196, 112] on div "Puffer vest w. high collar - BSP552038" at bounding box center [1193, 111] width 61 height 15
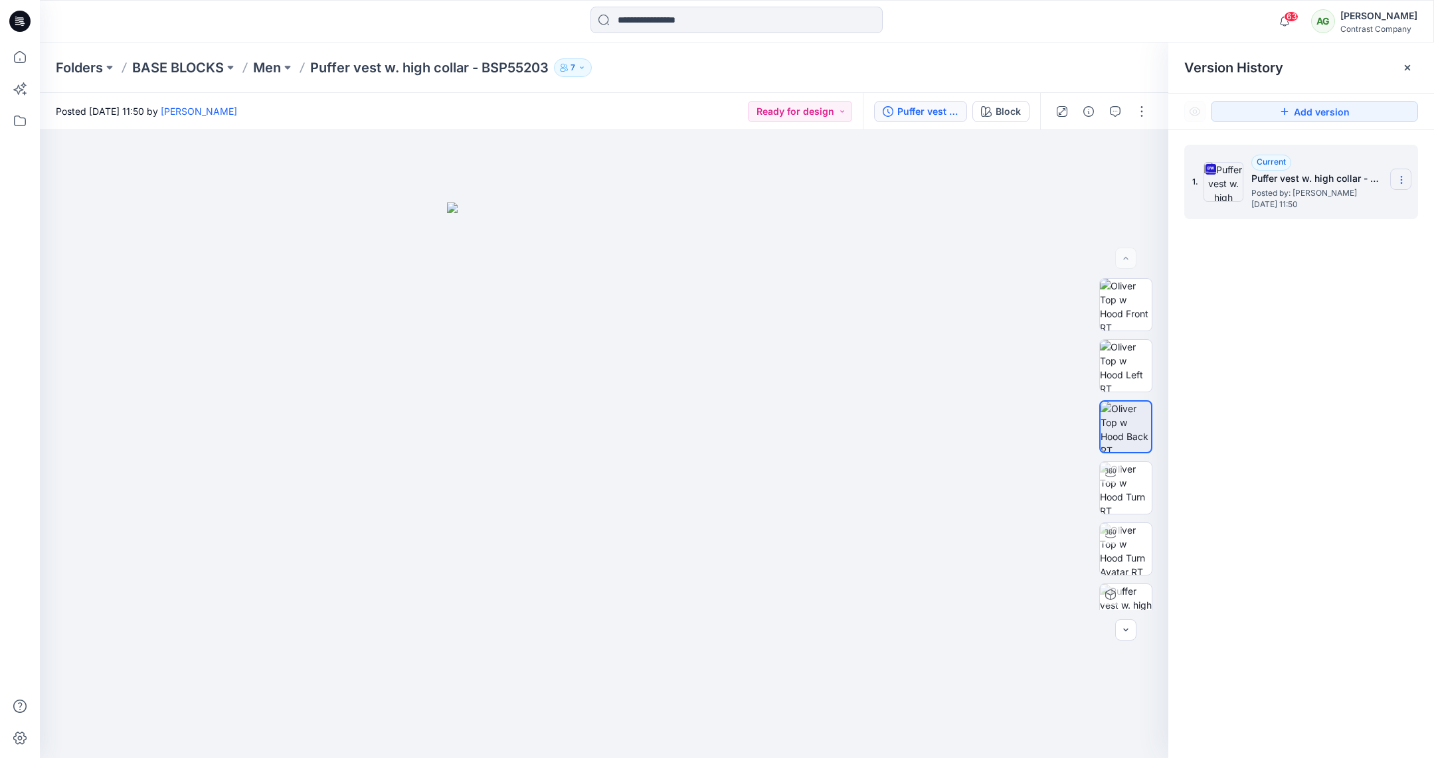
click at [1397, 177] on icon at bounding box center [1401, 180] width 11 height 11
click at [1352, 203] on span "Download Source BW File" at bounding box center [1335, 206] width 112 height 16
click at [278, 70] on p "Men" at bounding box center [267, 67] width 28 height 19
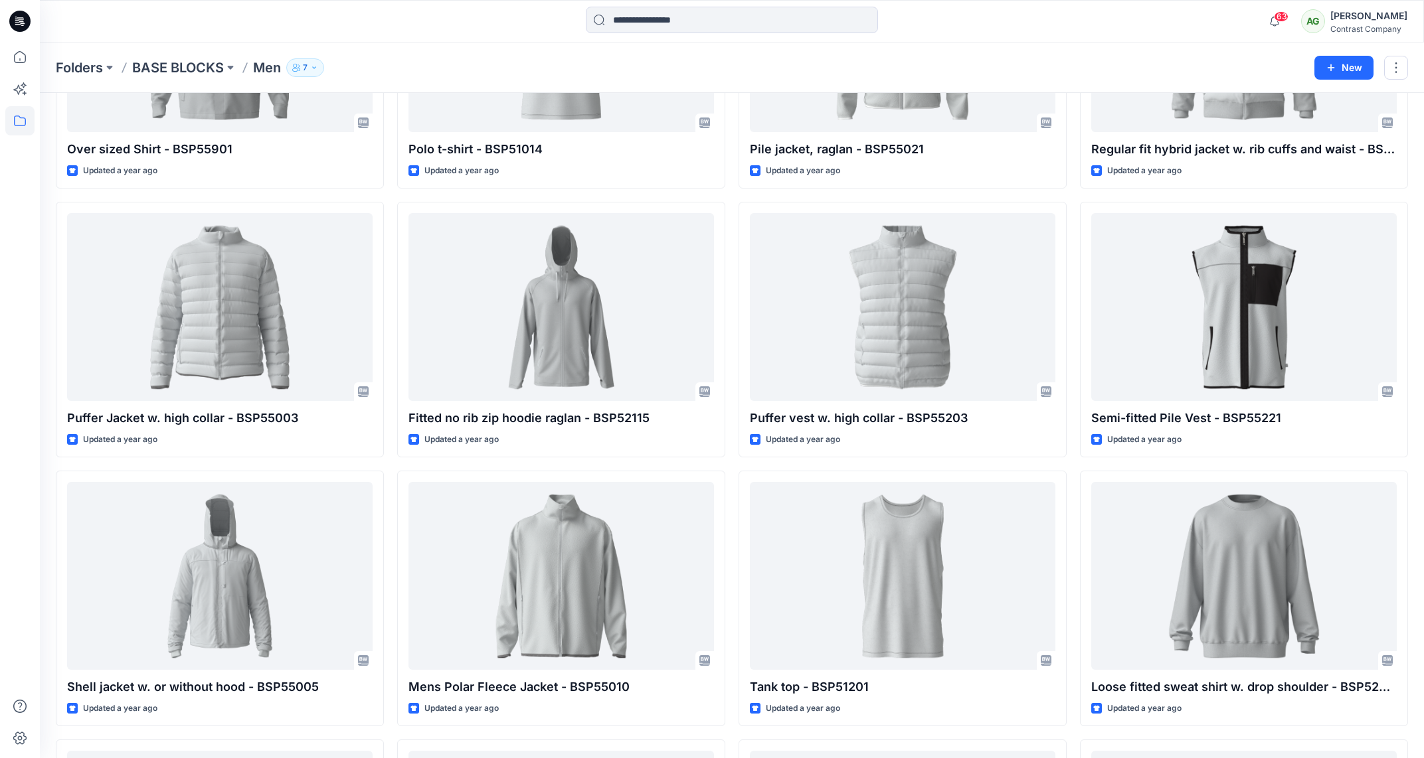
scroll to position [1565, 0]
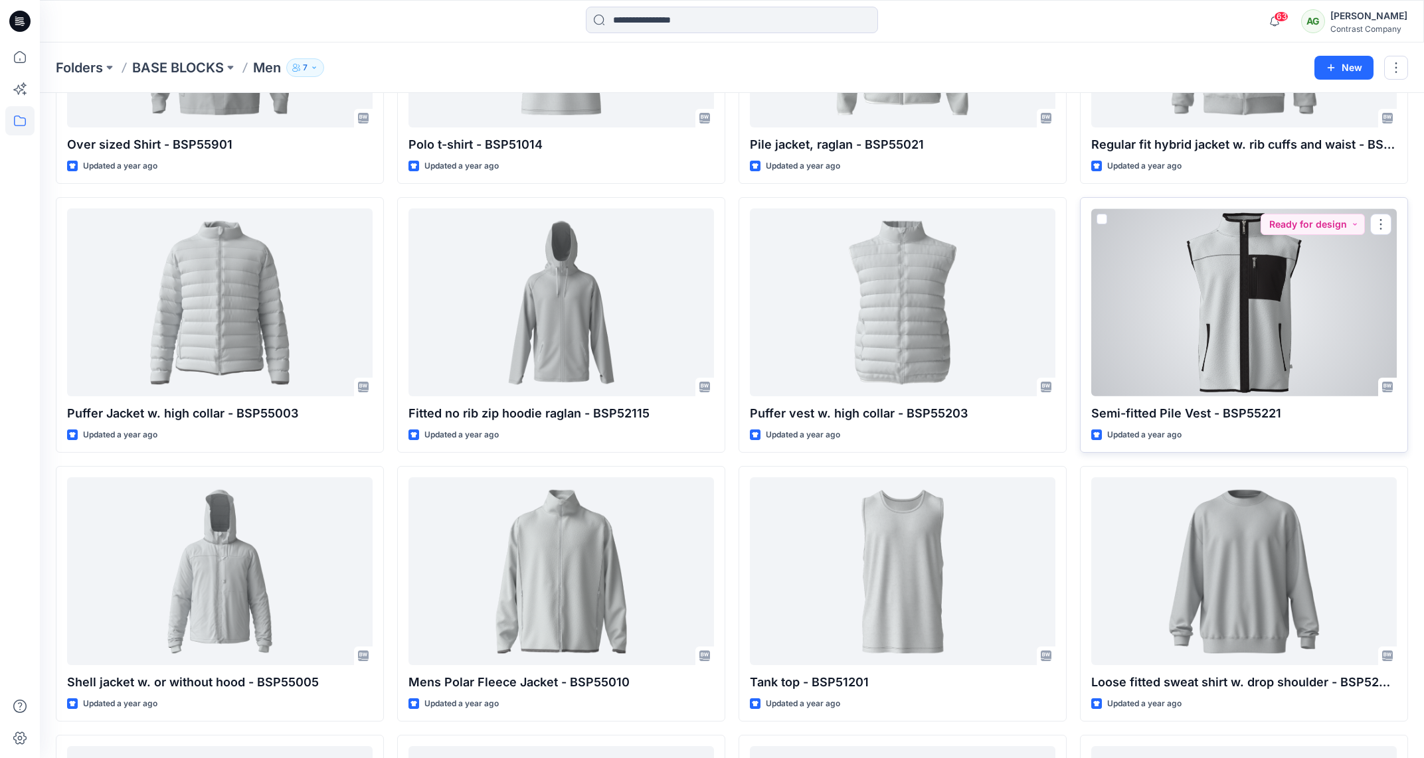
click at [1268, 334] on div at bounding box center [1244, 303] width 306 height 188
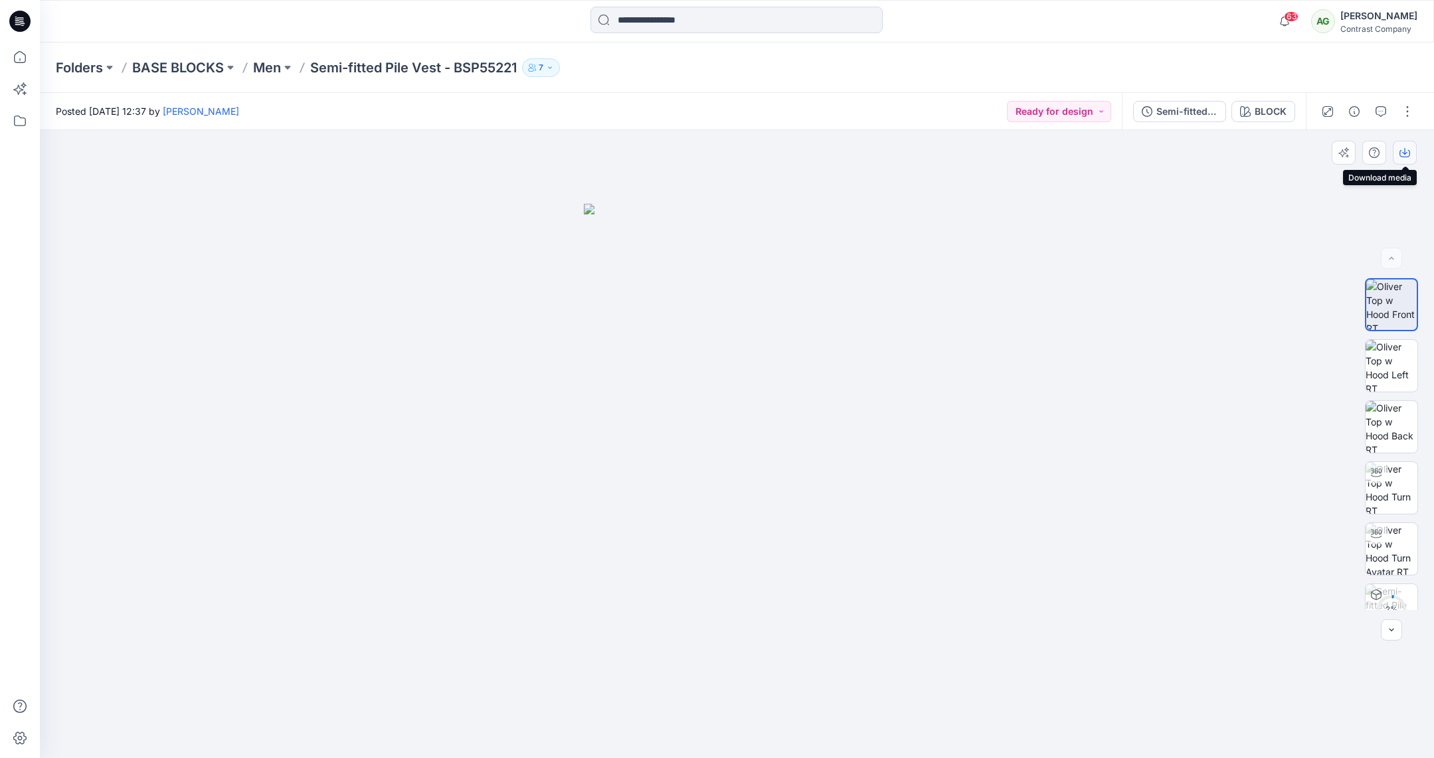
click at [1404, 149] on icon "button" at bounding box center [1404, 151] width 5 height 7
click at [1380, 366] on img at bounding box center [1392, 366] width 52 height 52
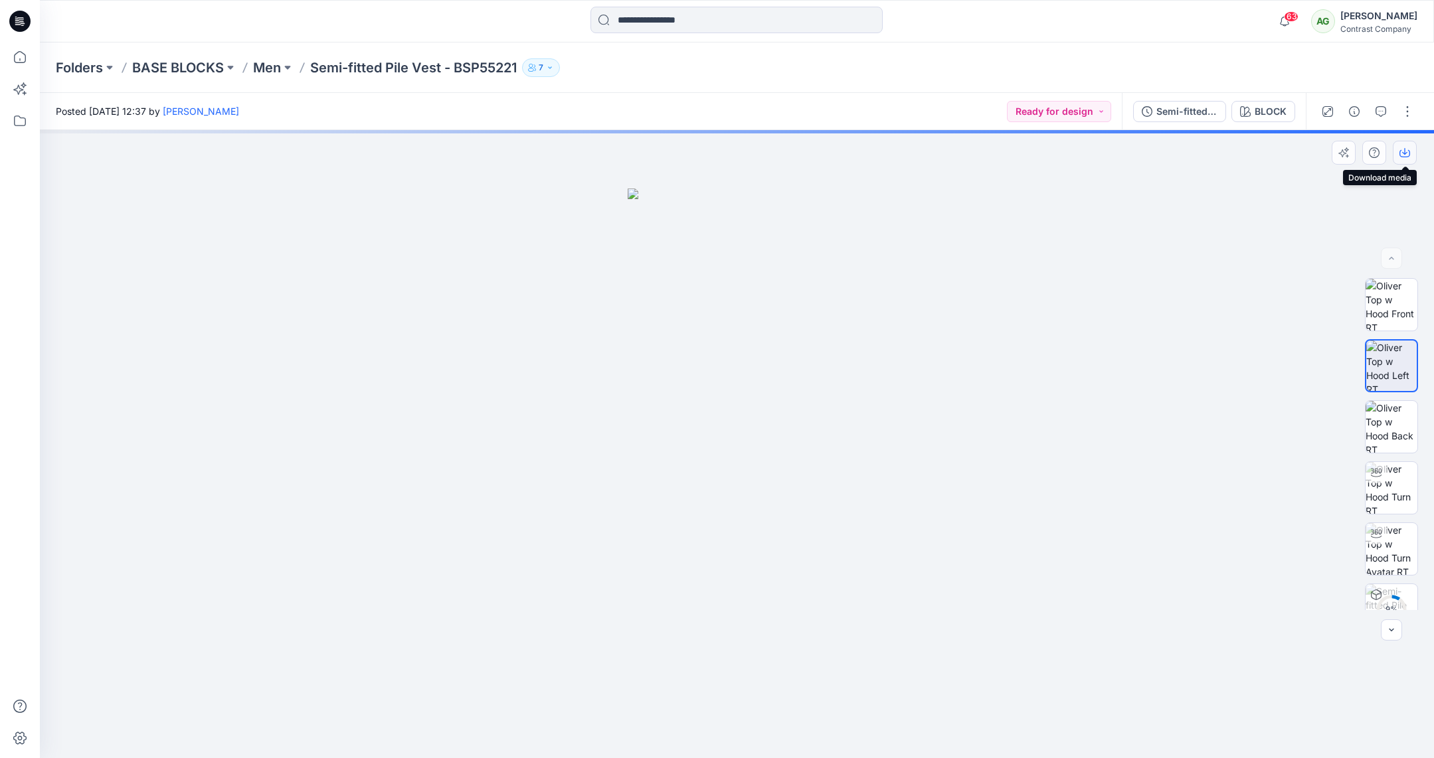
click at [1404, 153] on icon "button" at bounding box center [1404, 152] width 11 height 11
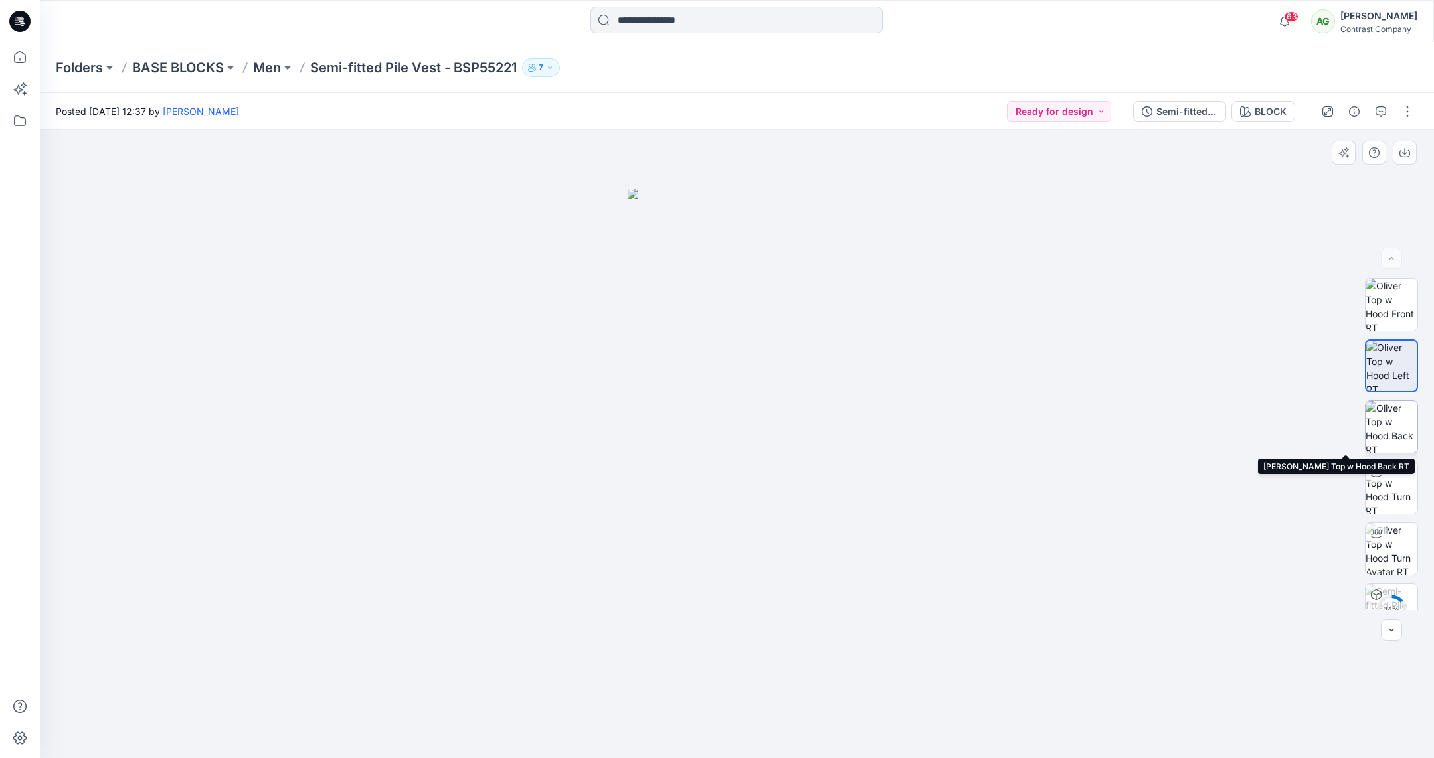
click at [1390, 434] on img at bounding box center [1392, 427] width 52 height 52
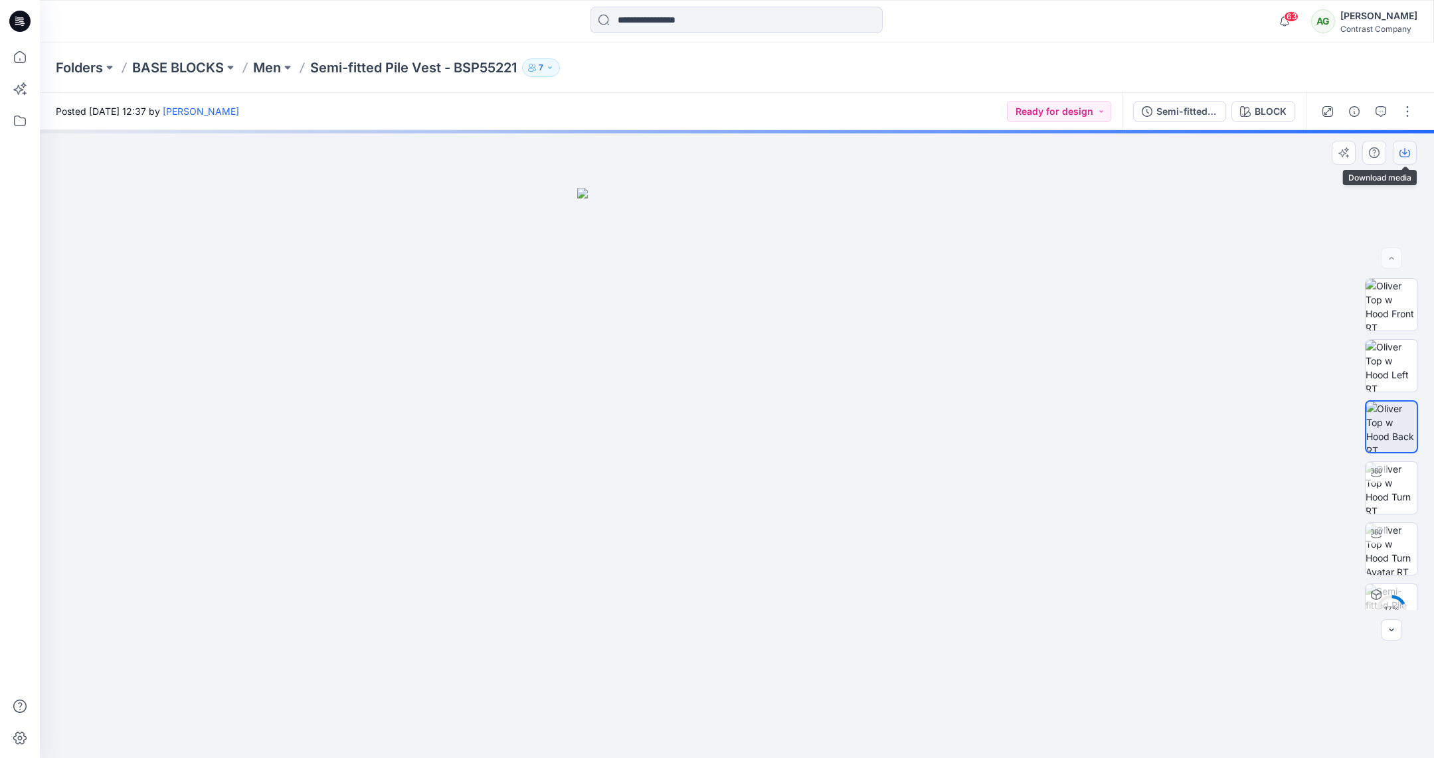
click at [1409, 147] on icon "button" at bounding box center [1404, 152] width 11 height 11
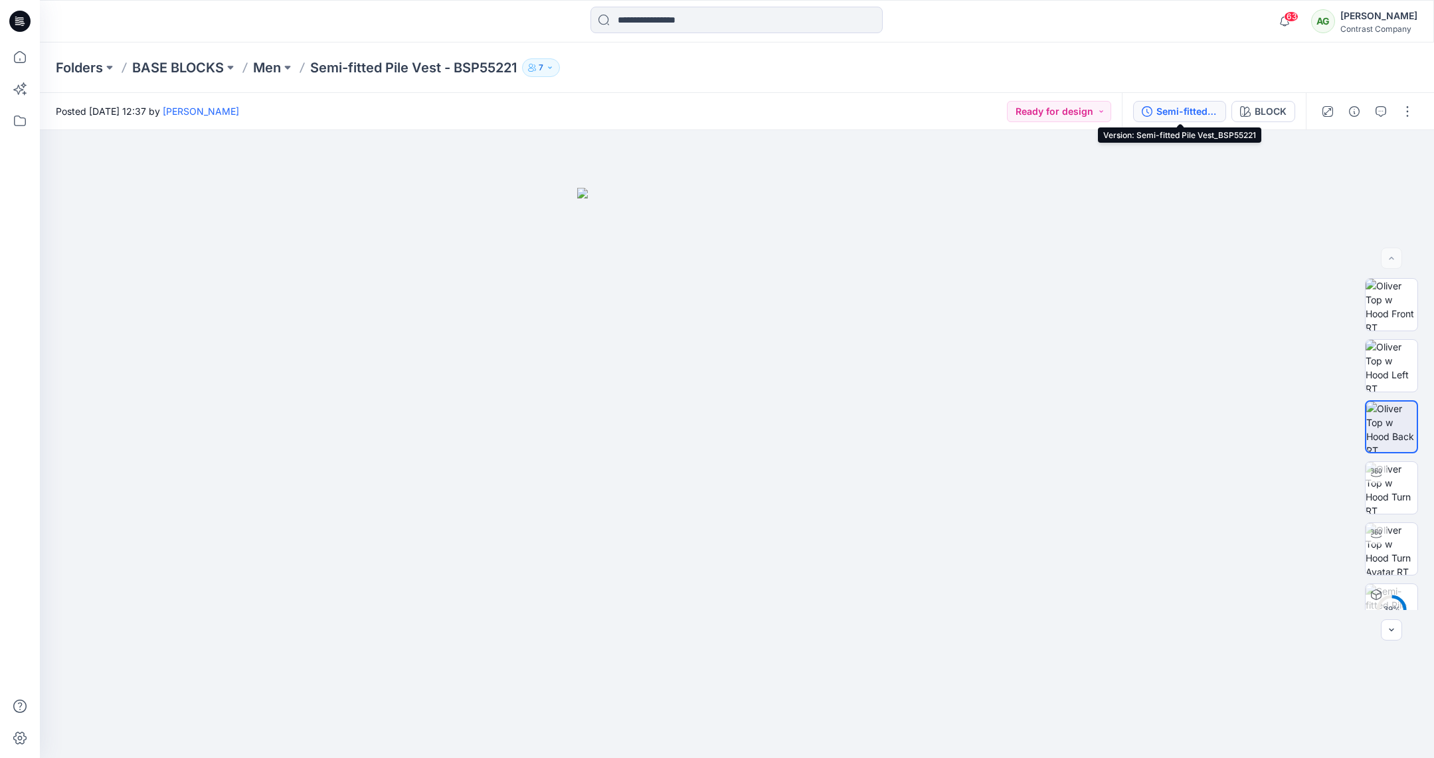
click at [1192, 112] on div "Semi-fitted Pile Vest_BSP55221" at bounding box center [1186, 111] width 61 height 15
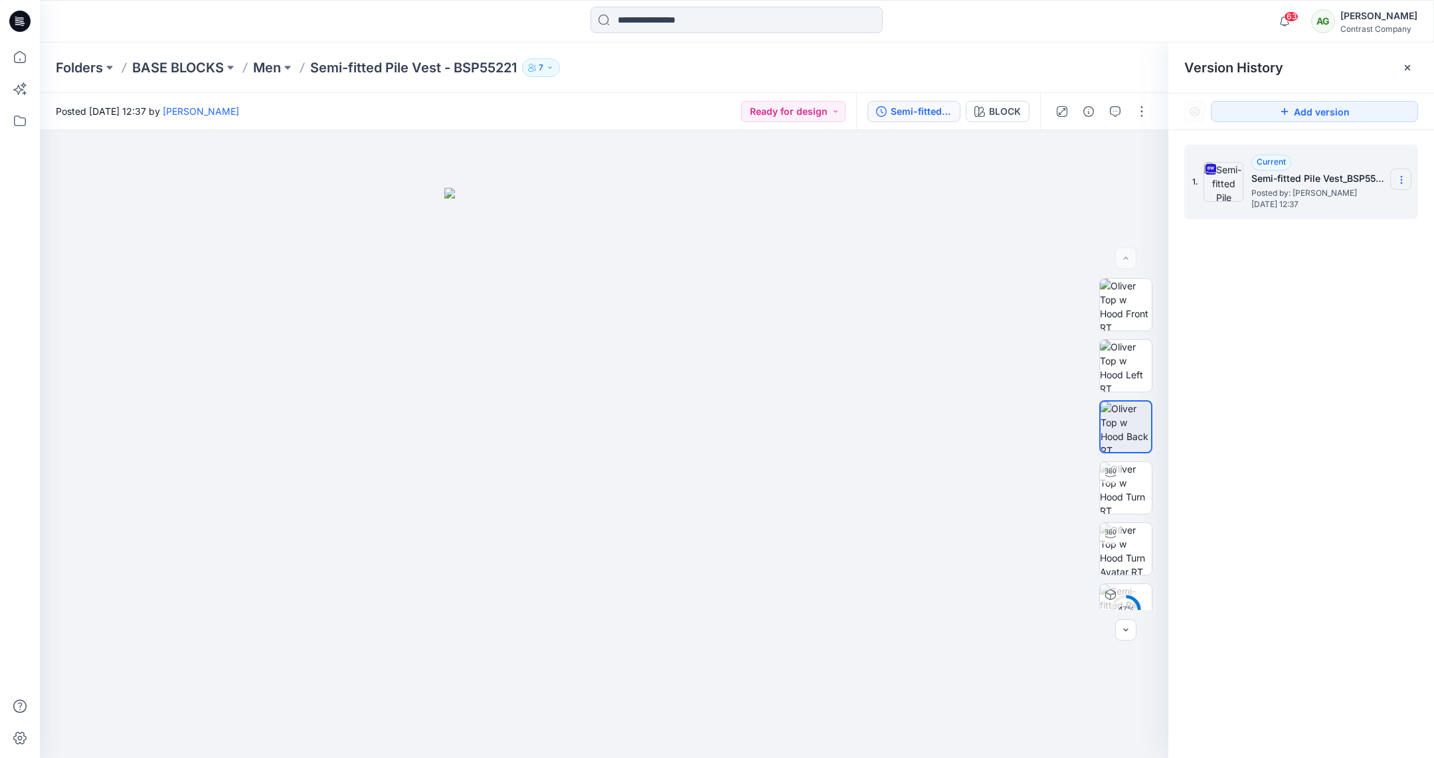
click at [1403, 179] on icon at bounding box center [1401, 180] width 11 height 11
click at [1368, 205] on span "Download Source BW File" at bounding box center [1335, 206] width 112 height 16
click at [272, 68] on p "Men" at bounding box center [267, 67] width 28 height 19
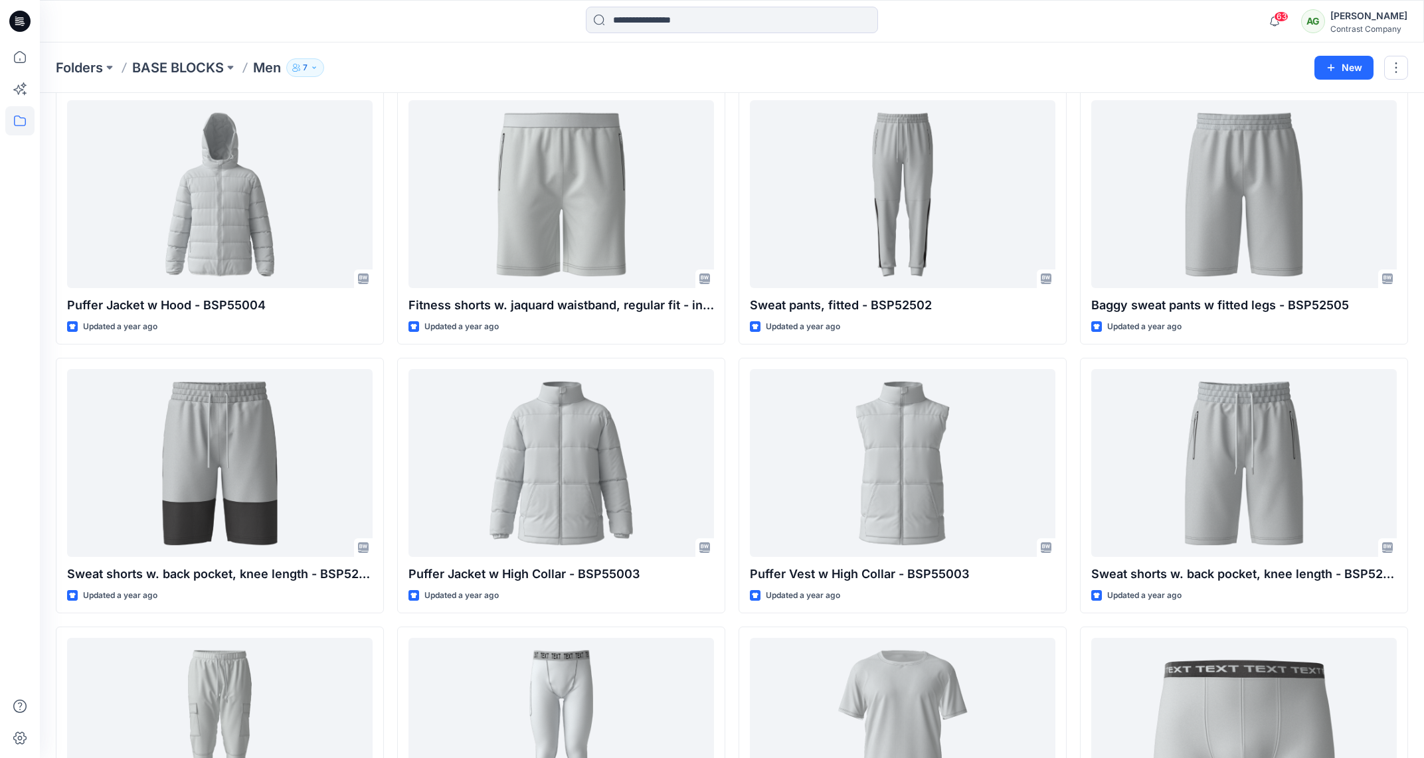
scroll to position [2234, 0]
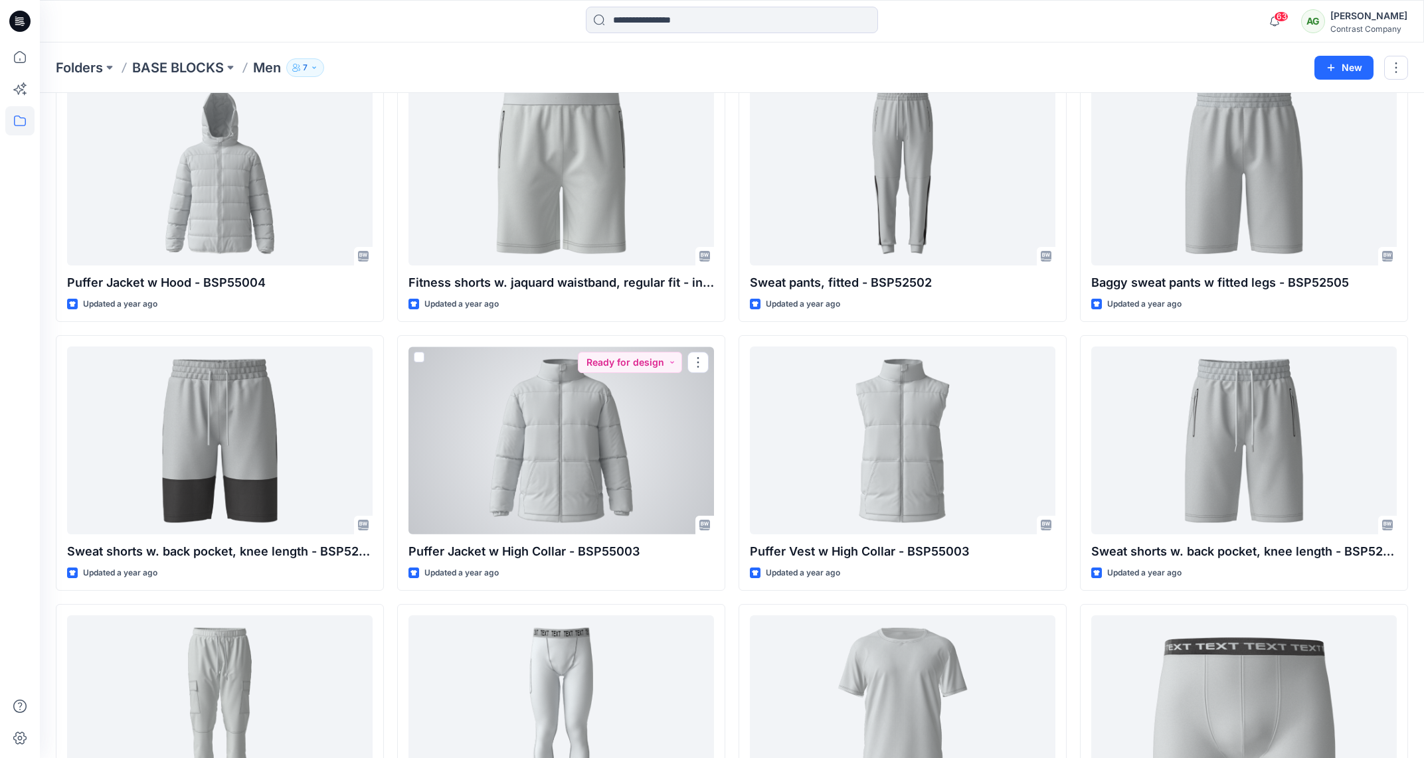
click at [561, 472] on div at bounding box center [561, 441] width 306 height 188
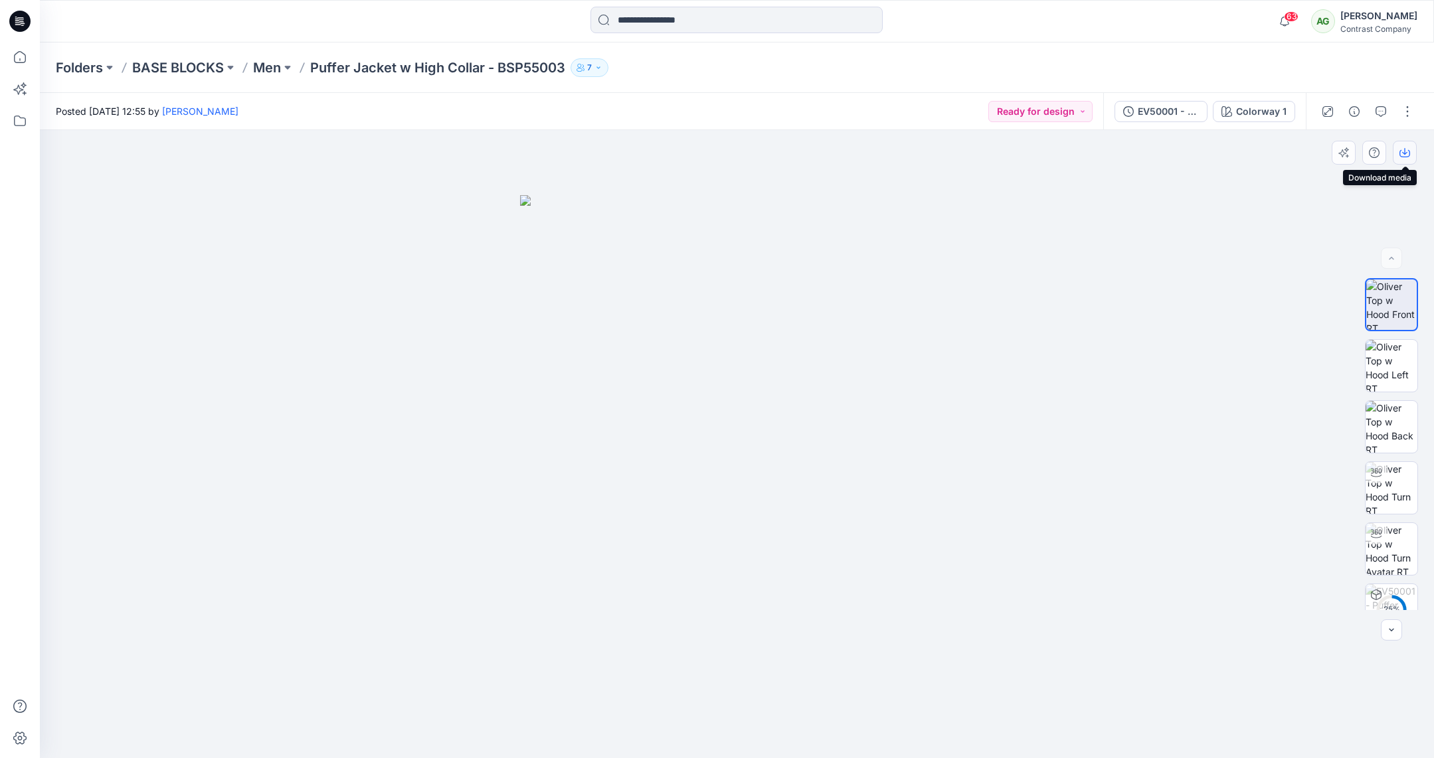
click at [1405, 152] on icon "button" at bounding box center [1404, 152] width 11 height 11
click at [1412, 192] on div at bounding box center [737, 444] width 1394 height 628
click at [1168, 109] on div "EV50001 - Puffer Jacket w High Collar - BSP55003" at bounding box center [1168, 111] width 61 height 15
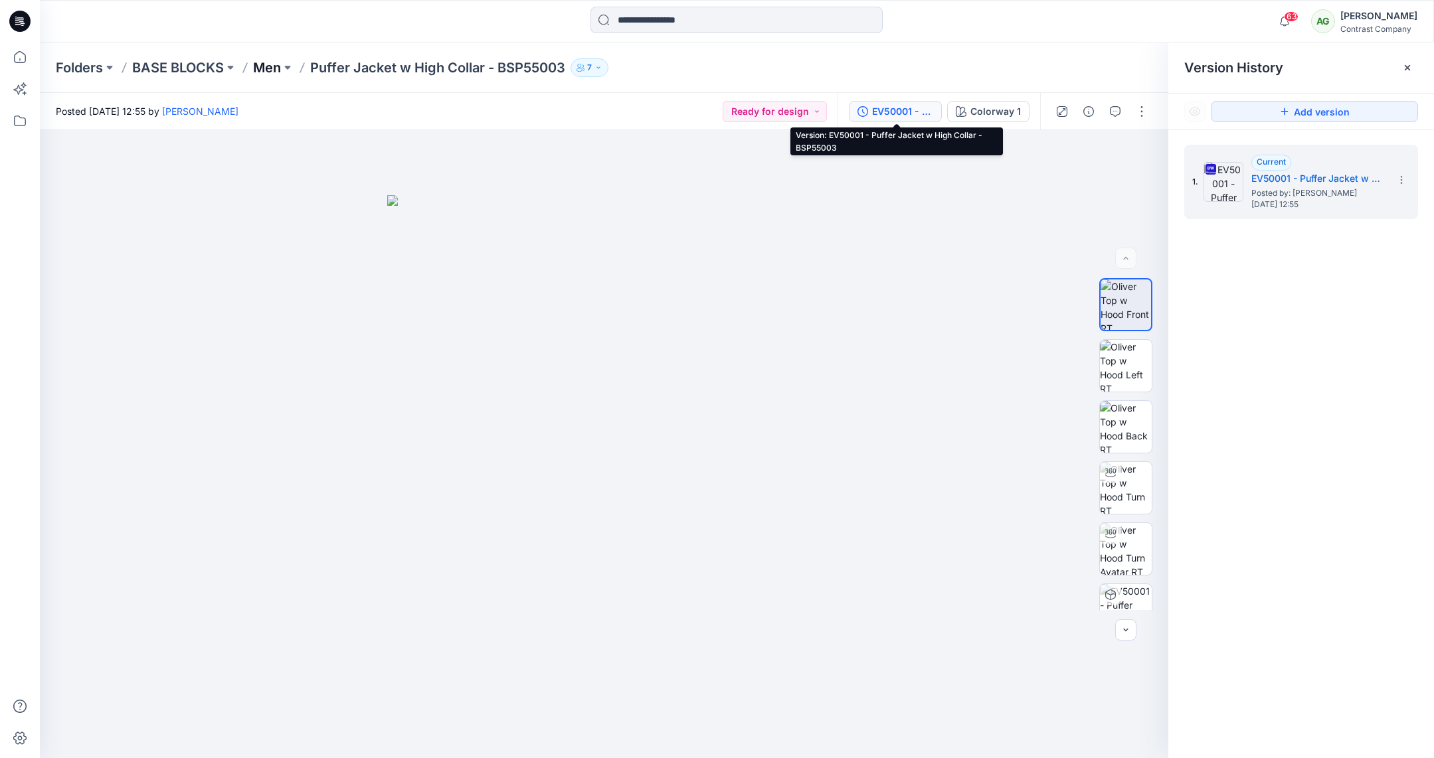
click at [271, 70] on p "Men" at bounding box center [267, 67] width 28 height 19
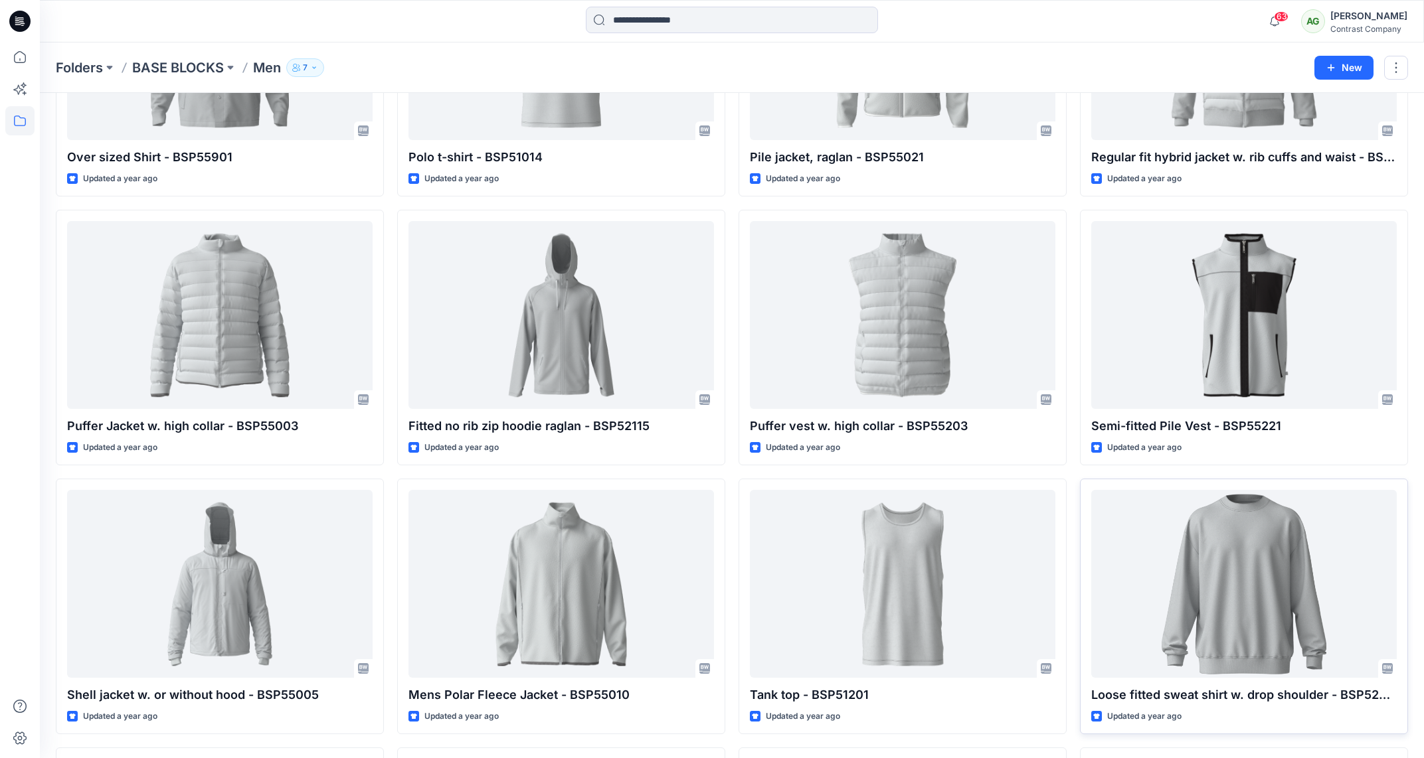
scroll to position [1548, 0]
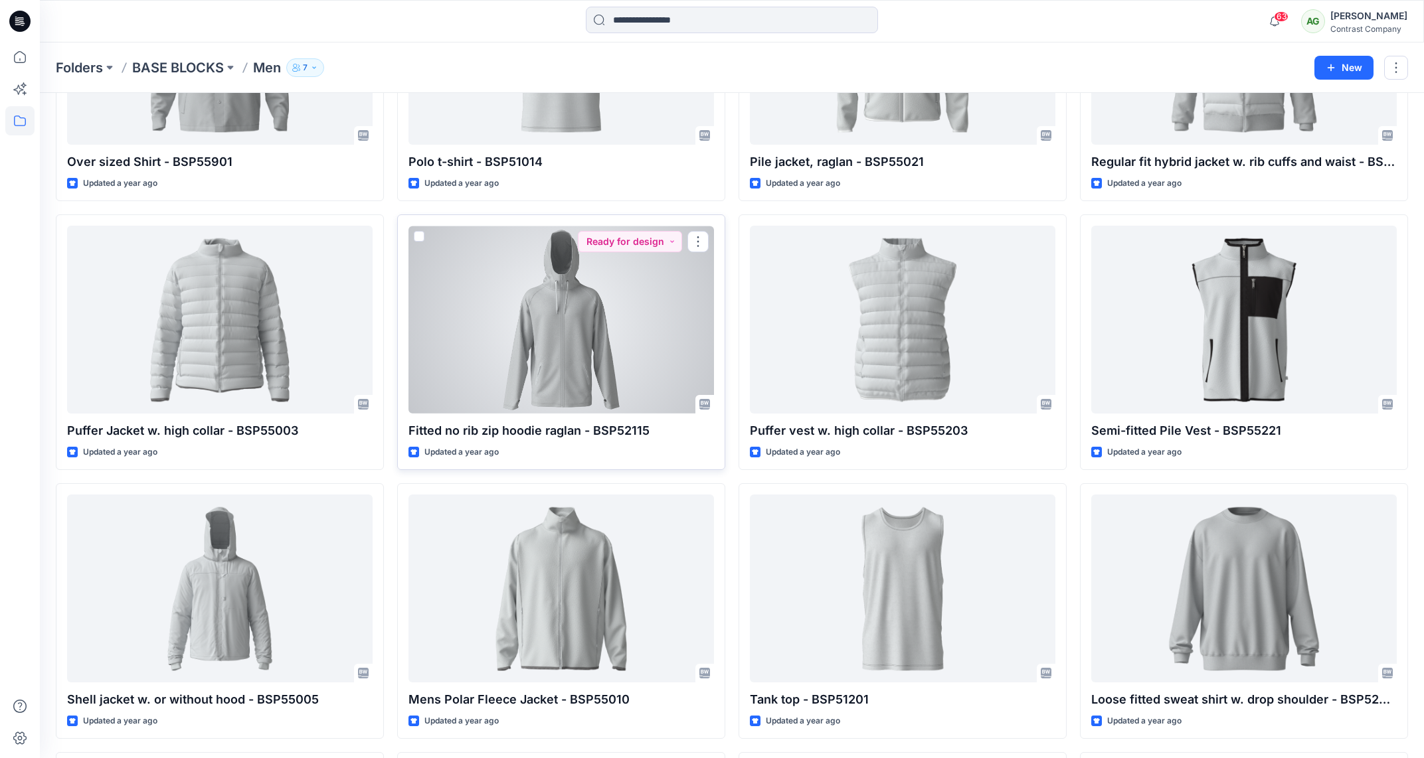
click at [595, 334] on div at bounding box center [561, 320] width 306 height 188
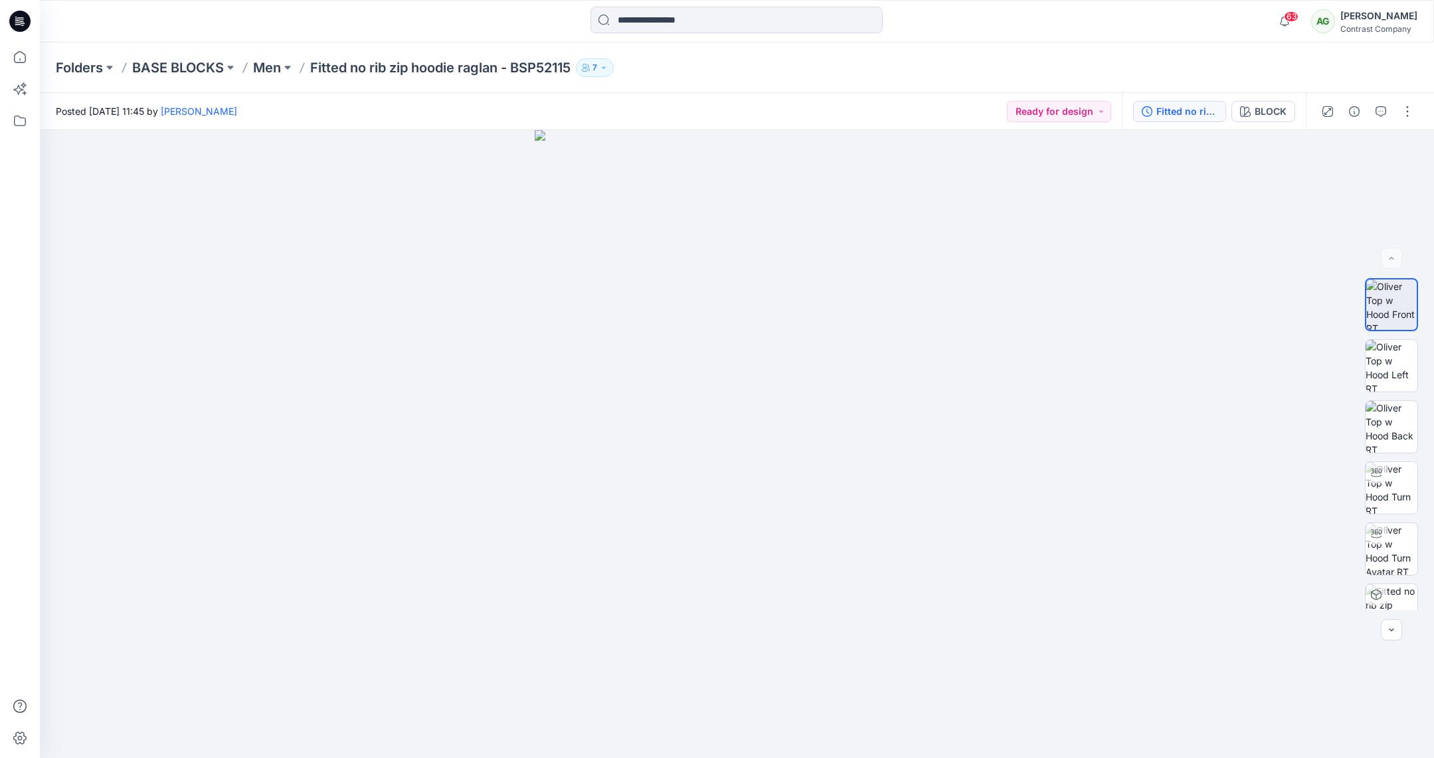
click at [1174, 109] on div "Fitted no rib zip hoodie raglan - BSP52115" at bounding box center [1186, 111] width 61 height 15
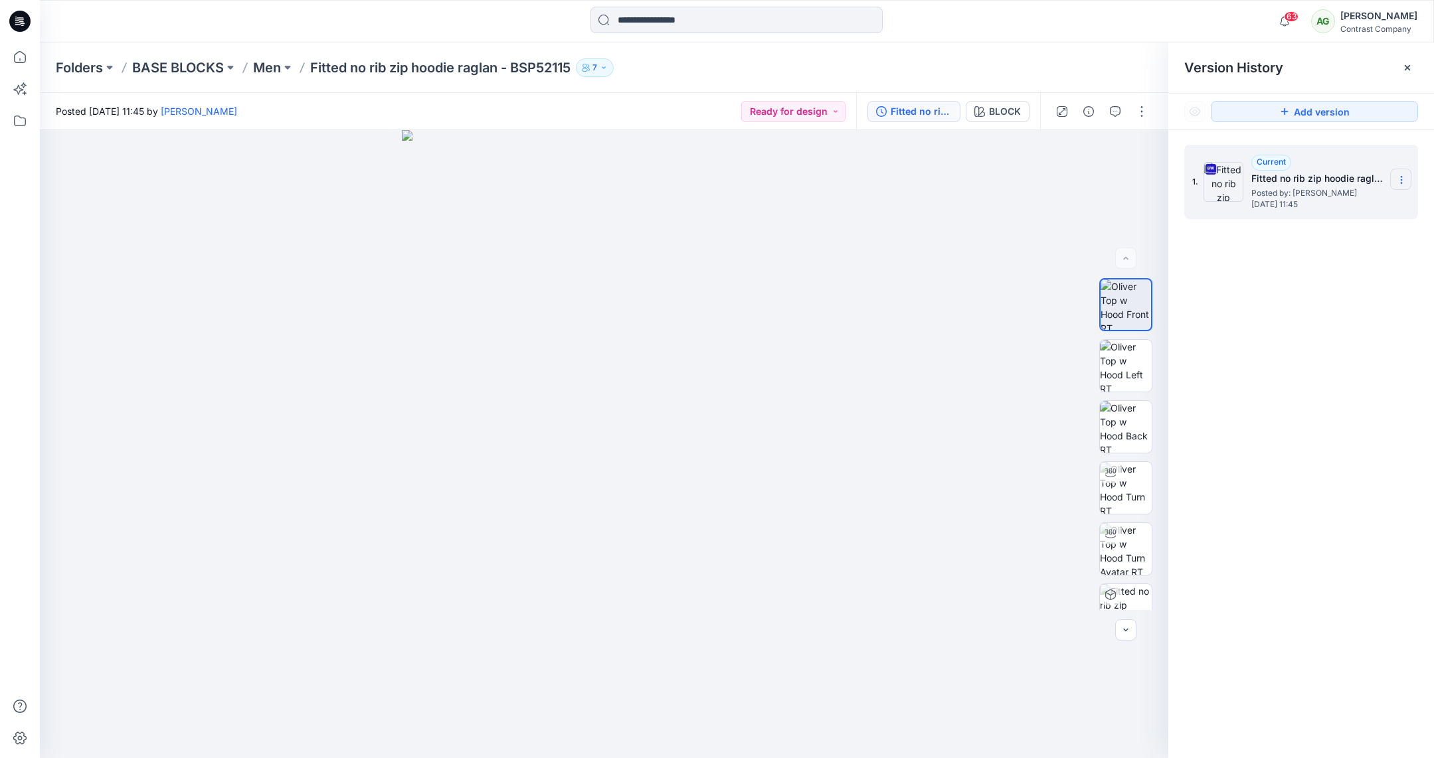
click at [1405, 178] on section at bounding box center [1400, 179] width 21 height 21
click at [1344, 204] on span "Download Source BW File" at bounding box center [1335, 206] width 112 height 16
click at [269, 65] on p "Men" at bounding box center [267, 67] width 28 height 19
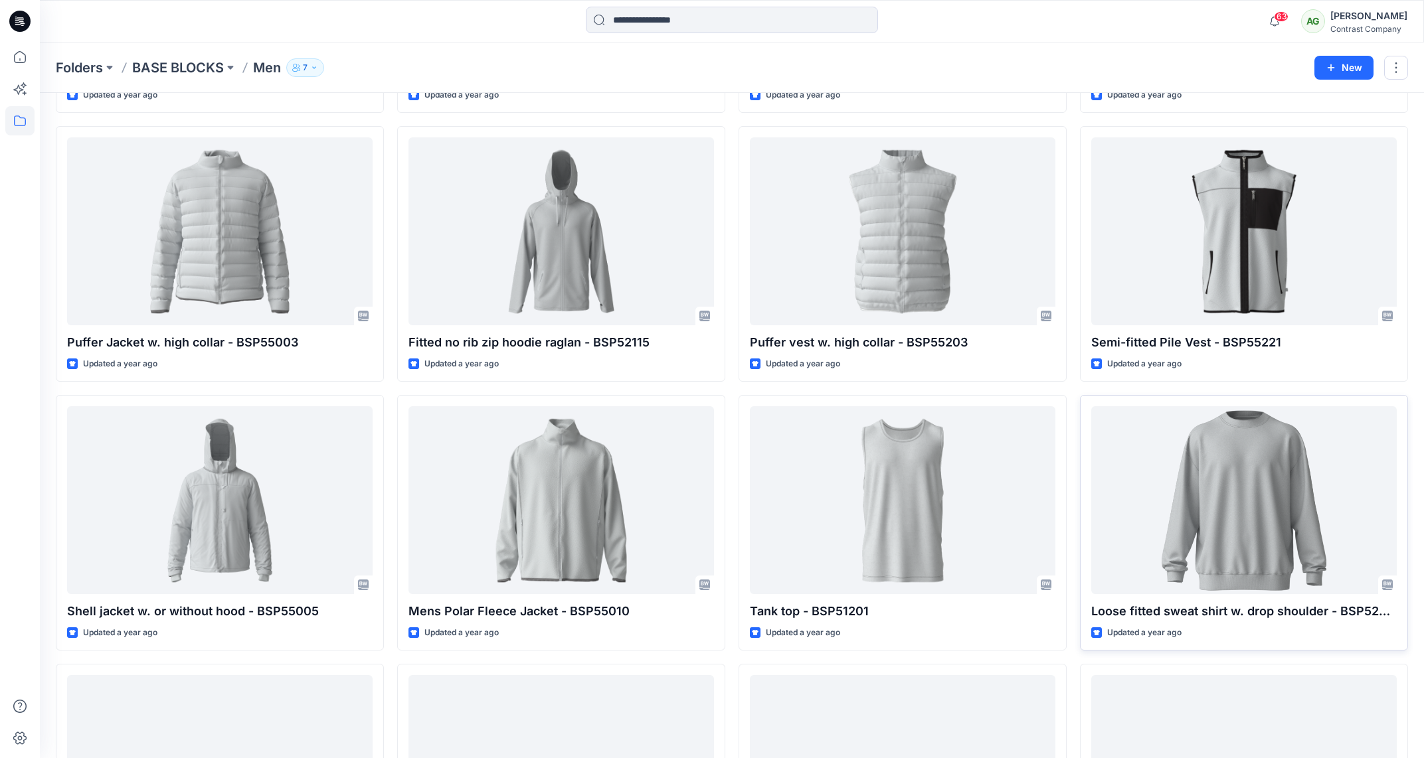
scroll to position [1639, 0]
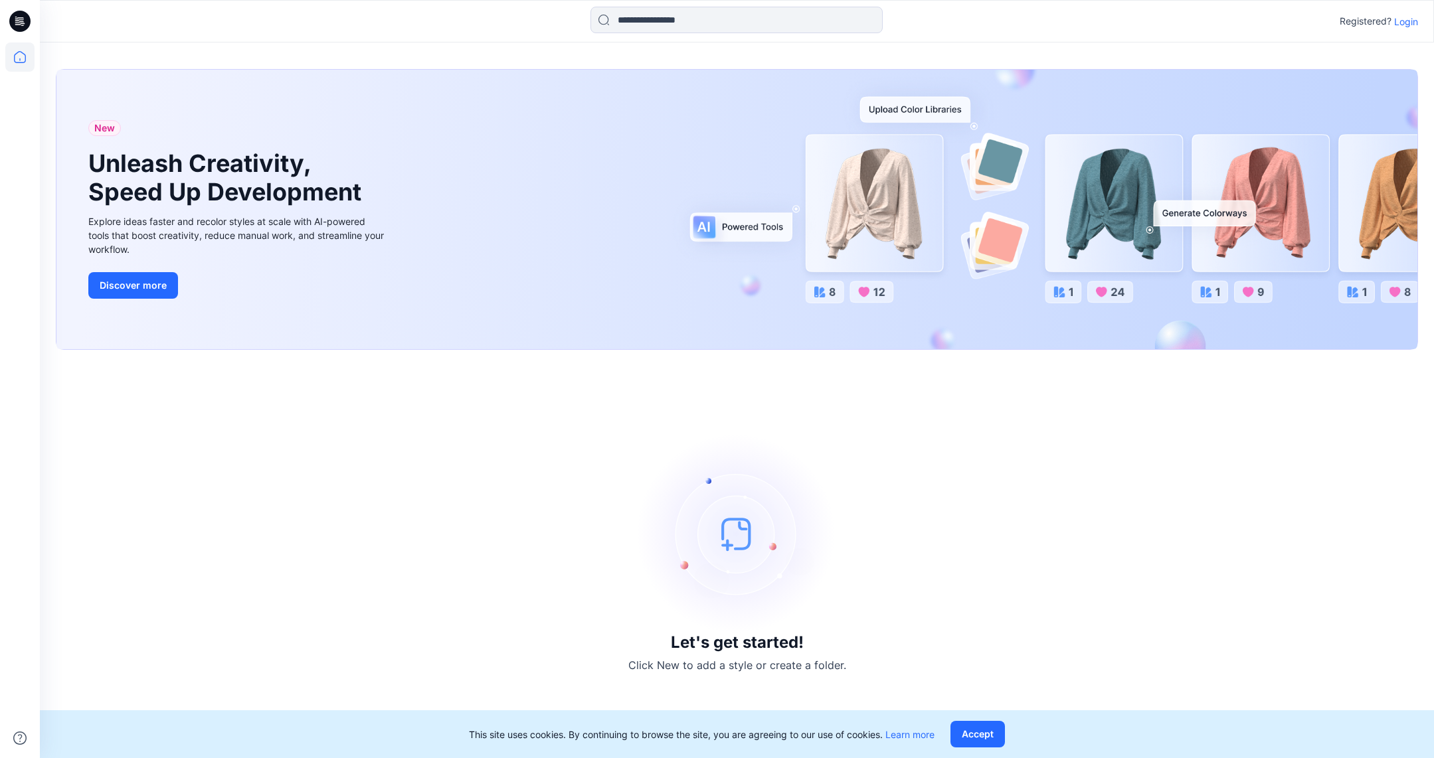
click at [1409, 24] on p "Login" at bounding box center [1406, 22] width 24 height 14
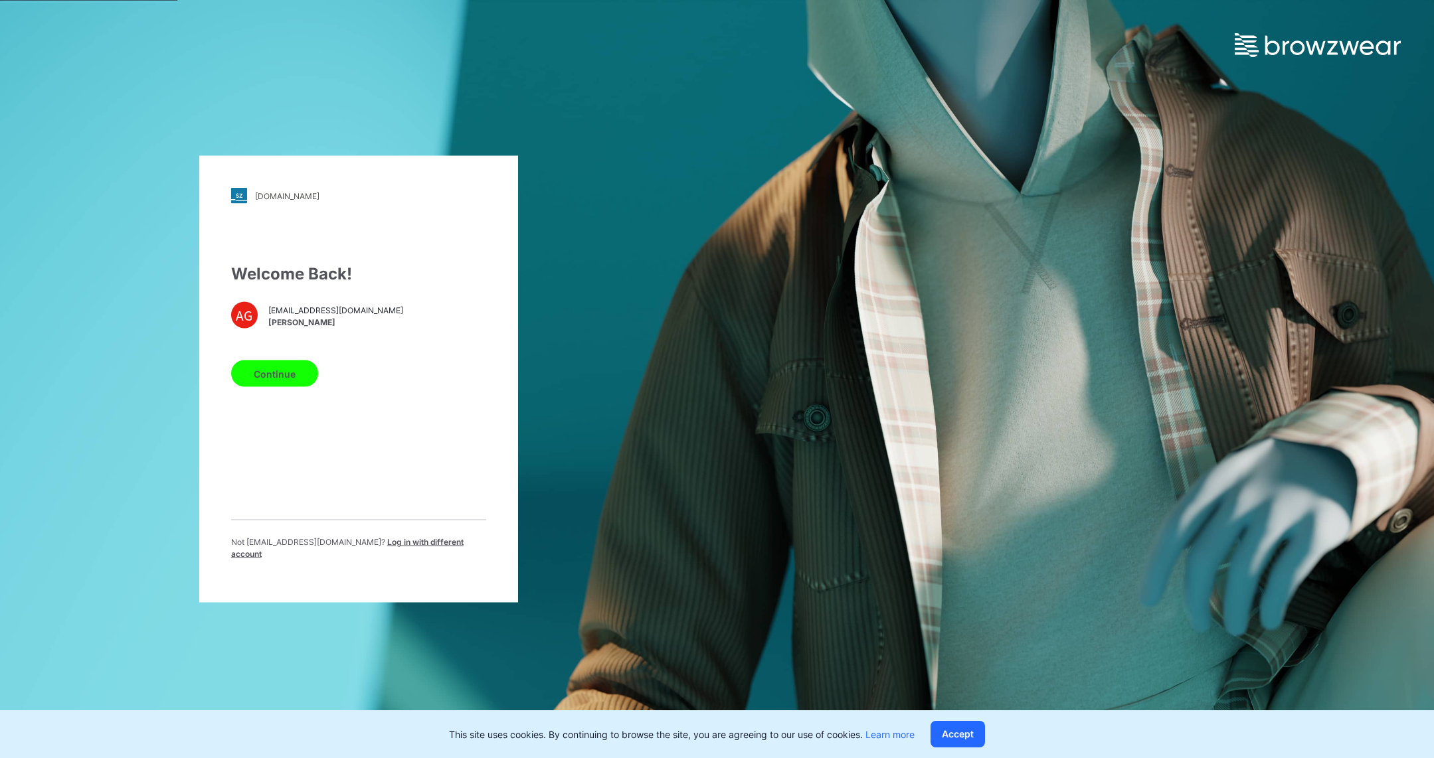
click at [270, 382] on button "Continue" at bounding box center [274, 374] width 87 height 27
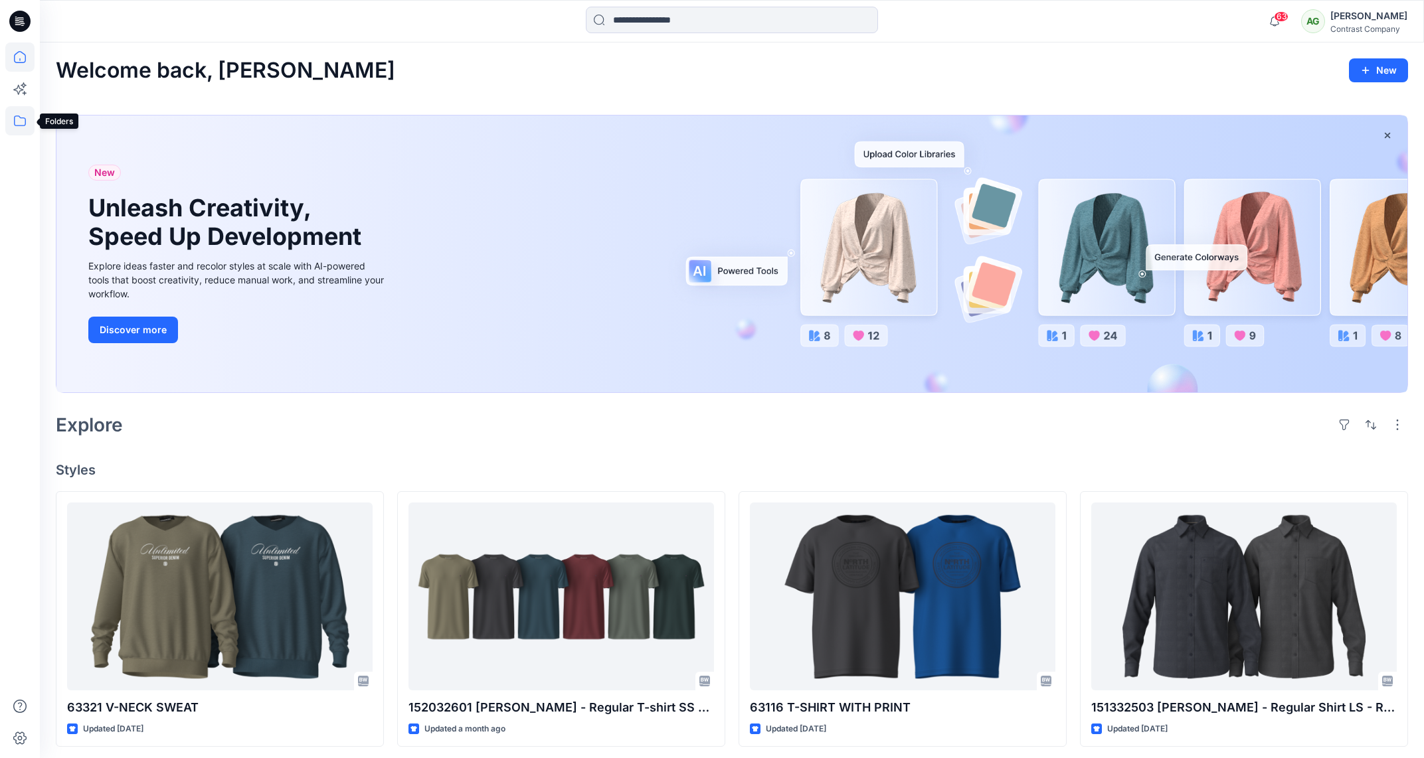
click at [22, 120] on icon at bounding box center [19, 120] width 29 height 29
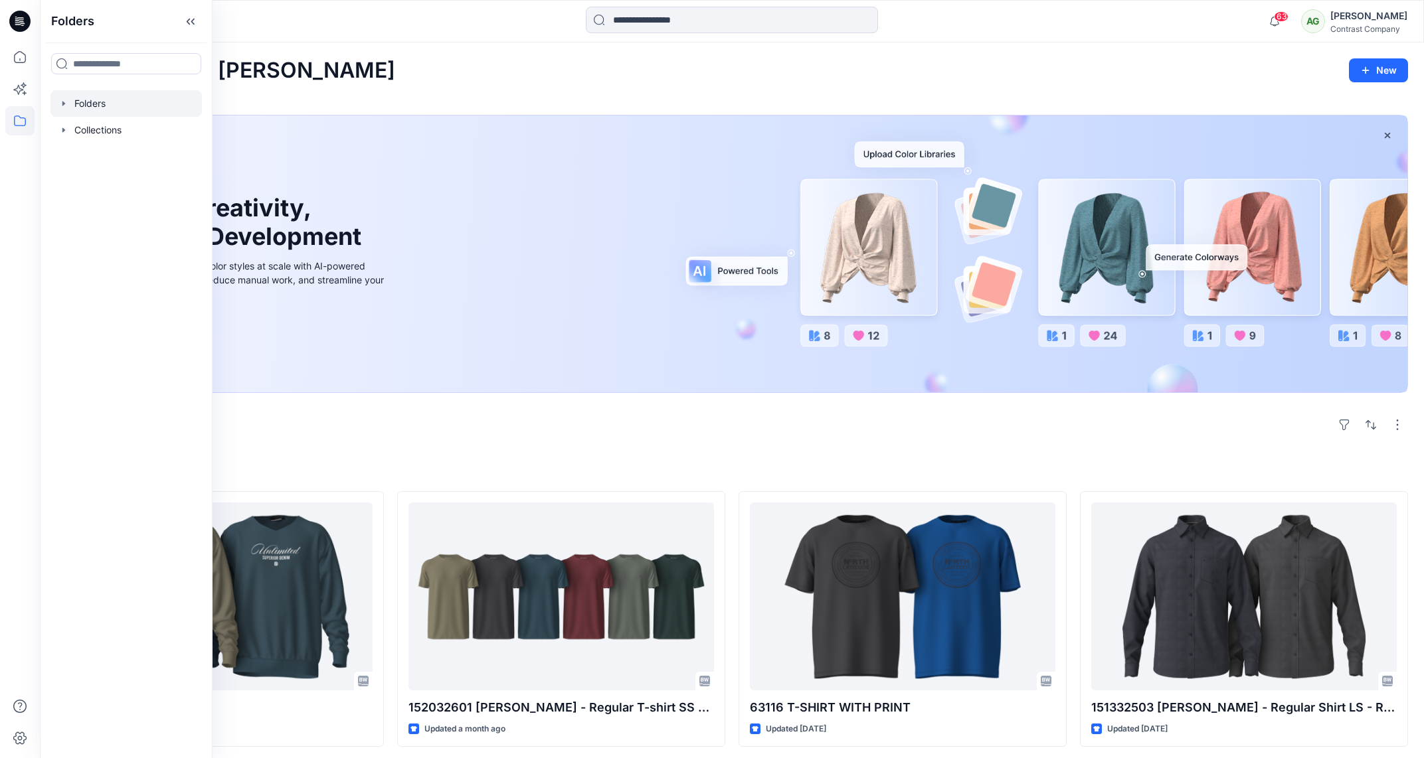
click at [64, 104] on icon "button" at bounding box center [63, 103] width 11 height 11
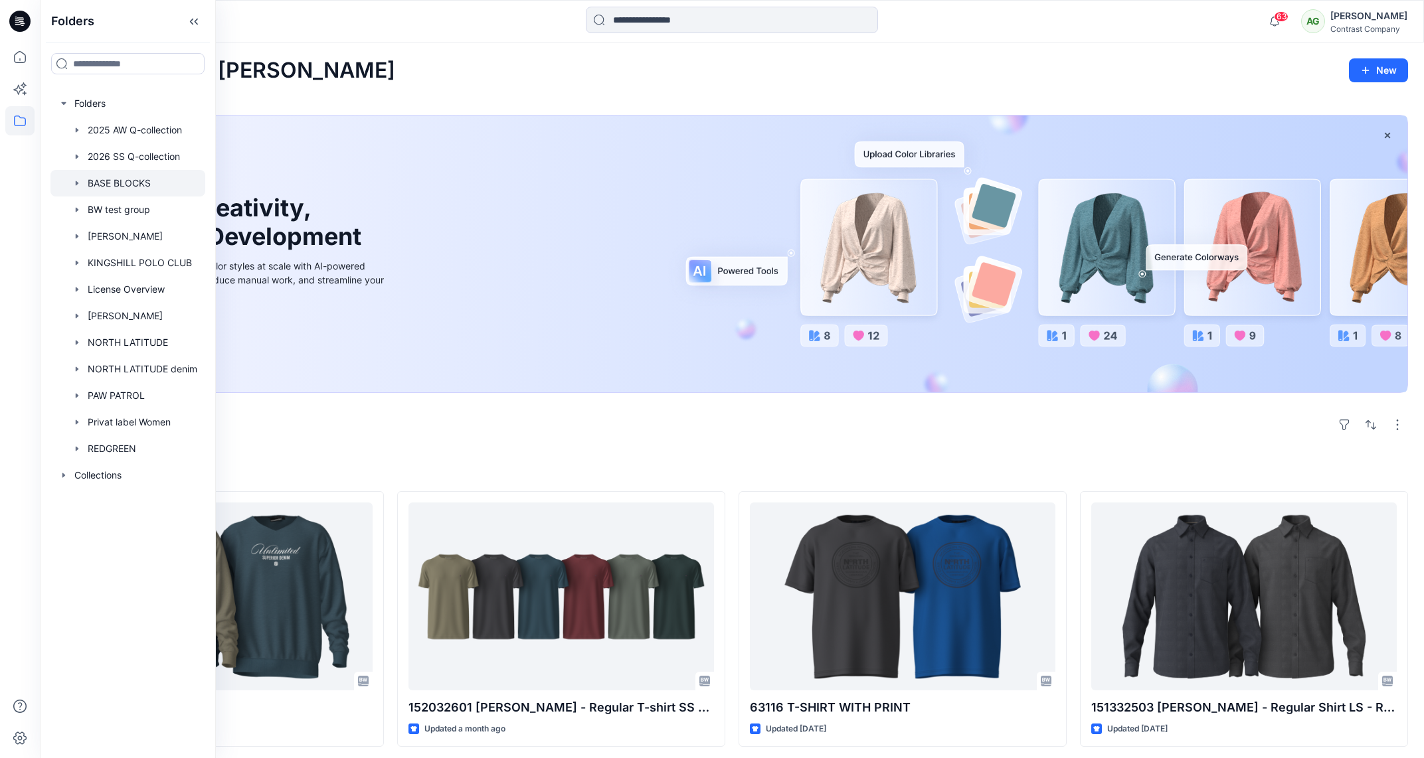
click at [98, 179] on div at bounding box center [127, 183] width 155 height 27
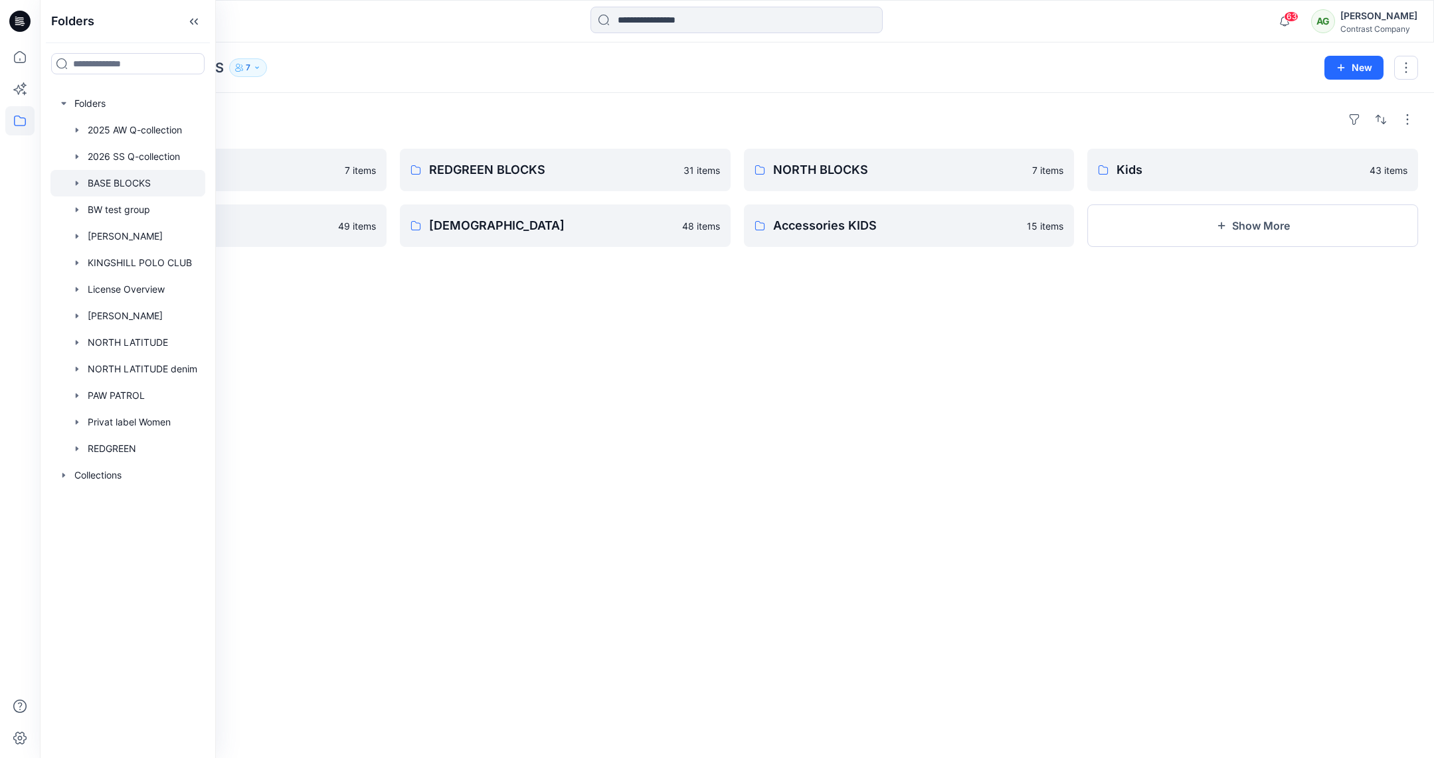
click at [317, 118] on div "Folders" at bounding box center [737, 119] width 1362 height 21
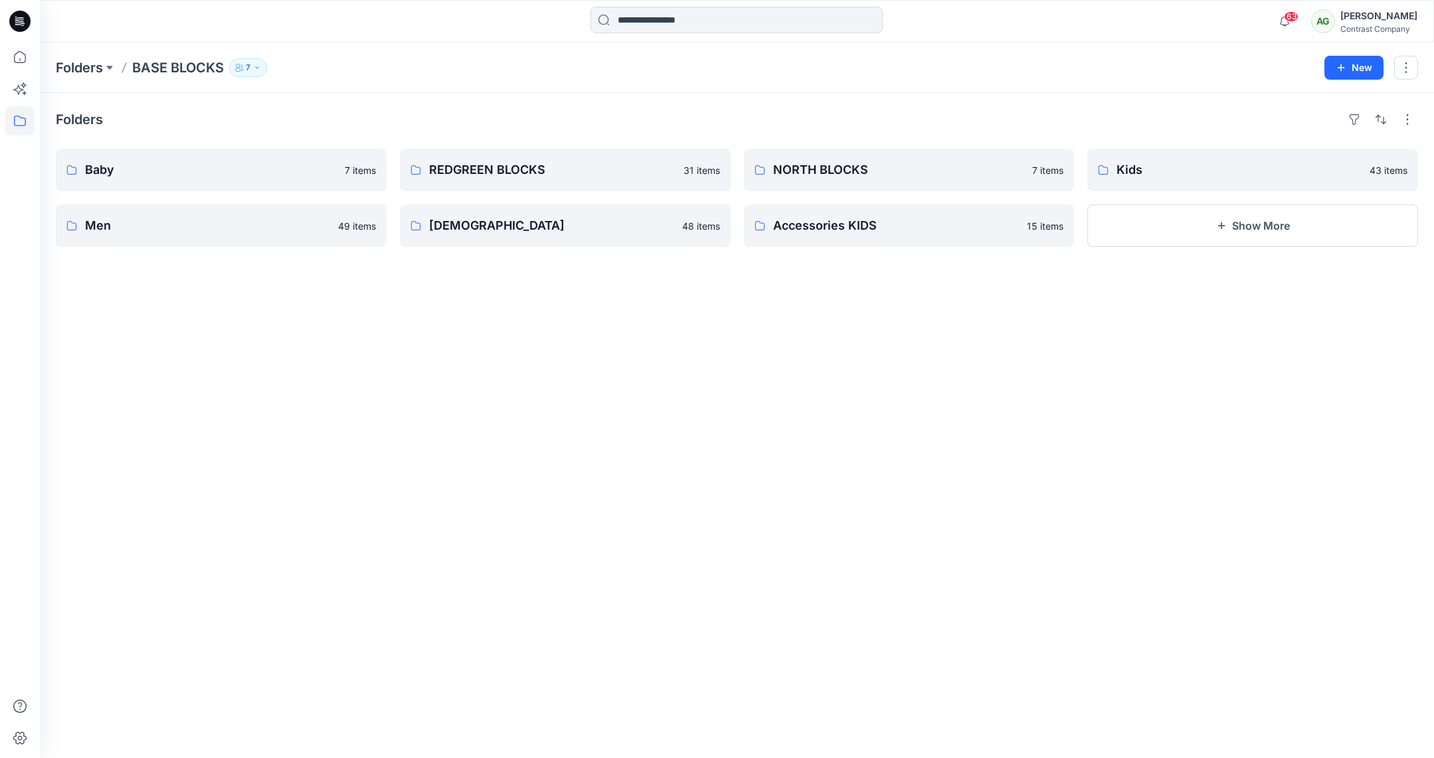
click at [234, 382] on div "Folders Baby 7 items Men 49 items REDGREEN BLOCKS 31 items Ladies 48 items NORT…" at bounding box center [737, 426] width 1394 height 666
click at [205, 222] on p "Men" at bounding box center [220, 226] width 270 height 19
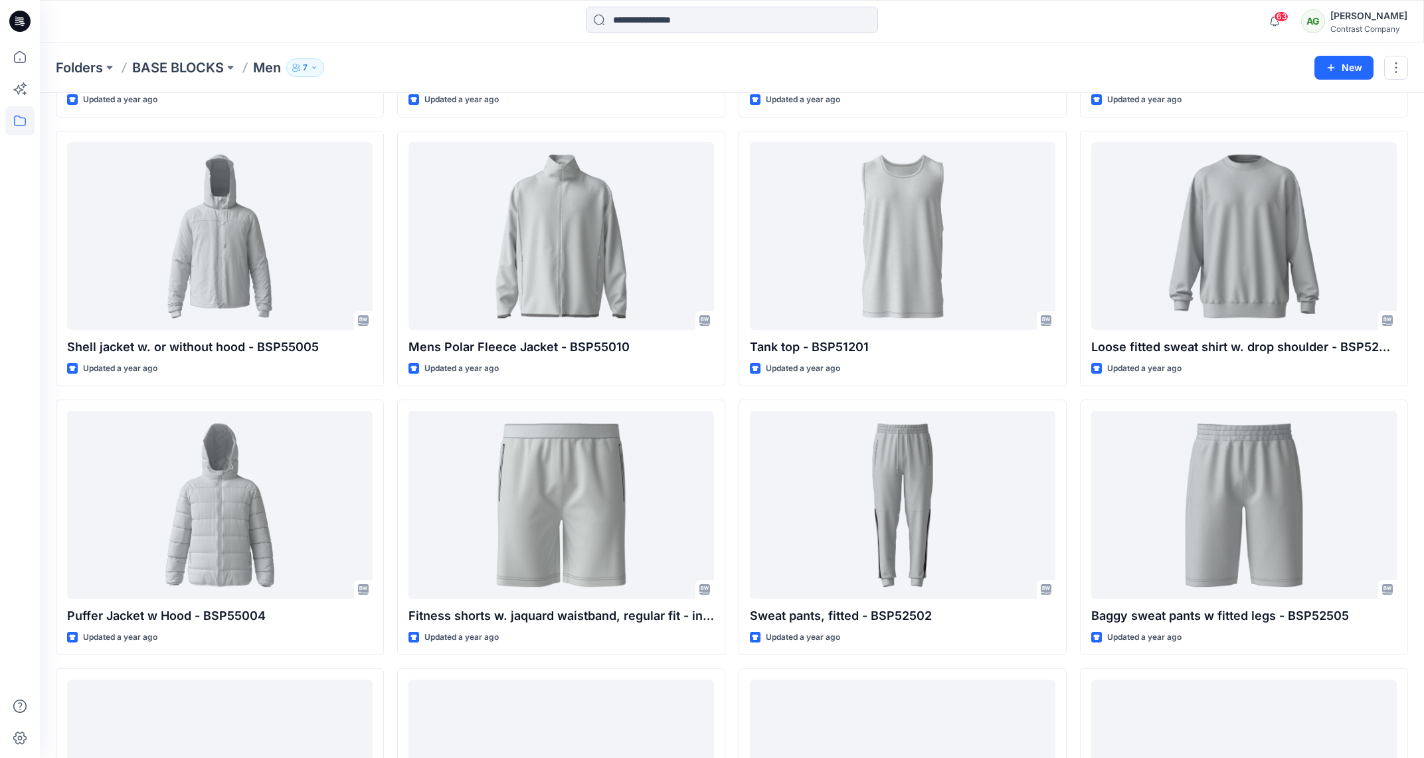
scroll to position [1895, 0]
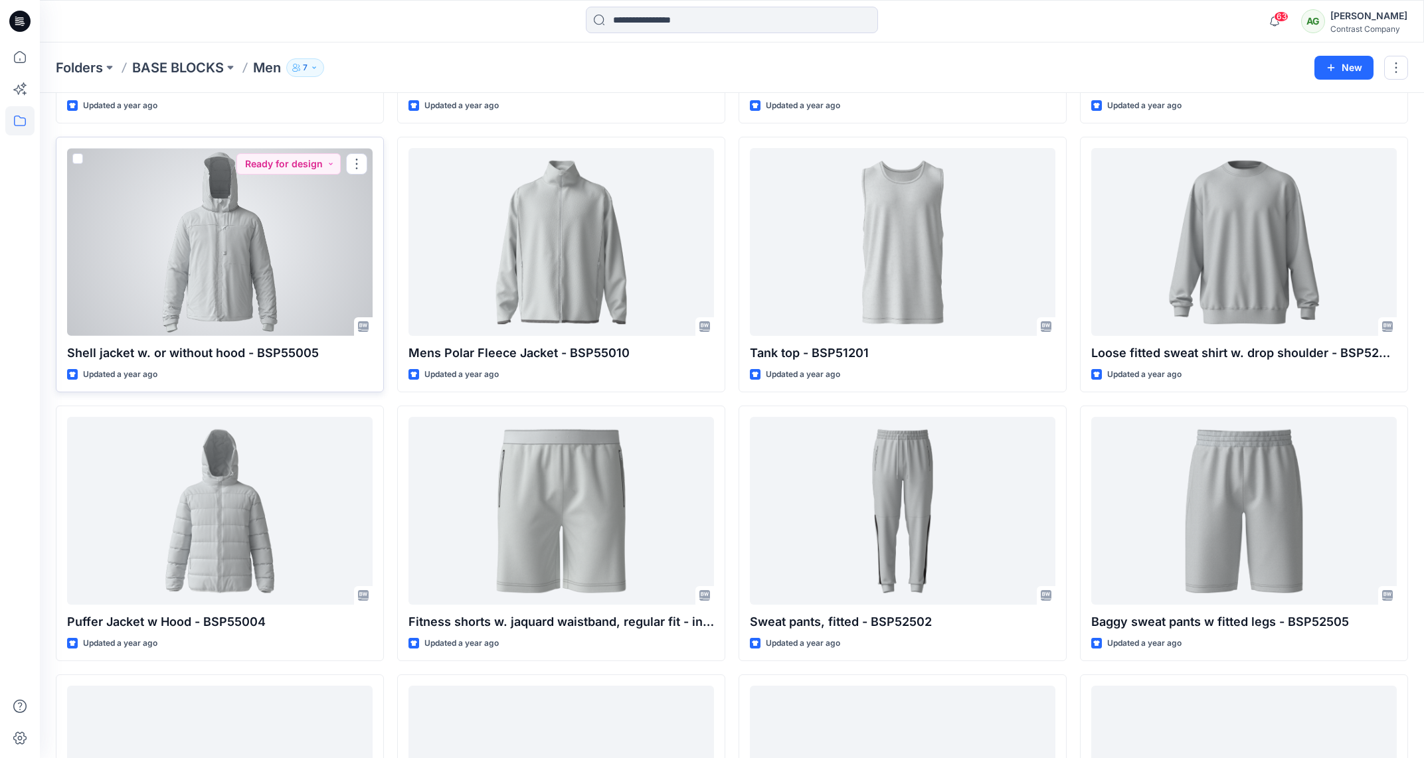
click at [230, 273] on div at bounding box center [220, 242] width 306 height 188
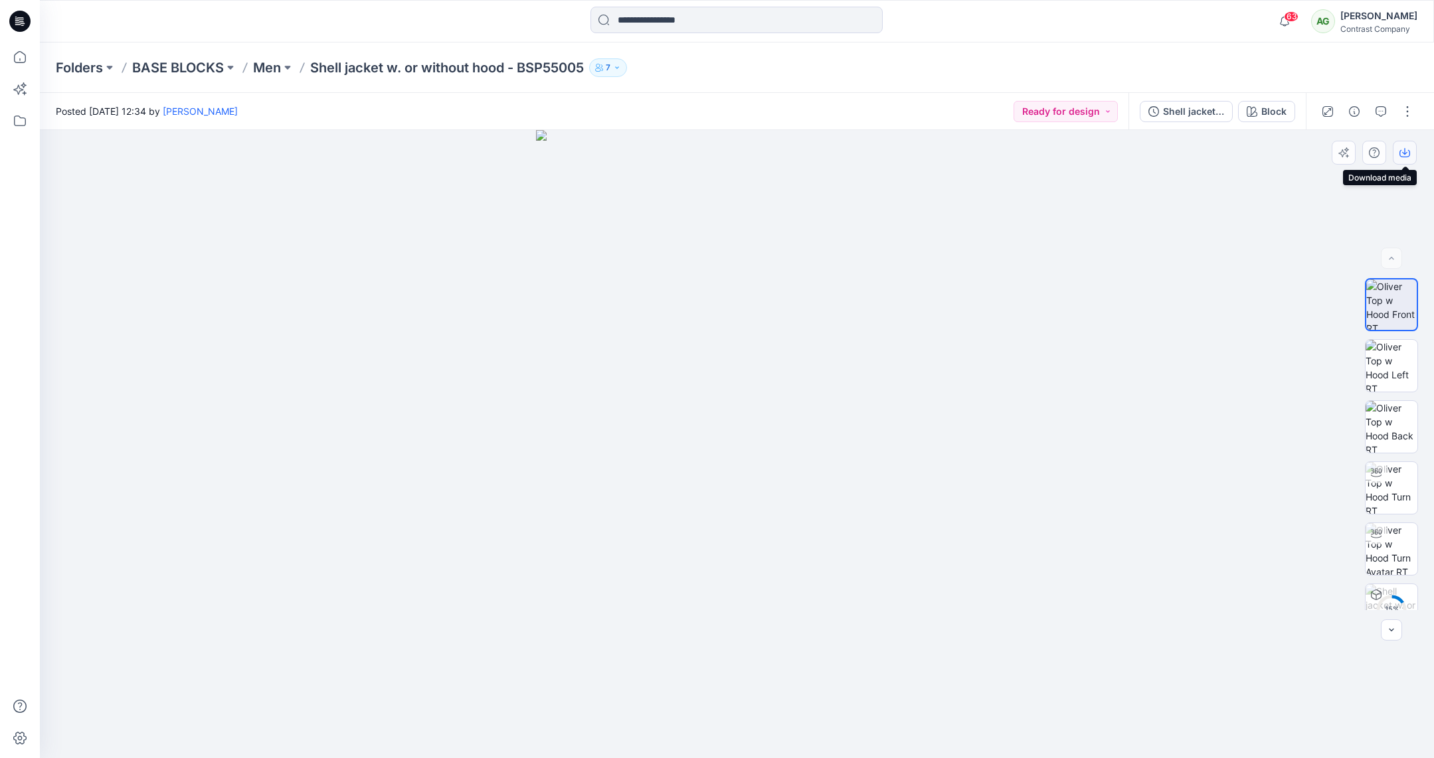
click at [1403, 147] on icon "button" at bounding box center [1404, 152] width 11 height 11
click at [1391, 367] on img at bounding box center [1392, 366] width 52 height 52
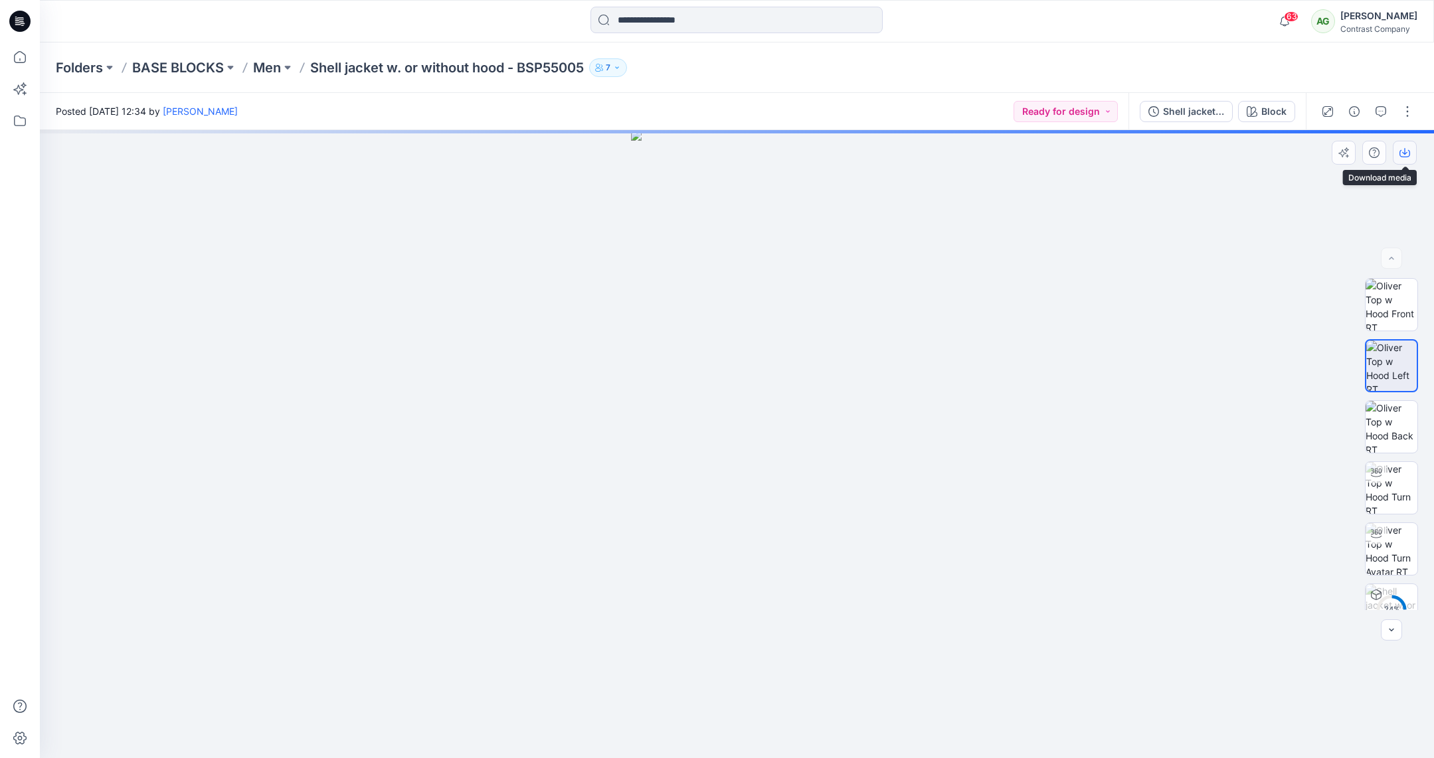
click at [1404, 153] on icon "button" at bounding box center [1404, 151] width 5 height 7
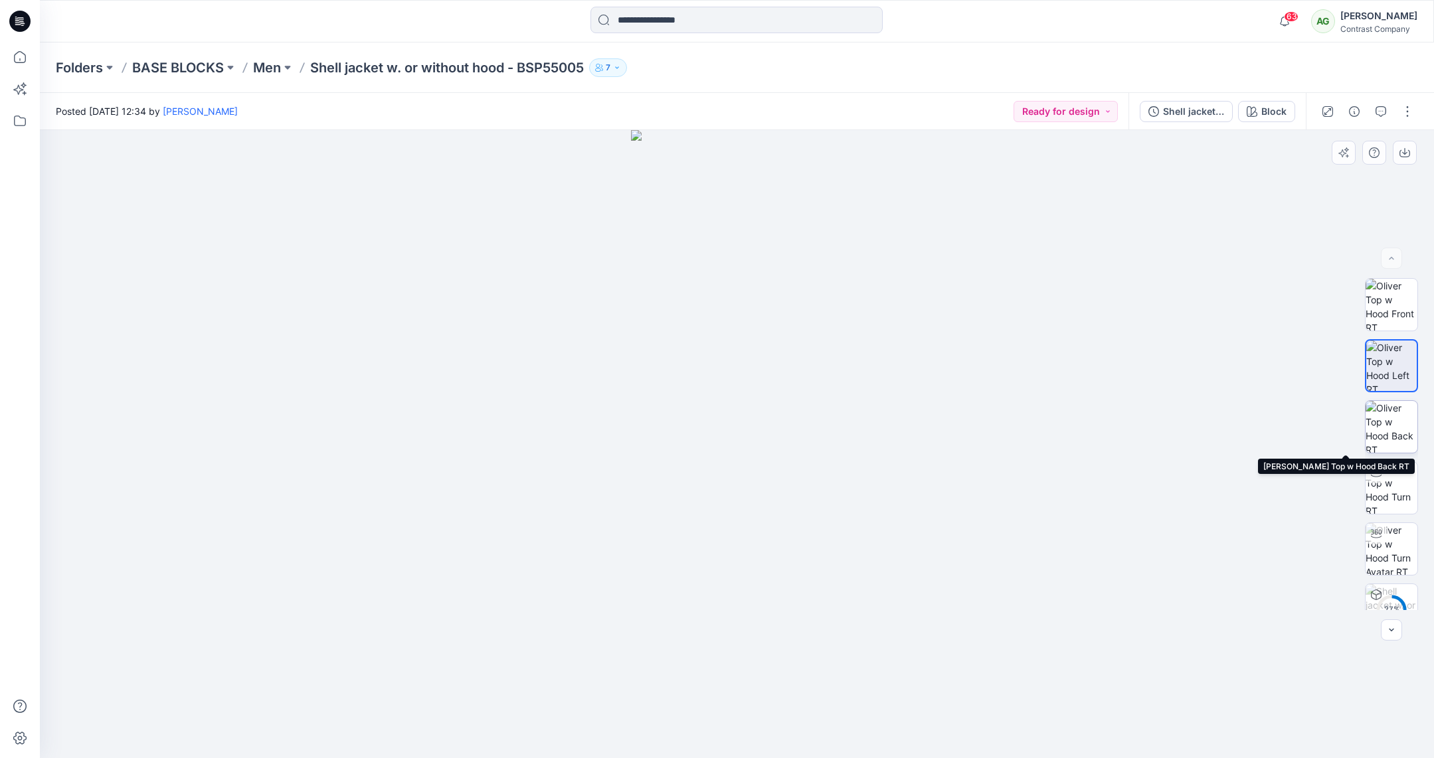
click at [1385, 432] on img at bounding box center [1392, 427] width 52 height 52
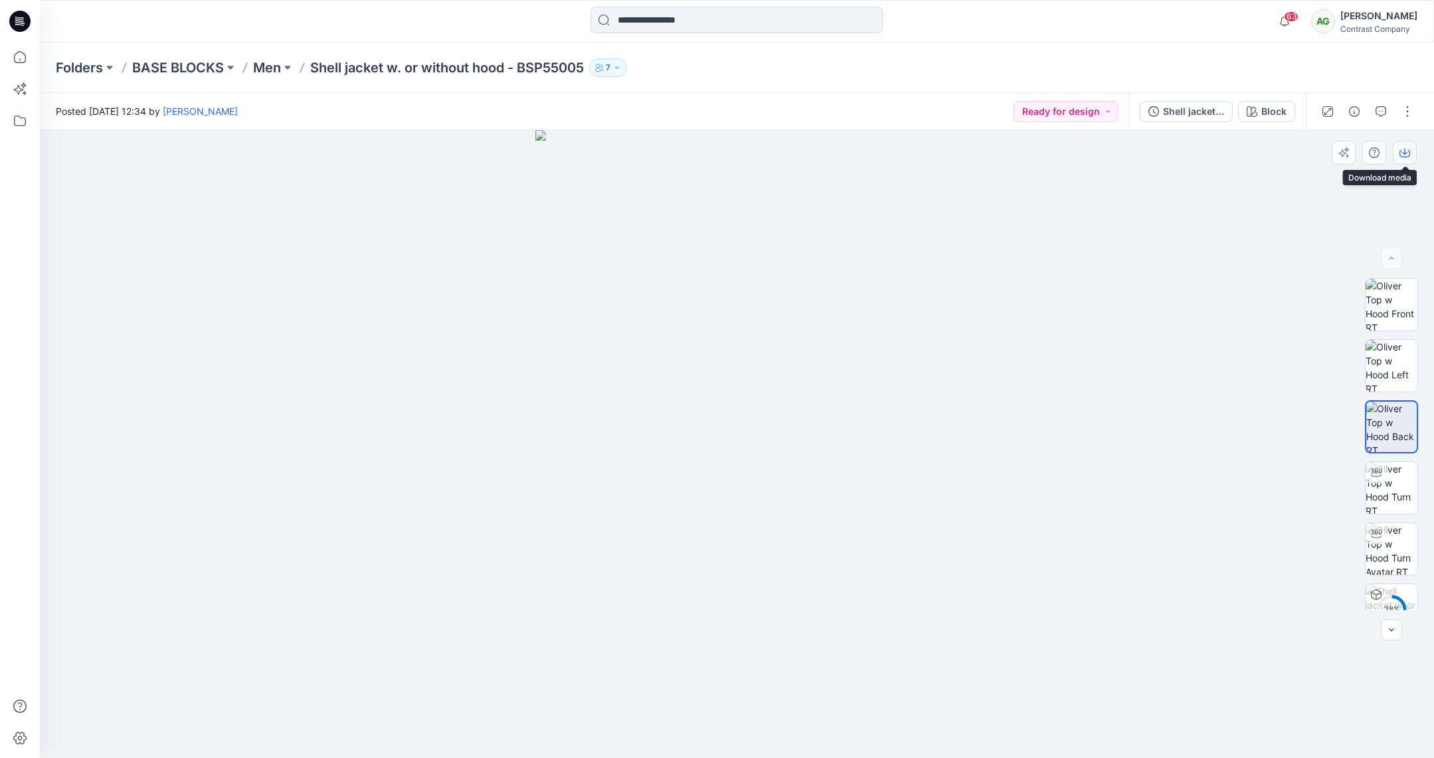
click at [1403, 152] on icon "button" at bounding box center [1404, 152] width 11 height 11
click at [1195, 111] on div "Shell jacket w. or without hood - BSP5505" at bounding box center [1193, 111] width 61 height 15
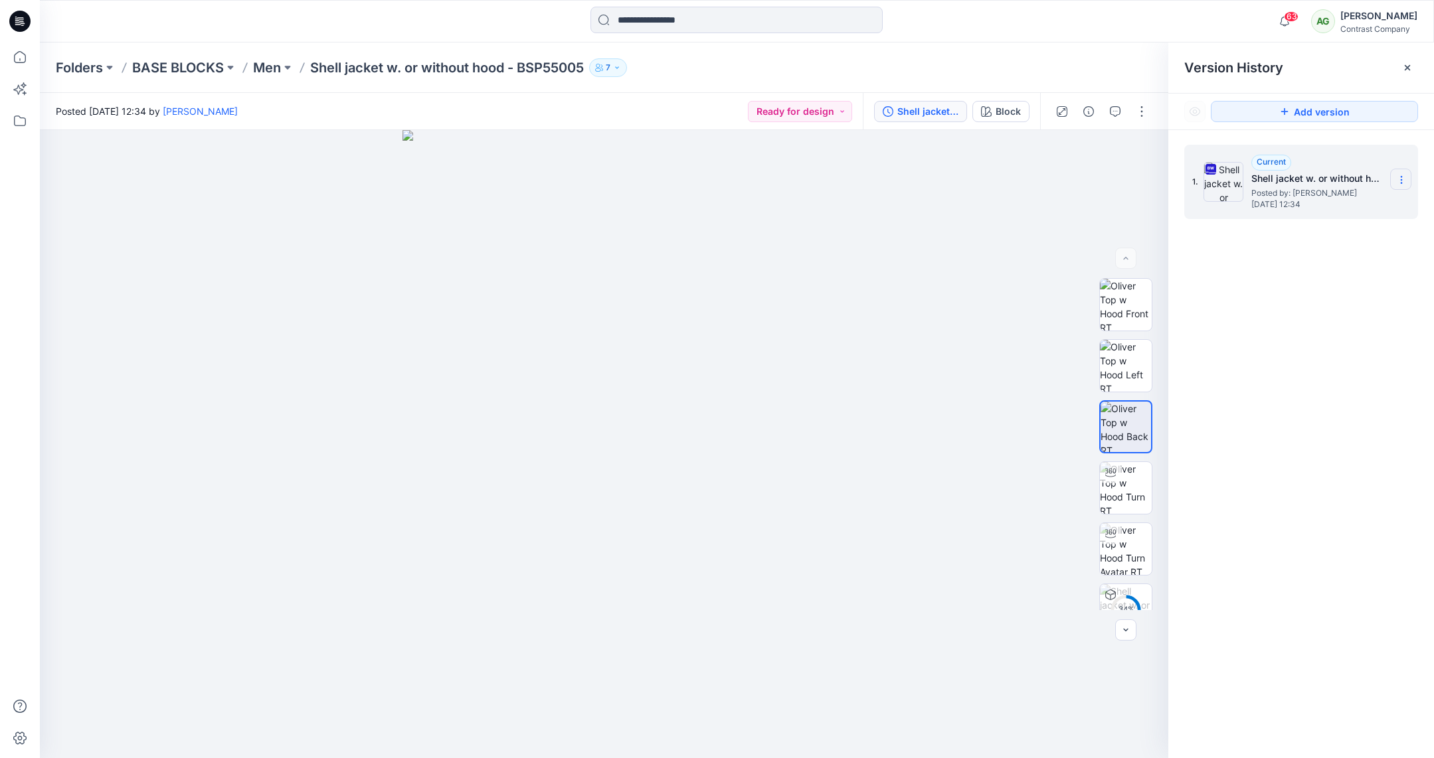
click at [1403, 174] on section at bounding box center [1400, 179] width 21 height 21
click at [1336, 205] on span "Download Source BW File" at bounding box center [1334, 206] width 111 height 16
click at [278, 67] on p "Men" at bounding box center [267, 67] width 28 height 19
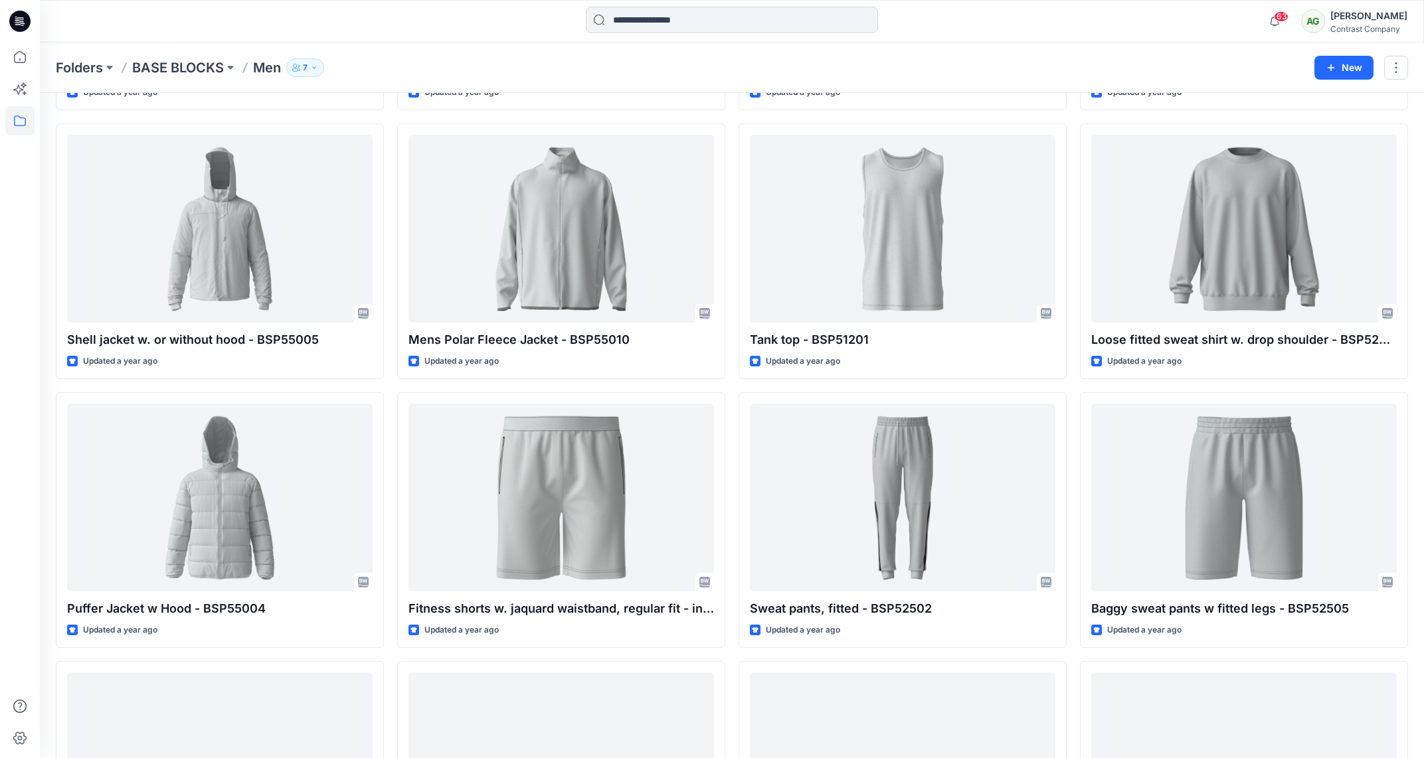
scroll to position [1917, 0]
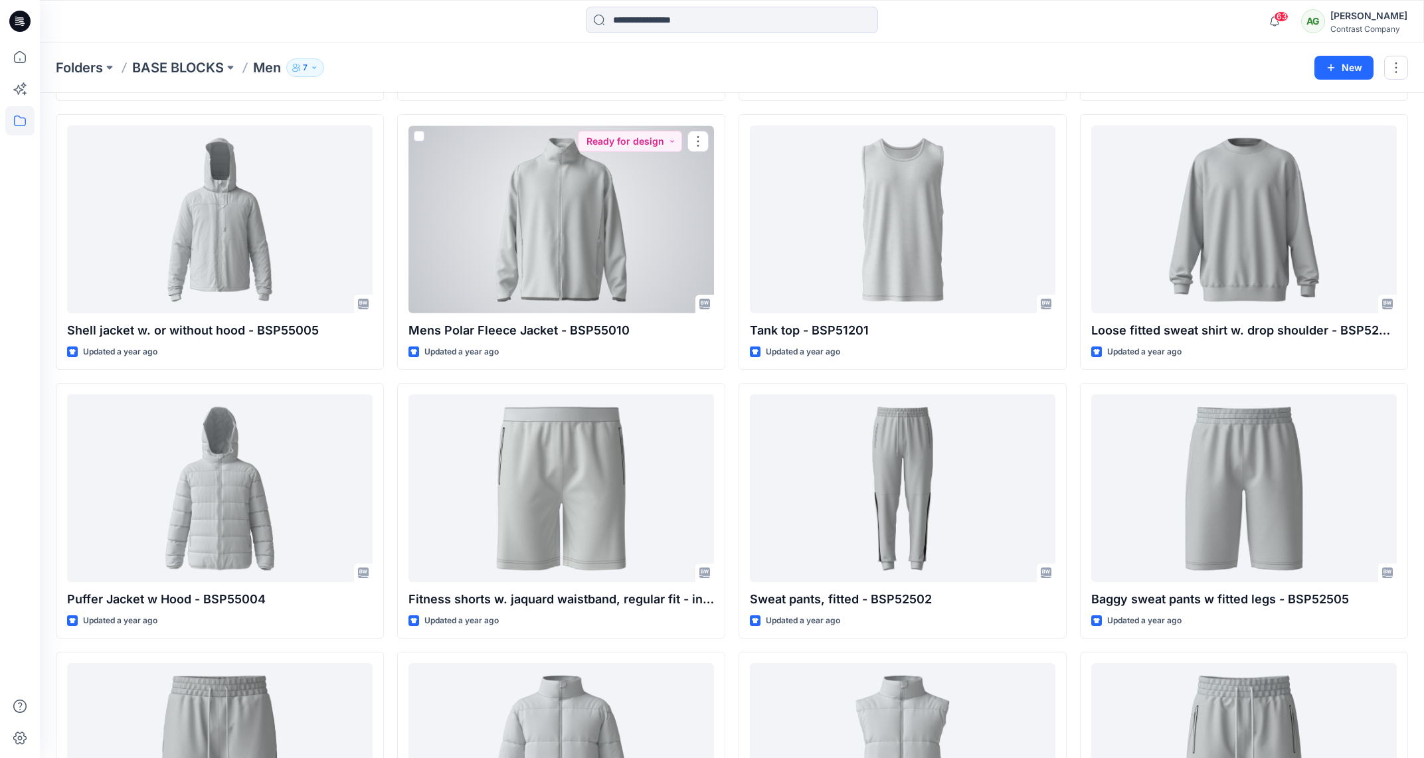
click at [599, 197] on div at bounding box center [561, 220] width 306 height 188
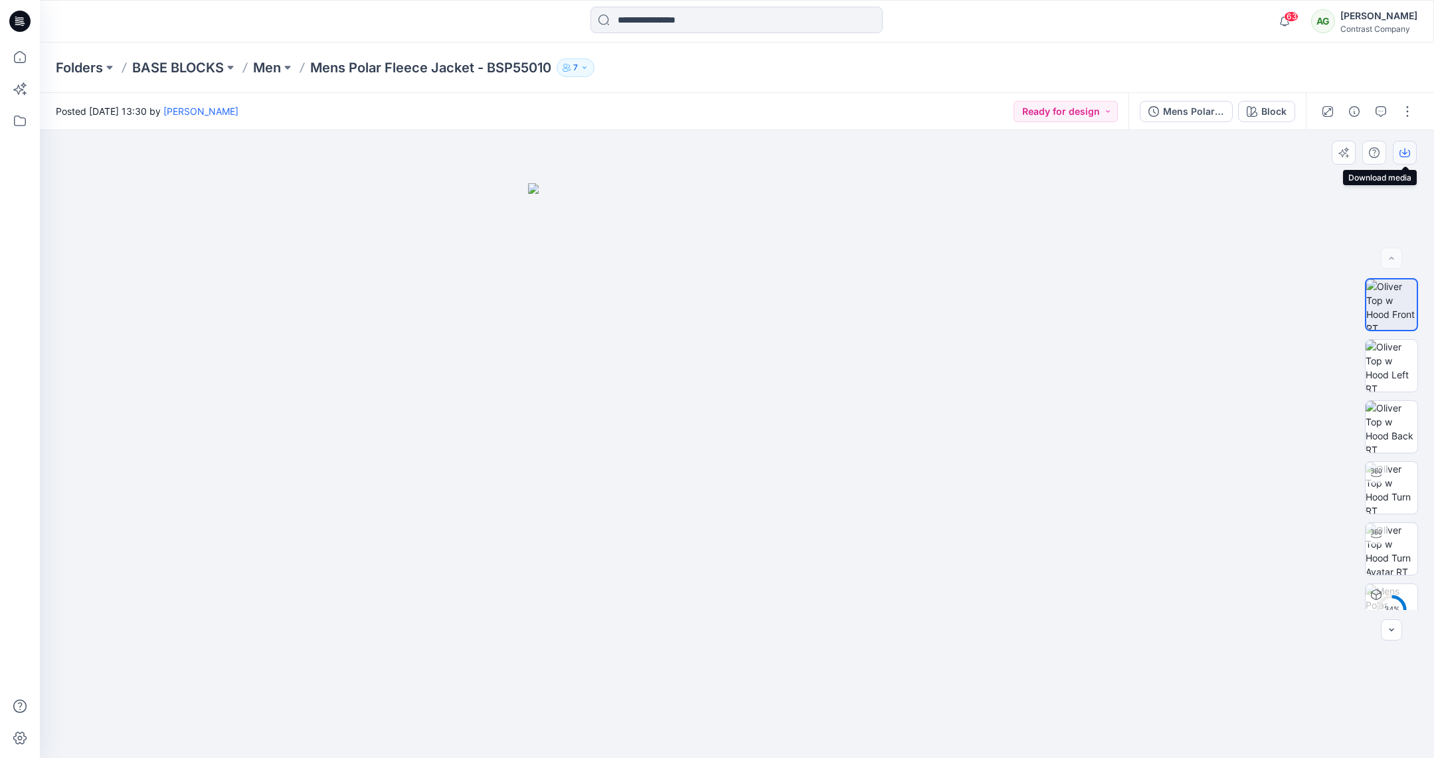
click at [1403, 150] on icon "button" at bounding box center [1404, 152] width 11 height 11
click at [1387, 355] on img at bounding box center [1392, 366] width 52 height 52
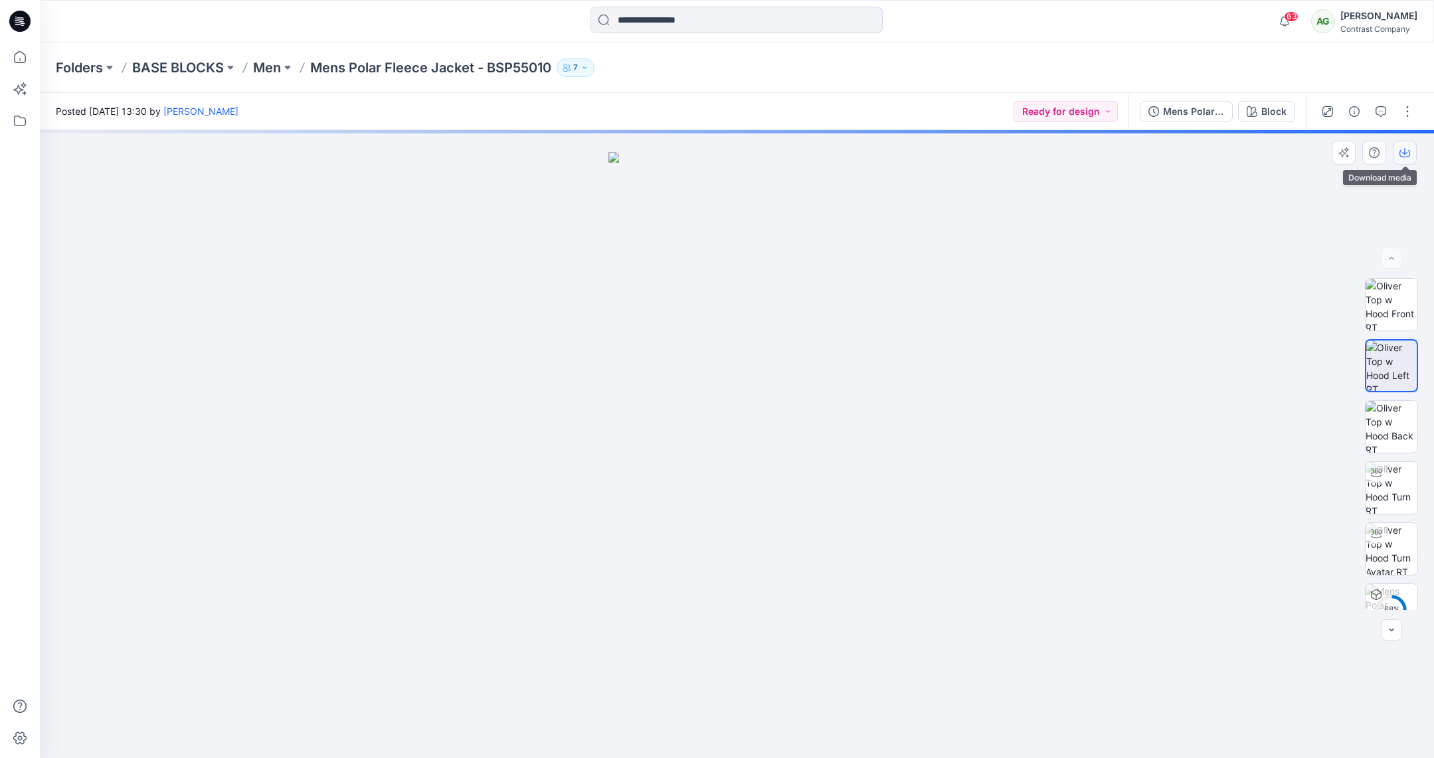
click at [1407, 150] on icon "button" at bounding box center [1404, 152] width 11 height 11
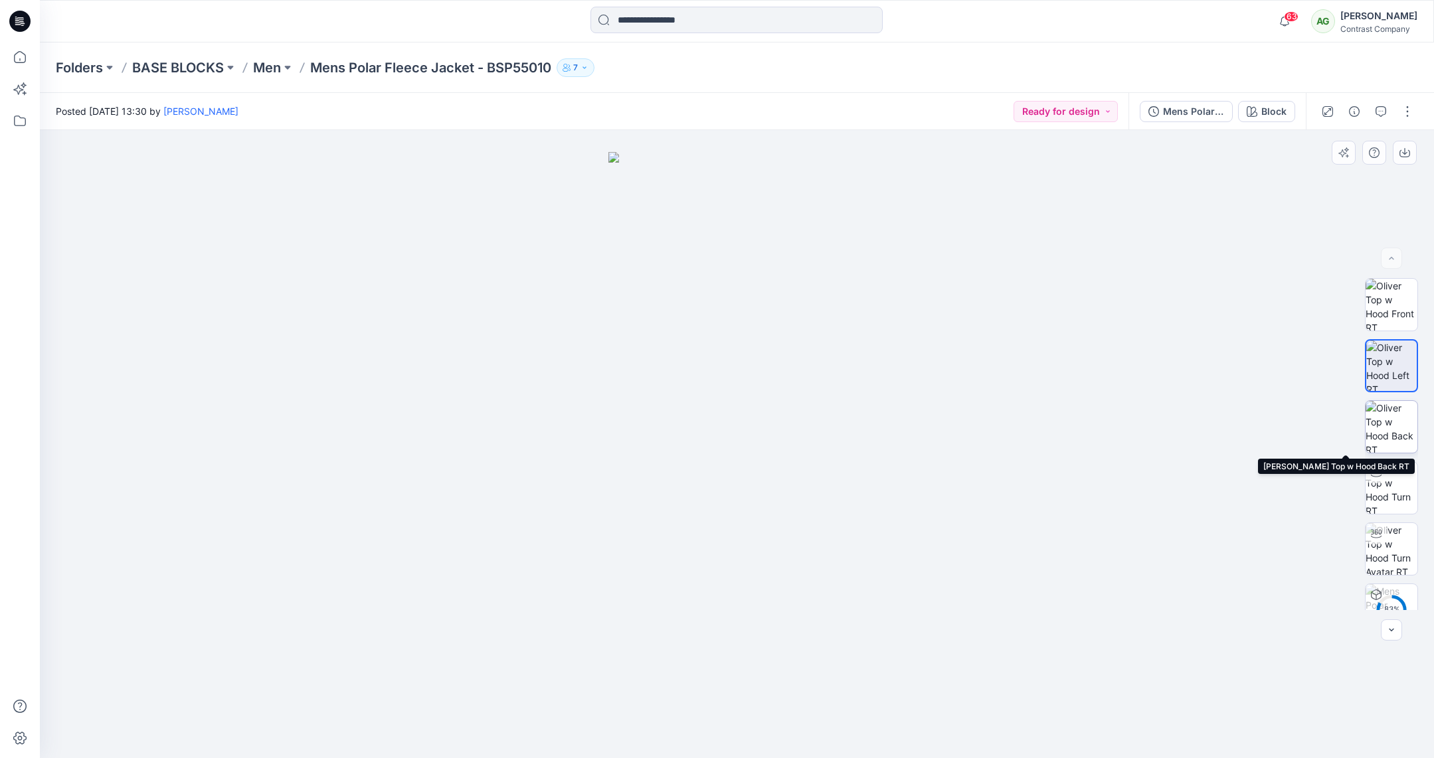
click at [1387, 434] on img at bounding box center [1392, 427] width 52 height 52
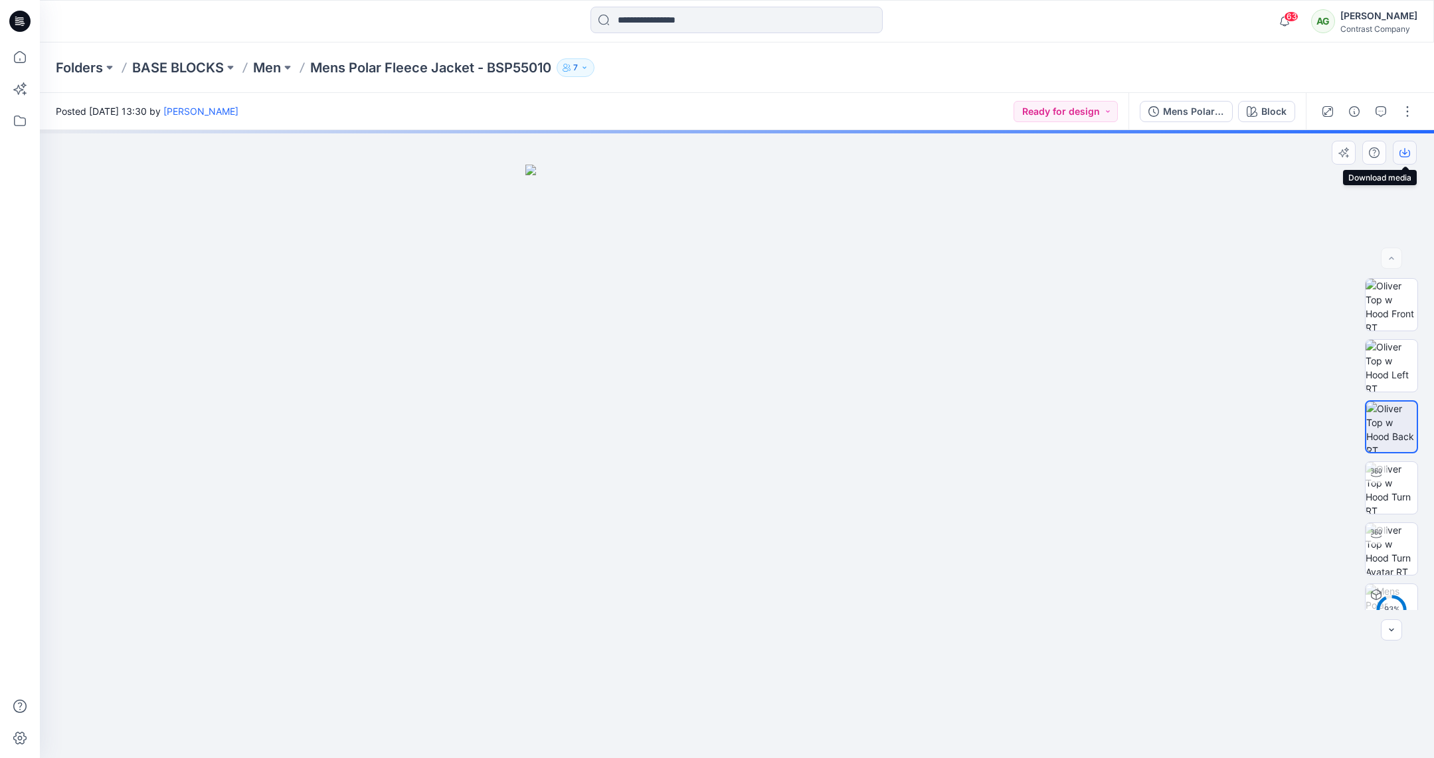
click at [1405, 153] on icon "button" at bounding box center [1404, 152] width 11 height 11
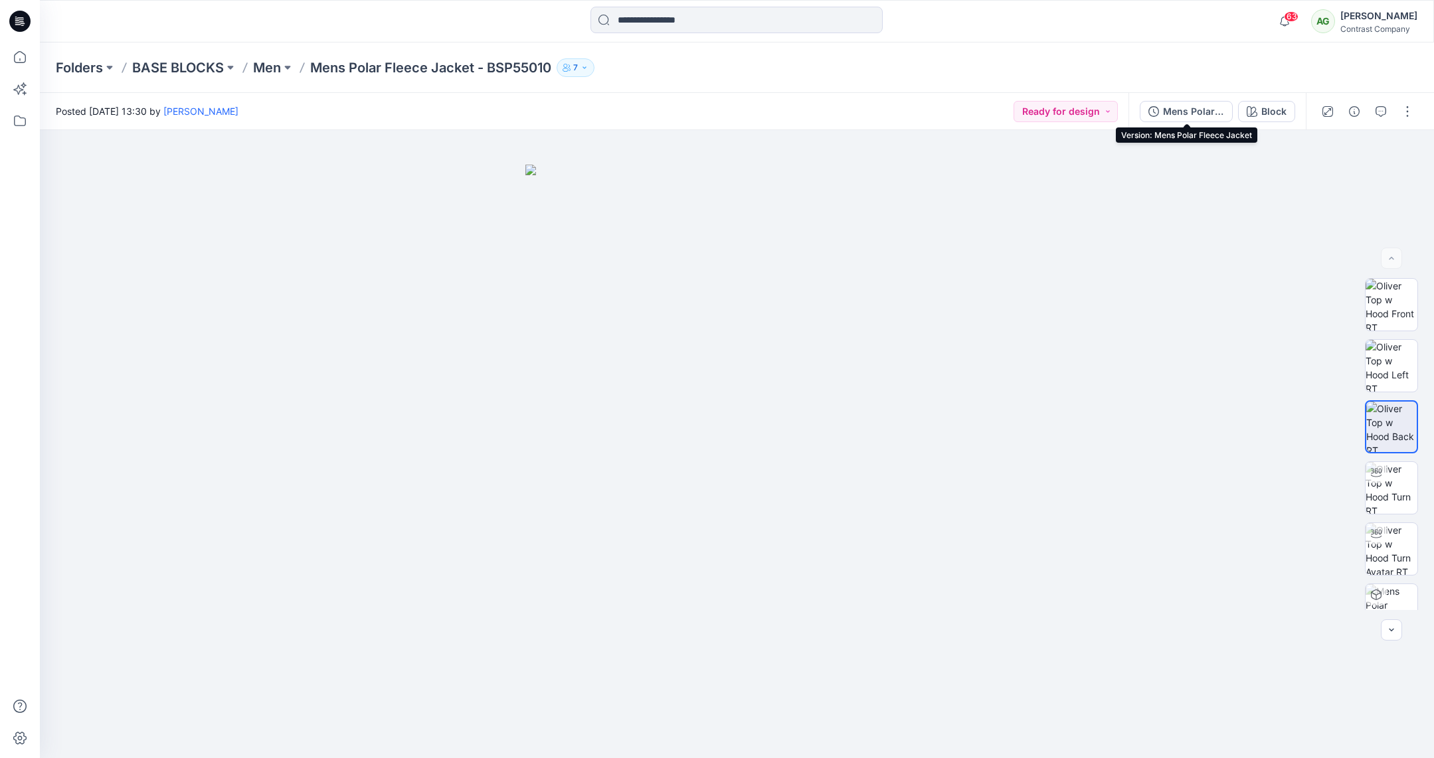
click at [1198, 106] on div "Mens Polar Fleece Jacket" at bounding box center [1193, 111] width 61 height 15
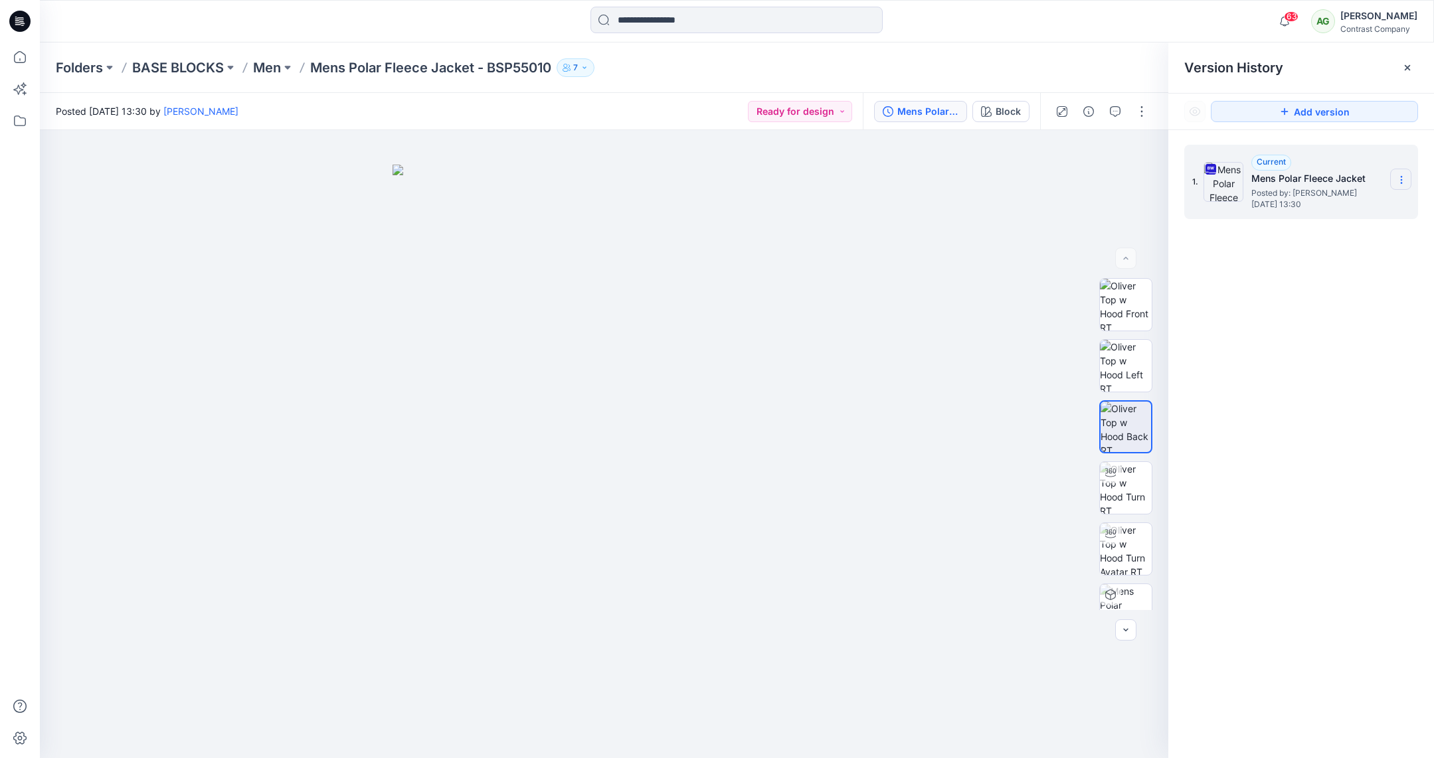
click at [1402, 178] on icon at bounding box center [1401, 180] width 11 height 11
click at [1351, 203] on span "Download Source BW File" at bounding box center [1334, 206] width 111 height 16
click at [272, 66] on p "Men" at bounding box center [267, 67] width 28 height 19
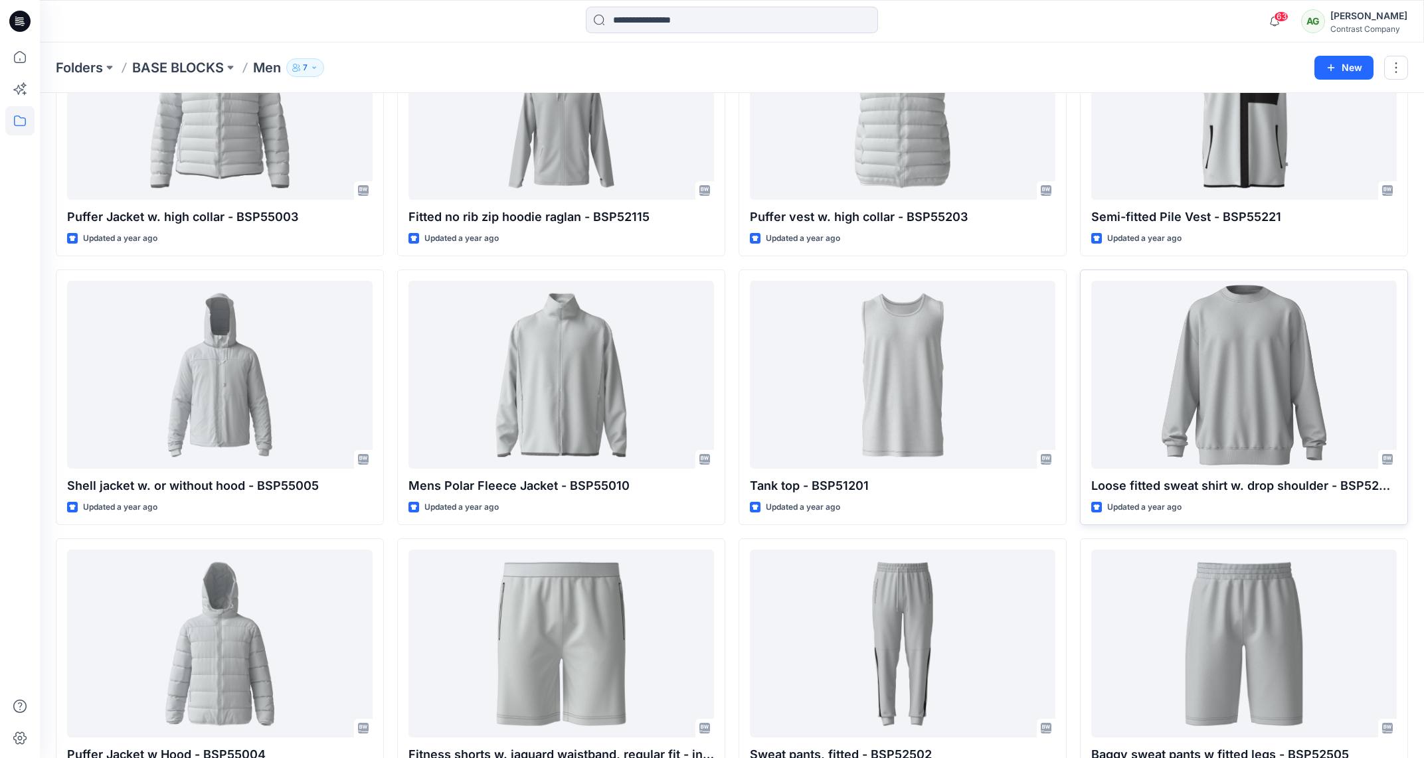
scroll to position [1756, 0]
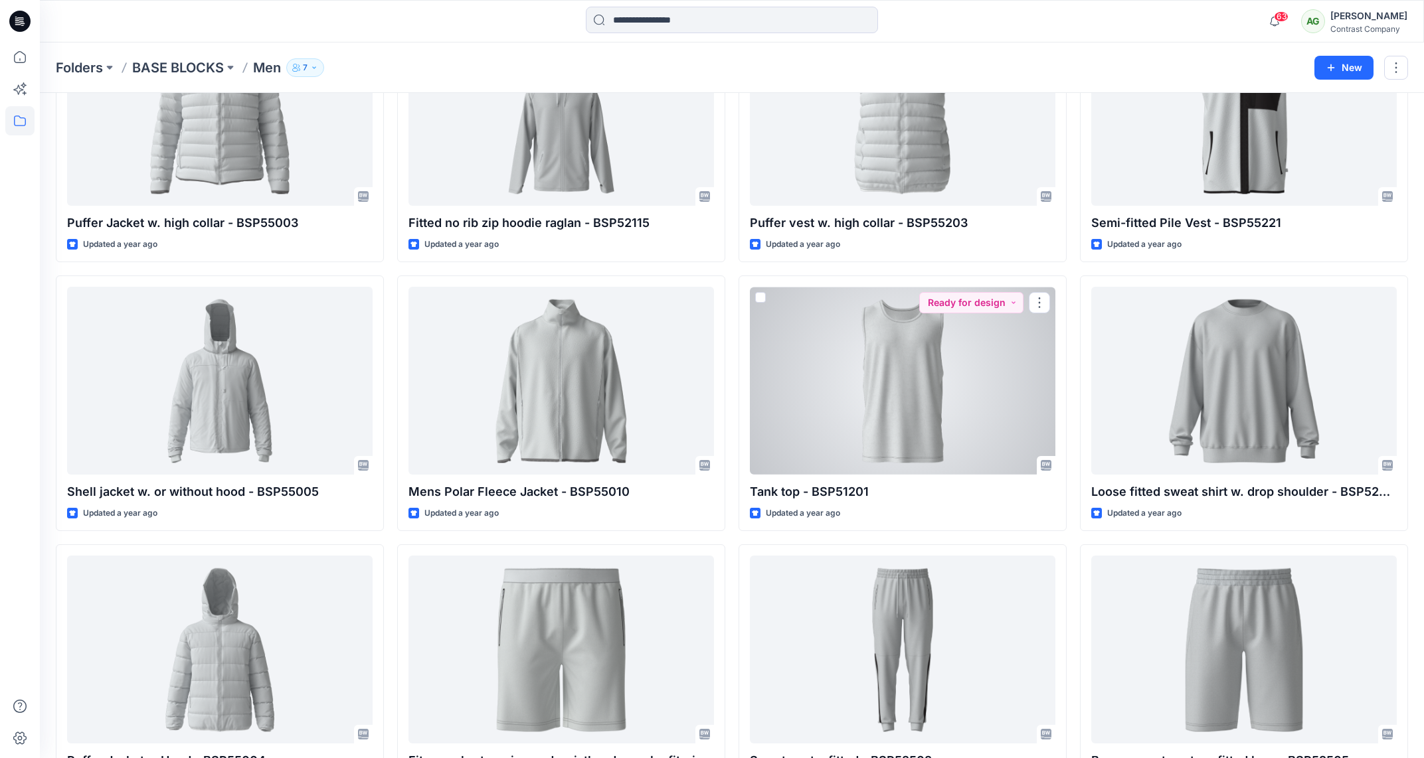
click at [913, 345] on div at bounding box center [903, 381] width 306 height 188
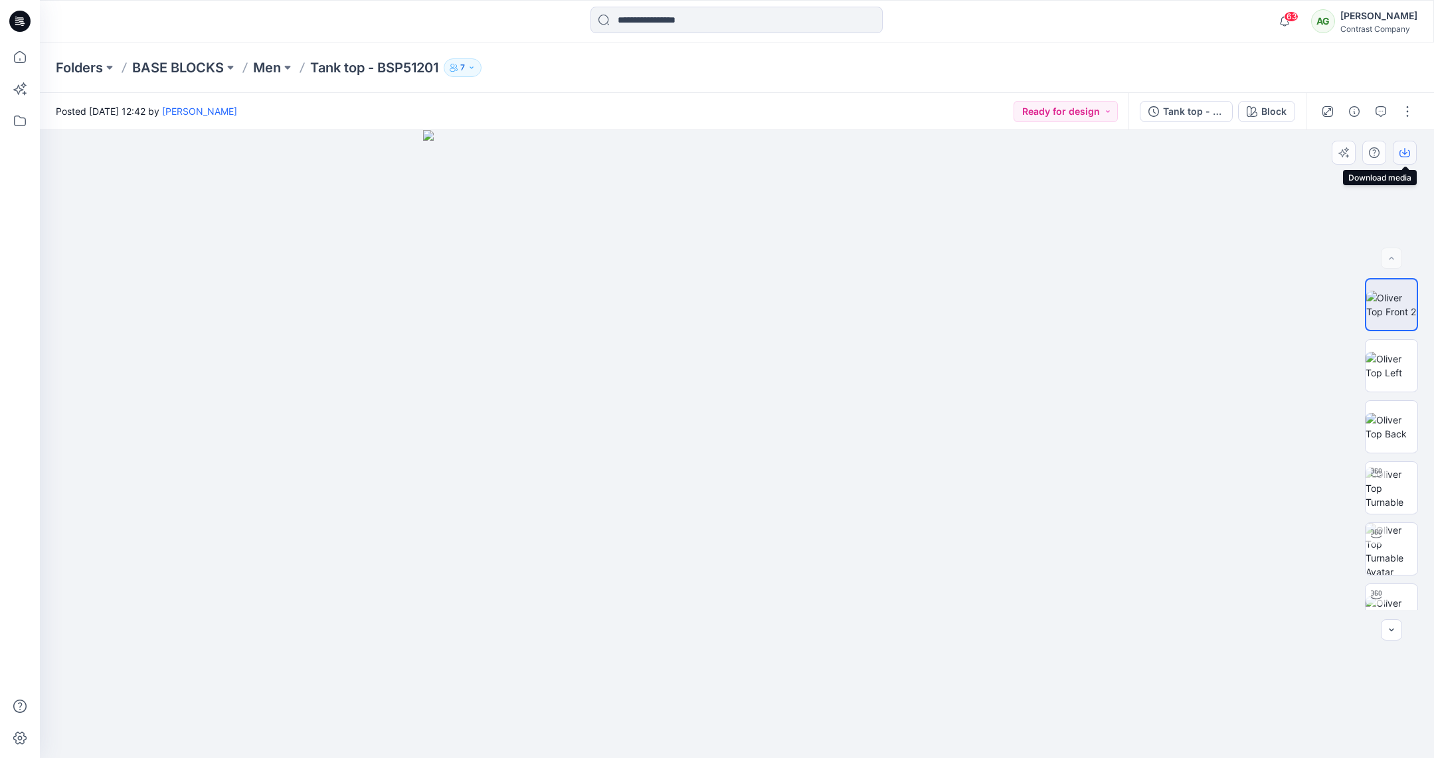
click at [1405, 147] on icon "button" at bounding box center [1404, 152] width 11 height 11
click at [1392, 360] on img at bounding box center [1392, 366] width 52 height 28
click at [1404, 151] on icon "button" at bounding box center [1404, 151] width 5 height 7
click at [1389, 420] on img at bounding box center [1392, 427] width 52 height 28
click at [1404, 155] on icon "button" at bounding box center [1404, 152] width 11 height 11
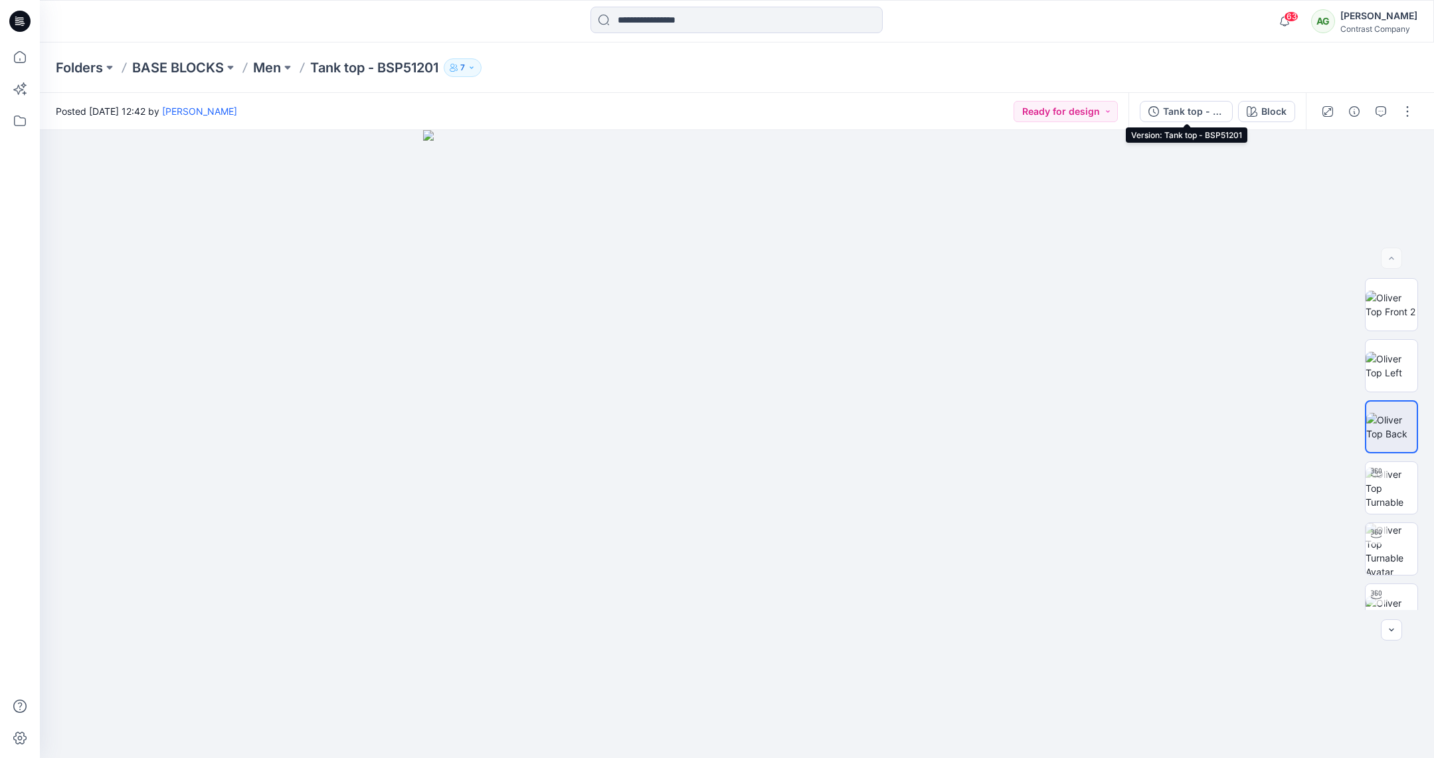
click at [1186, 107] on div "Tank top - BSP51201" at bounding box center [1193, 111] width 61 height 15
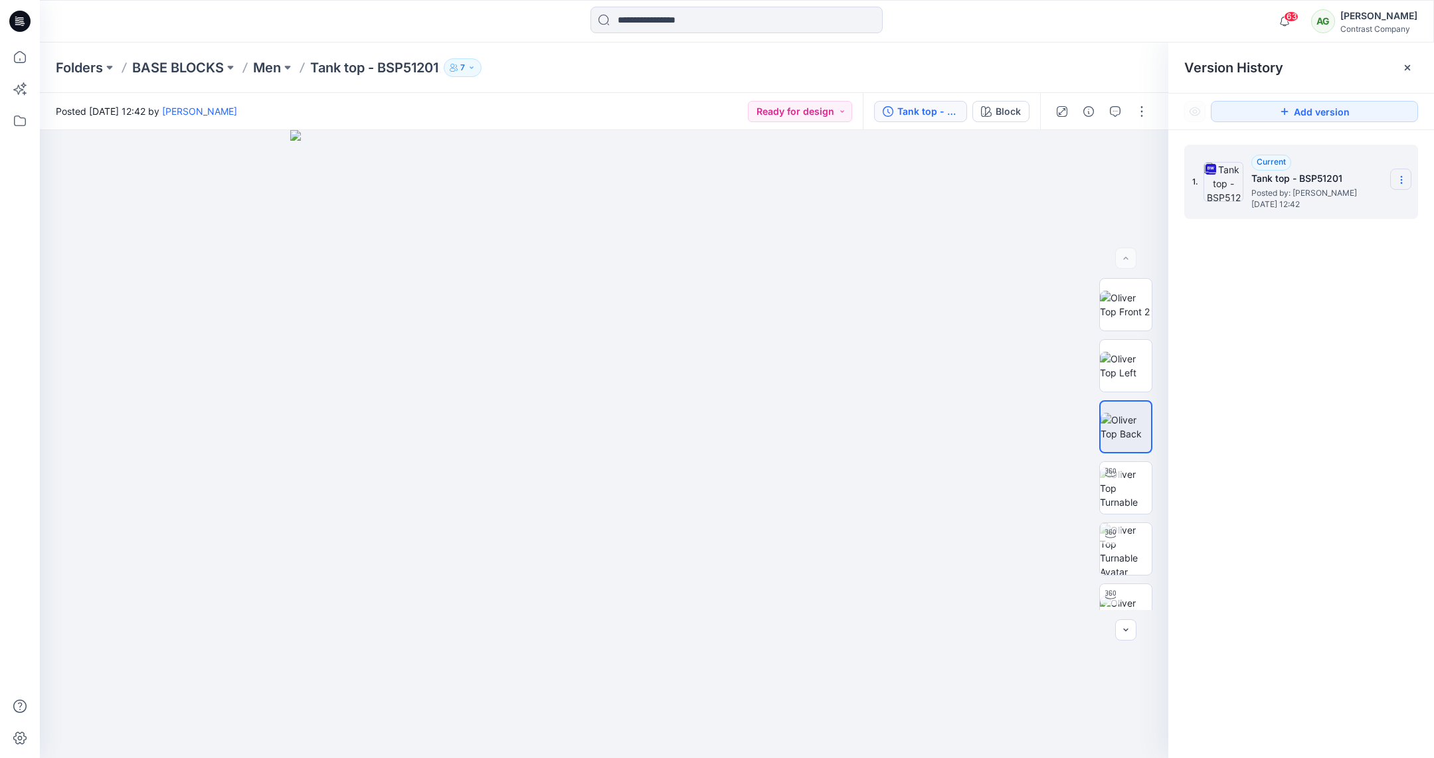
click at [1403, 178] on icon at bounding box center [1401, 180] width 11 height 11
click at [1341, 200] on span "Download Source BW File" at bounding box center [1334, 206] width 111 height 16
click at [273, 66] on p "Men" at bounding box center [267, 67] width 28 height 19
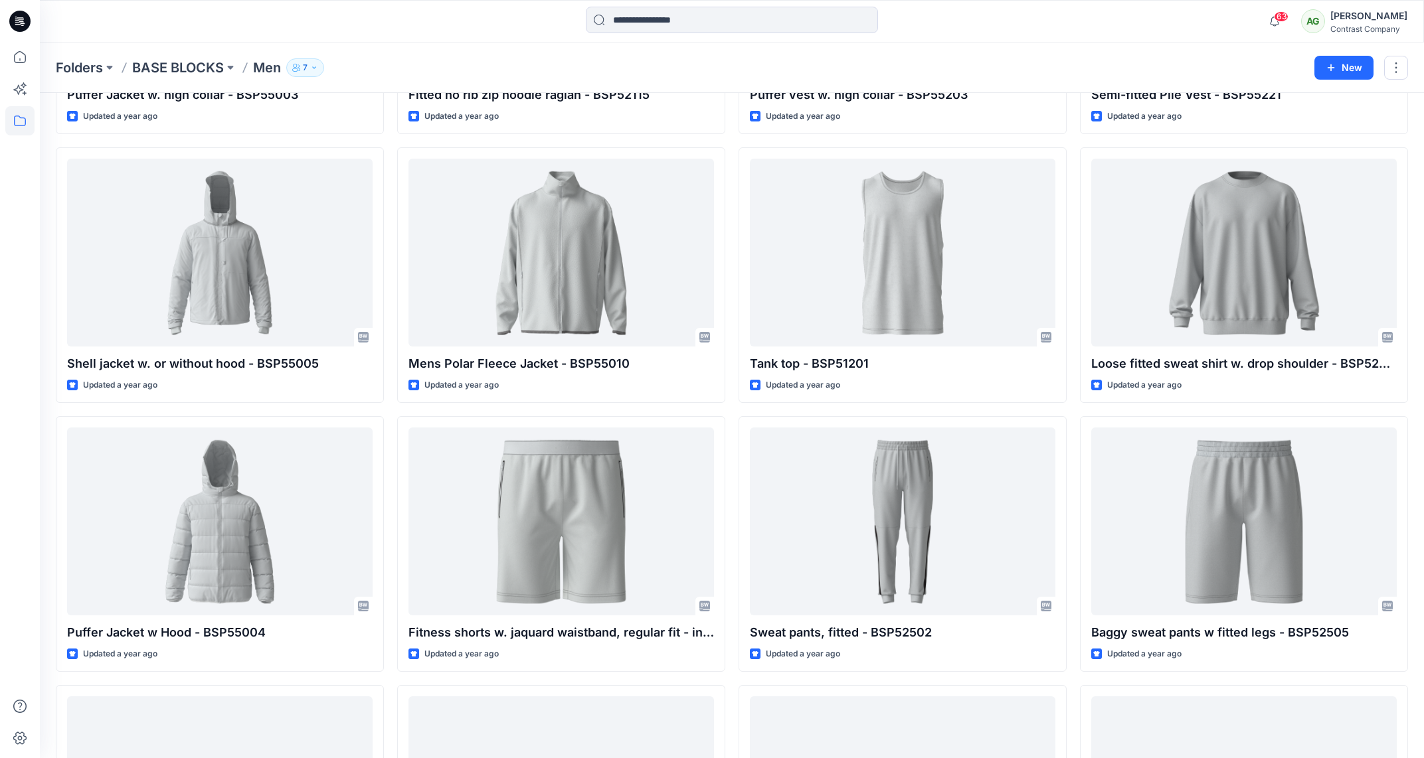
scroll to position [1856, 0]
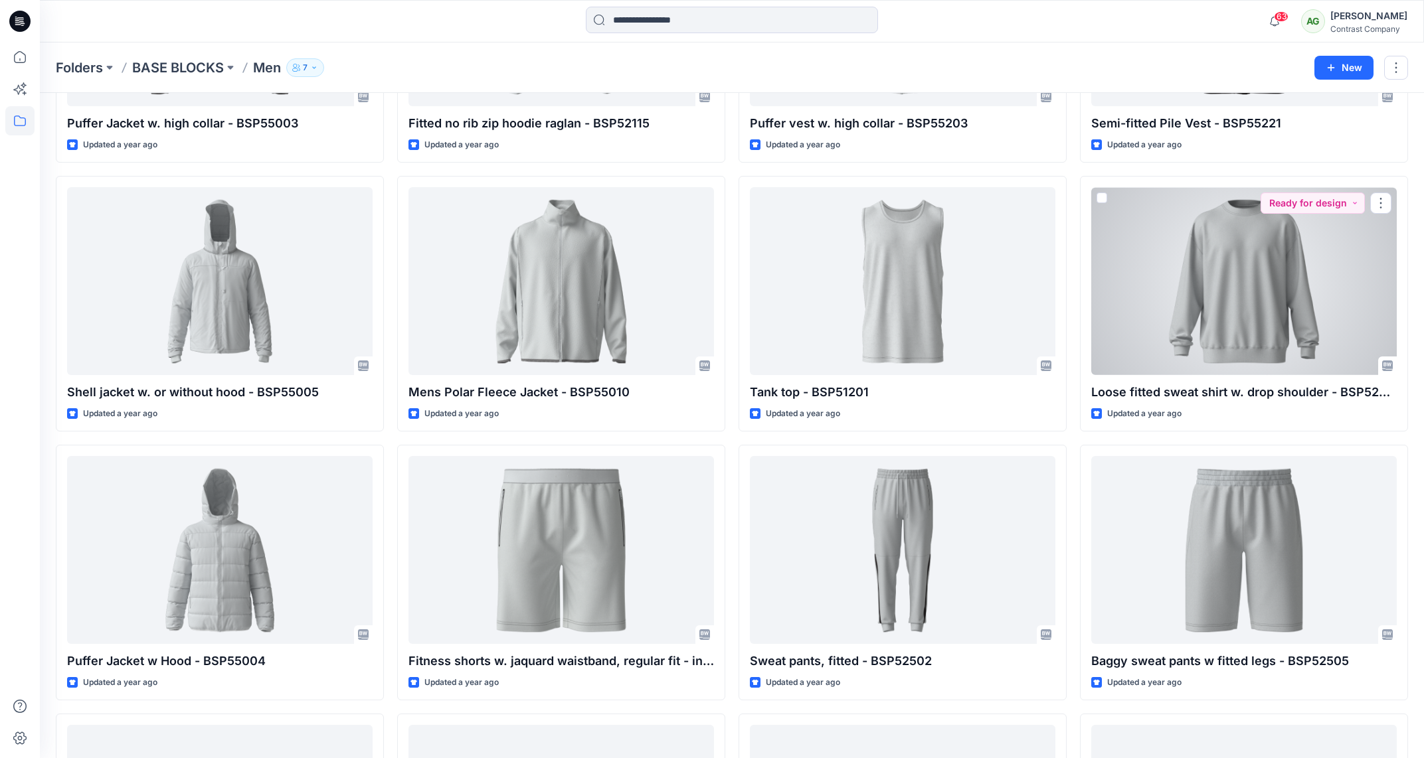
click at [1233, 288] on div at bounding box center [1244, 281] width 306 height 188
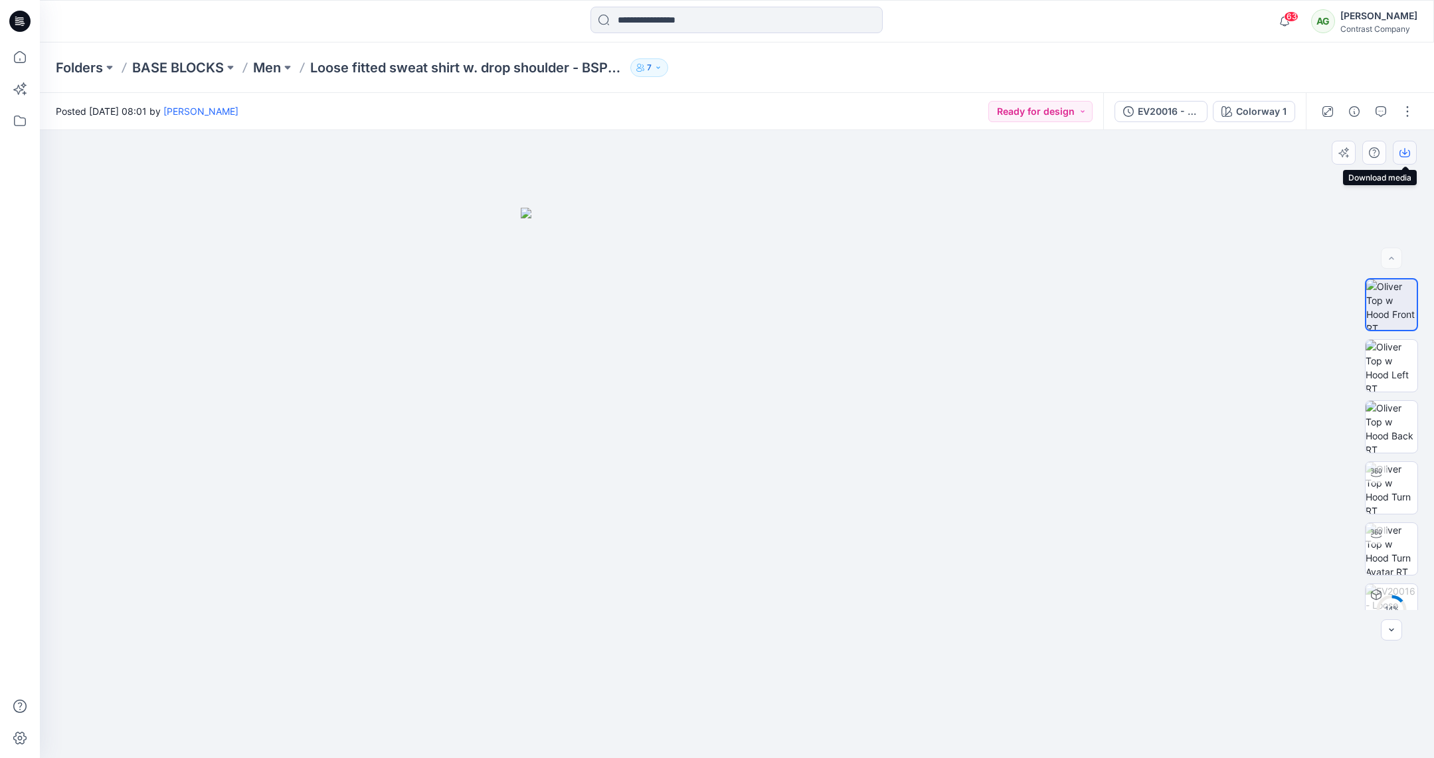
click at [1404, 149] on icon "button" at bounding box center [1404, 152] width 11 height 11
click at [1387, 357] on img at bounding box center [1392, 366] width 52 height 52
click at [1407, 151] on icon "button" at bounding box center [1404, 152] width 11 height 11
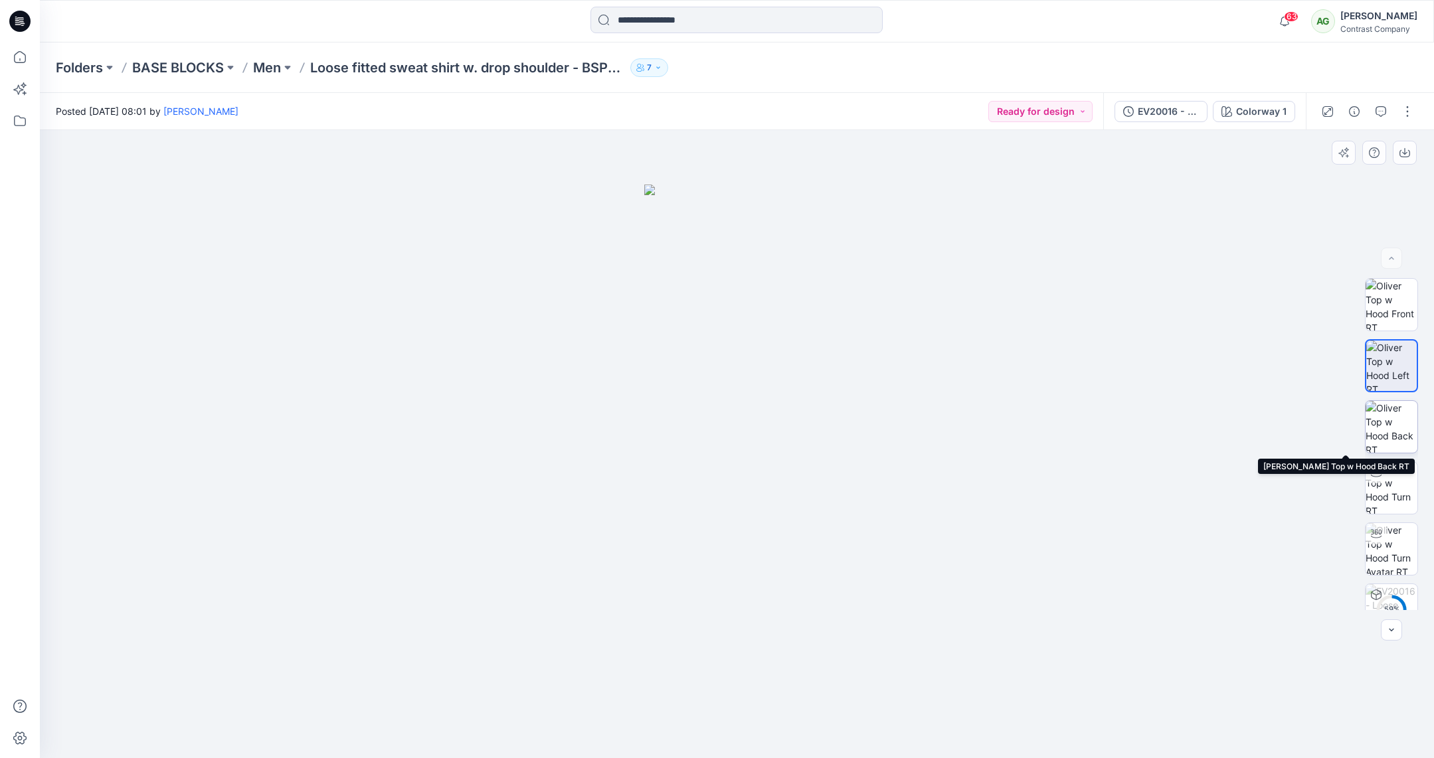
click at [1395, 420] on img at bounding box center [1392, 427] width 52 height 52
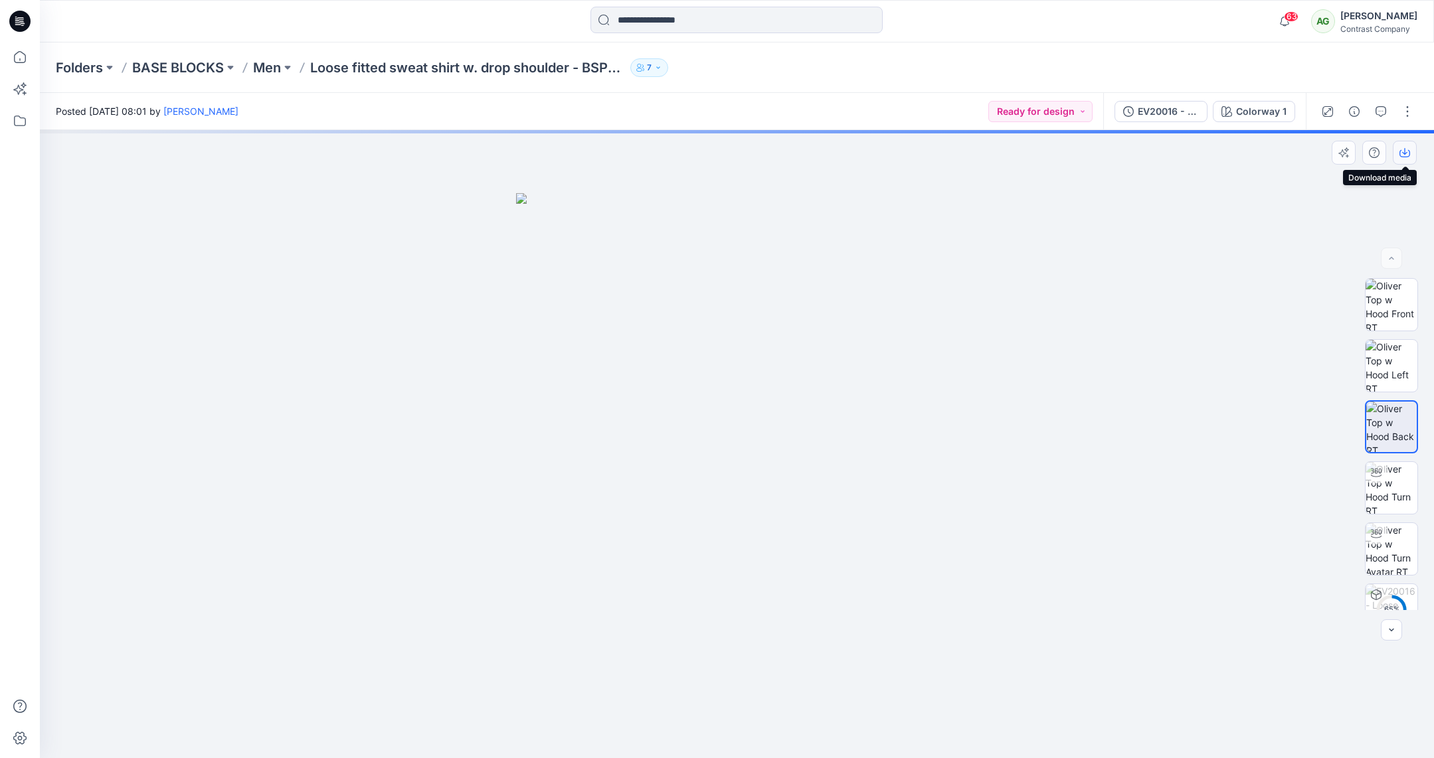
click at [1405, 150] on icon "button" at bounding box center [1404, 152] width 11 height 11
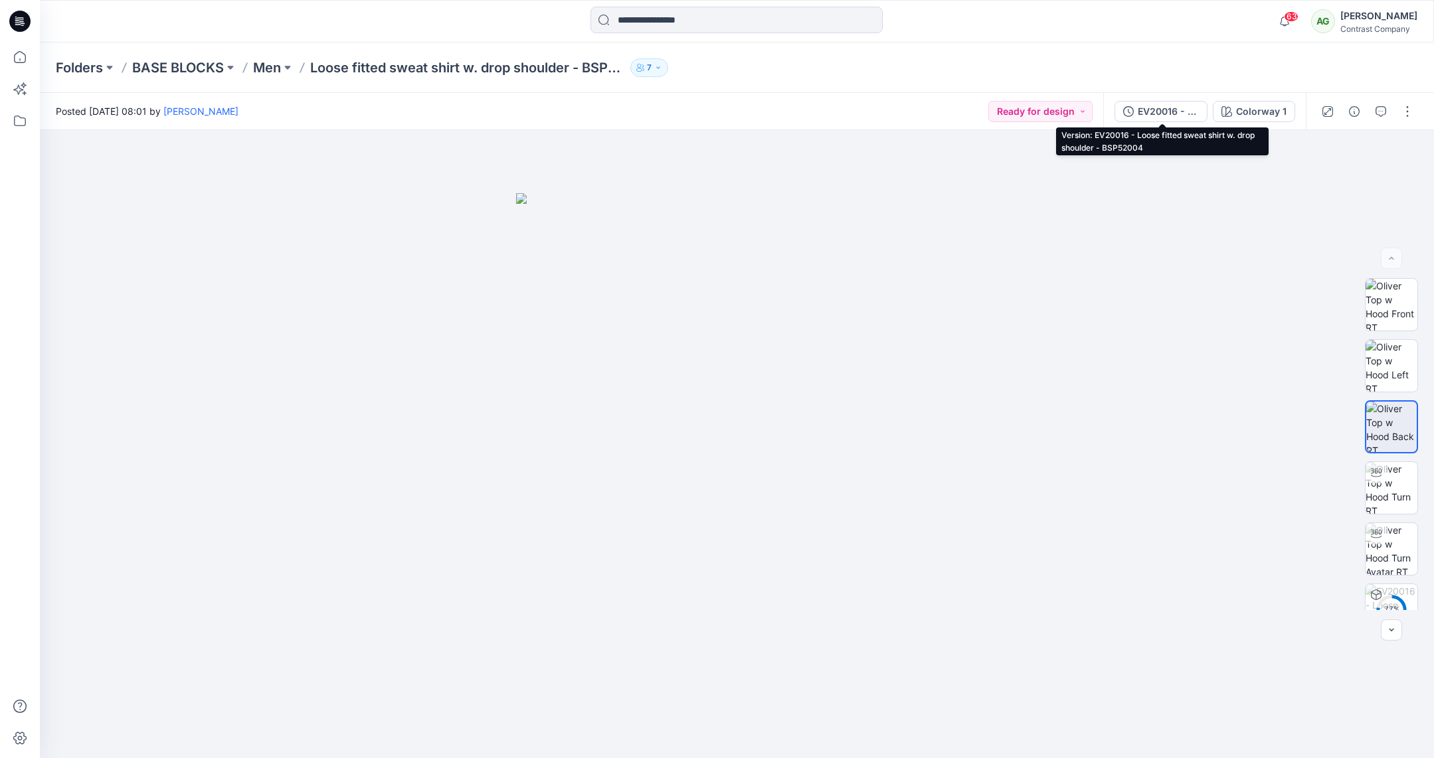
click at [1172, 109] on div "EV20016 - Loose fitted sweat shirt w. drop shoulder - BSP52004" at bounding box center [1168, 111] width 61 height 15
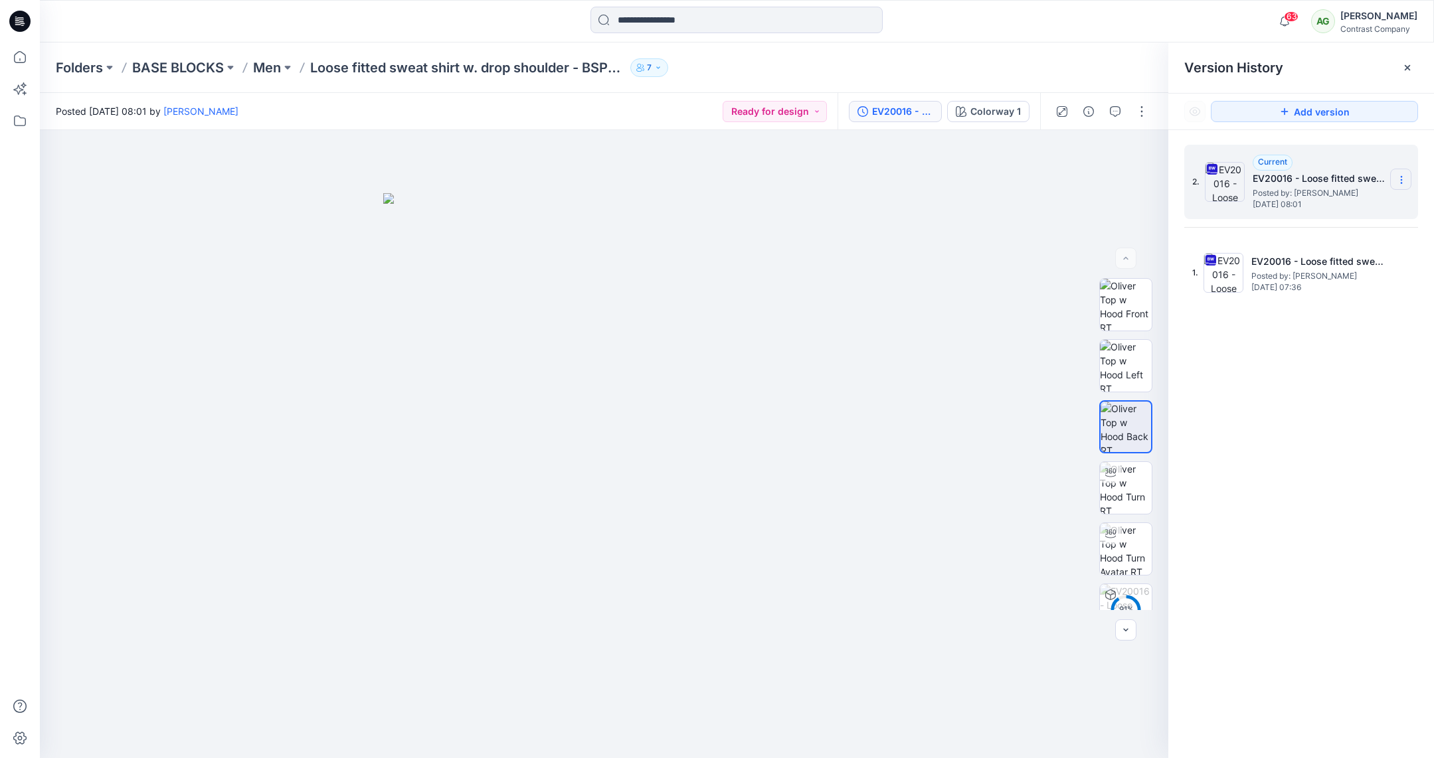
click at [1405, 179] on icon at bounding box center [1401, 180] width 11 height 11
click at [1358, 203] on span "Download Source BW File" at bounding box center [1334, 206] width 111 height 16
click at [272, 66] on p "Men" at bounding box center [267, 67] width 28 height 19
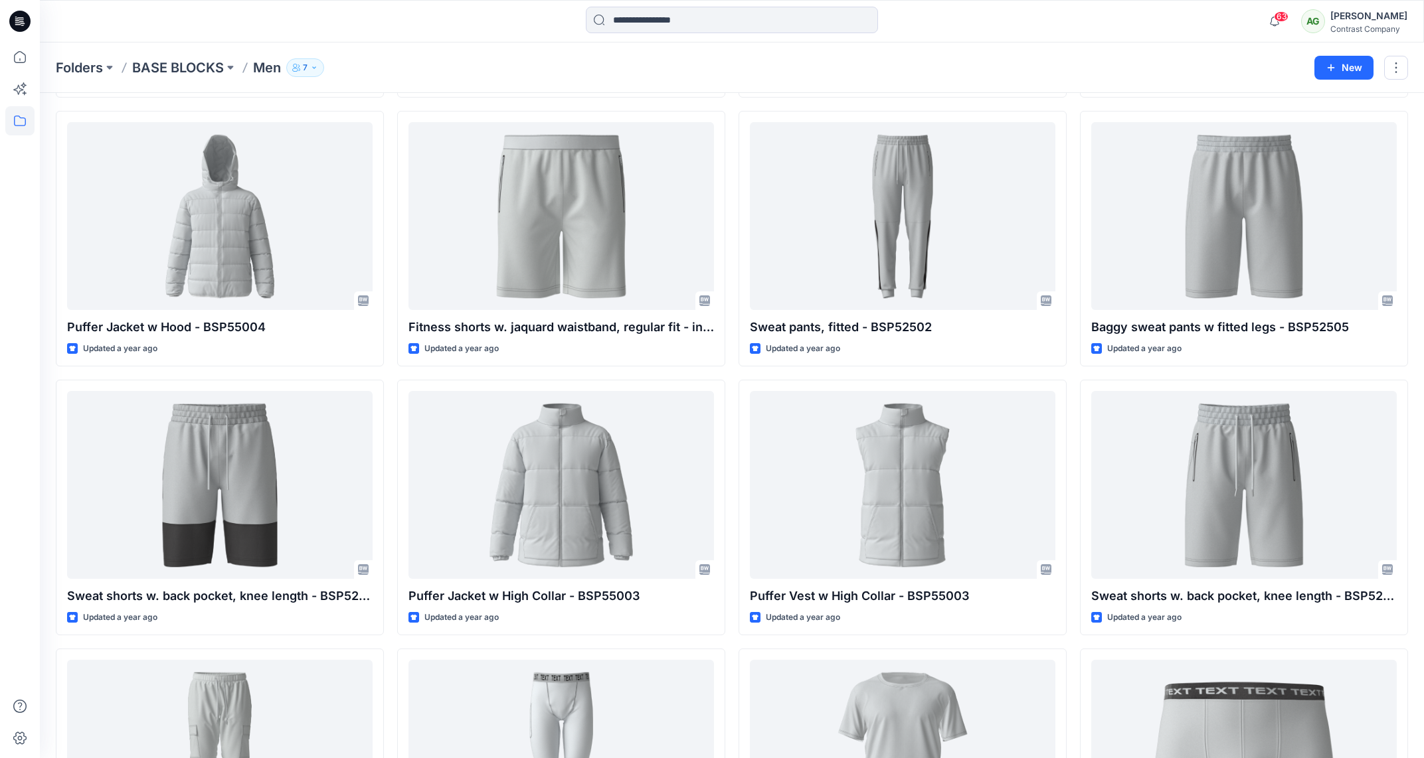
scroll to position [2193, 0]
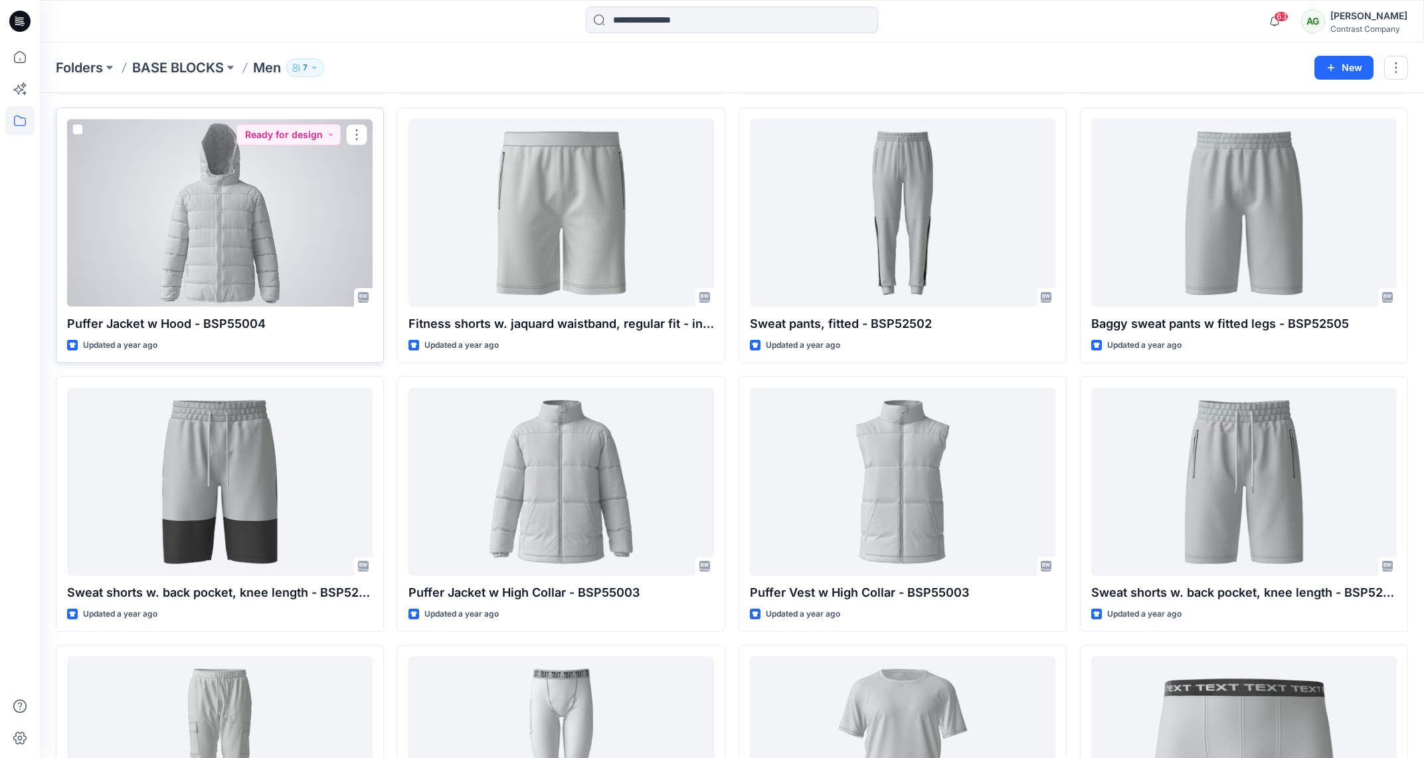
click at [208, 238] on div at bounding box center [220, 213] width 306 height 188
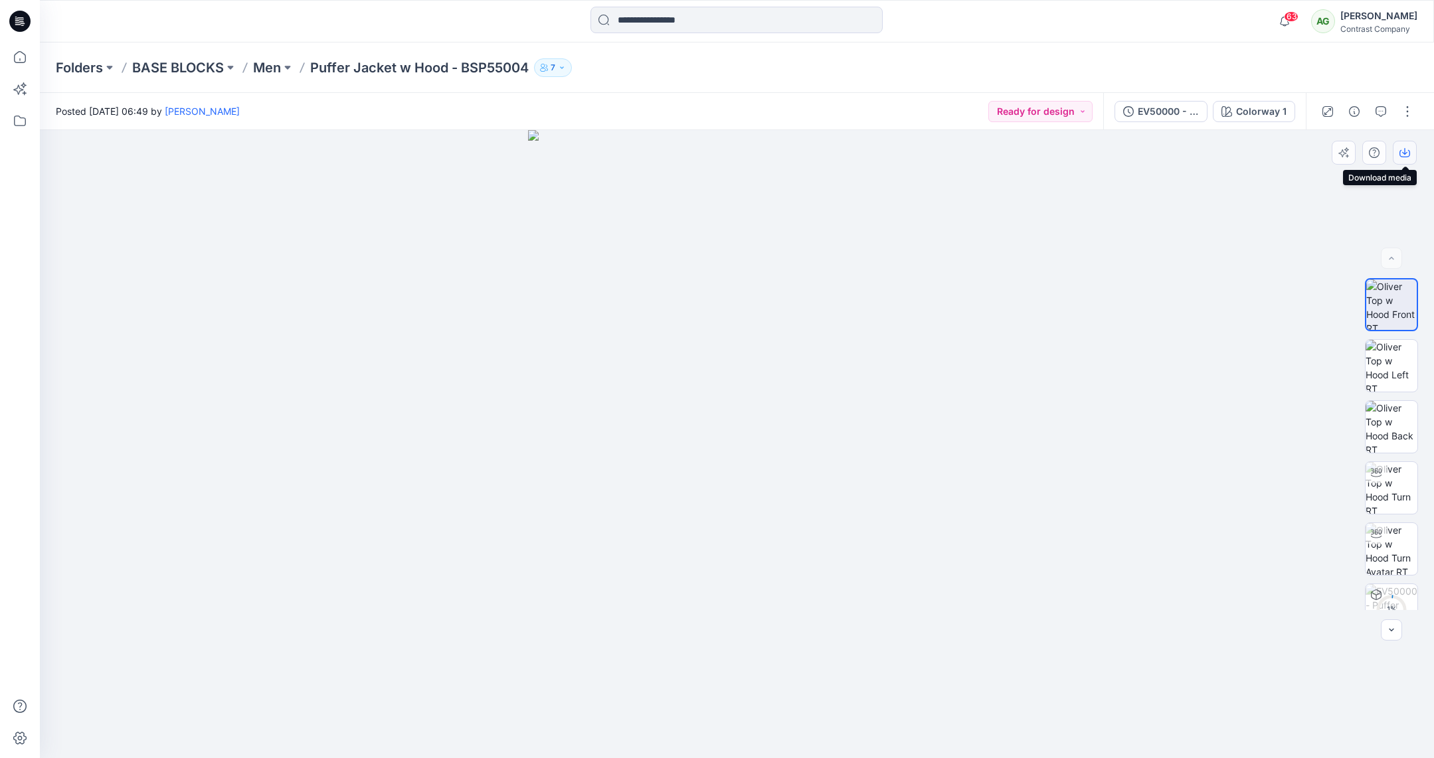
click at [1401, 151] on icon "button" at bounding box center [1404, 152] width 11 height 11
click at [1385, 369] on img at bounding box center [1392, 366] width 52 height 52
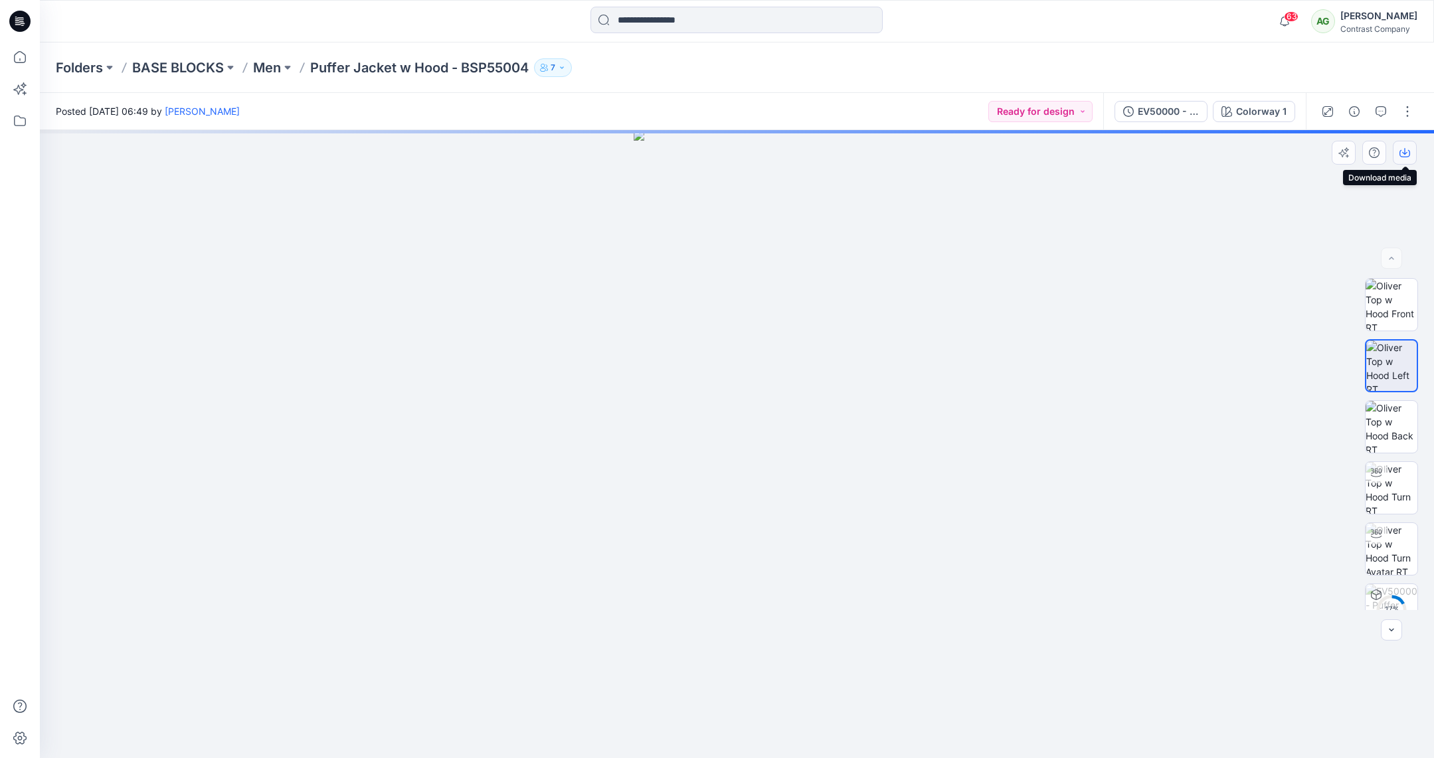
click at [1405, 151] on icon "button" at bounding box center [1404, 151] width 5 height 7
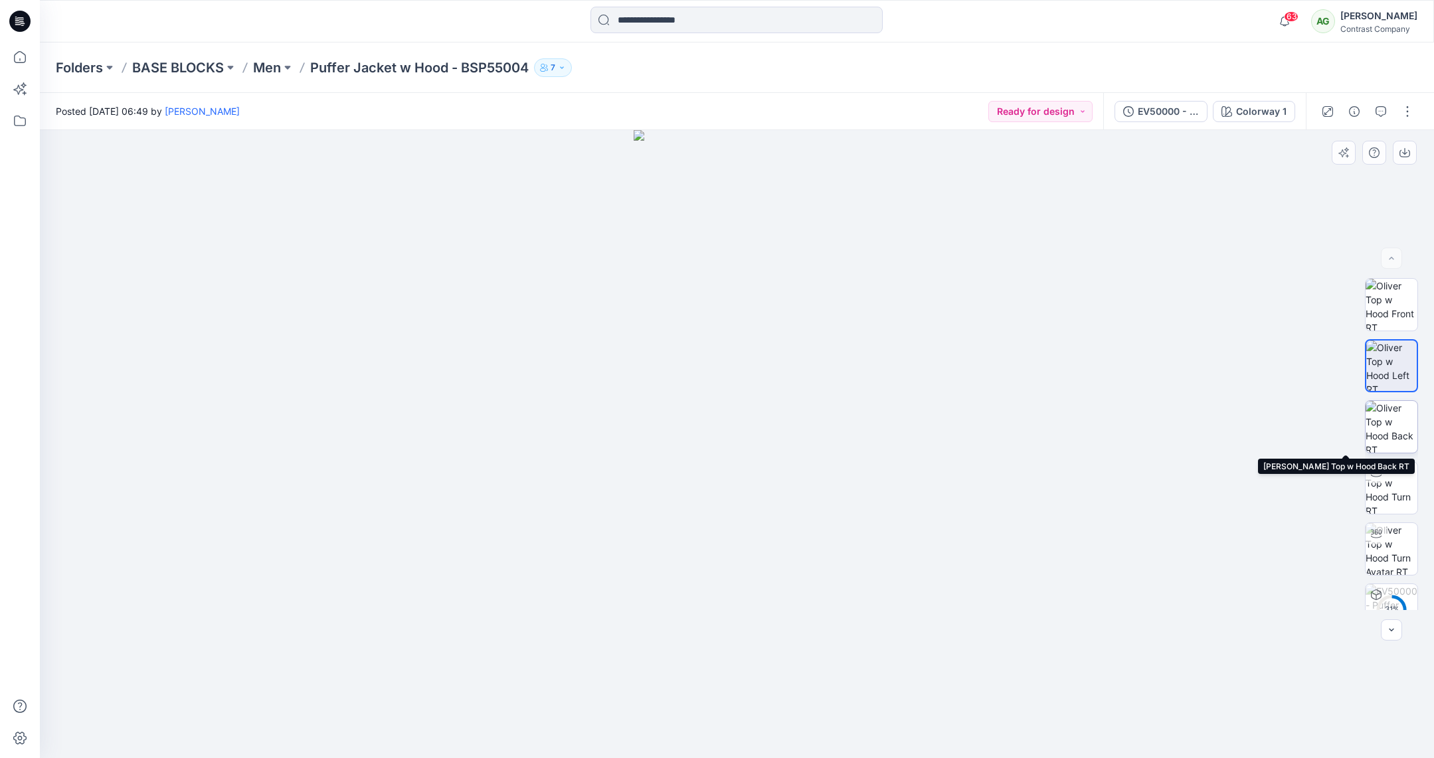
click at [1388, 419] on img at bounding box center [1392, 427] width 52 height 52
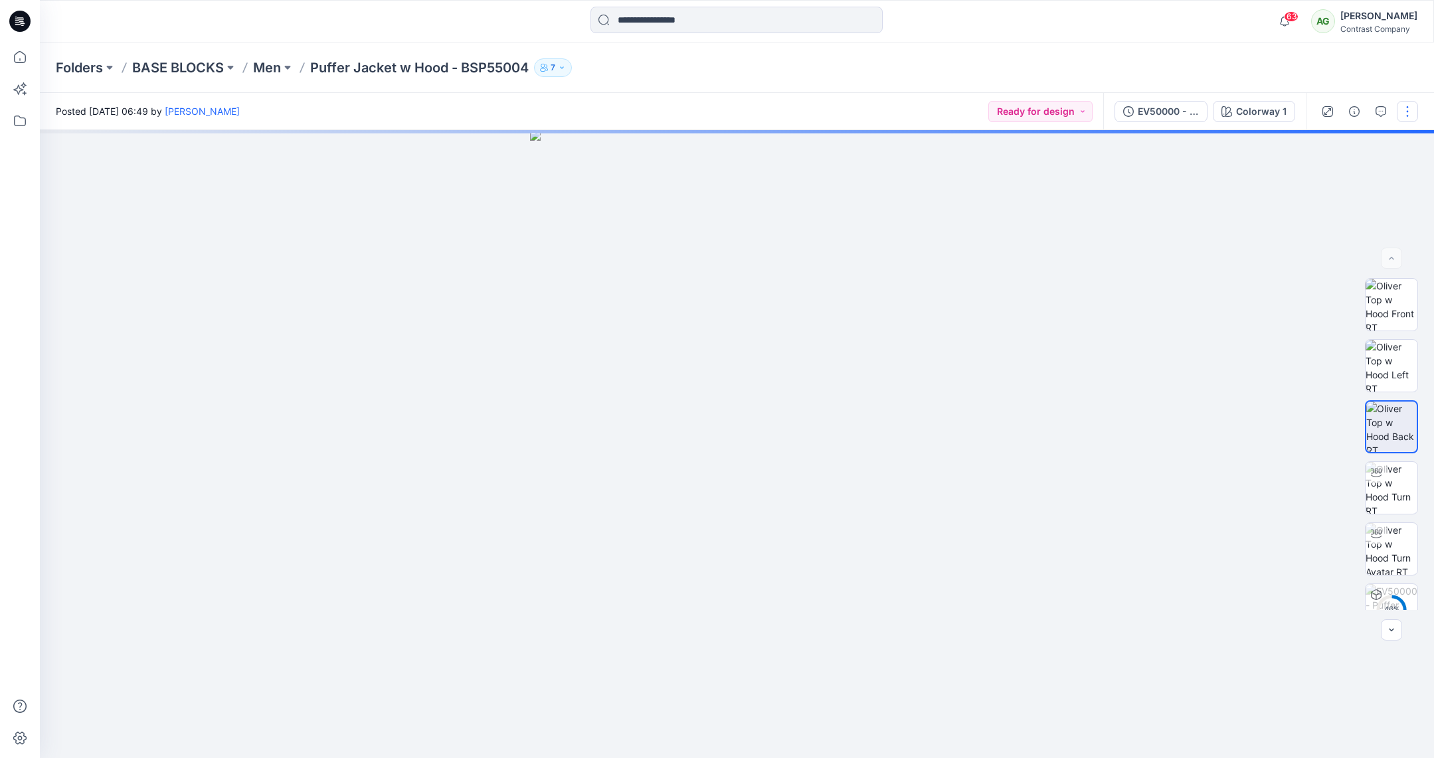
click at [1409, 114] on button "button" at bounding box center [1407, 111] width 21 height 21
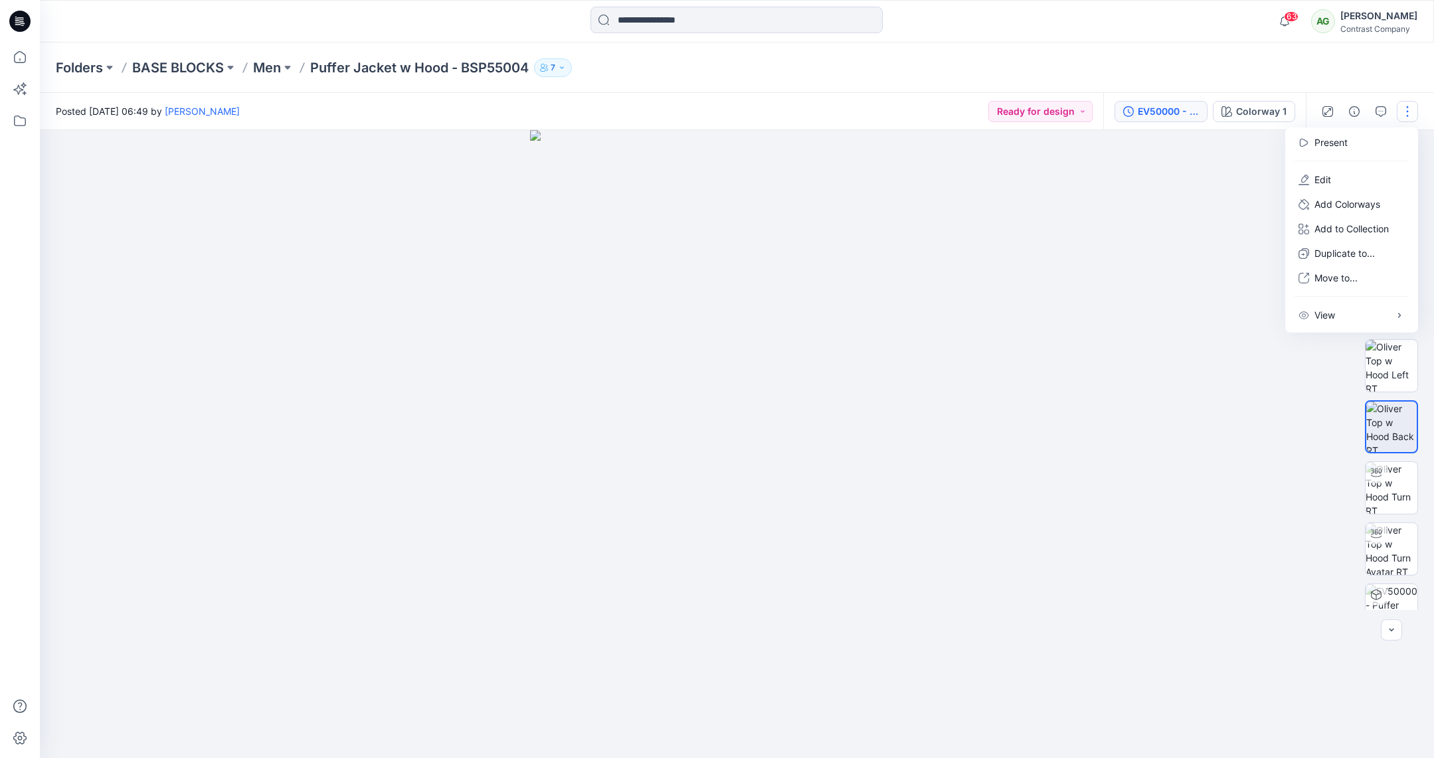
click at [1162, 116] on div "EV50000 - Puffer Jacket w Hood - BSP55004" at bounding box center [1168, 111] width 61 height 15
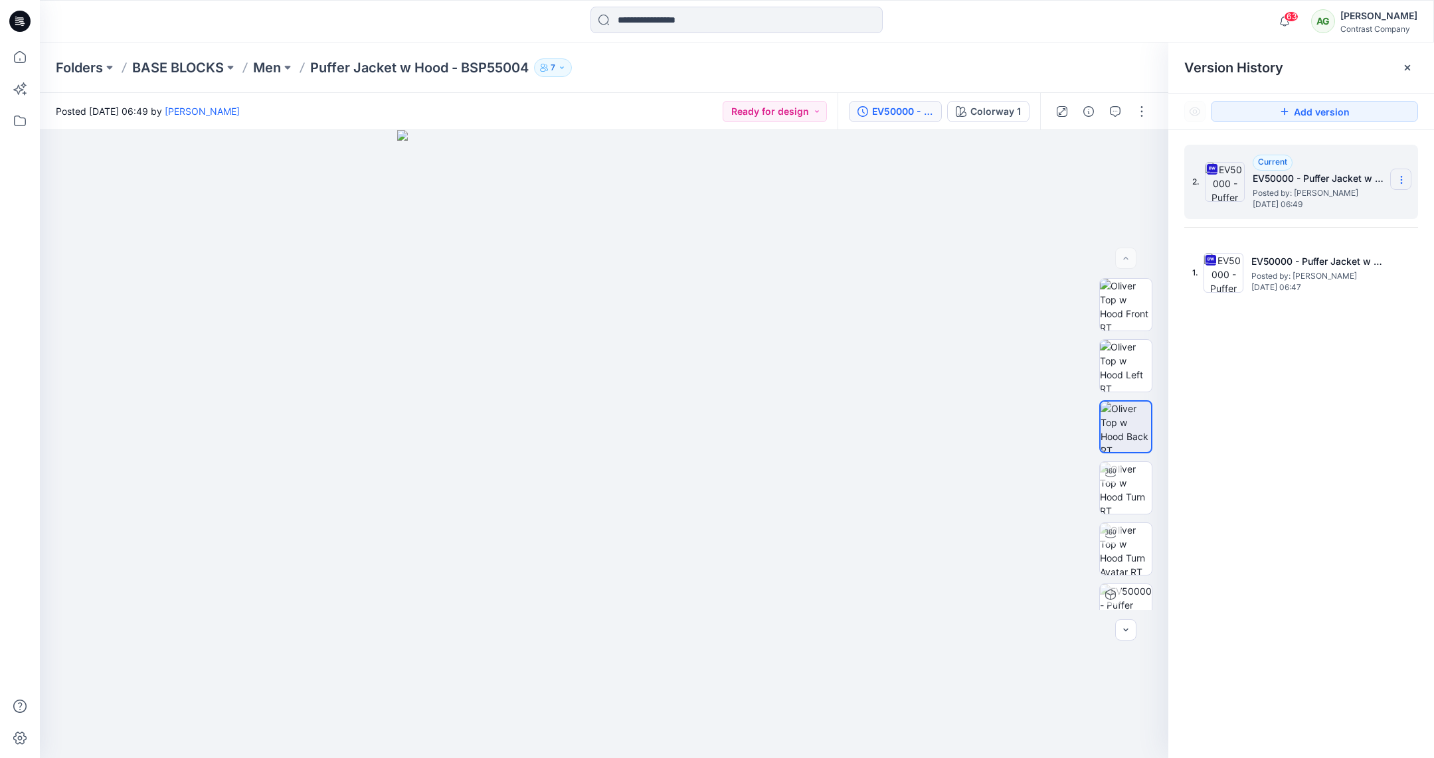
click at [1401, 177] on icon at bounding box center [1401, 177] width 1 height 1
click at [1345, 205] on span "Download Source BW File" at bounding box center [1334, 206] width 111 height 16
click at [274, 68] on p "Men" at bounding box center [267, 67] width 28 height 19
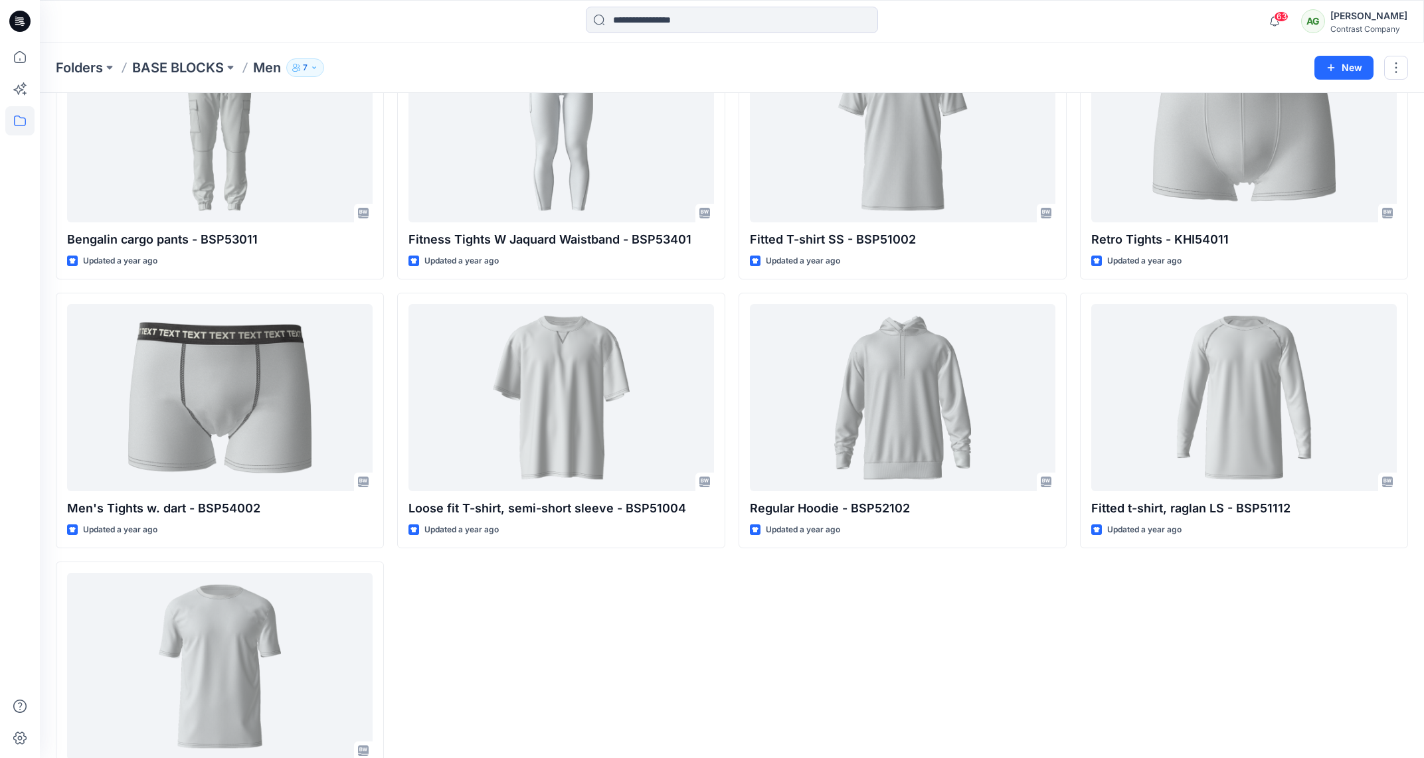
scroll to position [2891, 0]
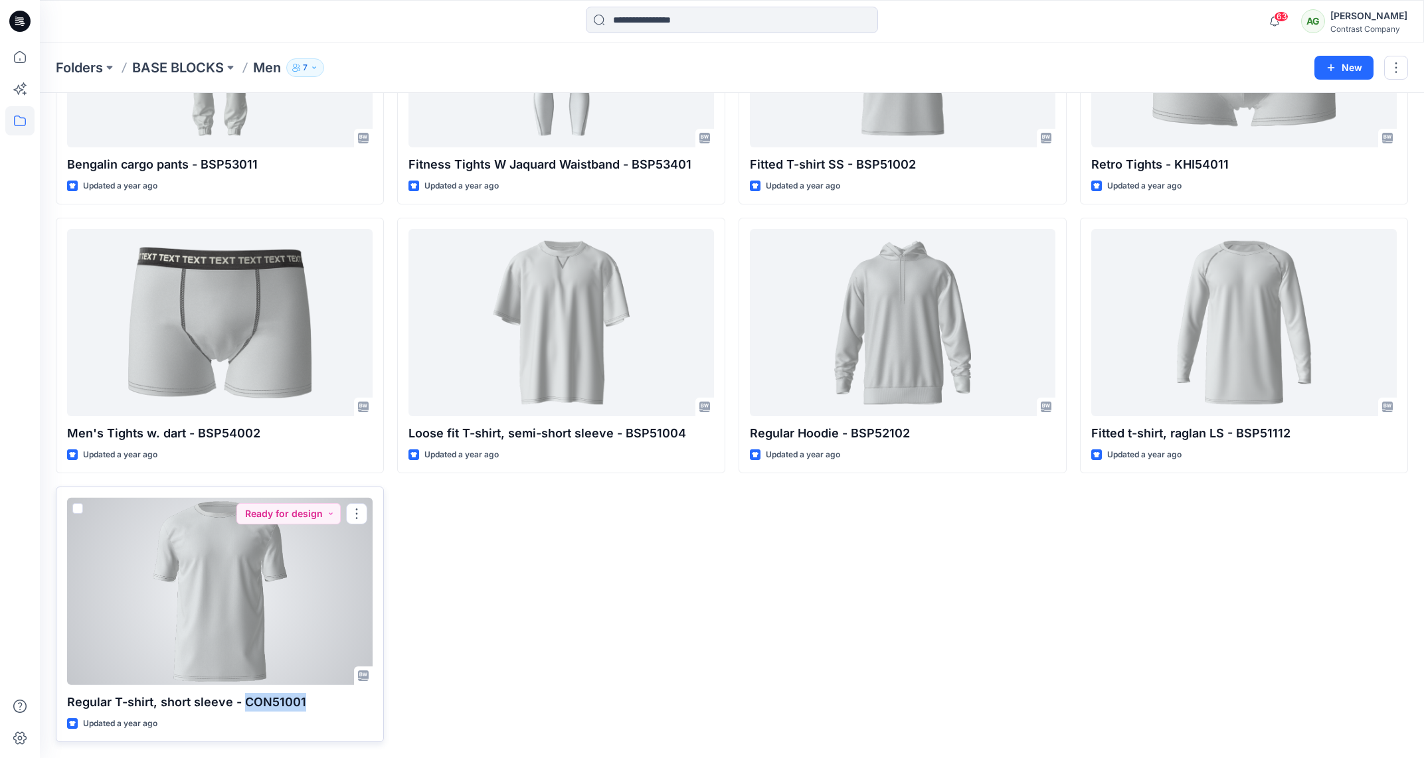
drag, startPoint x: 309, startPoint y: 698, endPoint x: 250, endPoint y: 705, distance: 58.8
click at [248, 705] on p "Regular T-shirt, short sleeve - CON51001" at bounding box center [220, 702] width 306 height 19
copy p "ON51001"
drag, startPoint x: 149, startPoint y: 697, endPoint x: 61, endPoint y: 699, distance: 88.3
click at [61, 697] on div "Regular T-shirt, short sleeve - CON51001 Updated a year ago Ready for design" at bounding box center [220, 615] width 328 height 256
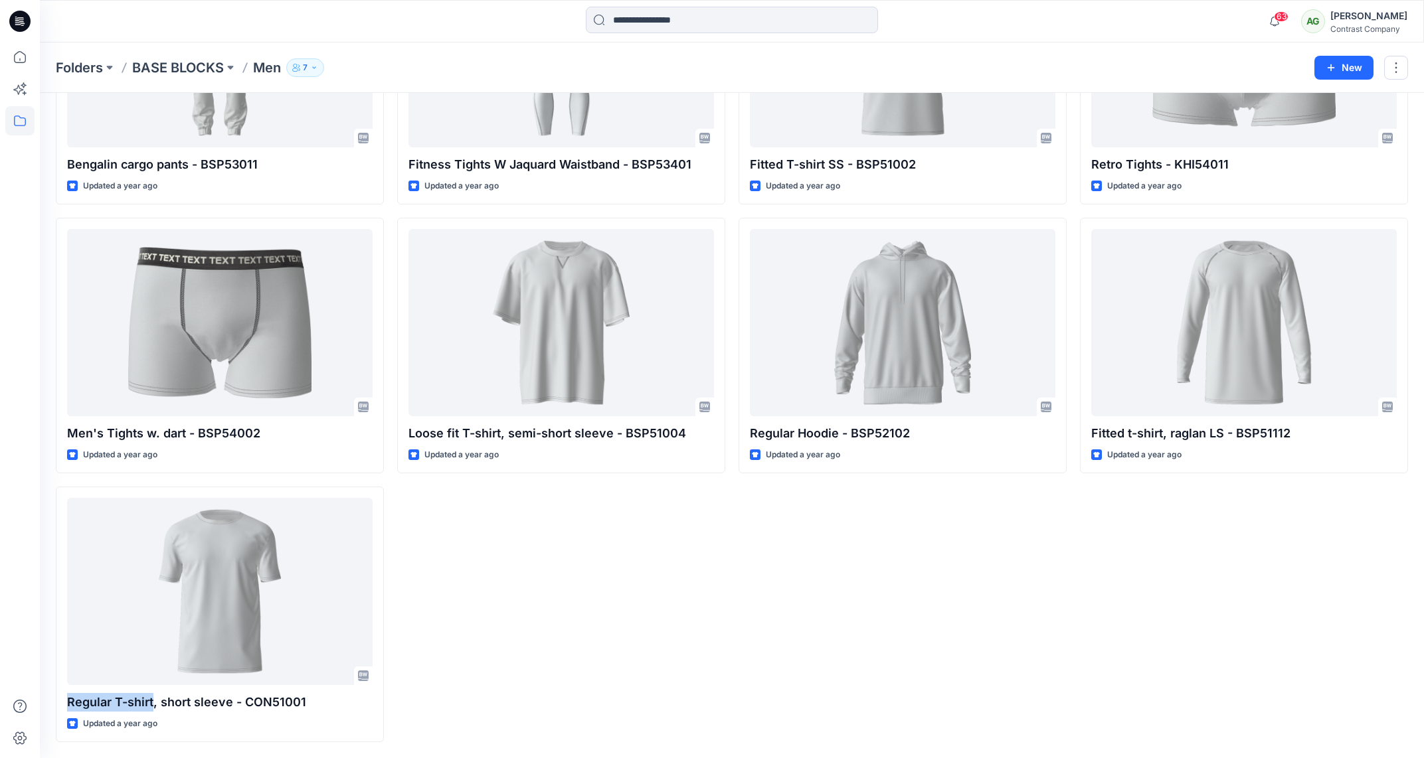
copy p "Regular T-shirt"
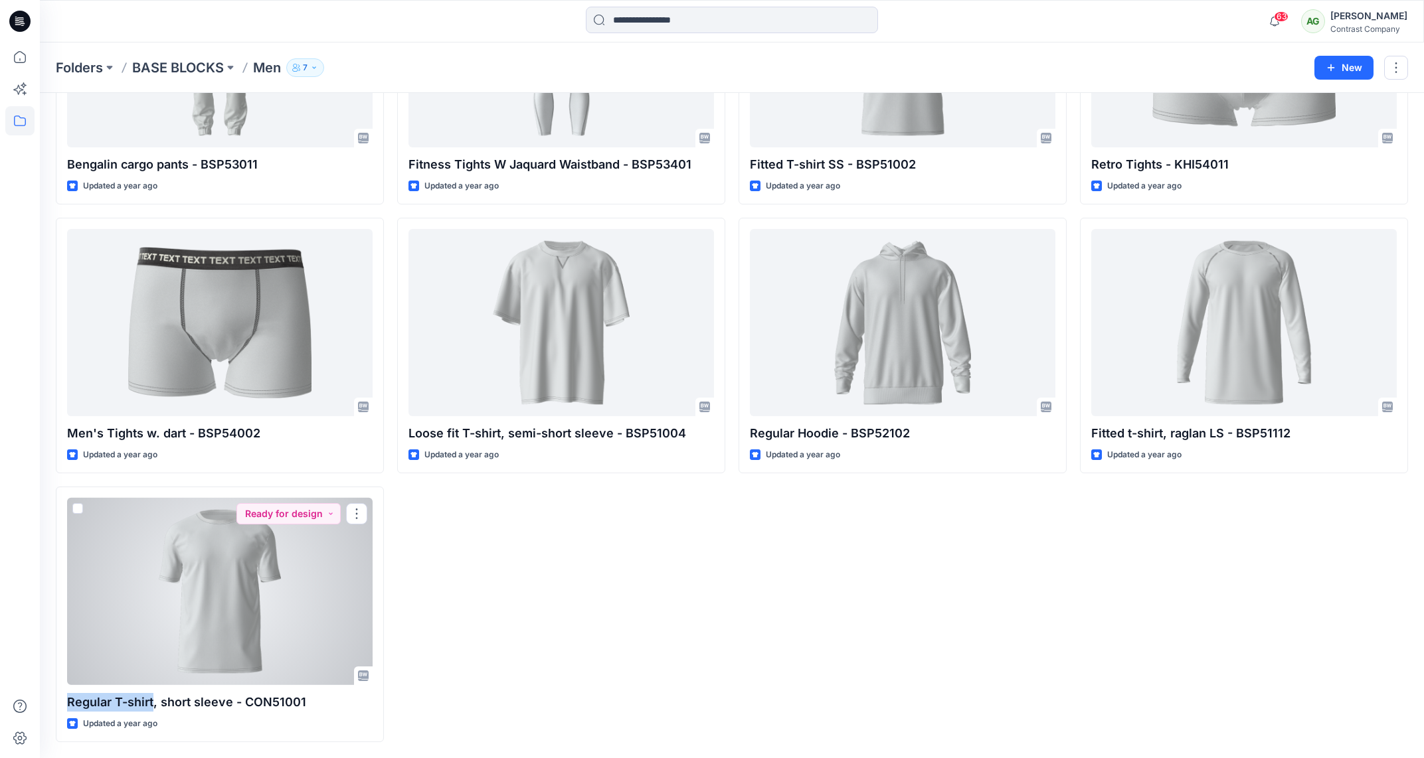
click at [238, 633] on div at bounding box center [220, 592] width 306 height 188
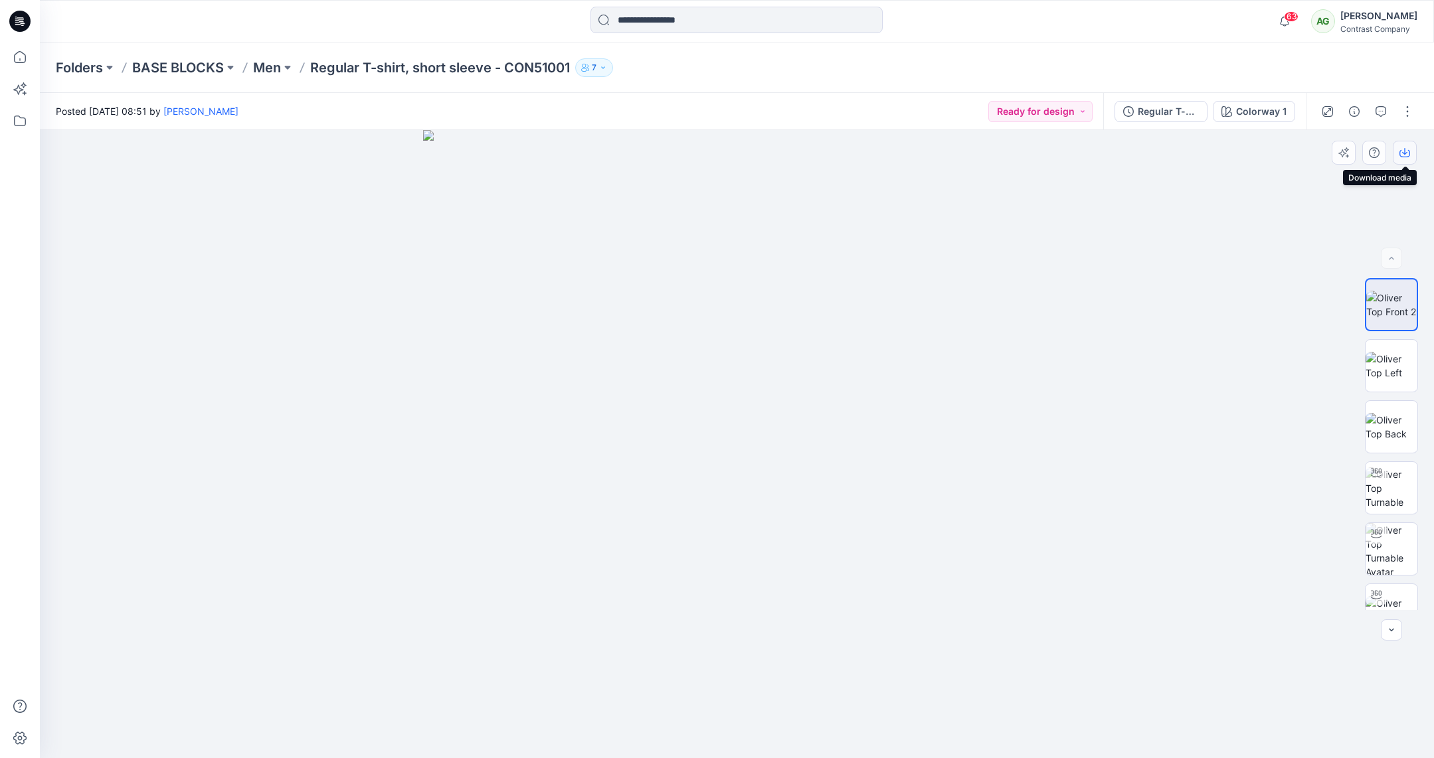
click at [1404, 151] on icon "button" at bounding box center [1404, 151] width 5 height 7
click at [1383, 361] on img at bounding box center [1392, 366] width 52 height 28
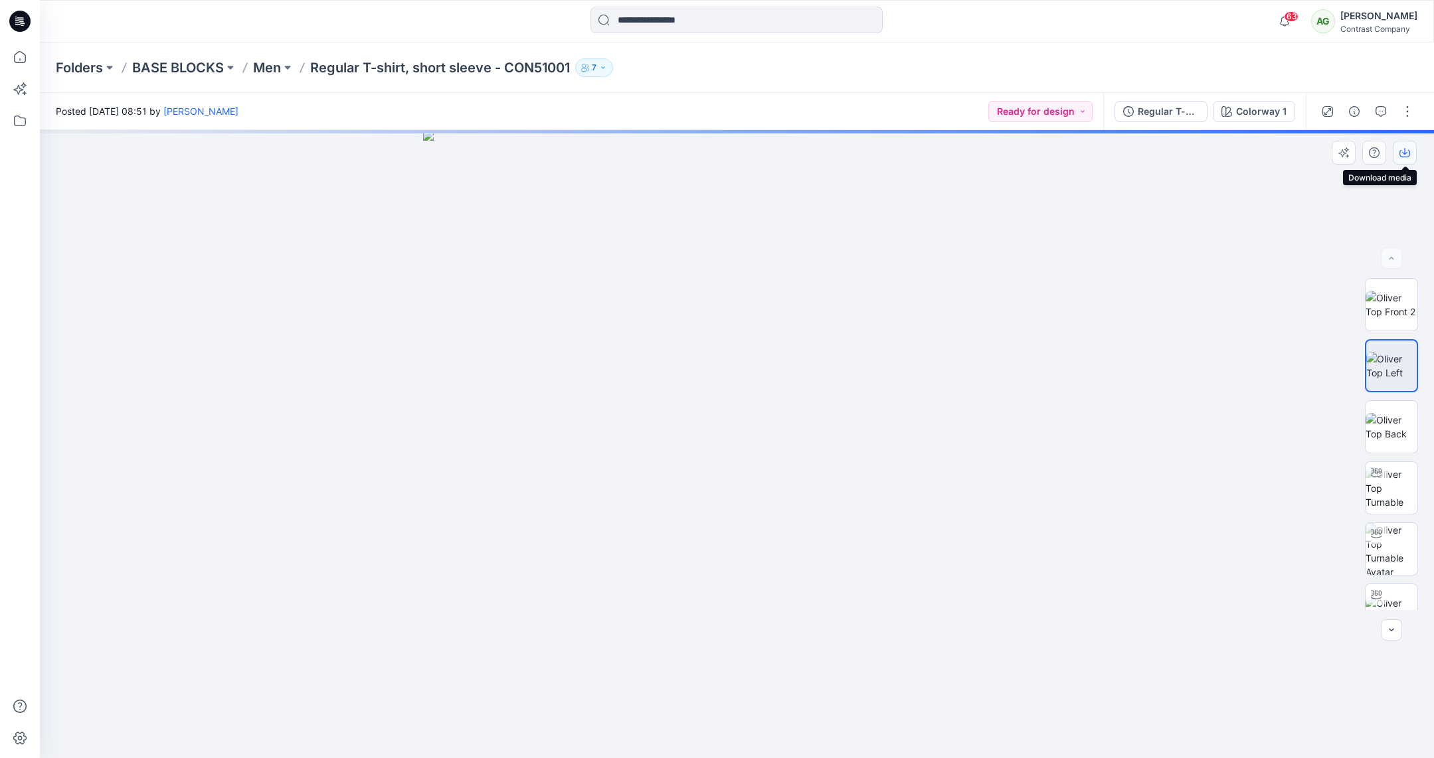
click at [1405, 153] on icon "button" at bounding box center [1404, 152] width 11 height 11
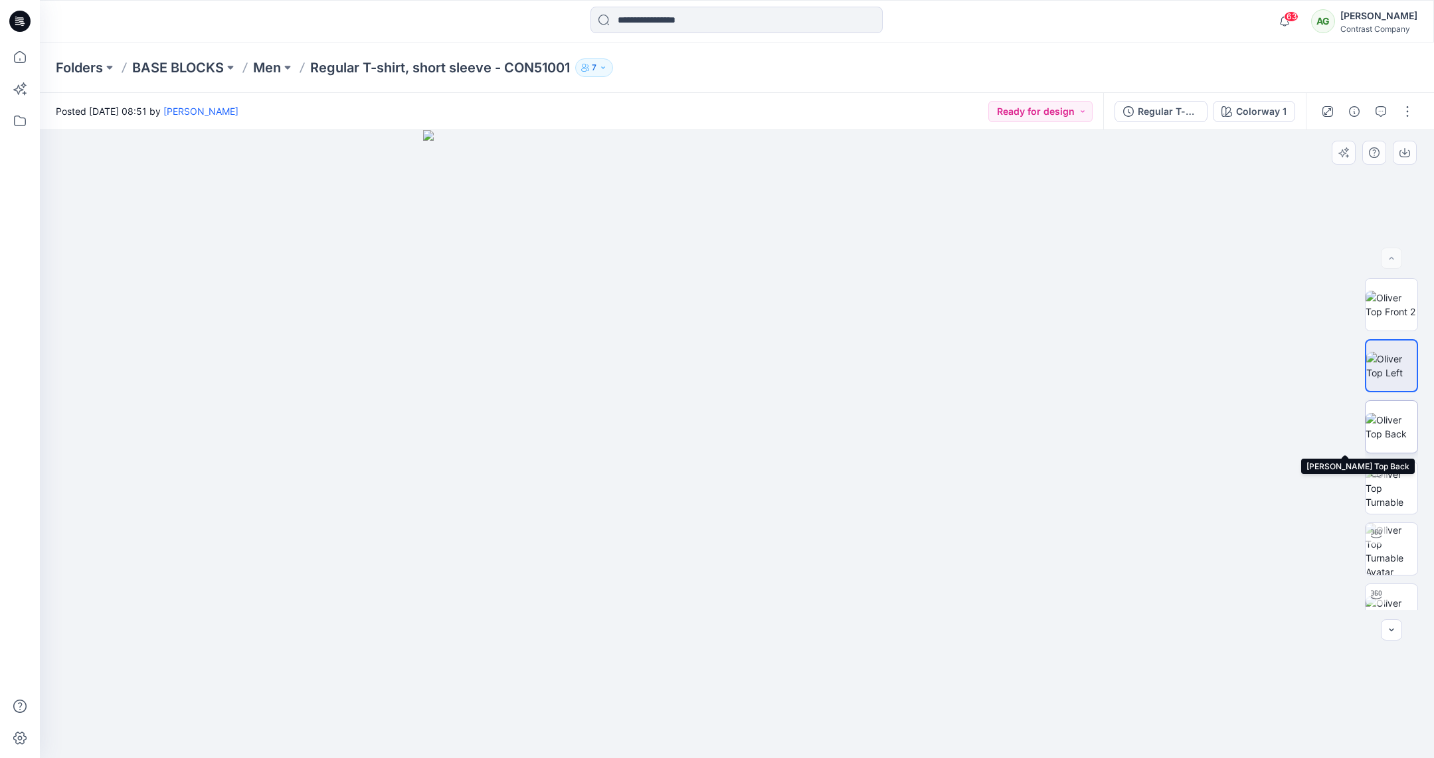
click at [1390, 420] on img at bounding box center [1392, 427] width 52 height 28
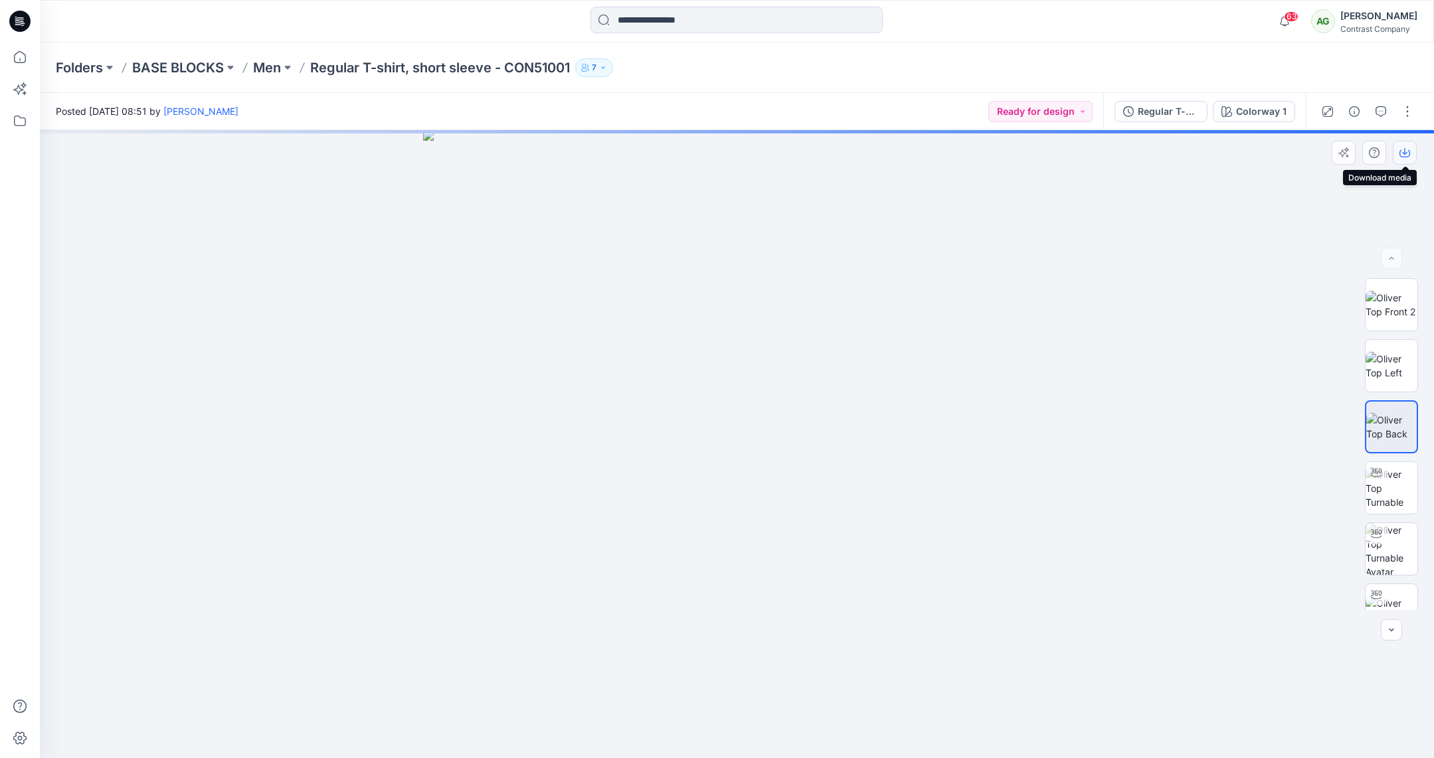
click at [1405, 153] on icon "button" at bounding box center [1404, 151] width 5 height 7
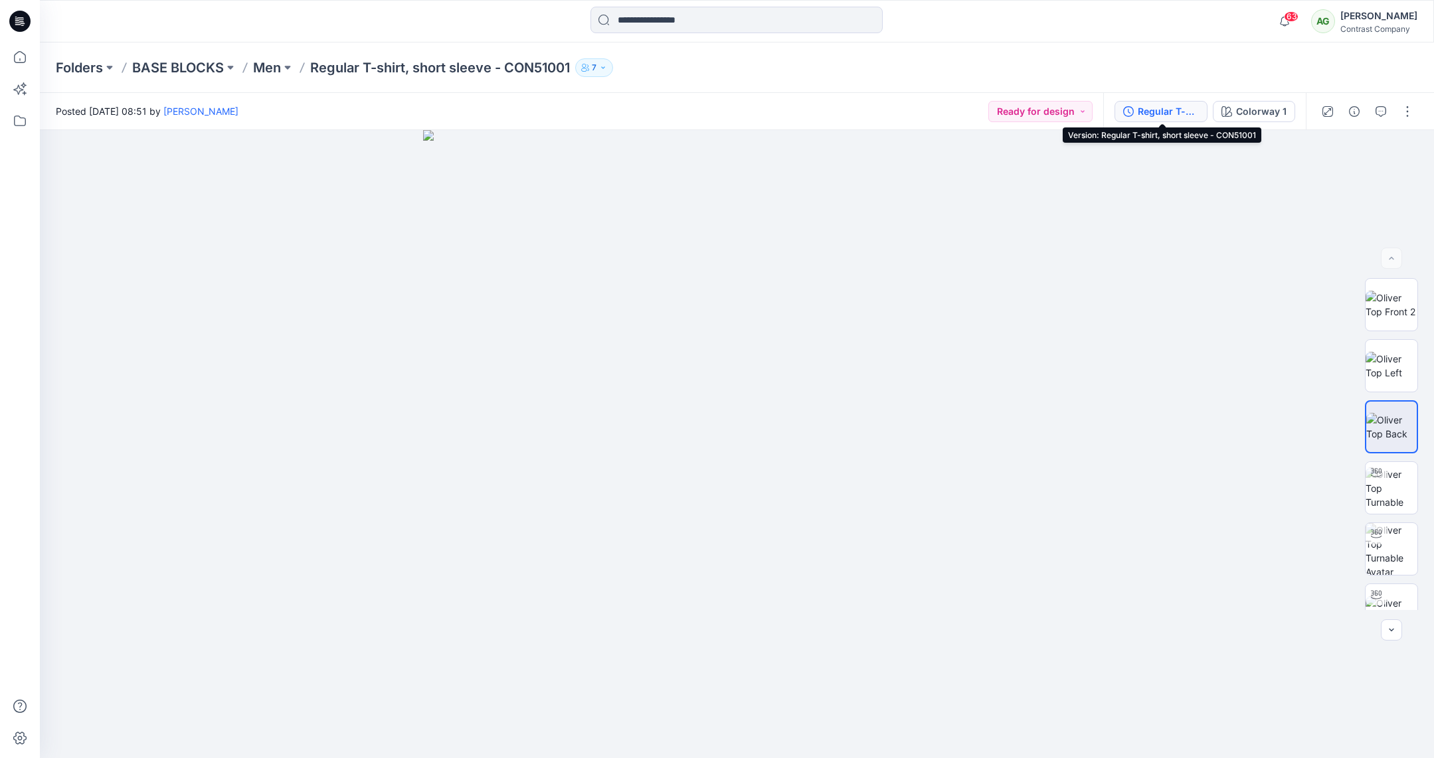
click at [1148, 112] on div "Regular T-shirt, short sleeve - CON51001" at bounding box center [1168, 111] width 61 height 15
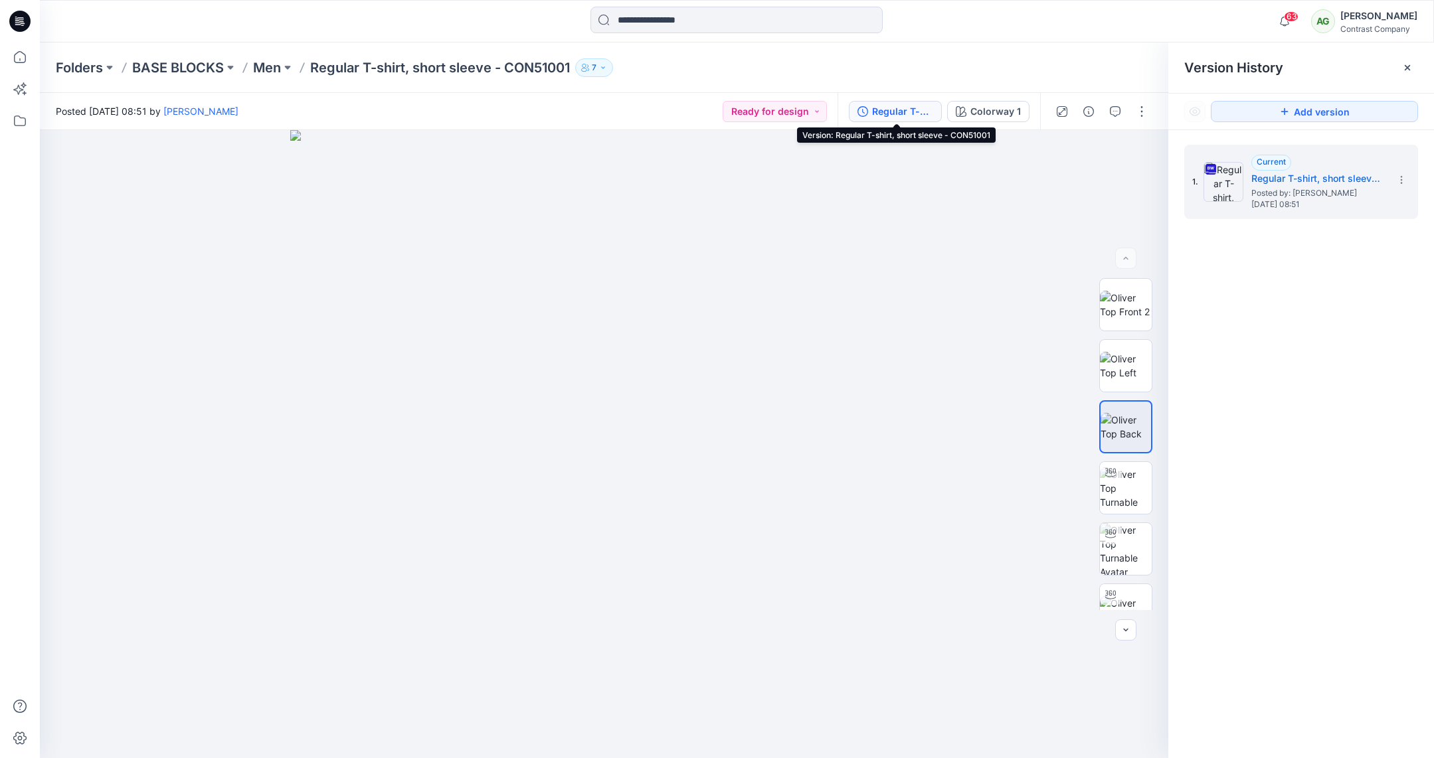
click at [895, 108] on div "Regular T-shirt, short sleeve - CON51001" at bounding box center [902, 111] width 61 height 15
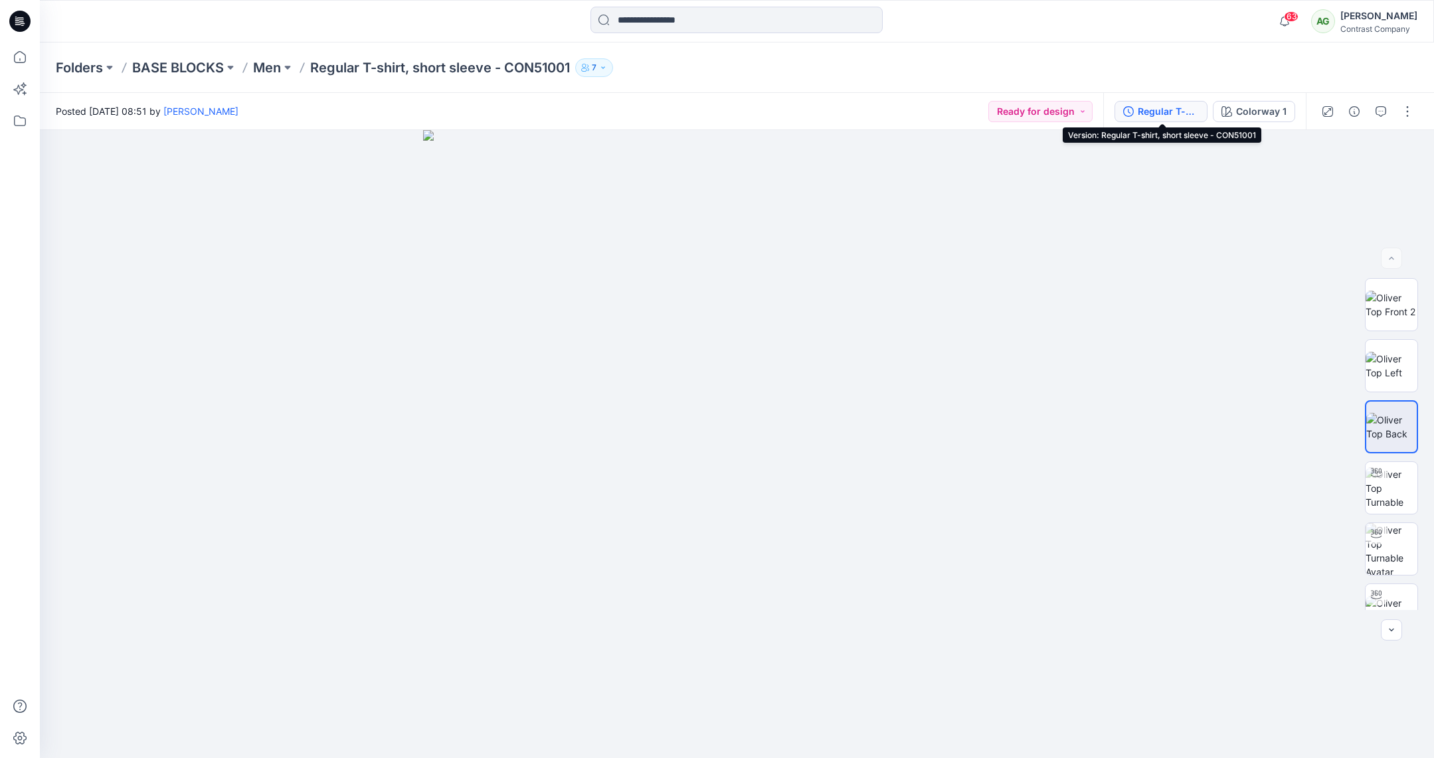
click at [1156, 107] on div "Regular T-shirt, short sleeve - CON51001" at bounding box center [1168, 111] width 61 height 15
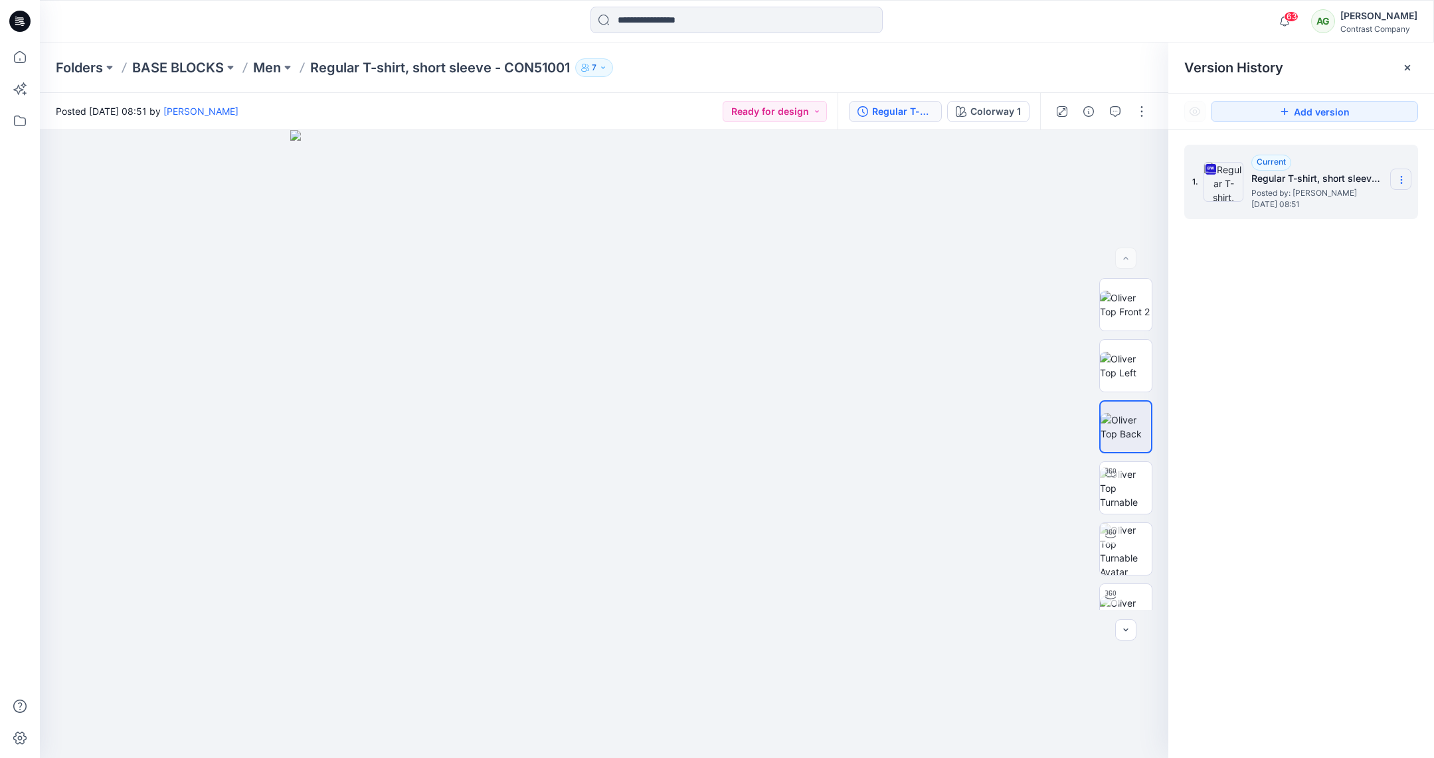
click at [1399, 179] on icon at bounding box center [1401, 180] width 11 height 11
click at [1353, 200] on span "Download Source BW File" at bounding box center [1334, 206] width 111 height 16
click at [275, 68] on p "Men" at bounding box center [267, 67] width 28 height 19
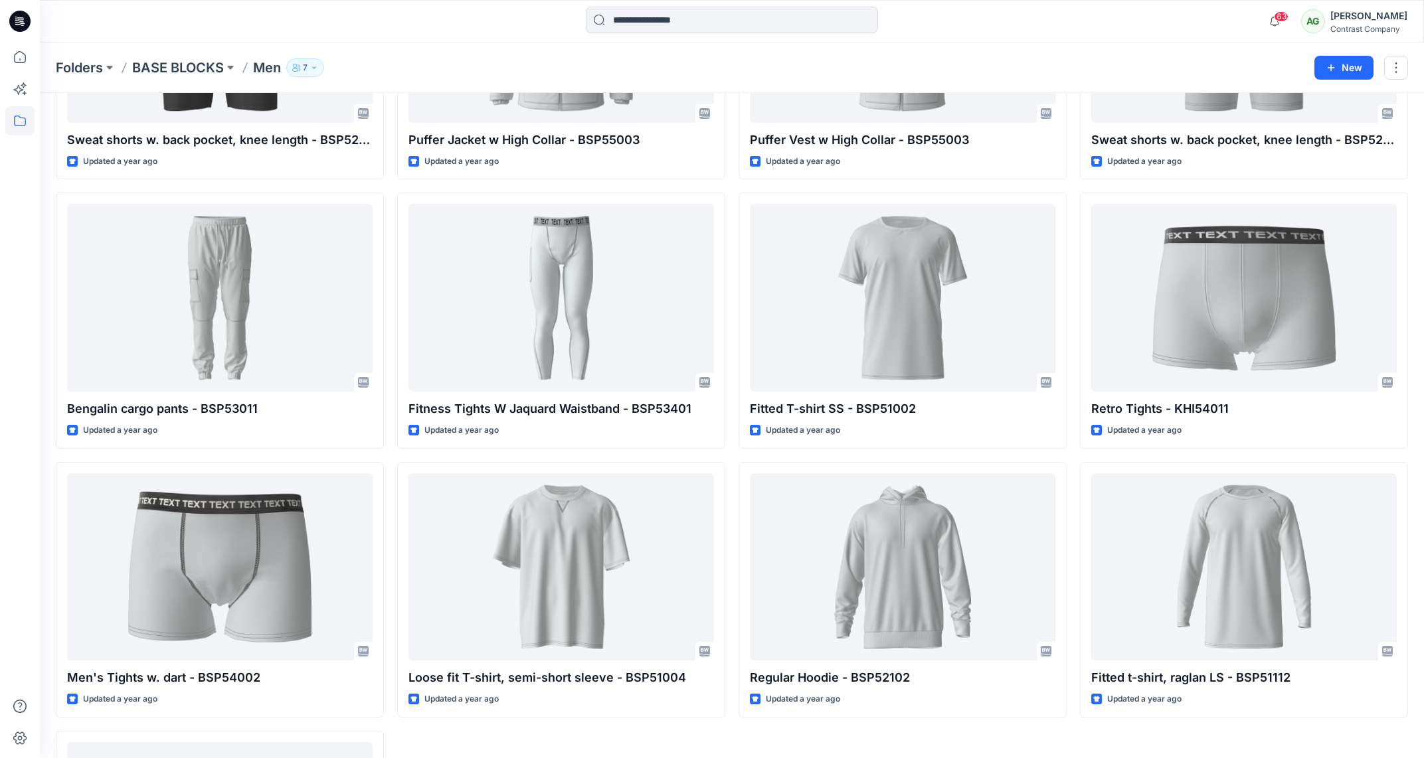
scroll to position [2891, 0]
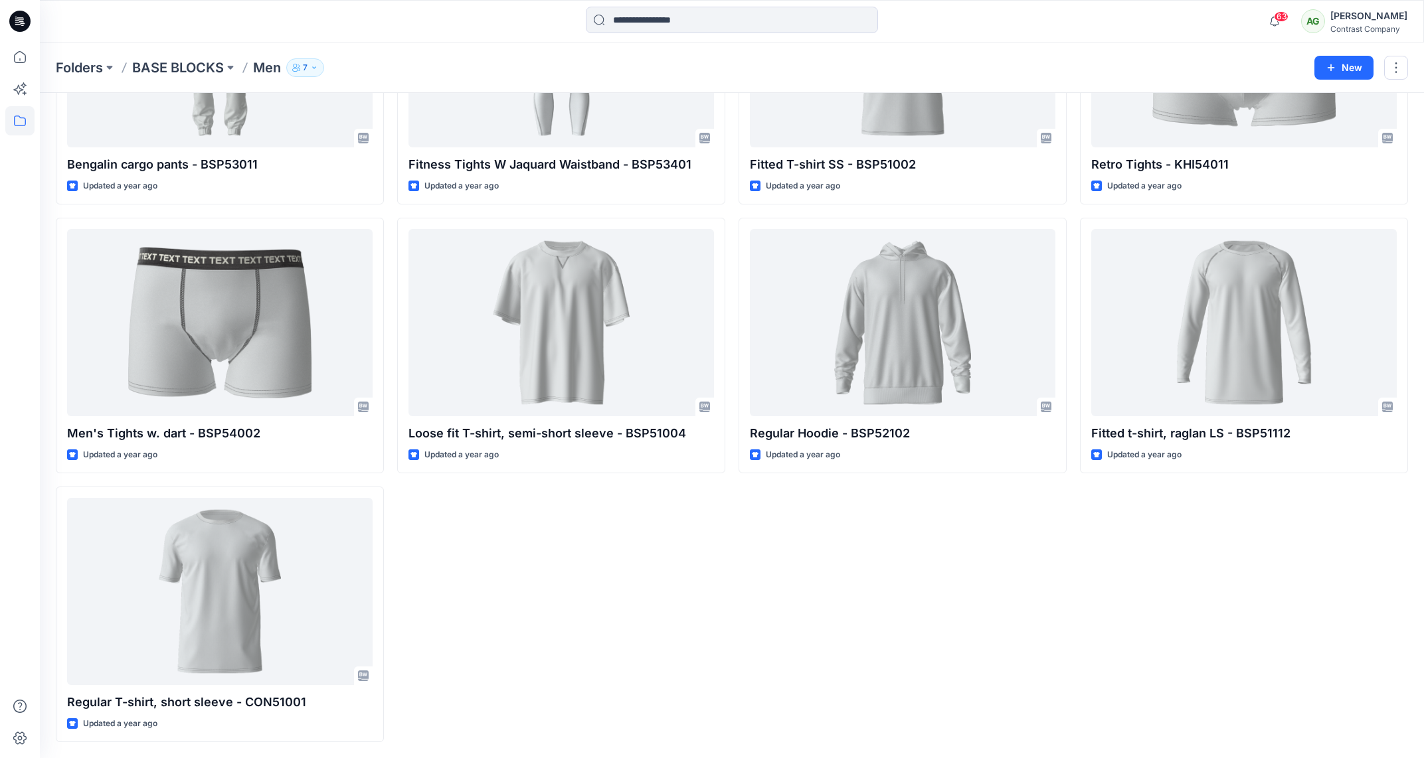
click at [915, 335] on div at bounding box center [903, 323] width 306 height 188
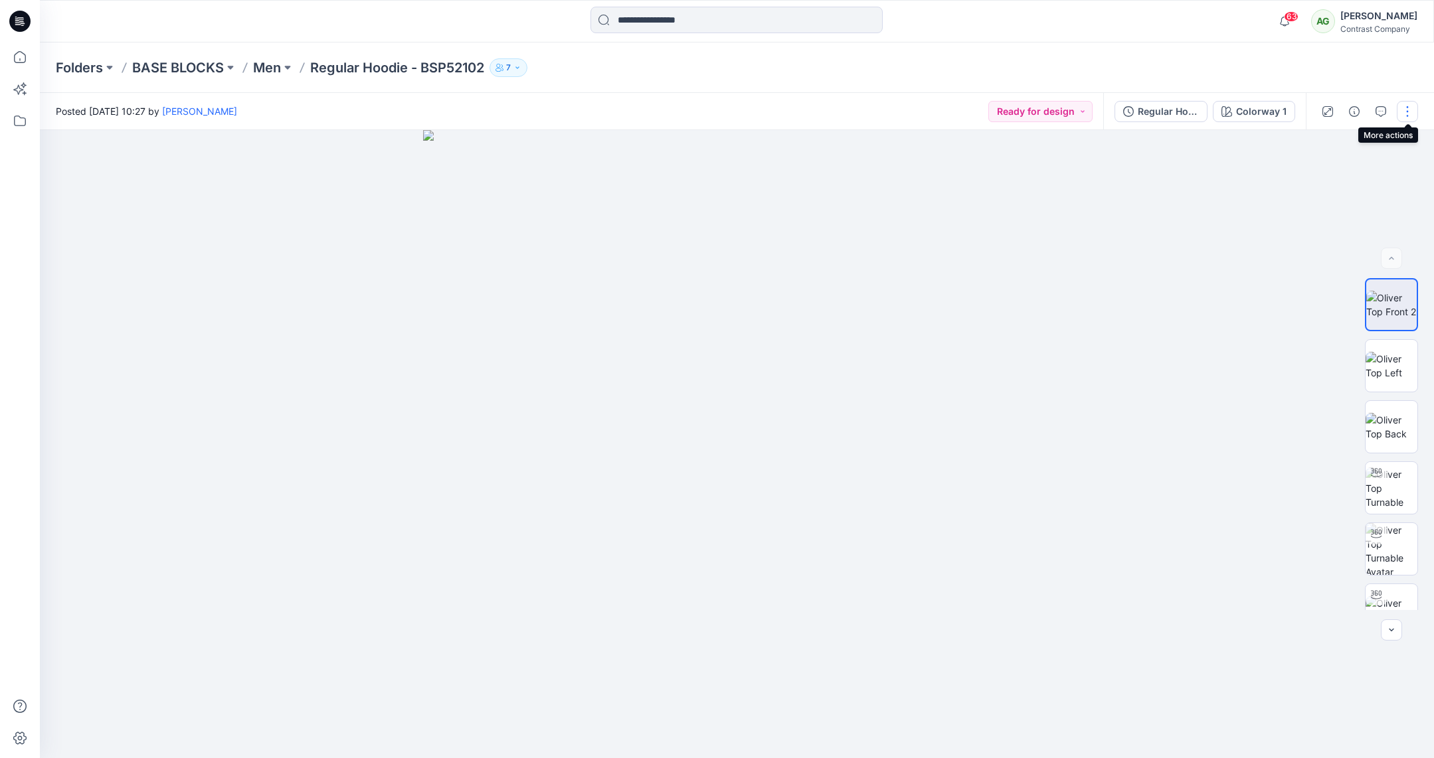
click at [1406, 110] on button "button" at bounding box center [1407, 111] width 21 height 21
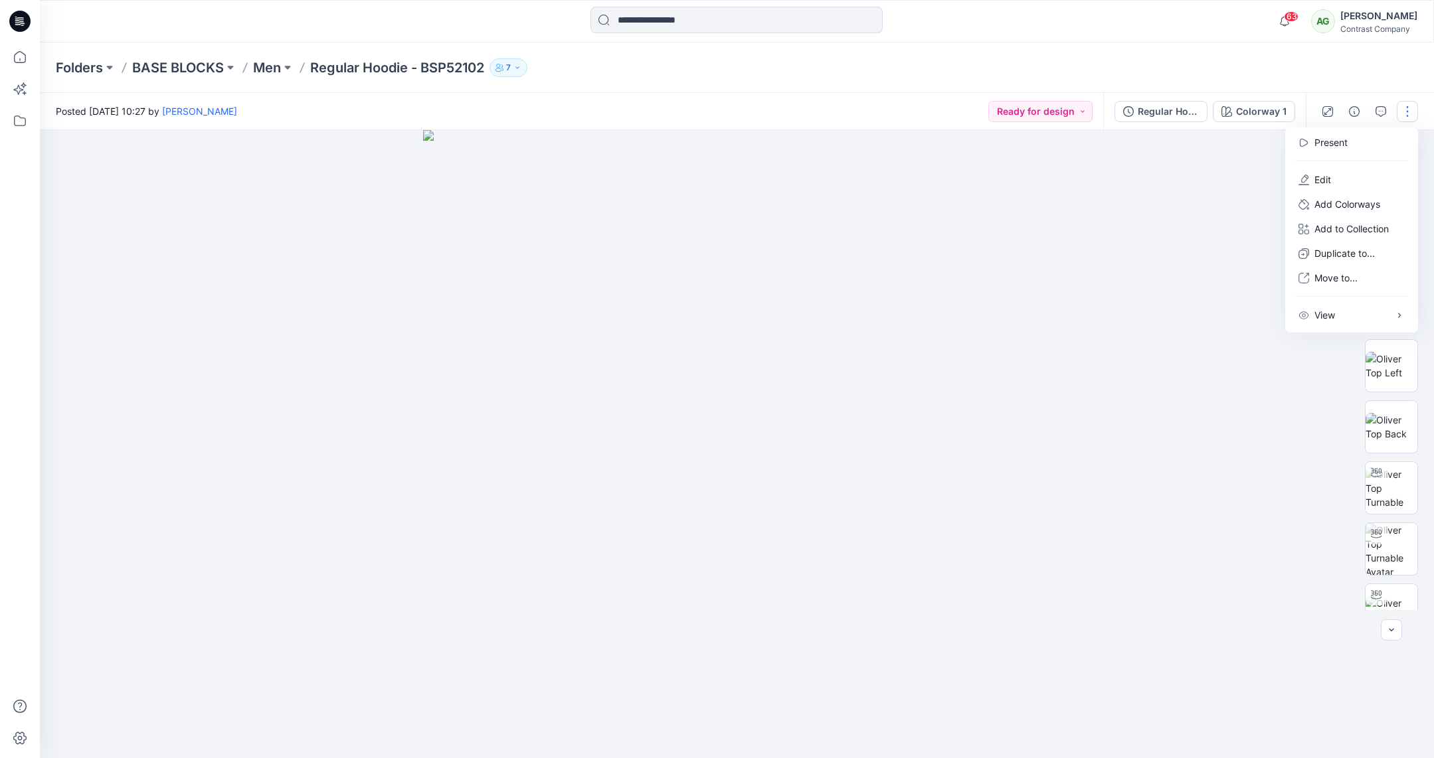
click at [1227, 167] on div at bounding box center [737, 444] width 1394 height 628
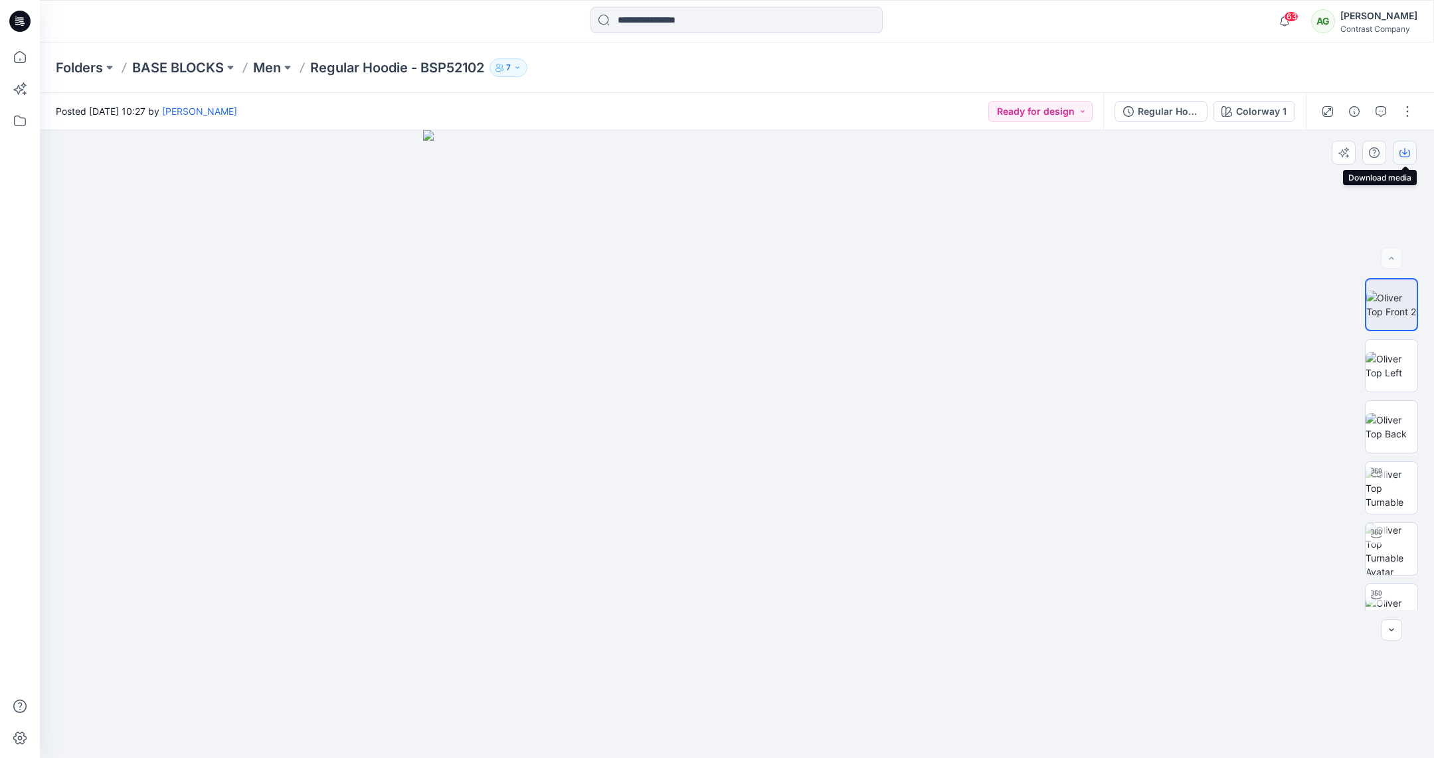
click at [1404, 151] on icon "button" at bounding box center [1404, 151] width 5 height 7
click at [1391, 357] on img at bounding box center [1392, 366] width 52 height 28
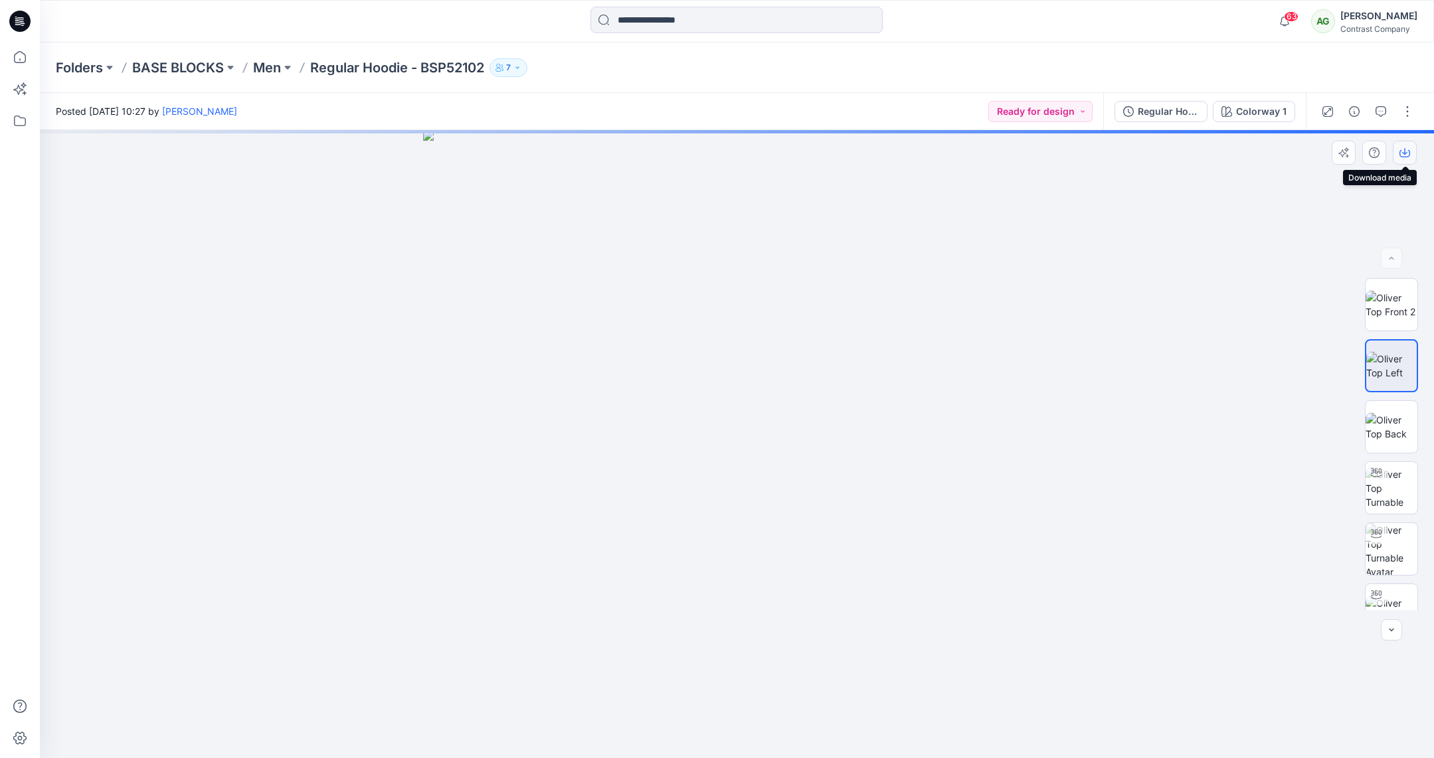
click at [1403, 154] on icon "button" at bounding box center [1404, 152] width 11 height 11
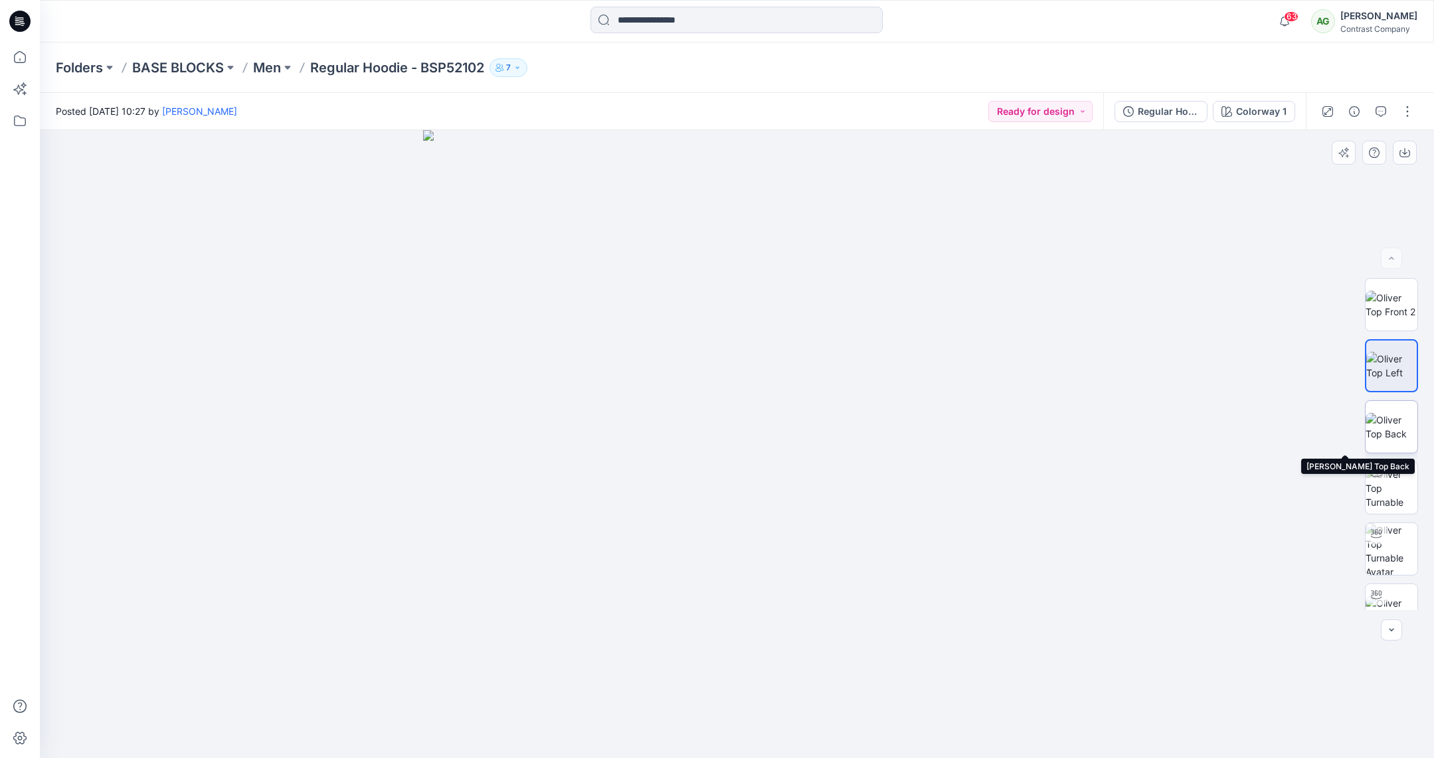
click at [1383, 414] on img at bounding box center [1392, 427] width 52 height 28
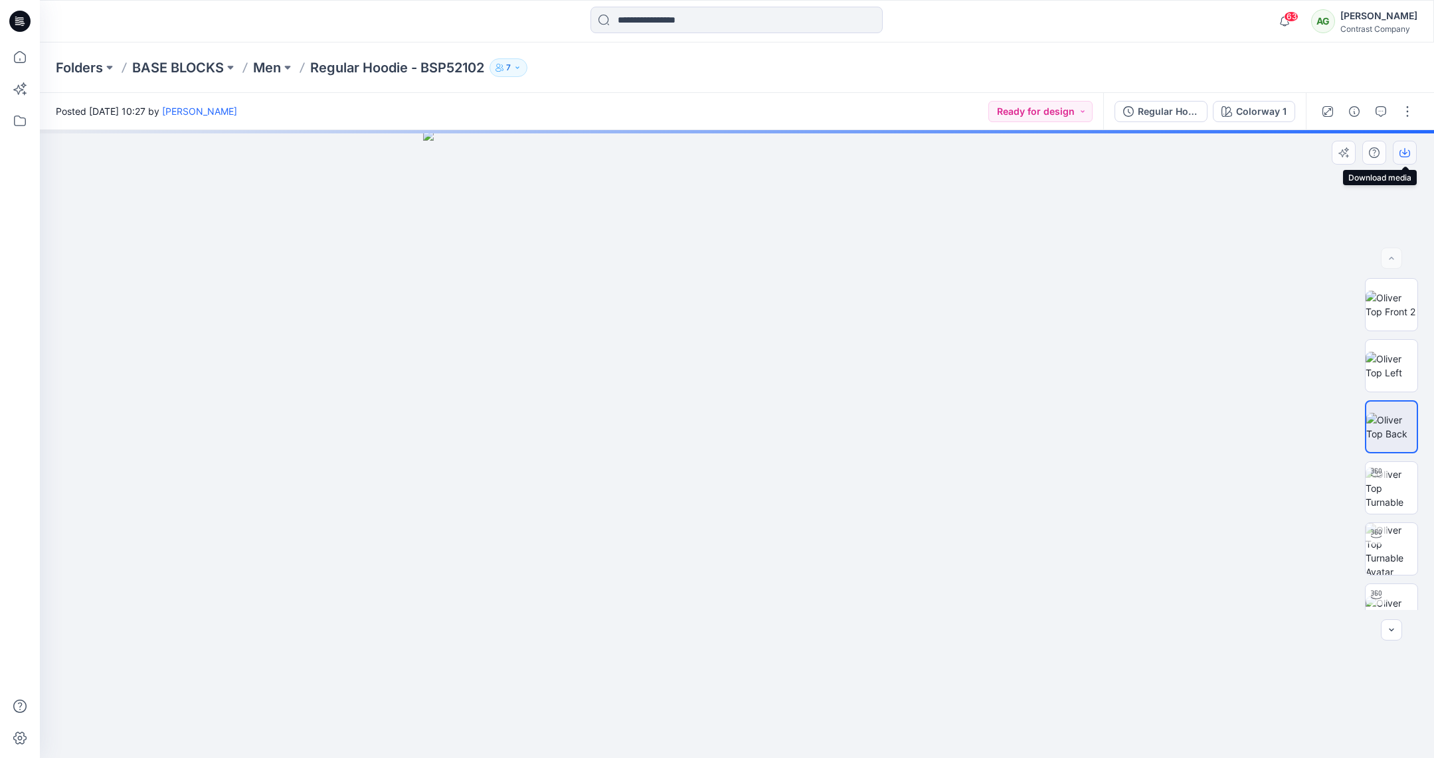
click at [1405, 151] on icon "button" at bounding box center [1404, 152] width 11 height 11
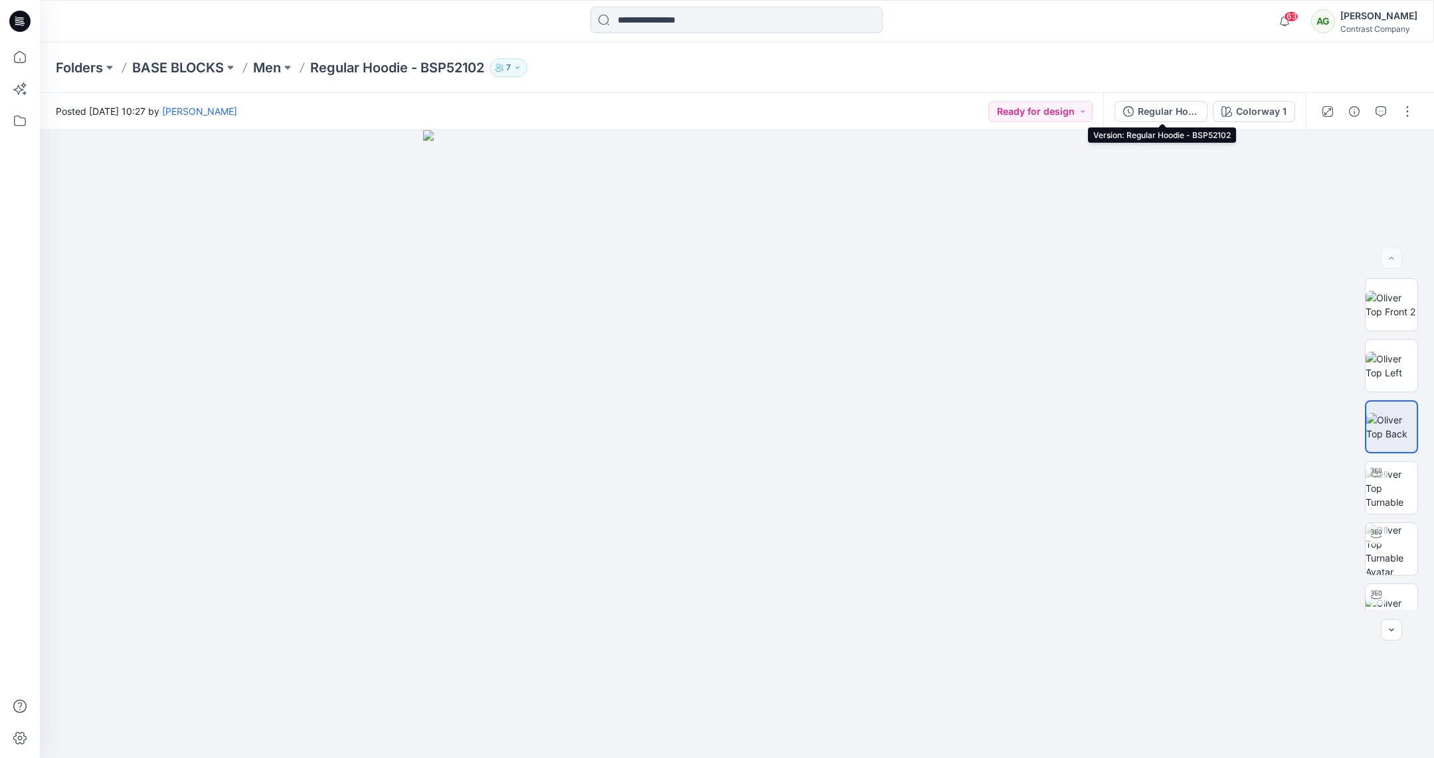
click at [1170, 103] on button "Regular Hoodie - BSP52102" at bounding box center [1160, 111] width 93 height 21
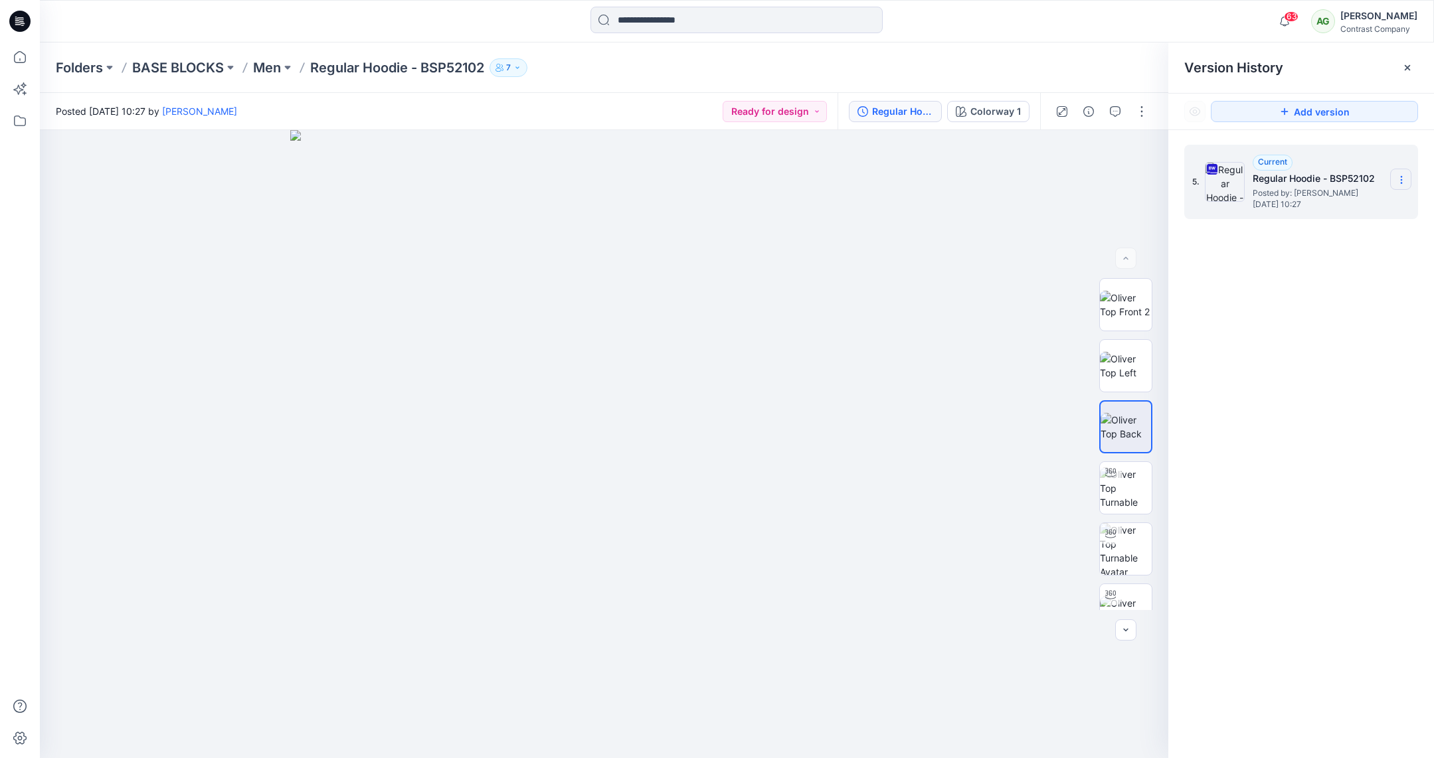
click at [1397, 184] on icon at bounding box center [1401, 180] width 11 height 11
click at [1339, 204] on span "Download Source BW File" at bounding box center [1334, 206] width 111 height 16
click at [349, 72] on p "Regular Hoodie - BSP52102" at bounding box center [397, 67] width 174 height 19
click at [272, 68] on p "Men" at bounding box center [267, 67] width 28 height 19
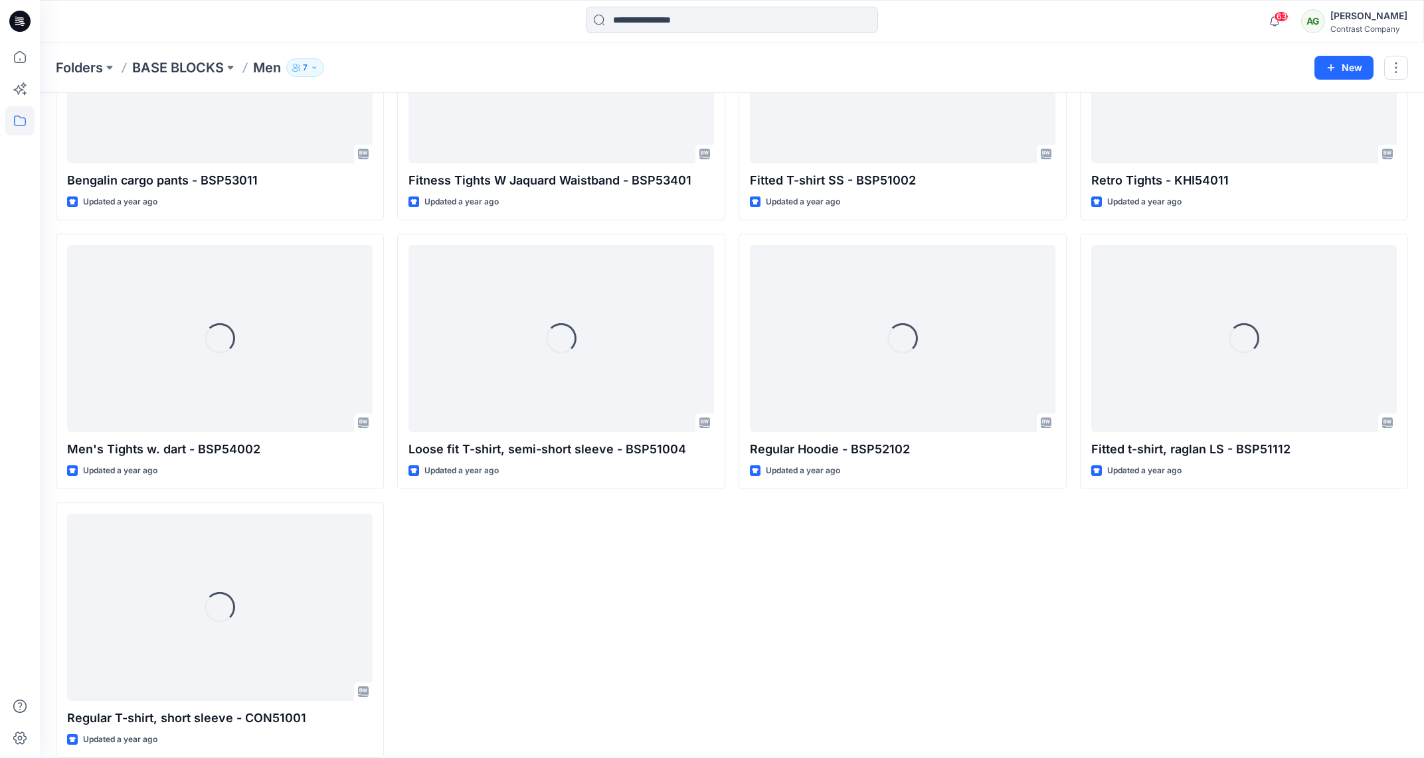
scroll to position [2891, 0]
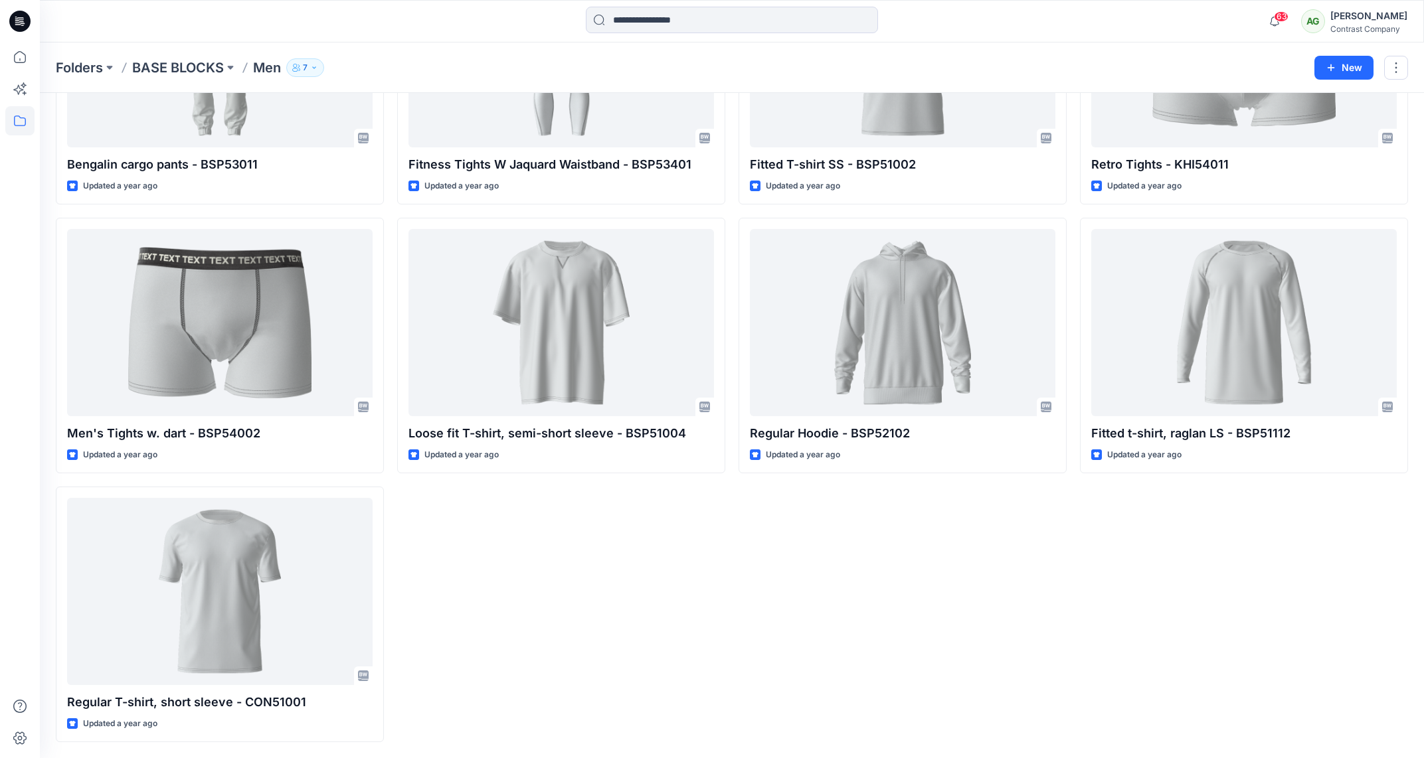
click at [570, 339] on div at bounding box center [561, 323] width 306 height 188
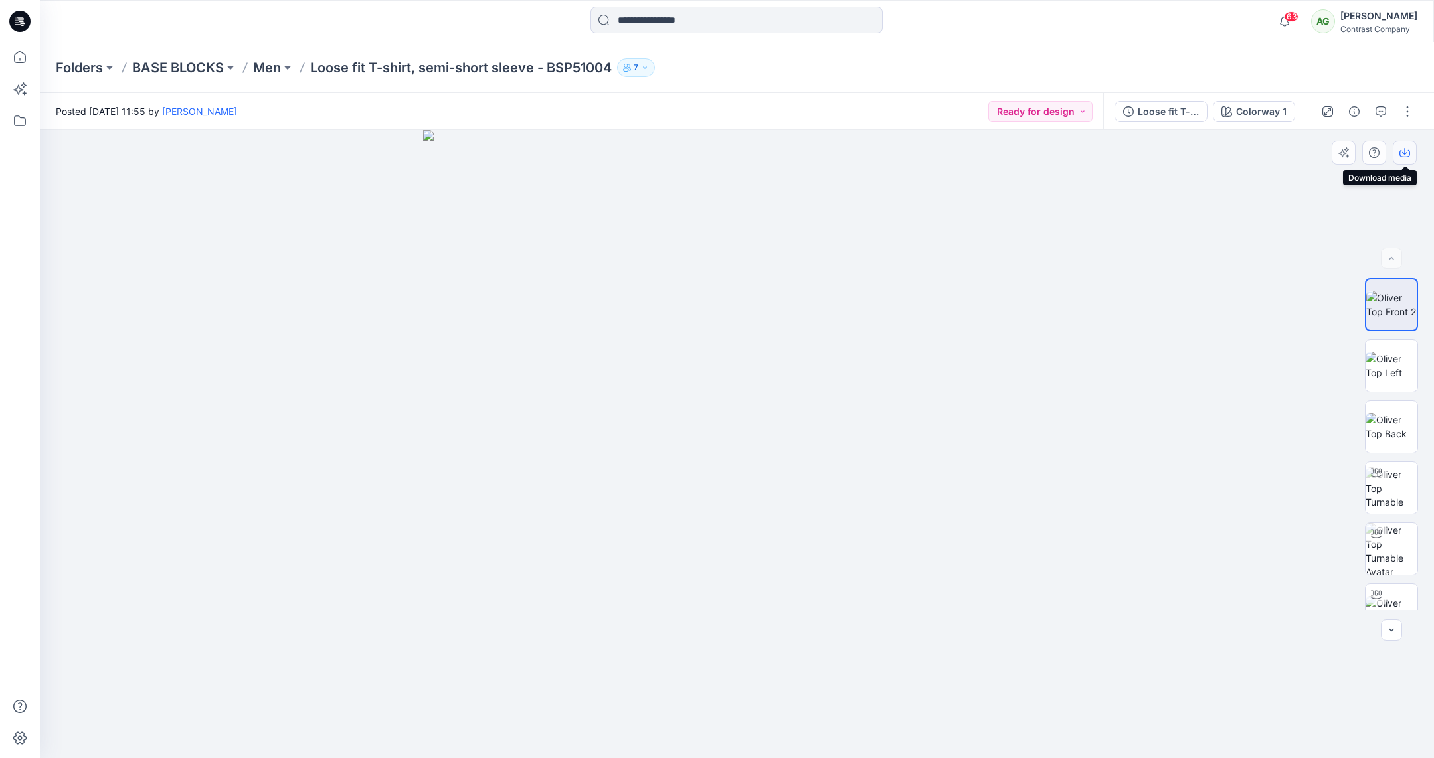
click at [1408, 149] on icon "button" at bounding box center [1404, 152] width 11 height 11
drag, startPoint x: 1399, startPoint y: 359, endPoint x: 1405, endPoint y: 289, distance: 70.1
click at [1399, 359] on img at bounding box center [1392, 366] width 52 height 28
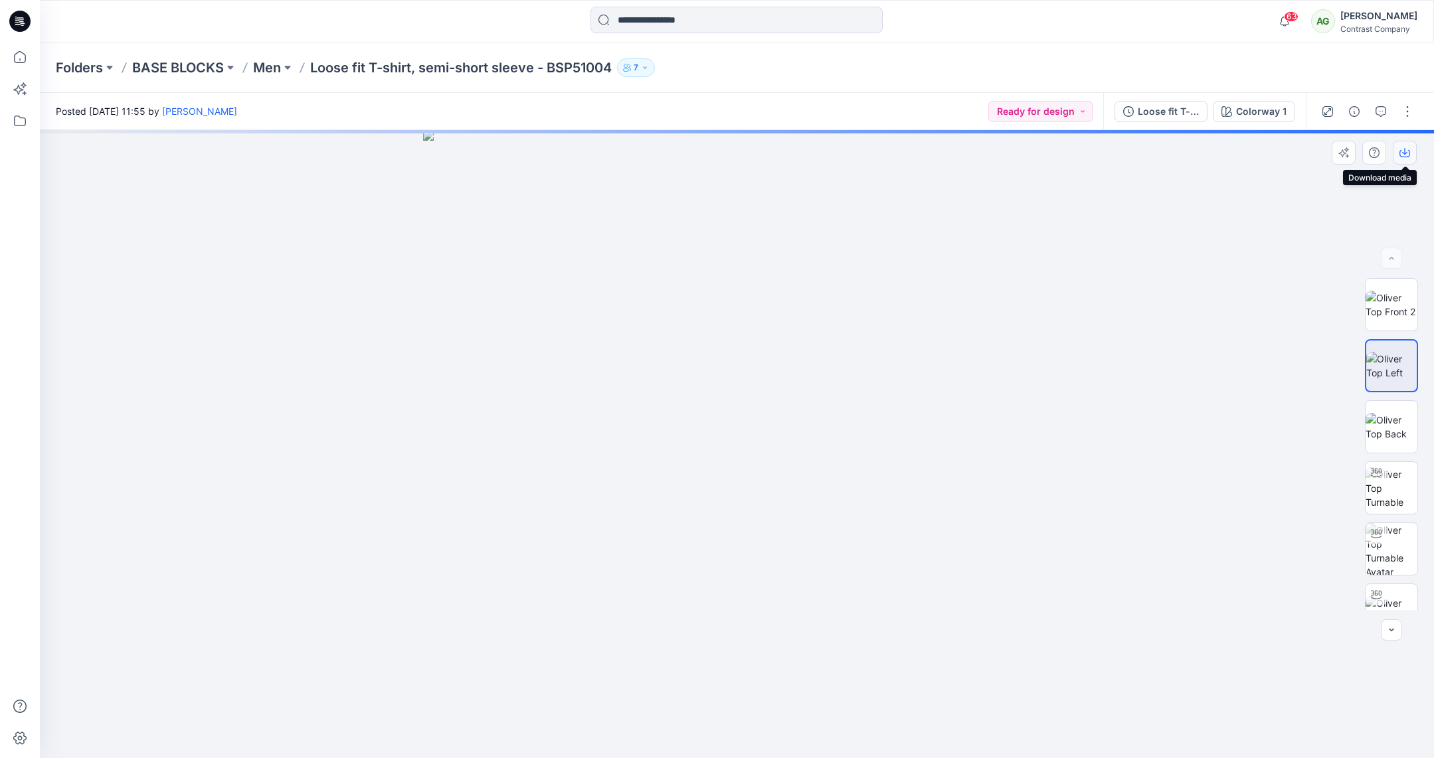
click at [1407, 146] on button "button" at bounding box center [1405, 153] width 24 height 24
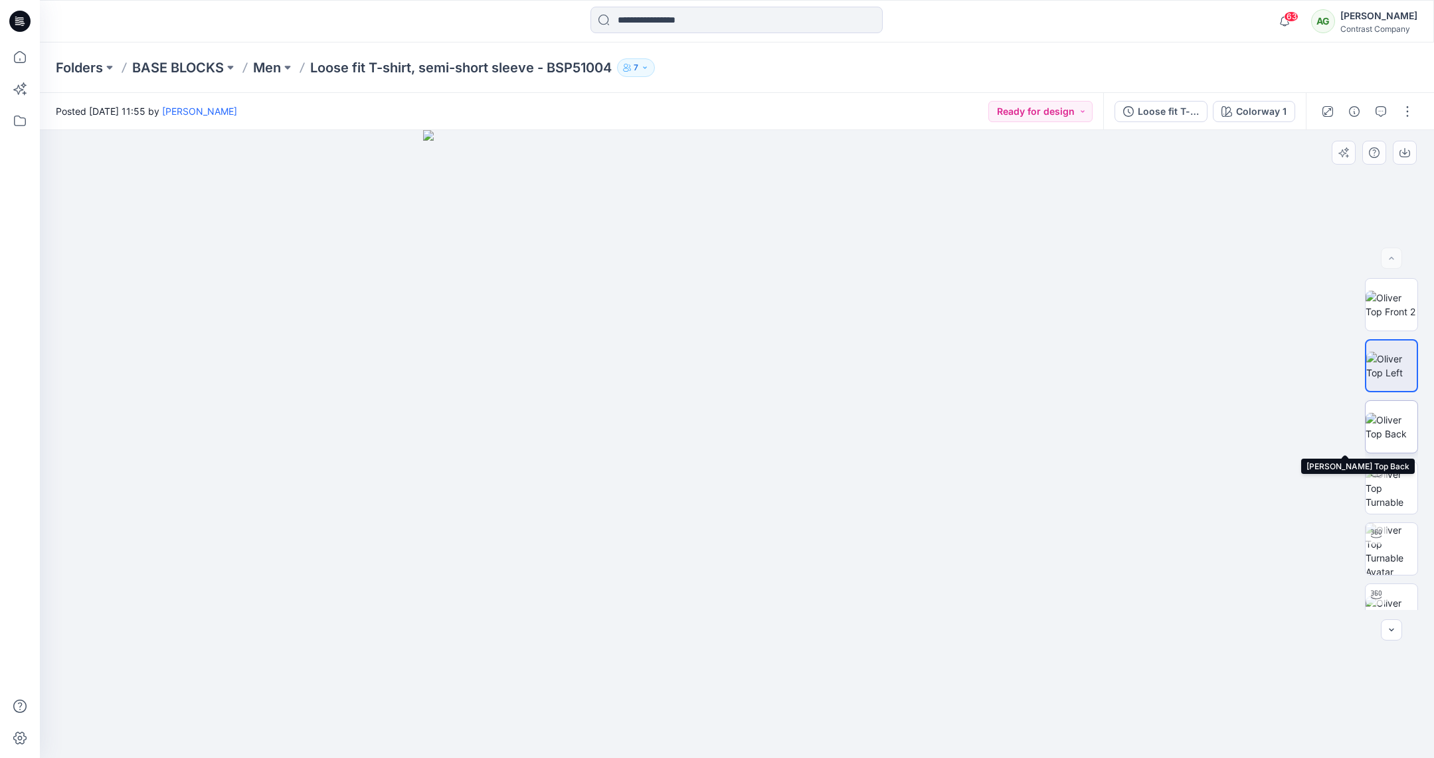
click at [1387, 417] on img at bounding box center [1392, 427] width 52 height 28
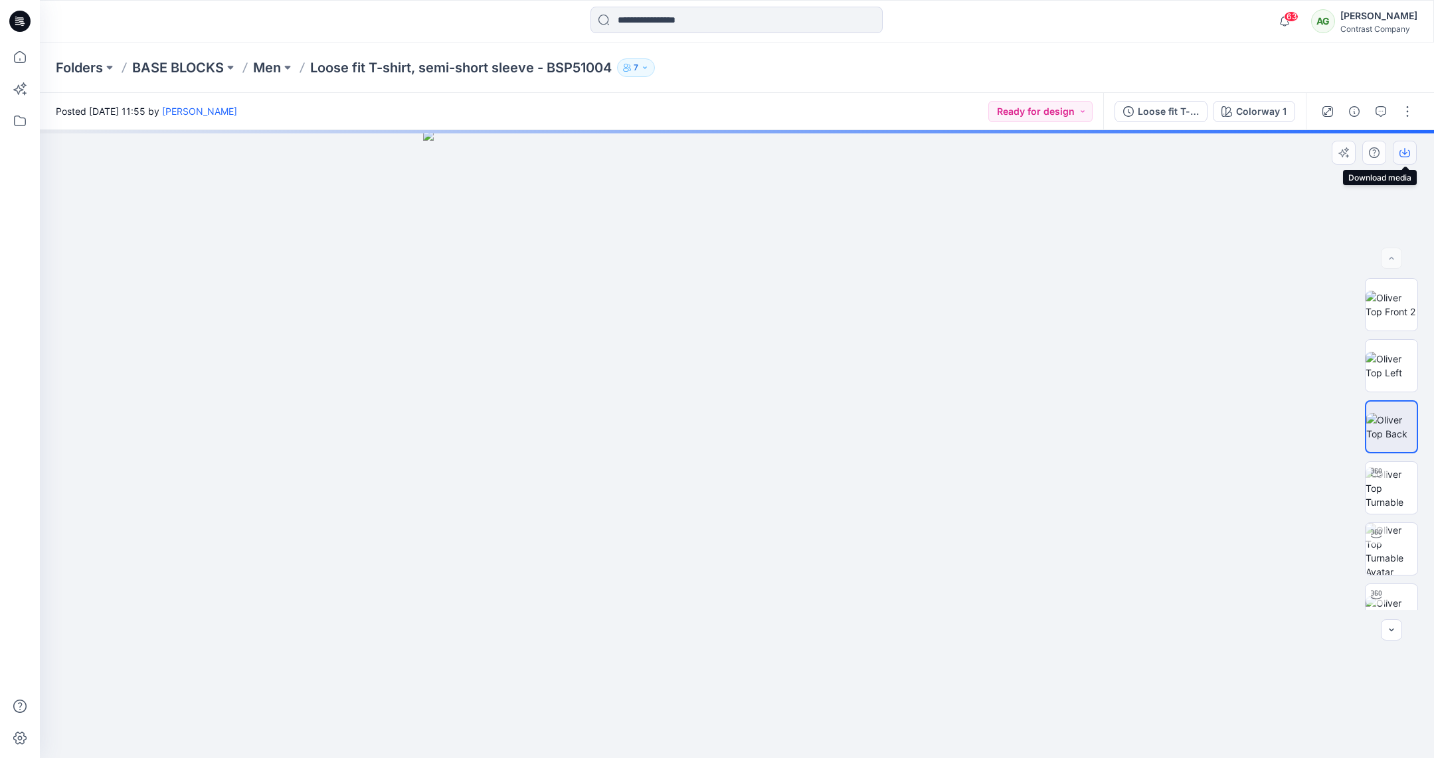
click at [1402, 155] on icon "button" at bounding box center [1404, 152] width 11 height 11
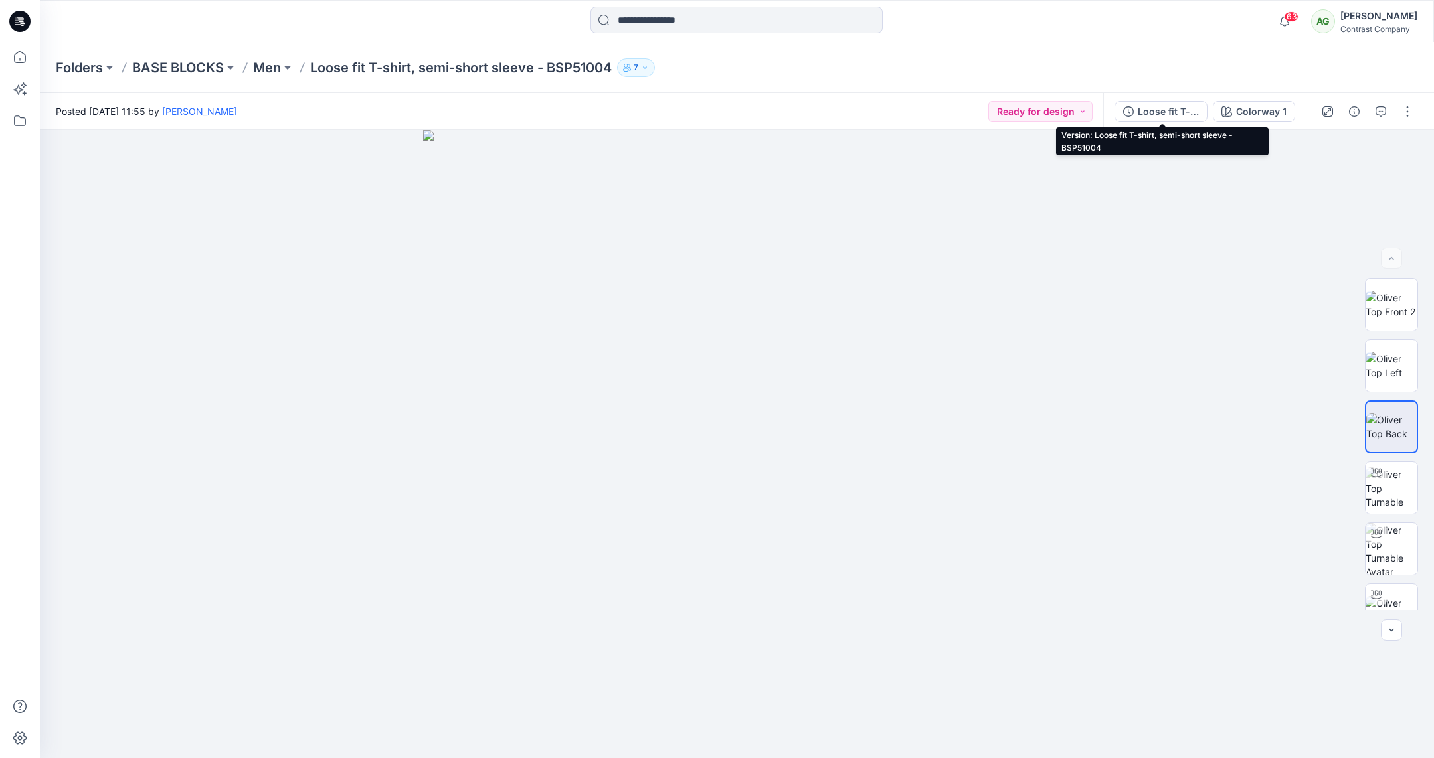
drag, startPoint x: 1157, startPoint y: 106, endPoint x: 1186, endPoint y: 99, distance: 30.1
click at [1157, 104] on div "Loose fit T-shirt, semi-short sleeve - BSP51004" at bounding box center [1168, 111] width 61 height 15
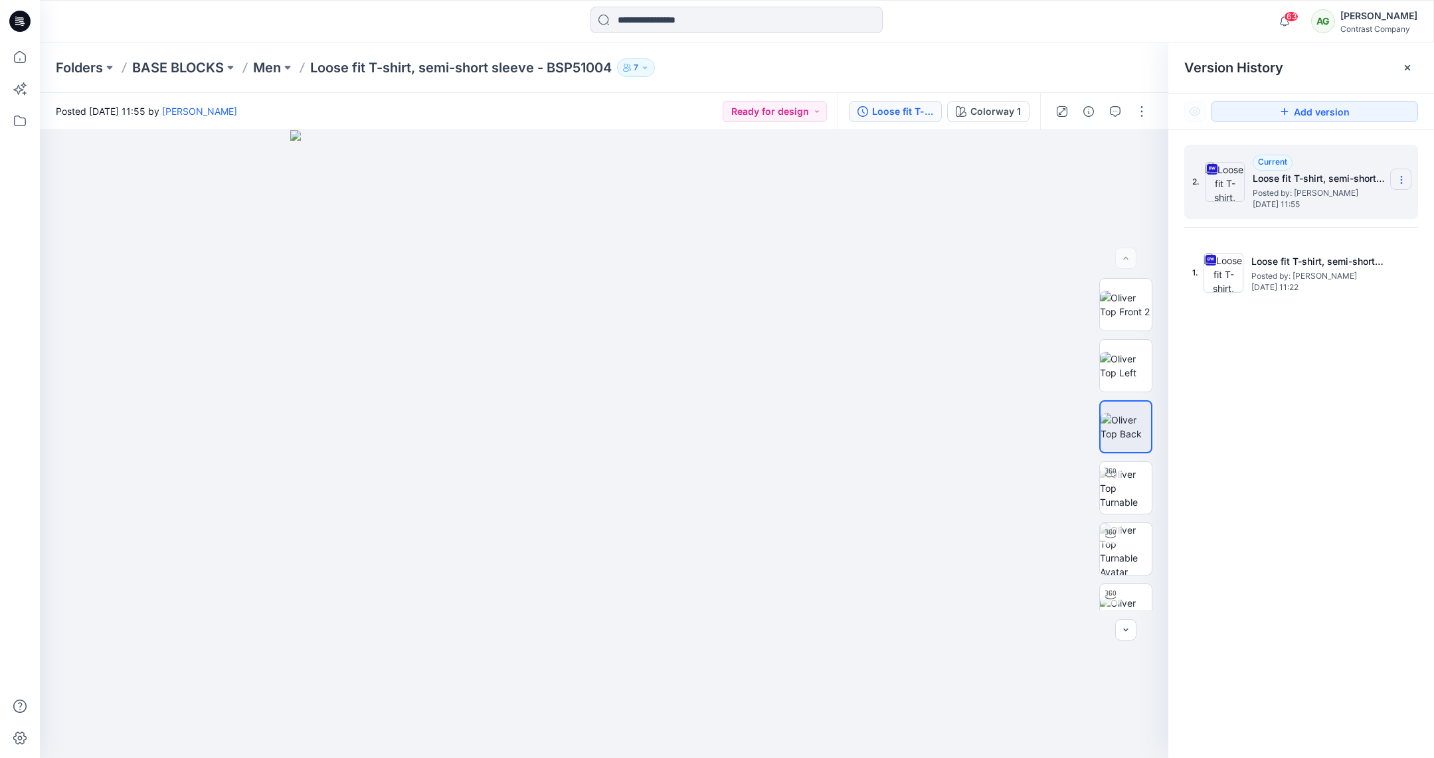
click at [1407, 183] on section at bounding box center [1400, 179] width 21 height 21
click at [1338, 206] on span "Download Source BW File" at bounding box center [1334, 206] width 111 height 16
click at [279, 70] on p "Men" at bounding box center [267, 67] width 28 height 19
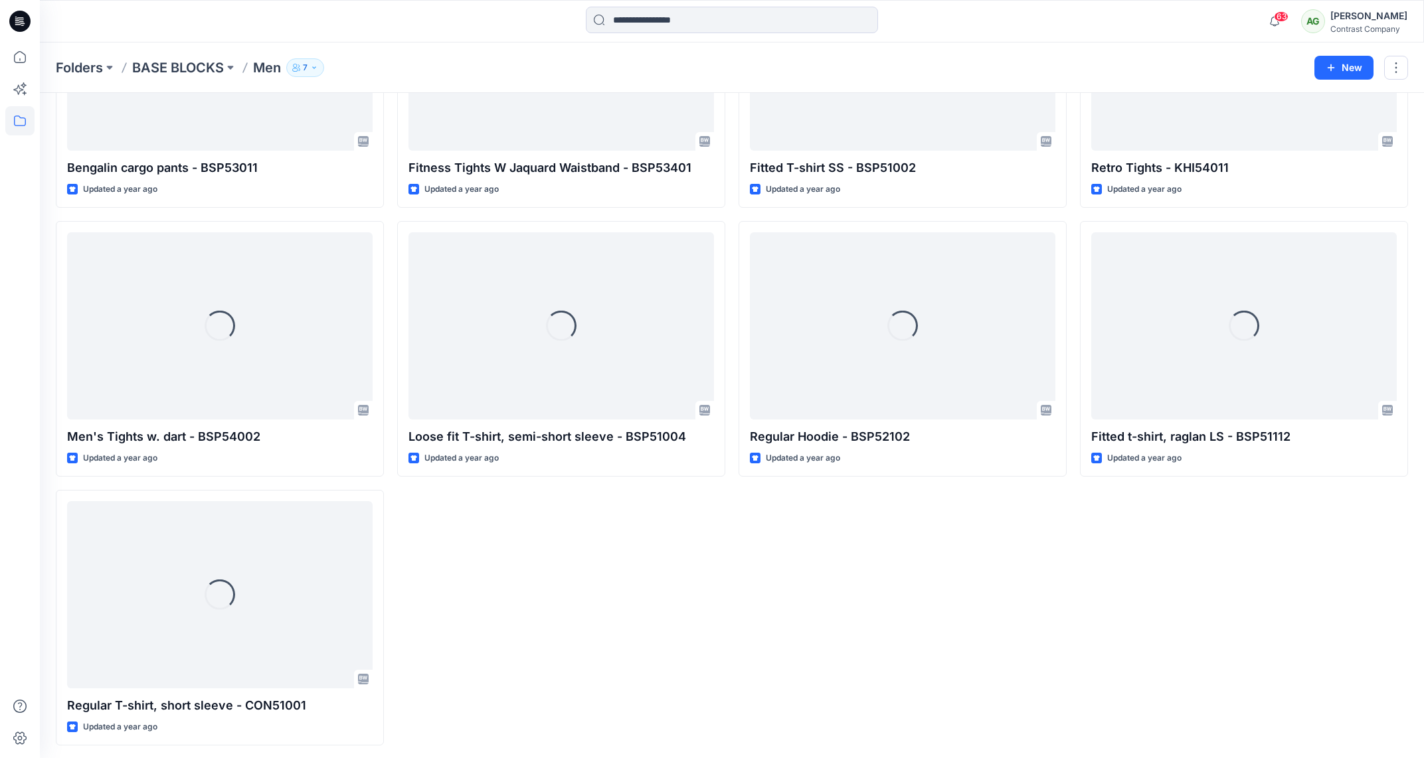
scroll to position [2891, 0]
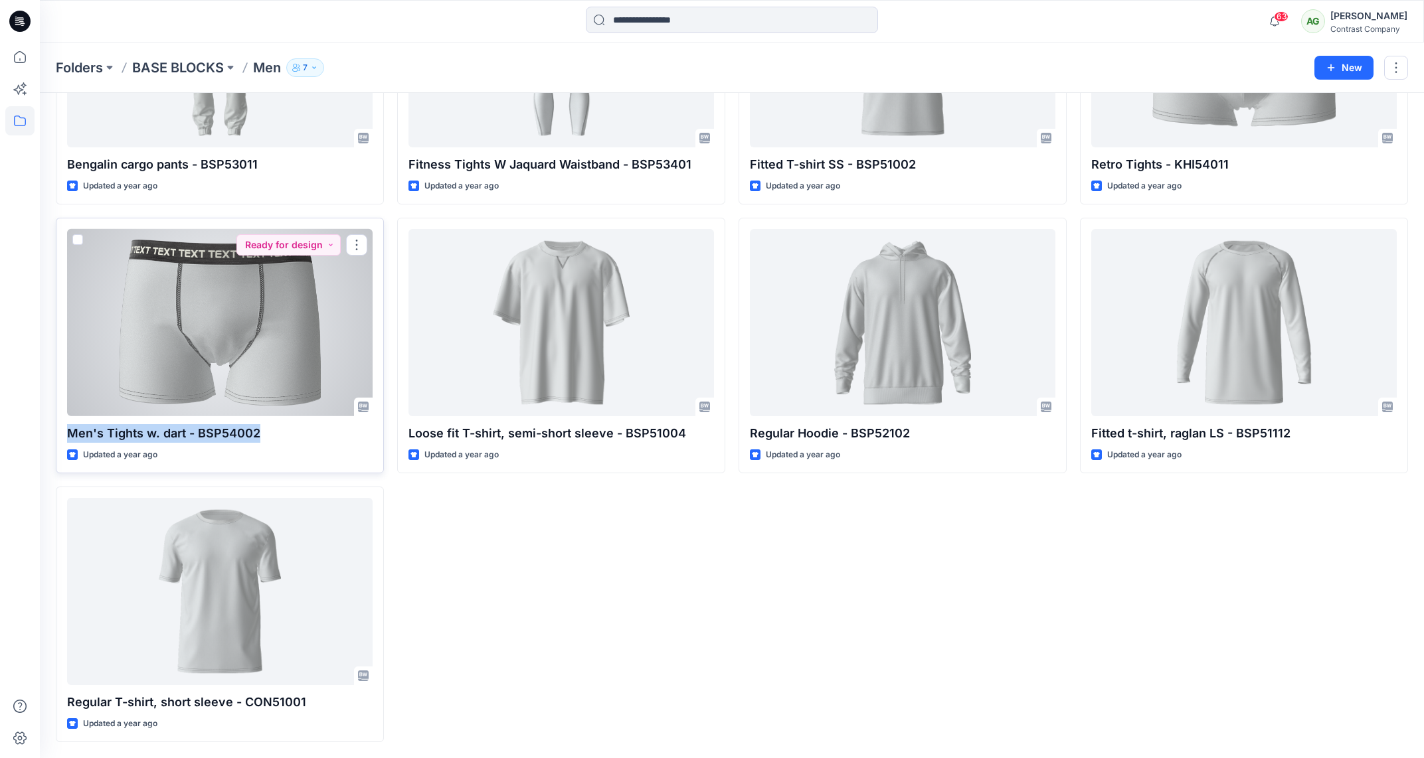
drag, startPoint x: 256, startPoint y: 432, endPoint x: 75, endPoint y: 424, distance: 180.8
click at [74, 424] on p "Men's Tights w. dart - BSP54002" at bounding box center [220, 433] width 306 height 19
click at [230, 433] on p "Men's Tights w. dart - BSP54002" at bounding box center [220, 433] width 306 height 19
click at [232, 433] on p "Men's Tights w. dart - BSP54002" at bounding box center [220, 433] width 306 height 19
copy p "BSP54002"
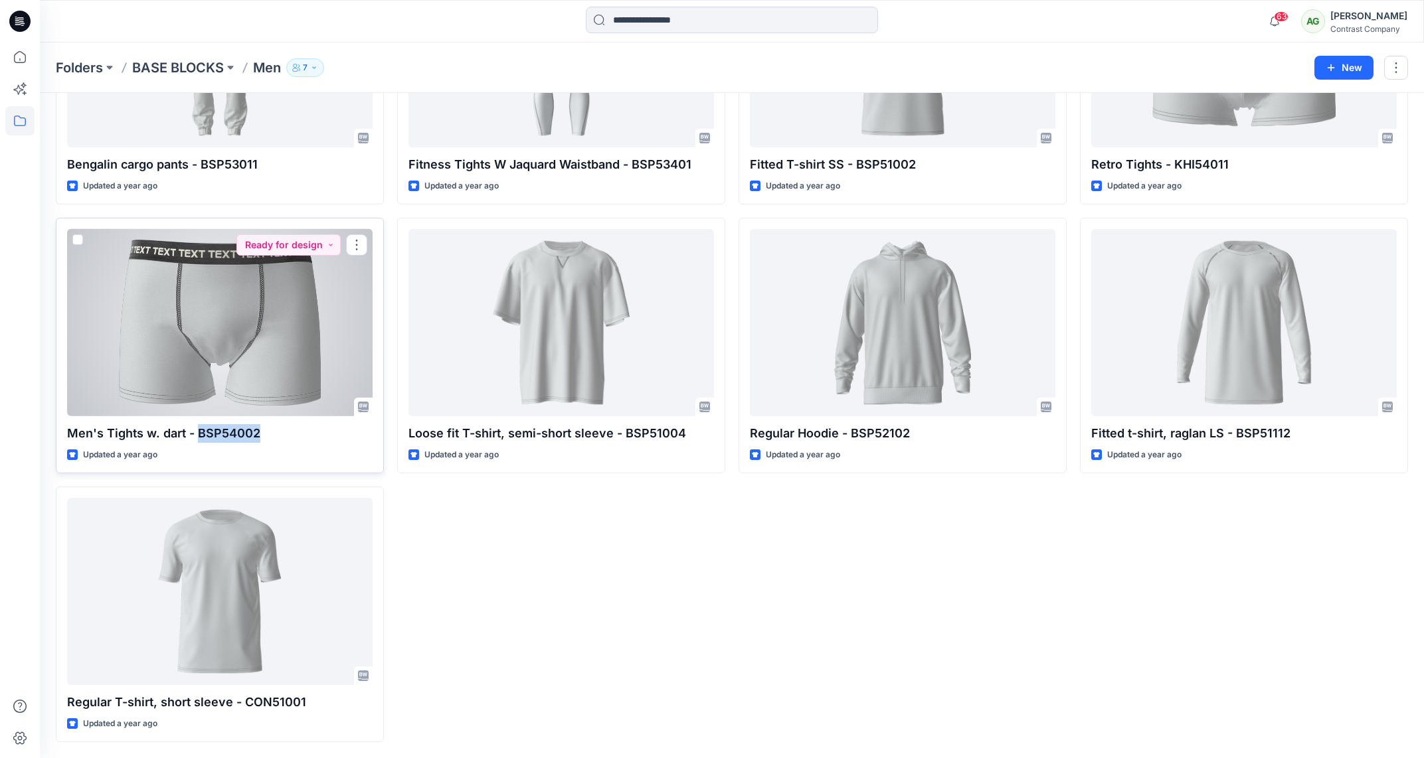
click at [244, 312] on div at bounding box center [220, 323] width 306 height 188
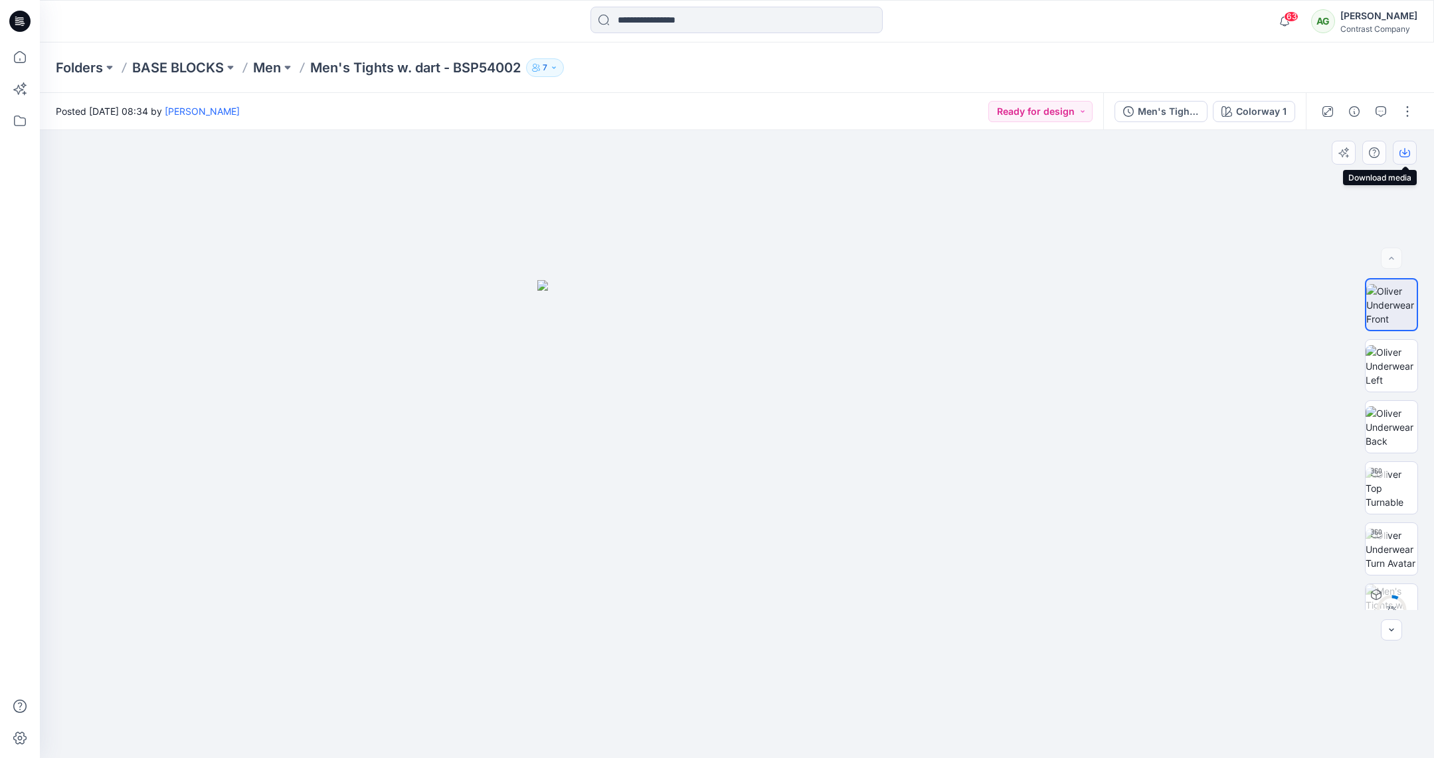
click at [1401, 153] on icon "button" at bounding box center [1404, 152] width 11 height 11
click at [1383, 349] on img at bounding box center [1392, 366] width 52 height 42
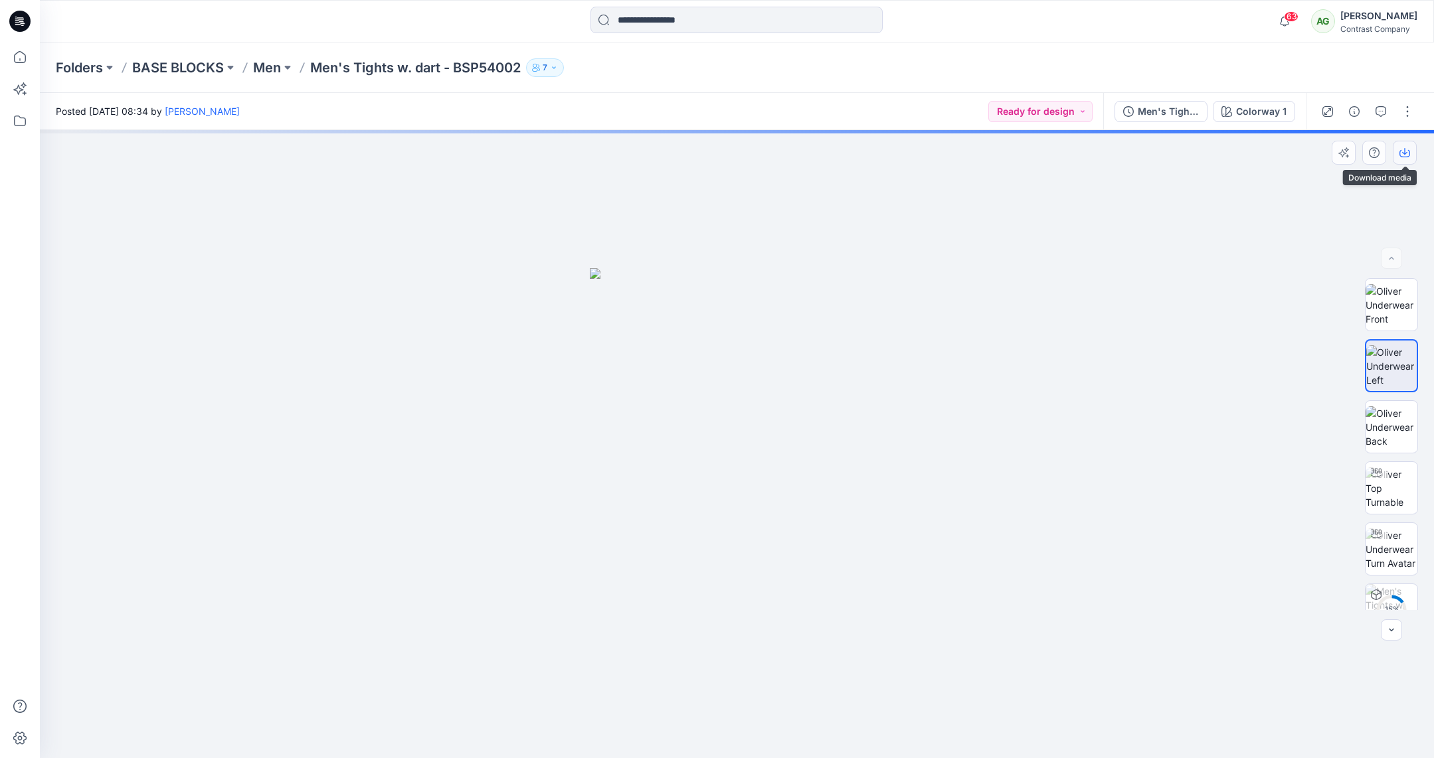
click at [1411, 153] on button "button" at bounding box center [1405, 153] width 24 height 24
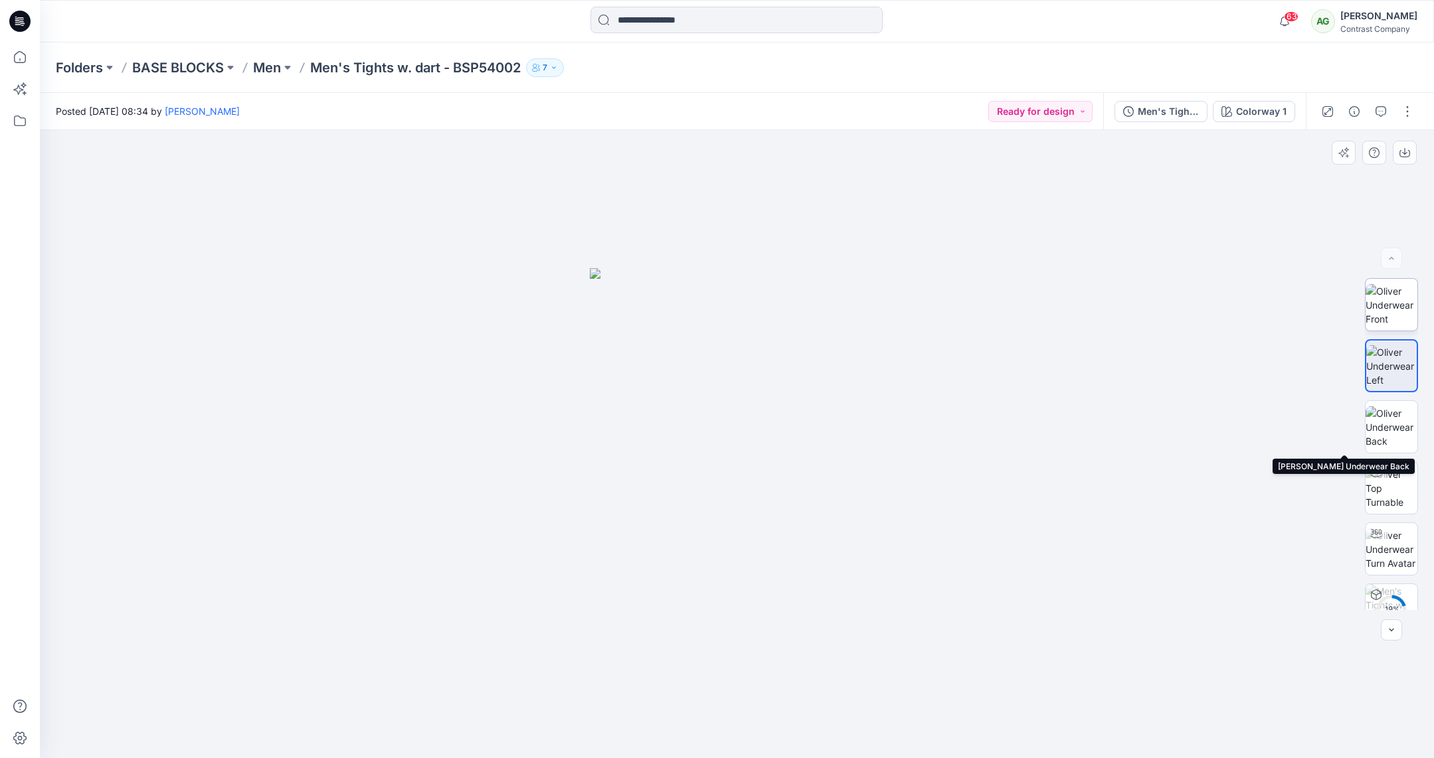
drag, startPoint x: 1396, startPoint y: 413, endPoint x: 1391, endPoint y: 299, distance: 114.3
click at [1396, 412] on img at bounding box center [1392, 427] width 52 height 42
click at [1403, 151] on icon "button" at bounding box center [1404, 152] width 11 height 11
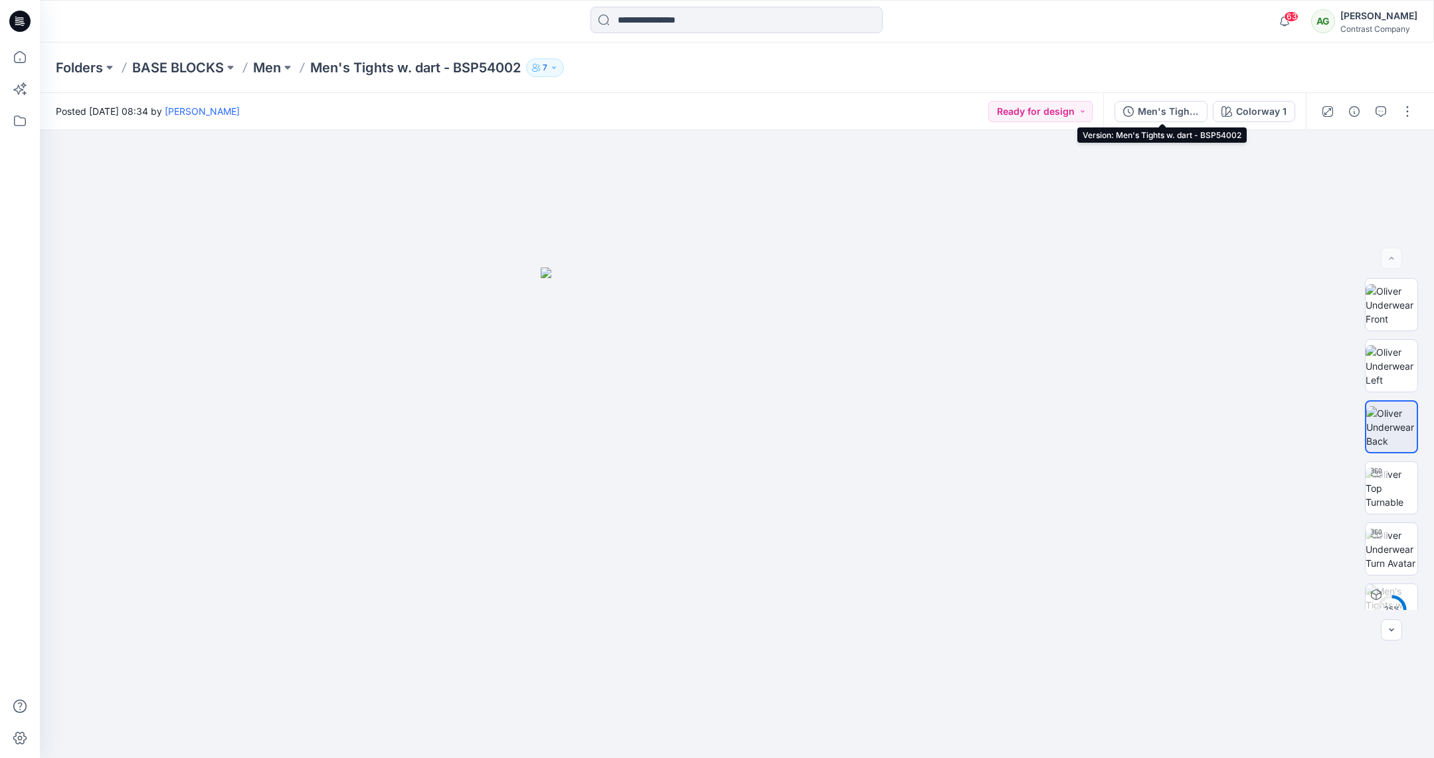
click at [1158, 102] on button "Men's Tights w. dart - BSP54002" at bounding box center [1160, 111] width 93 height 21
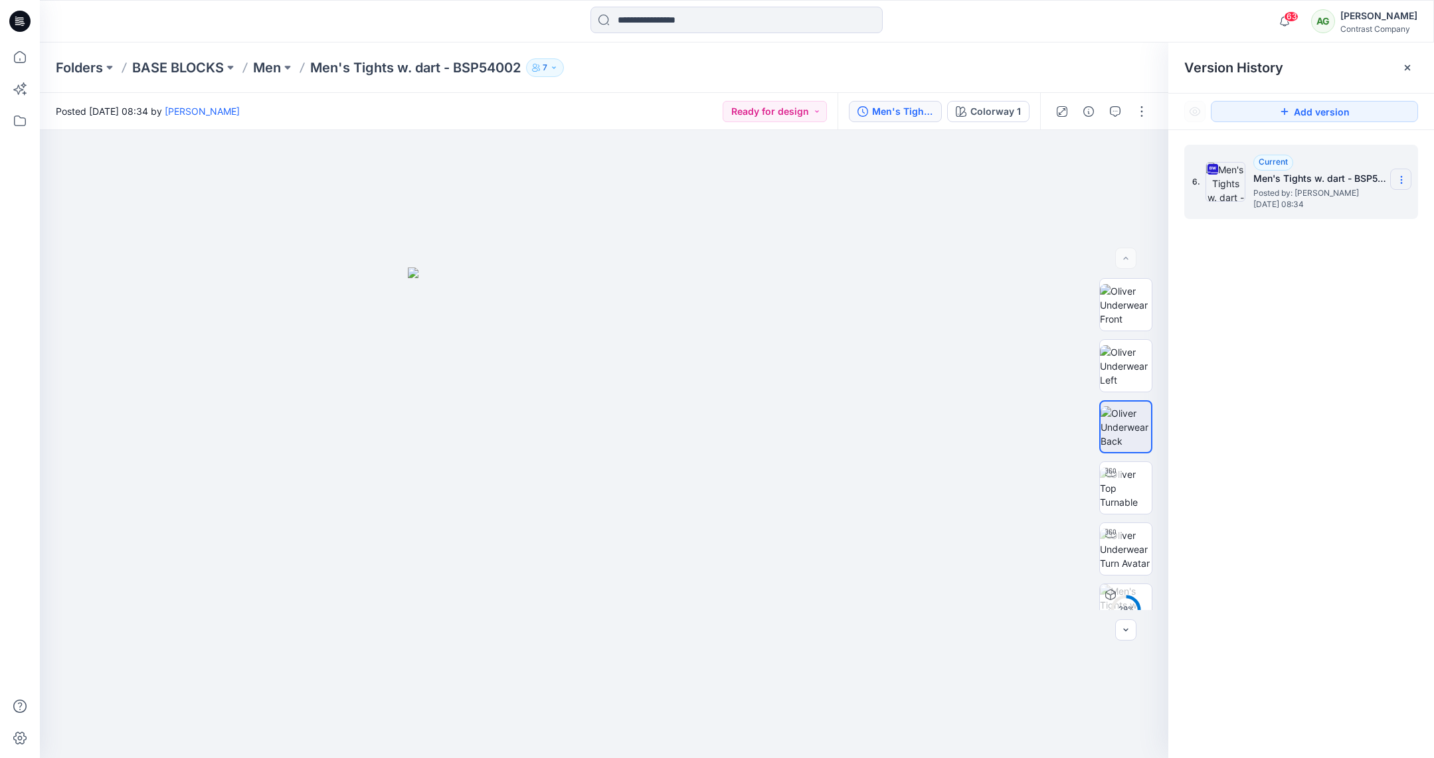
click at [1403, 176] on icon at bounding box center [1401, 180] width 11 height 11
click at [1356, 199] on span "Download Source BW File" at bounding box center [1334, 206] width 111 height 16
click at [279, 68] on p "Men" at bounding box center [267, 67] width 28 height 19
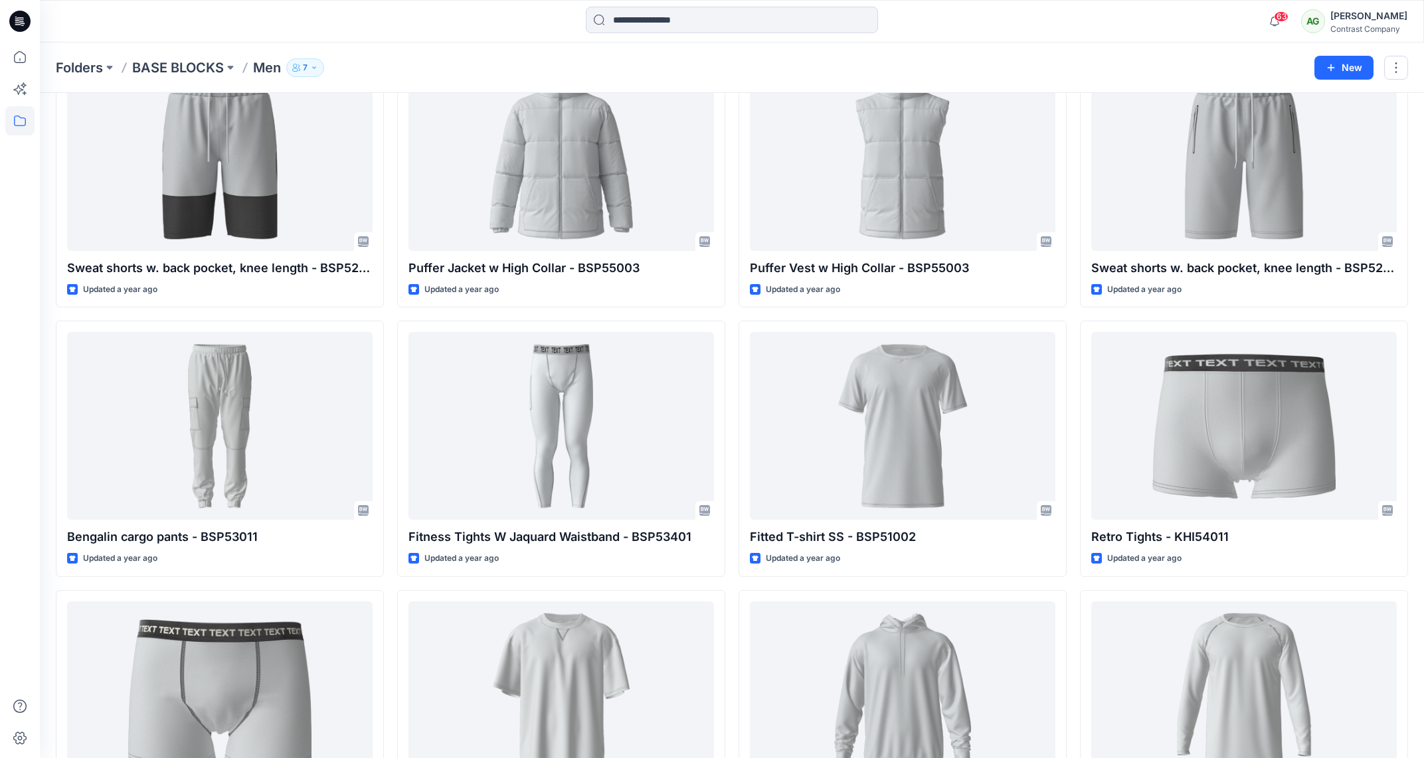
scroll to position [2489, 0]
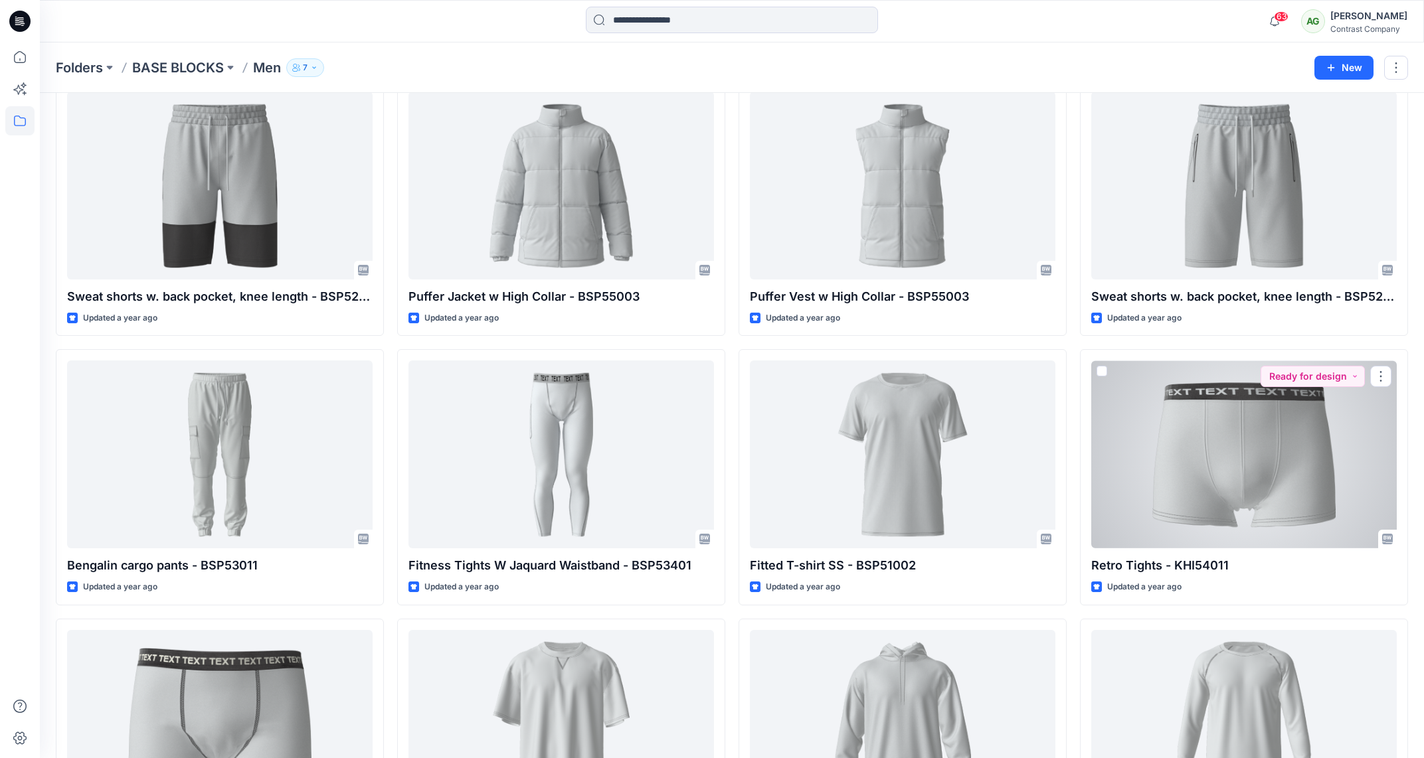
click at [1261, 486] on div at bounding box center [1244, 455] width 306 height 188
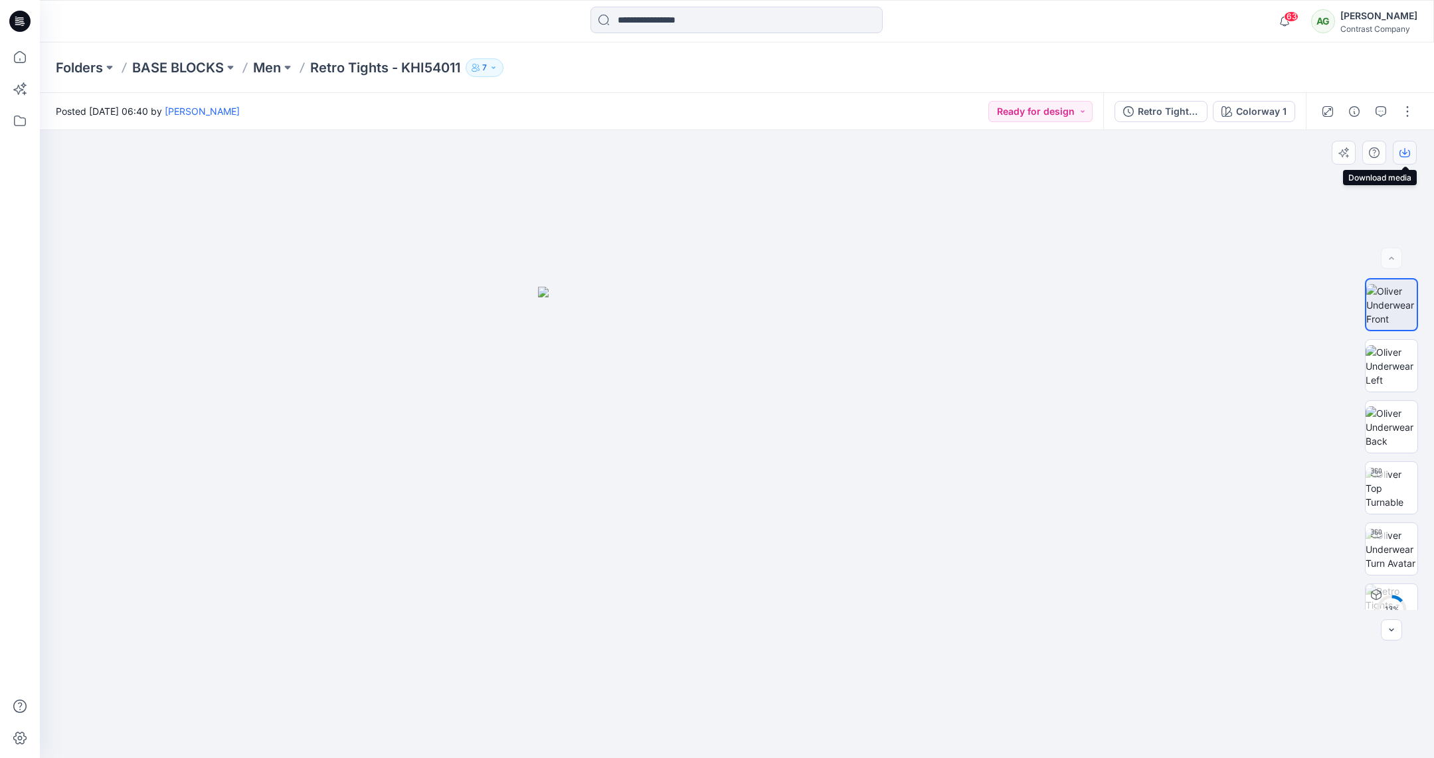
click at [1401, 149] on icon "button" at bounding box center [1404, 152] width 11 height 11
click at [1387, 363] on img at bounding box center [1392, 366] width 52 height 42
click at [1405, 151] on icon "button" at bounding box center [1404, 152] width 11 height 11
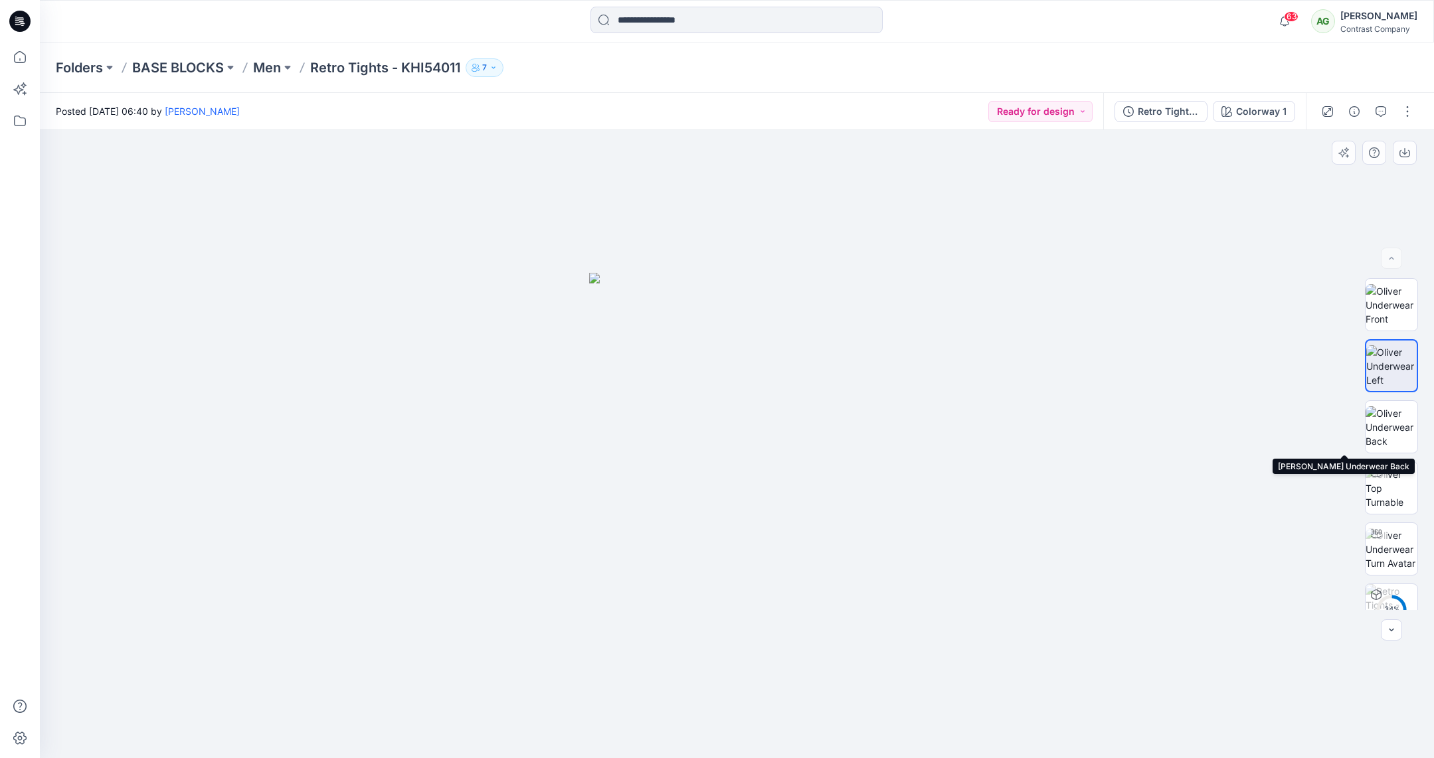
drag, startPoint x: 1395, startPoint y: 421, endPoint x: 1395, endPoint y: 389, distance: 31.9
click at [1395, 419] on img at bounding box center [1392, 427] width 52 height 42
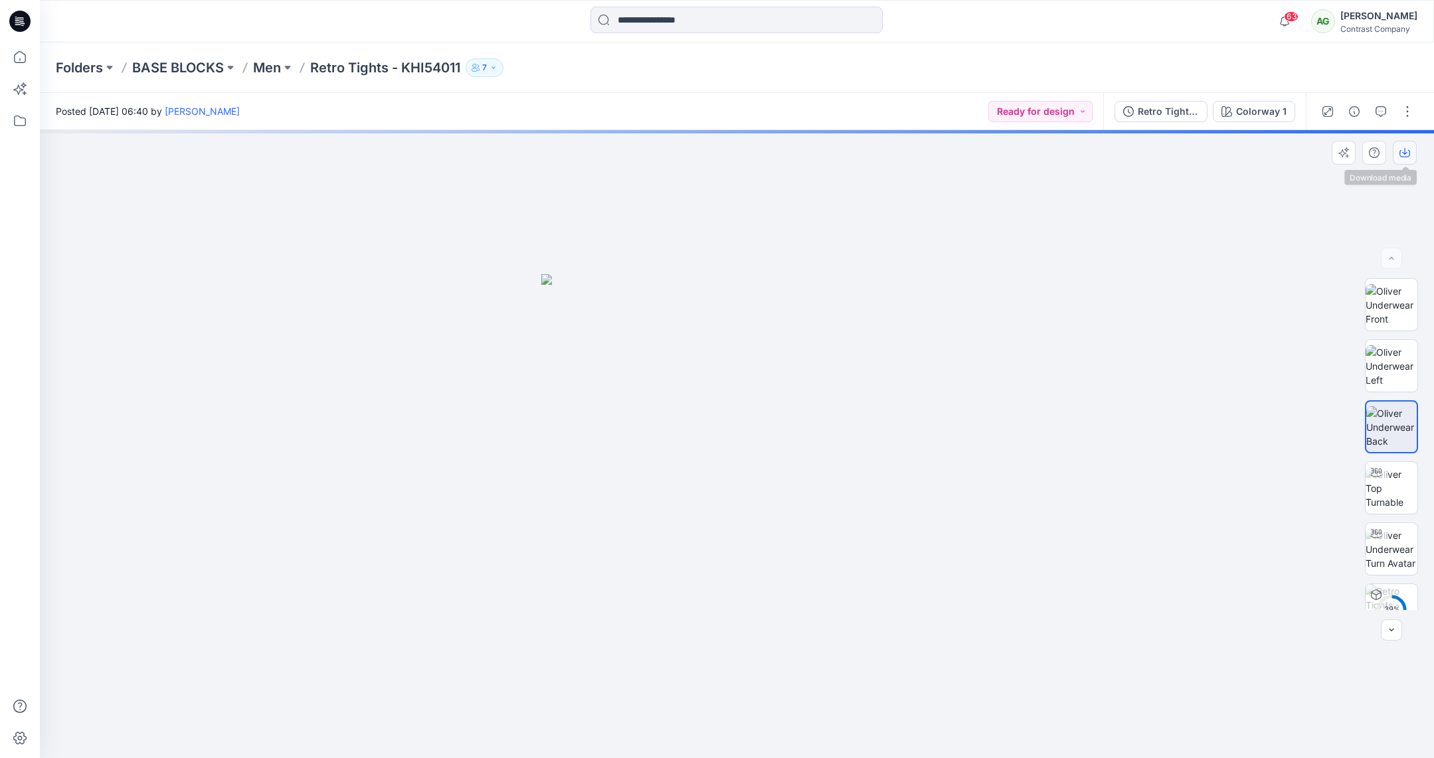
click at [1404, 152] on icon "button" at bounding box center [1404, 152] width 11 height 11
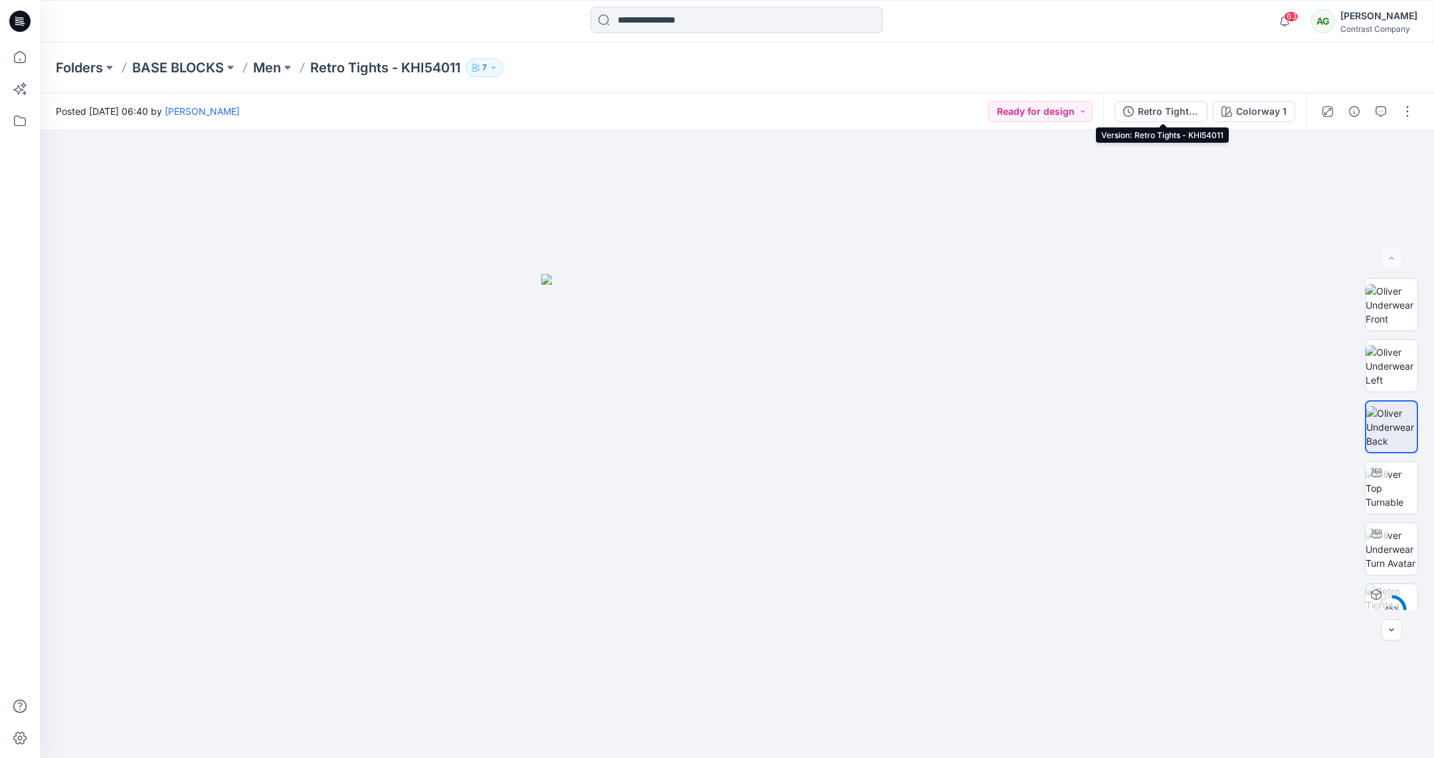
drag, startPoint x: 1168, startPoint y: 106, endPoint x: 1194, endPoint y: 102, distance: 26.9
click at [1168, 106] on div "Retro Tights - KHI54011" at bounding box center [1168, 111] width 61 height 15
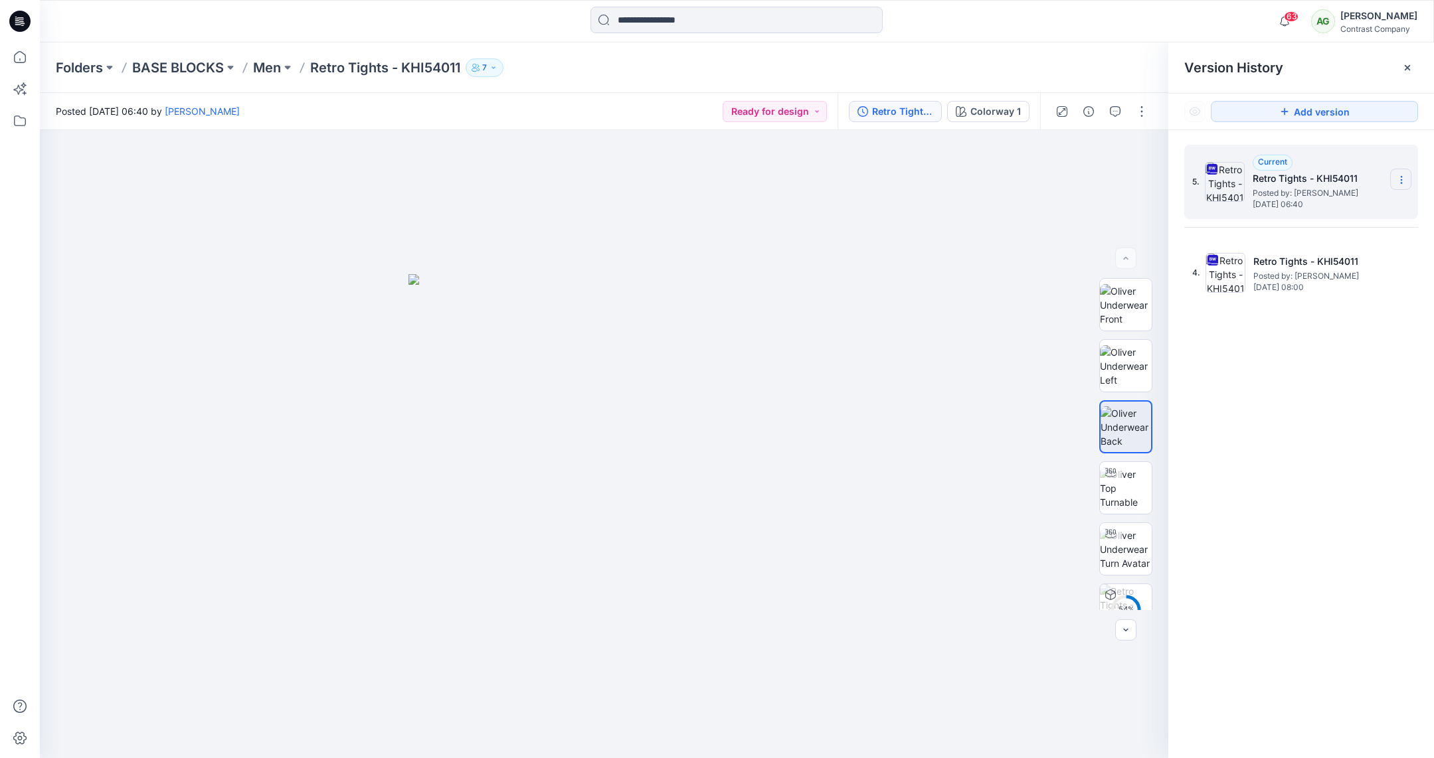
click at [1403, 175] on icon at bounding box center [1401, 180] width 11 height 11
click at [1326, 202] on span "Download Source BW File" at bounding box center [1334, 206] width 111 height 16
click at [279, 64] on p "Men" at bounding box center [267, 67] width 28 height 19
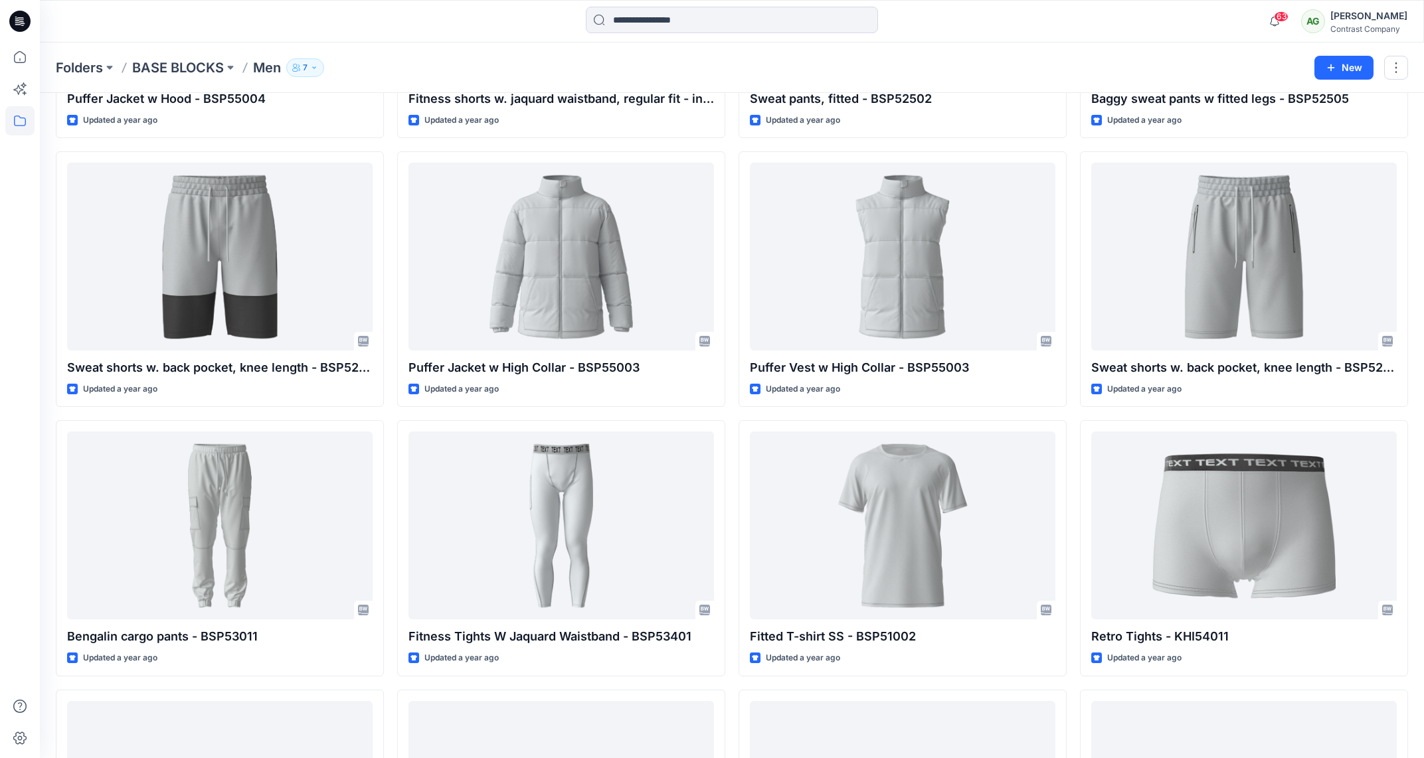
scroll to position [2351, 0]
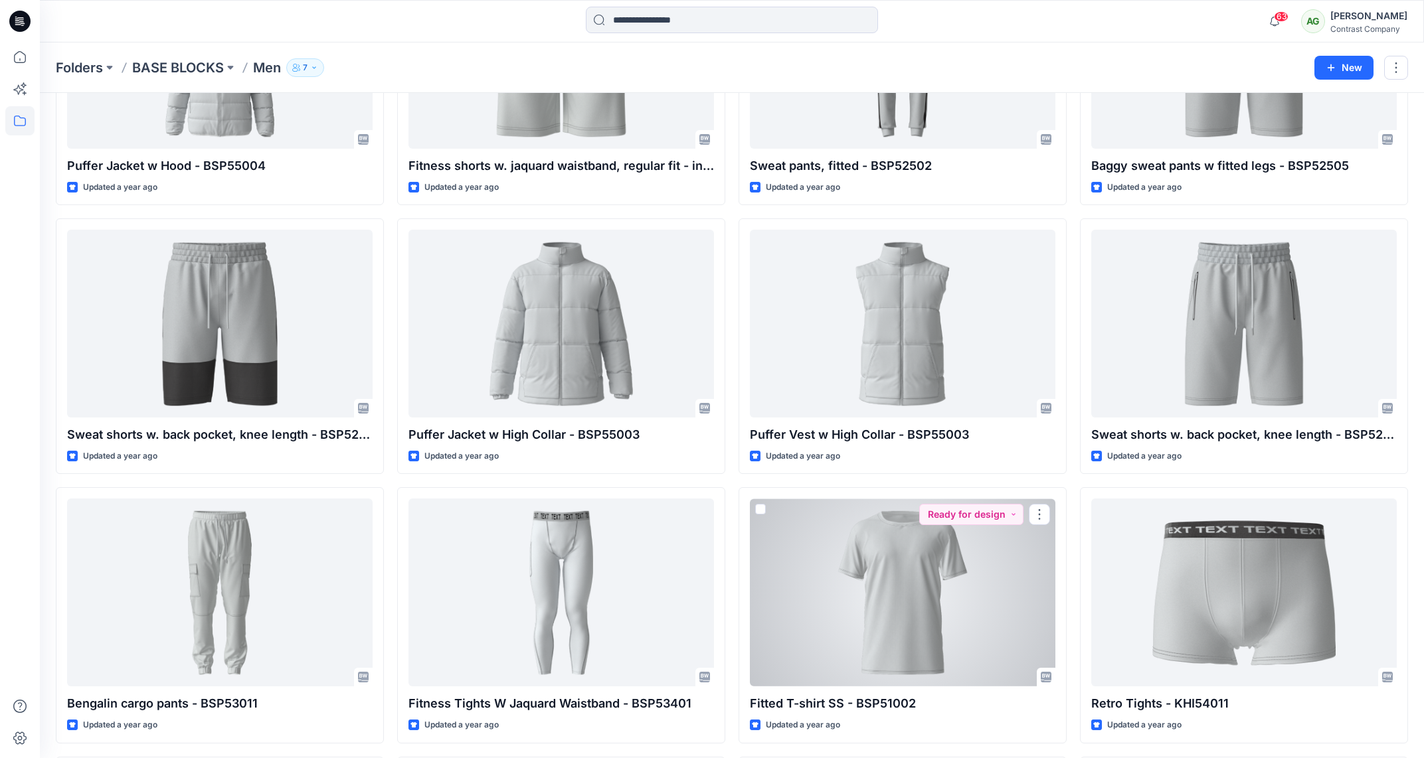
click at [923, 553] on div at bounding box center [903, 593] width 306 height 188
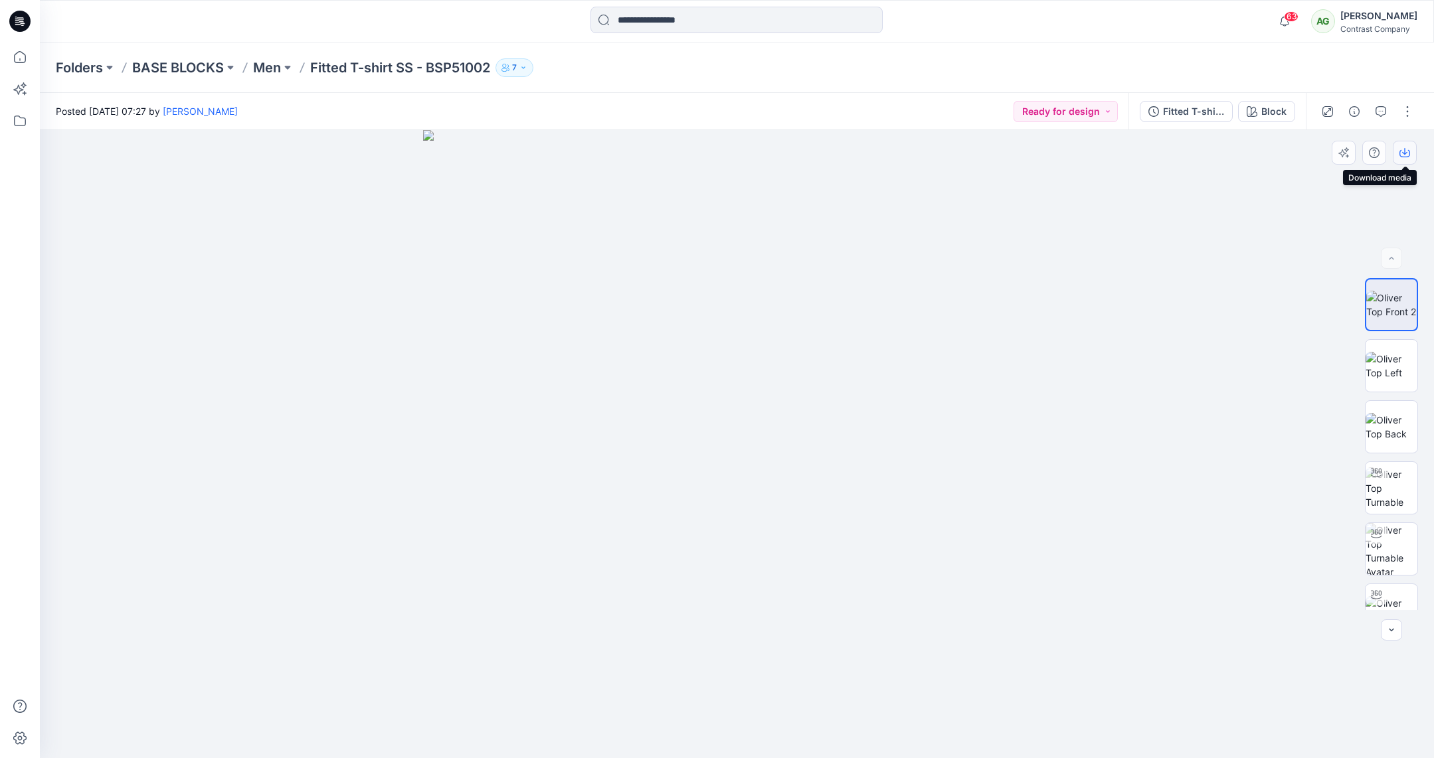
click at [1401, 149] on icon "button" at bounding box center [1404, 152] width 11 height 11
drag, startPoint x: 1393, startPoint y: 359, endPoint x: 1393, endPoint y: 259, distance: 99.6
click at [1393, 358] on img at bounding box center [1392, 366] width 52 height 28
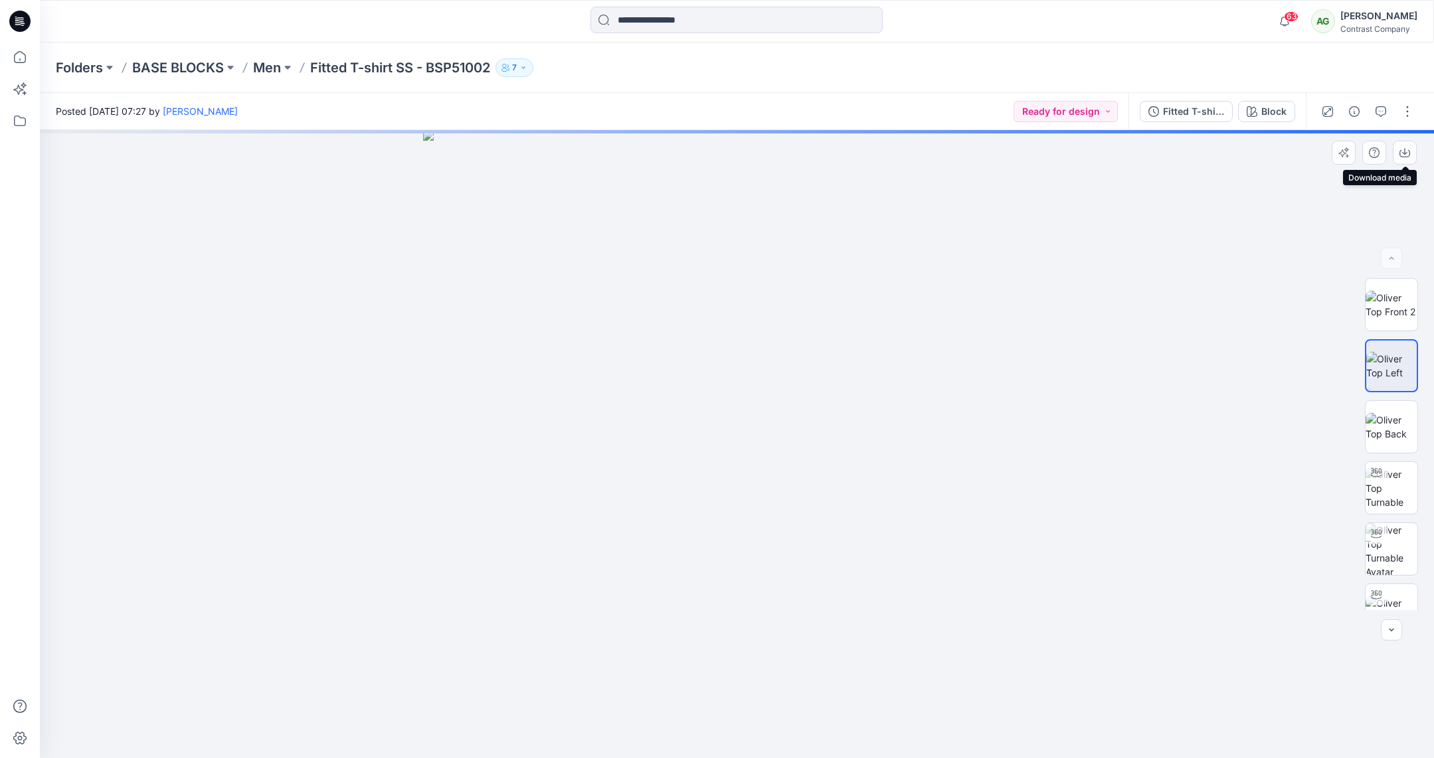
drag, startPoint x: 1405, startPoint y: 153, endPoint x: 1405, endPoint y: 228, distance: 75.1
click at [1405, 153] on icon "button" at bounding box center [1404, 151] width 5 height 7
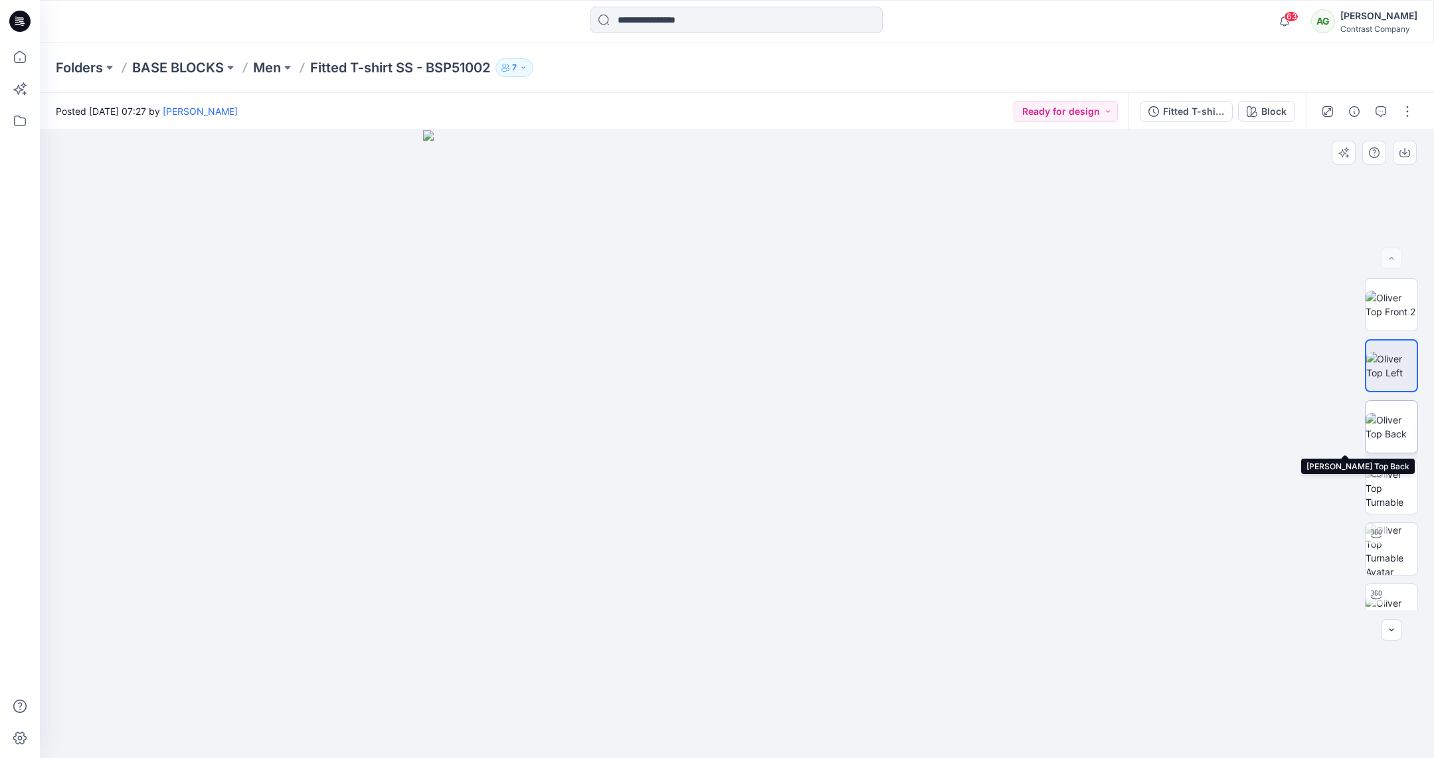
click at [1384, 420] on img at bounding box center [1392, 427] width 52 height 28
click at [1406, 153] on icon "button" at bounding box center [1404, 152] width 11 height 11
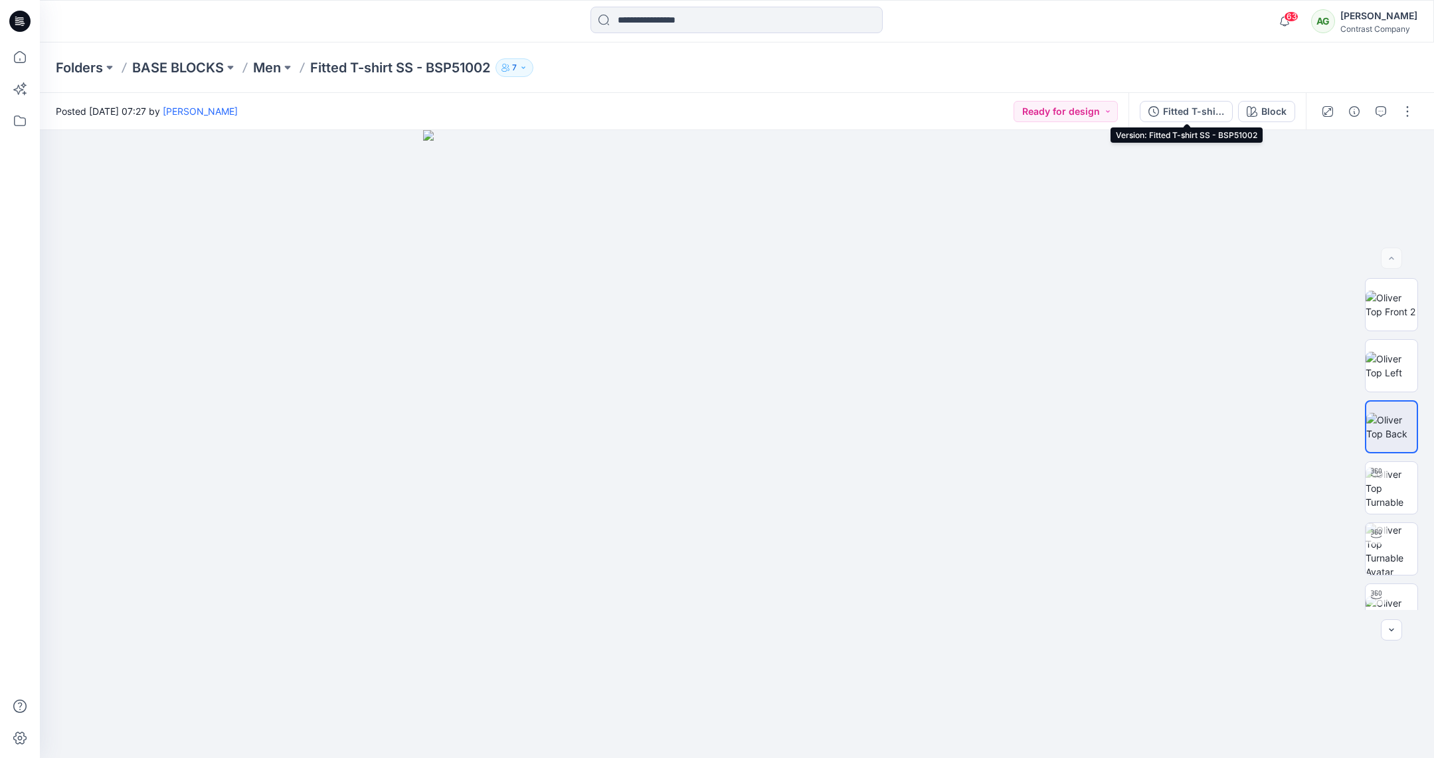
click at [1194, 108] on div "Fitted T-shirt SS - BSP51002" at bounding box center [1193, 111] width 61 height 15
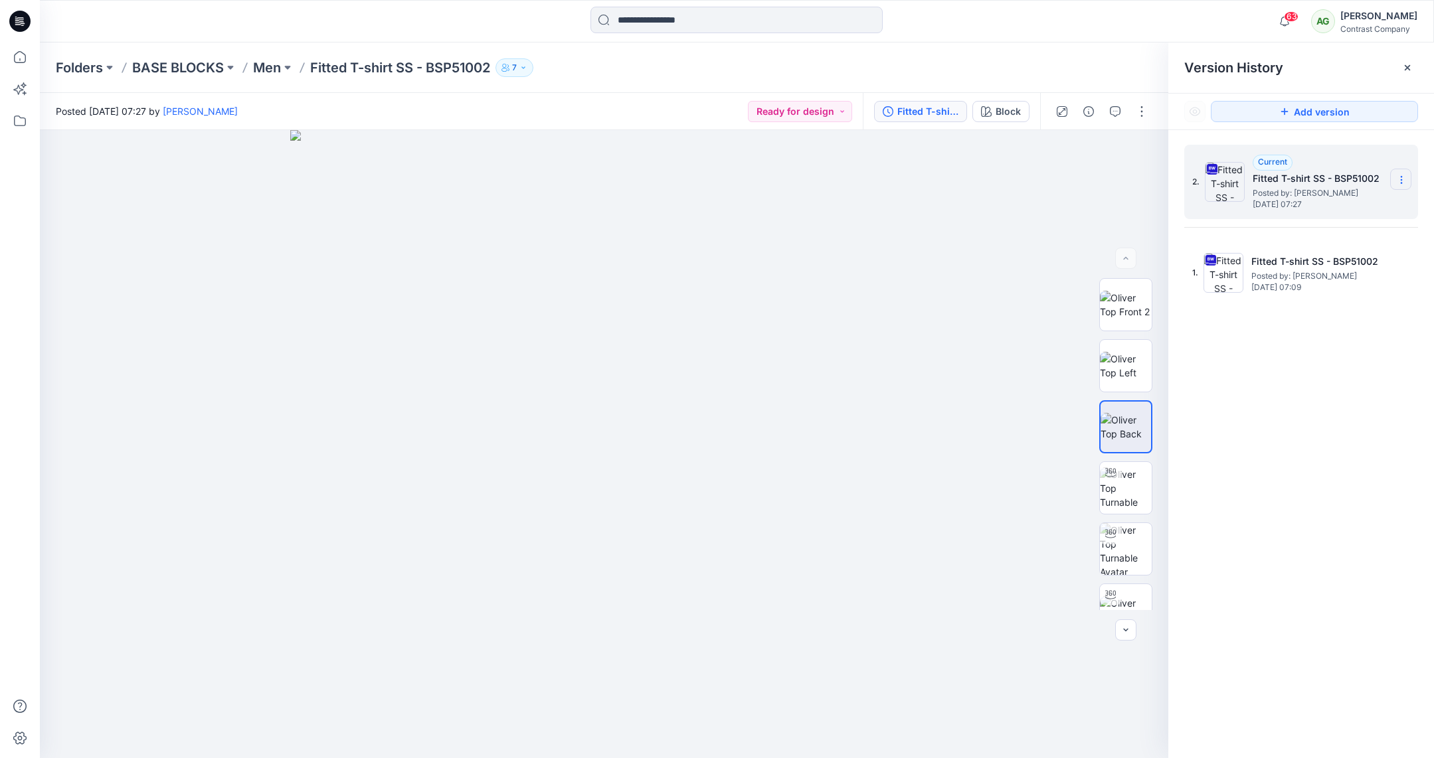
click at [1406, 179] on icon at bounding box center [1401, 180] width 11 height 11
click at [1367, 205] on span "Download Source BW File" at bounding box center [1334, 206] width 111 height 16
click at [273, 66] on p "Men" at bounding box center [267, 67] width 28 height 19
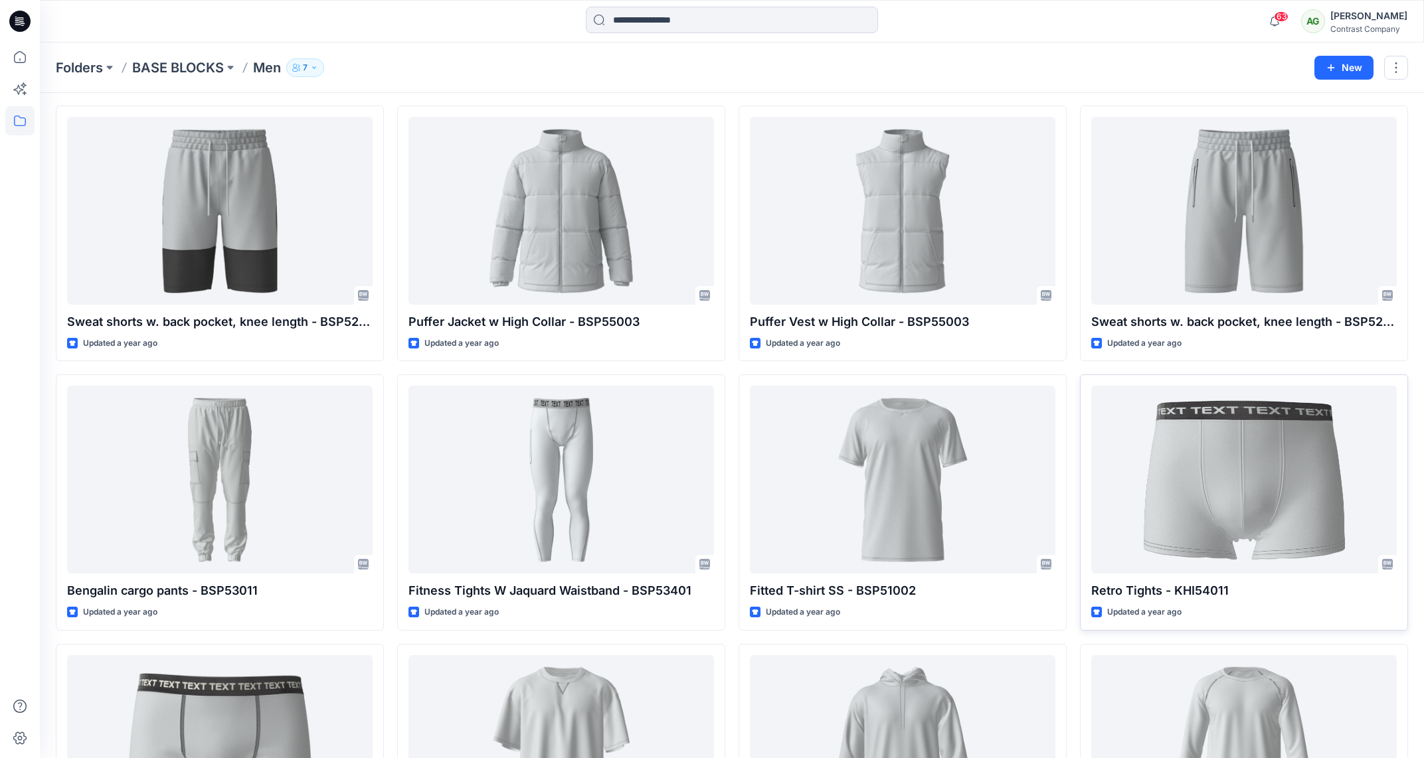
scroll to position [2461, 0]
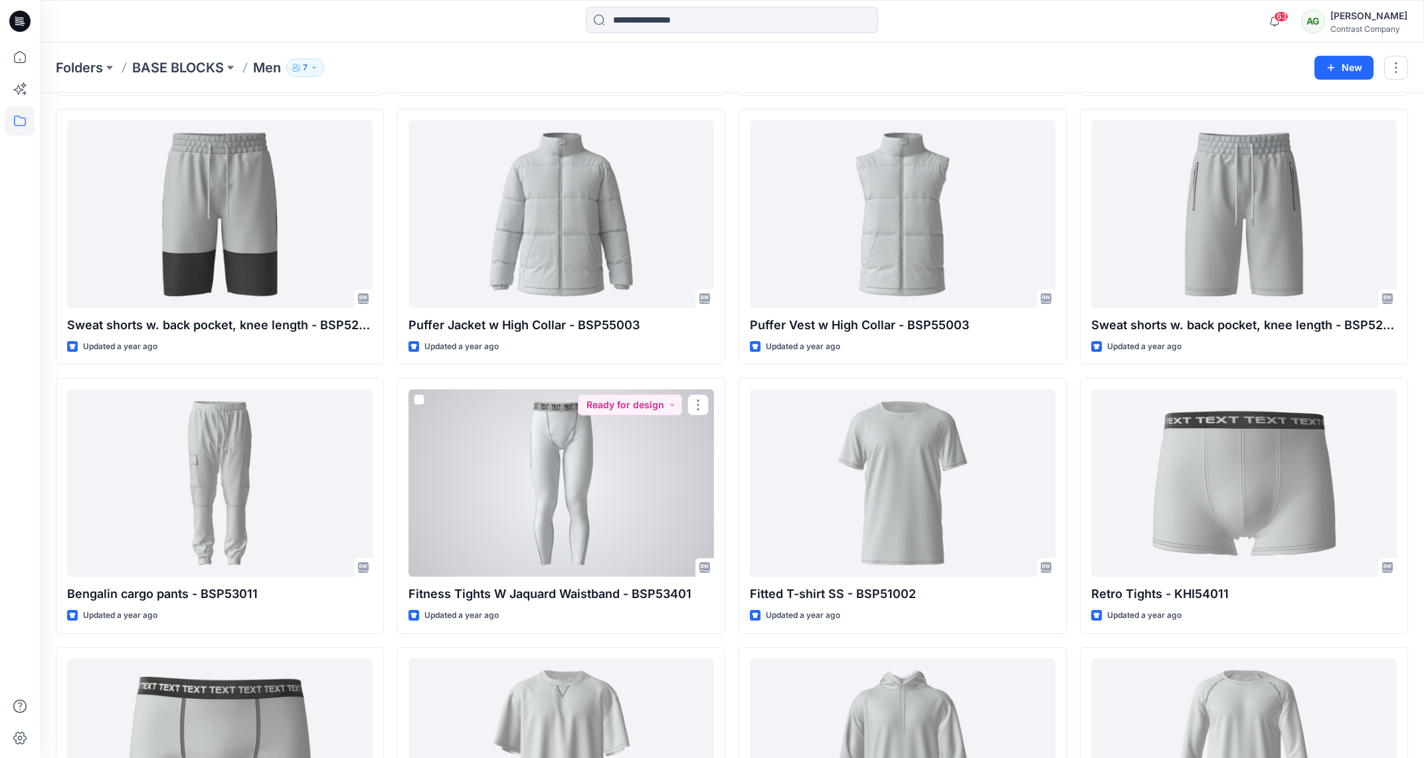
click at [594, 450] on div at bounding box center [561, 483] width 306 height 188
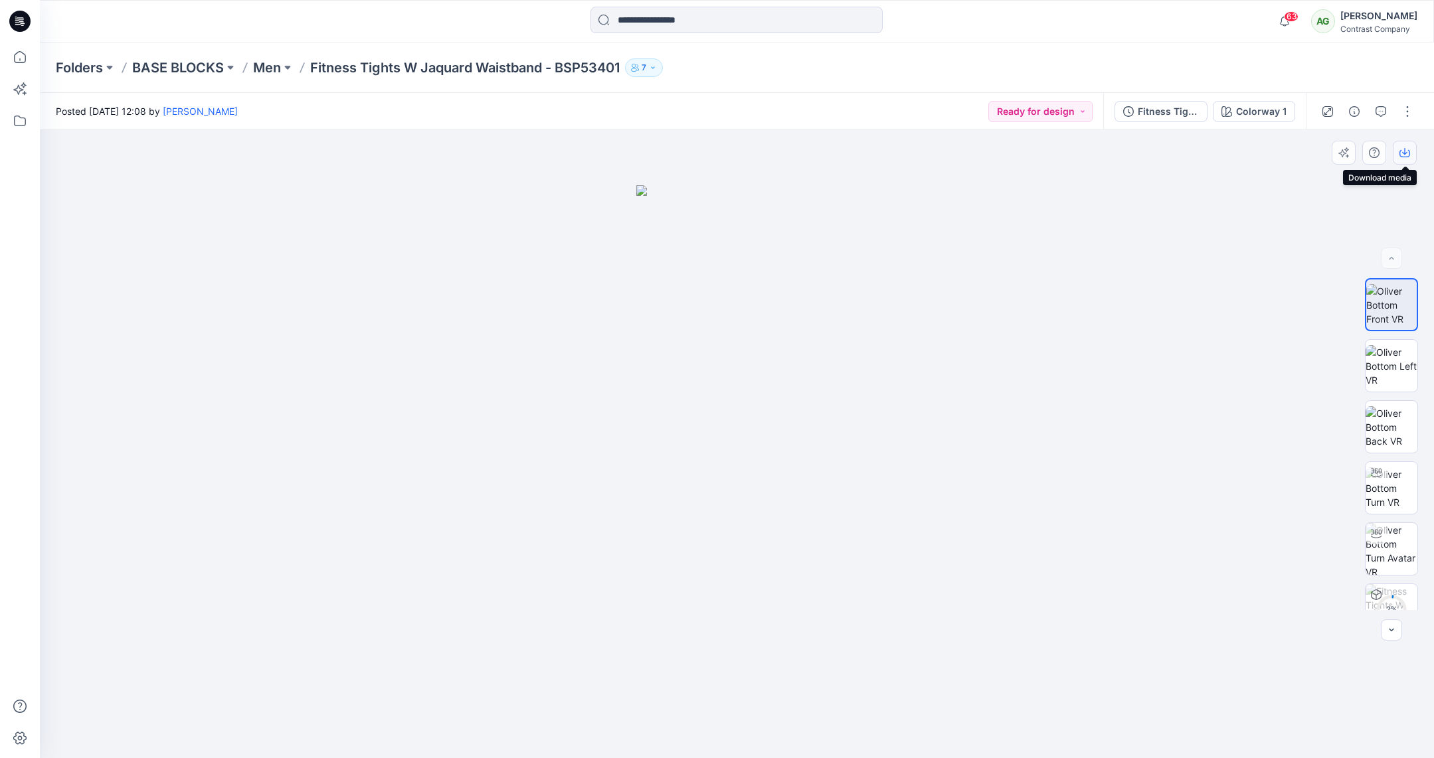
click at [1407, 147] on icon "button" at bounding box center [1404, 152] width 11 height 11
click at [1388, 351] on img at bounding box center [1392, 366] width 52 height 42
click at [1402, 148] on icon "button" at bounding box center [1404, 152] width 11 height 11
click at [1387, 415] on img at bounding box center [1392, 427] width 52 height 42
click at [1408, 152] on icon "button" at bounding box center [1404, 152] width 11 height 11
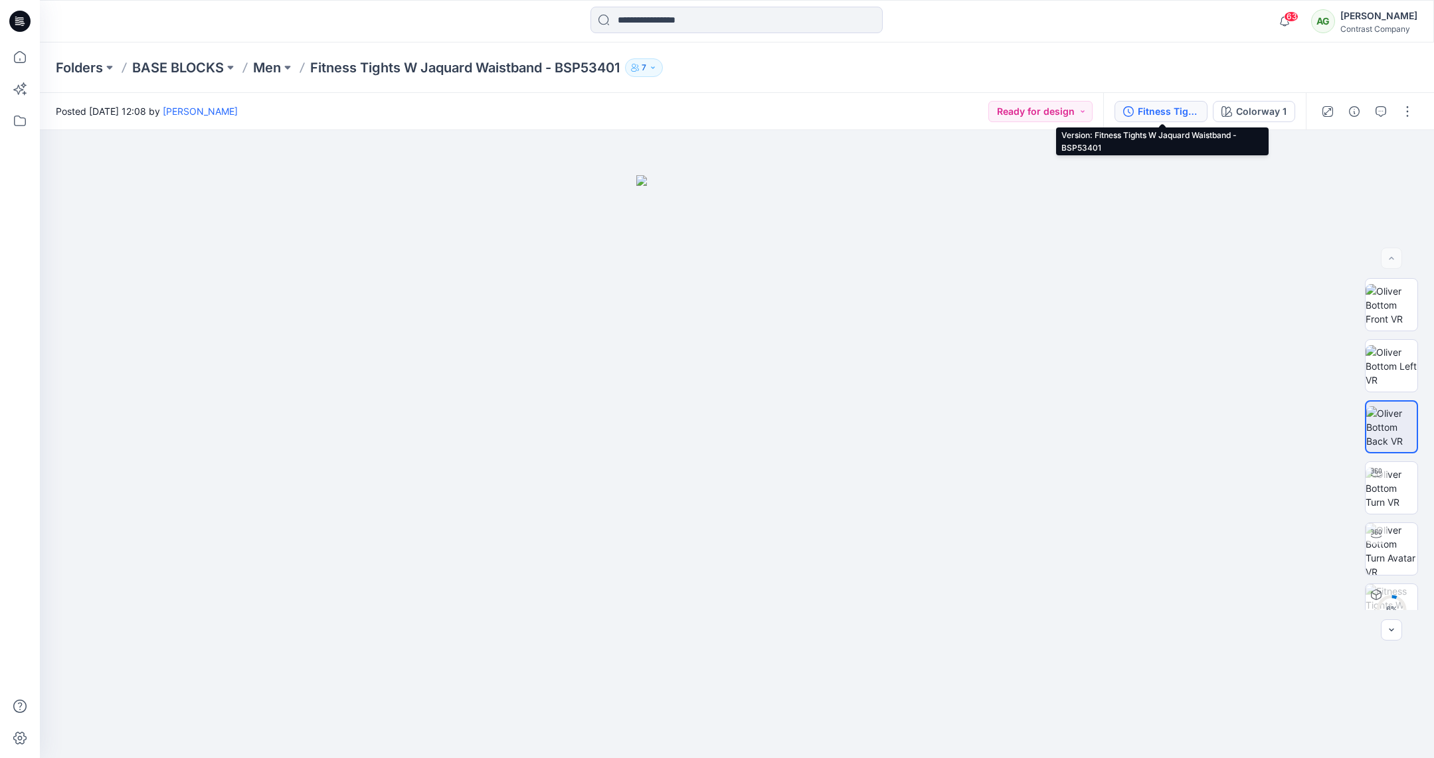
click at [1160, 110] on div "Fitness Tights W Jaquard Waistband - BSP53401" at bounding box center [1168, 111] width 61 height 15
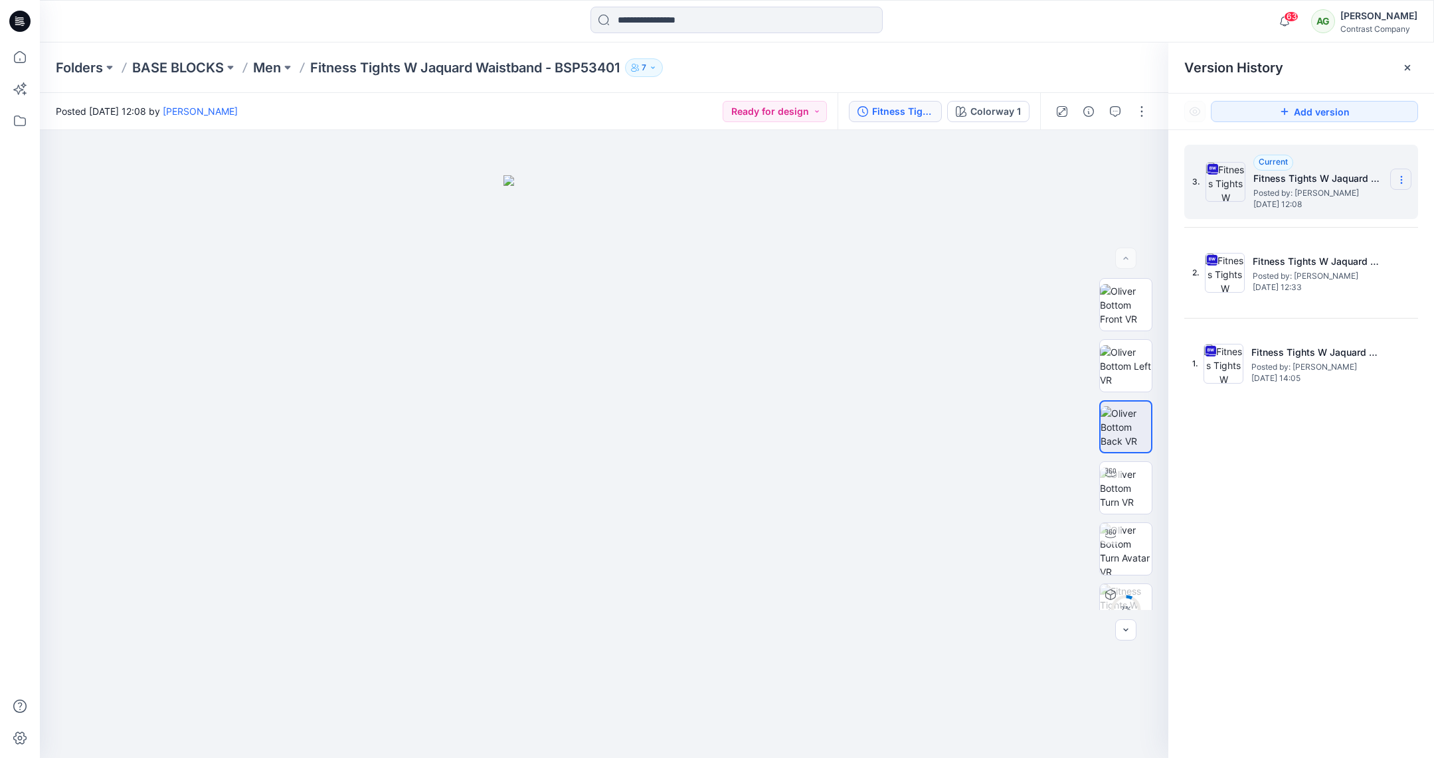
click at [1400, 175] on icon at bounding box center [1401, 180] width 11 height 11
click at [1334, 197] on div "Download Source BW File" at bounding box center [1330, 206] width 154 height 27
click at [272, 64] on p "Men" at bounding box center [267, 67] width 28 height 19
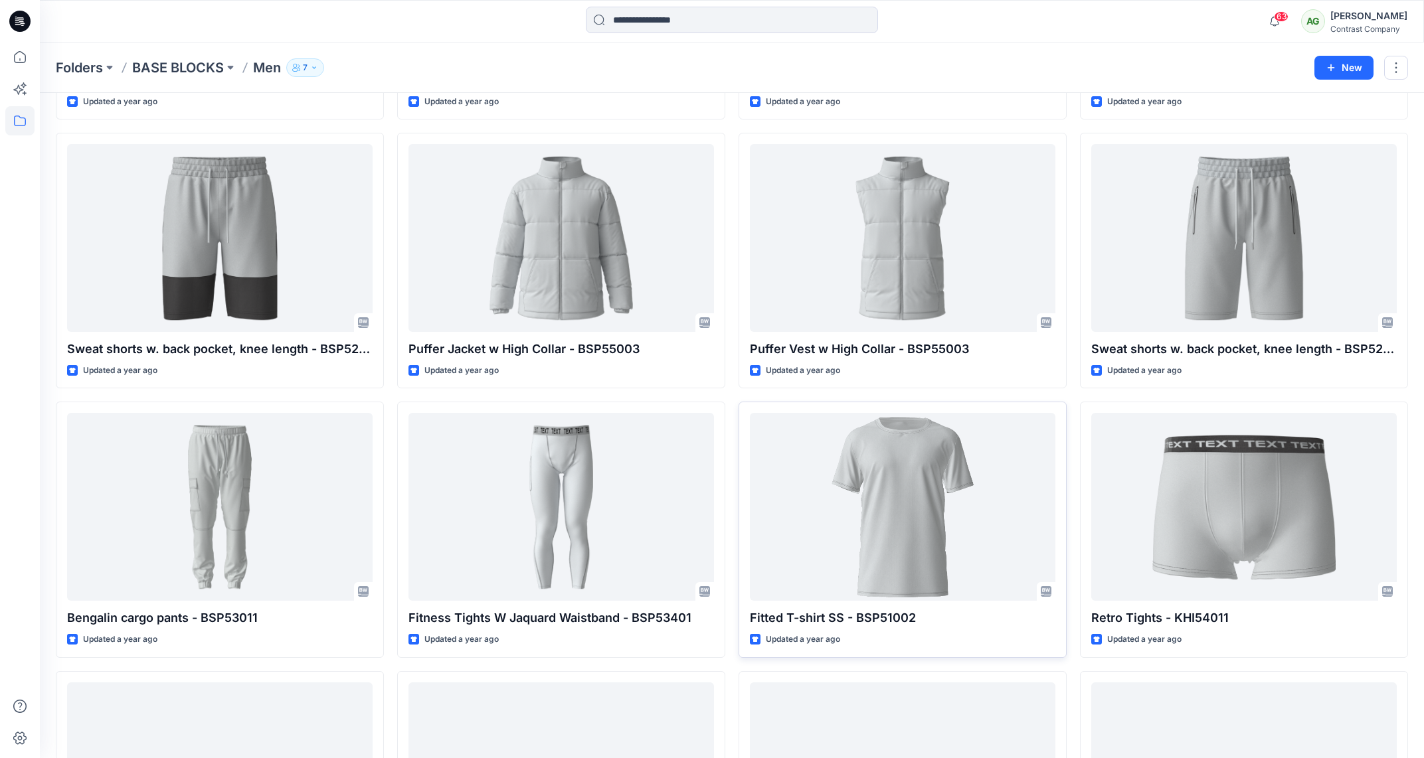
scroll to position [2434, 0]
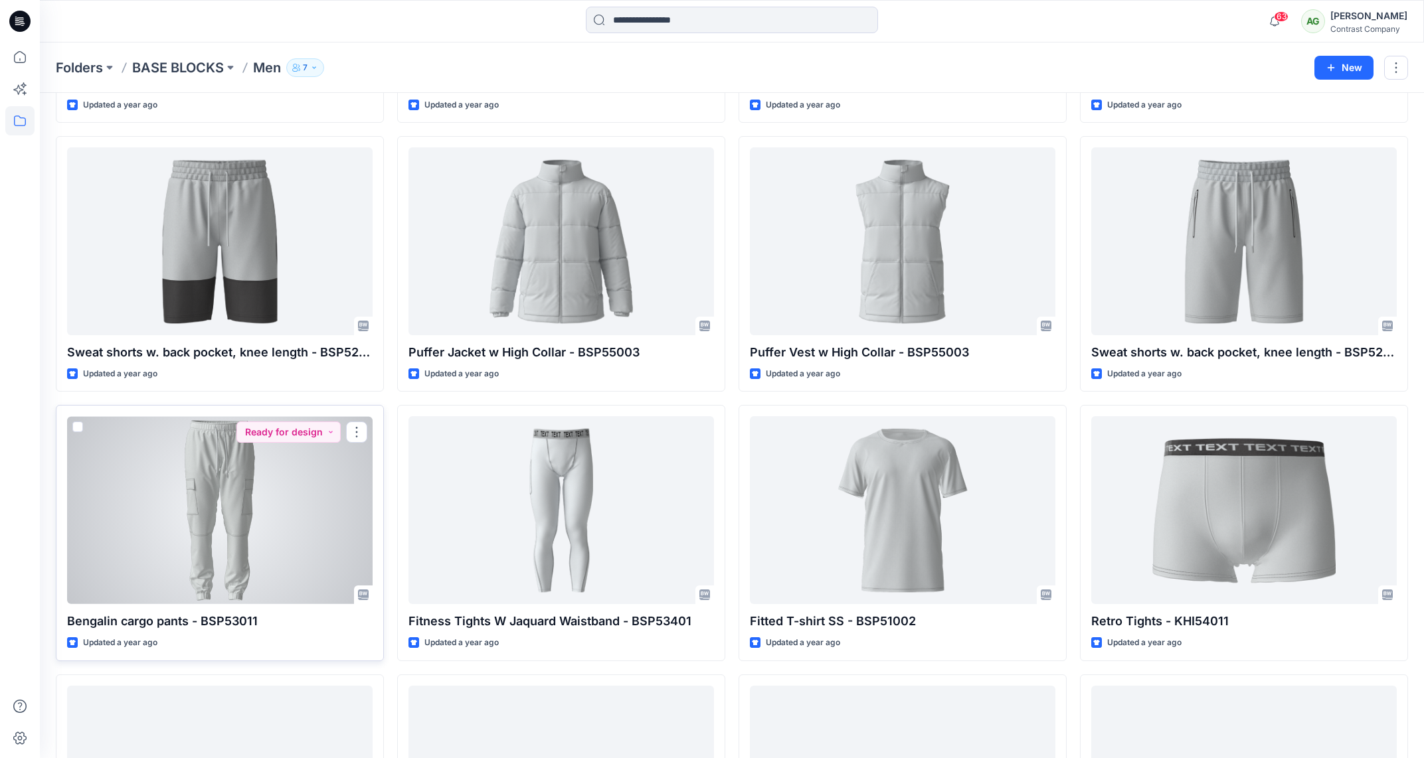
click at [234, 479] on div at bounding box center [220, 510] width 306 height 188
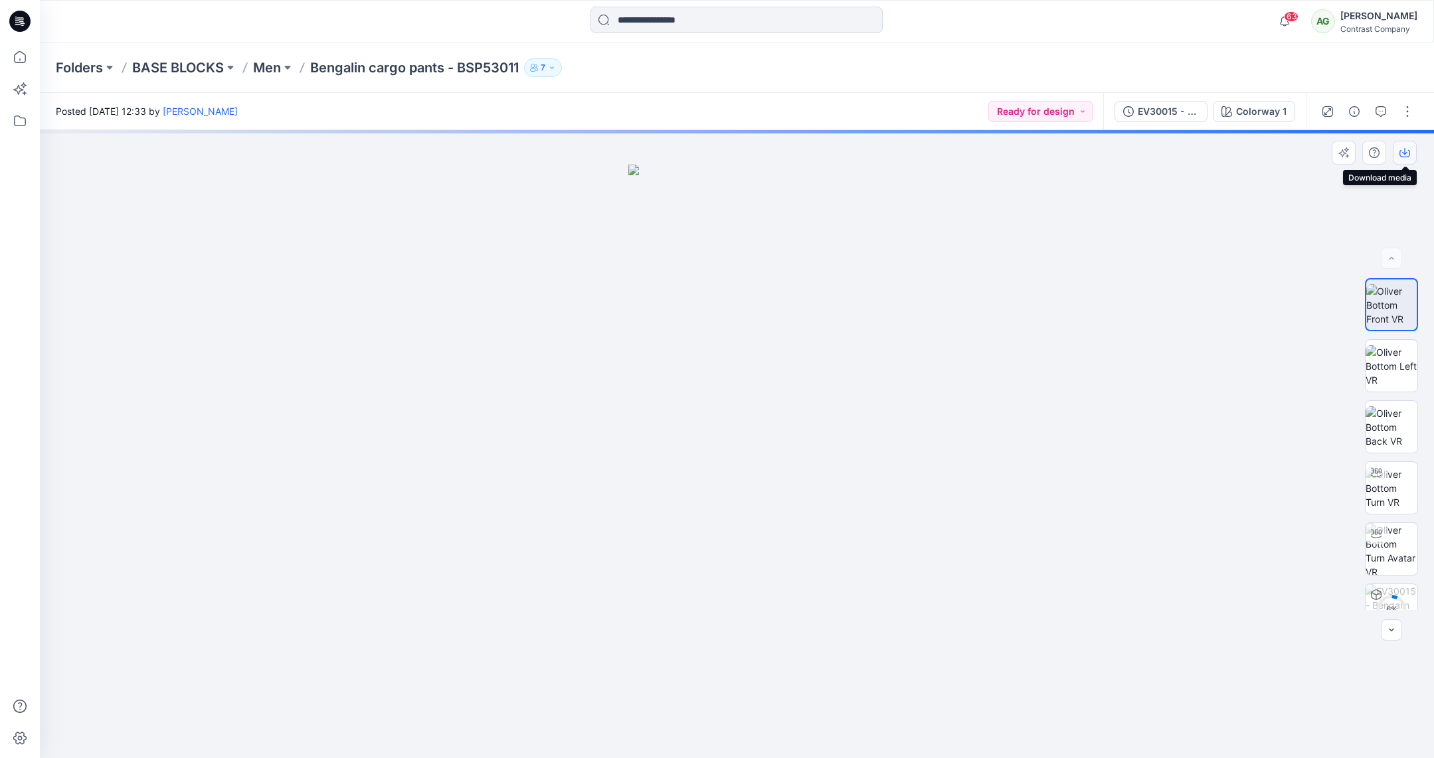
click at [1405, 152] on icon "button" at bounding box center [1404, 152] width 11 height 11
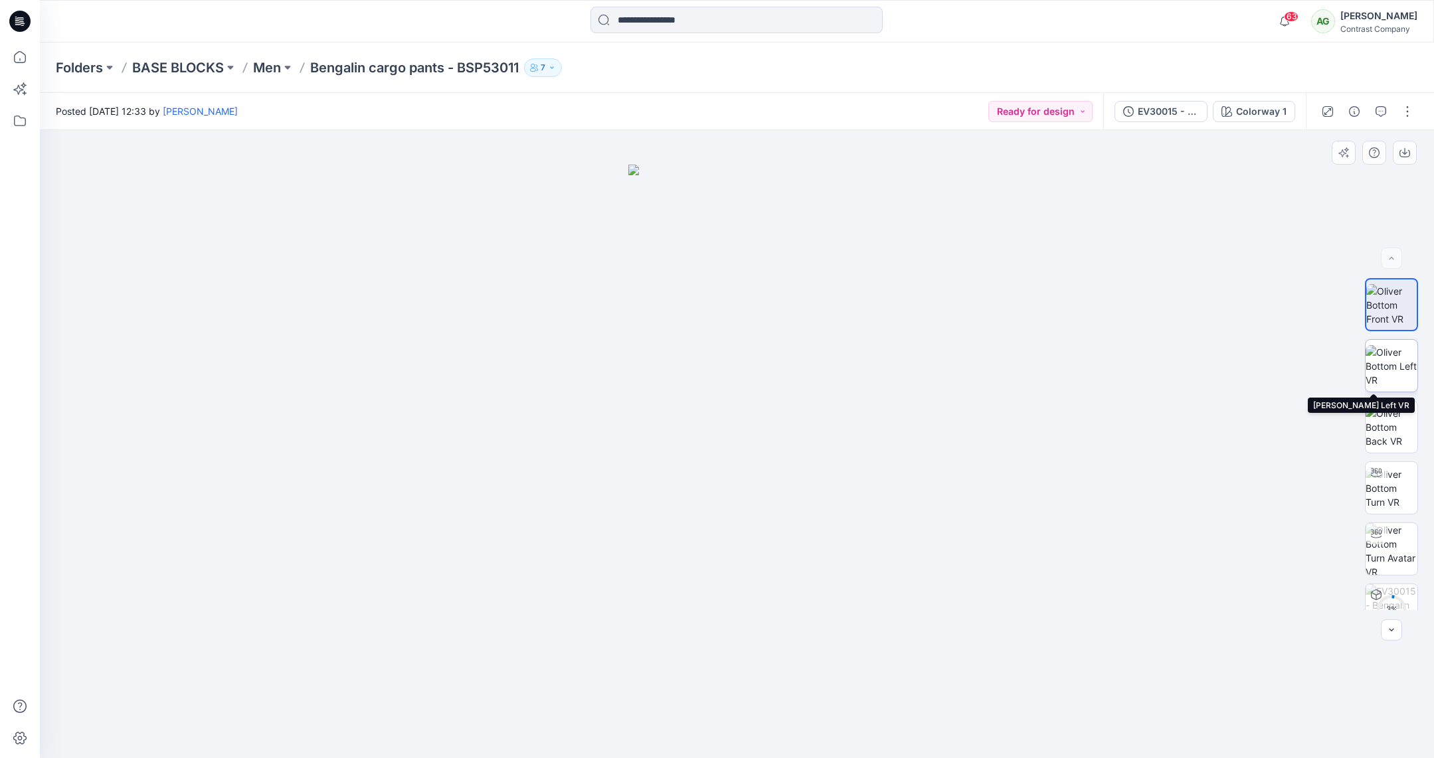
click at [1396, 372] on img at bounding box center [1392, 366] width 52 height 42
click at [1403, 152] on icon "button" at bounding box center [1404, 151] width 5 height 7
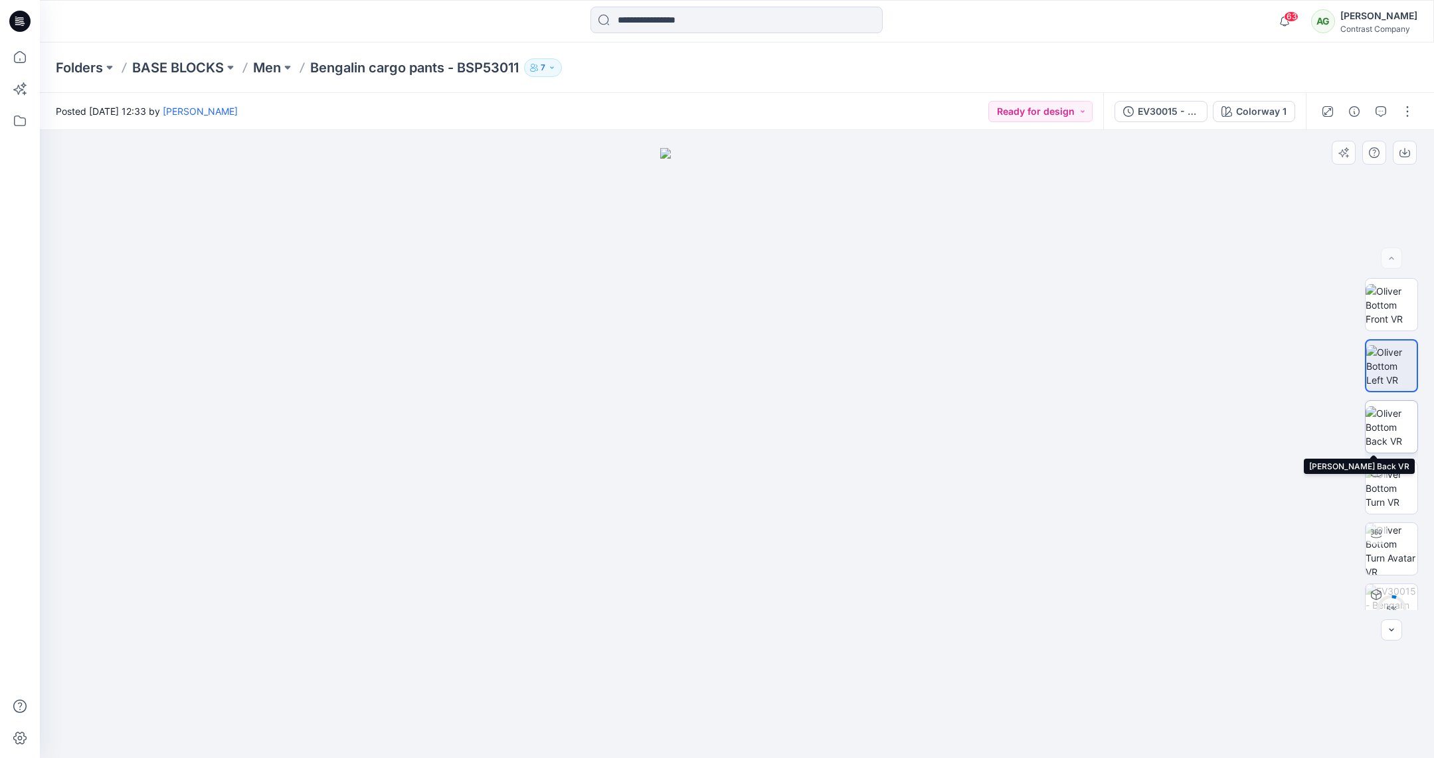
click at [1395, 436] on img at bounding box center [1392, 427] width 52 height 42
click at [1405, 150] on icon "button" at bounding box center [1404, 152] width 11 height 11
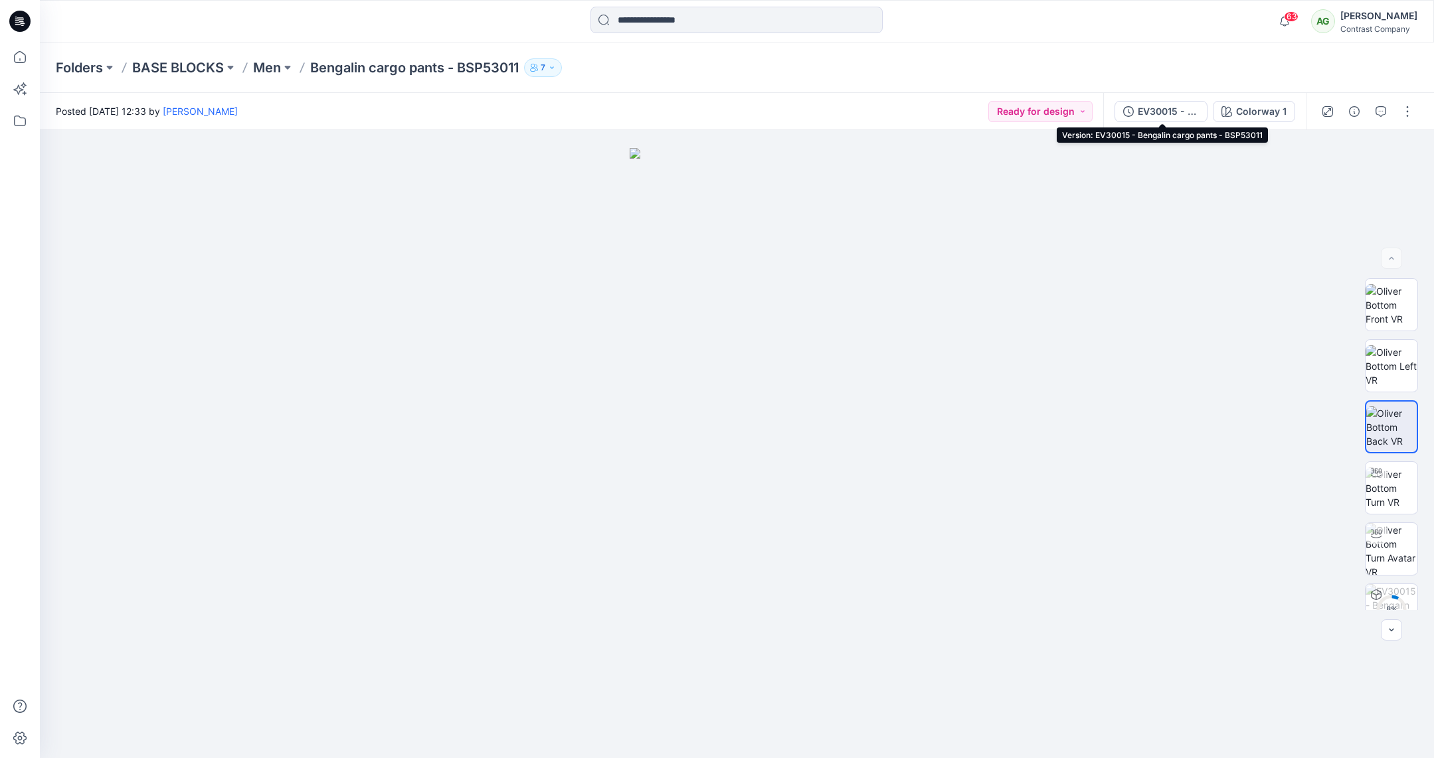
click at [1154, 113] on div "EV30015 - Bengalin cargo pants - BSP53011" at bounding box center [1168, 111] width 61 height 15
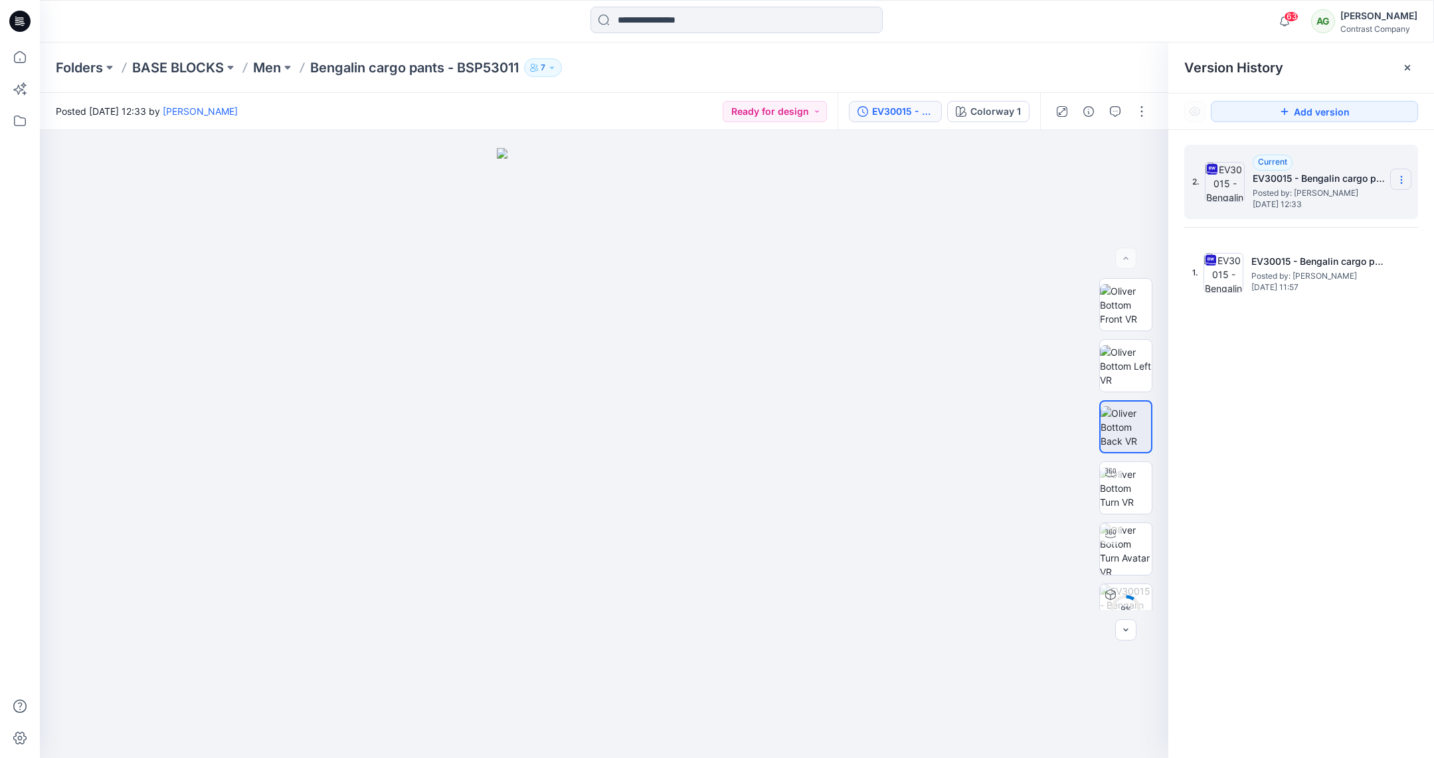
click at [1402, 179] on icon at bounding box center [1401, 180] width 11 height 11
click at [1349, 205] on span "Download Source BW File" at bounding box center [1334, 206] width 111 height 16
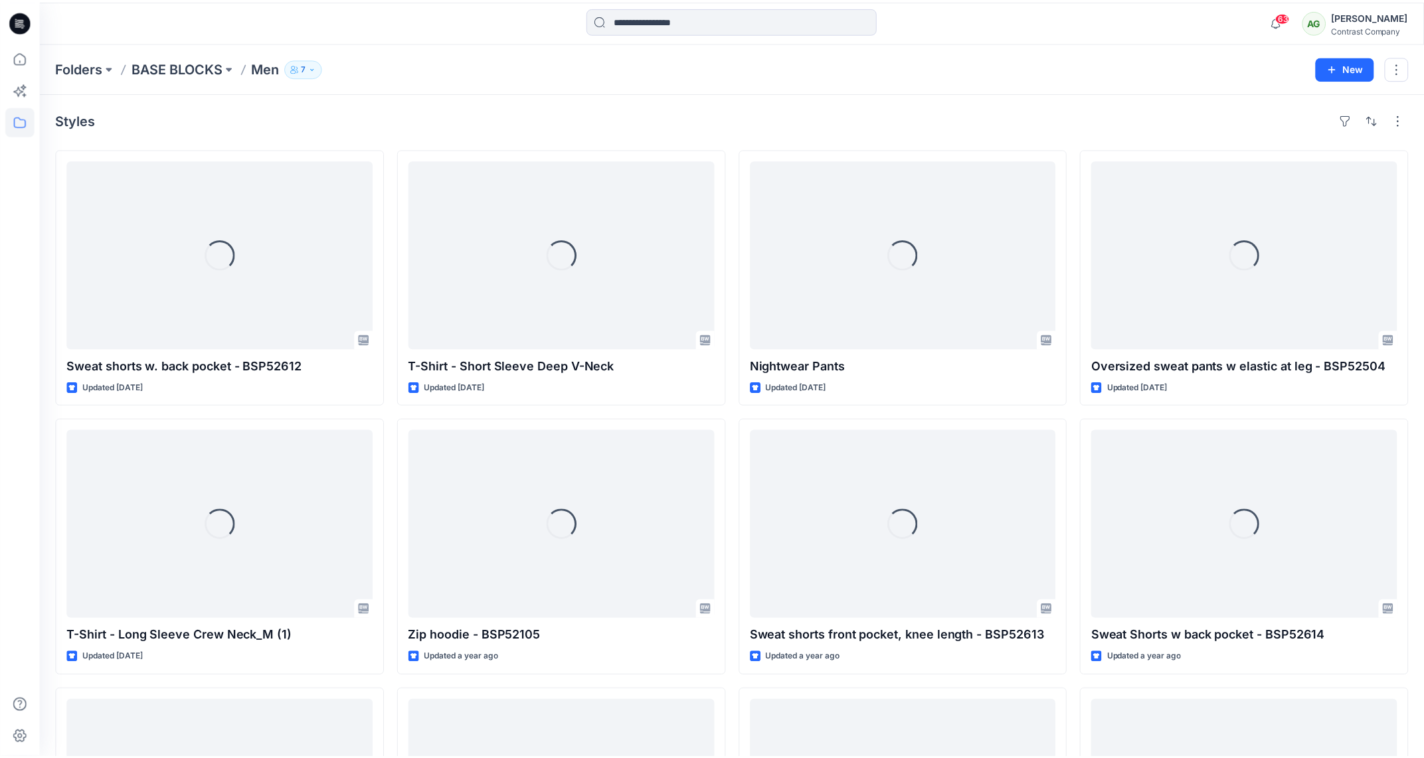
scroll to position [2434, 0]
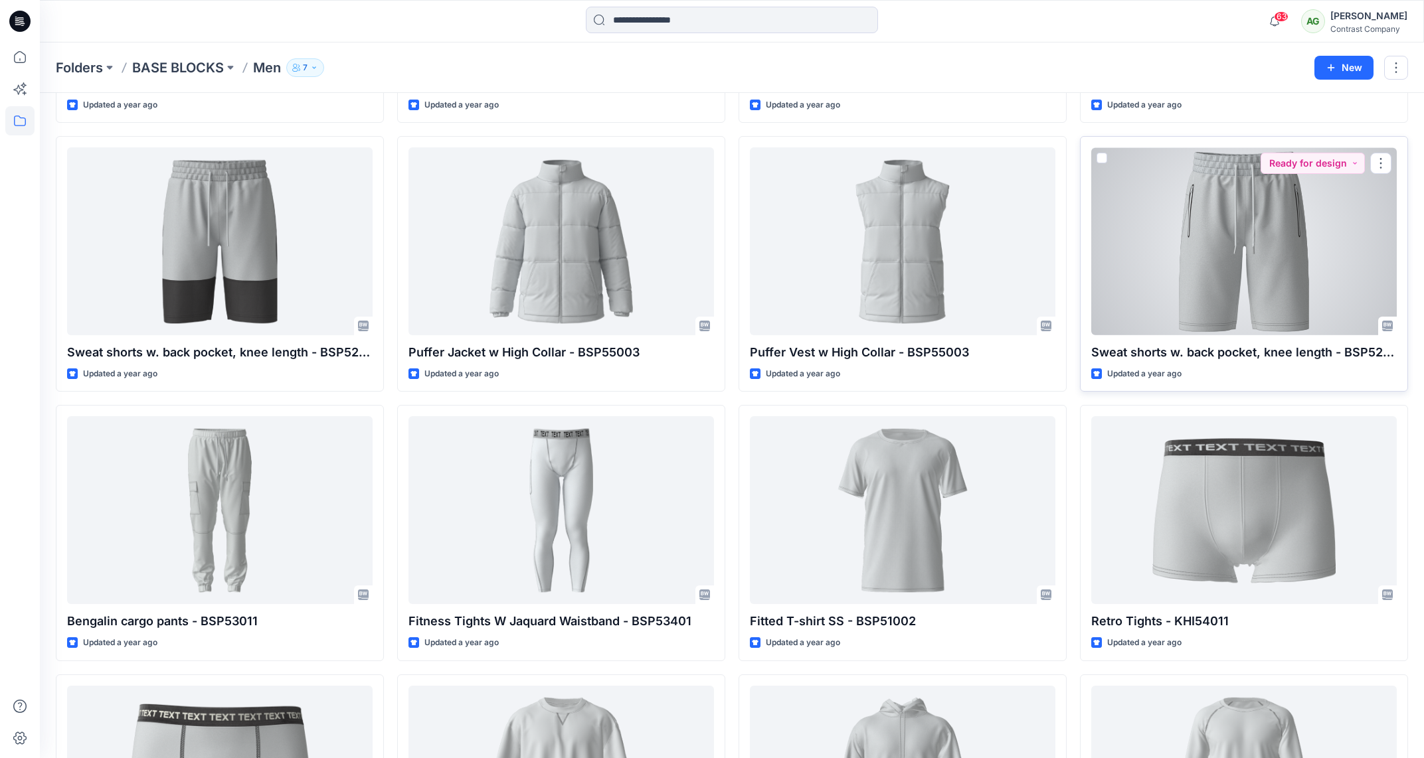
click at [1291, 255] on div at bounding box center [1244, 241] width 306 height 188
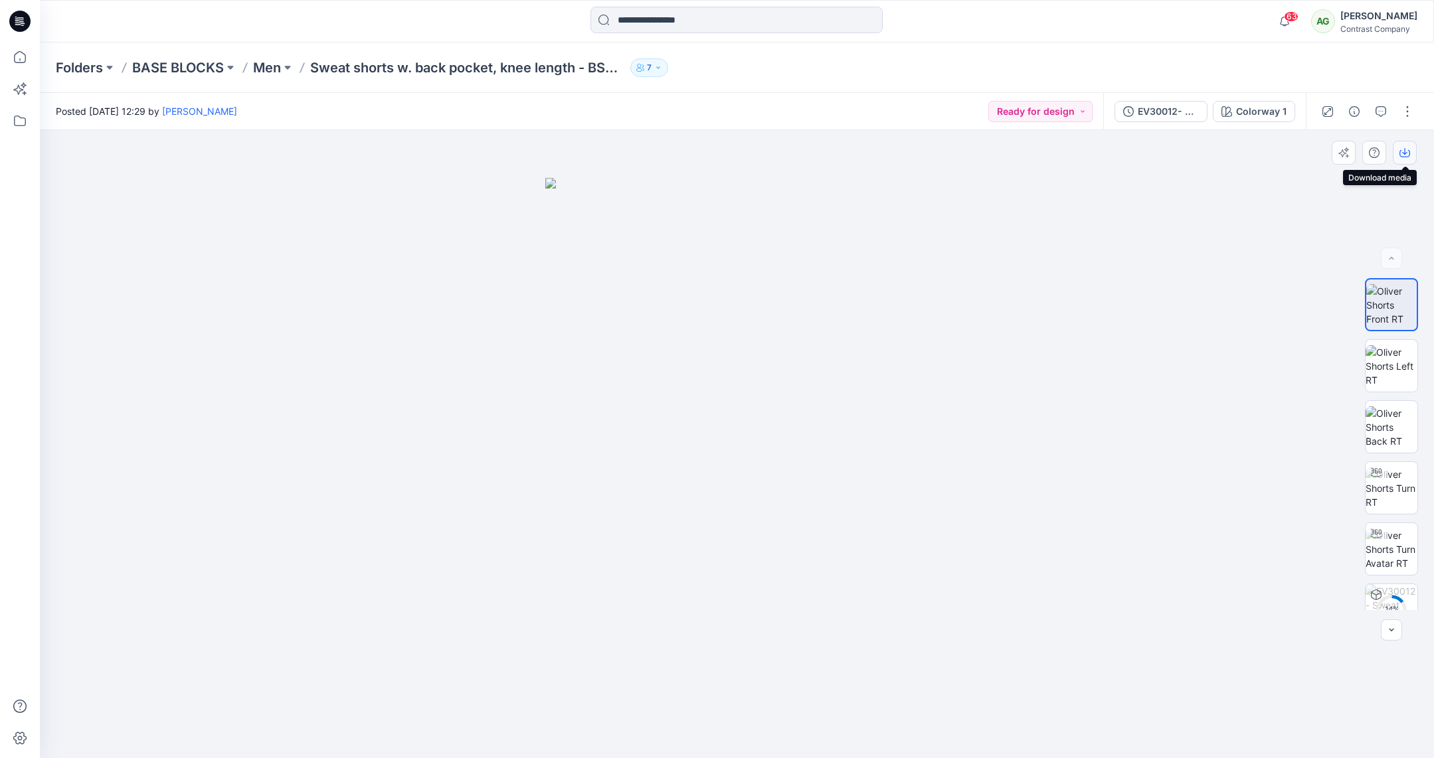
click at [1404, 151] on icon "button" at bounding box center [1404, 151] width 5 height 7
click at [1393, 369] on img at bounding box center [1392, 366] width 52 height 42
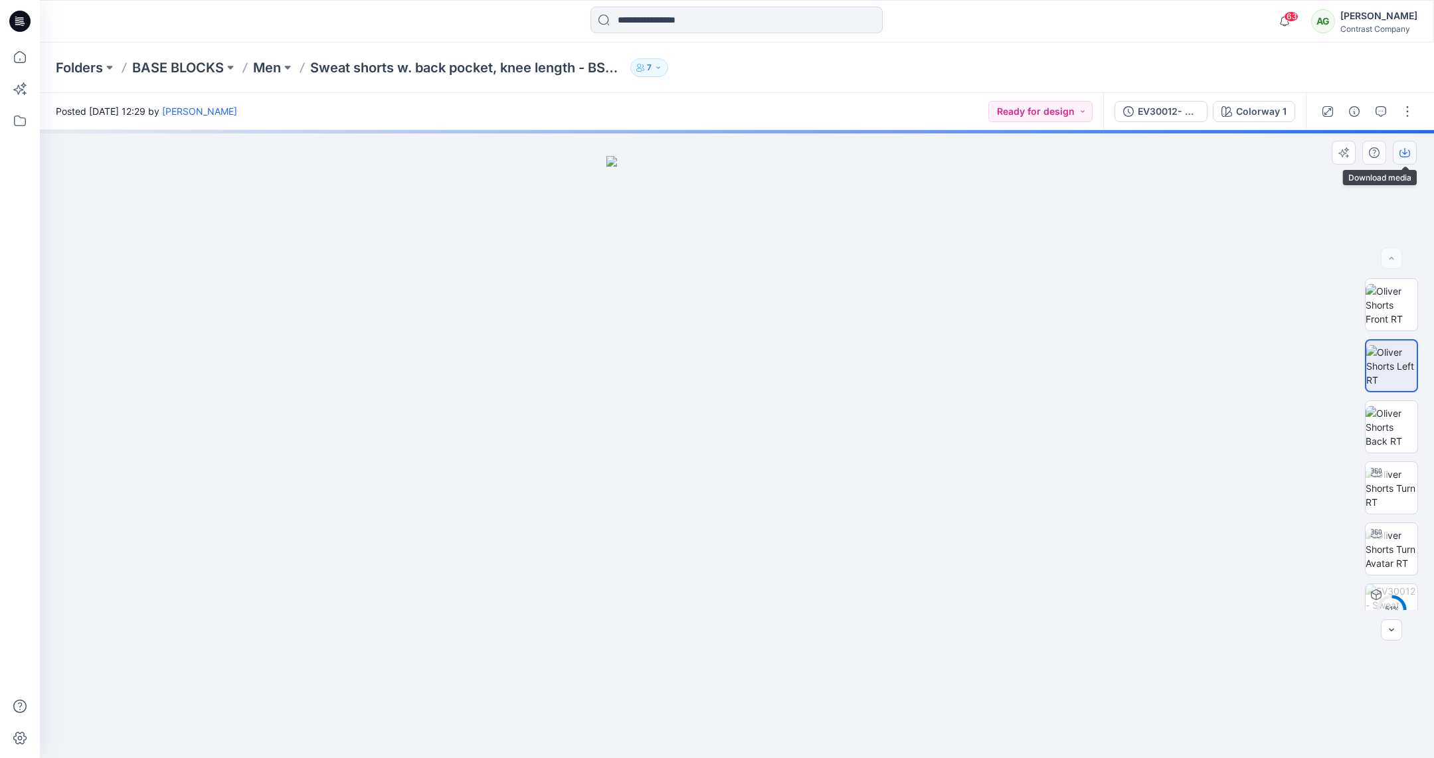
click at [1407, 153] on icon "button" at bounding box center [1404, 152] width 11 height 11
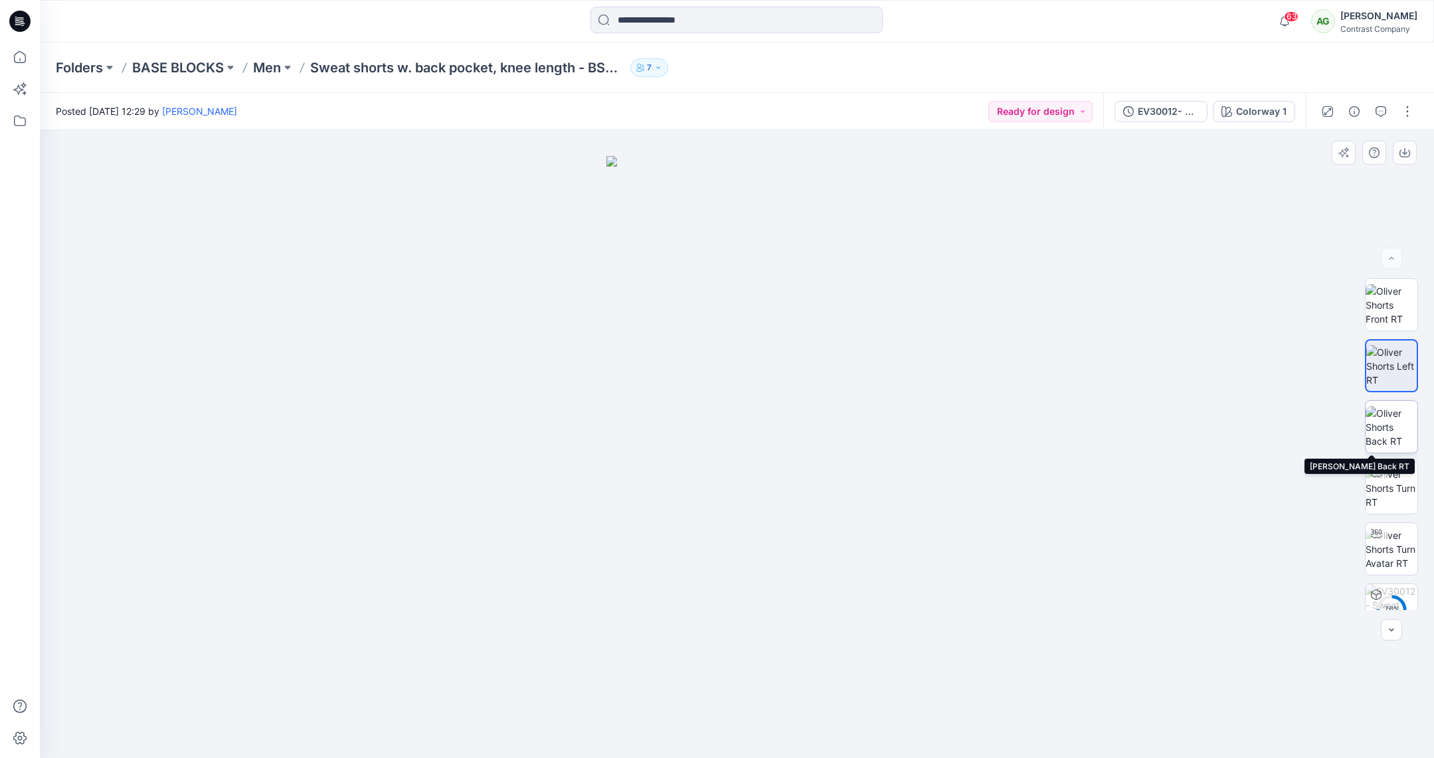
click at [1395, 416] on img at bounding box center [1392, 427] width 52 height 42
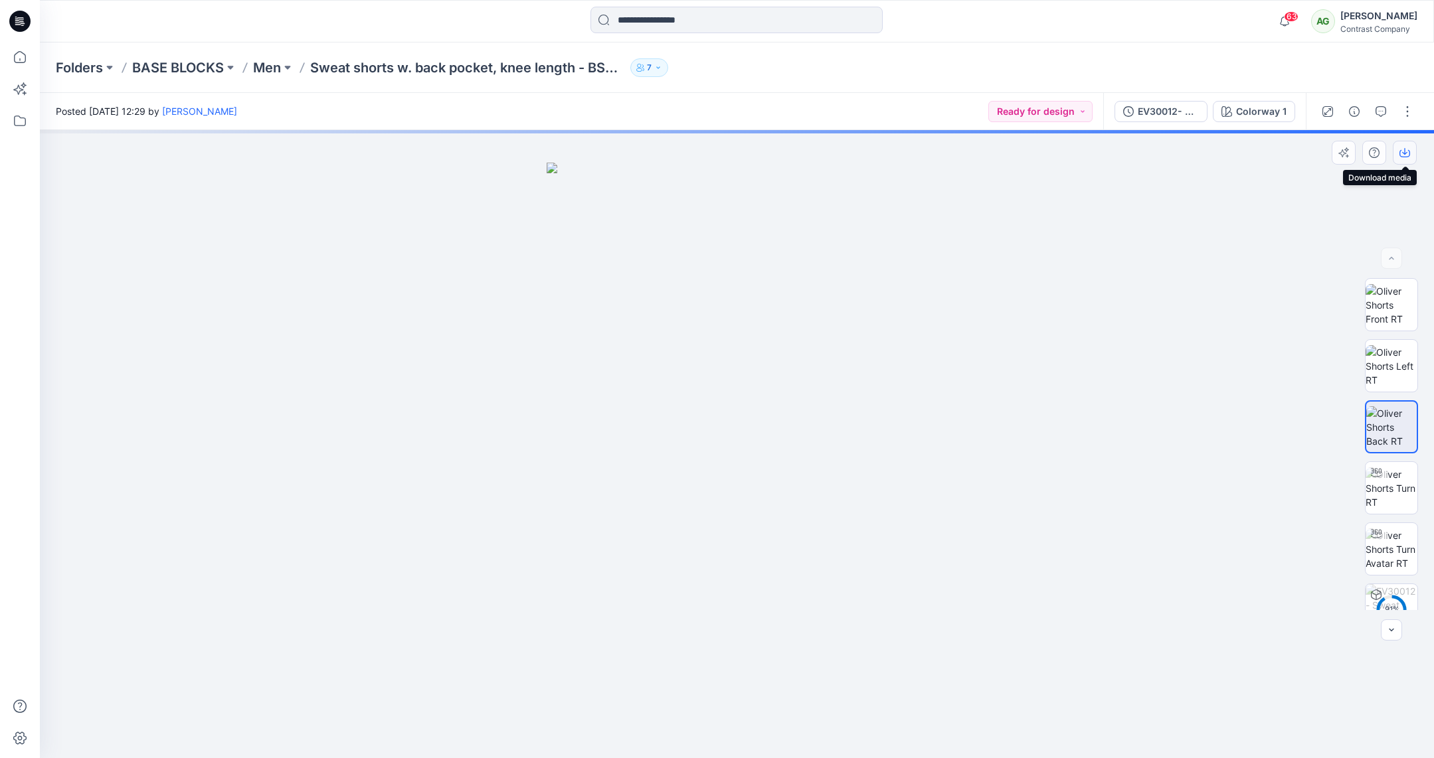
click at [1403, 150] on icon "button" at bounding box center [1404, 152] width 11 height 11
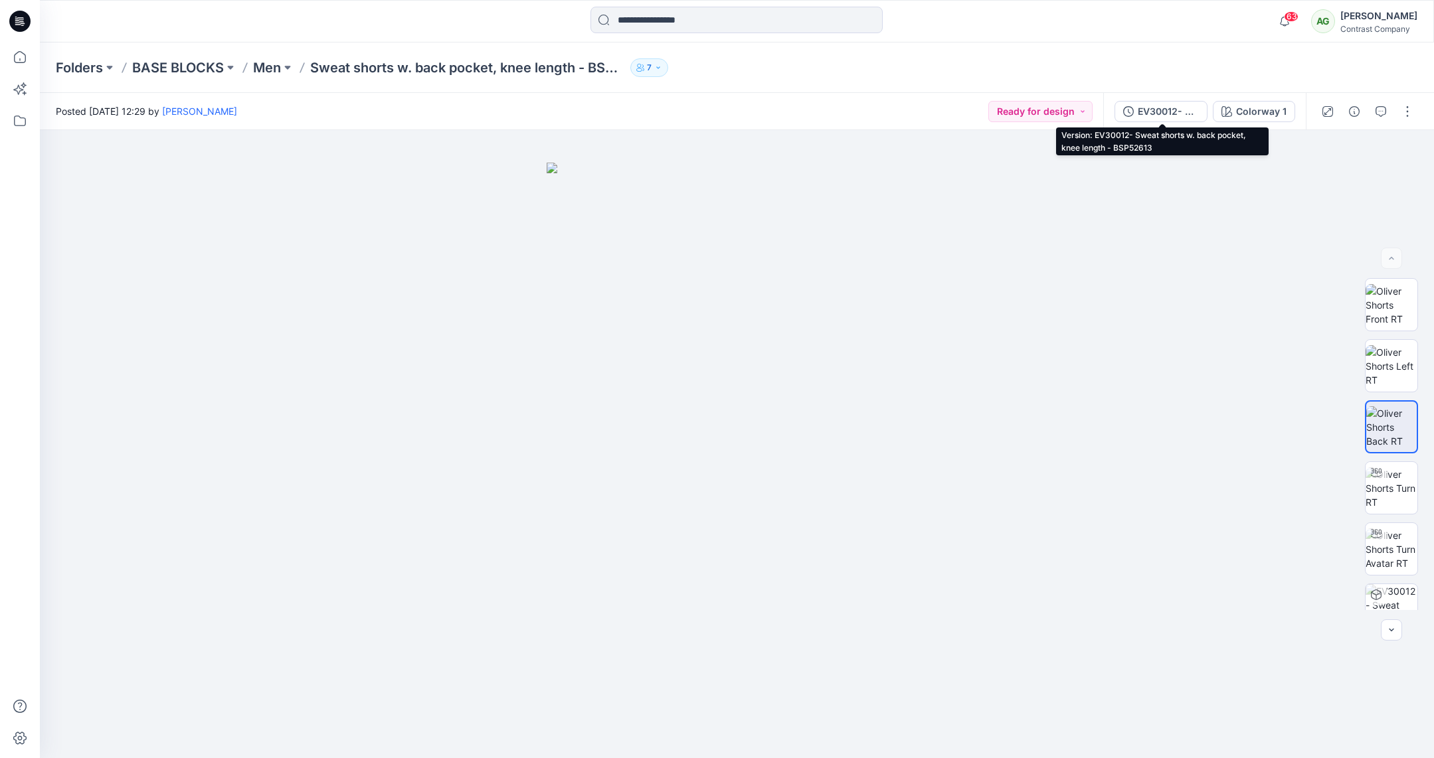
click at [1158, 110] on div "EV30012- Sweat shorts w. back pocket, knee length - BSP52613" at bounding box center [1168, 111] width 61 height 15
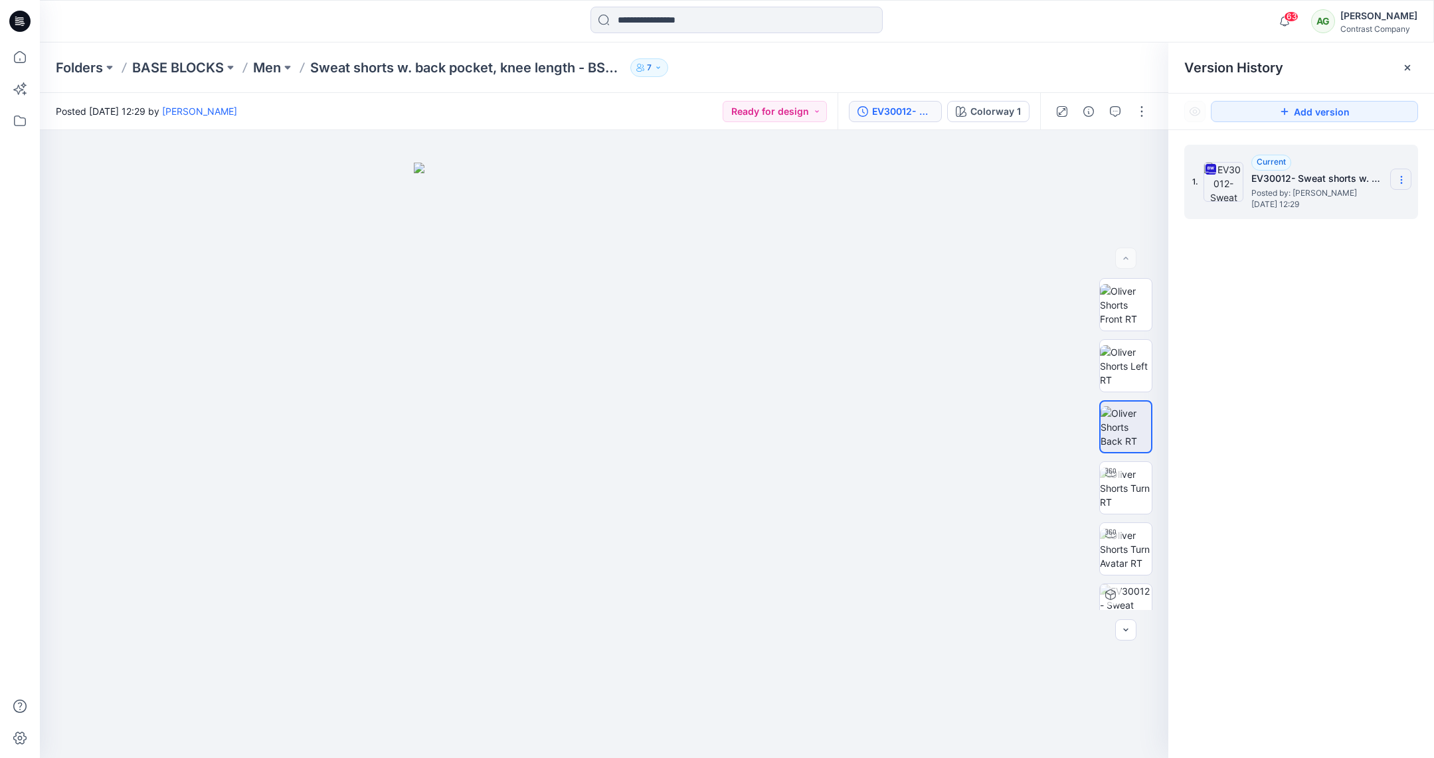
click at [1401, 183] on icon at bounding box center [1401, 183] width 1 height 1
click at [1345, 204] on span "Download Source BW File" at bounding box center [1334, 206] width 111 height 16
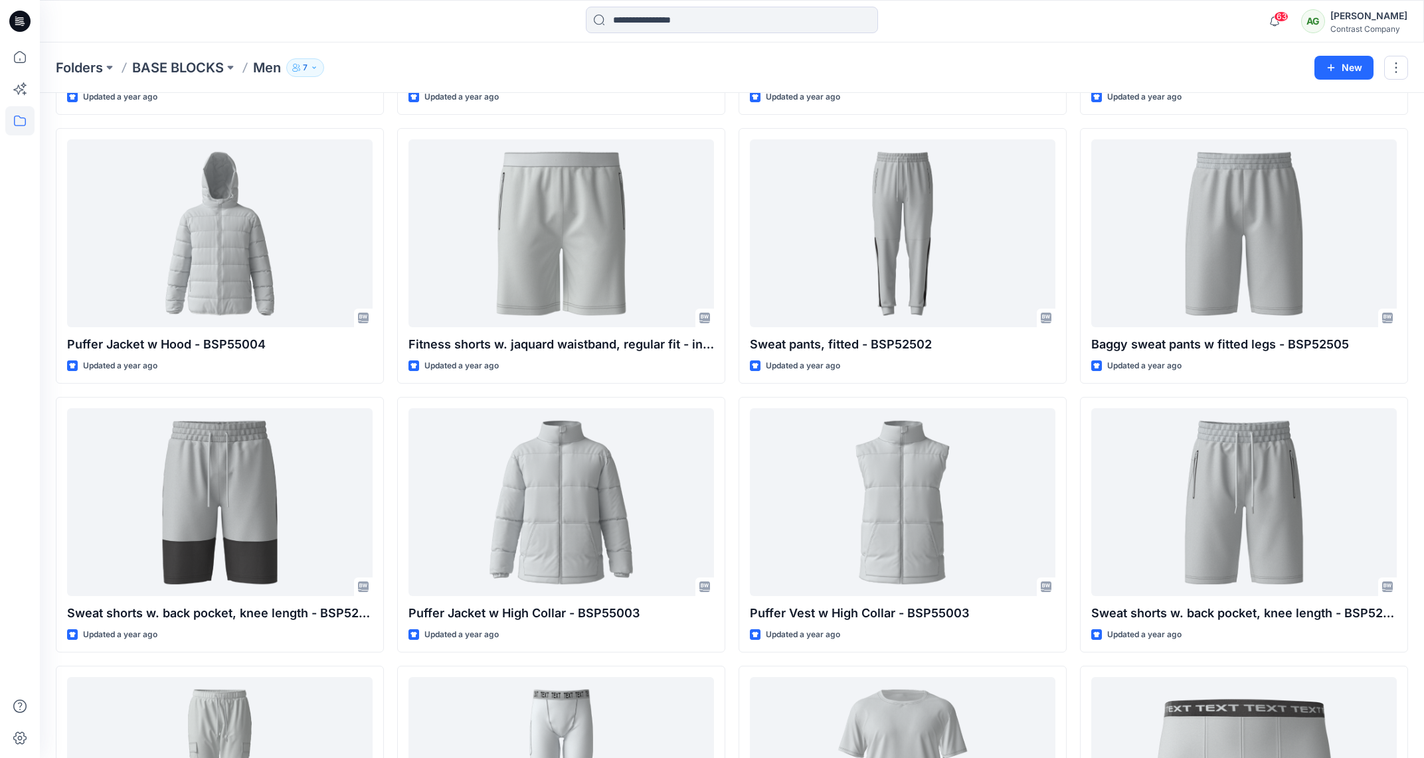
scroll to position [2240, 0]
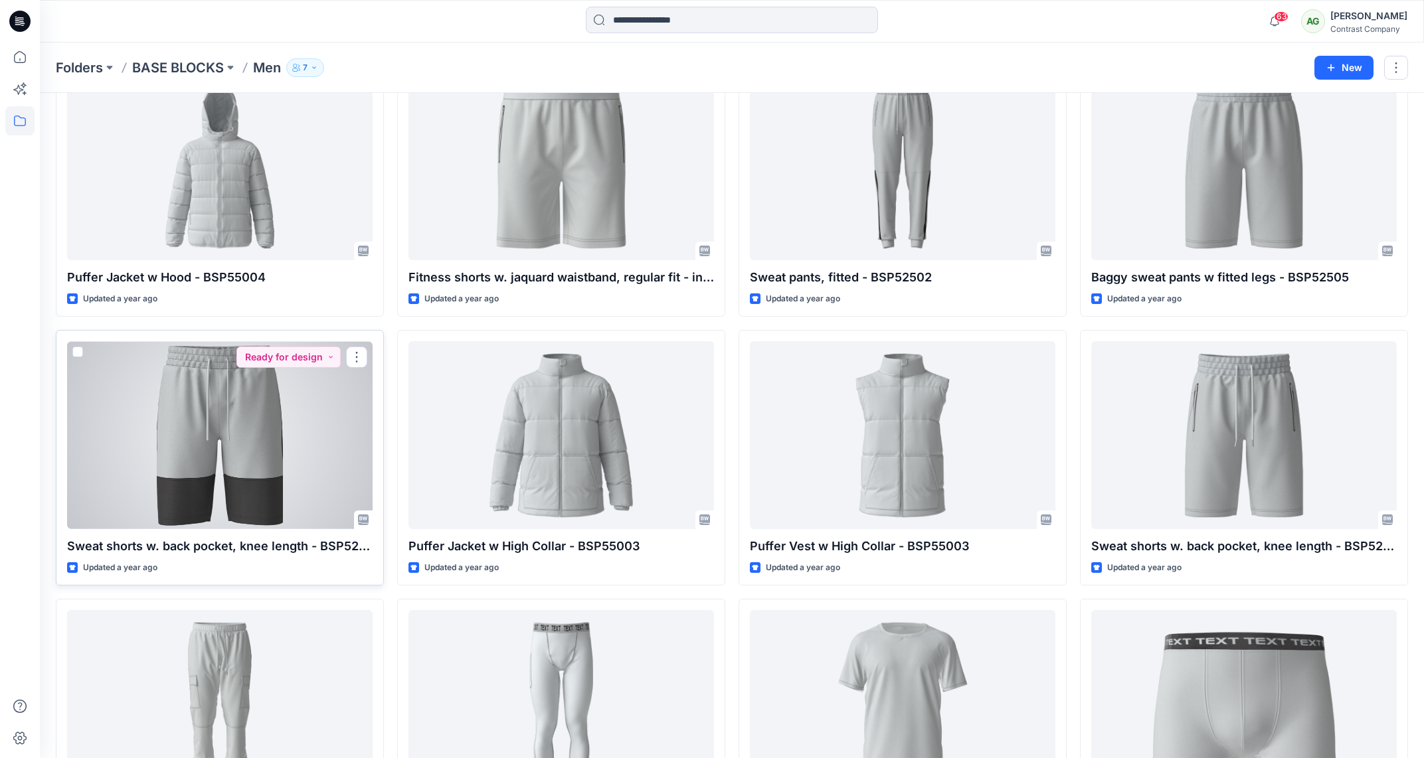
click at [243, 480] on div at bounding box center [220, 435] width 306 height 188
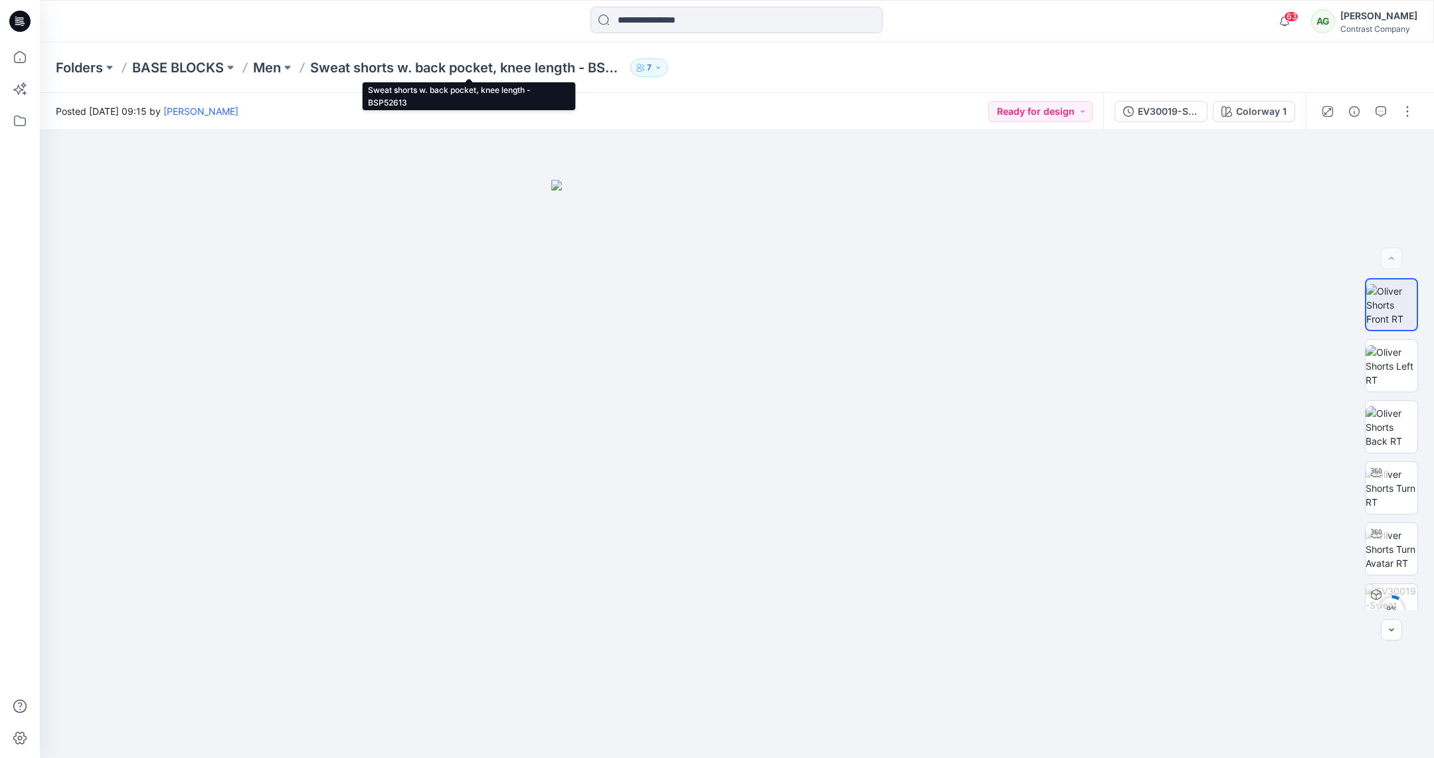
click at [520, 72] on p "Sweat shorts w. back pocket, knee length - BSP52613" at bounding box center [467, 67] width 315 height 19
drag, startPoint x: 560, startPoint y: 69, endPoint x: 588, endPoint y: 62, distance: 28.8
click at [561, 67] on p "Sweat shorts w. back pocket, knee length - BSP52613" at bounding box center [467, 67] width 315 height 19
click at [270, 70] on p "Men" at bounding box center [267, 67] width 28 height 19
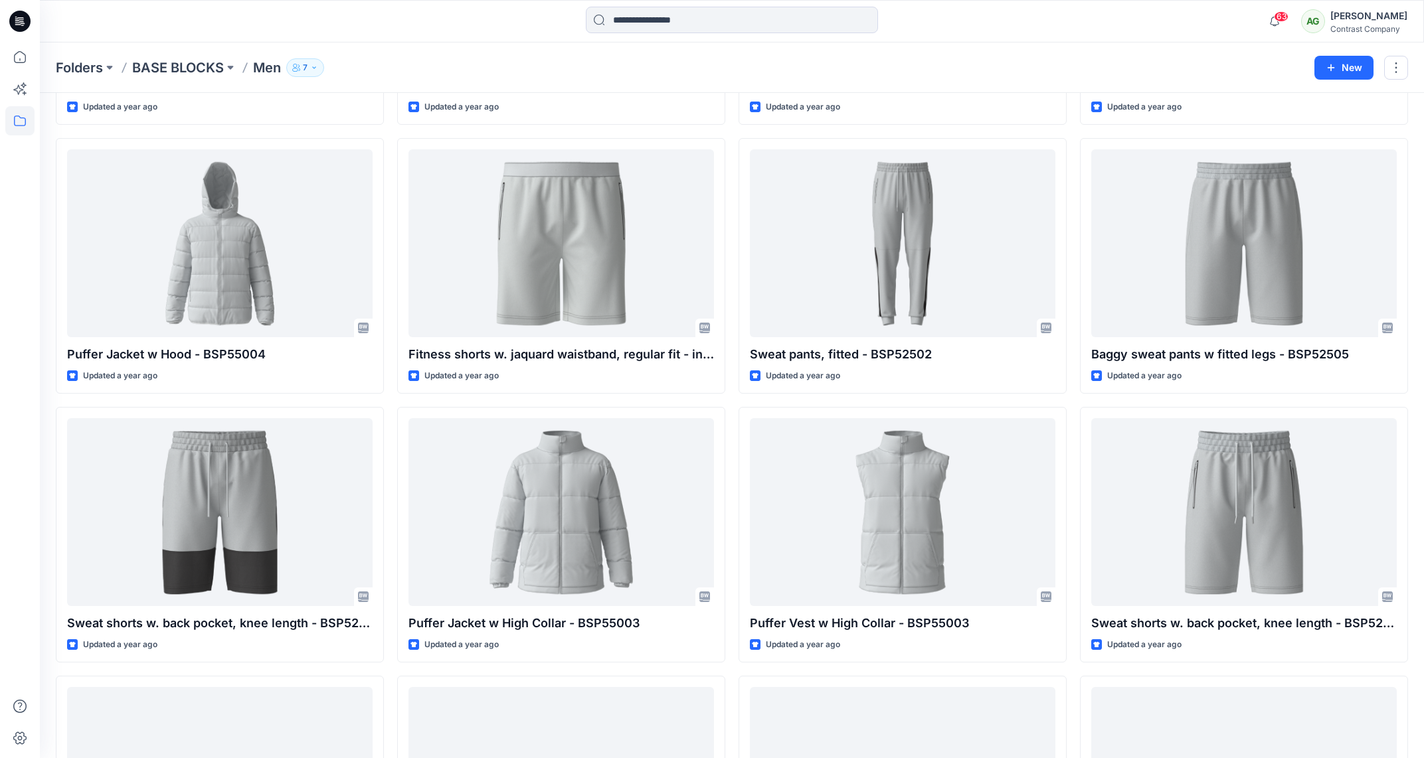
scroll to position [2090, 0]
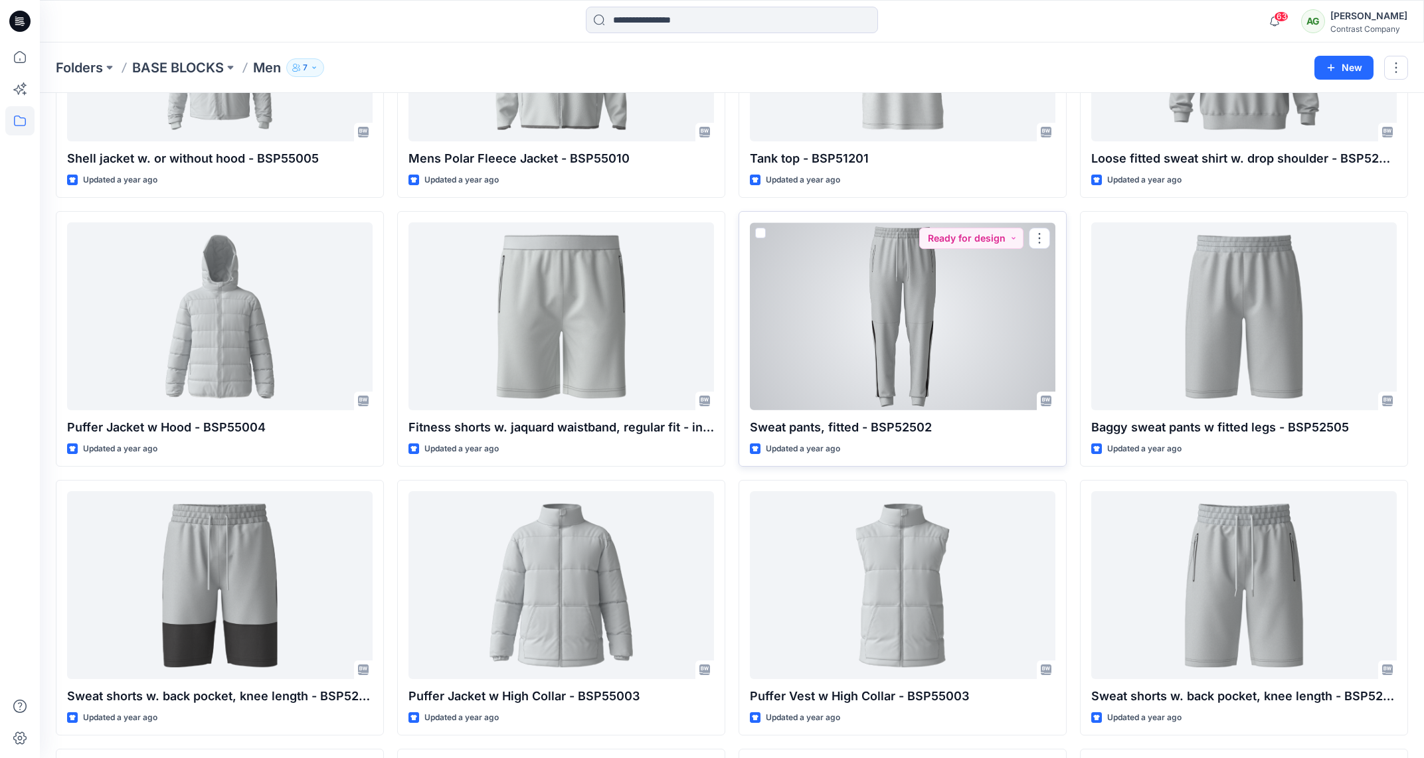
click at [889, 287] on div at bounding box center [903, 317] width 306 height 188
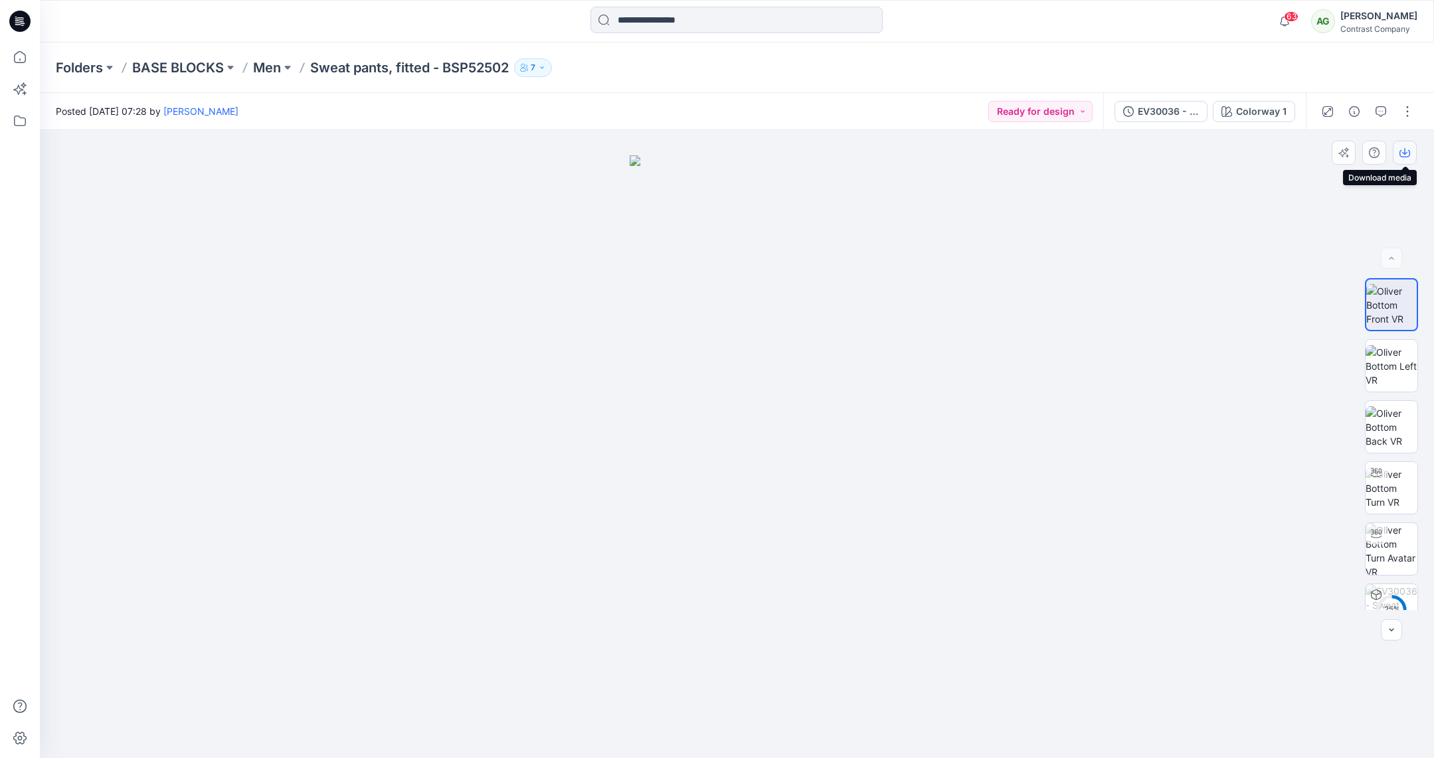
click at [1408, 151] on icon "button" at bounding box center [1404, 152] width 11 height 11
click at [1395, 355] on img at bounding box center [1392, 366] width 52 height 42
click at [1407, 152] on icon "button" at bounding box center [1404, 152] width 11 height 11
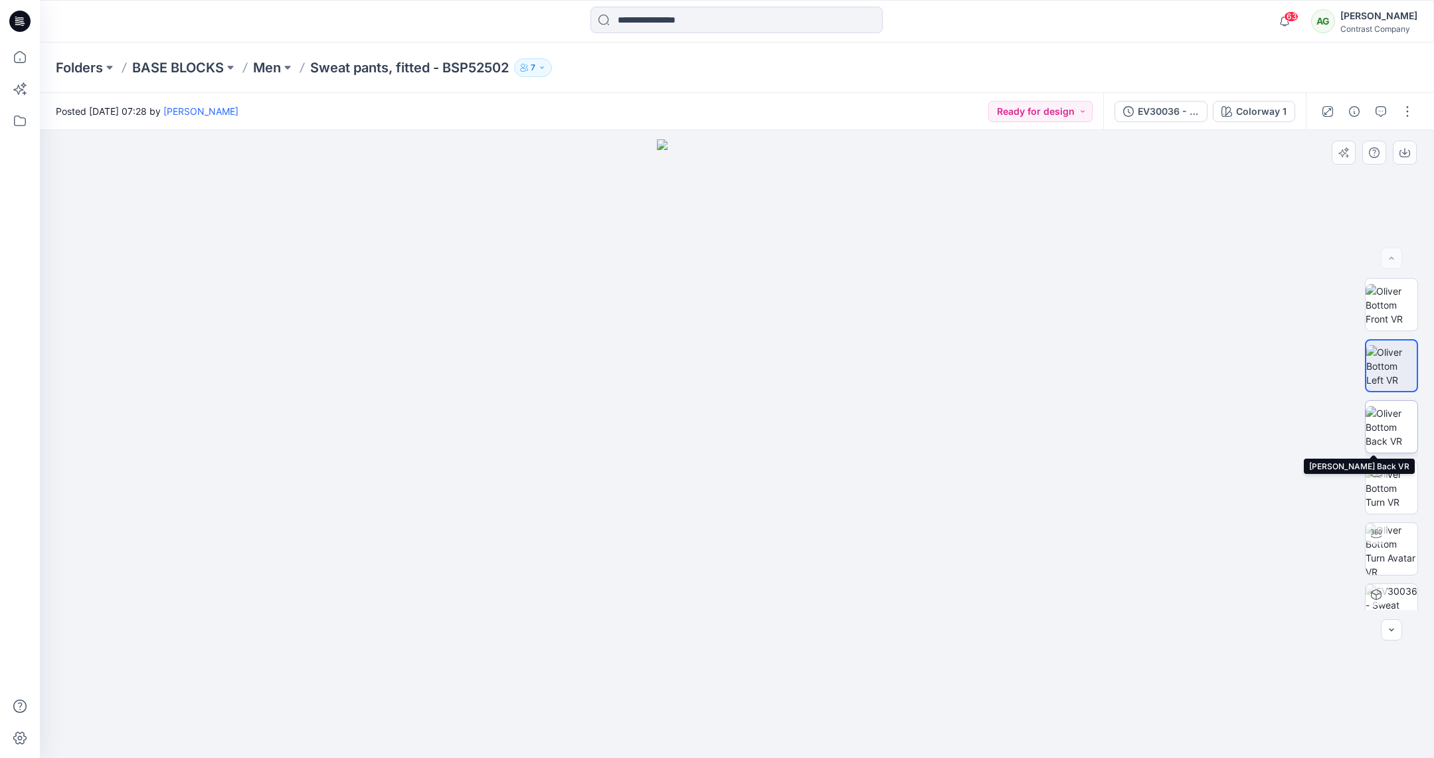
click at [1391, 421] on img at bounding box center [1392, 427] width 52 height 42
click at [1403, 149] on icon "button" at bounding box center [1404, 152] width 11 height 11
click at [272, 71] on p "Men" at bounding box center [267, 67] width 28 height 19
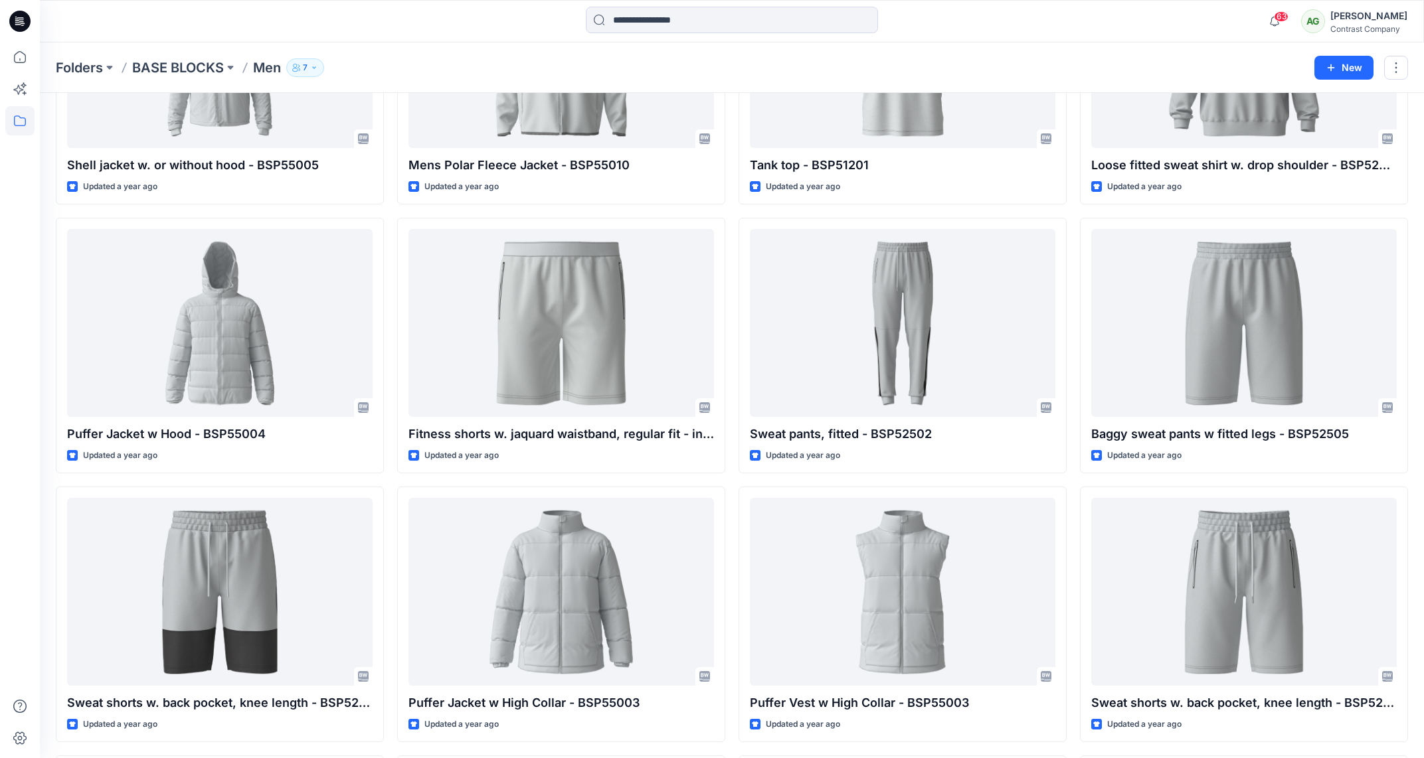
scroll to position [2051, 0]
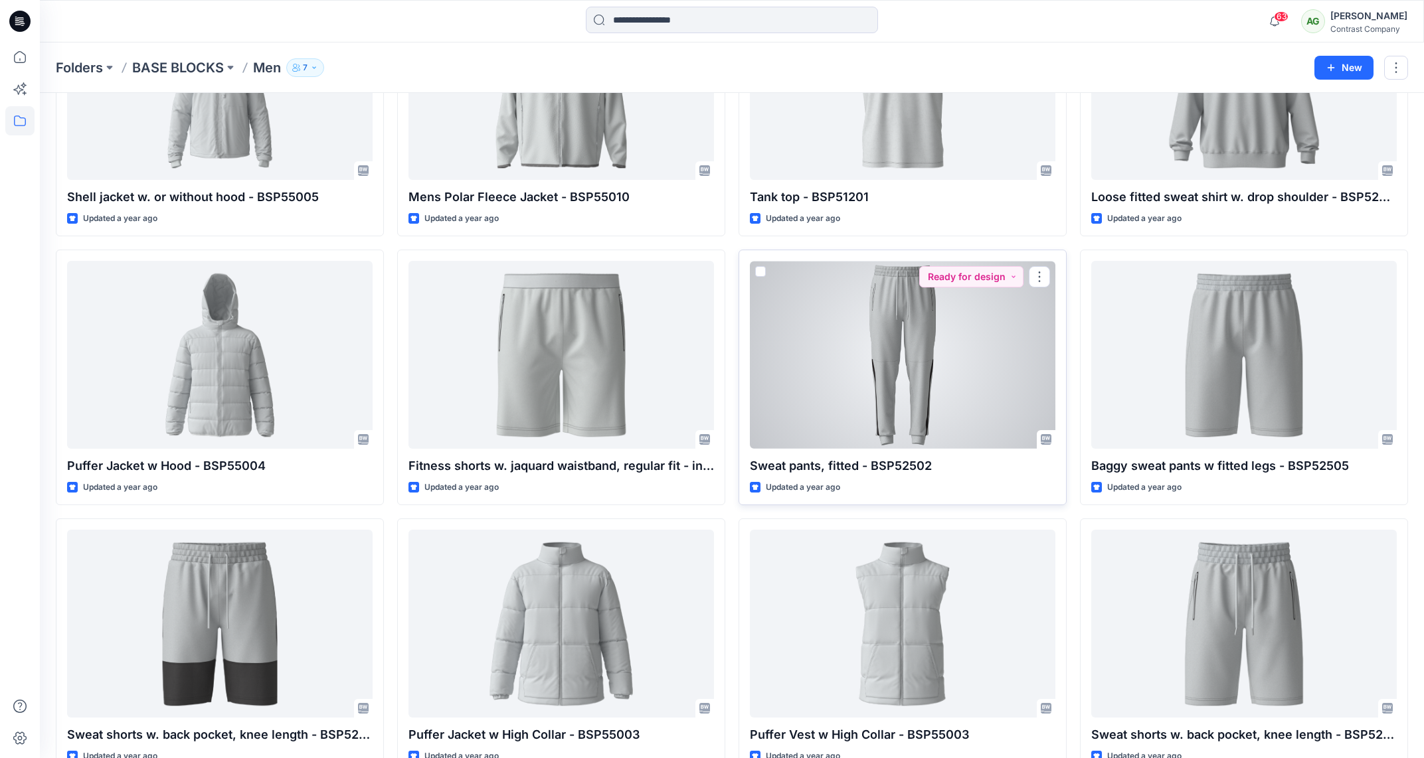
click at [931, 348] on div at bounding box center [903, 355] width 306 height 188
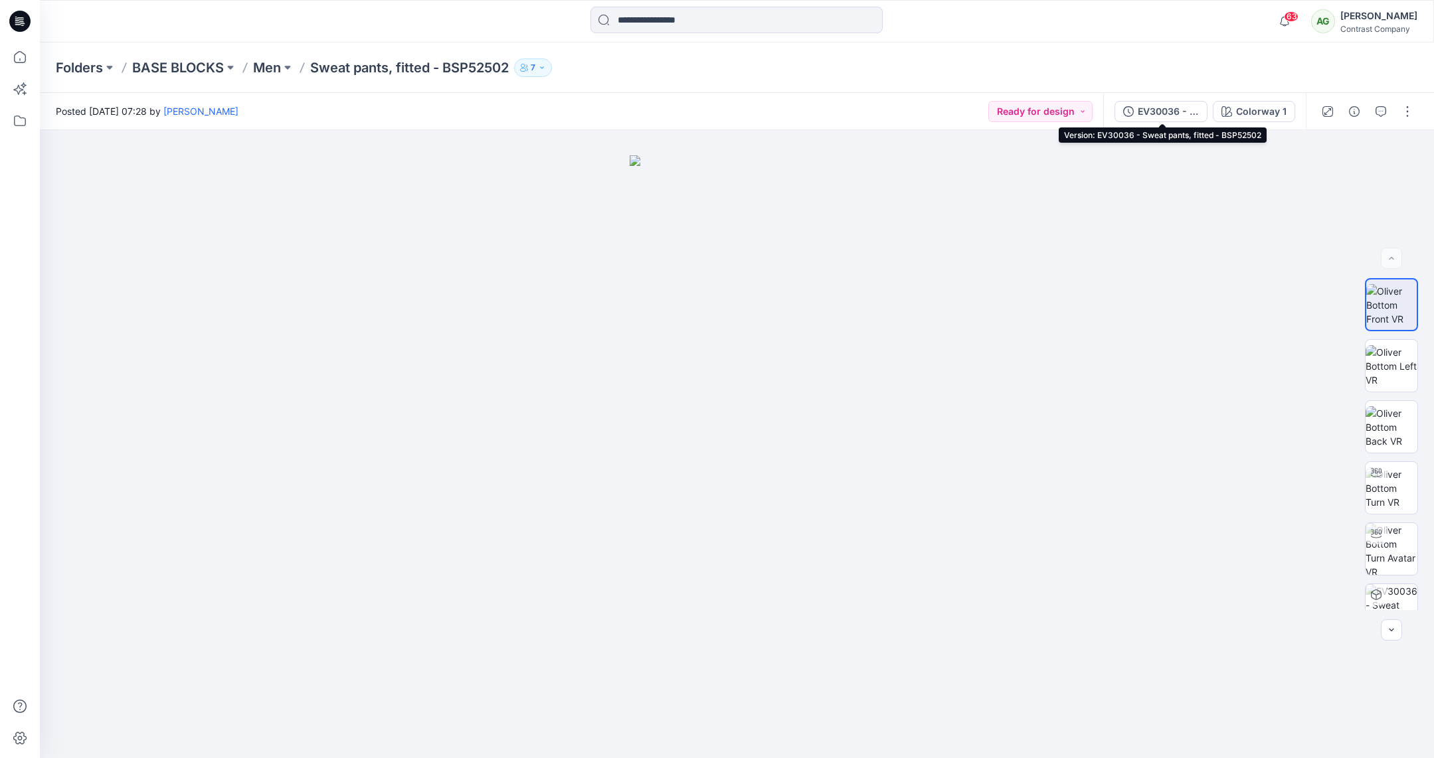
drag, startPoint x: 1169, startPoint y: 110, endPoint x: 1200, endPoint y: 110, distance: 31.2
click at [1169, 110] on div "EV30036 - Sweat pants, fitted - BSP52502" at bounding box center [1168, 111] width 61 height 15
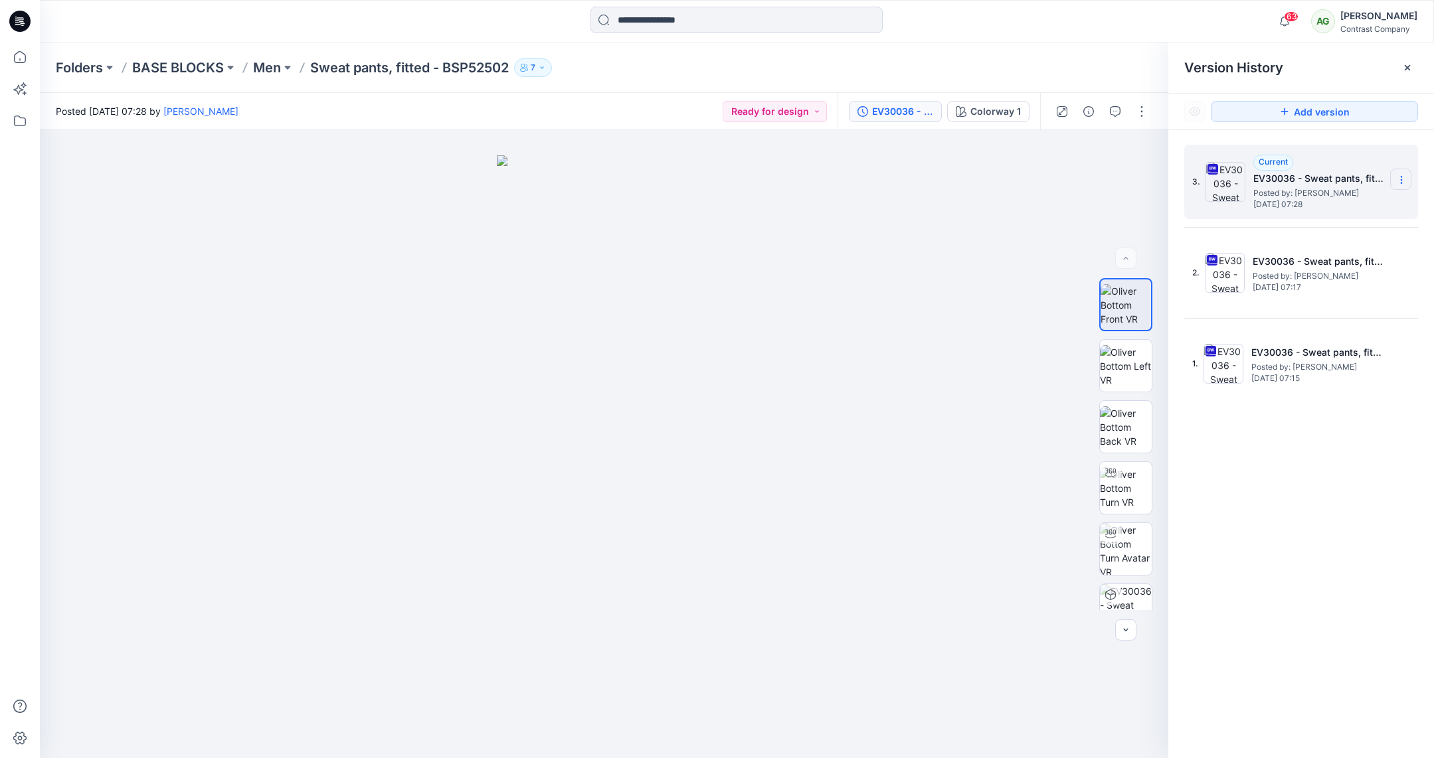
click at [1405, 183] on icon at bounding box center [1401, 180] width 11 height 11
click at [1358, 200] on span "Download Source BW File" at bounding box center [1334, 206] width 111 height 16
click at [268, 63] on p "Men" at bounding box center [267, 67] width 28 height 19
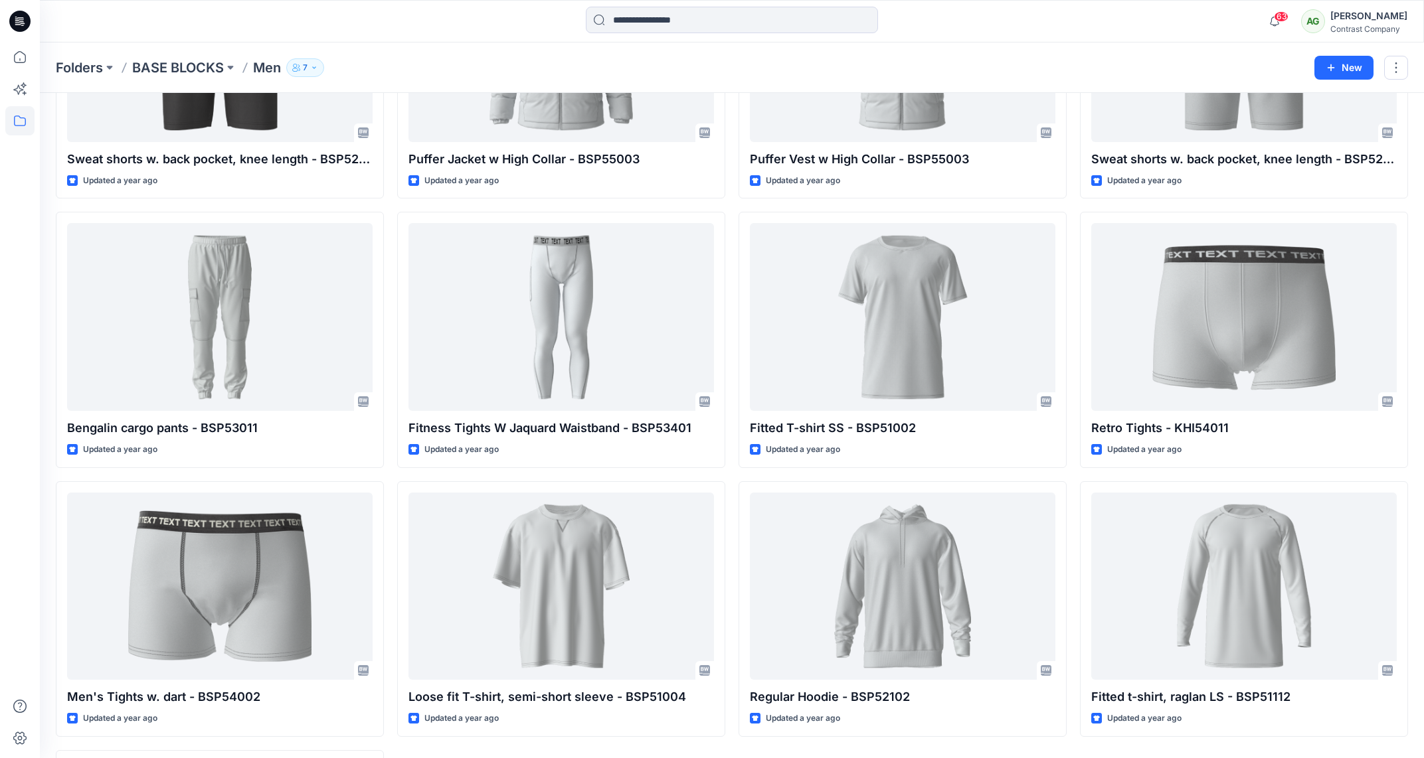
scroll to position [2630, 0]
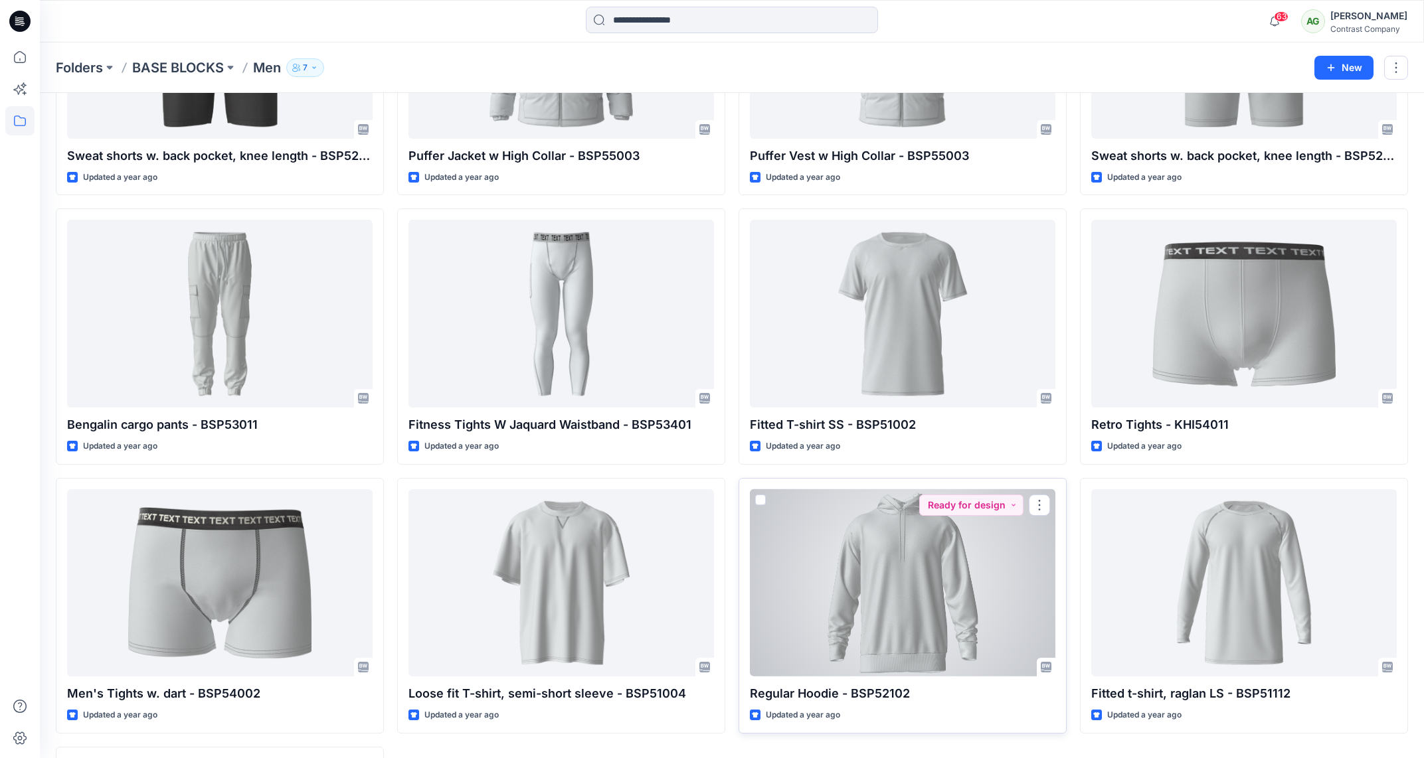
click at [910, 587] on div at bounding box center [903, 584] width 306 height 188
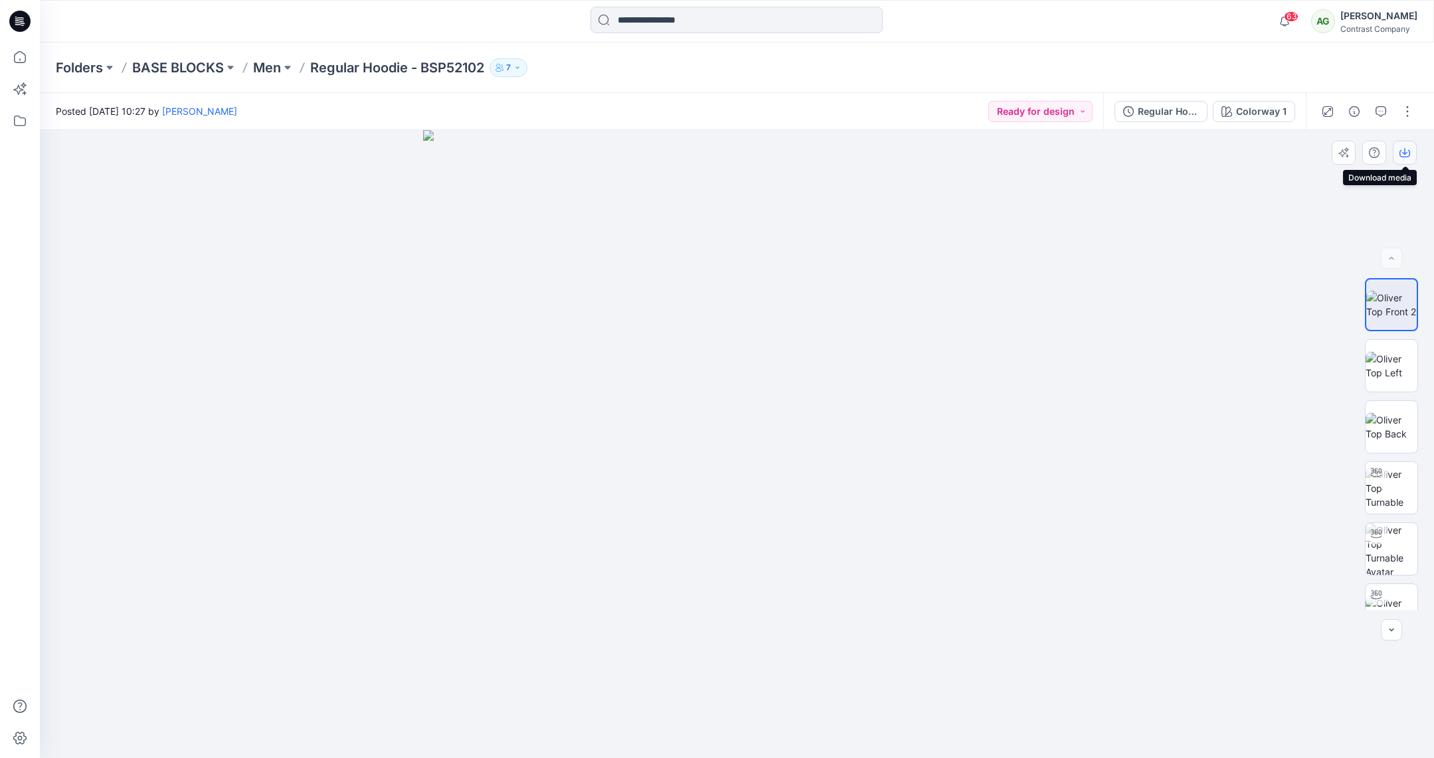
click at [1401, 148] on icon "button" at bounding box center [1404, 152] width 11 height 11
click at [1399, 358] on img at bounding box center [1392, 366] width 52 height 28
click at [1403, 150] on icon "button" at bounding box center [1404, 152] width 11 height 11
click at [1390, 425] on img at bounding box center [1392, 427] width 52 height 28
click at [1405, 155] on icon "button" at bounding box center [1404, 152] width 11 height 11
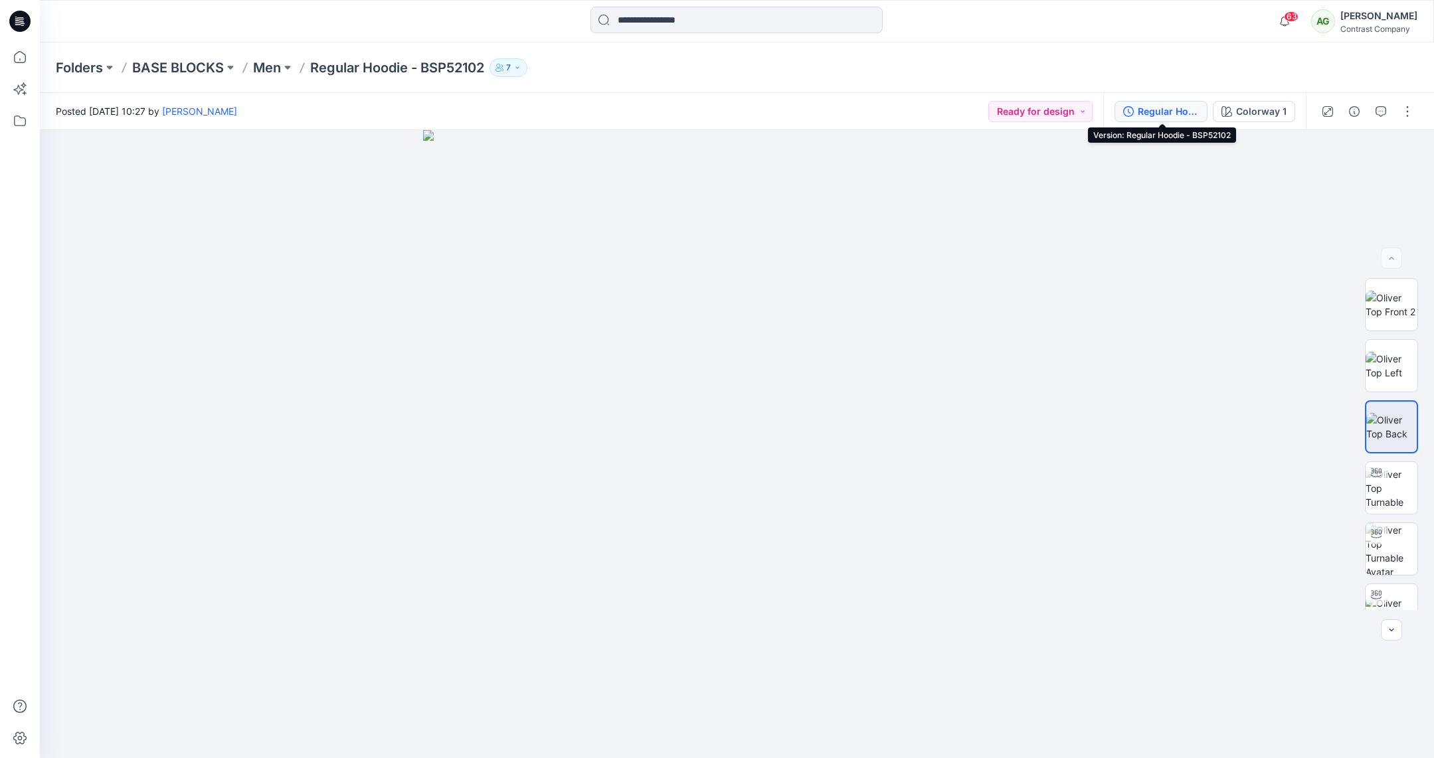
click at [1156, 107] on div "Regular Hoodie - BSP52102" at bounding box center [1168, 111] width 61 height 15
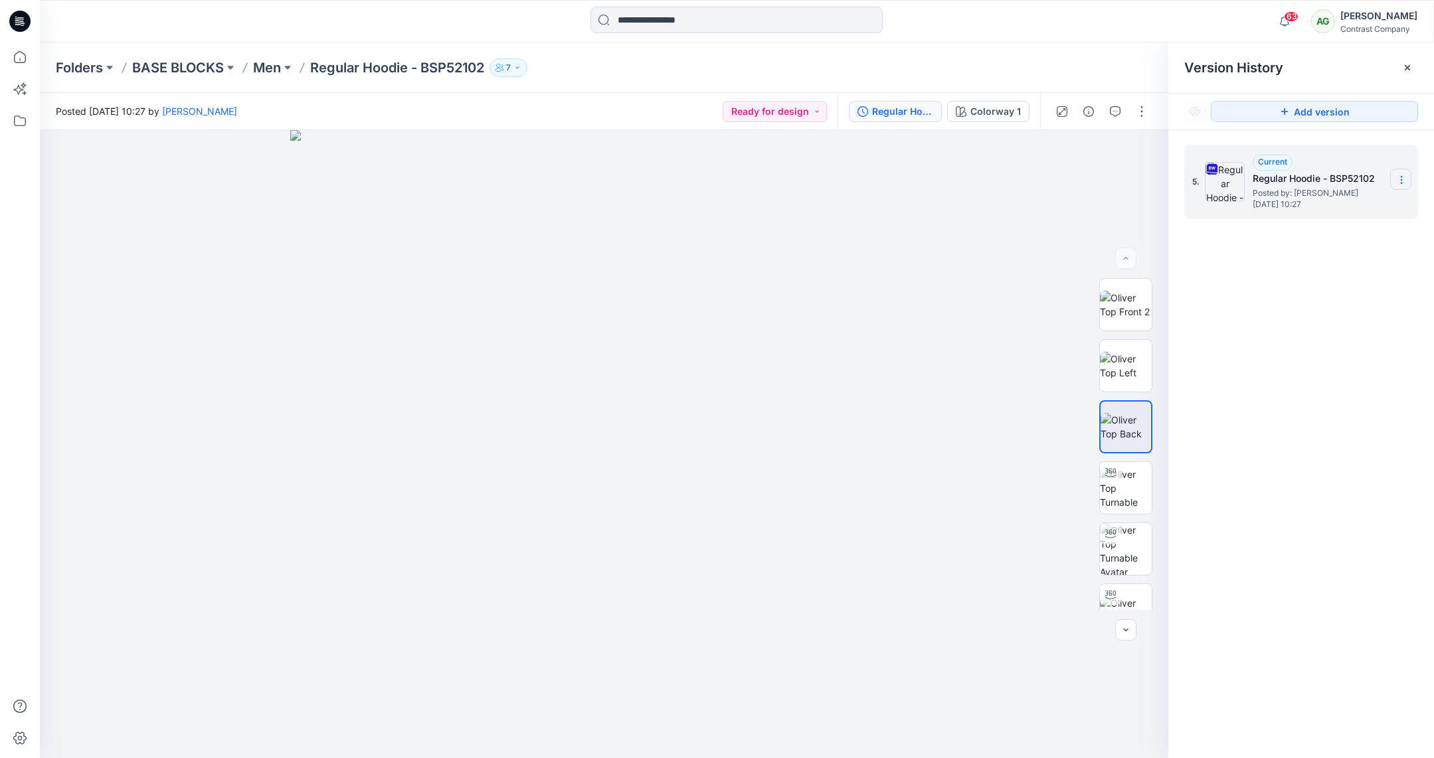
click at [1403, 177] on icon at bounding box center [1401, 180] width 11 height 11
click at [1331, 204] on span "Download Source BW File" at bounding box center [1334, 206] width 111 height 16
click at [275, 72] on p "Men" at bounding box center [267, 67] width 28 height 19
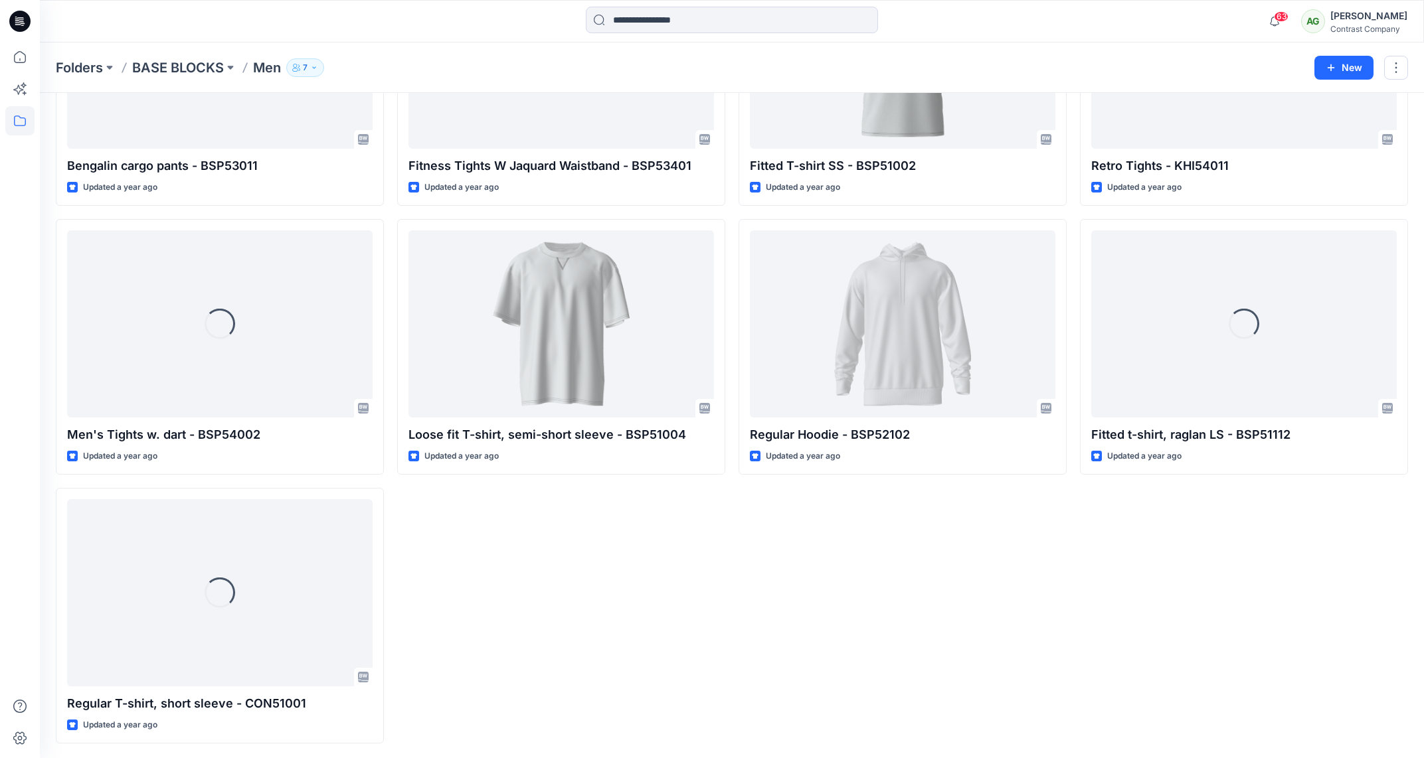
scroll to position [2891, 0]
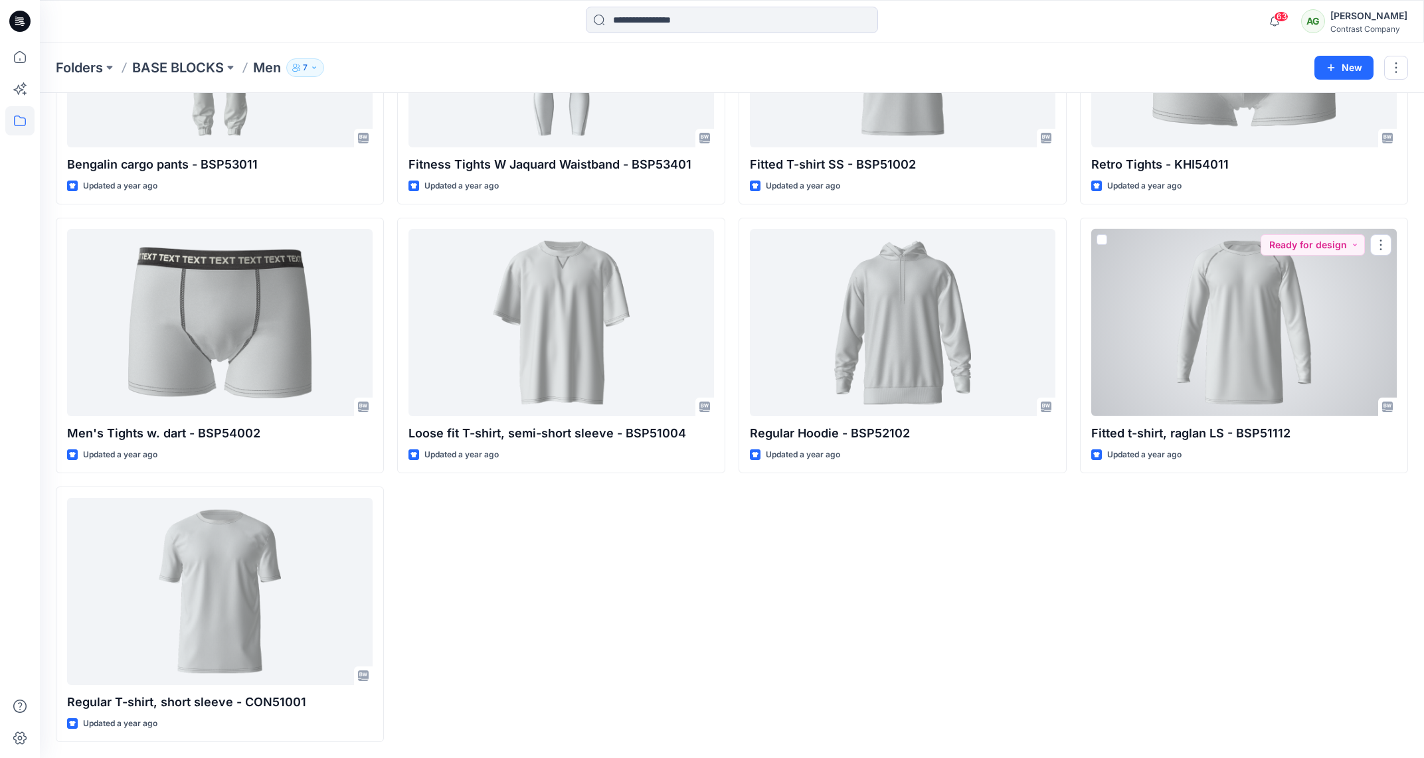
click at [1254, 355] on div at bounding box center [1244, 323] width 306 height 188
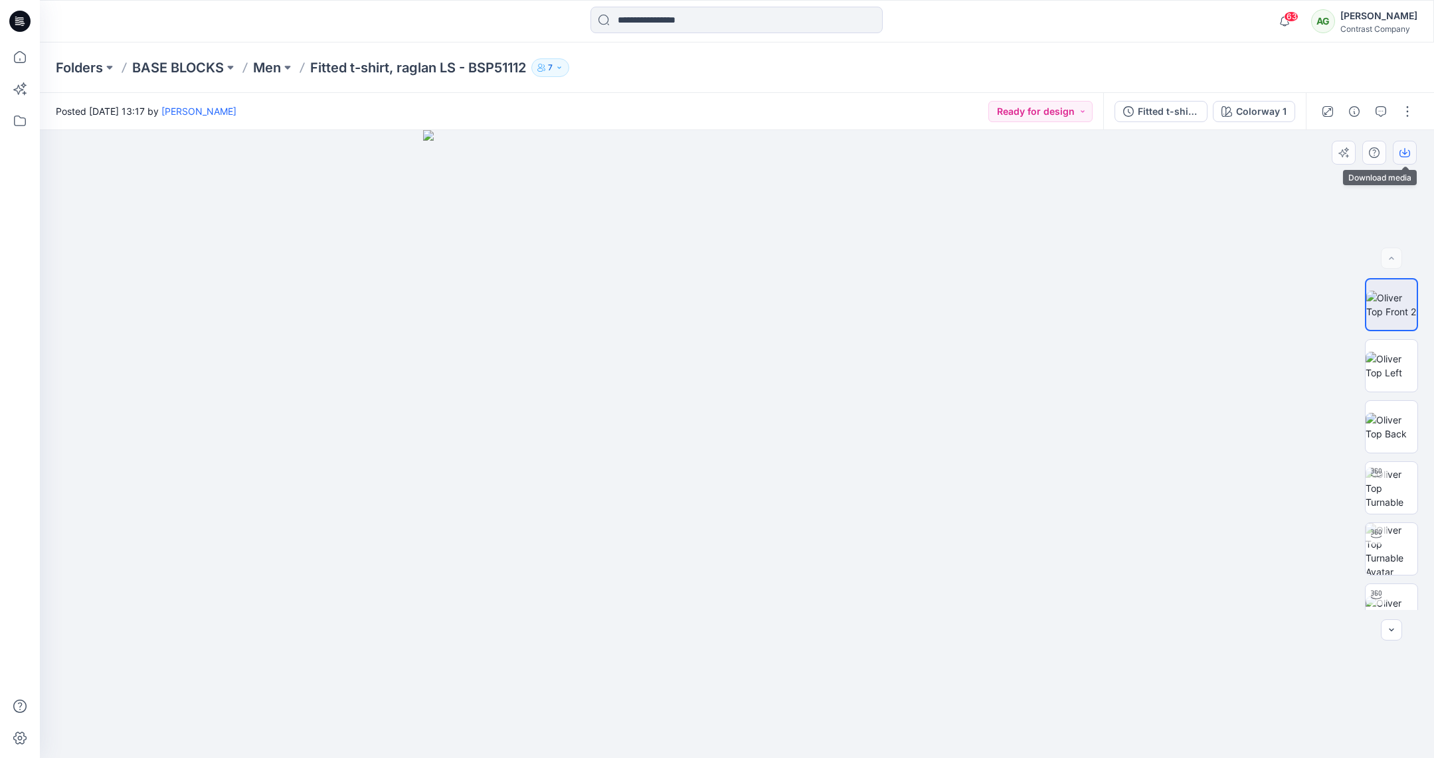
click at [1405, 149] on icon "button" at bounding box center [1404, 152] width 11 height 11
click at [1387, 357] on img at bounding box center [1392, 366] width 52 height 28
drag, startPoint x: 1406, startPoint y: 148, endPoint x: 1410, endPoint y: 187, distance: 39.4
click at [1407, 150] on icon "button" at bounding box center [1404, 152] width 11 height 11
drag, startPoint x: 1389, startPoint y: 422, endPoint x: 1387, endPoint y: 377, distance: 45.2
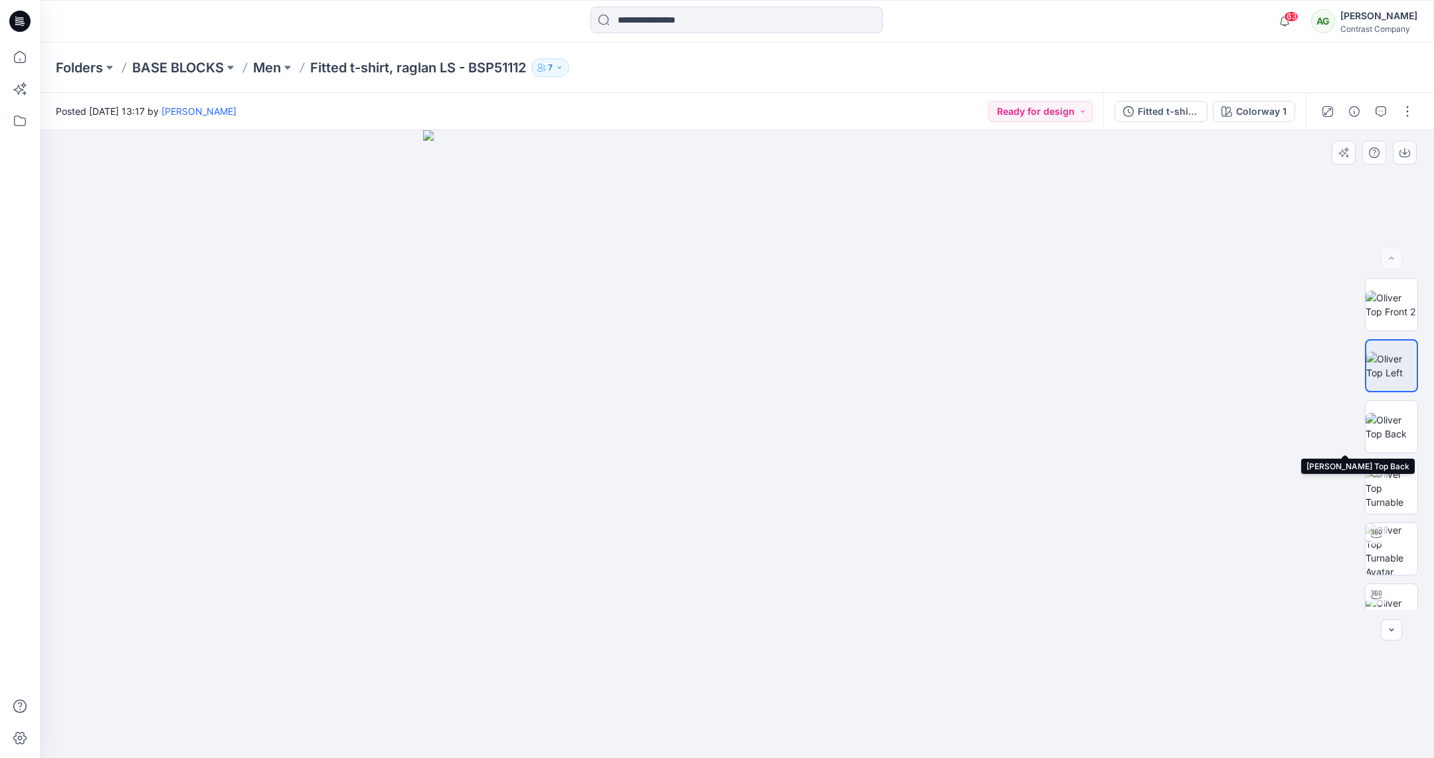
click at [1389, 422] on img at bounding box center [1392, 427] width 52 height 28
click at [1401, 153] on icon "button" at bounding box center [1404, 152] width 11 height 11
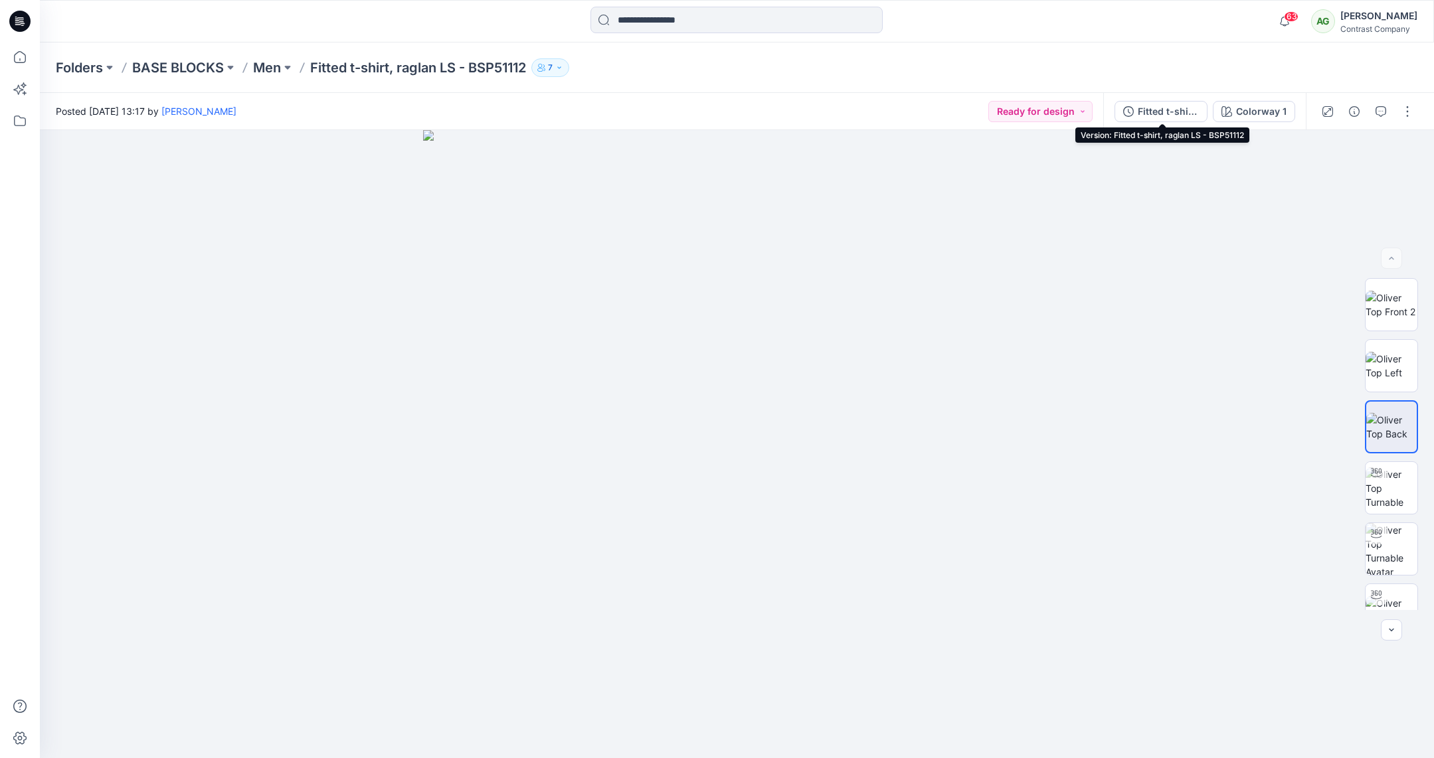
click at [1166, 109] on div "Fitted t-shirt, raglan LS - BSP51112" at bounding box center [1168, 111] width 61 height 15
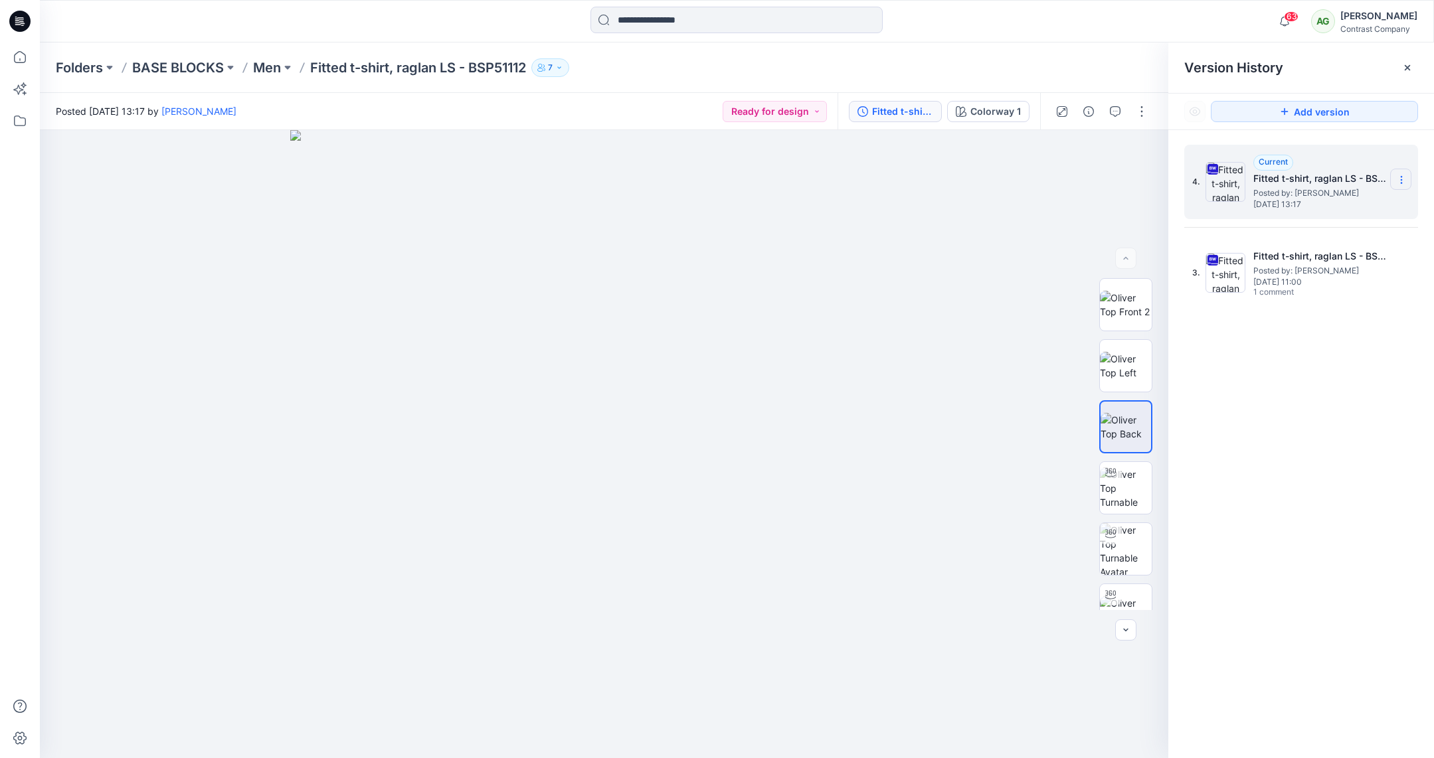
click at [1399, 181] on icon at bounding box center [1401, 180] width 11 height 11
click at [1317, 205] on span "Download Source BW File" at bounding box center [1334, 206] width 111 height 16
click at [278, 69] on p "Men" at bounding box center [267, 67] width 28 height 19
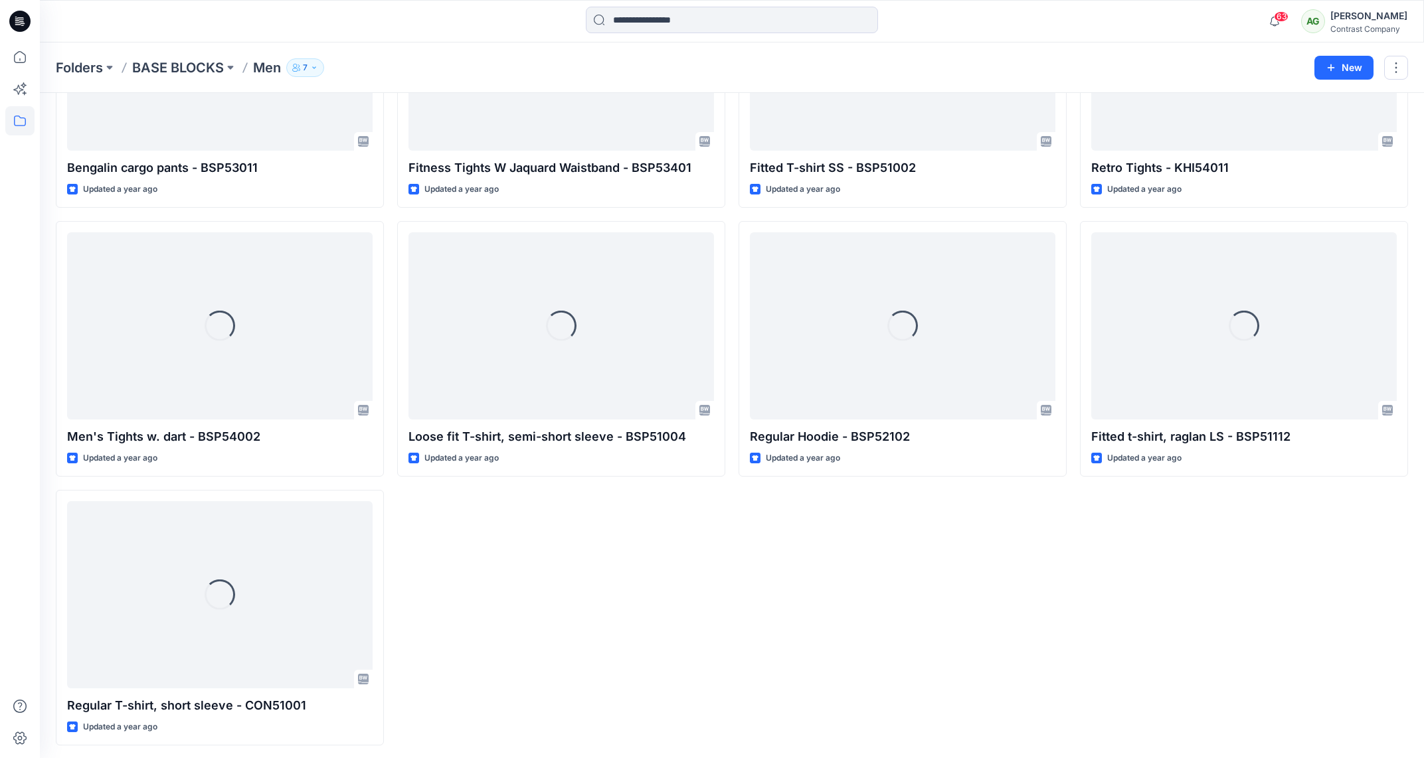
scroll to position [2891, 0]
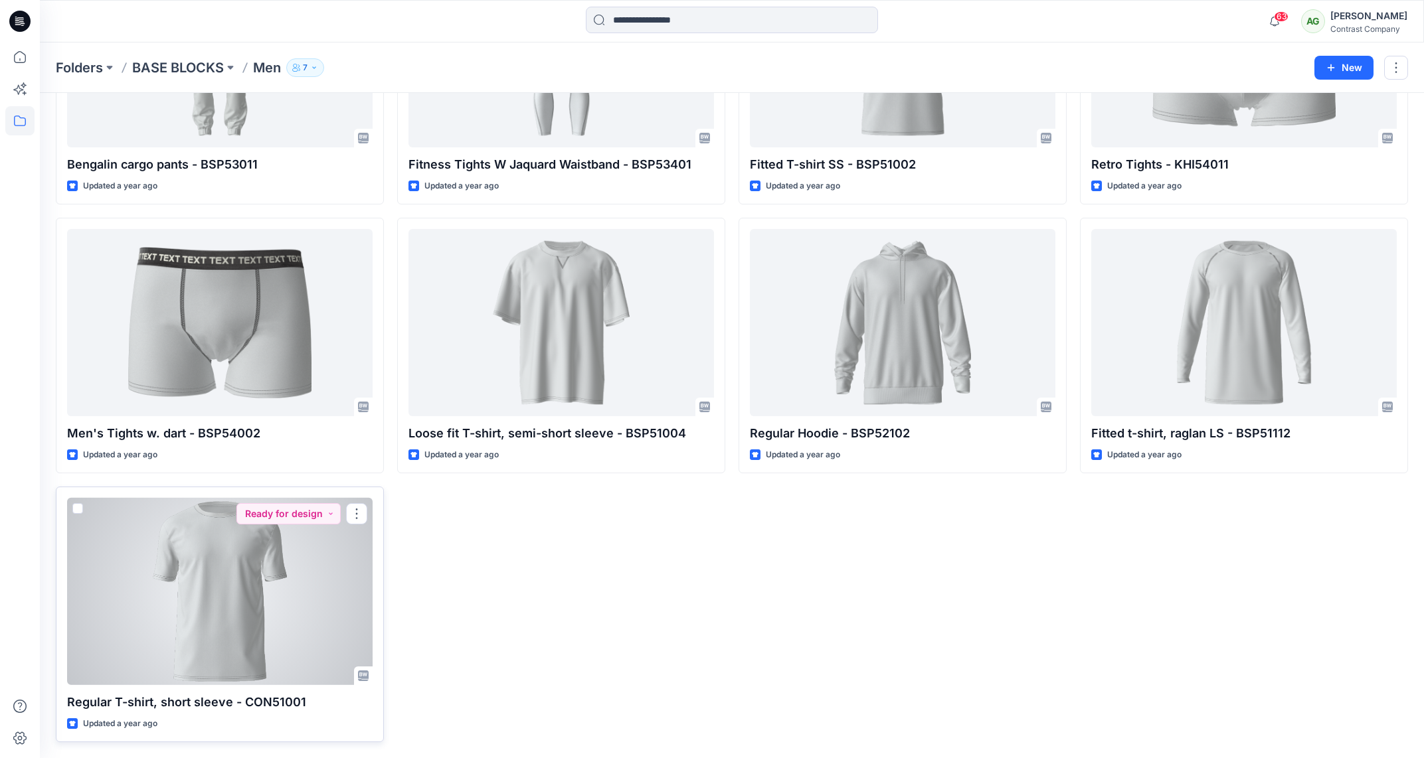
click at [278, 580] on div at bounding box center [220, 592] width 306 height 188
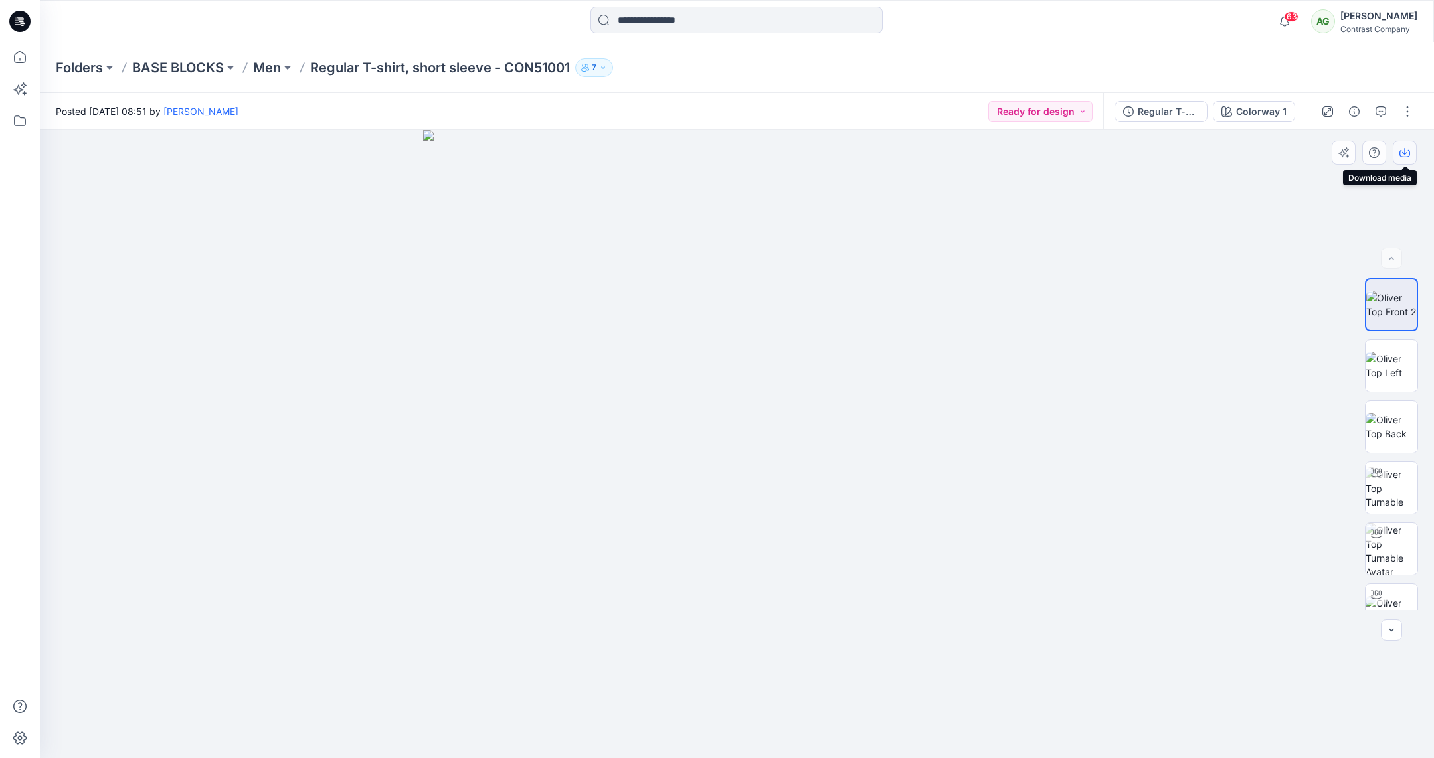
click at [1401, 155] on icon "button" at bounding box center [1404, 152] width 11 height 11
drag, startPoint x: 1393, startPoint y: 369, endPoint x: 1392, endPoint y: 339, distance: 29.3
click at [1393, 367] on img at bounding box center [1392, 366] width 52 height 28
drag, startPoint x: 1401, startPoint y: 153, endPoint x: 1414, endPoint y: 234, distance: 82.7
click at [1405, 155] on icon "button" at bounding box center [1404, 152] width 11 height 11
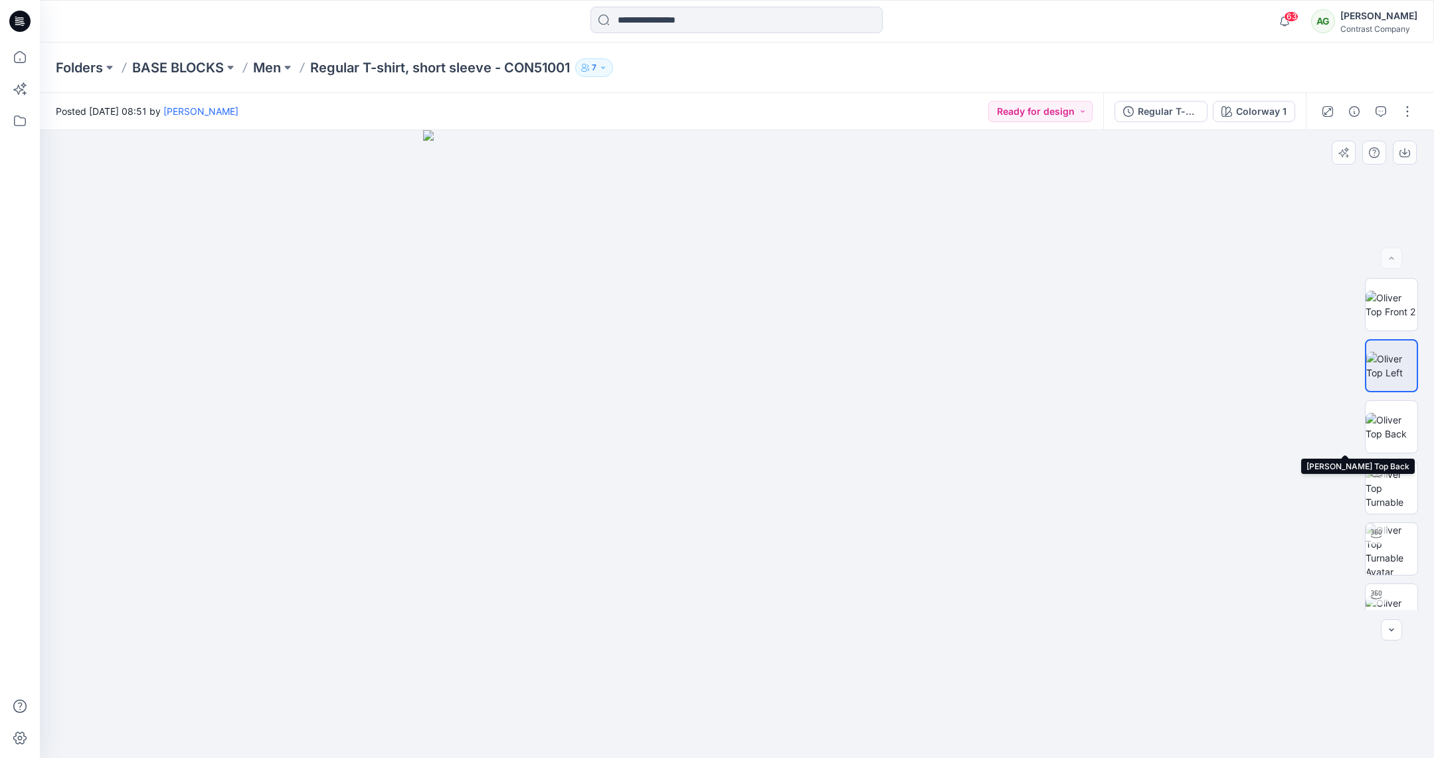
drag, startPoint x: 1389, startPoint y: 426, endPoint x: 1387, endPoint y: 395, distance: 31.3
click at [1389, 423] on img at bounding box center [1392, 427] width 52 height 28
click at [1402, 148] on icon "button" at bounding box center [1404, 152] width 11 height 11
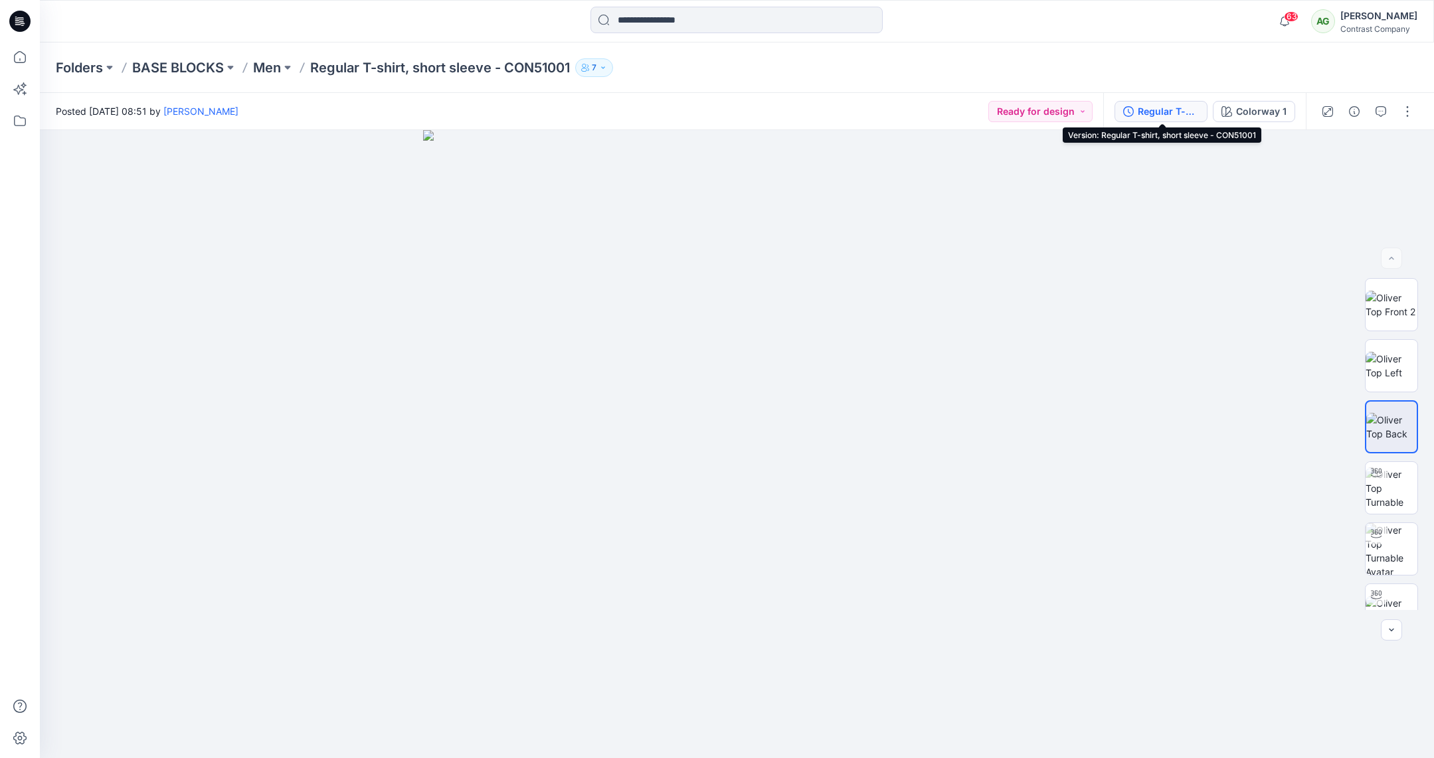
click at [1174, 111] on div "Regular T-shirt, short sleeve - CON51001" at bounding box center [1168, 111] width 61 height 15
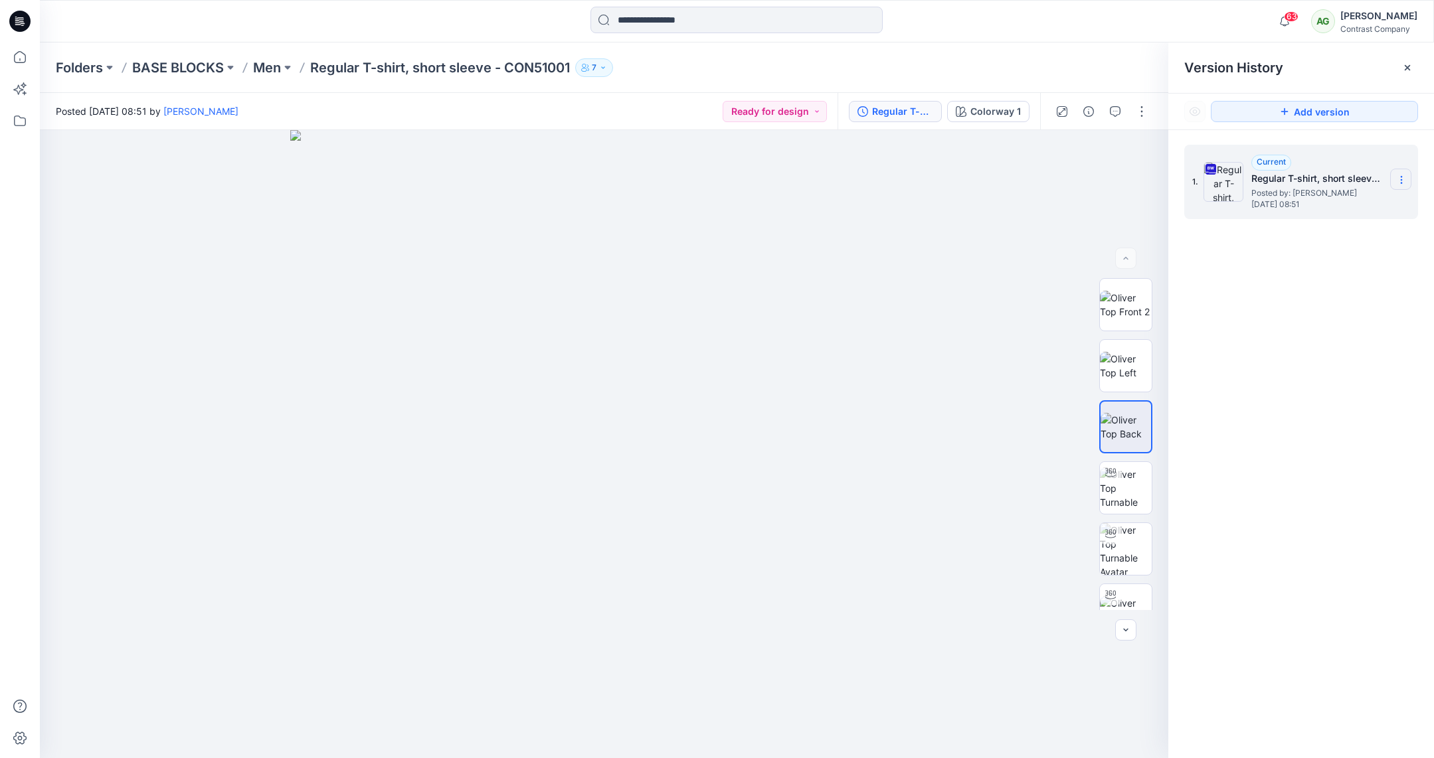
click at [1399, 178] on icon at bounding box center [1401, 180] width 11 height 11
click at [1336, 205] on span "Download Source BW File" at bounding box center [1334, 206] width 111 height 16
click at [276, 68] on p "Men" at bounding box center [267, 67] width 28 height 19
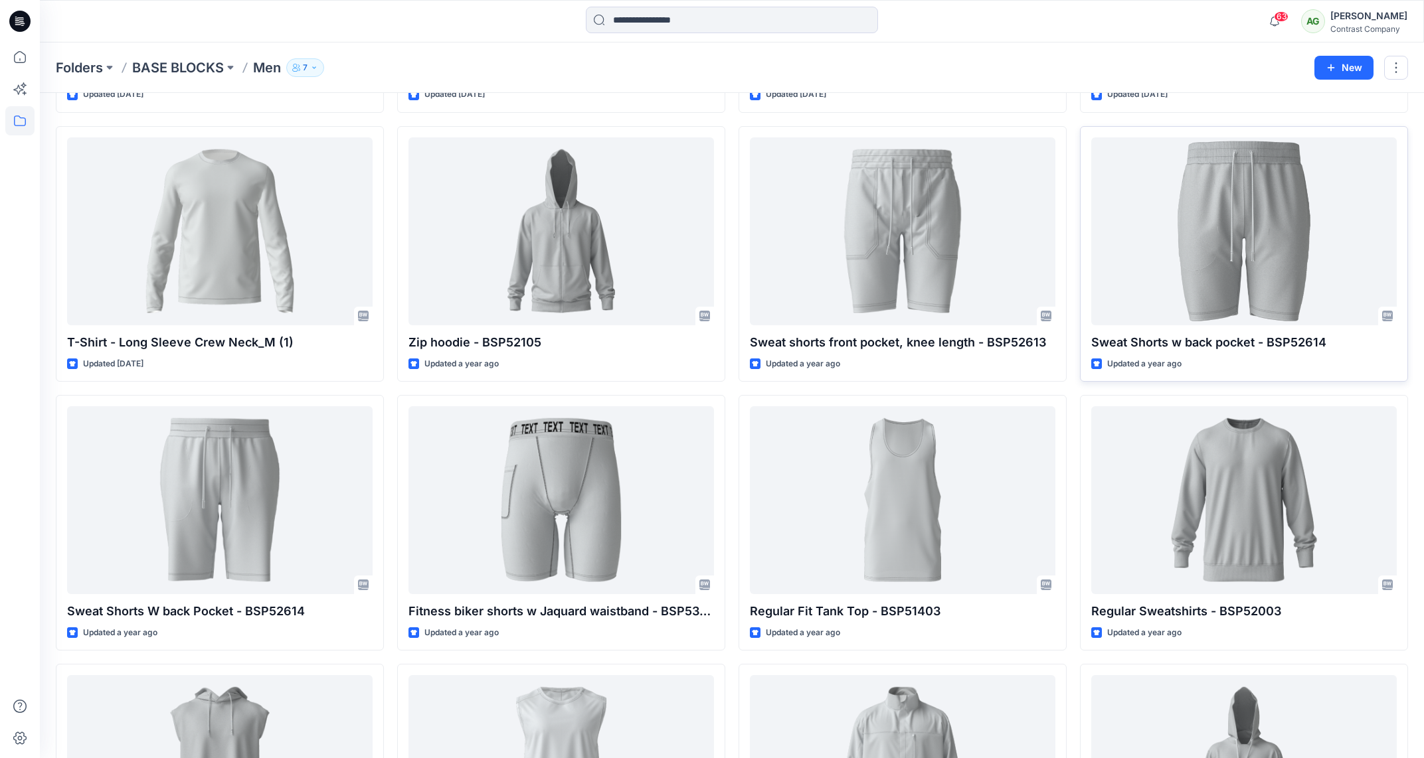
scroll to position [300, 0]
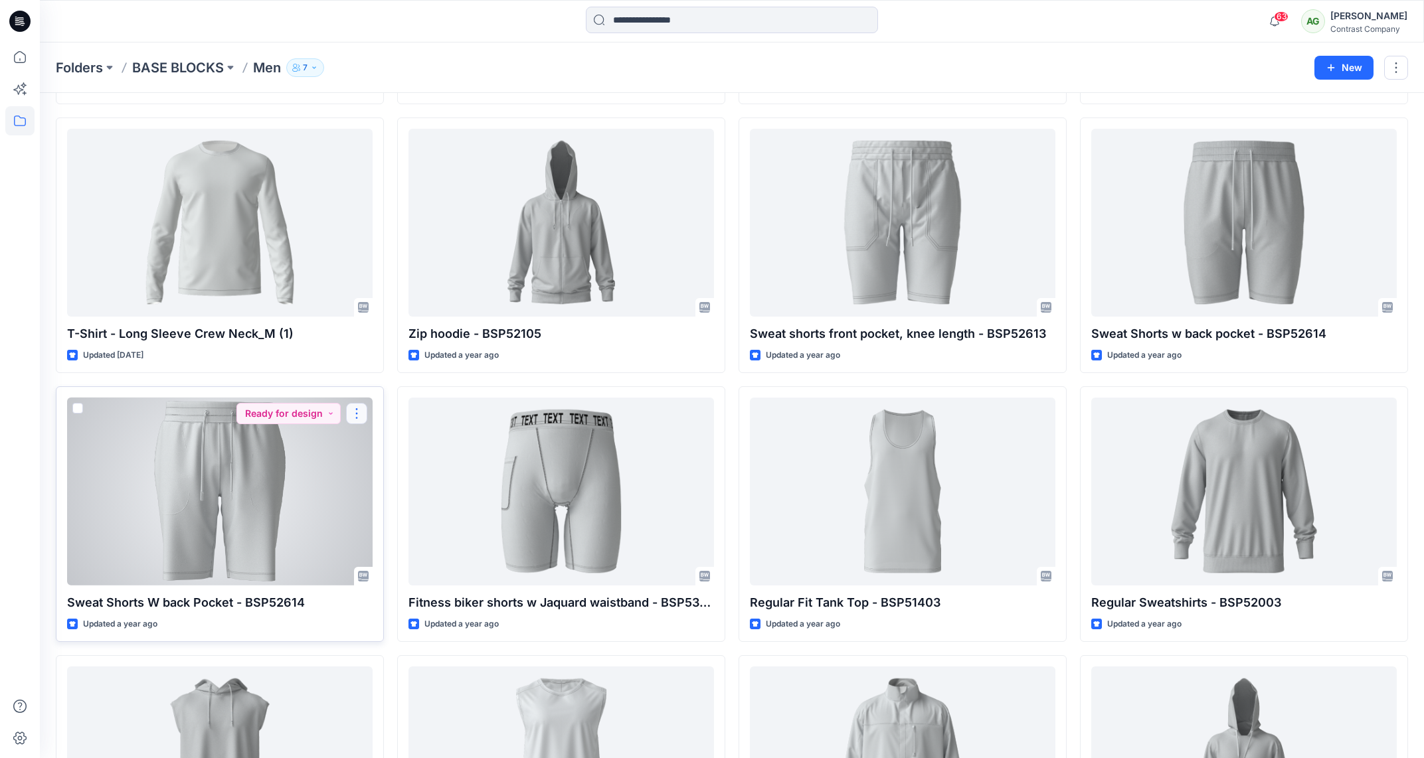
click at [357, 410] on button "button" at bounding box center [356, 413] width 21 height 21
click at [360, 408] on button "button" at bounding box center [356, 413] width 21 height 21
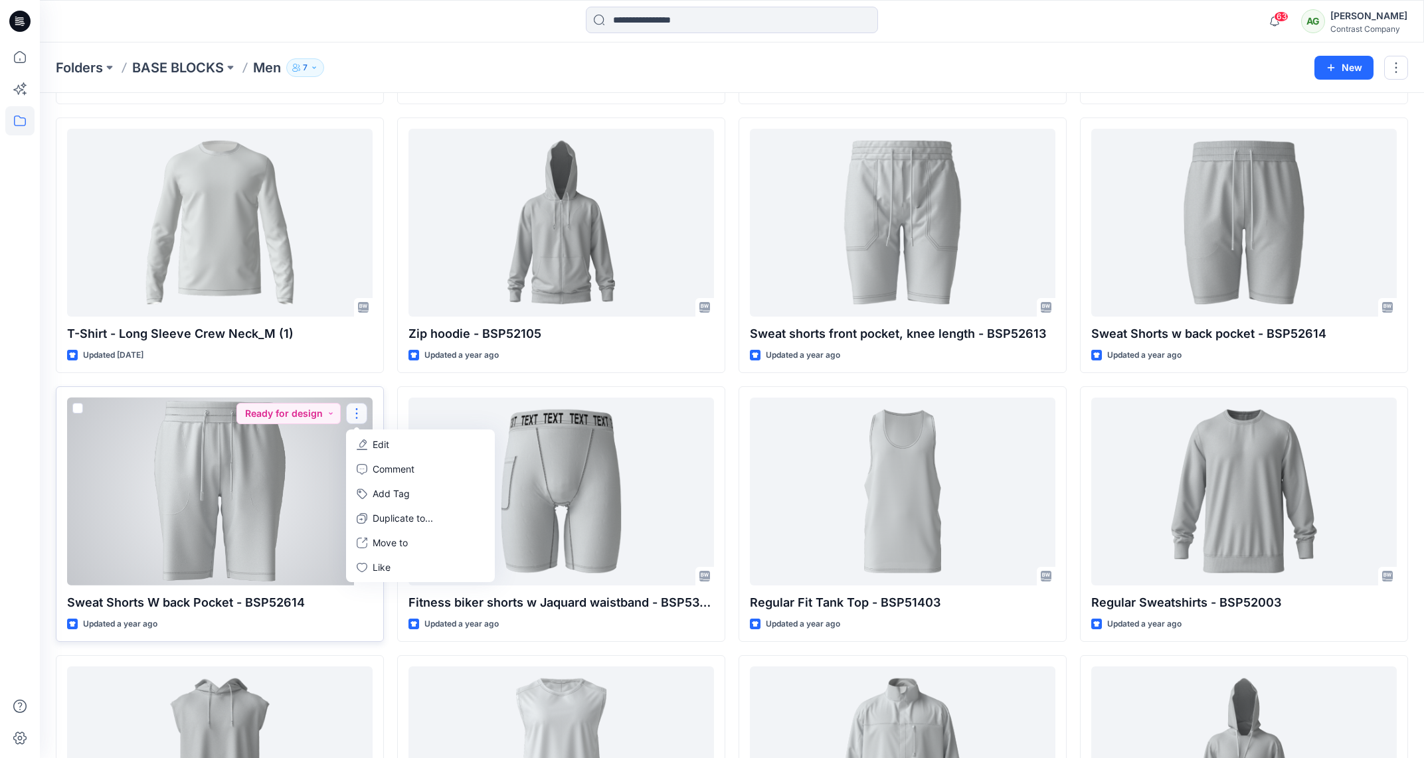
click at [364, 438] on button "Edit" at bounding box center [420, 444] width 143 height 25
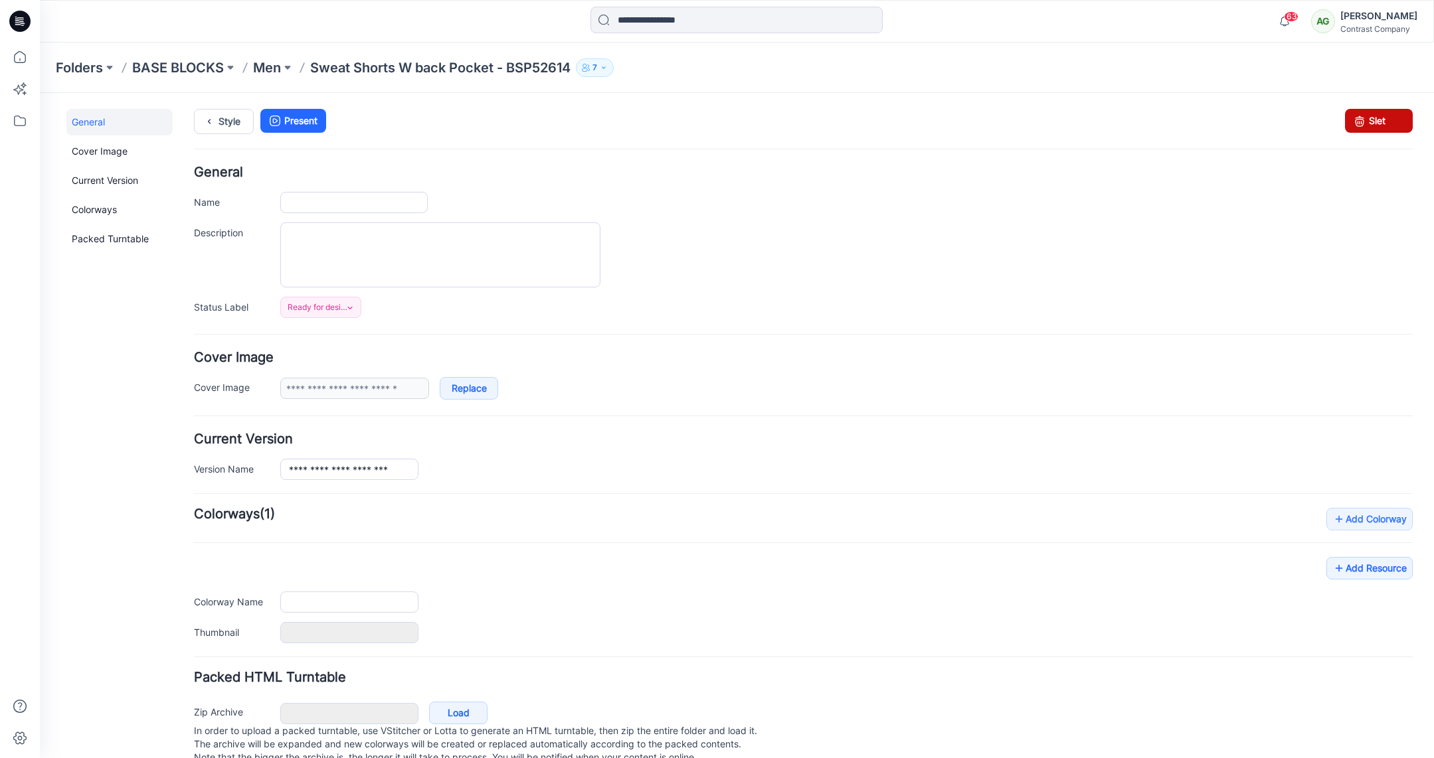
click at [1362, 119] on link "Slet" at bounding box center [1379, 121] width 68 height 24
type input "**********"
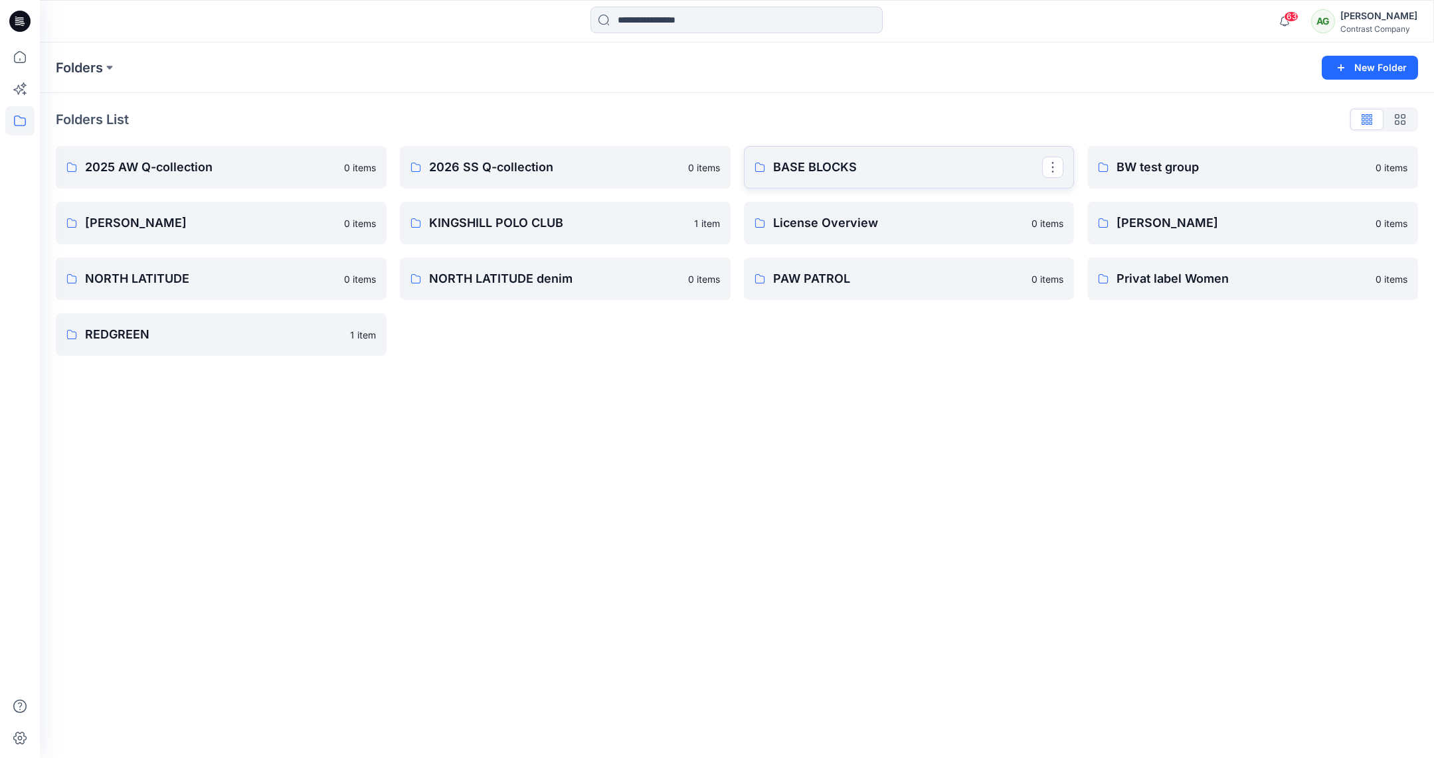
click at [824, 161] on p "BASE BLOCKS" at bounding box center [908, 167] width 270 height 19
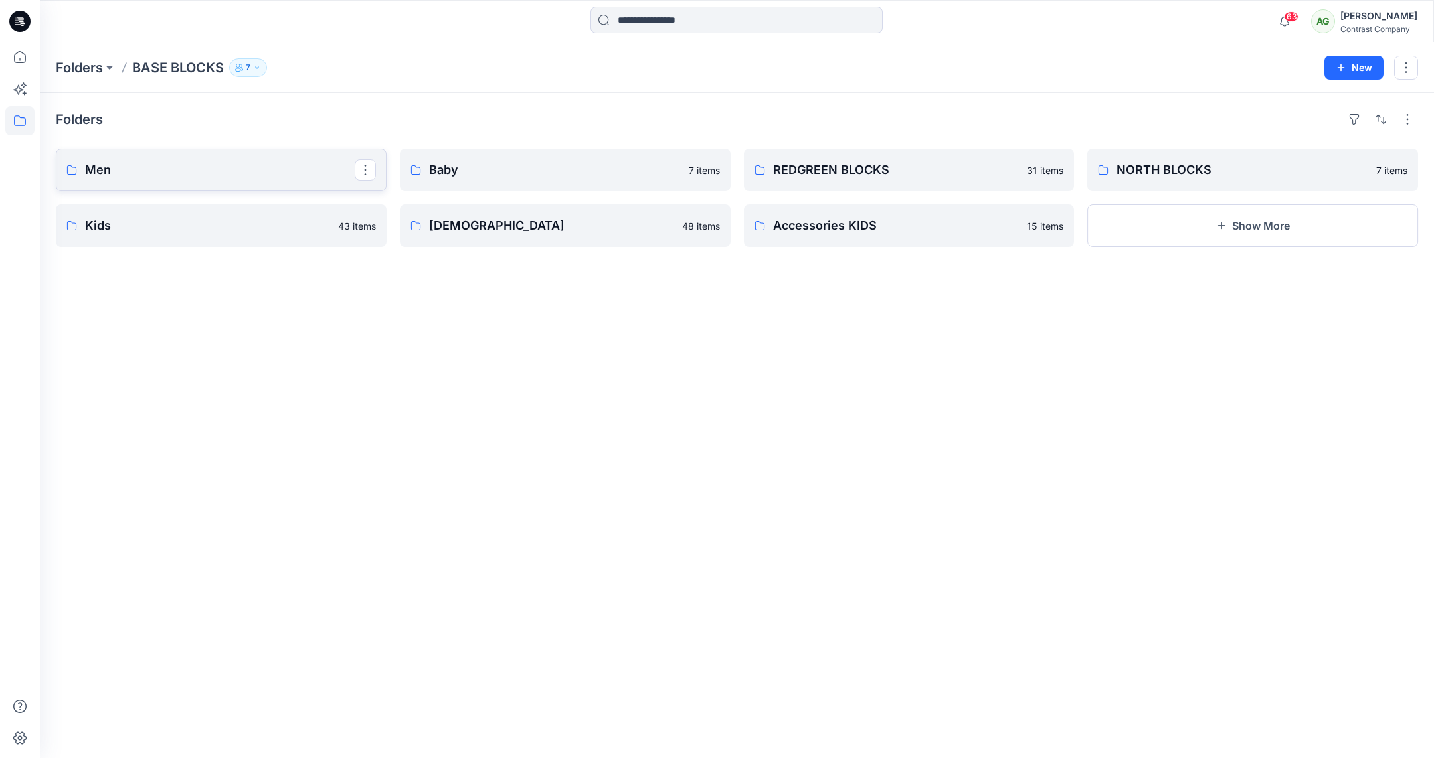
click at [243, 165] on p "Men" at bounding box center [220, 170] width 270 height 19
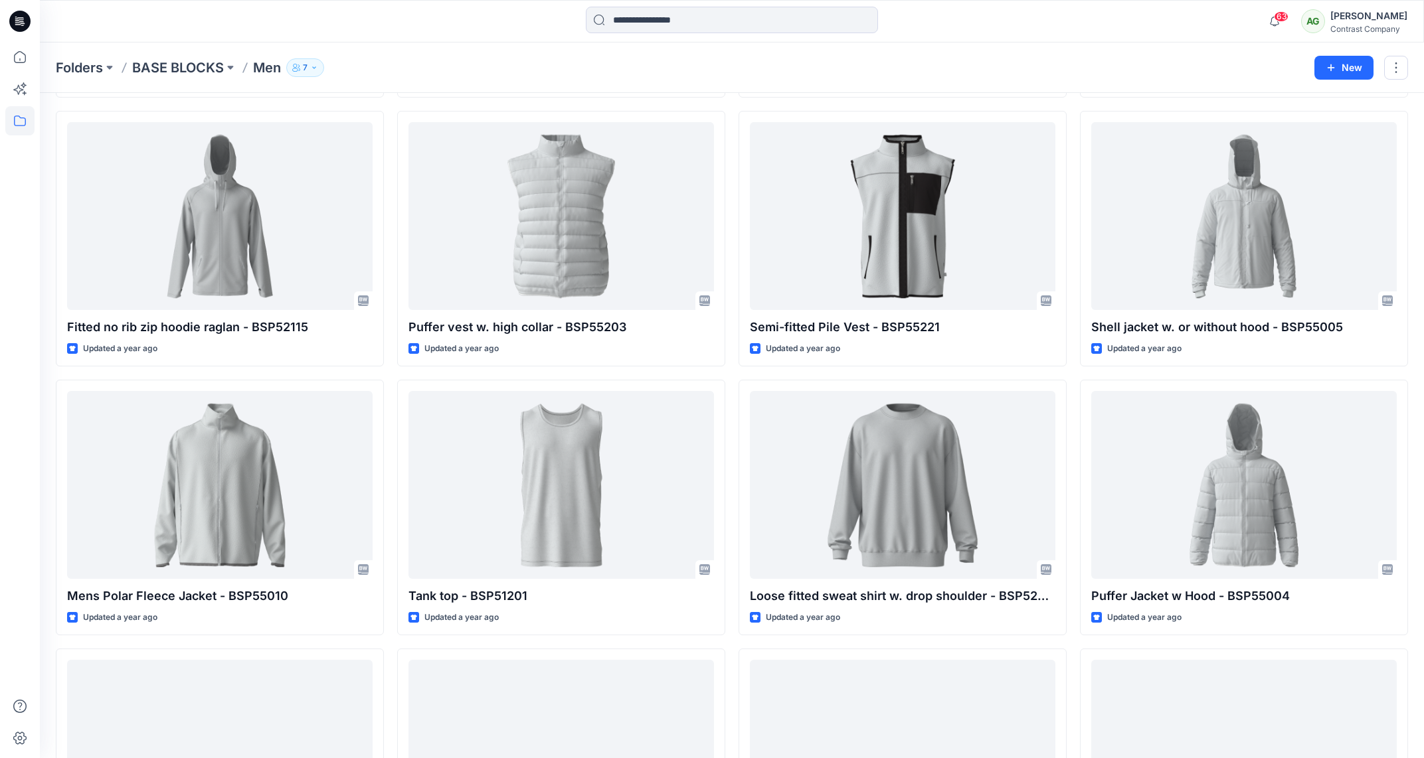
scroll to position [1654, 0]
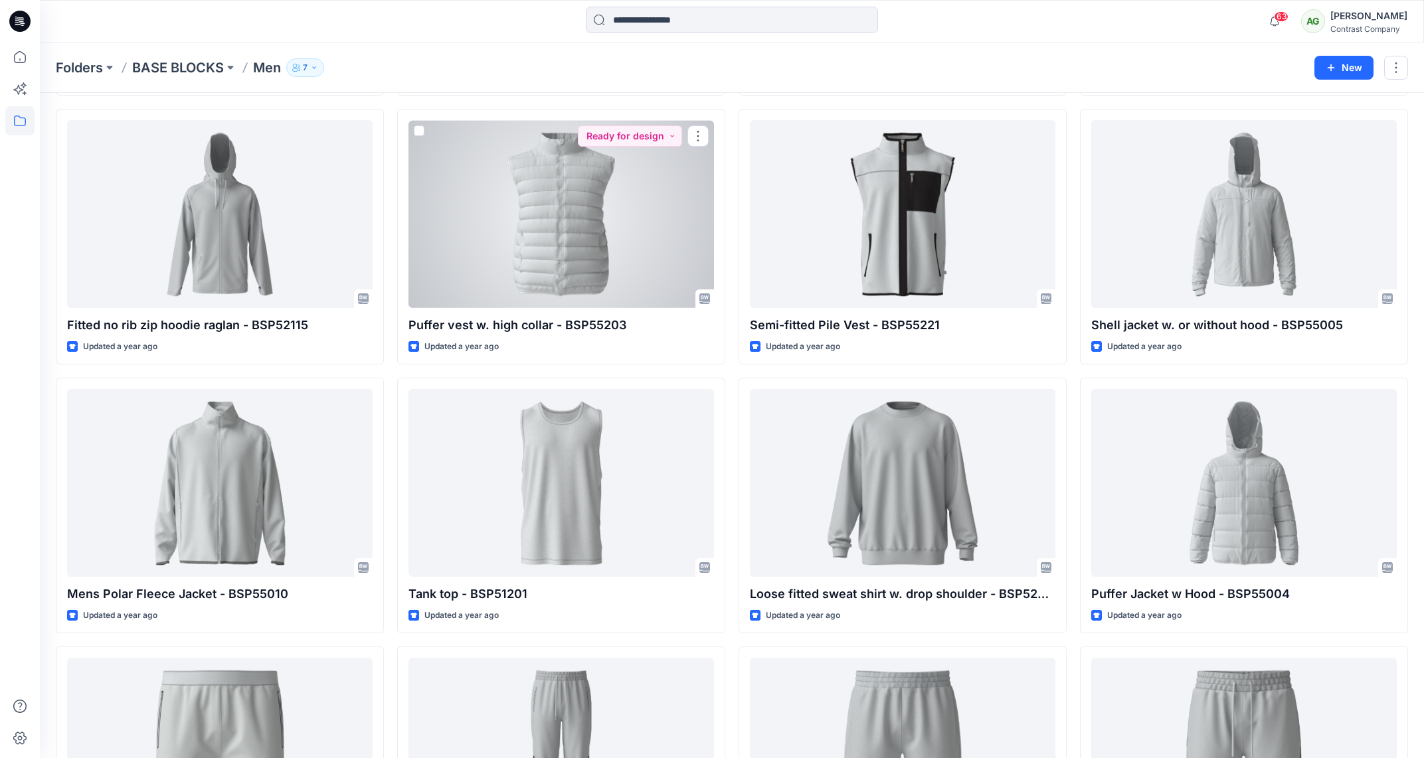
click at [598, 244] on div at bounding box center [561, 214] width 306 height 188
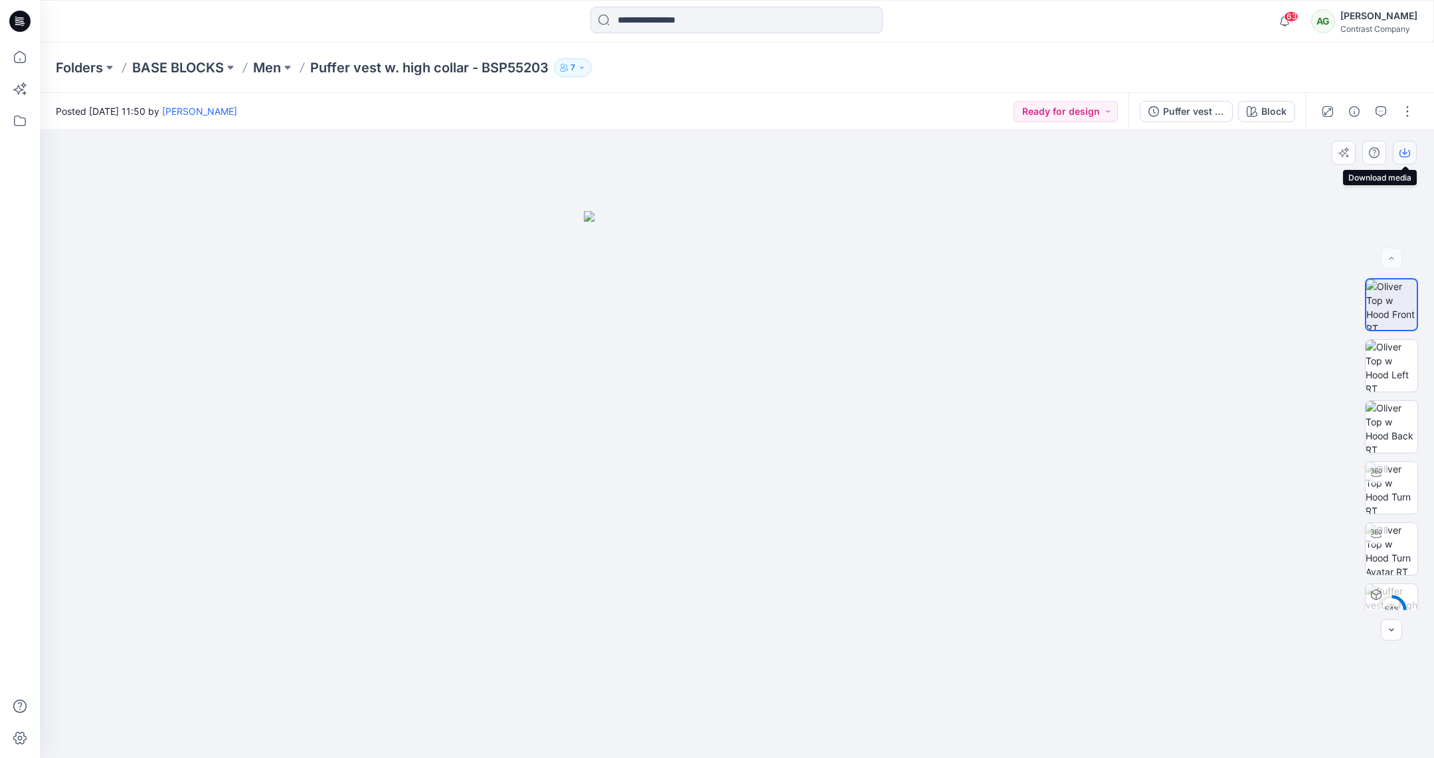
click at [1403, 151] on icon "button" at bounding box center [1404, 152] width 11 height 11
click at [1389, 367] on img at bounding box center [1392, 366] width 52 height 52
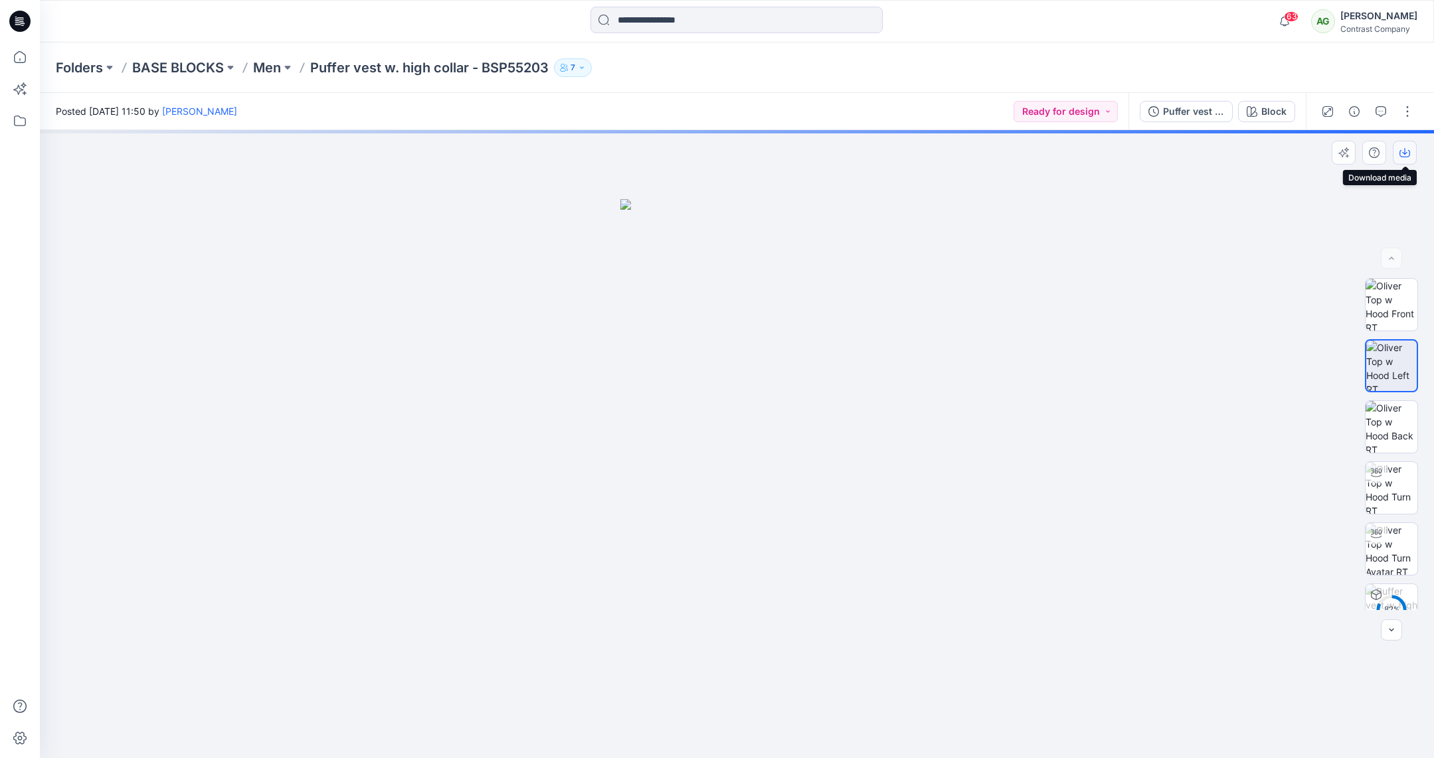
click at [1399, 151] on icon "button" at bounding box center [1404, 152] width 11 height 11
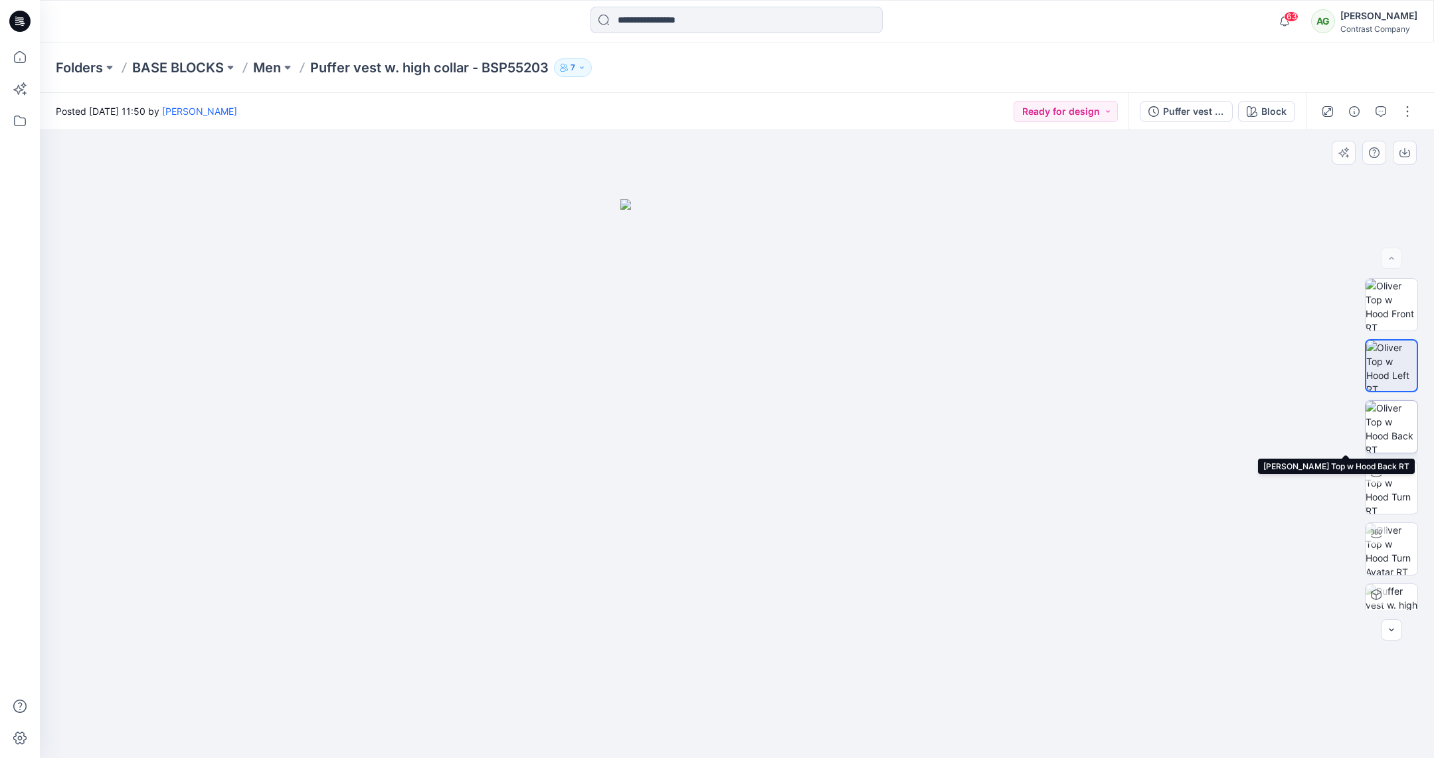
click at [1385, 430] on img at bounding box center [1392, 427] width 52 height 52
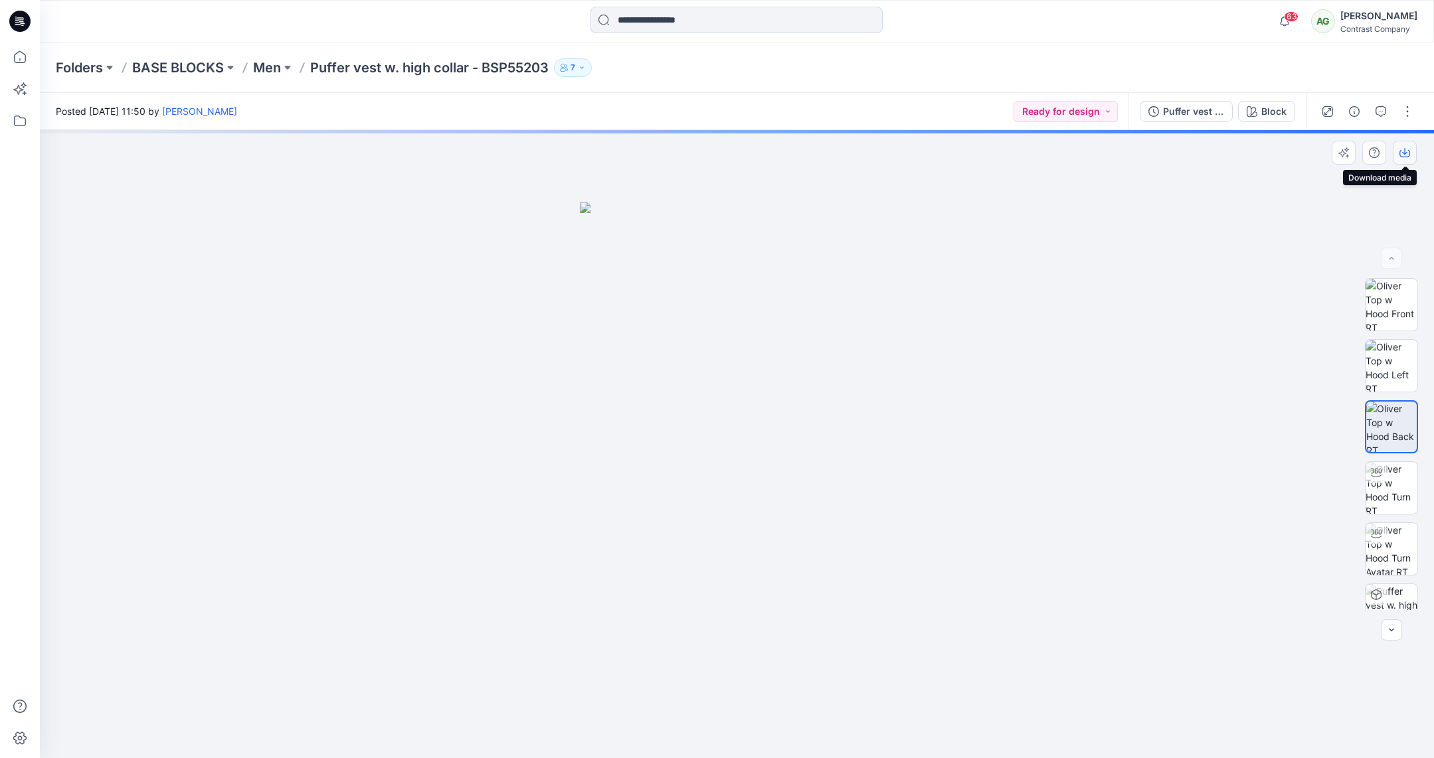
click at [1402, 160] on button "button" at bounding box center [1405, 153] width 24 height 24
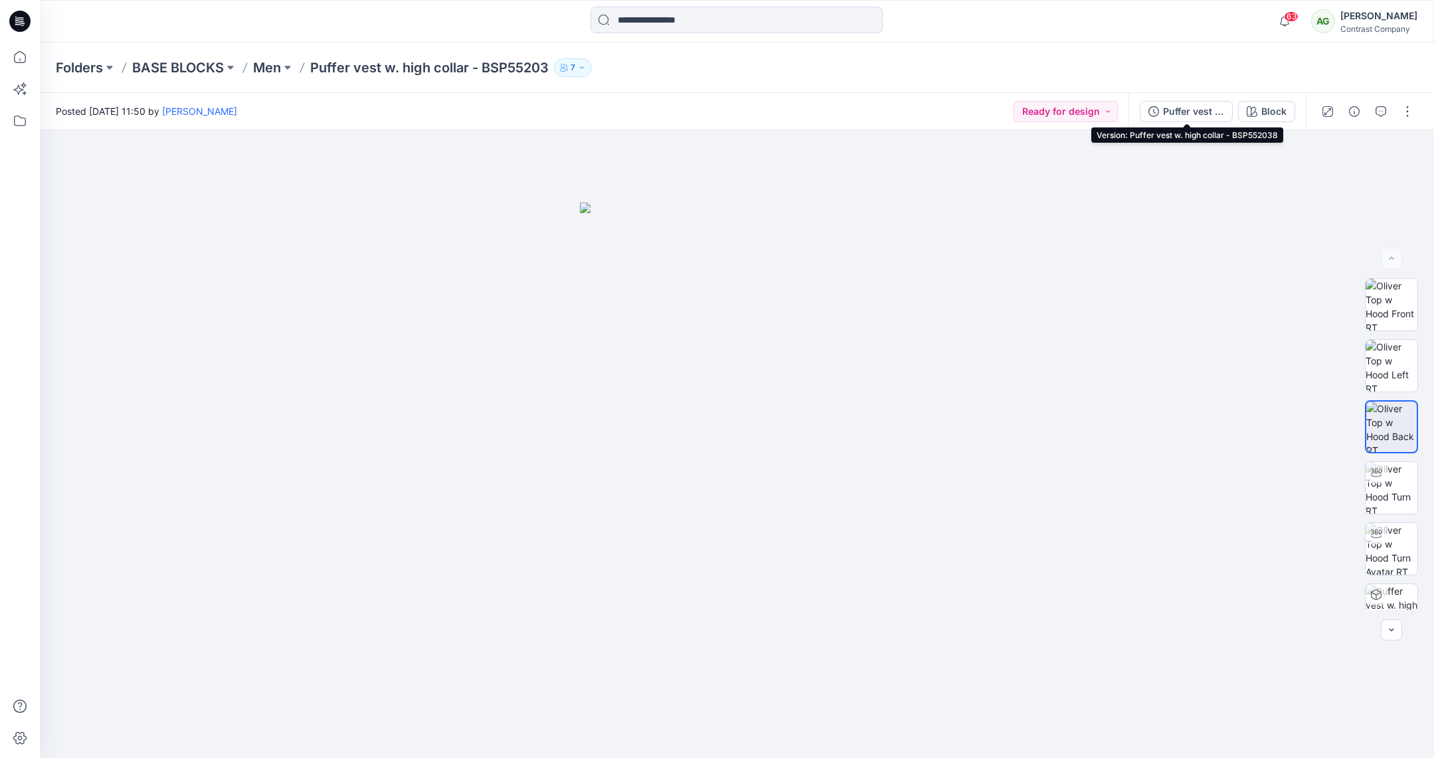
click at [1195, 108] on div "Puffer vest w. high collar - BSP552038" at bounding box center [1193, 111] width 61 height 15
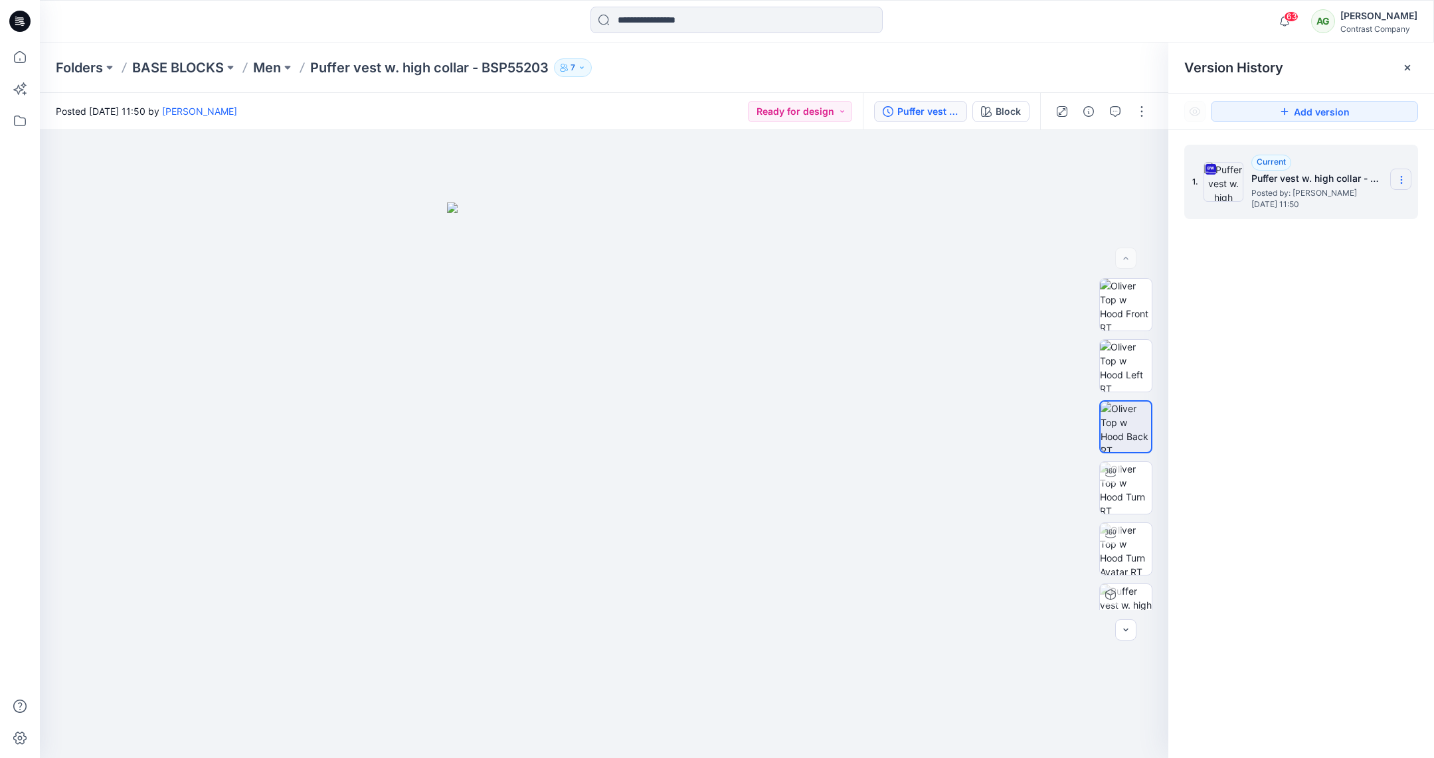
click at [1403, 175] on icon at bounding box center [1401, 180] width 11 height 11
click at [1344, 205] on span "Download Source BW File" at bounding box center [1334, 206] width 111 height 16
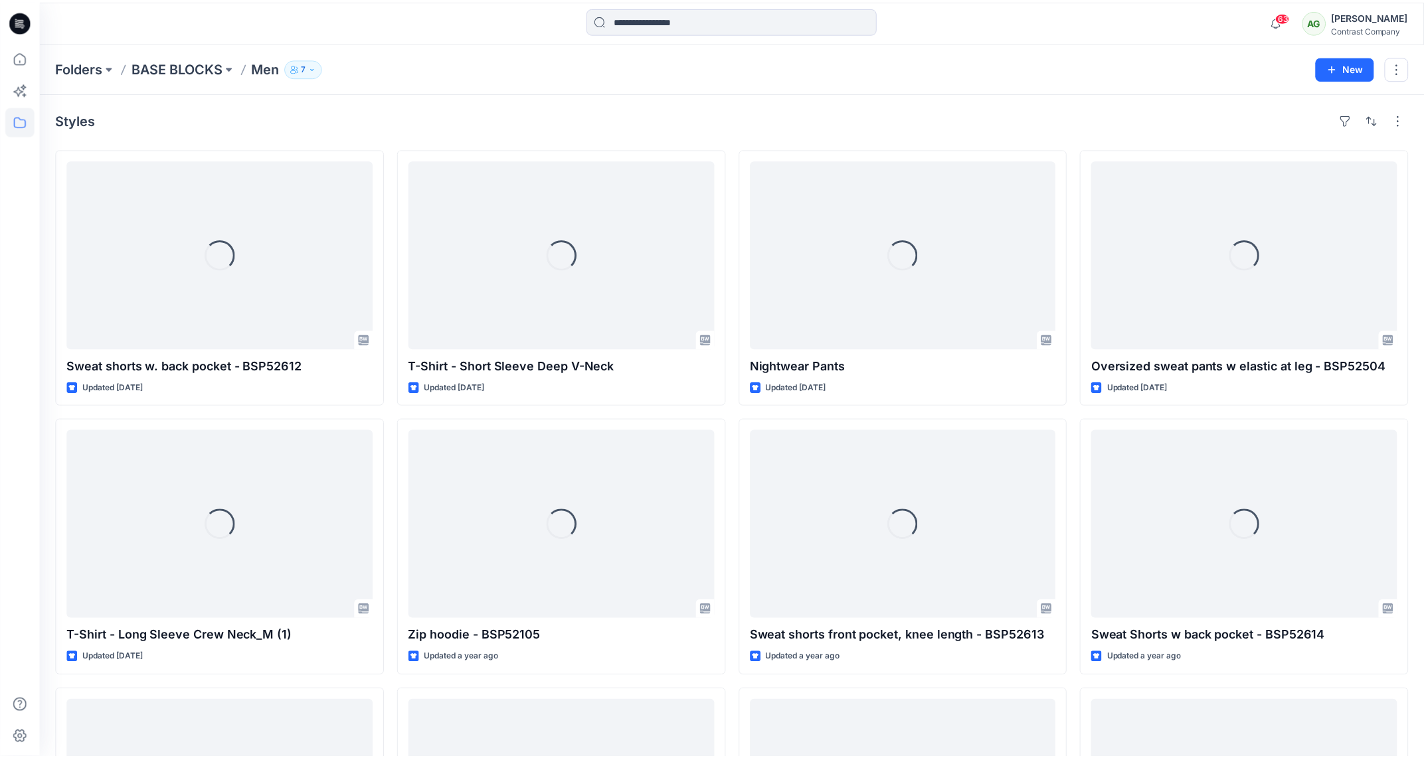
scroll to position [1654, 0]
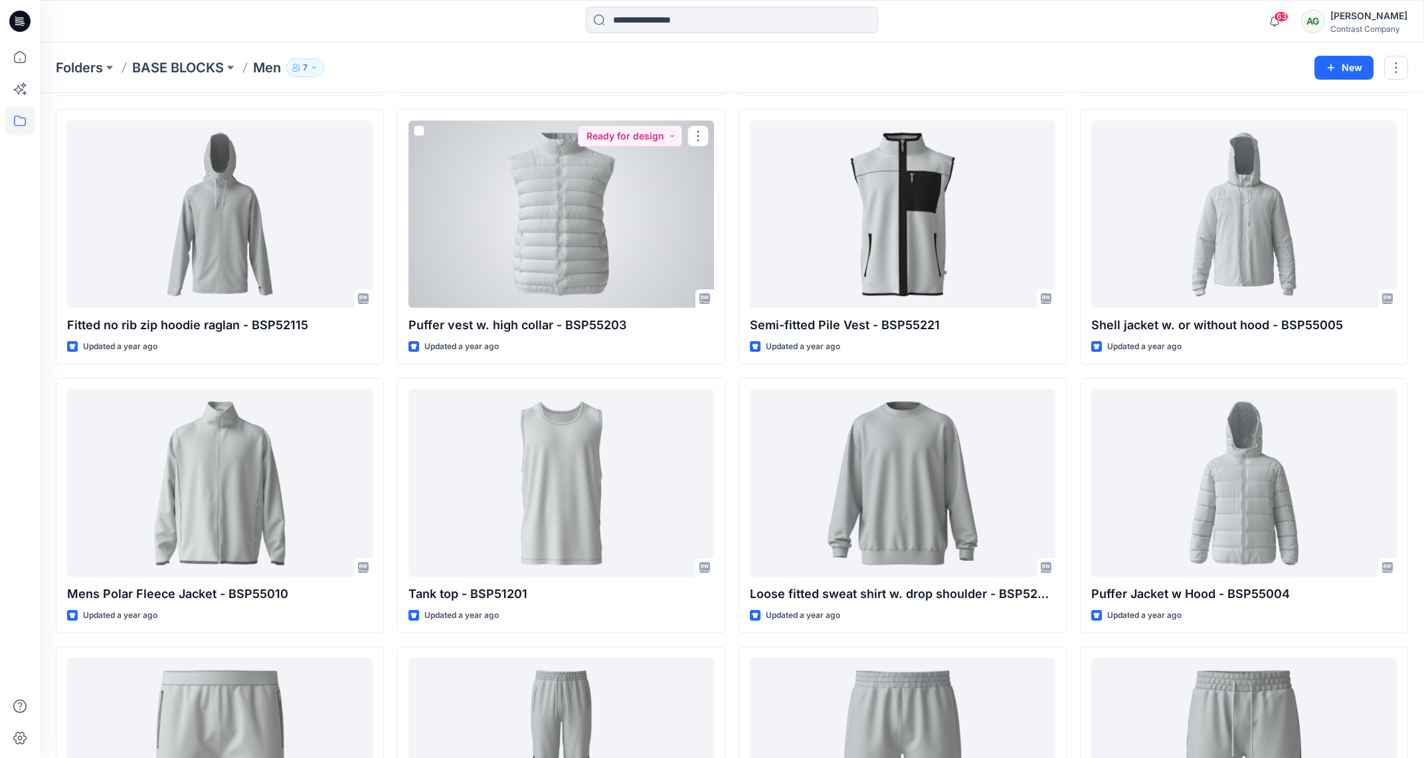
click at [581, 240] on div at bounding box center [561, 214] width 306 height 188
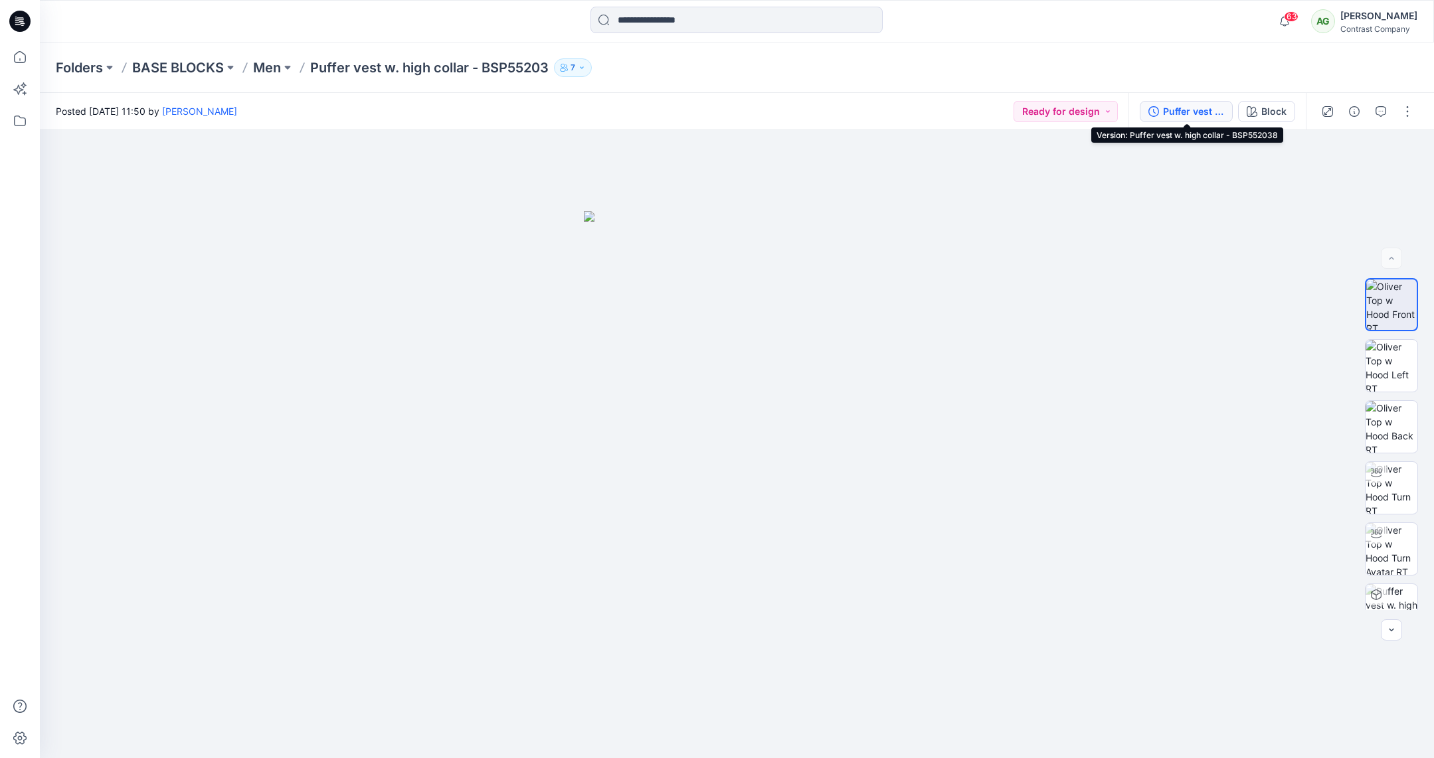
click at [1186, 114] on div "Puffer vest w. high collar - BSP552038" at bounding box center [1193, 111] width 61 height 15
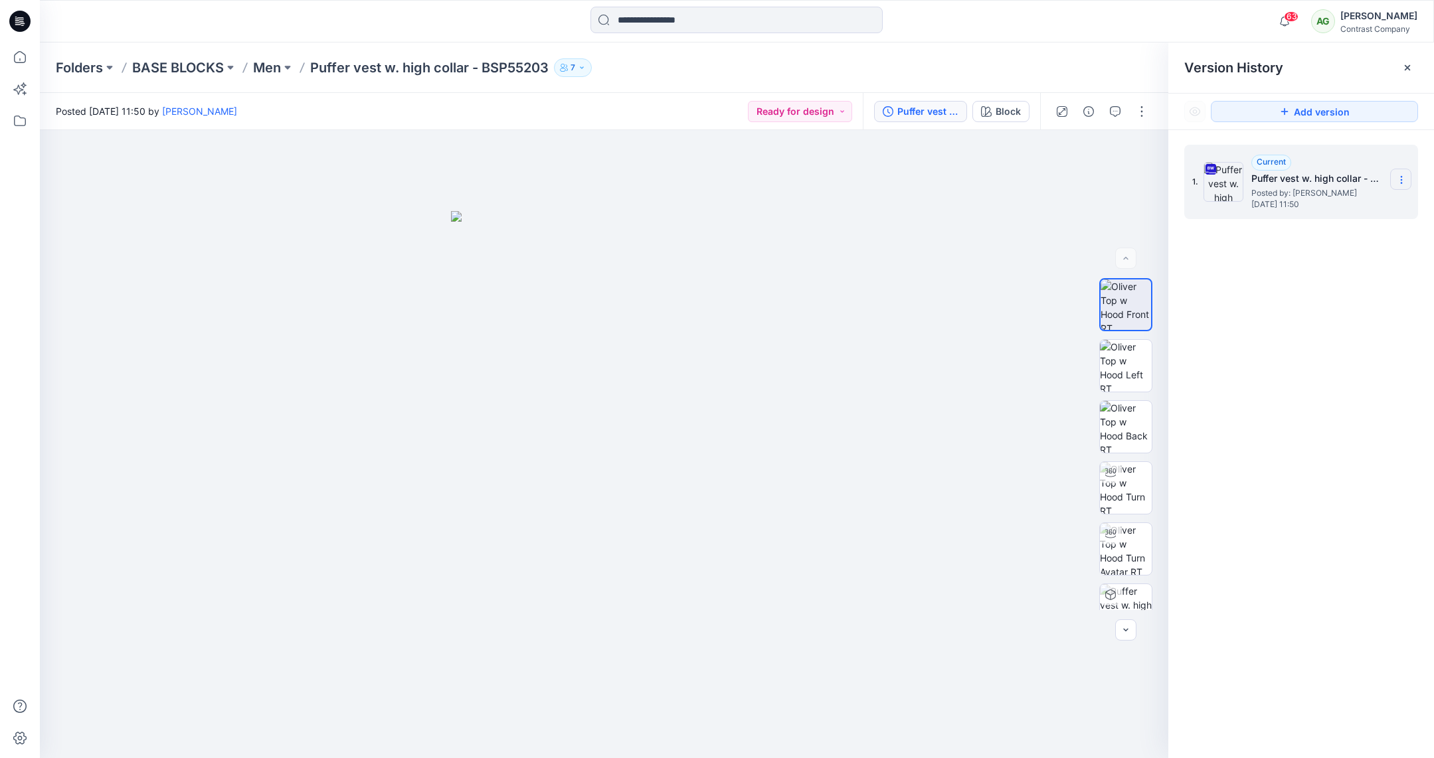
click at [1405, 179] on section at bounding box center [1400, 179] width 21 height 21
click at [1352, 206] on span "Download Source BW File" at bounding box center [1334, 206] width 111 height 16
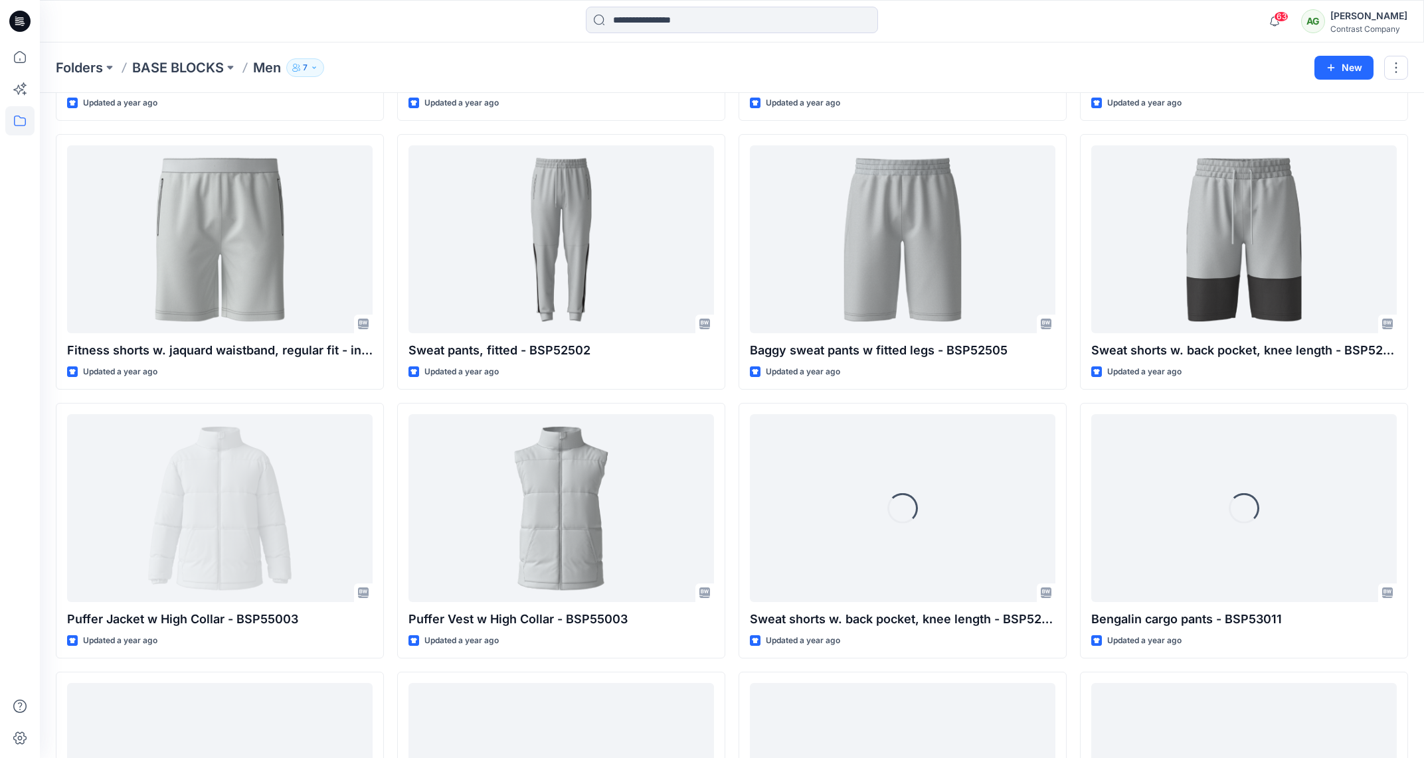
scroll to position [2187, 0]
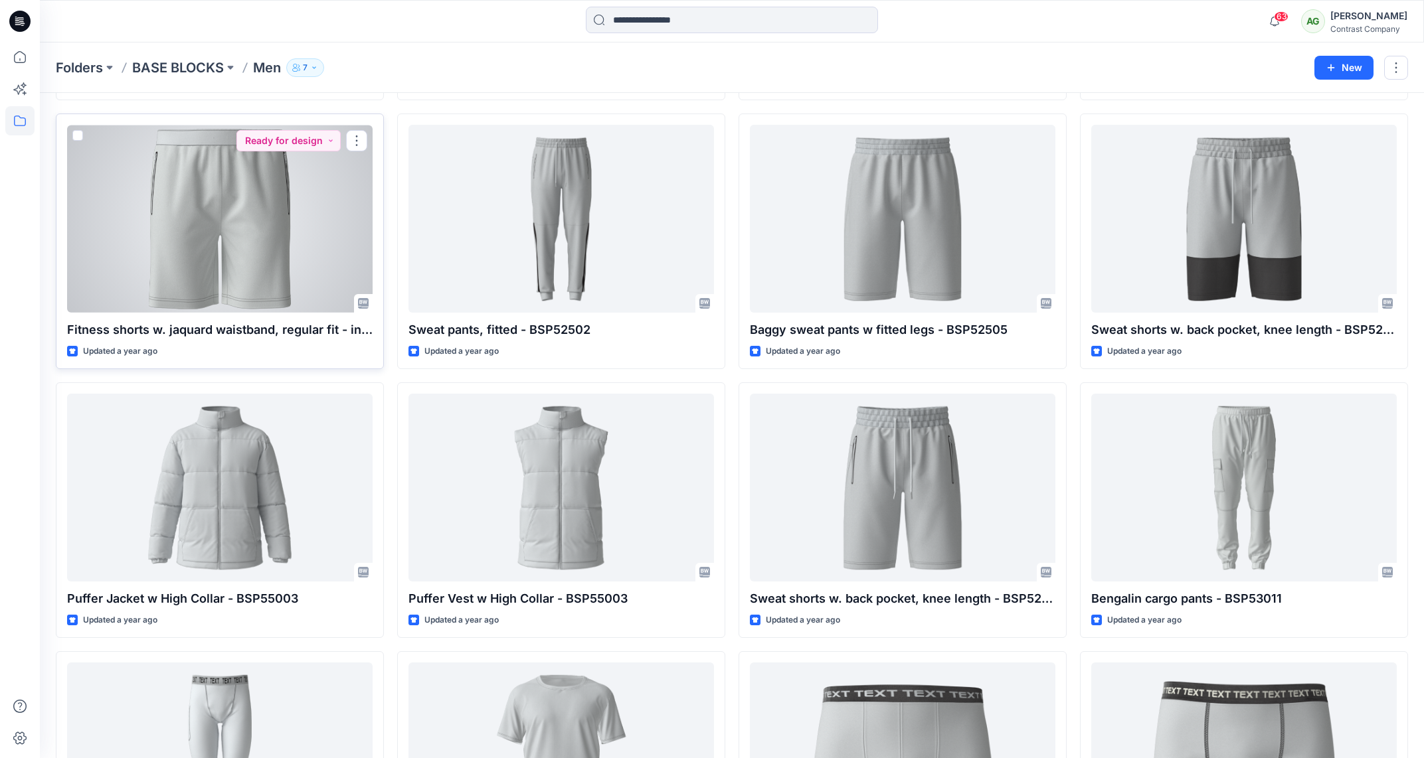
click at [286, 220] on div at bounding box center [220, 219] width 306 height 188
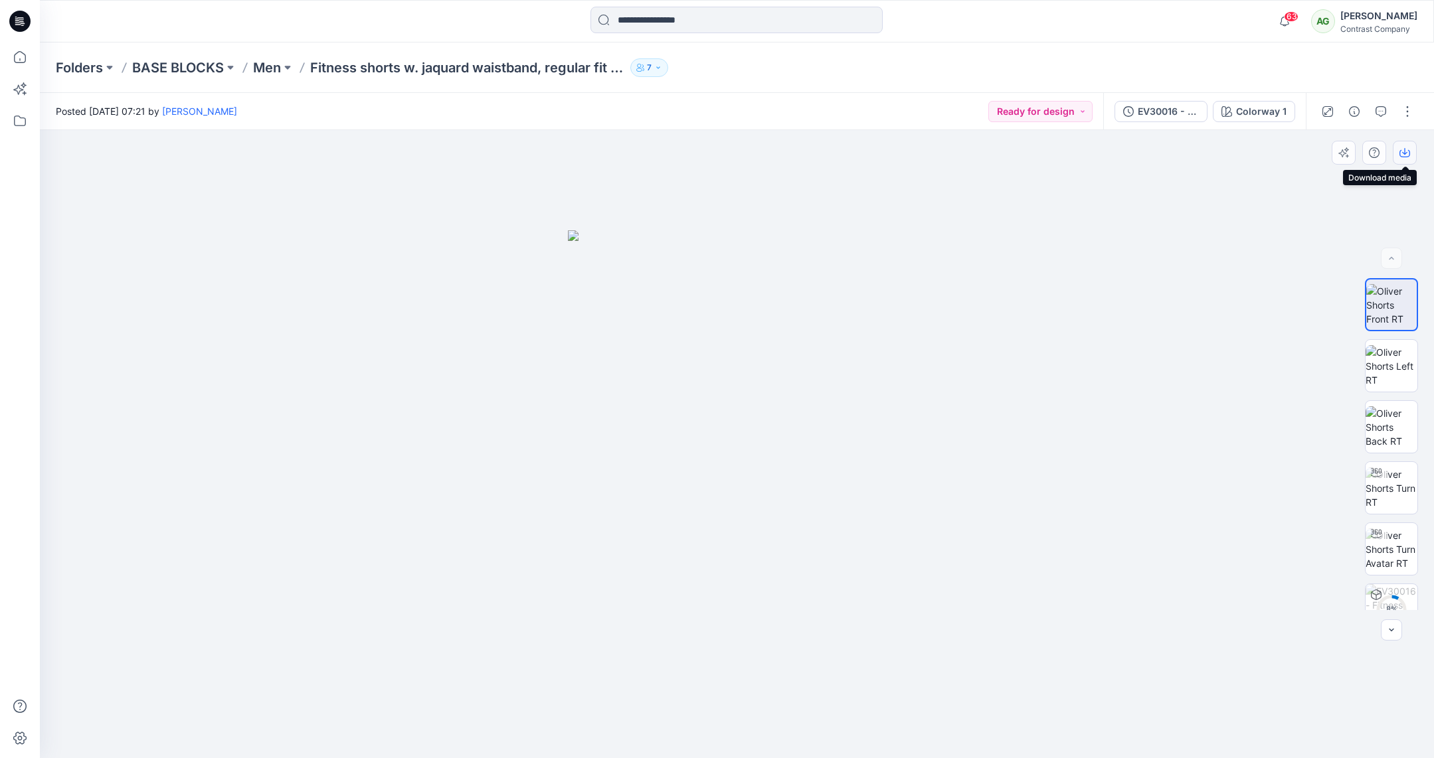
click at [1402, 149] on icon "button" at bounding box center [1404, 152] width 11 height 11
click at [1389, 361] on img at bounding box center [1392, 366] width 52 height 42
click at [1402, 153] on icon "button" at bounding box center [1404, 152] width 11 height 11
click at [1383, 416] on img at bounding box center [1392, 427] width 52 height 42
click at [1401, 148] on icon "button" at bounding box center [1404, 152] width 11 height 11
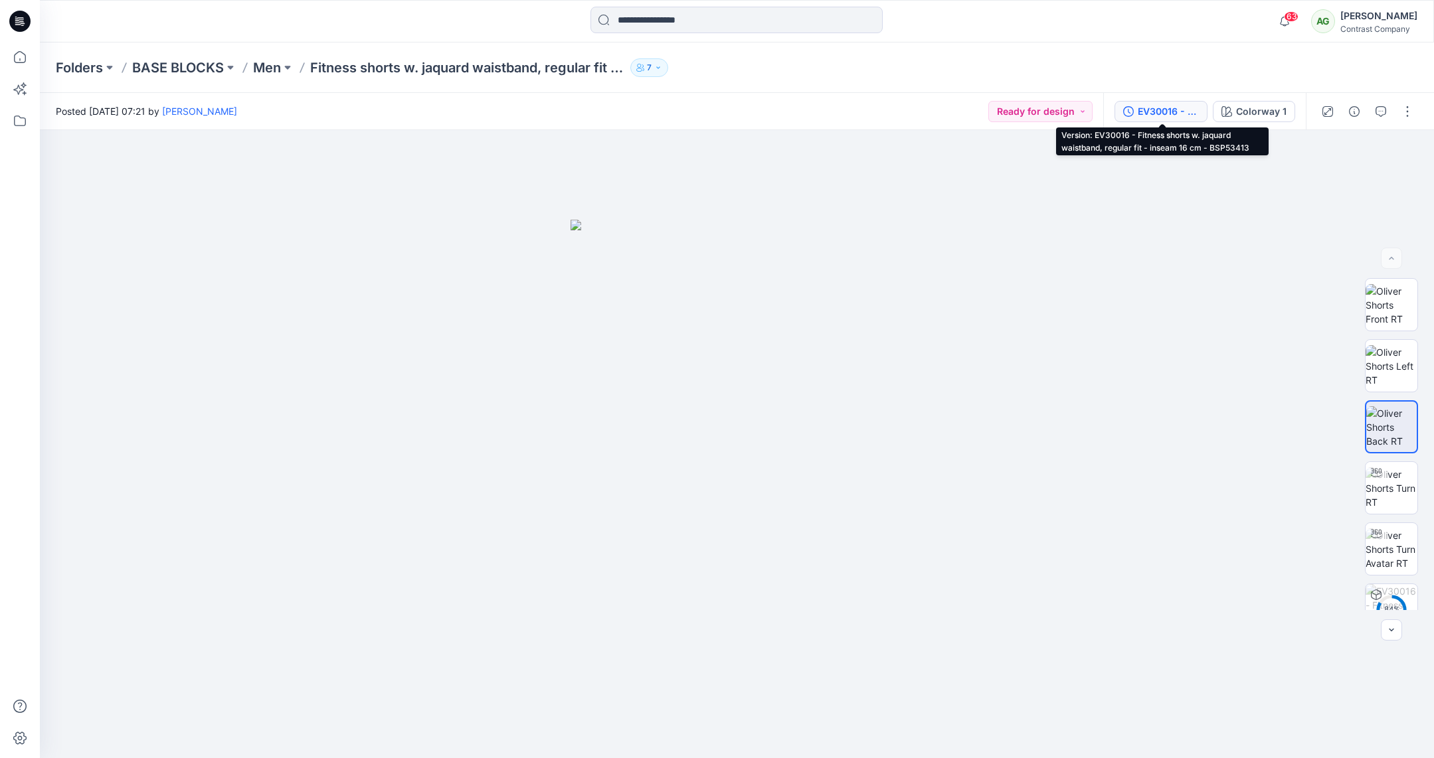
click at [1148, 104] on div "EV30016 - Fitness shorts w. jaquard waistband, regular fit - inseam 16 cm - BSP…" at bounding box center [1168, 111] width 61 height 15
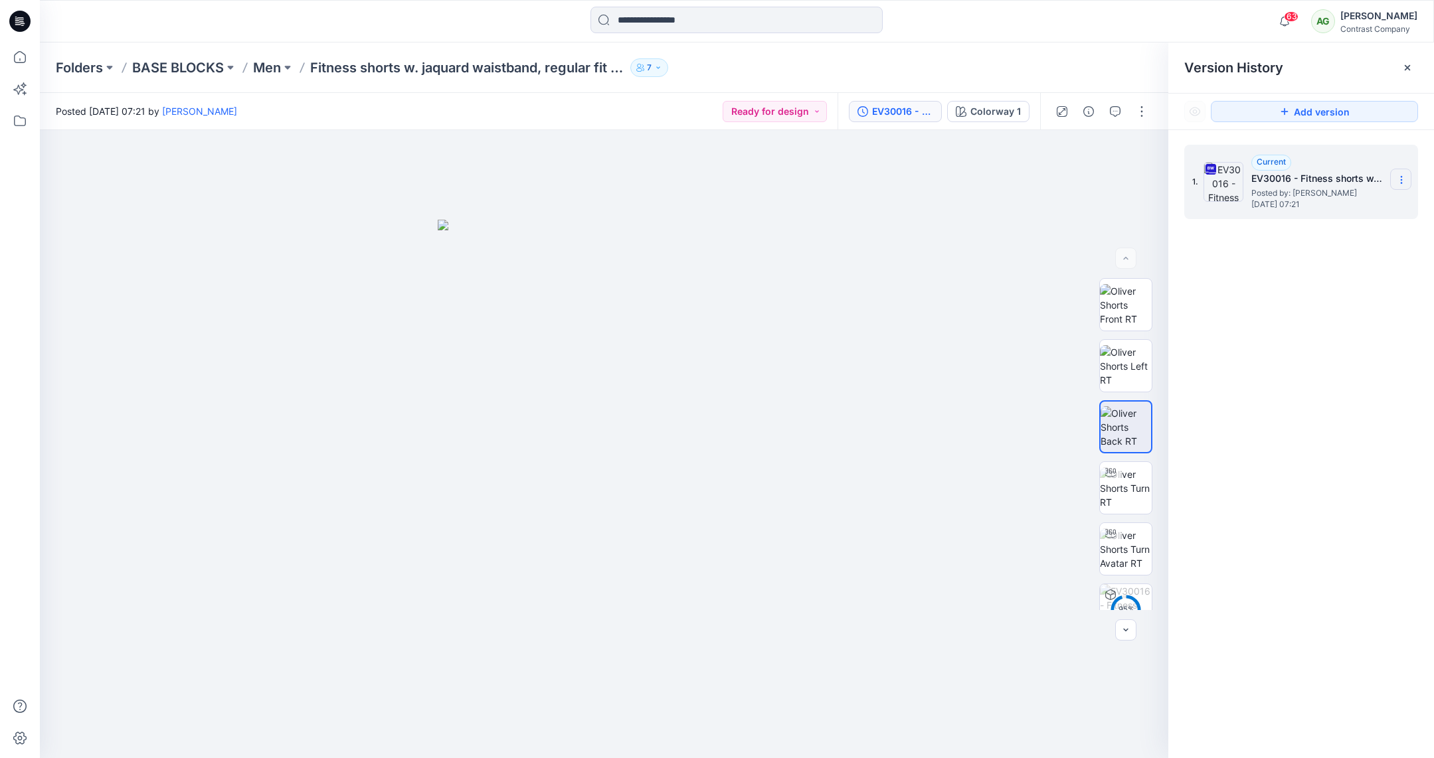
click at [1405, 179] on icon at bounding box center [1401, 180] width 11 height 11
click at [1353, 201] on span "Download Source BW File" at bounding box center [1334, 206] width 111 height 16
click at [275, 65] on p "Men" at bounding box center [267, 67] width 28 height 19
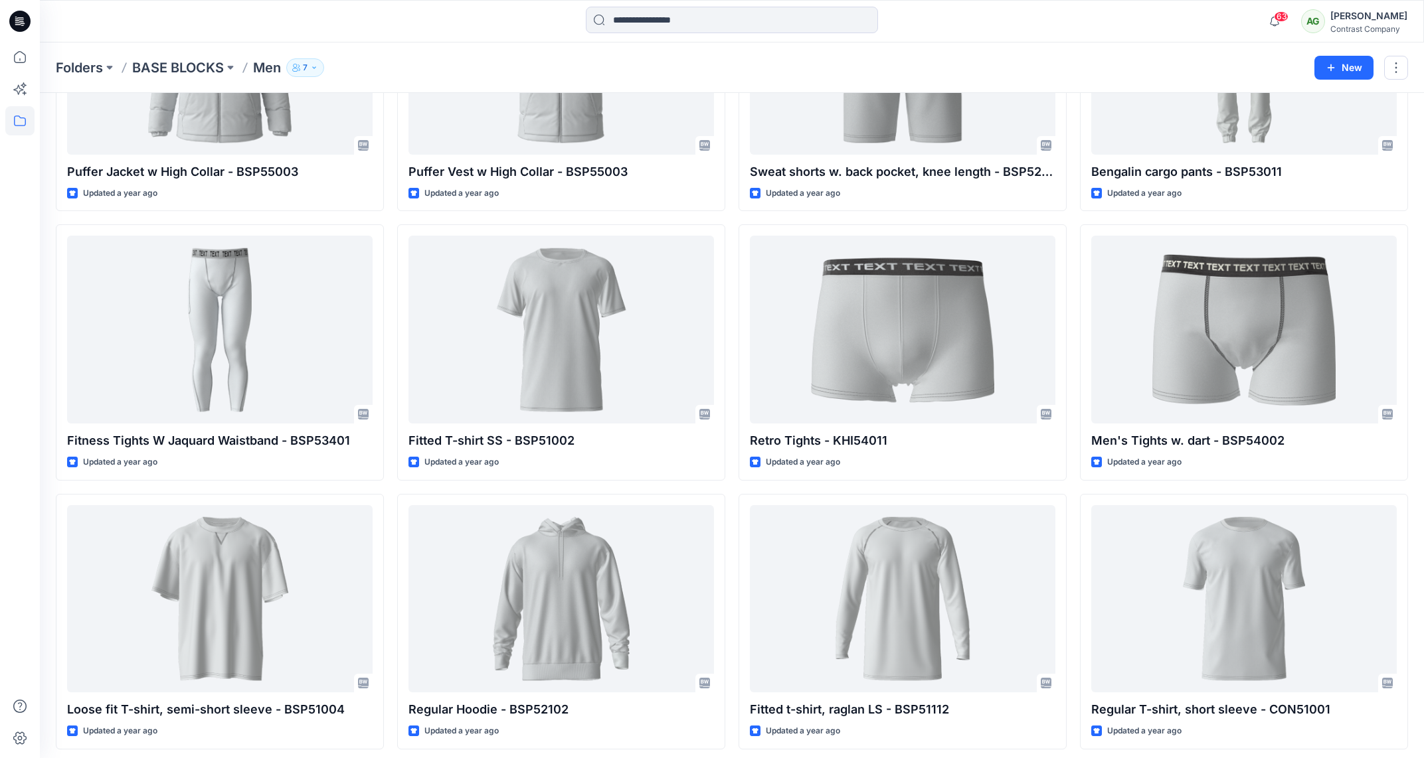
scroll to position [2622, 0]
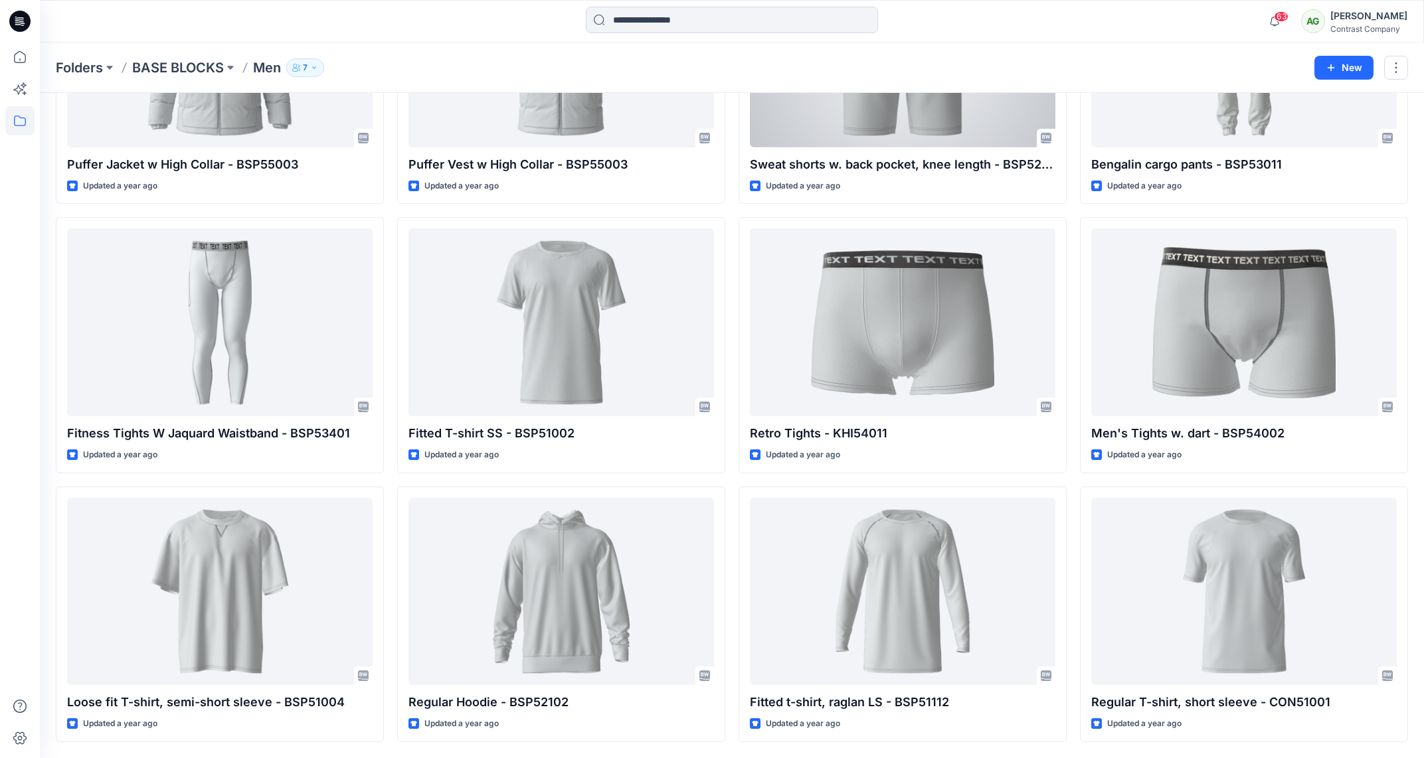
click at [959, 119] on div at bounding box center [903, 53] width 306 height 188
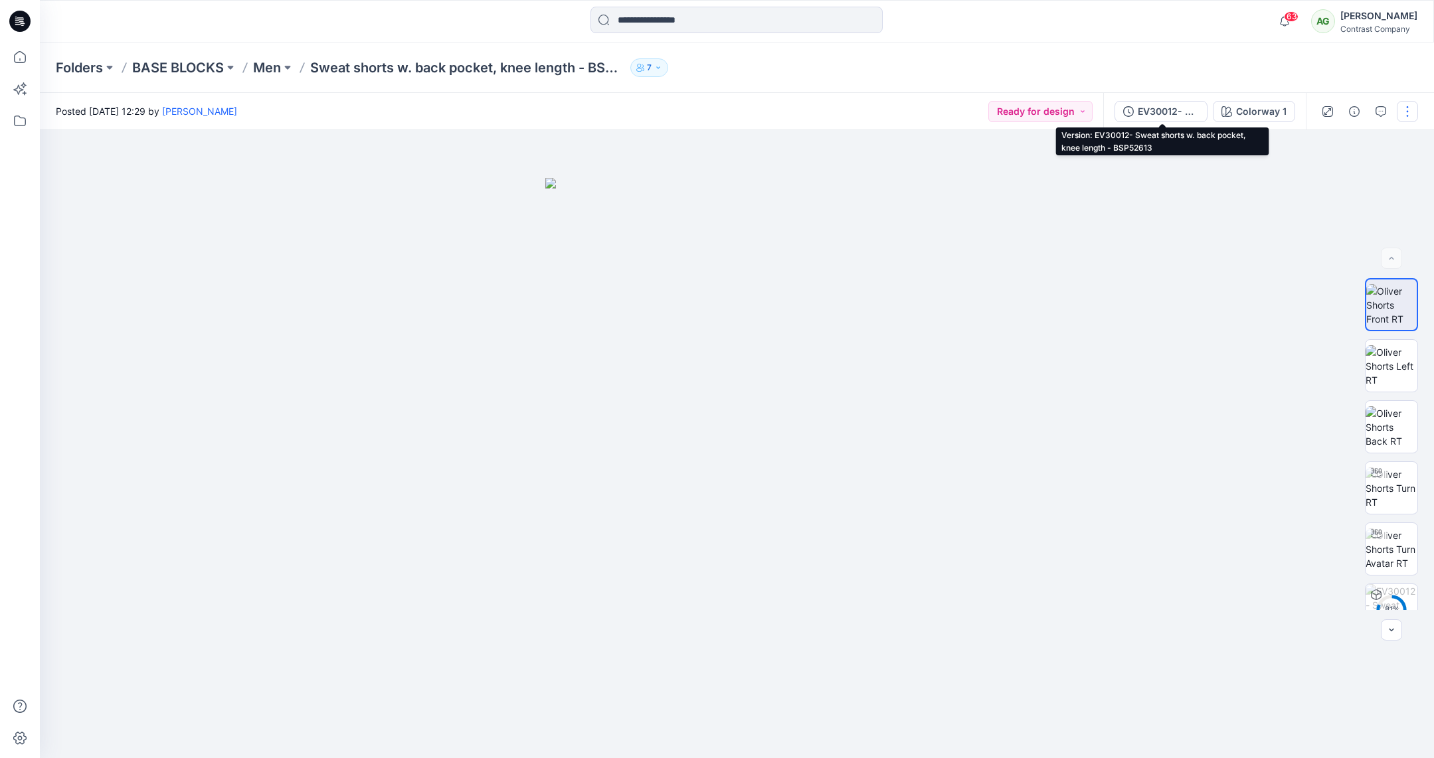
click at [1144, 108] on div "EV30012- Sweat shorts w. back pocket, knee length - BSP52613" at bounding box center [1168, 111] width 61 height 15
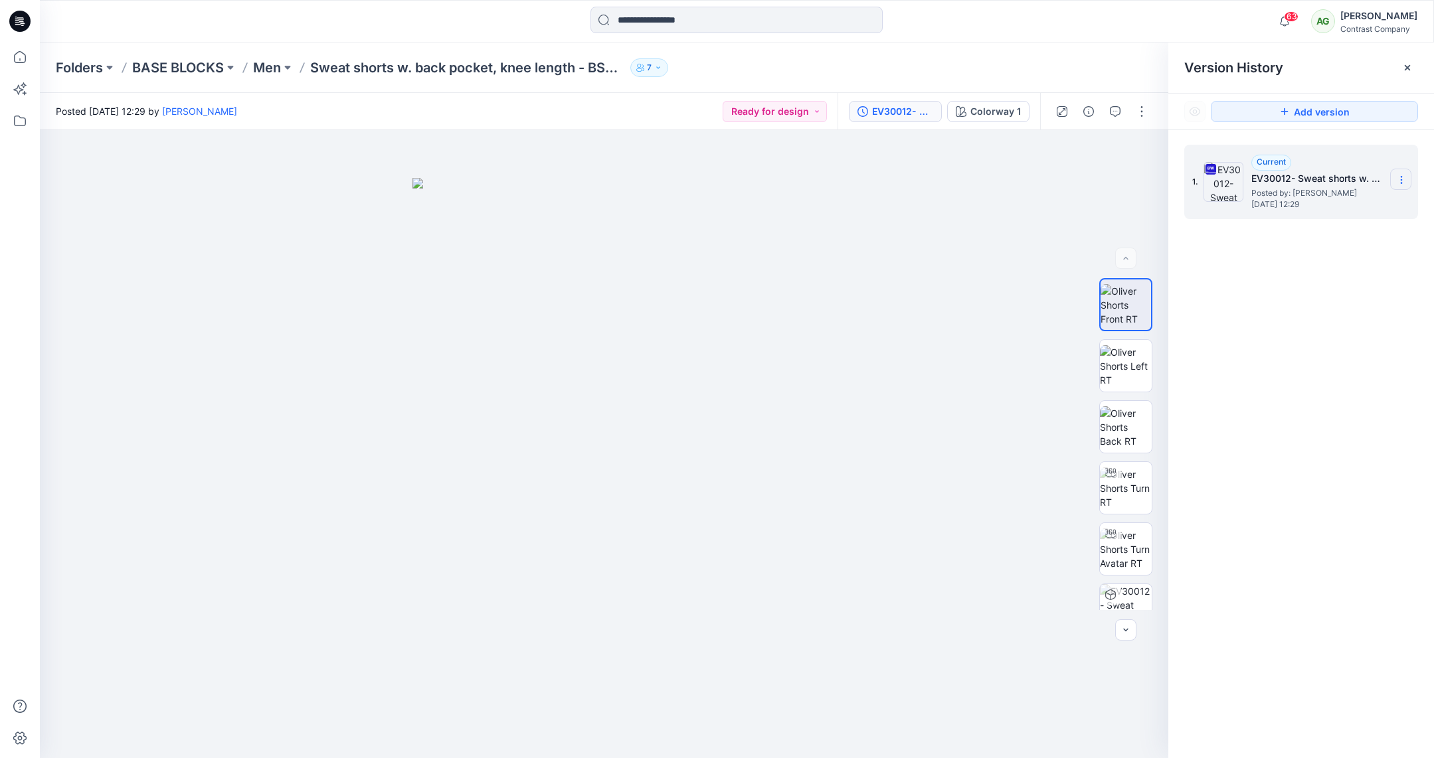
click at [1403, 179] on icon at bounding box center [1401, 180] width 11 height 11
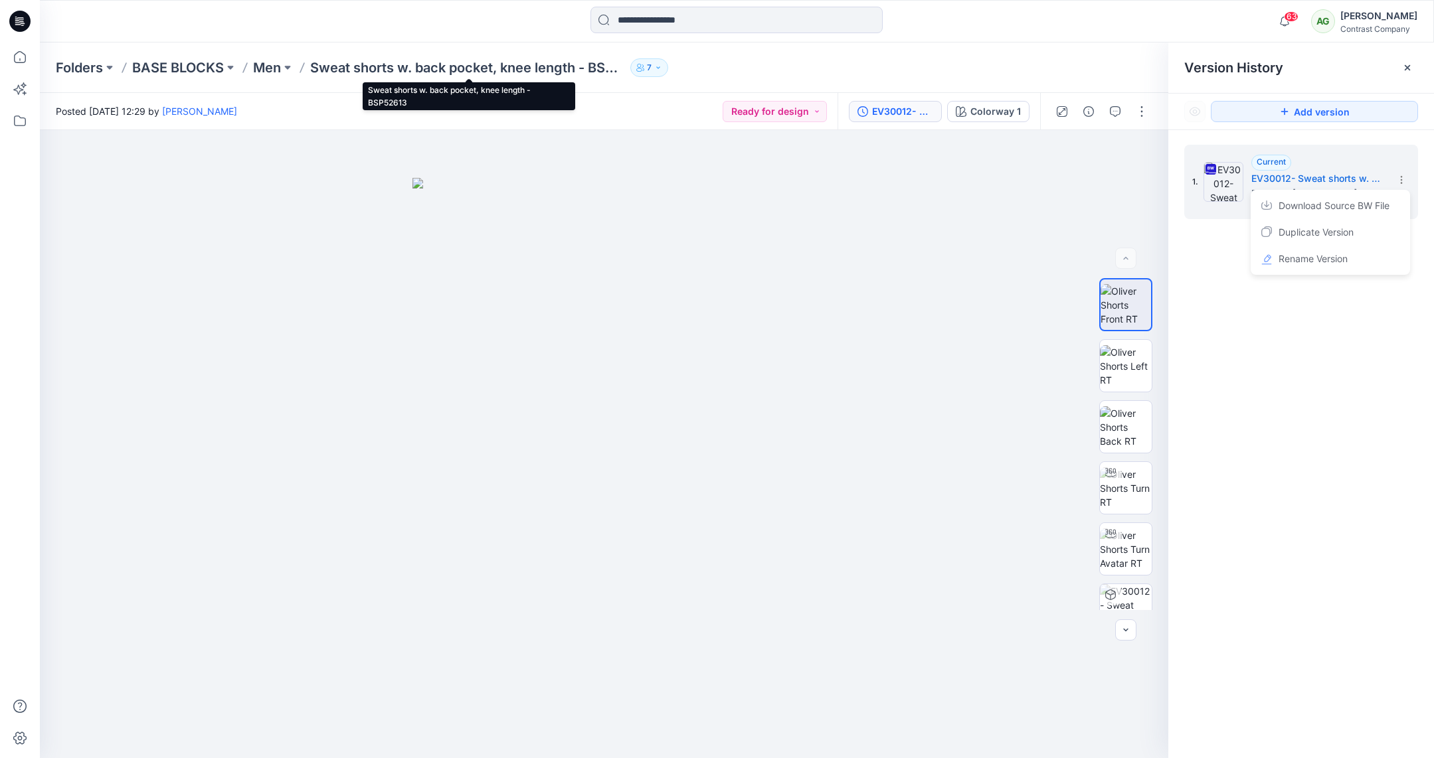
click at [465, 67] on p "Sweat shorts w. back pocket, knee length - BSP52613" at bounding box center [467, 67] width 315 height 19
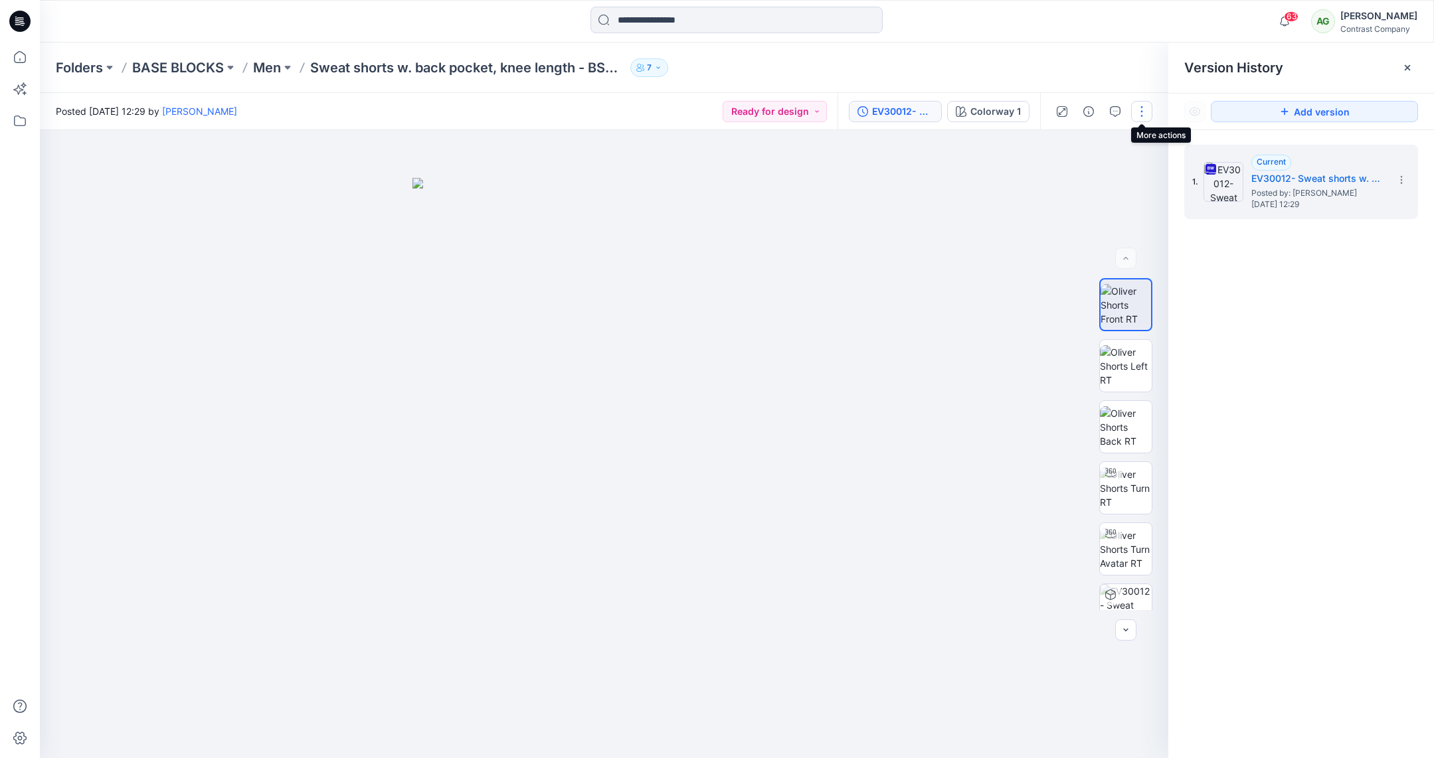
click at [1149, 110] on button "button" at bounding box center [1141, 111] width 21 height 21
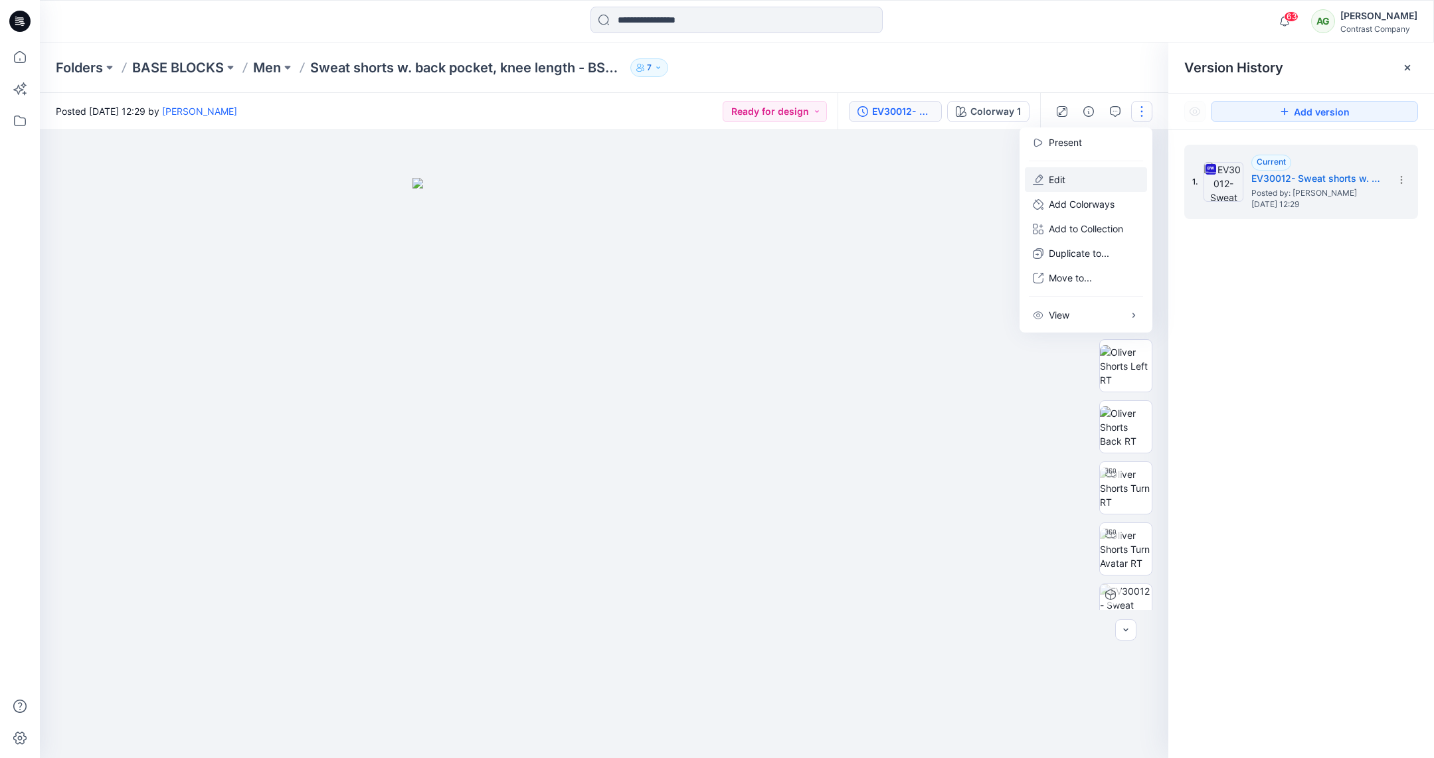
click at [1086, 176] on button "Edit" at bounding box center [1086, 179] width 122 height 25
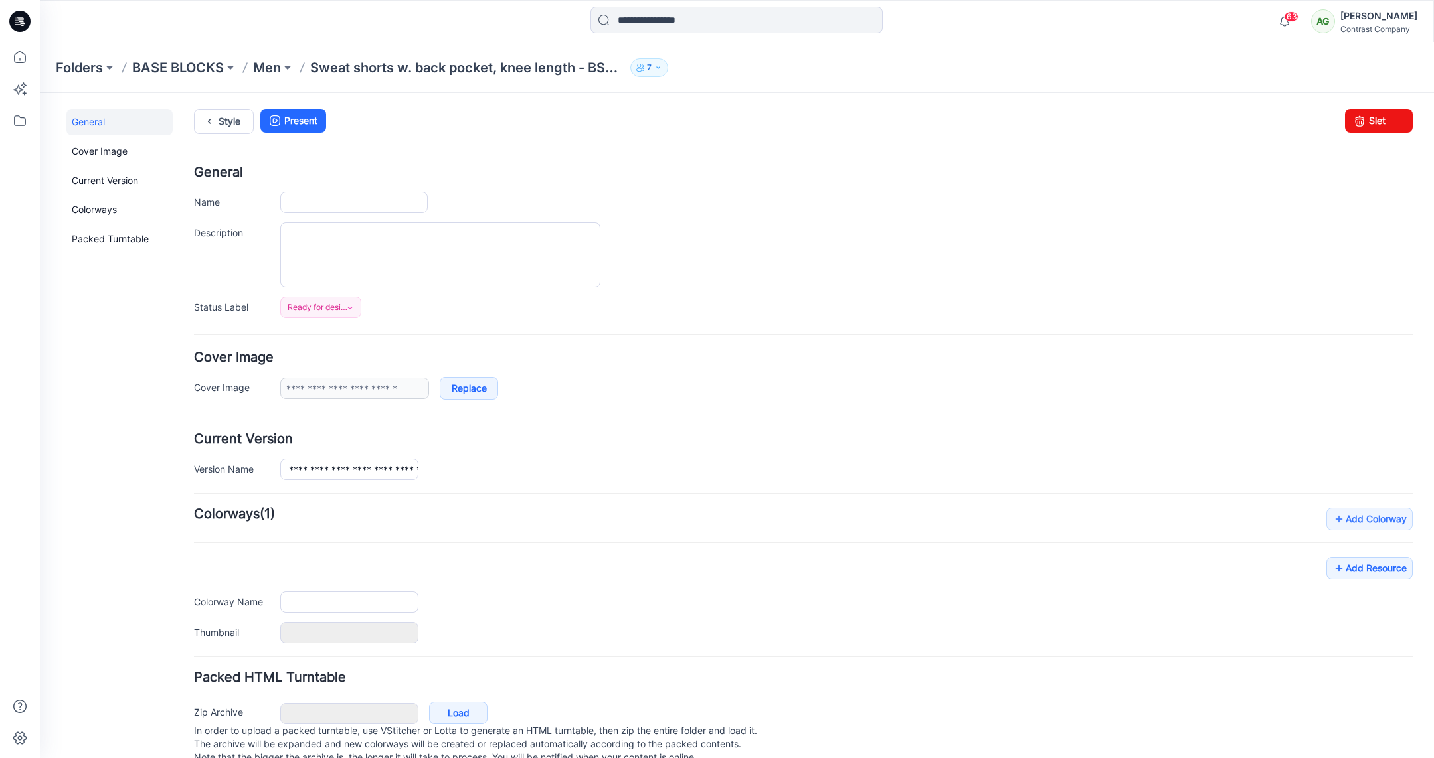
type input "**********"
type textarea "********"
type input "**********"
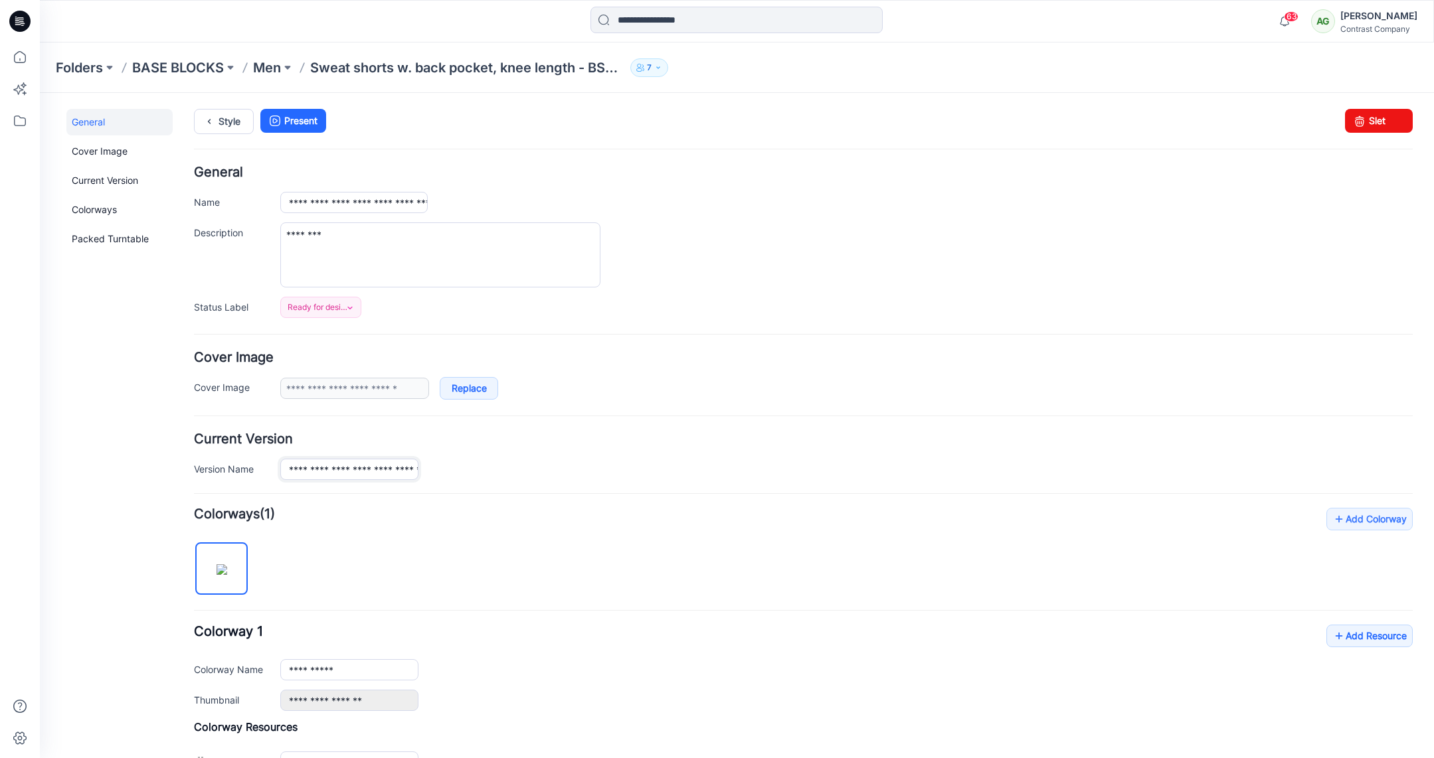
click at [388, 471] on input "**********" at bounding box center [349, 469] width 138 height 21
click at [379, 468] on input "**********" at bounding box center [349, 469] width 138 height 21
drag, startPoint x: 337, startPoint y: 470, endPoint x: 458, endPoint y: 469, distance: 120.2
click at [457, 470] on div "**********" at bounding box center [846, 469] width 1132 height 21
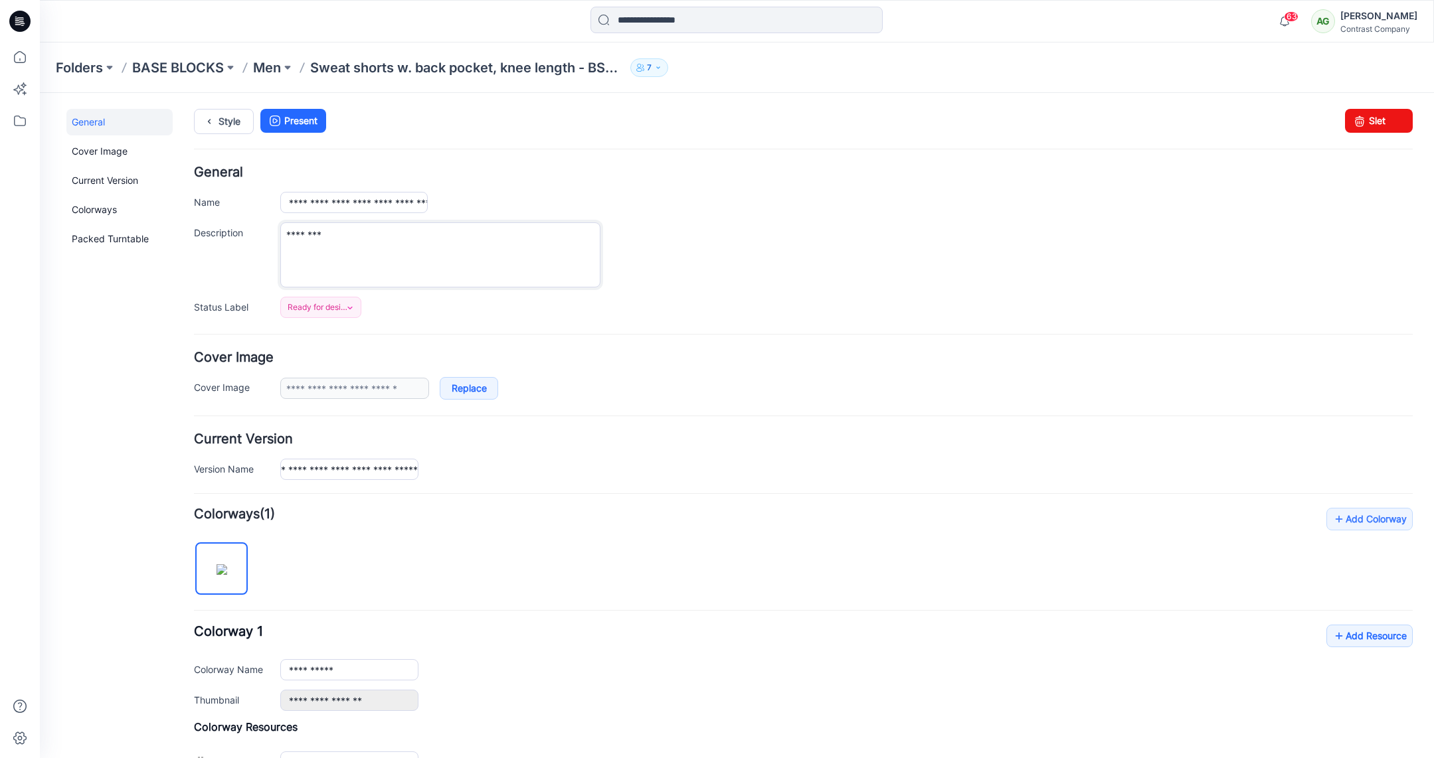
click at [470, 276] on textarea "********" at bounding box center [440, 255] width 320 height 65
click at [531, 68] on p "Sweat shorts w. back pocket, knee length - BSP52613" at bounding box center [467, 67] width 315 height 19
click at [531, 72] on p "Sweat shorts w. back pocket, knee length - BSP52613" at bounding box center [467, 67] width 315 height 19
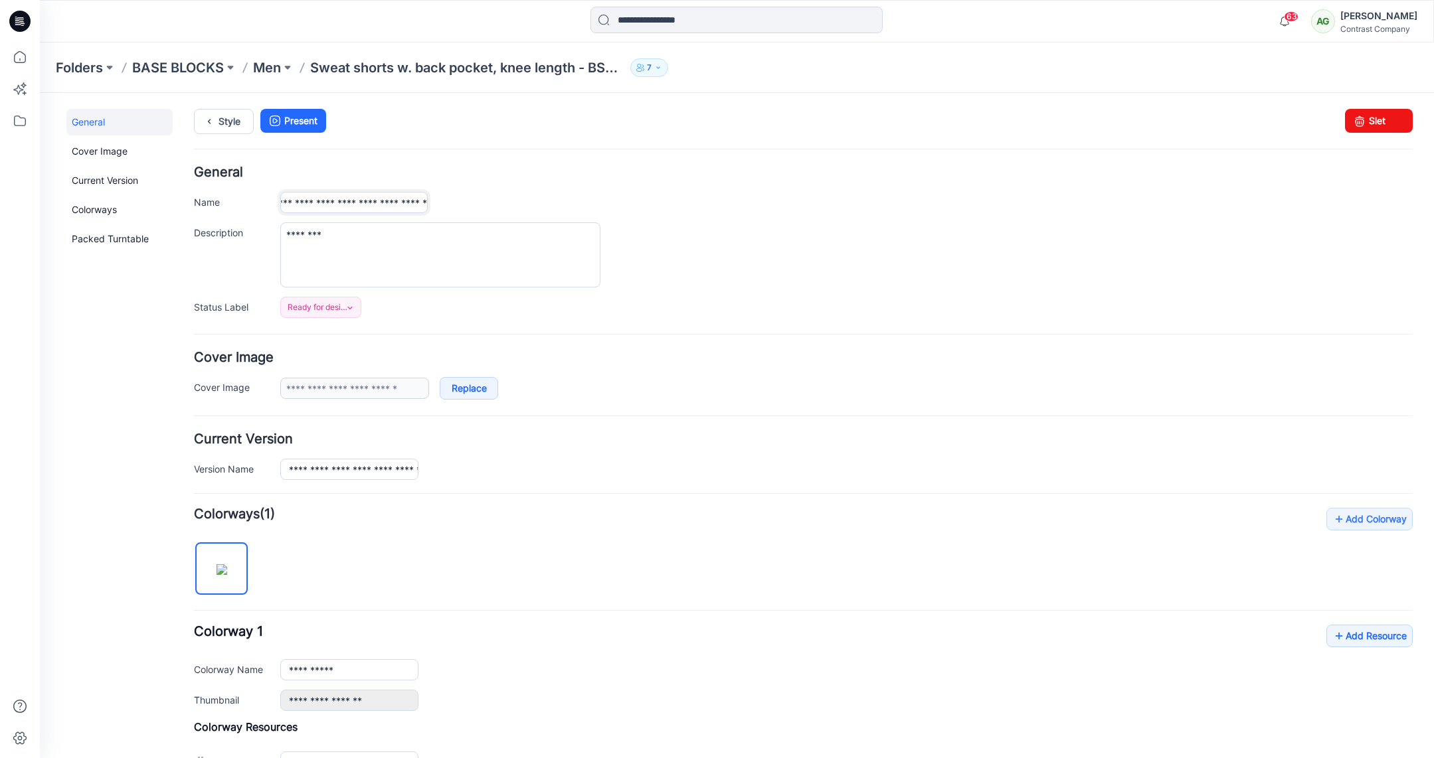
drag, startPoint x: 390, startPoint y: 205, endPoint x: 457, endPoint y: 206, distance: 67.1
click at [457, 206] on div "**********" at bounding box center [846, 202] width 1132 height 21
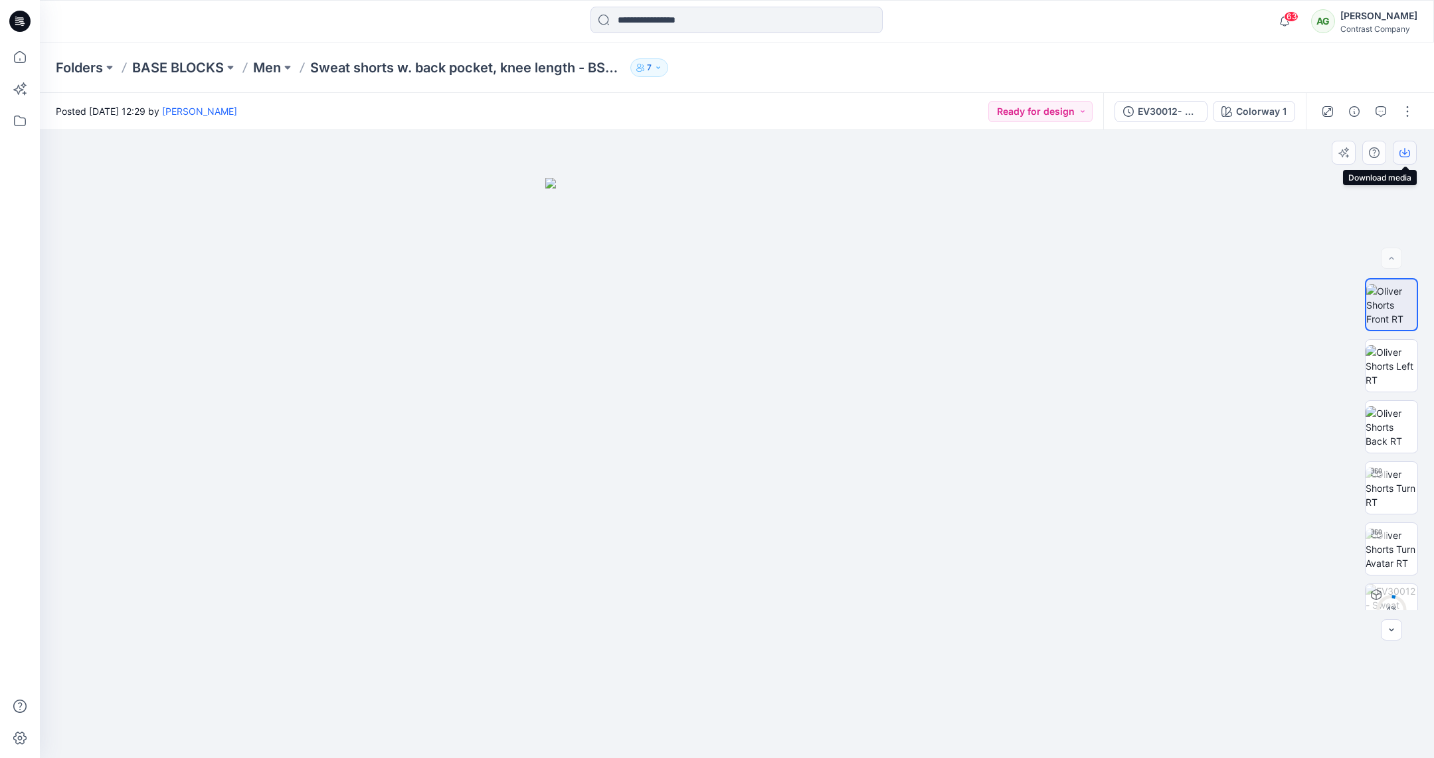
click at [1405, 149] on icon "button" at bounding box center [1404, 152] width 11 height 11
click at [1391, 351] on img at bounding box center [1392, 366] width 52 height 42
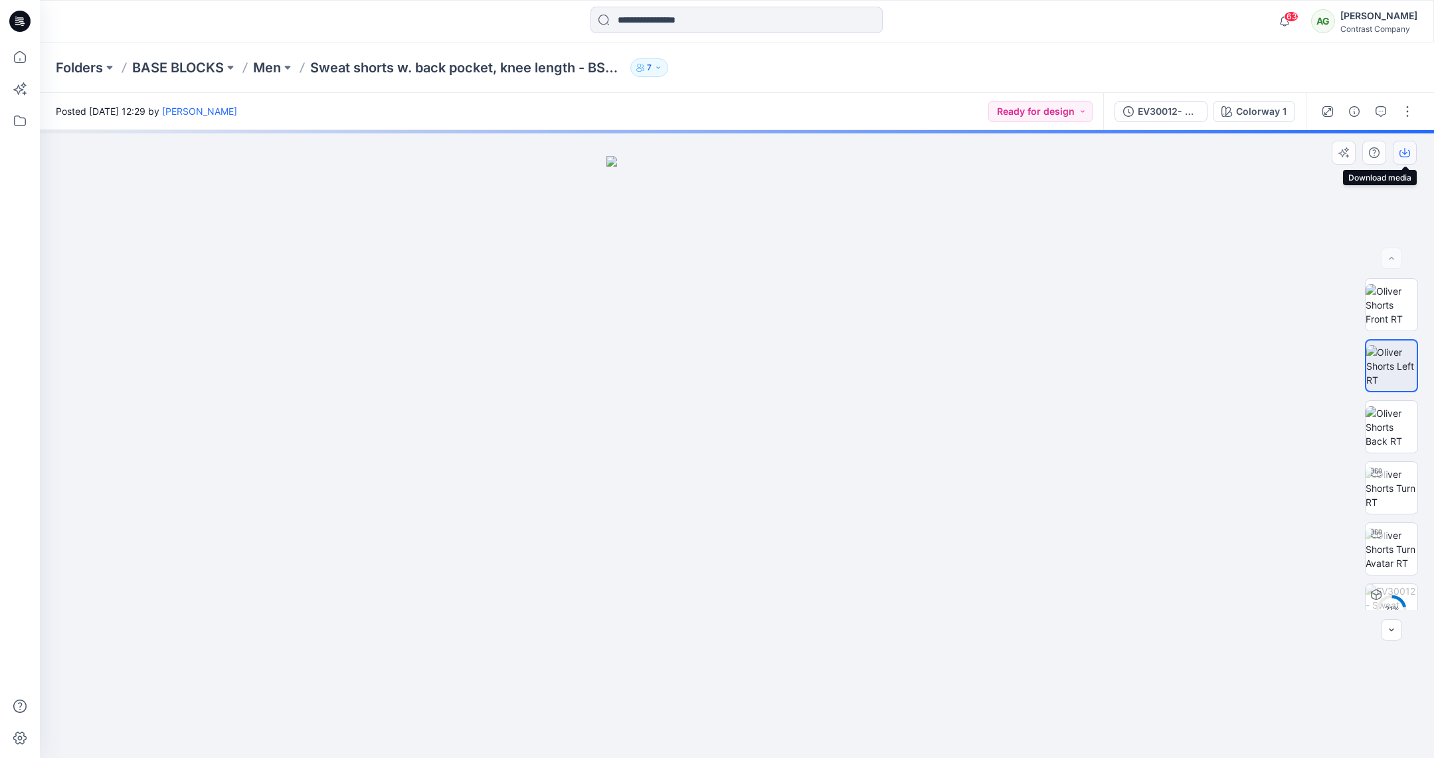
click at [1393, 154] on button "button" at bounding box center [1405, 153] width 24 height 24
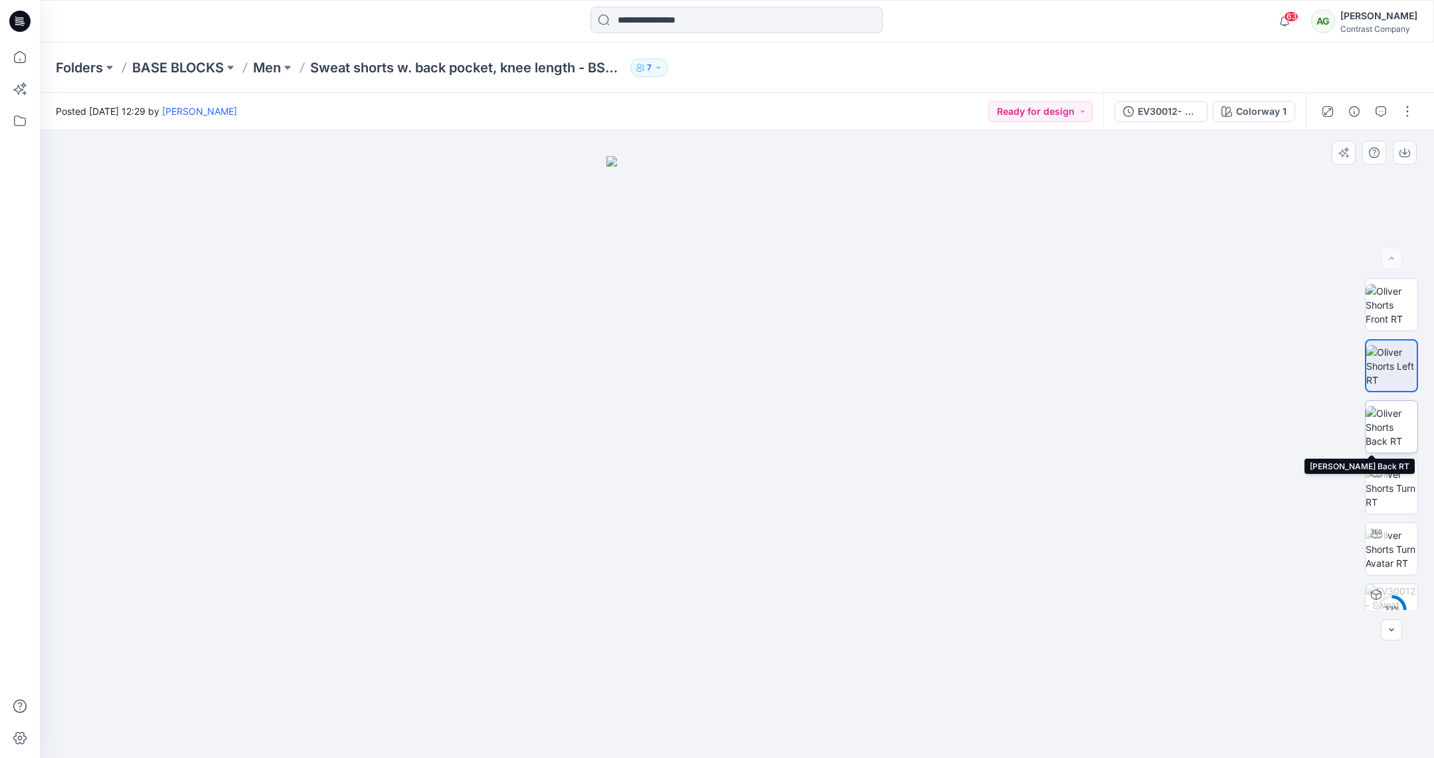
click at [1378, 418] on img at bounding box center [1392, 427] width 52 height 42
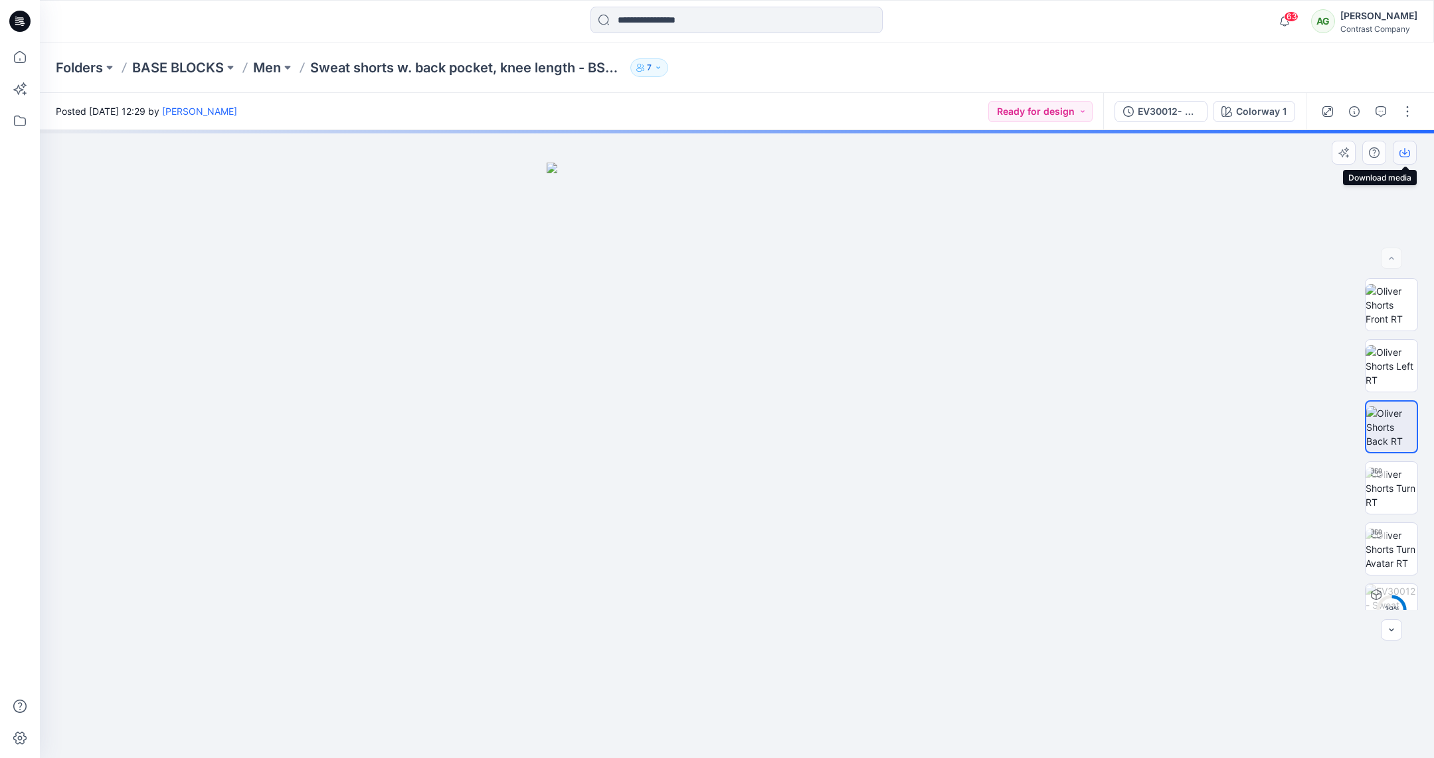
click at [1399, 150] on icon "button" at bounding box center [1404, 152] width 11 height 11
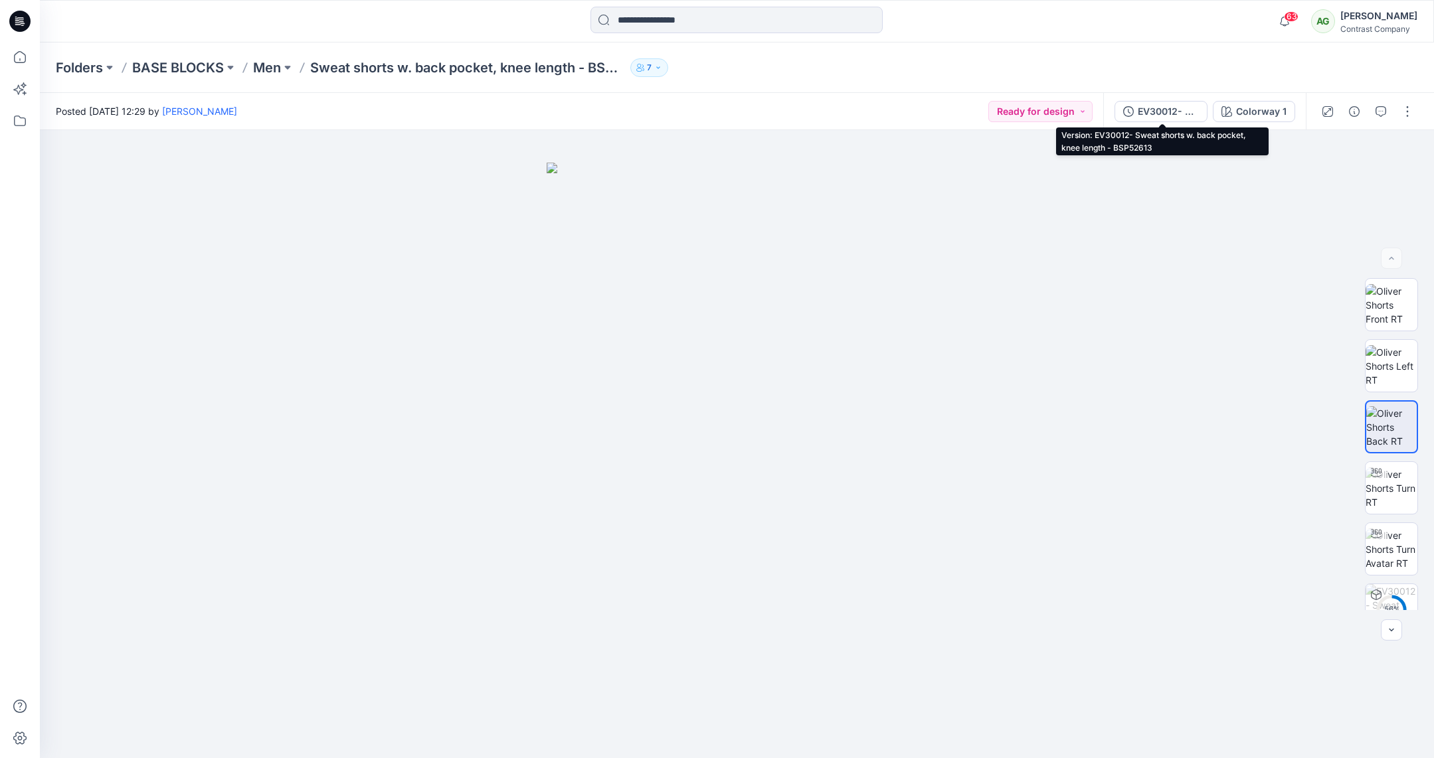
drag, startPoint x: 1151, startPoint y: 110, endPoint x: 1182, endPoint y: 108, distance: 31.3
click at [1151, 108] on div "EV30012- Sweat shorts w. back pocket, knee length - BSP52613" at bounding box center [1168, 111] width 61 height 15
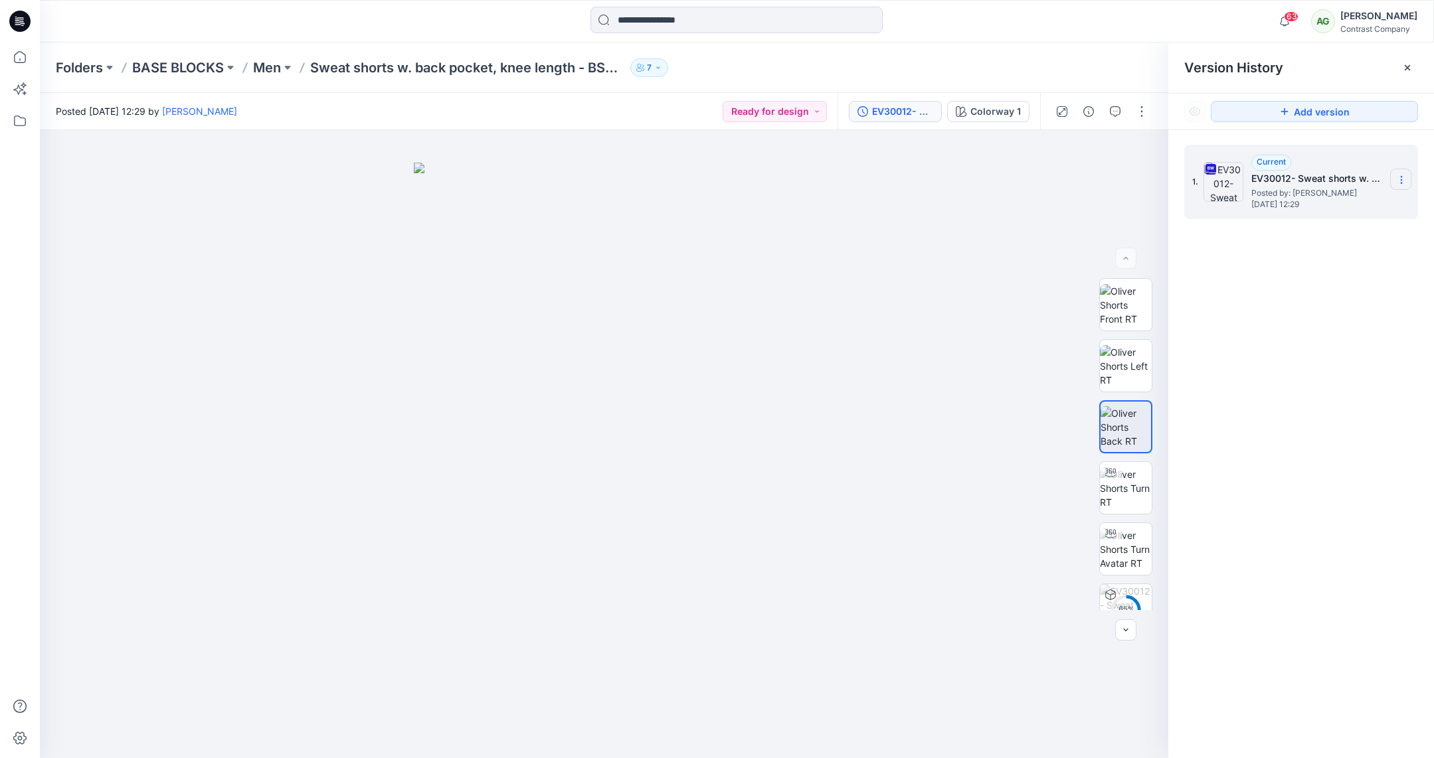
click at [1402, 179] on icon at bounding box center [1401, 180] width 11 height 11
click at [1331, 204] on span "Download Source BW File" at bounding box center [1334, 206] width 111 height 16
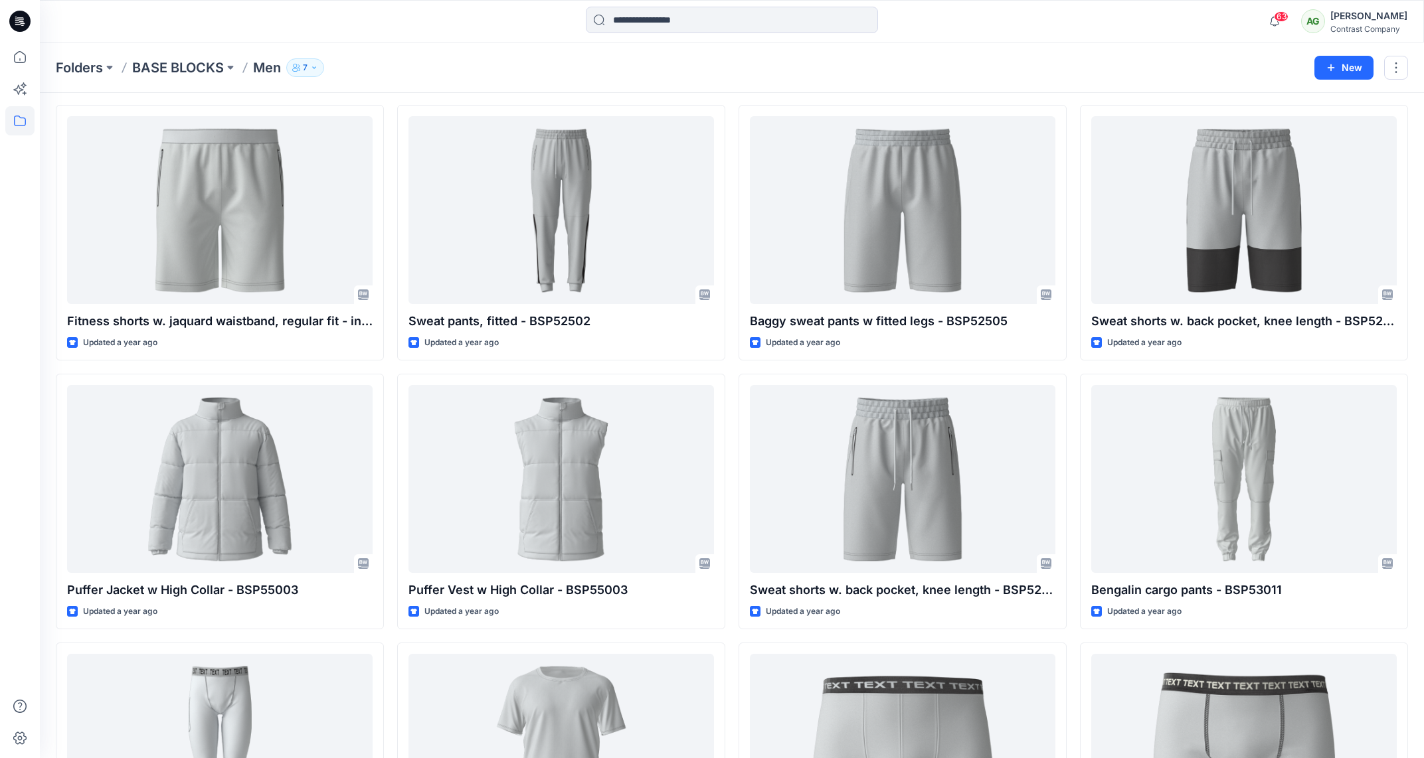
scroll to position [2205, 0]
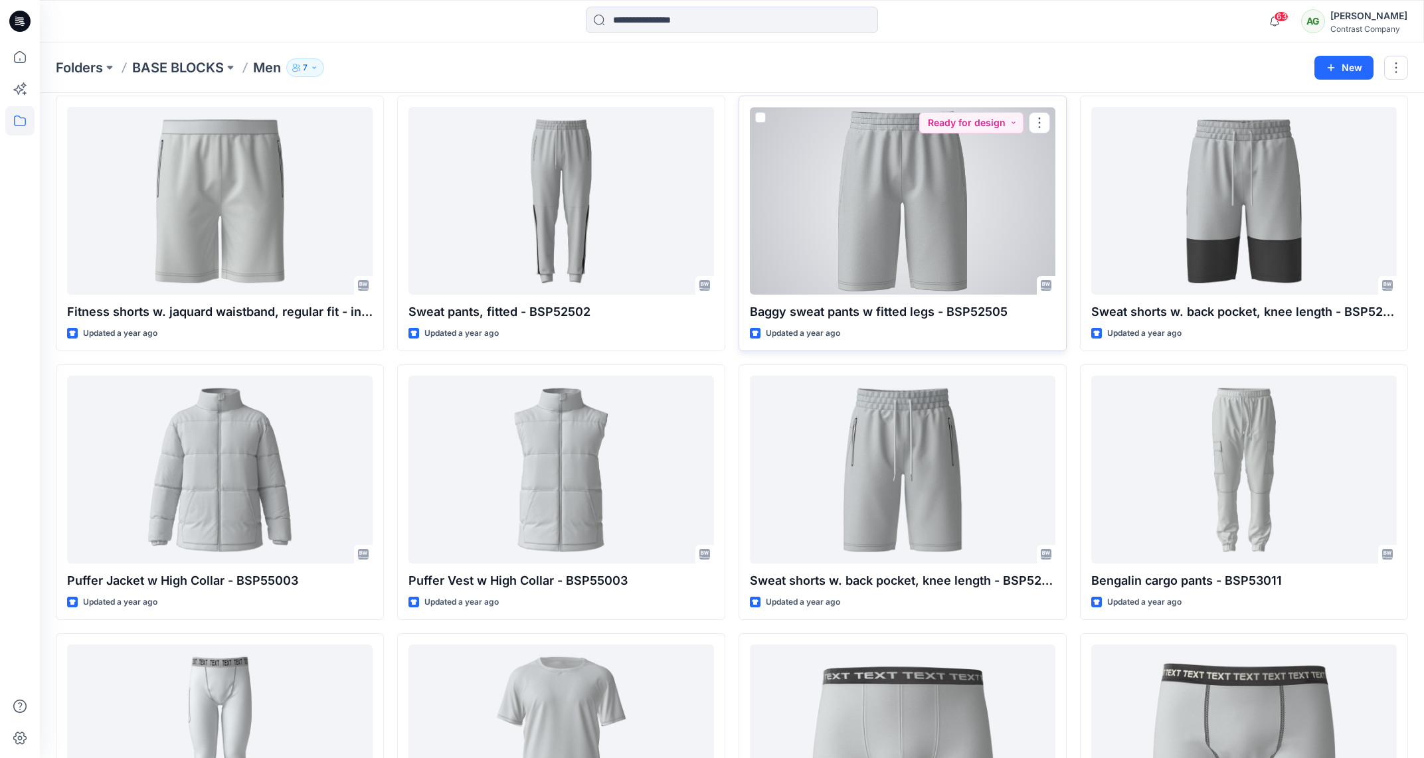
click at [949, 224] on div at bounding box center [903, 201] width 306 height 188
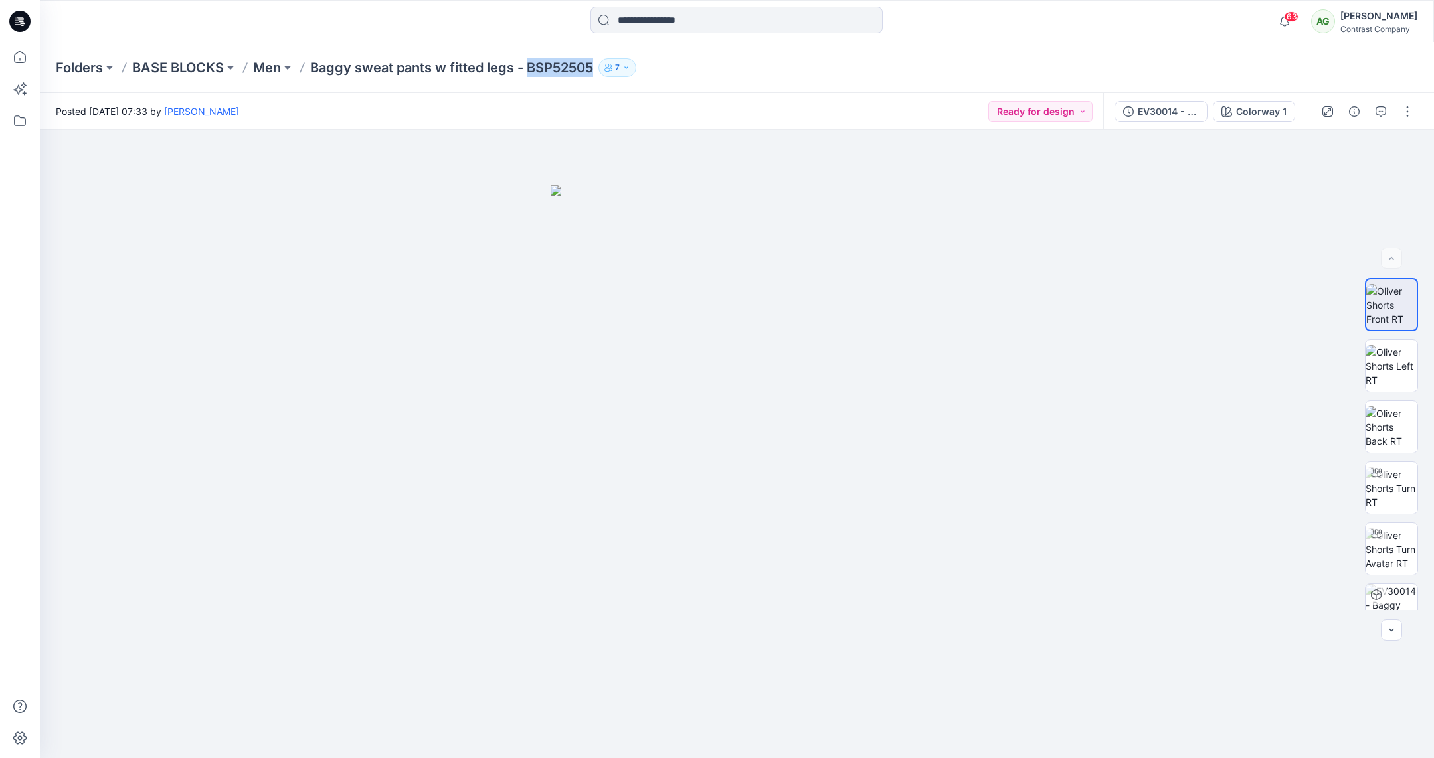
drag, startPoint x: 530, startPoint y: 72, endPoint x: 608, endPoint y: 71, distance: 78.4
click at [606, 76] on div "Folders BASE BLOCKS Men Baggy sweat pants w fitted legs - BSP52505 7" at bounding box center [737, 68] width 1394 height 50
copy div "BSP52505 7"
click at [1380, 296] on img at bounding box center [1391, 305] width 50 height 42
click at [1403, 150] on icon "button" at bounding box center [1404, 152] width 11 height 11
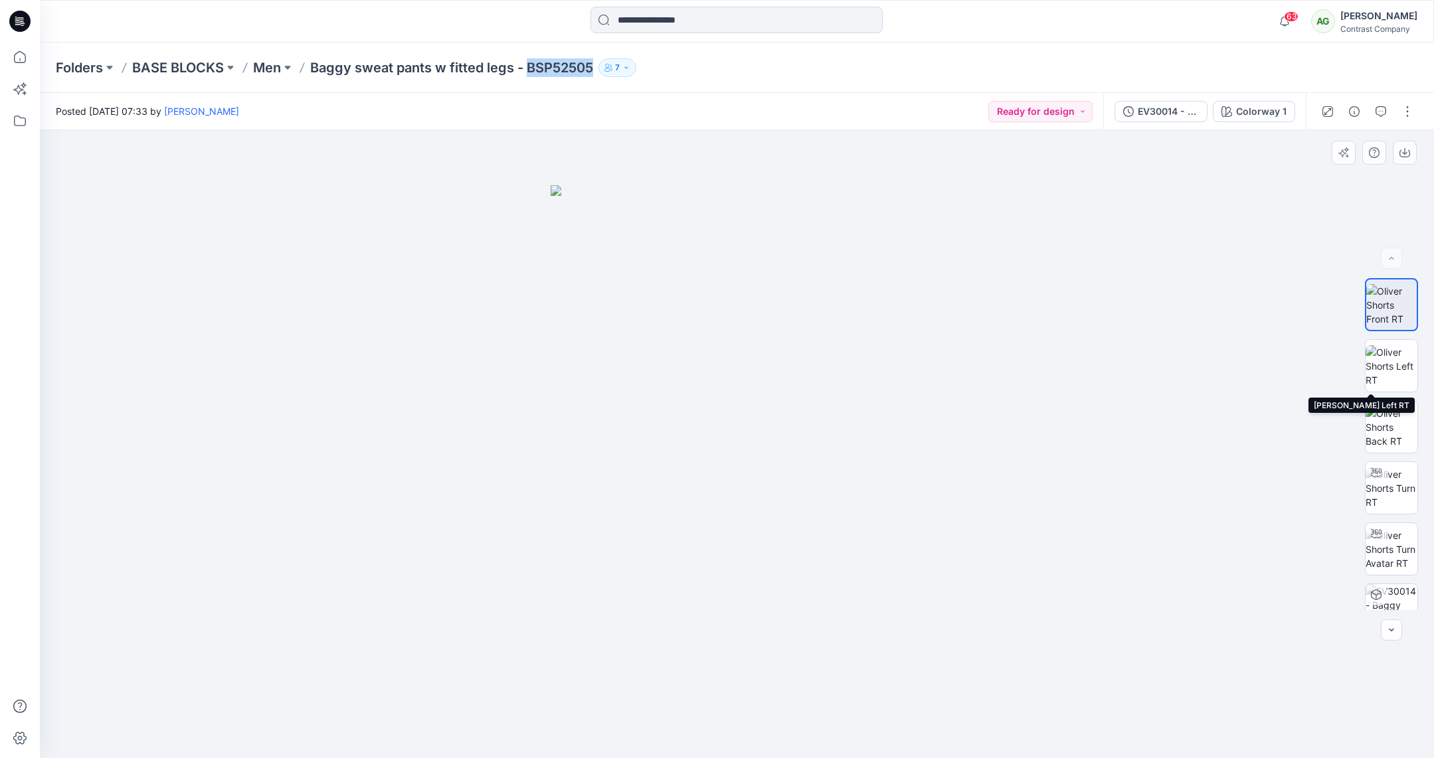
drag, startPoint x: 1381, startPoint y: 347, endPoint x: 1390, endPoint y: 292, distance: 55.9
click at [1380, 347] on img at bounding box center [1392, 366] width 52 height 42
click at [1400, 153] on icon "button" at bounding box center [1404, 152] width 11 height 11
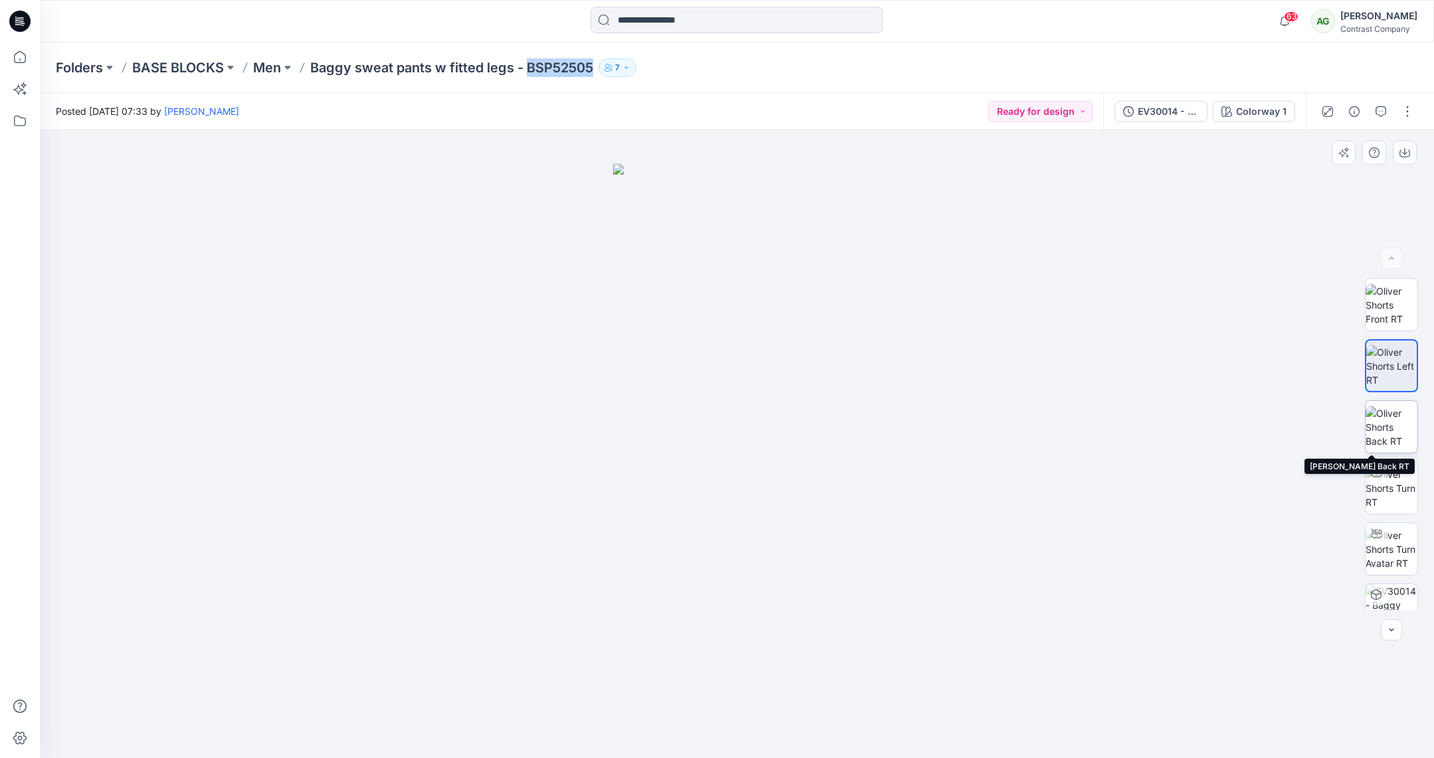
click at [1383, 418] on img at bounding box center [1392, 427] width 52 height 42
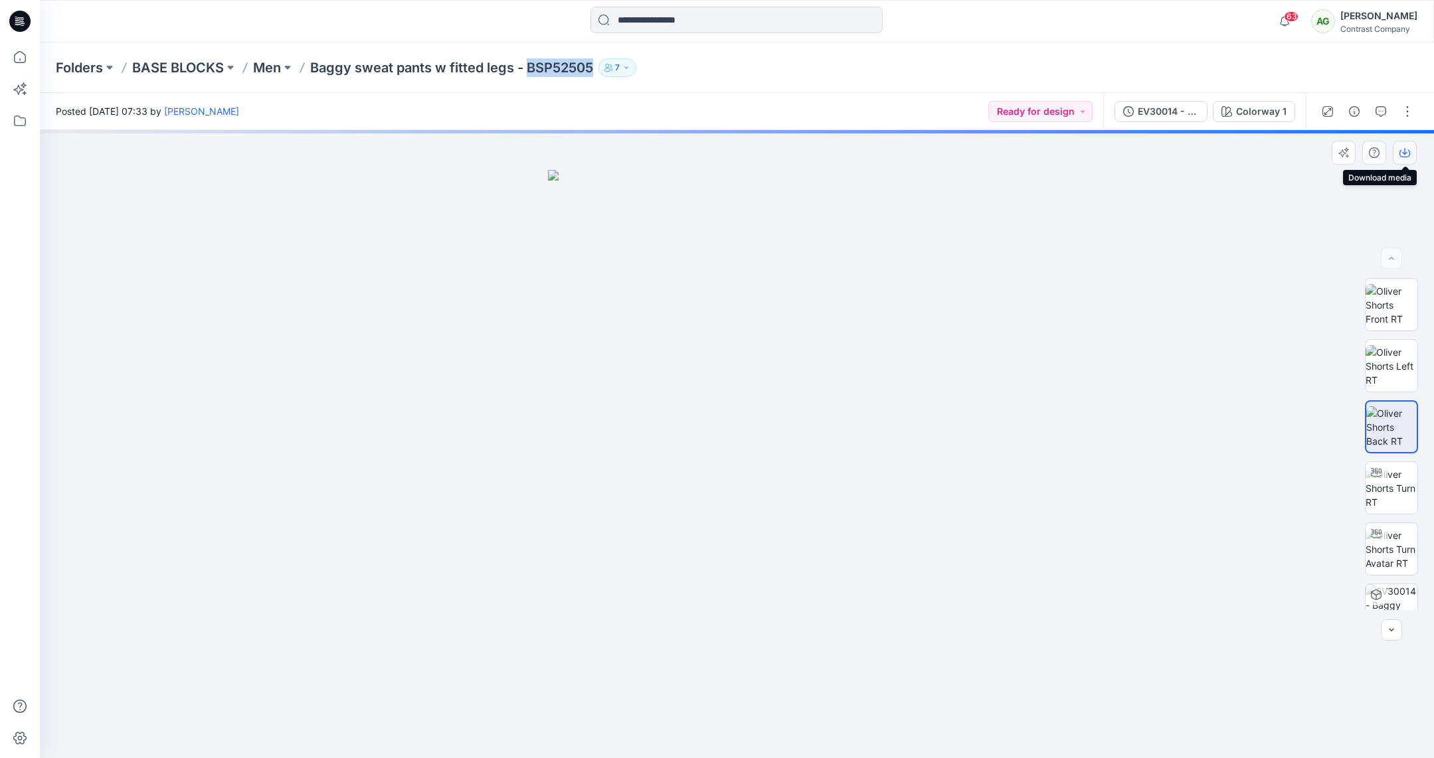
click at [1399, 149] on icon "button" at bounding box center [1404, 152] width 11 height 11
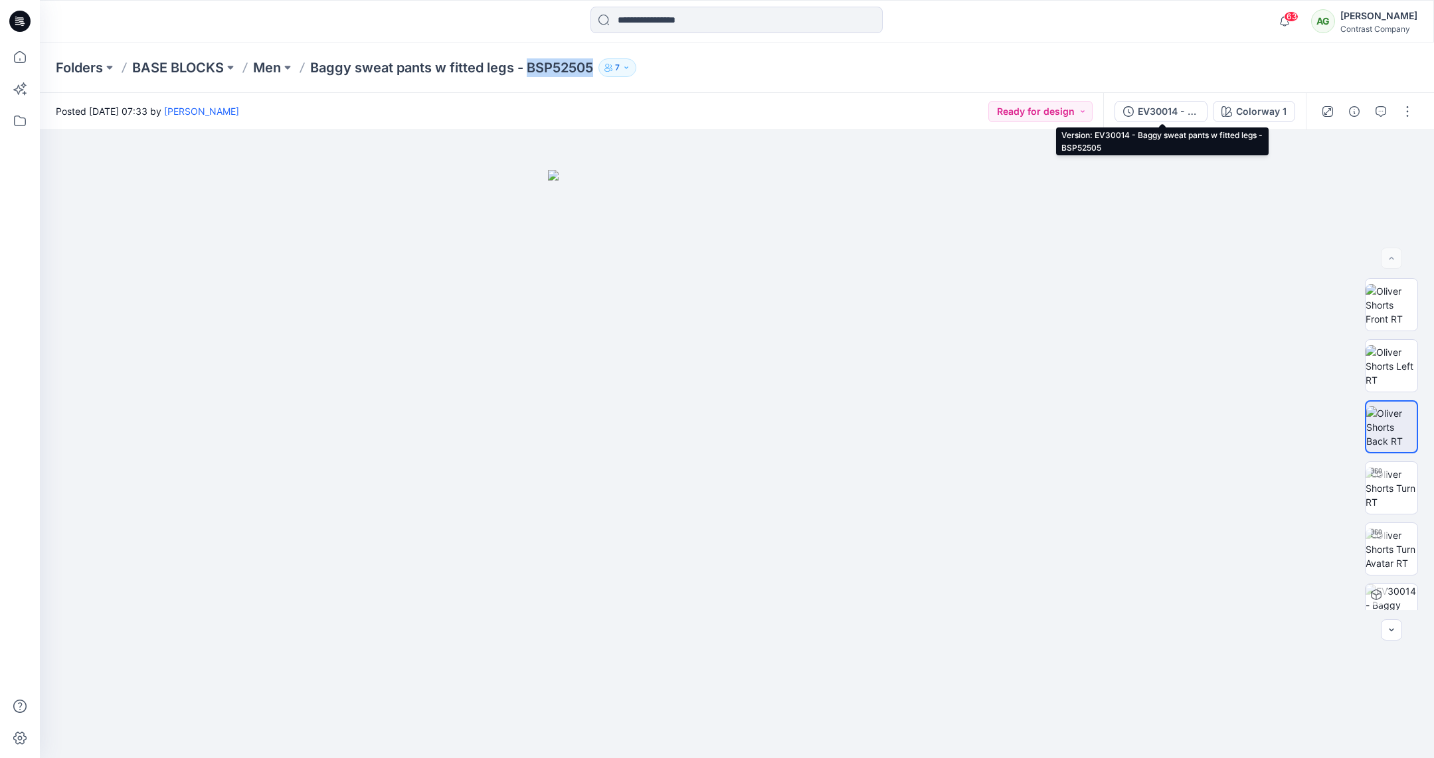
click at [1162, 108] on div "EV30014 - Baggy sweat pants w fitted legs - BSP52505" at bounding box center [1168, 111] width 61 height 15
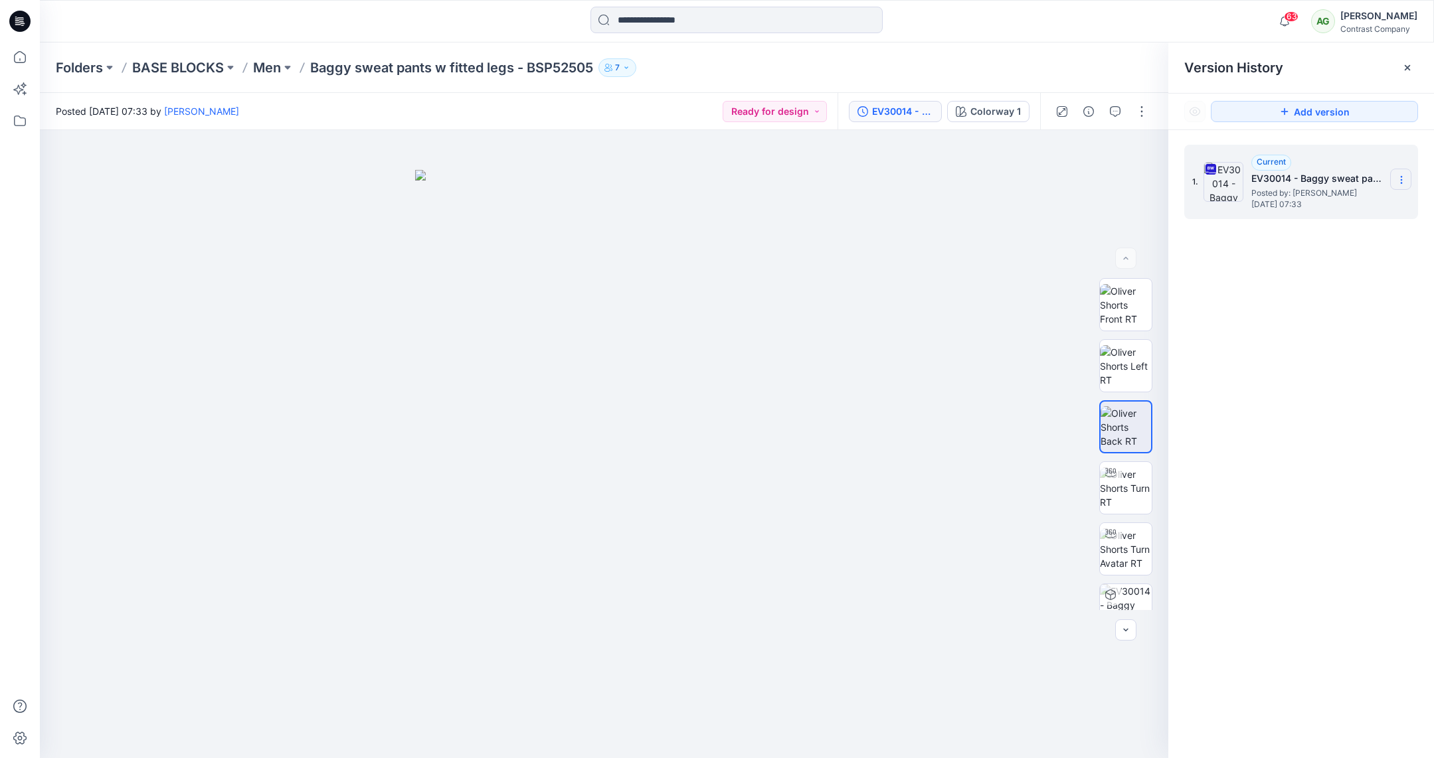
click at [1403, 179] on icon at bounding box center [1401, 180] width 11 height 11
click at [1322, 208] on span "Download Source BW File" at bounding box center [1334, 206] width 111 height 16
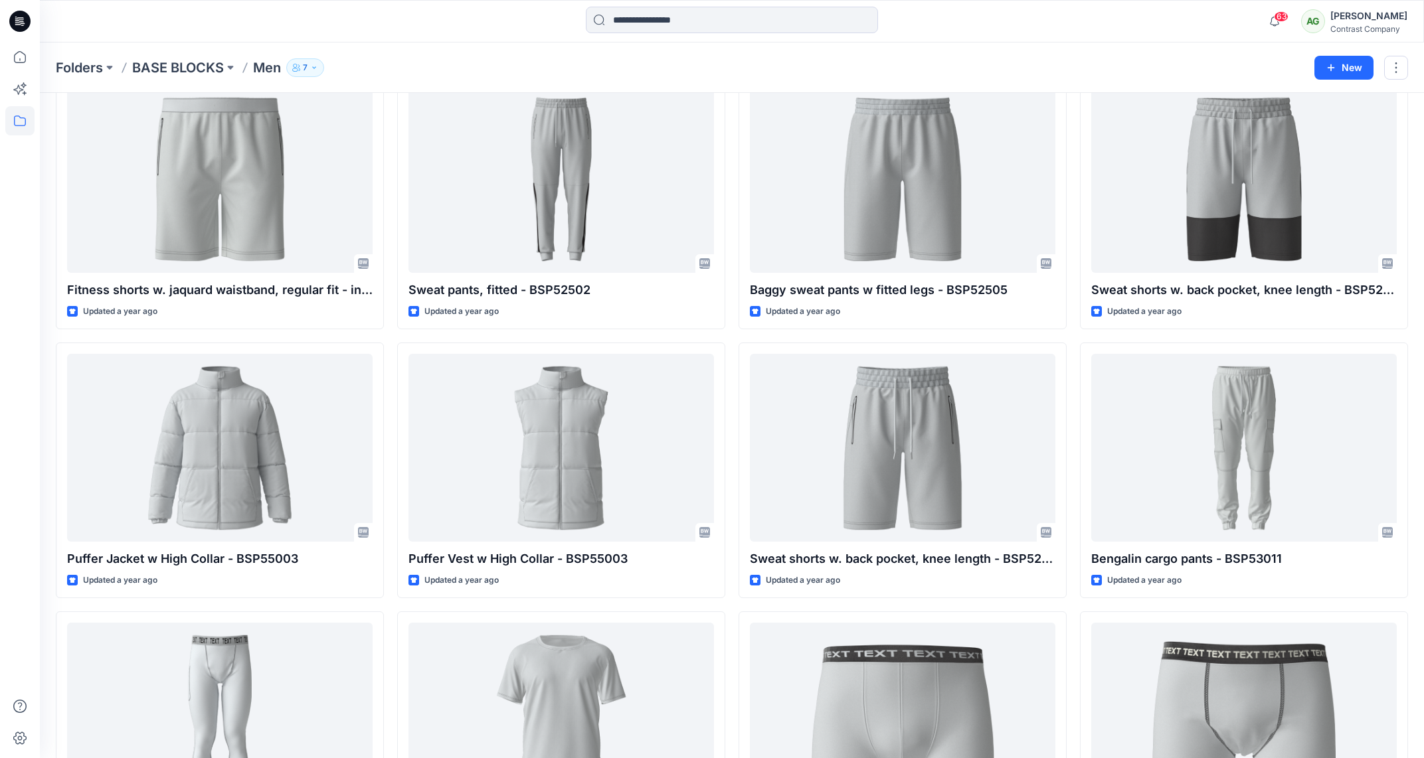
scroll to position [2622, 0]
